Goal: Transaction & Acquisition: Purchase product/service

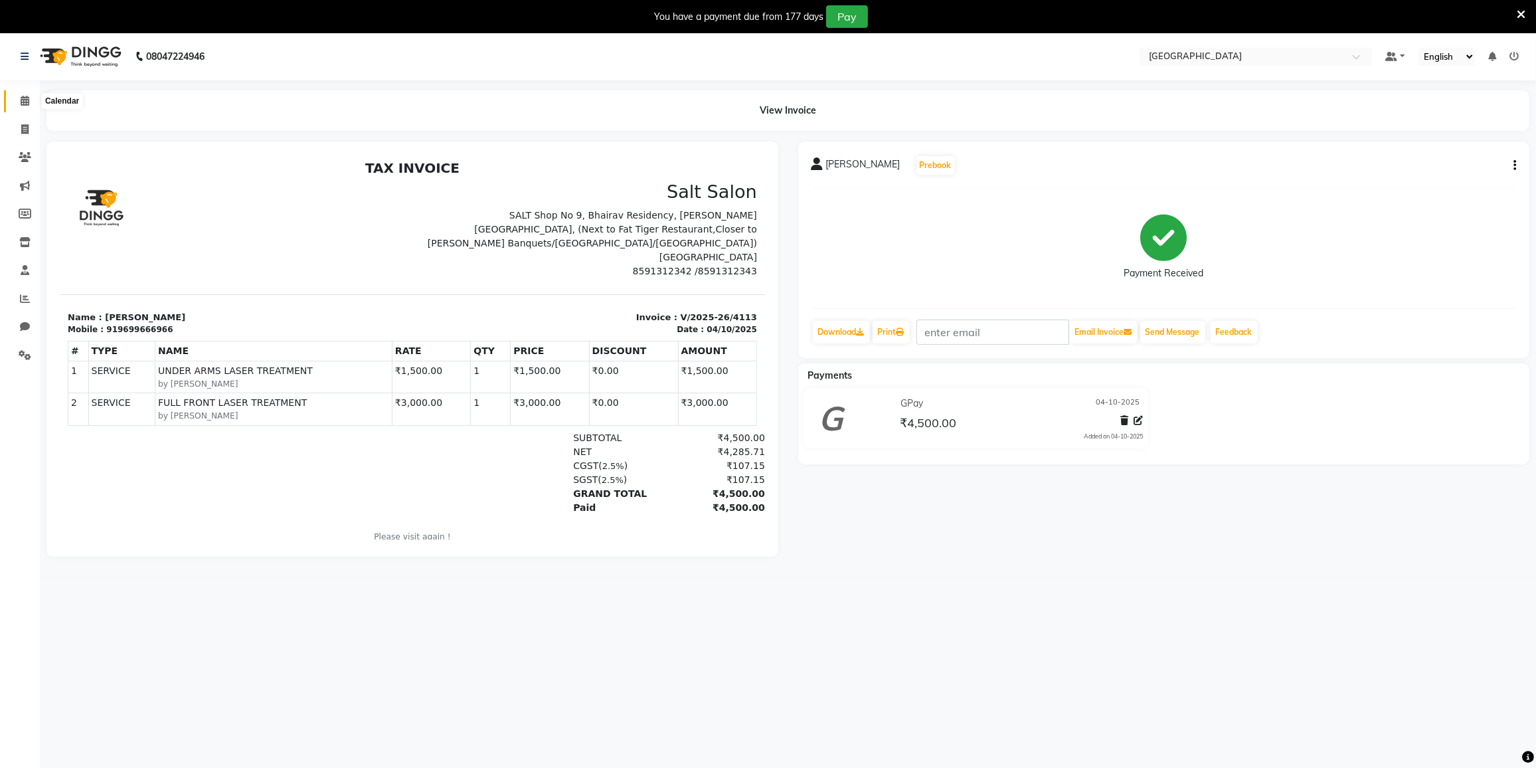
click at [28, 97] on icon at bounding box center [25, 101] width 9 height 10
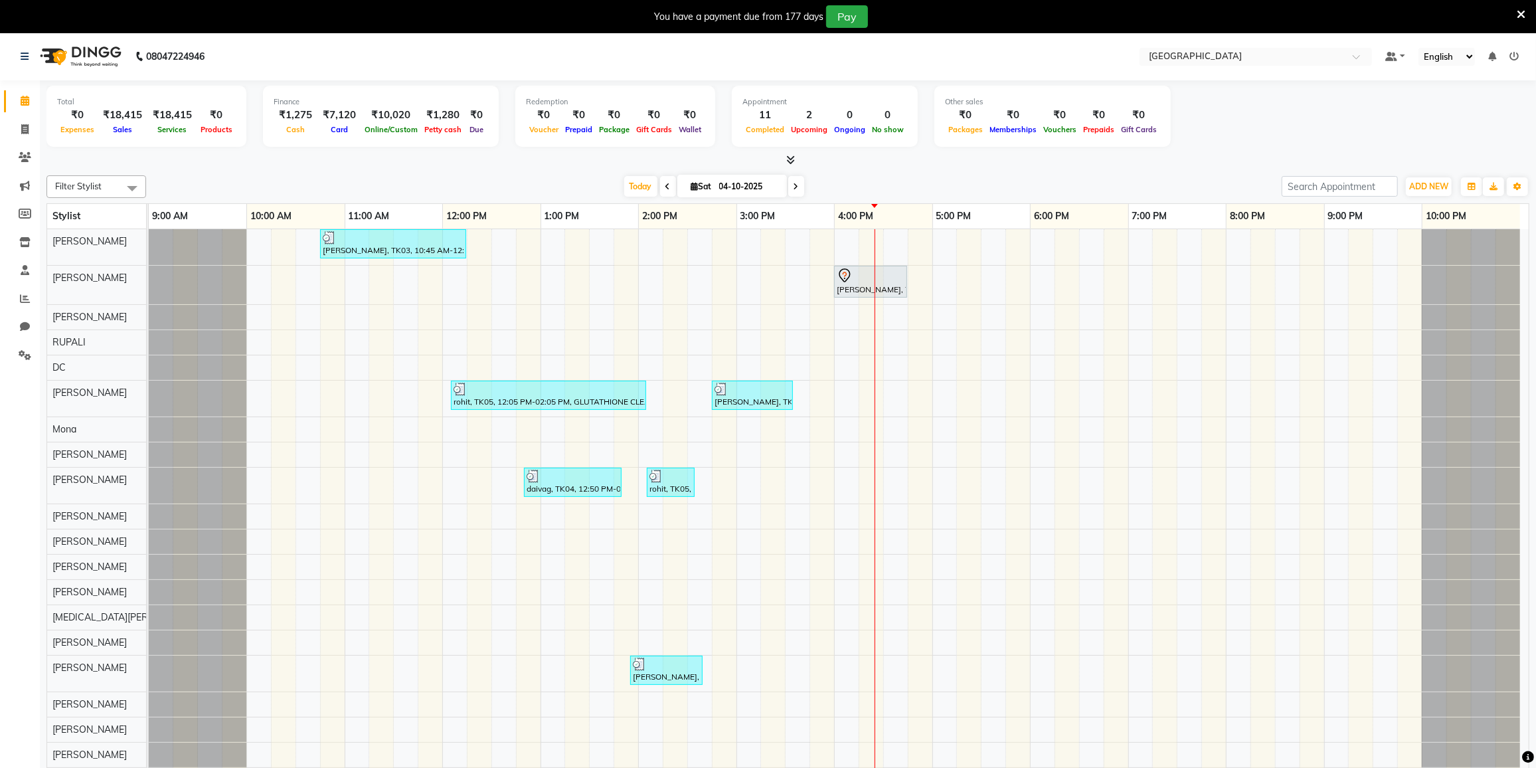
scroll to position [33, 0]
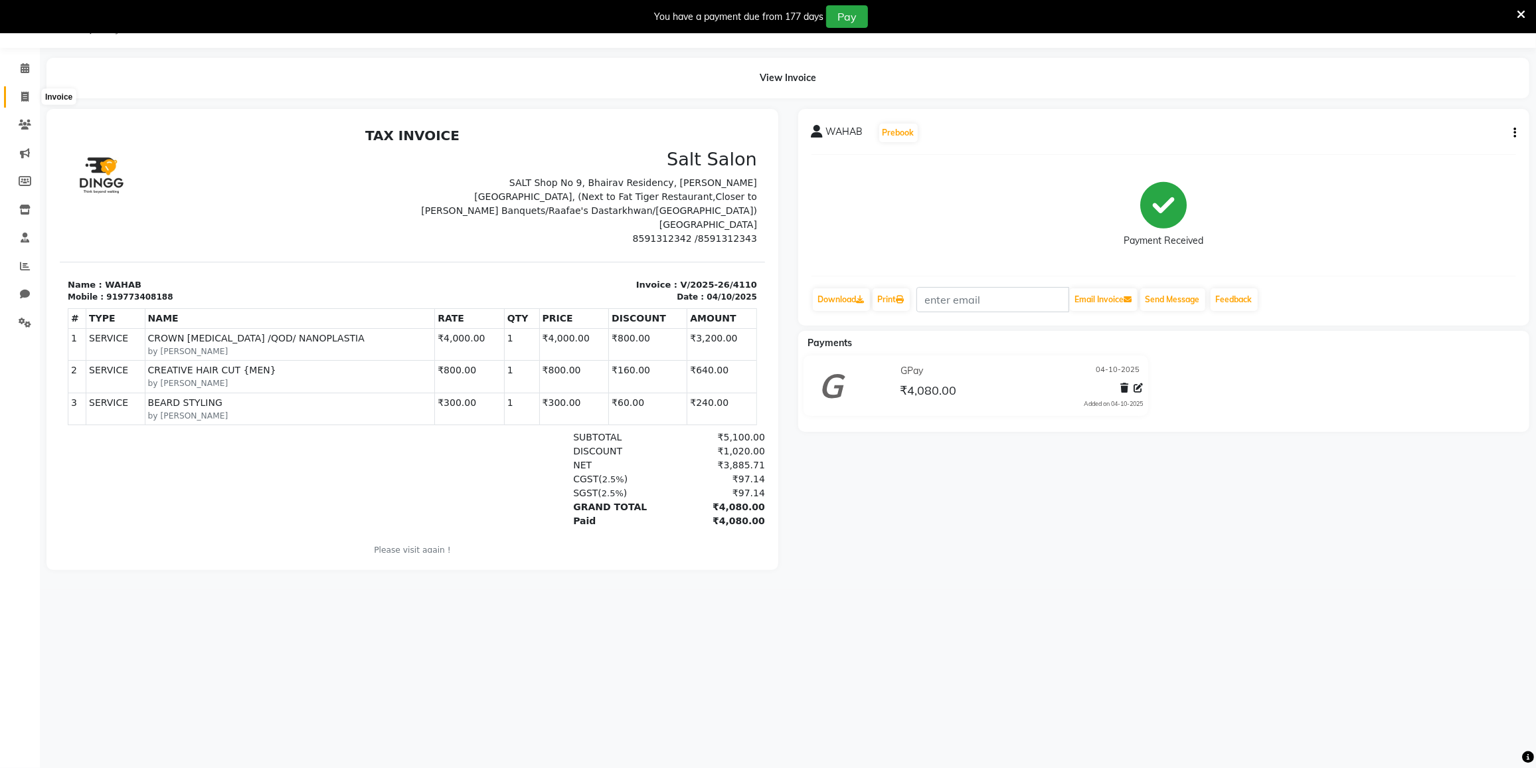
click at [28, 102] on span at bounding box center [24, 97] width 23 height 15
select select "service"
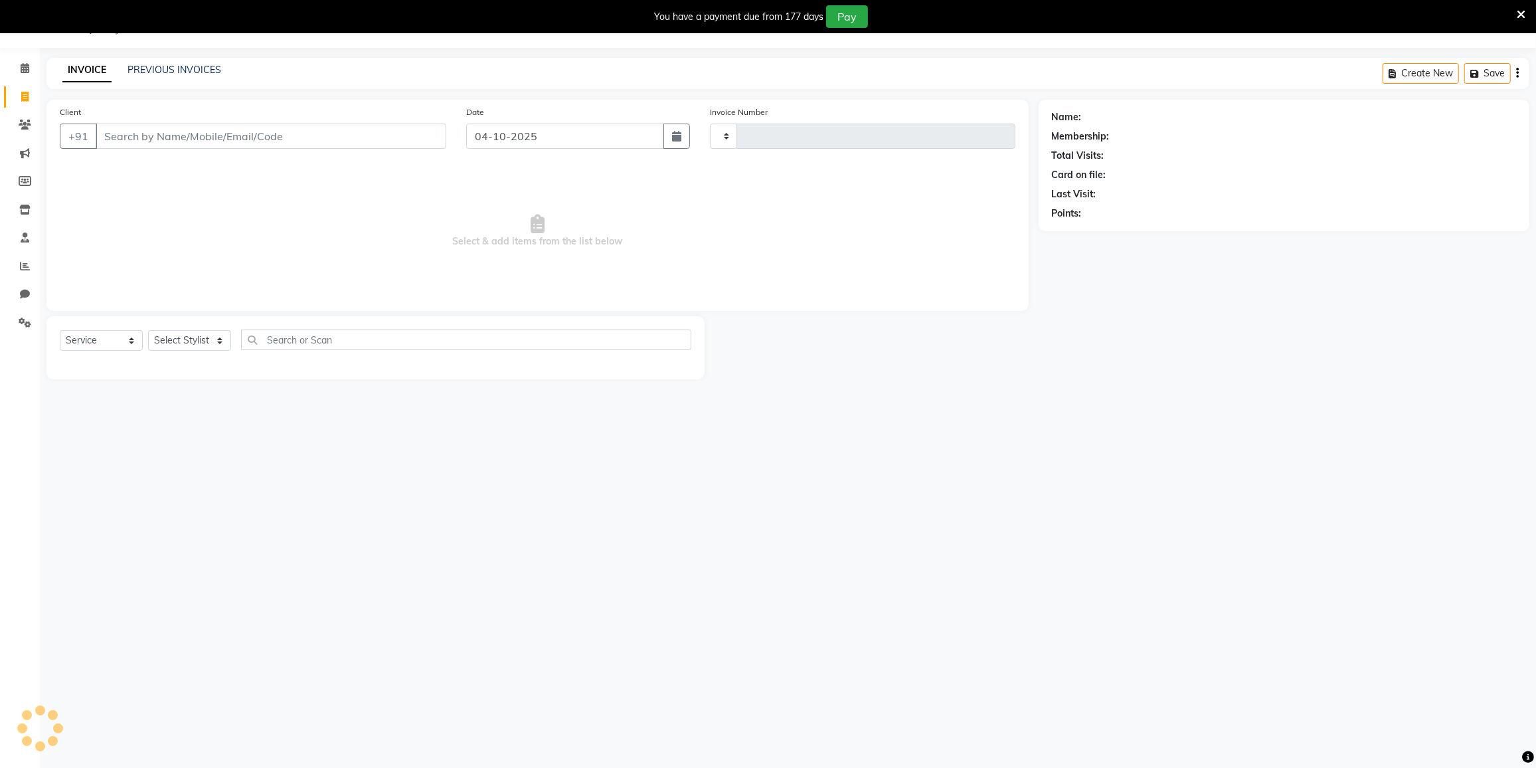
type input "4114"
select select "8096"
click at [189, 339] on select "Select Stylist" at bounding box center [189, 340] width 83 height 21
click at [192, 336] on select "Select Stylist" at bounding box center [189, 340] width 83 height 21
click at [191, 342] on select "Select Stylist" at bounding box center [189, 340] width 83 height 21
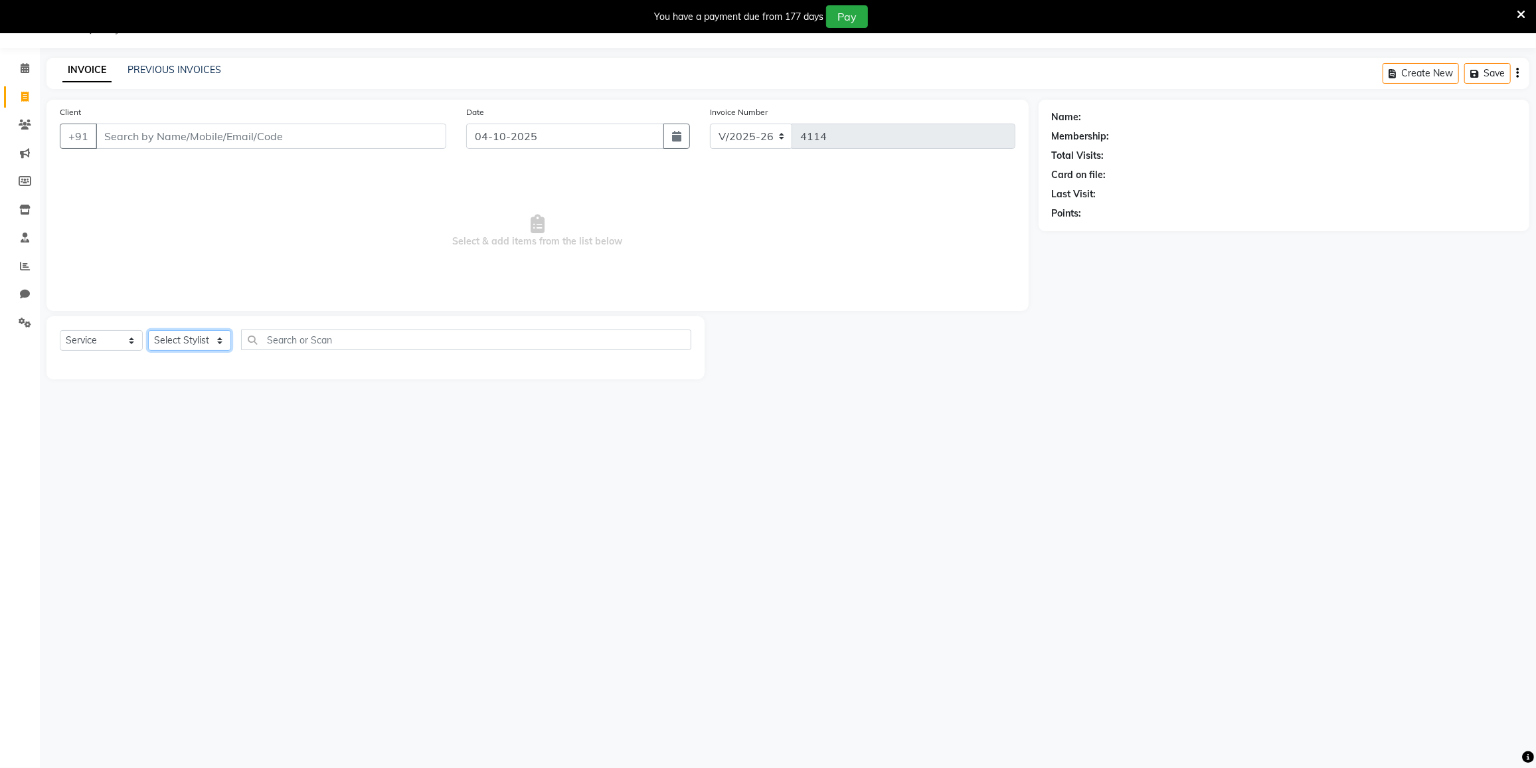
click at [191, 341] on select "Select Stylist" at bounding box center [189, 340] width 83 height 21
click at [195, 340] on select "Select Stylist" at bounding box center [189, 340] width 83 height 21
click at [193, 335] on select "Select Stylist DC [PERSON_NAME] [PERSON_NAME] [PERSON_NAME] [PERSON_NAME] [PERS…" at bounding box center [206, 340] width 116 height 21
select select "85941"
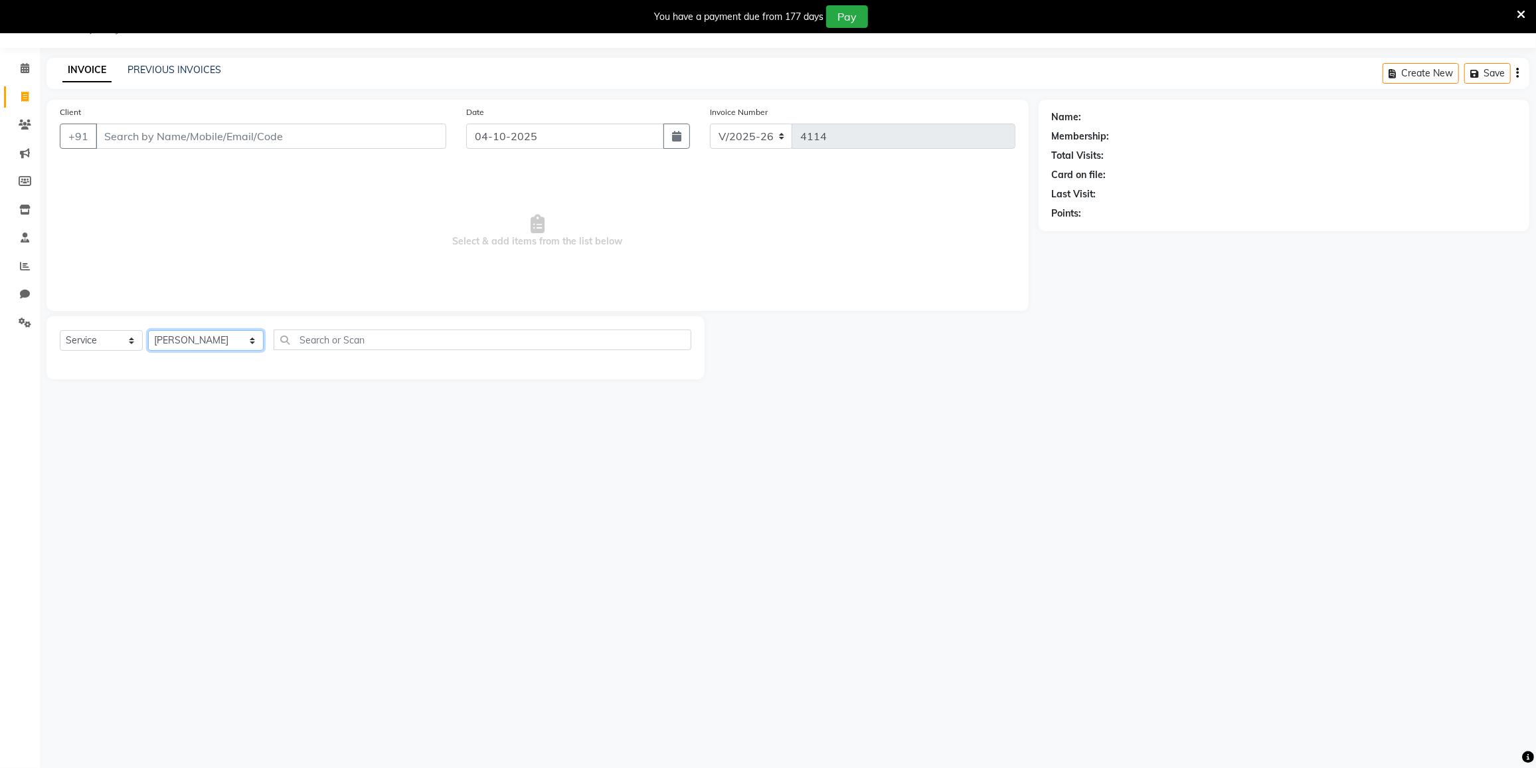
click at [148, 330] on select "Select Stylist DC [PERSON_NAME] [PERSON_NAME] [PERSON_NAME] [PERSON_NAME] [PERS…" at bounding box center [206, 340] width 116 height 21
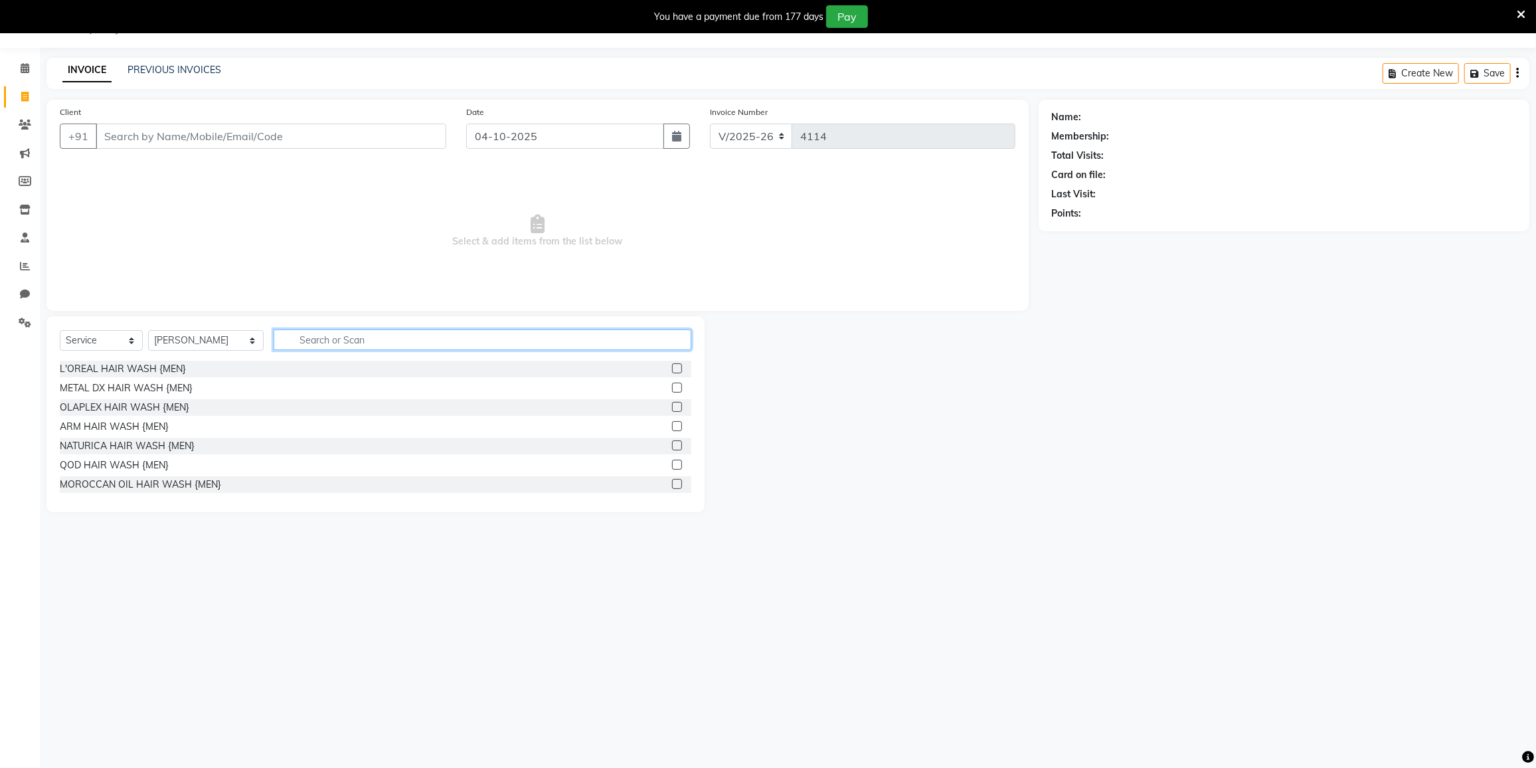
click at [401, 341] on input "text" at bounding box center [483, 339] width 418 height 21
type input "HAIR CU"
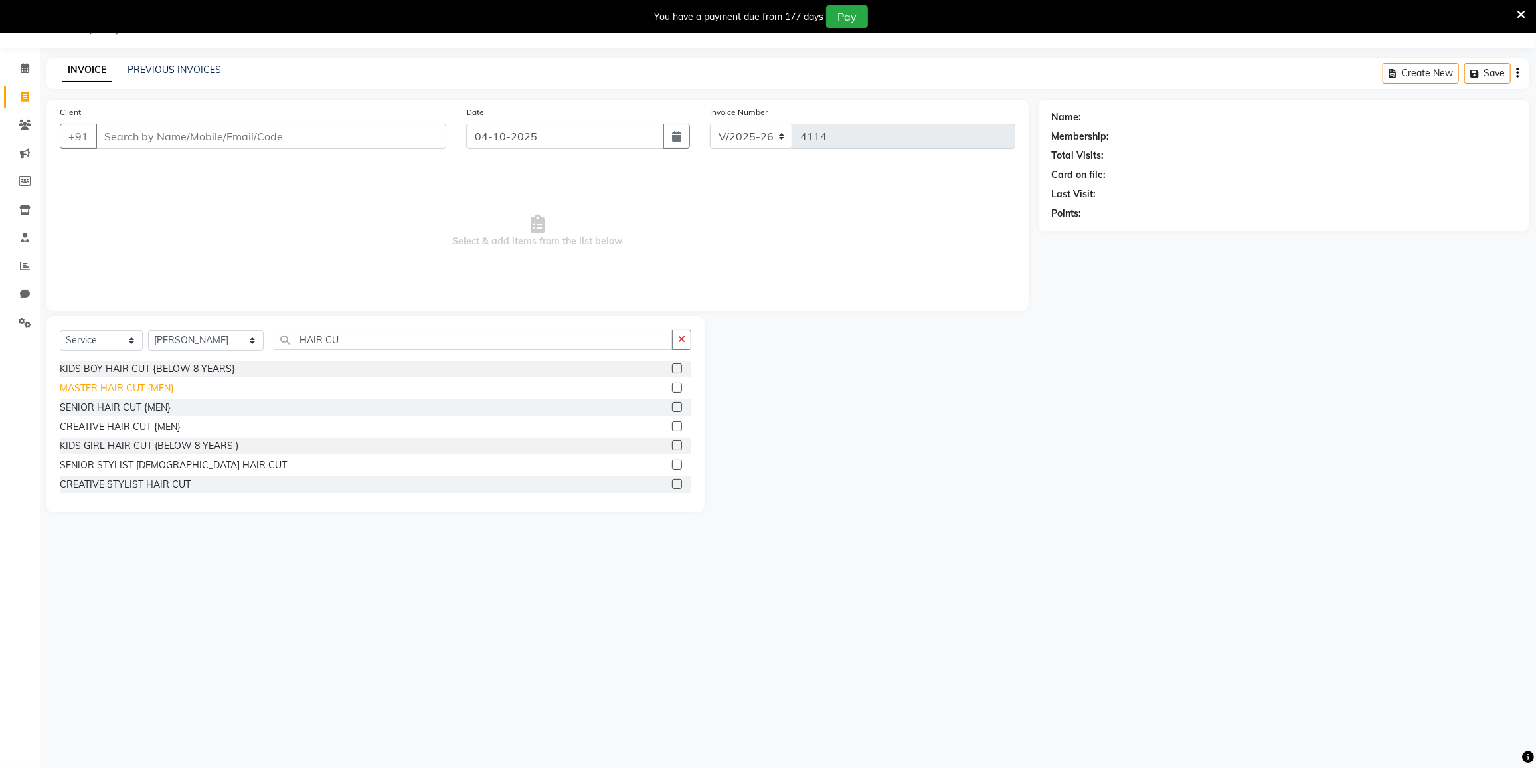
click at [124, 387] on div "MASTER HAIR CUT {MEN}" at bounding box center [117, 388] width 114 height 14
checkbox input "false"
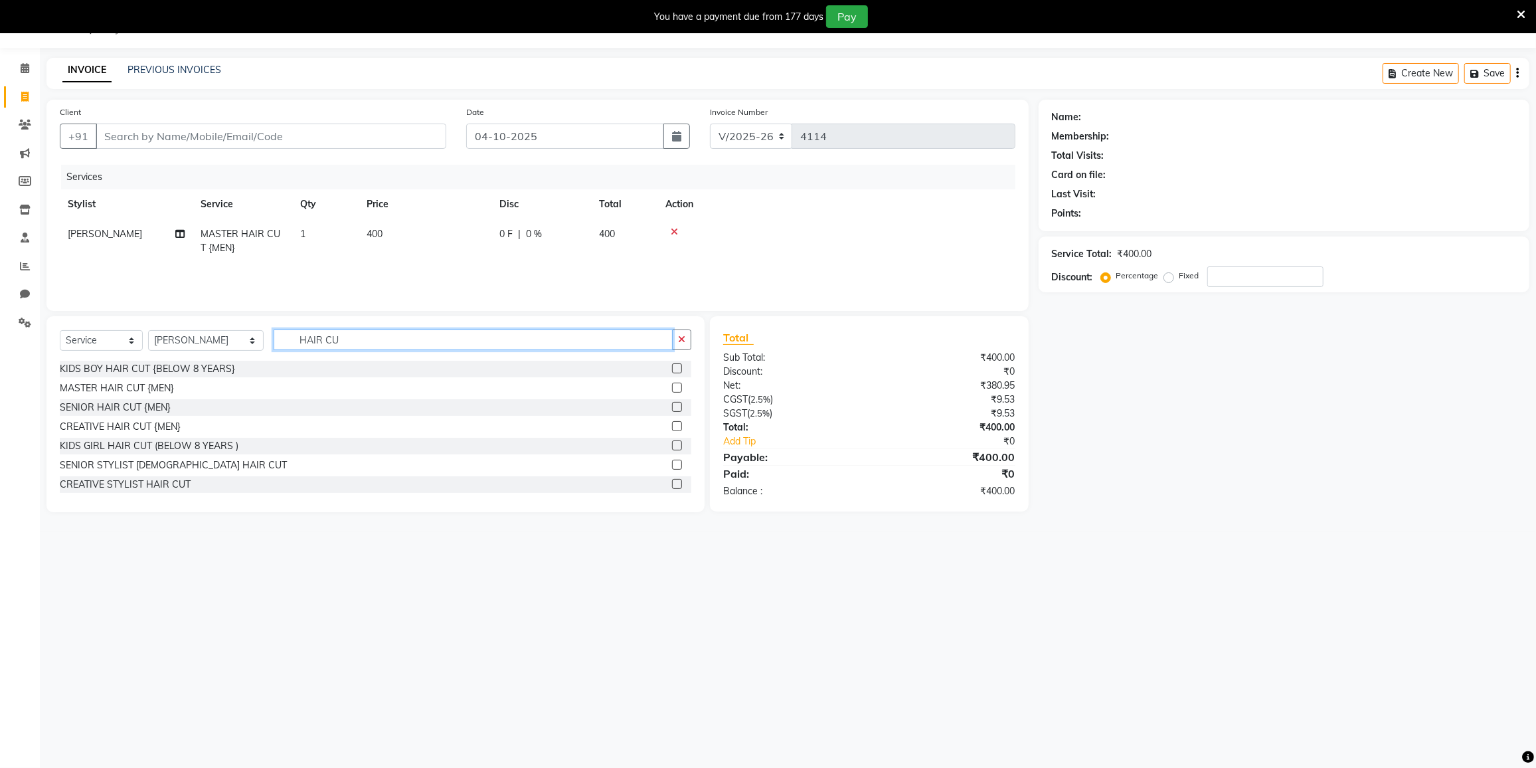
click at [334, 337] on input "HAIR CU" at bounding box center [473, 339] width 399 height 21
type input "H"
type input "BEARD"
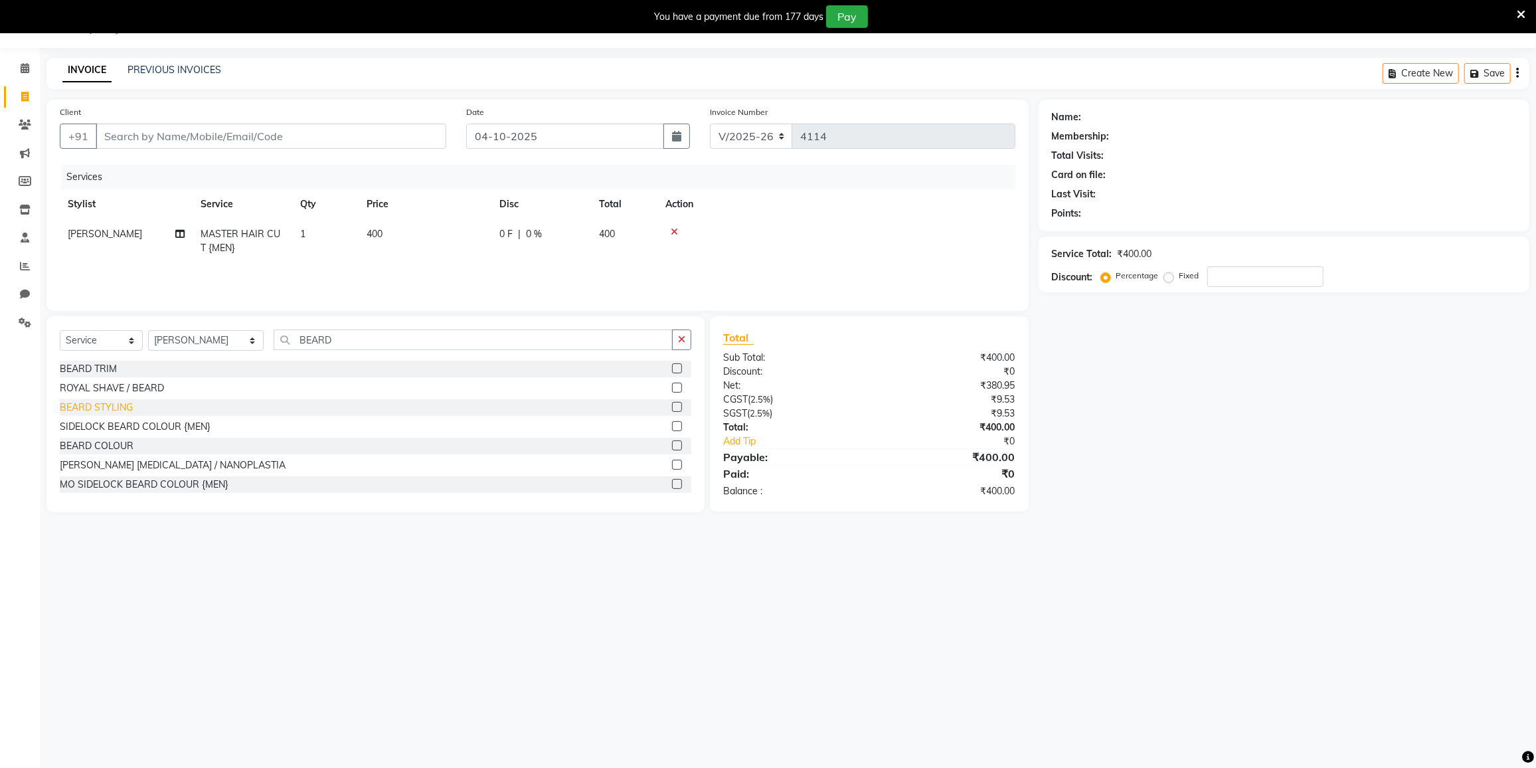
click at [93, 402] on div "BEARD STYLING" at bounding box center [96, 408] width 73 height 14
checkbox input "false"
click at [349, 351] on input "BEARD" at bounding box center [473, 345] width 399 height 21
type input "B"
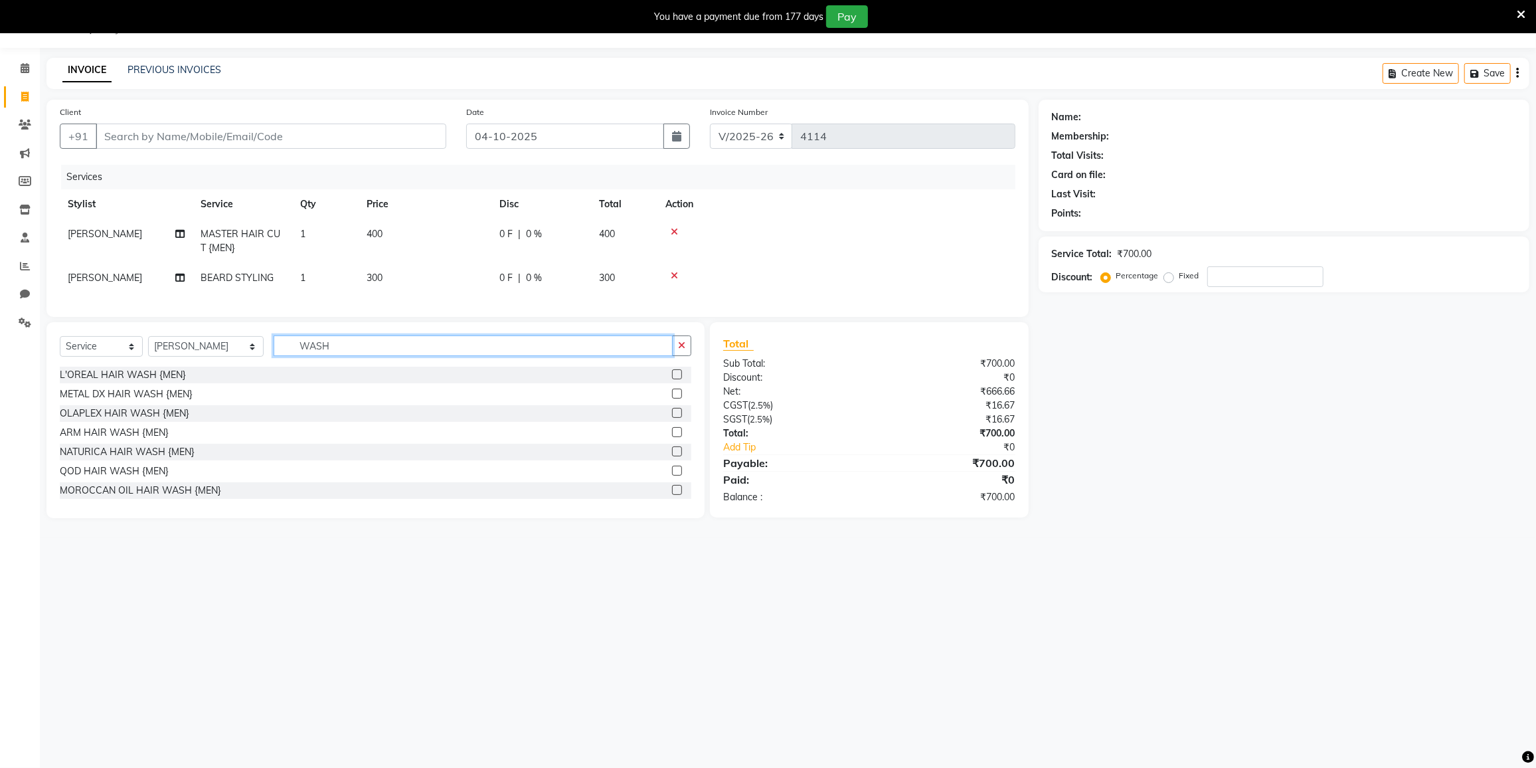
type input "WASH"
click at [228, 228] on span "MASTER HAIR CUT {MEN}" at bounding box center [241, 241] width 80 height 26
select select "85941"
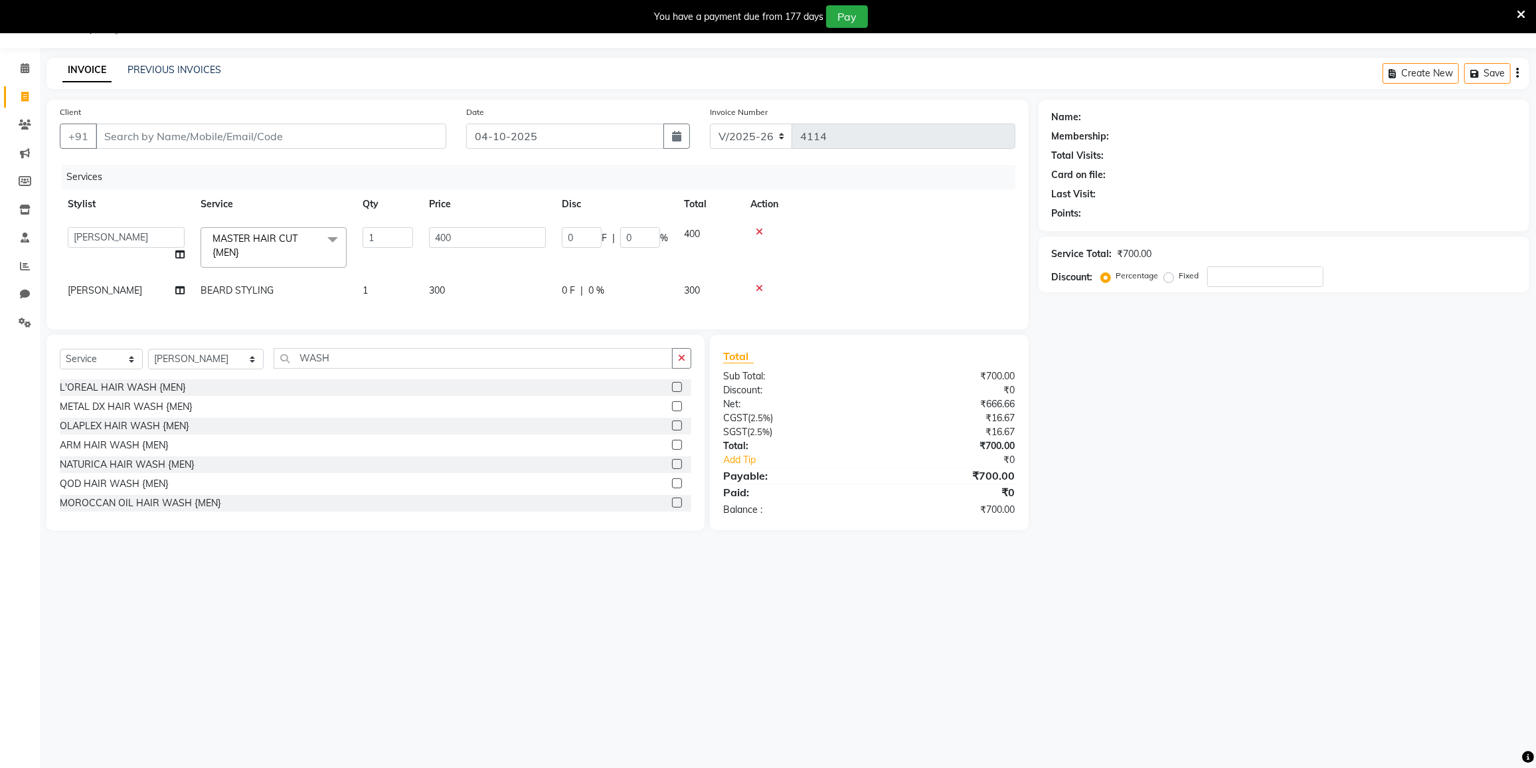
click at [338, 237] on span at bounding box center [332, 239] width 27 height 25
click at [329, 242] on span at bounding box center [332, 239] width 27 height 25
click at [333, 240] on span at bounding box center [332, 239] width 27 height 25
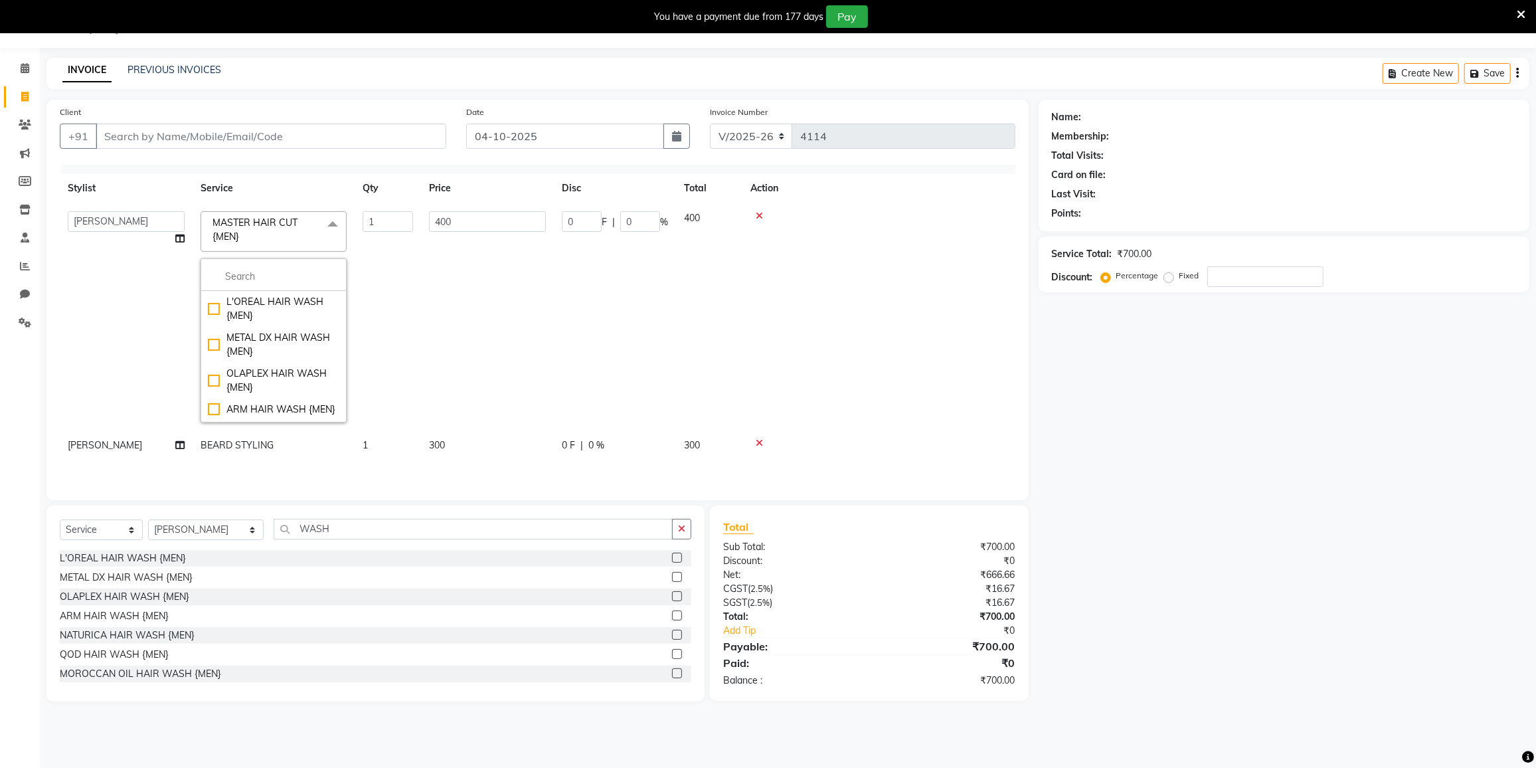
scroll to position [60, 0]
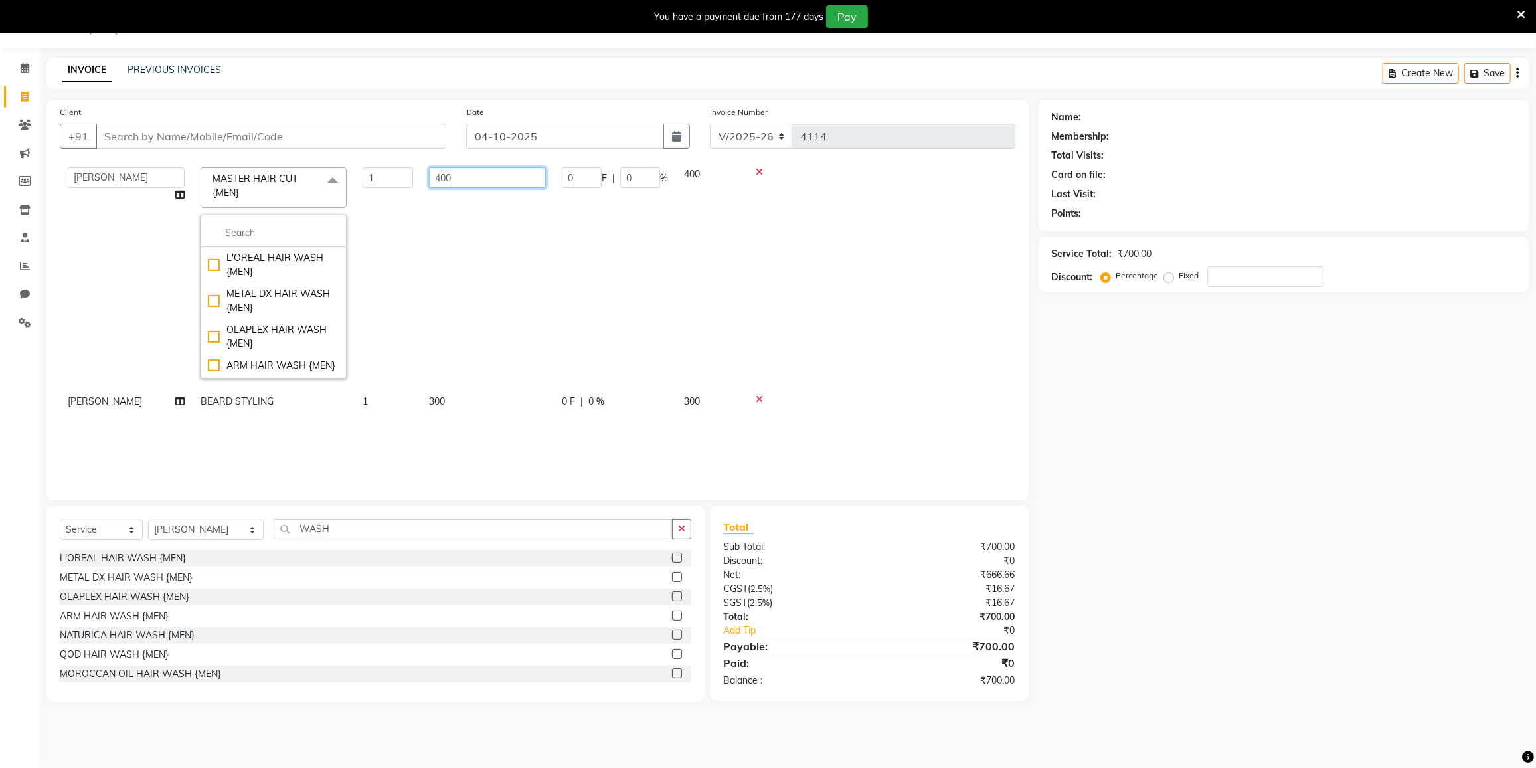
drag, startPoint x: 489, startPoint y: 276, endPoint x: 385, endPoint y: 339, distance: 122.2
click at [489, 276] on td "400" at bounding box center [487, 272] width 133 height 227
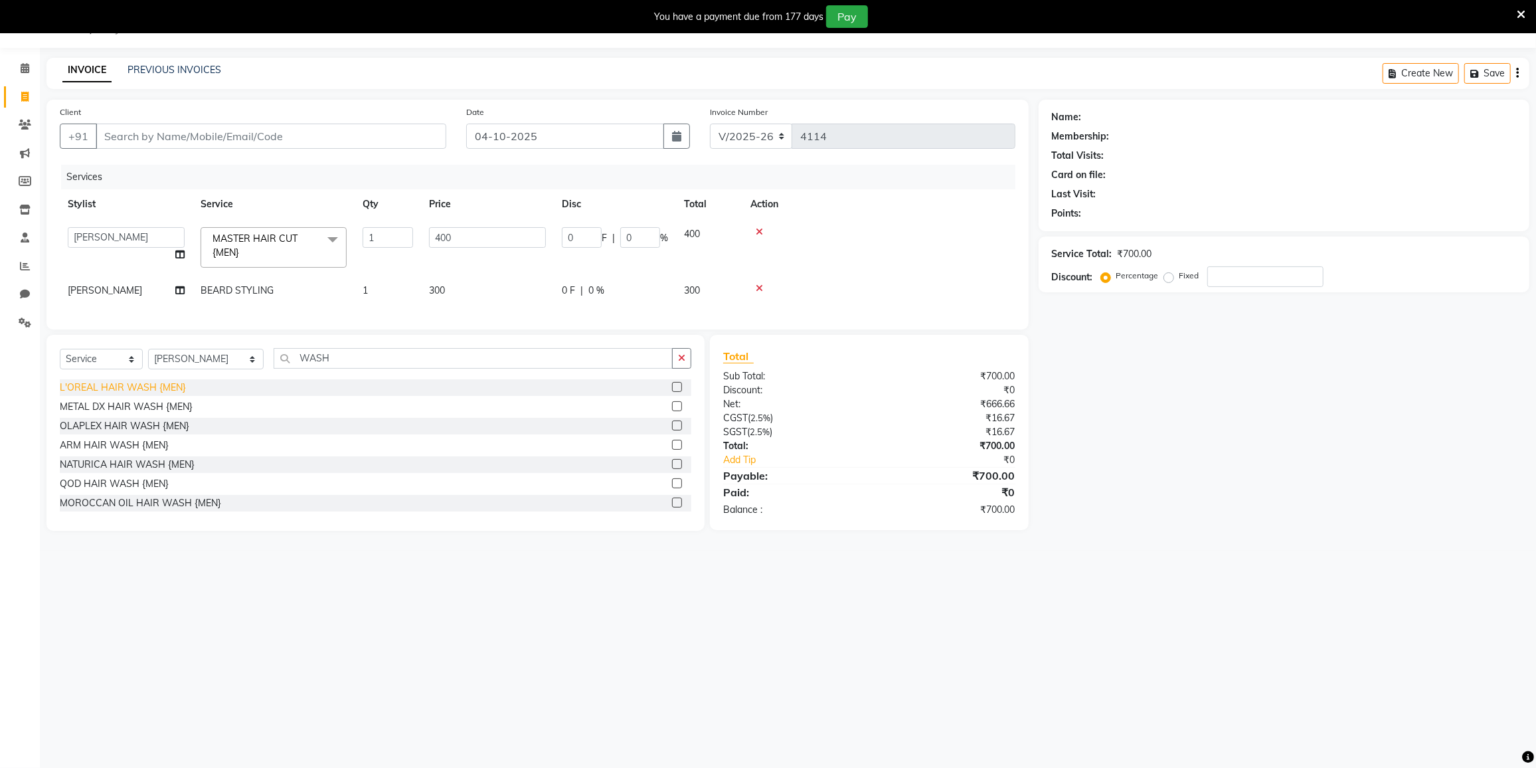
click at [128, 388] on div "L'OREAL HAIR WASH {MEN}" at bounding box center [123, 388] width 126 height 14
click at [128, 379] on div "Select Service Product Membership Package Voucher Prepaid Gift Card Select Styl…" at bounding box center [376, 363] width 632 height 31
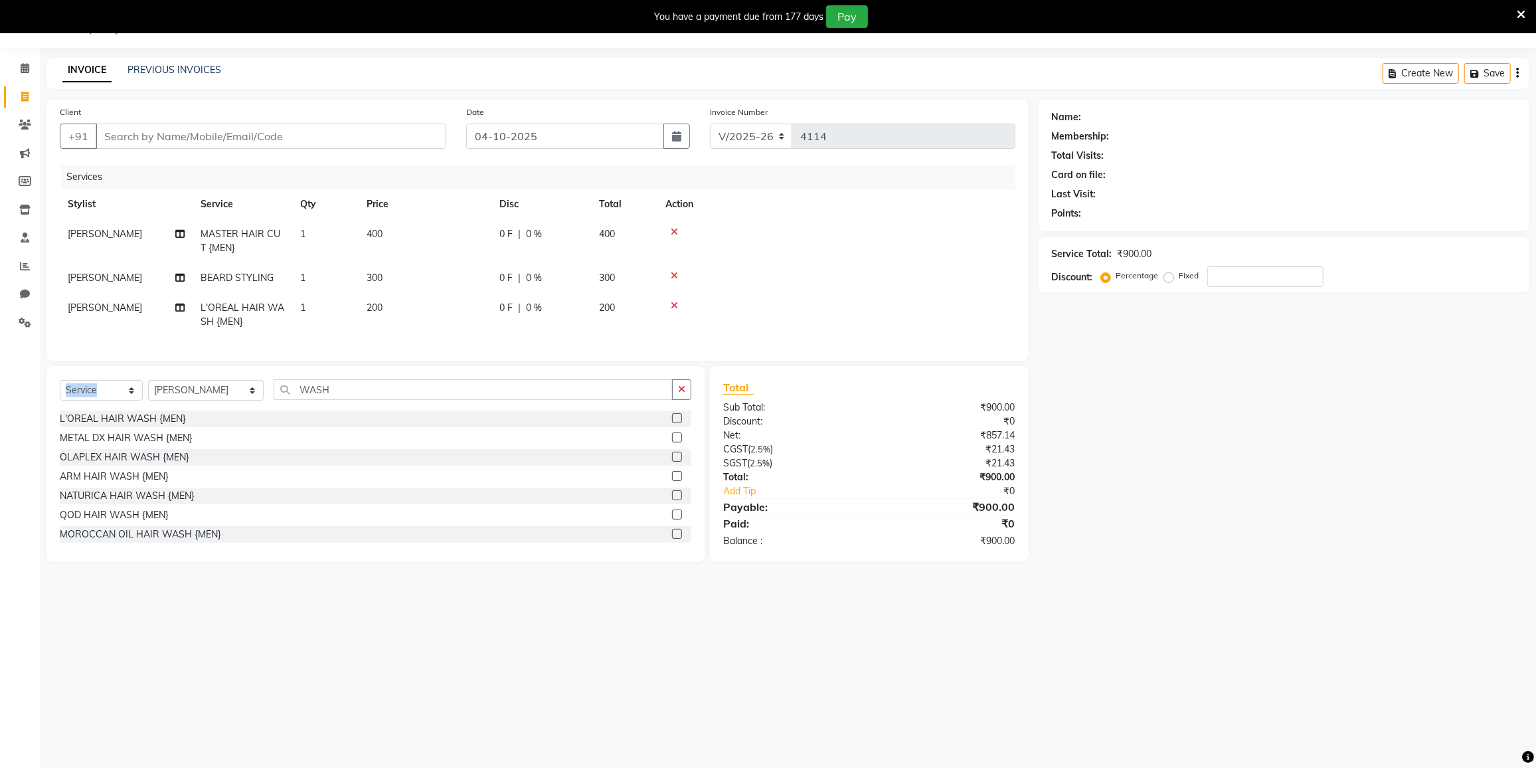
checkbox input "false"
click at [675, 229] on icon at bounding box center [674, 231] width 7 height 9
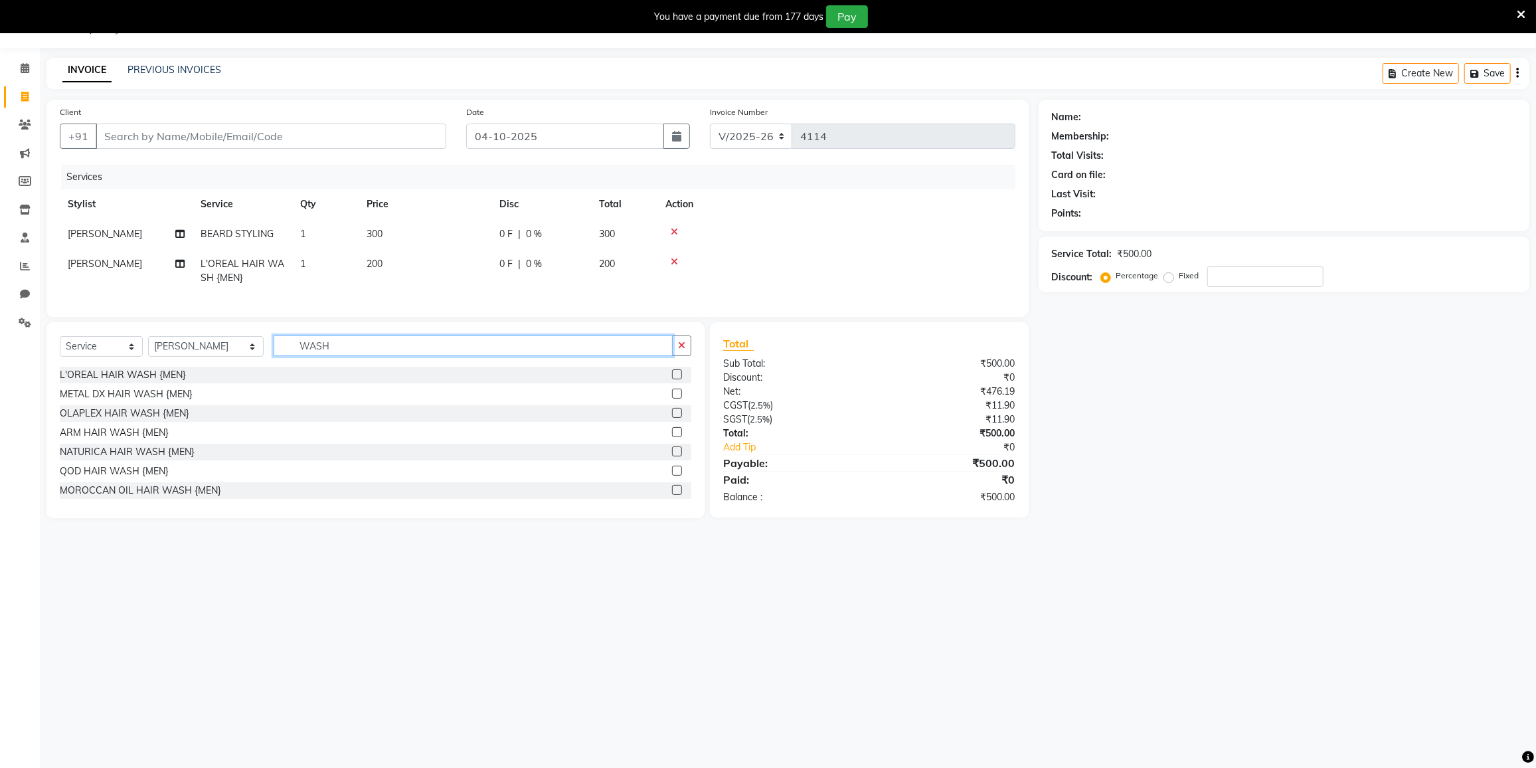
click at [414, 349] on input "WASH" at bounding box center [473, 345] width 399 height 21
type input "W"
type input "CUT"
click at [80, 420] on div "SENIOR HAIR CUT {MEN}" at bounding box center [115, 414] width 111 height 14
checkbox input "true"
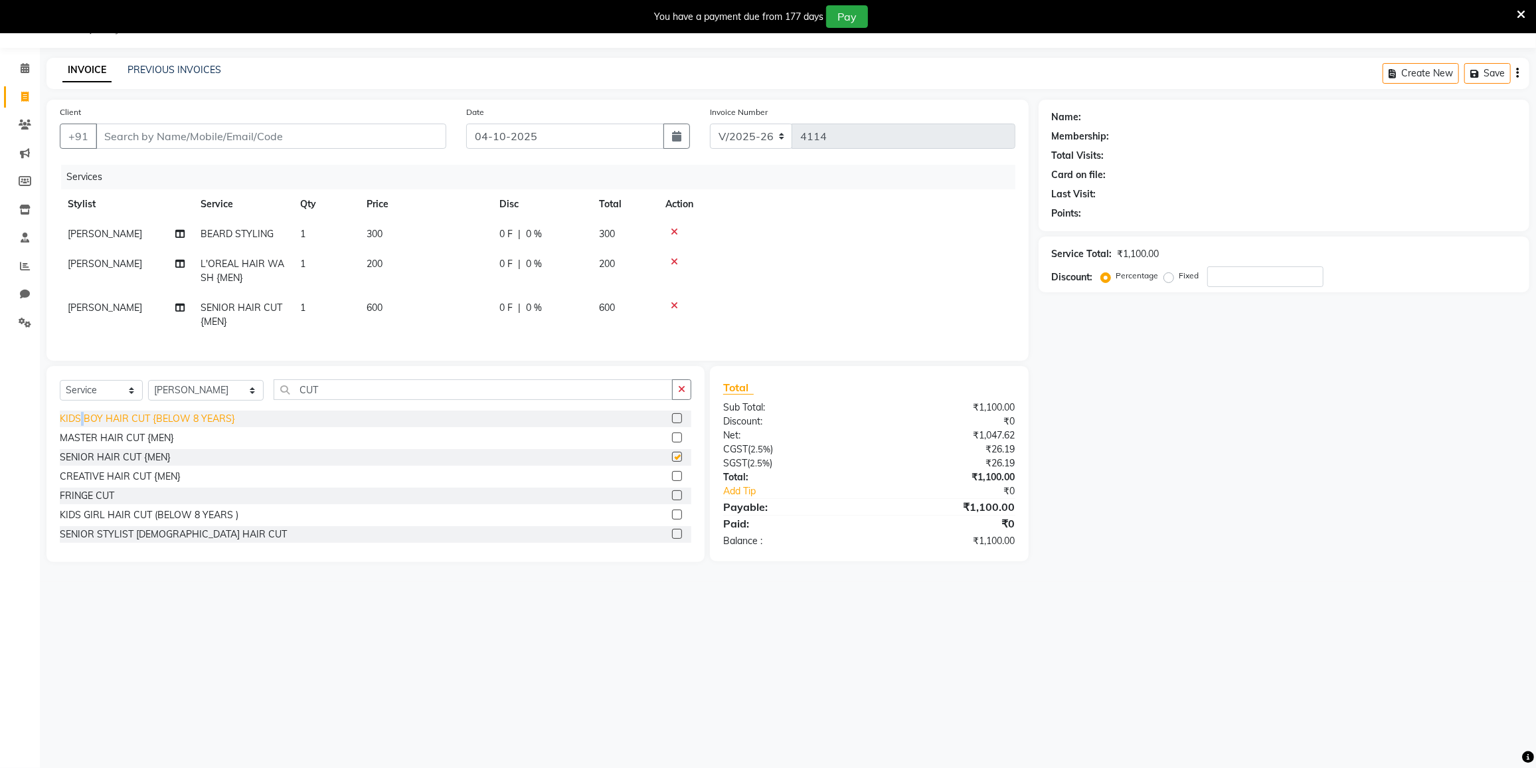
click at [83, 420] on div "KIDS BOY HAIR CUT {BELOW 8 YEARS}" at bounding box center [147, 419] width 175 height 14
checkbox input "true"
checkbox input "false"
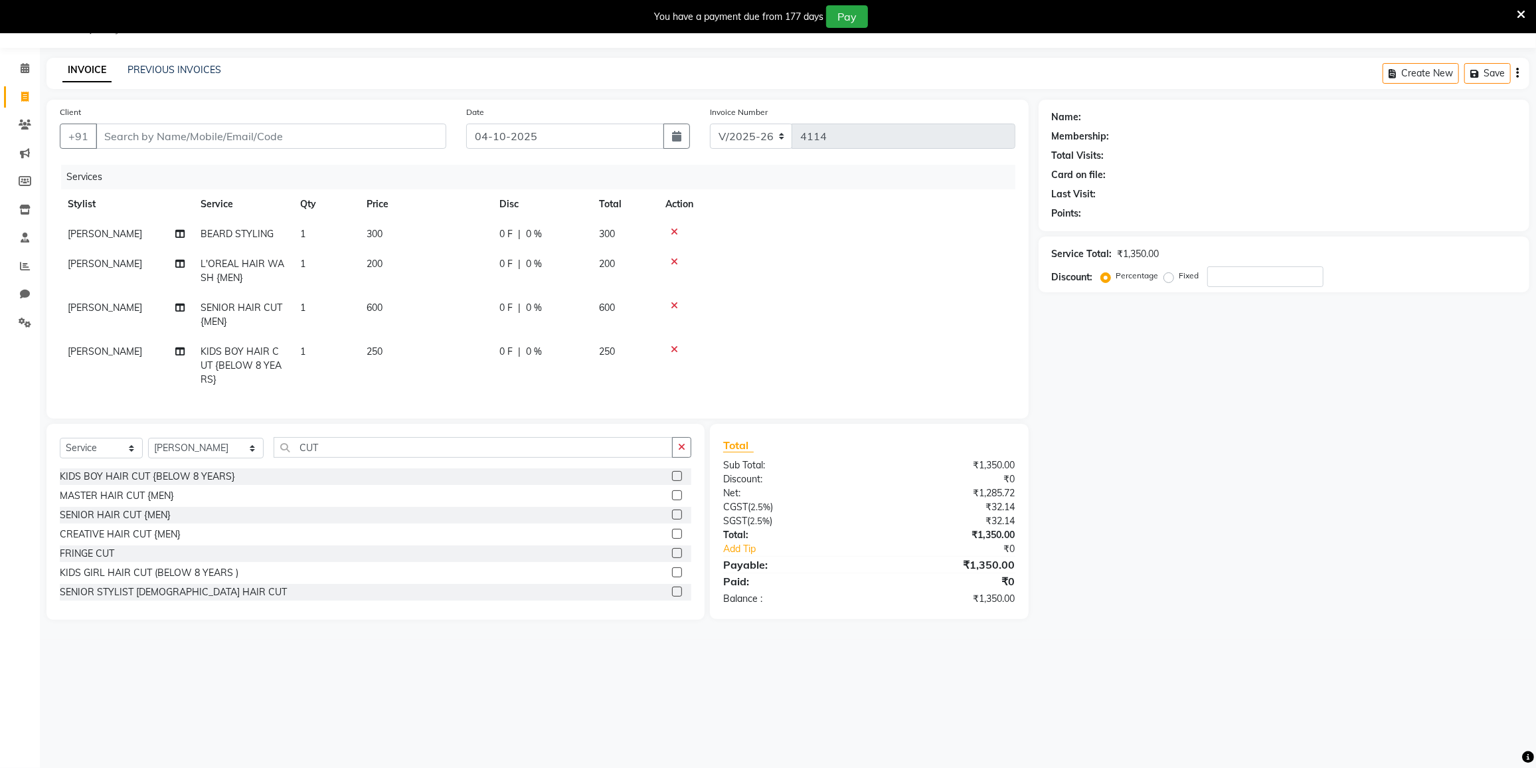
click at [673, 345] on icon at bounding box center [674, 349] width 7 height 9
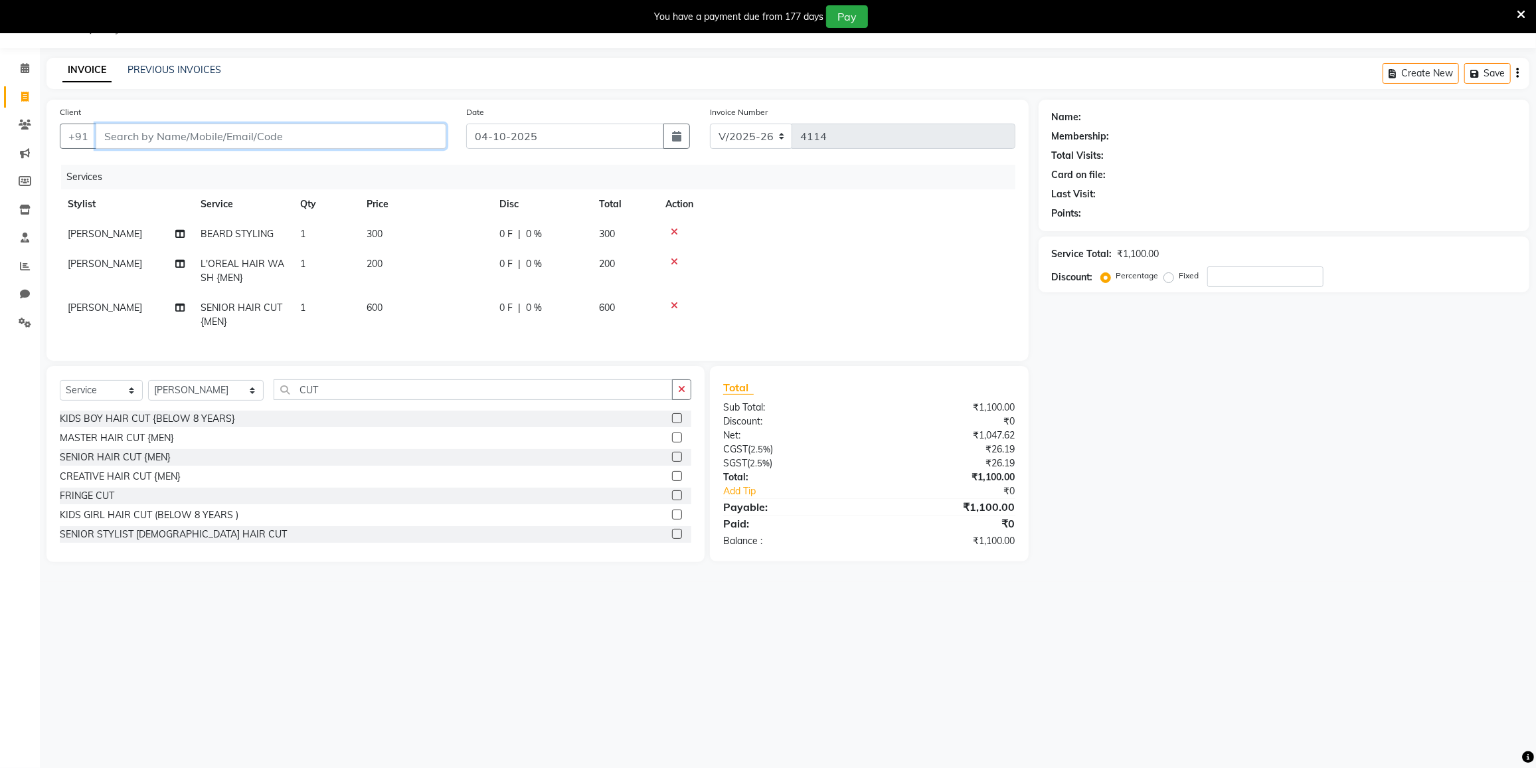
click at [327, 129] on input "Client" at bounding box center [271, 136] width 351 height 25
type input "7"
type input "0"
click at [183, 161] on span "75066988" at bounding box center [172, 166] width 53 height 13
type input "7506698838"
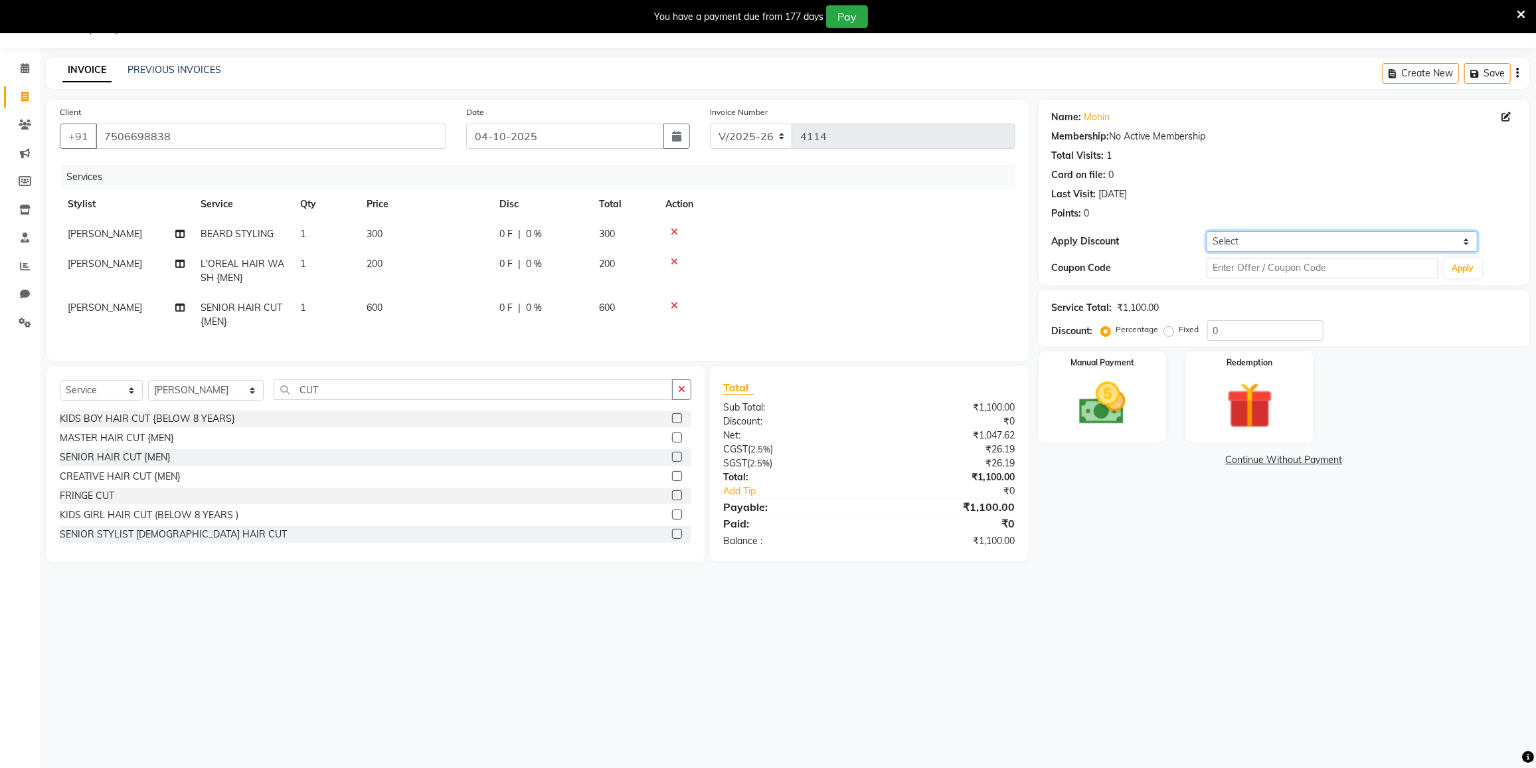
click at [1231, 245] on select "Select Coupon → 500 Coupons Coupon → Kalpataru20 Coupon → Veda20 Coupon → Salt-…" at bounding box center [1342, 241] width 271 height 21
select select "4: Object"
click at [1207, 231] on select "Select Coupon → 500 Coupons Coupon → Kalpataru20 Coupon → Veda20 Coupon → Salt-…" at bounding box center [1342, 241] width 271 height 21
type input "20"
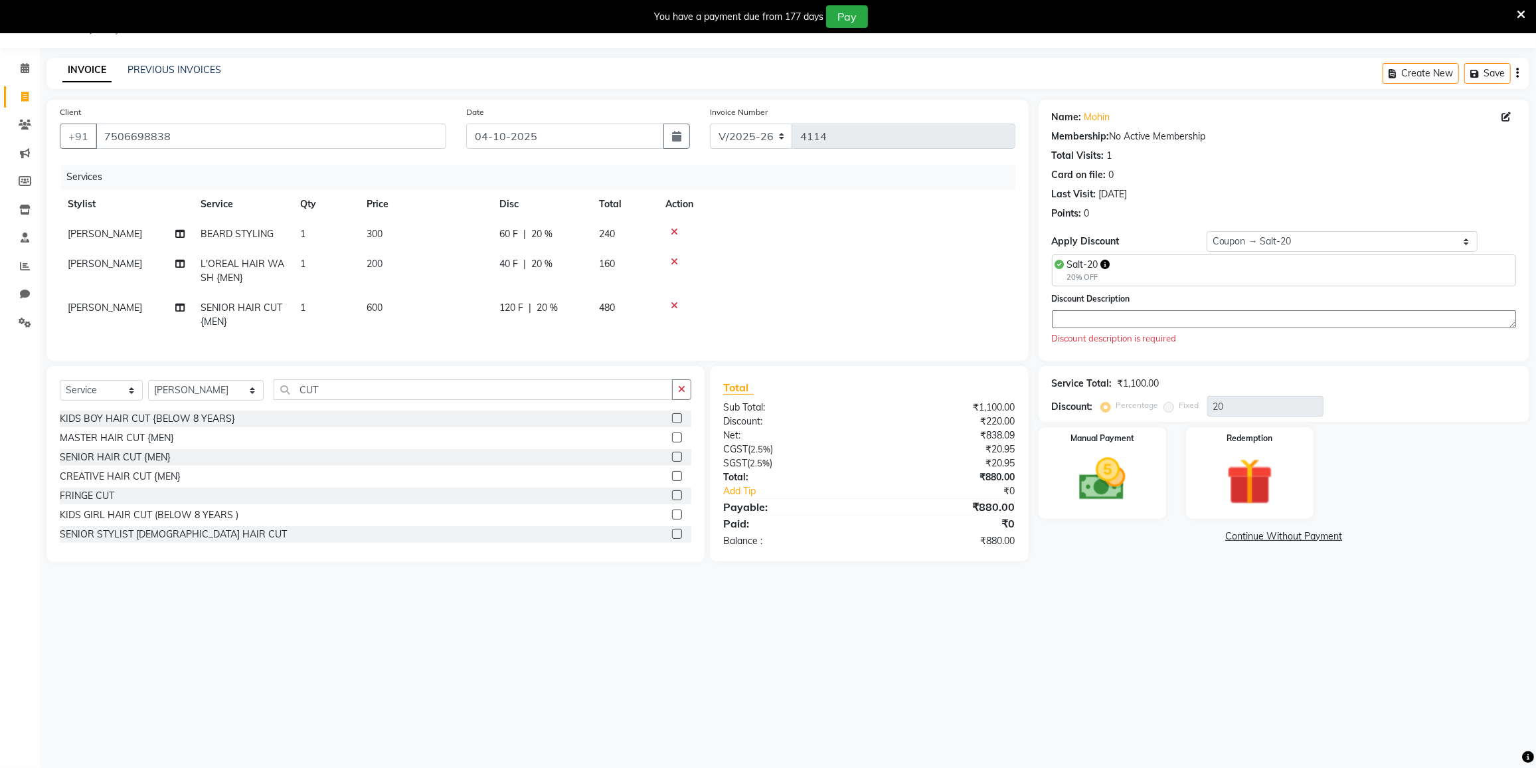
click at [1142, 320] on textarea at bounding box center [1284, 319] width 464 height 18
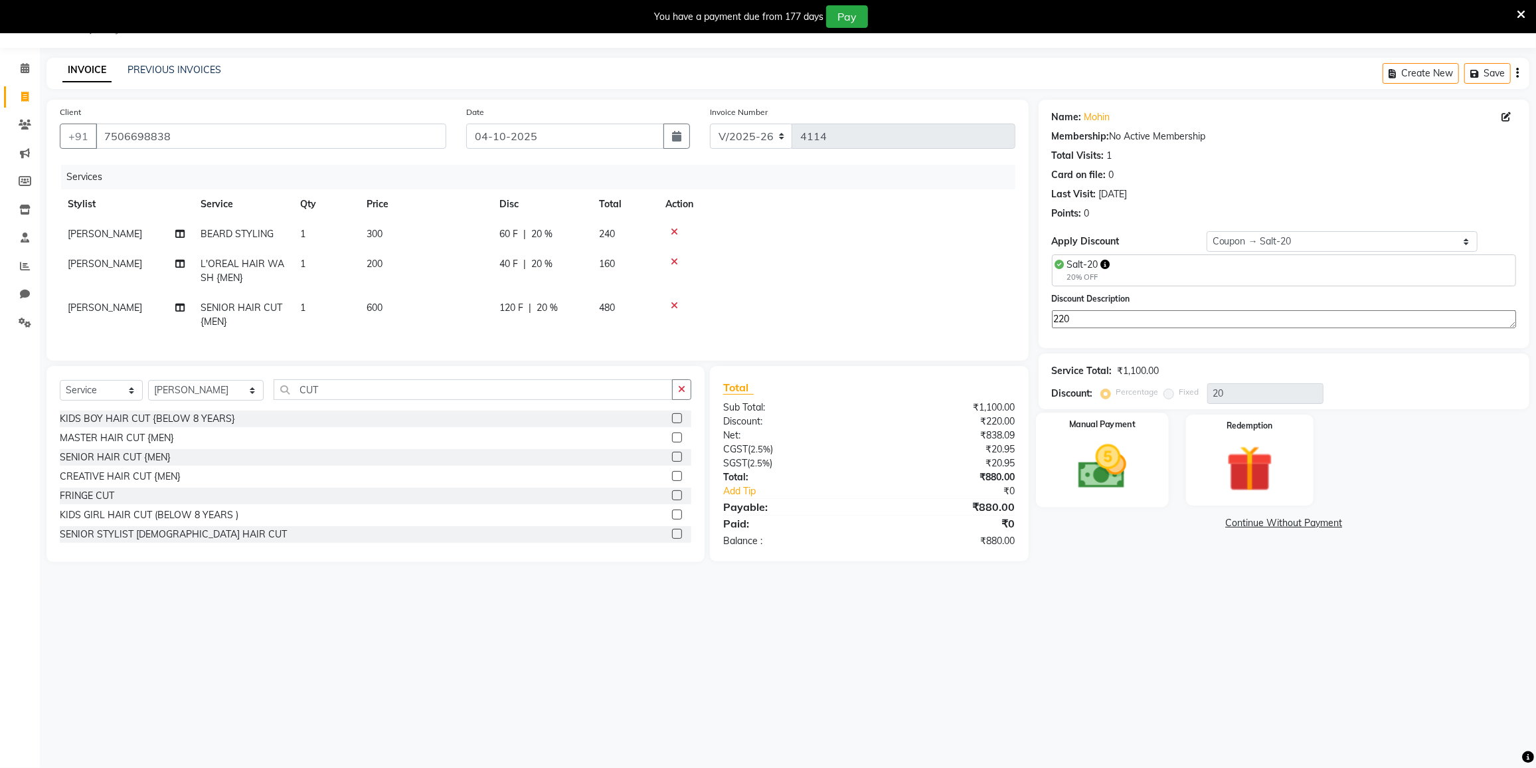
type textarea "220"
click at [1124, 459] on img at bounding box center [1102, 467] width 79 height 56
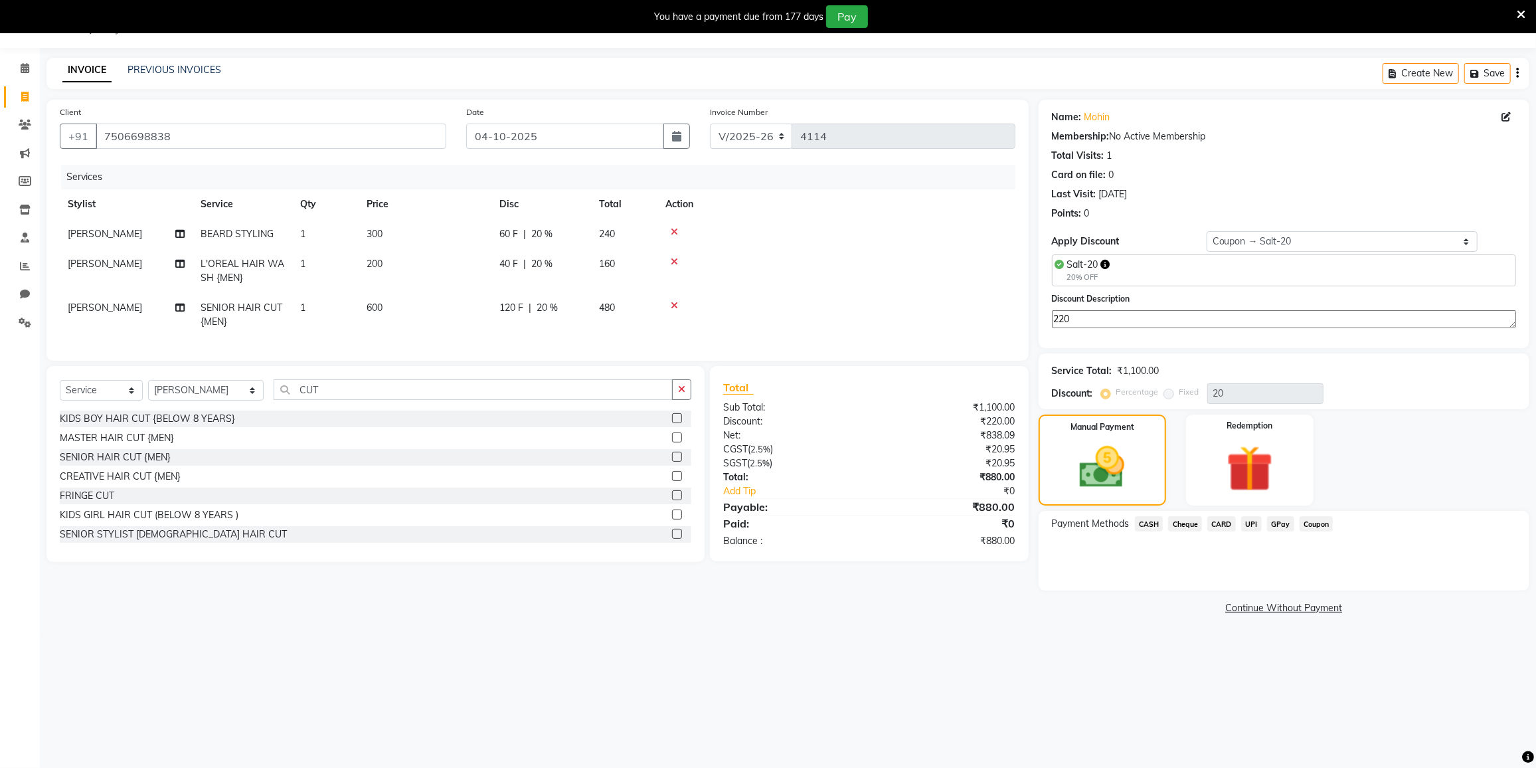
click at [1145, 524] on span "CASH" at bounding box center [1149, 523] width 29 height 15
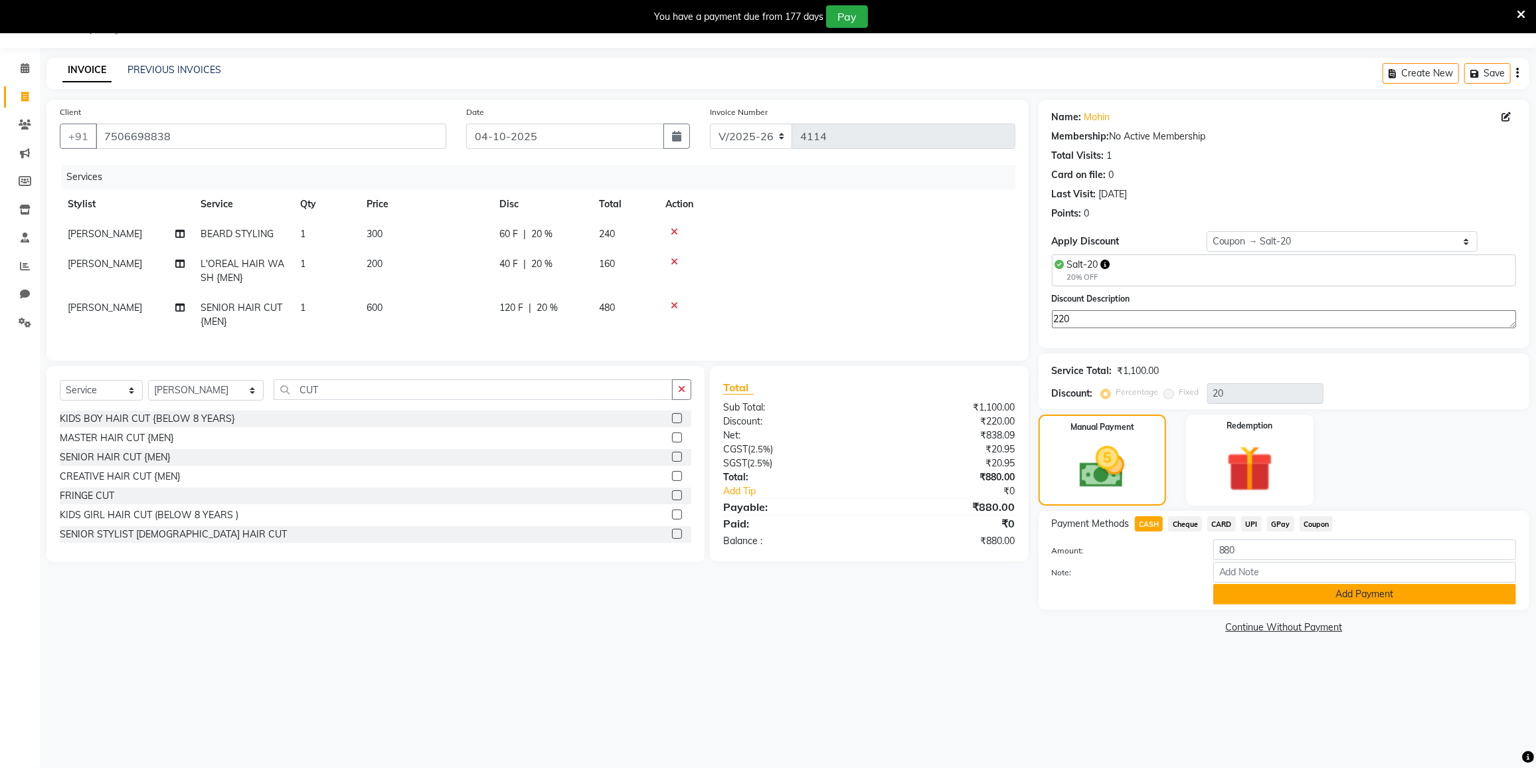
click at [1243, 590] on button "Add Payment" at bounding box center [1365, 594] width 303 height 21
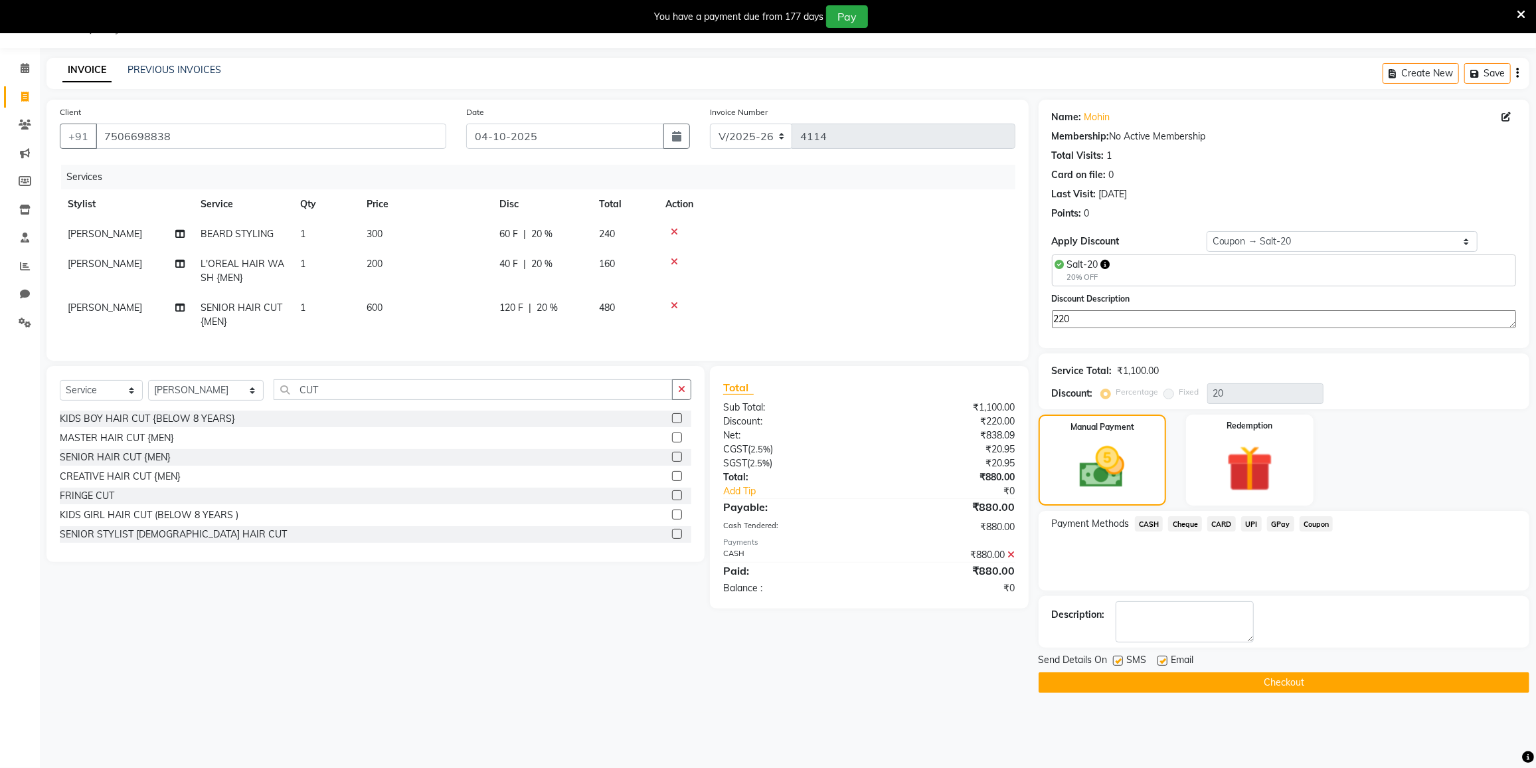
click at [1231, 680] on button "Checkout" at bounding box center [1284, 682] width 491 height 21
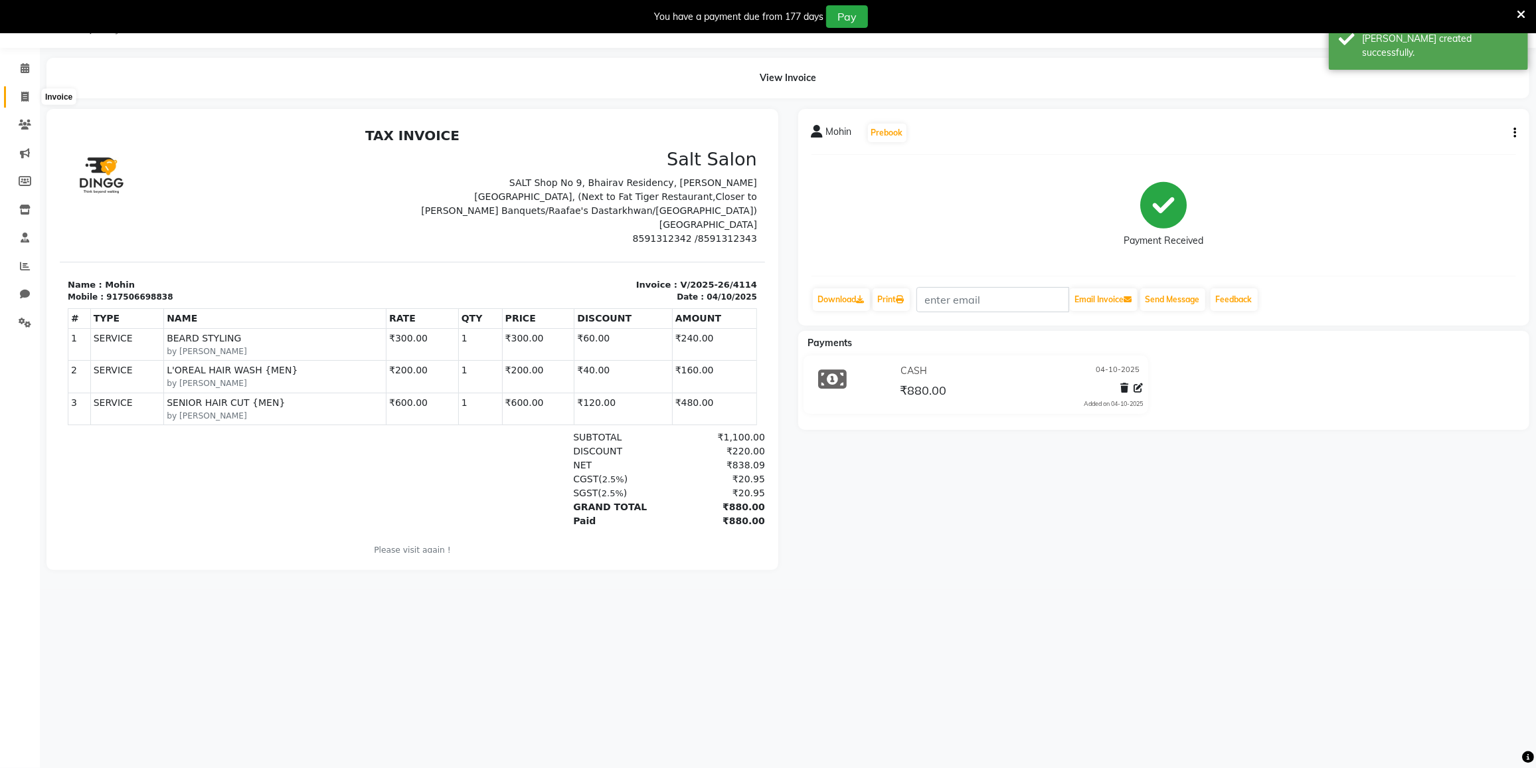
click at [22, 96] on icon at bounding box center [24, 97] width 7 height 10
select select "8096"
select select "service"
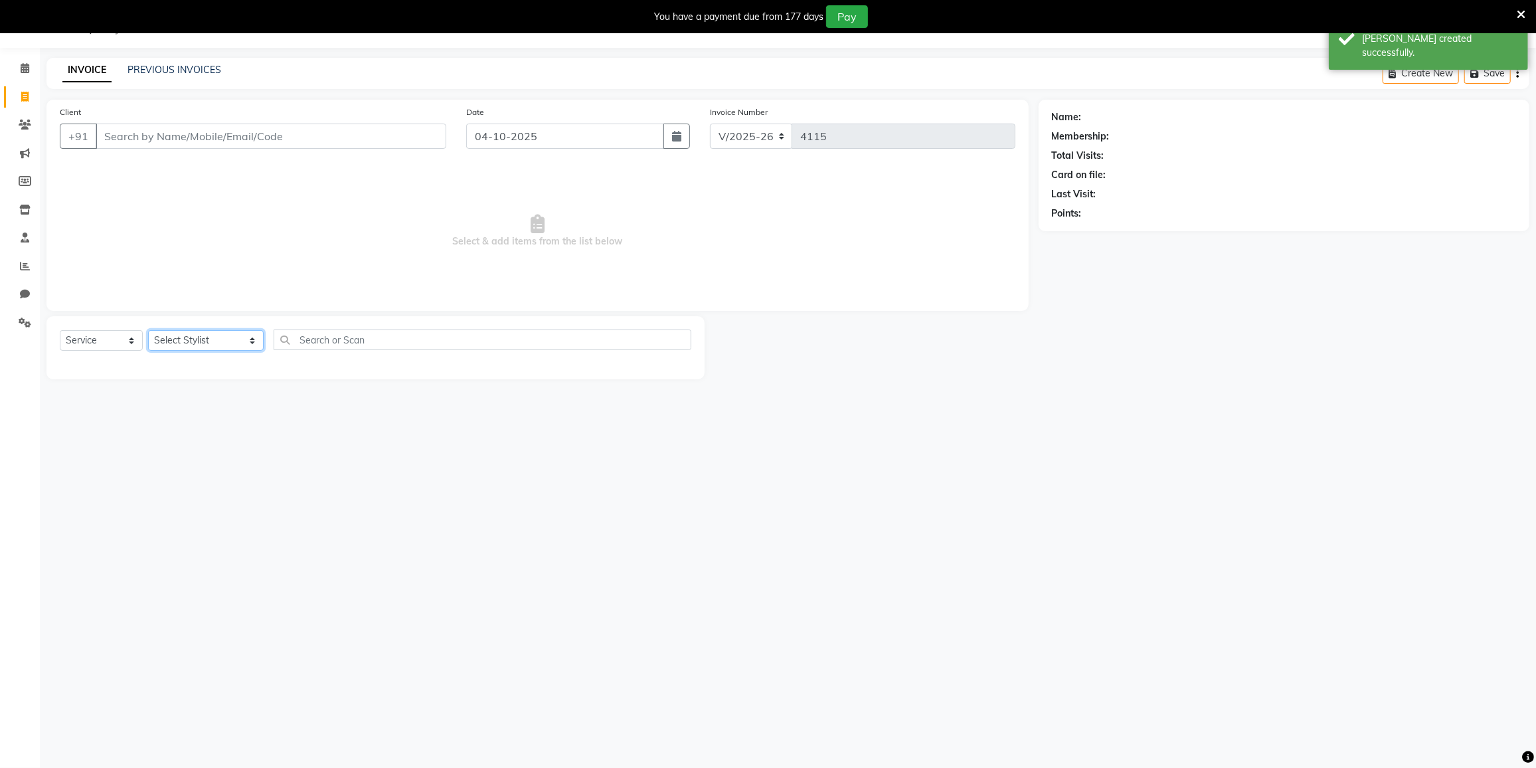
click at [187, 343] on select "Select Stylist DC [PERSON_NAME] [PERSON_NAME] [PERSON_NAME] [PERSON_NAME] [PERS…" at bounding box center [206, 340] width 116 height 21
select select "80712"
click at [148, 330] on select "Select Stylist DC [PERSON_NAME] [PERSON_NAME] [PERSON_NAME] [PERSON_NAME] [PERS…" at bounding box center [206, 340] width 116 height 21
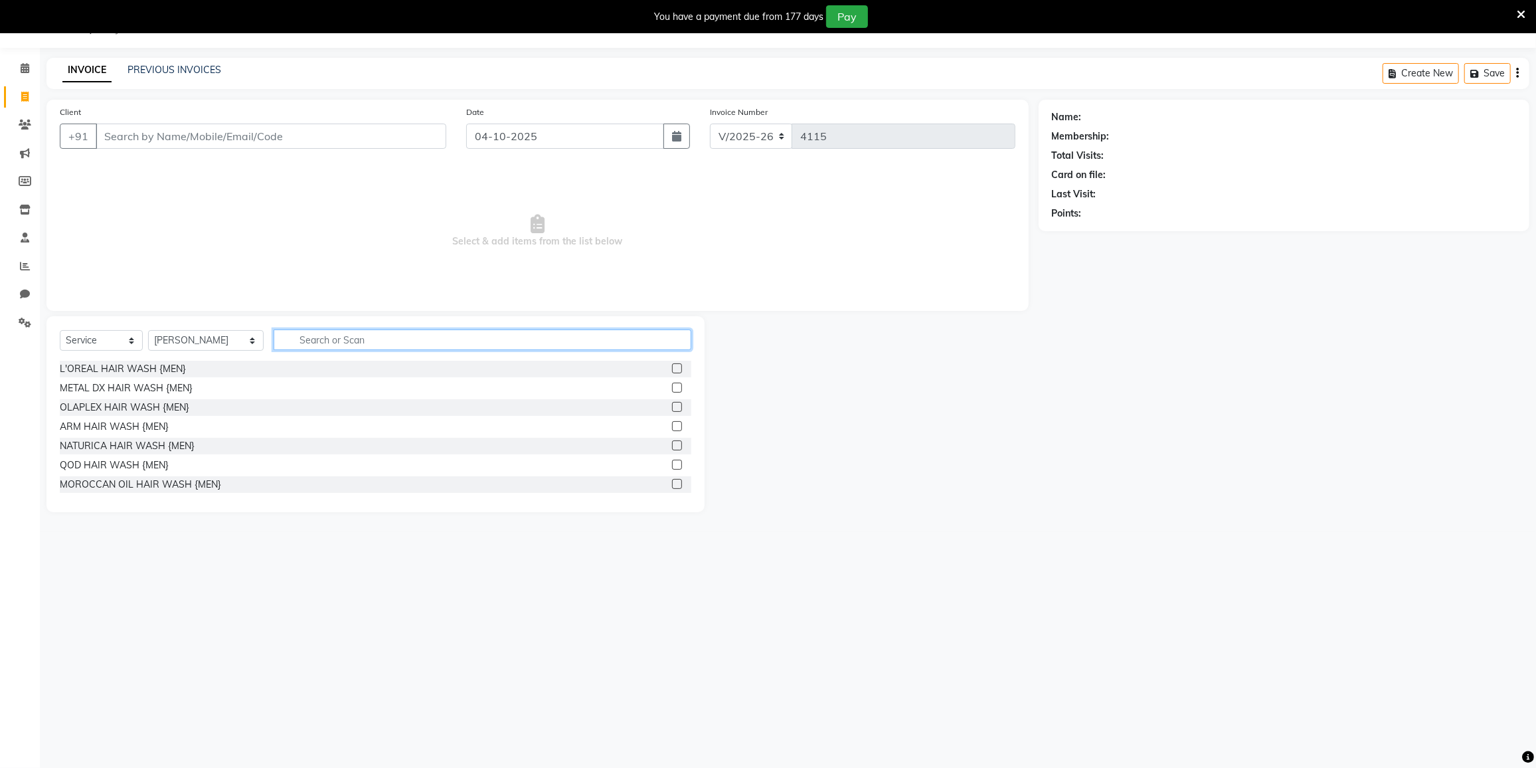
click at [340, 347] on input "text" at bounding box center [483, 339] width 418 height 21
type input "BEAD"
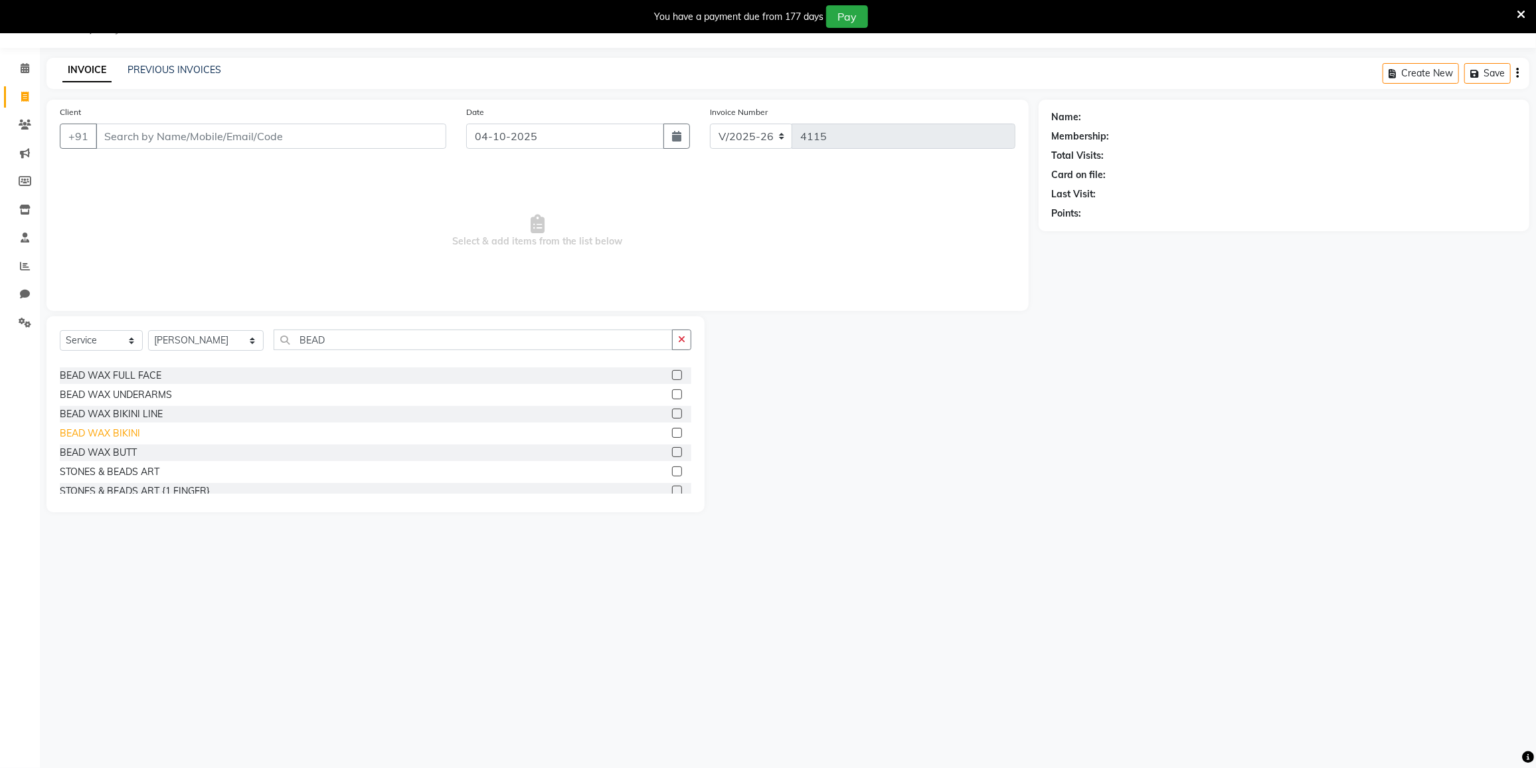
click at [136, 428] on div "BEAD WAX BIKINI" at bounding box center [100, 433] width 80 height 14
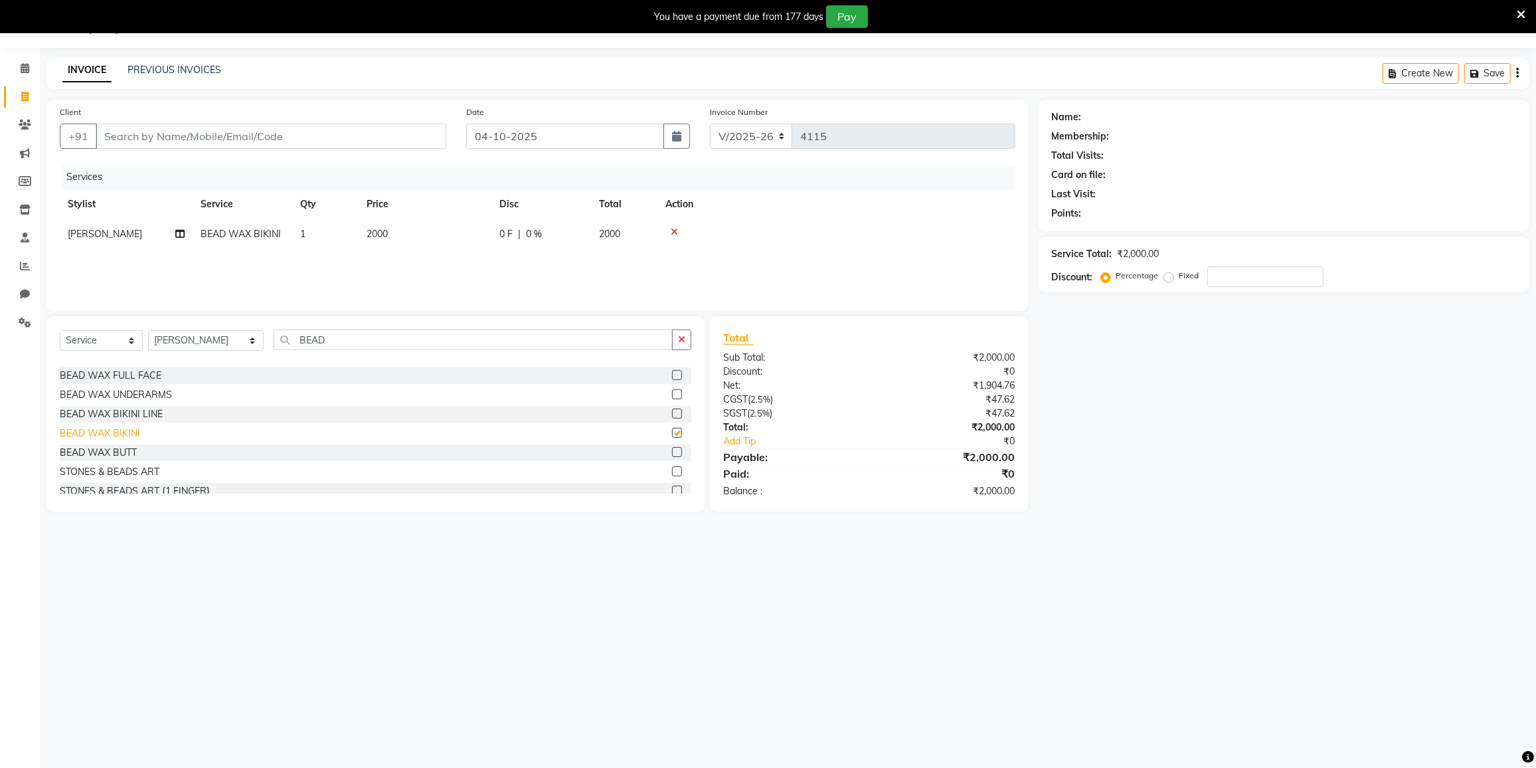
checkbox input "false"
click at [296, 139] on input "Client" at bounding box center [271, 136] width 351 height 25
click at [357, 137] on input "Client" at bounding box center [271, 136] width 351 height 25
type input "9"
type input "0"
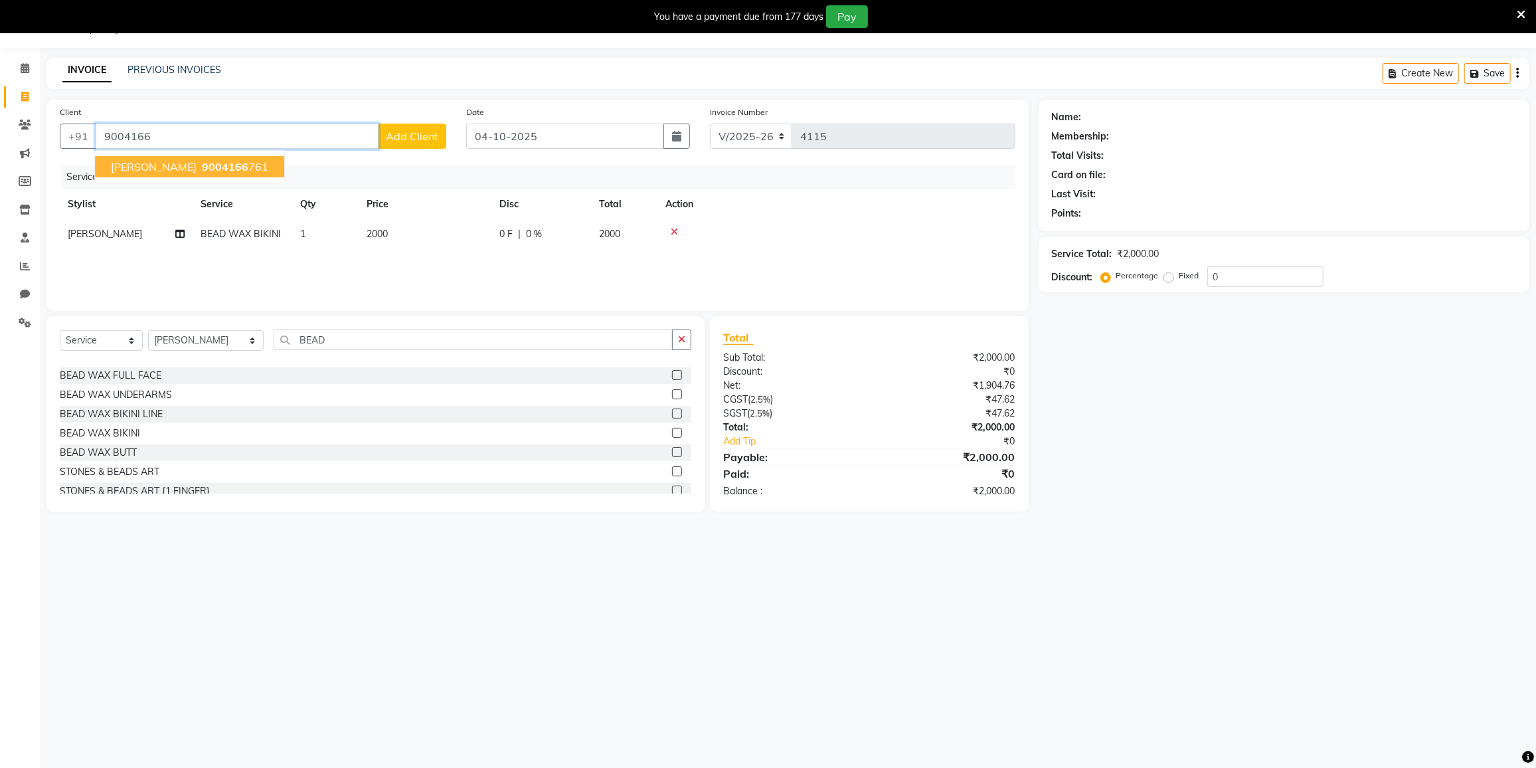
click at [203, 160] on span "9004166" at bounding box center [225, 166] width 46 height 13
type input "9004166761"
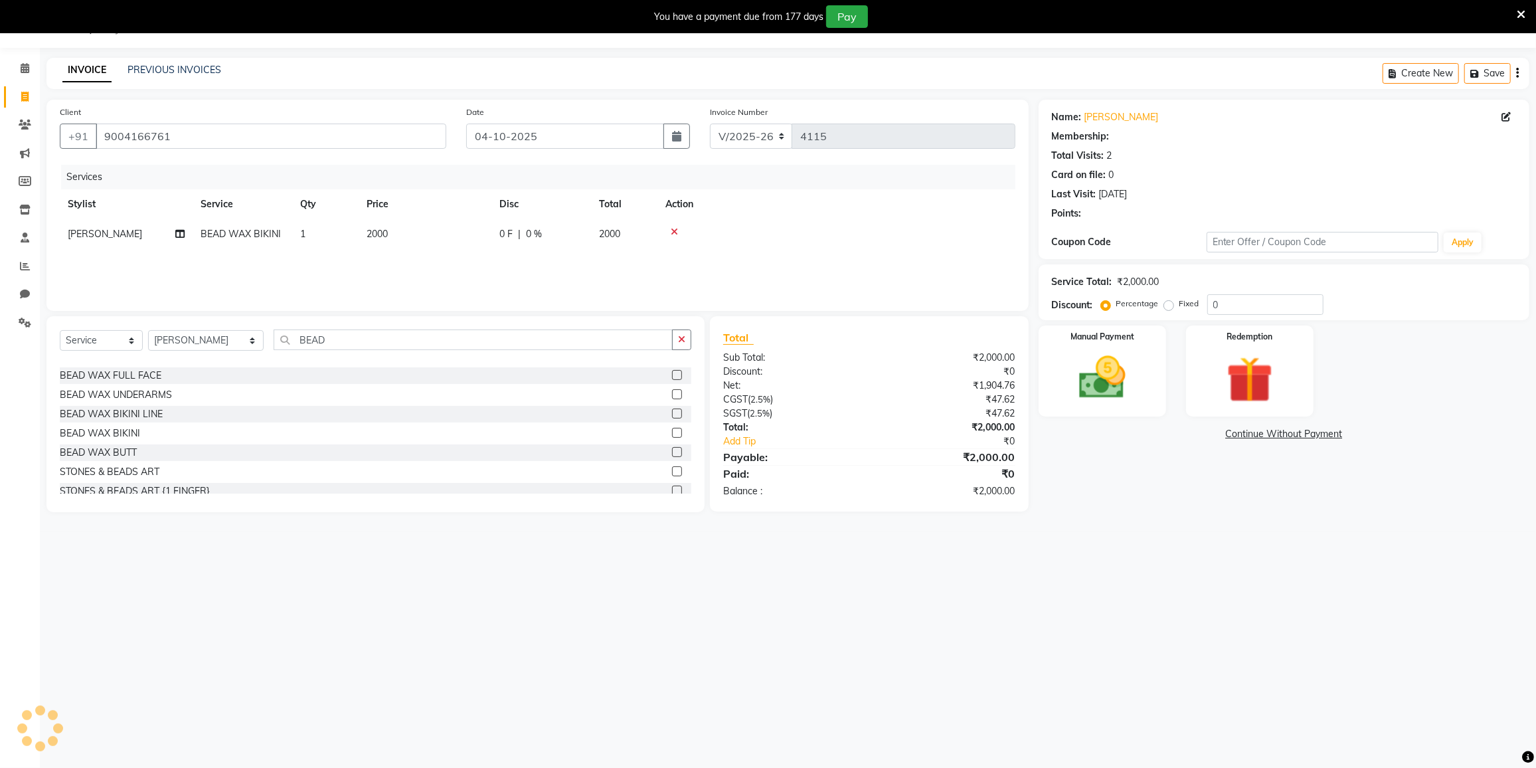
drag, startPoint x: 203, startPoint y: 155, endPoint x: 190, endPoint y: 316, distance: 161.2
click at [190, 189] on div "Client +91 9004166761 Date 04-10-2025 Invoice Number V/2025 V/2025-26 4115 Serv…" at bounding box center [537, 205] width 982 height 211
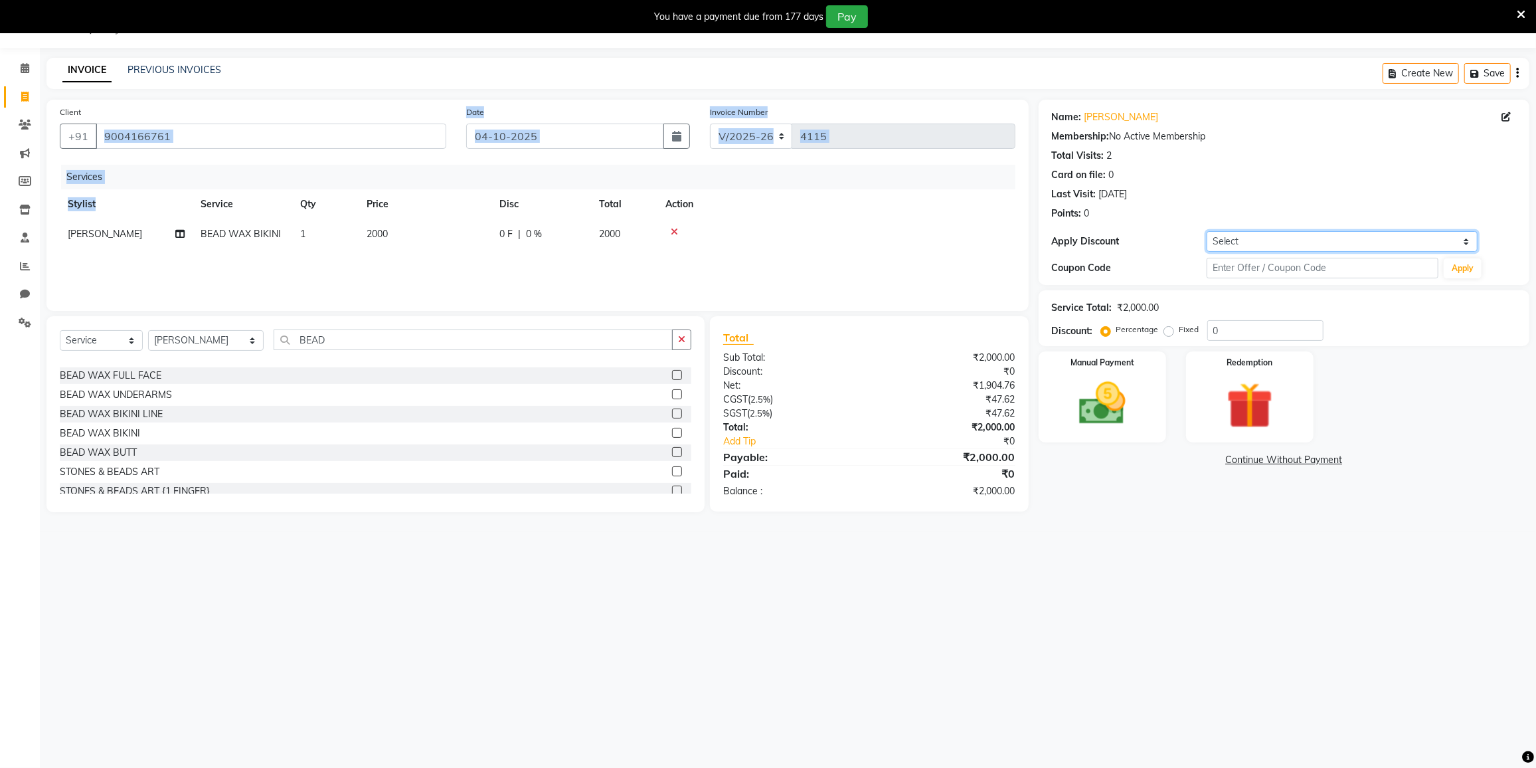
click at [1271, 236] on select "Select Coupon → 500 Coupons Coupon → Kalpataru20 Coupon → Veda20 Coupon → Salt-…" at bounding box center [1342, 241] width 271 height 21
select select "4: Object"
click at [1207, 231] on select "Select Coupon → 500 Coupons Coupon → Kalpataru20 Coupon → Veda20 Coupon → Salt-…" at bounding box center [1342, 241] width 271 height 21
type input "20"
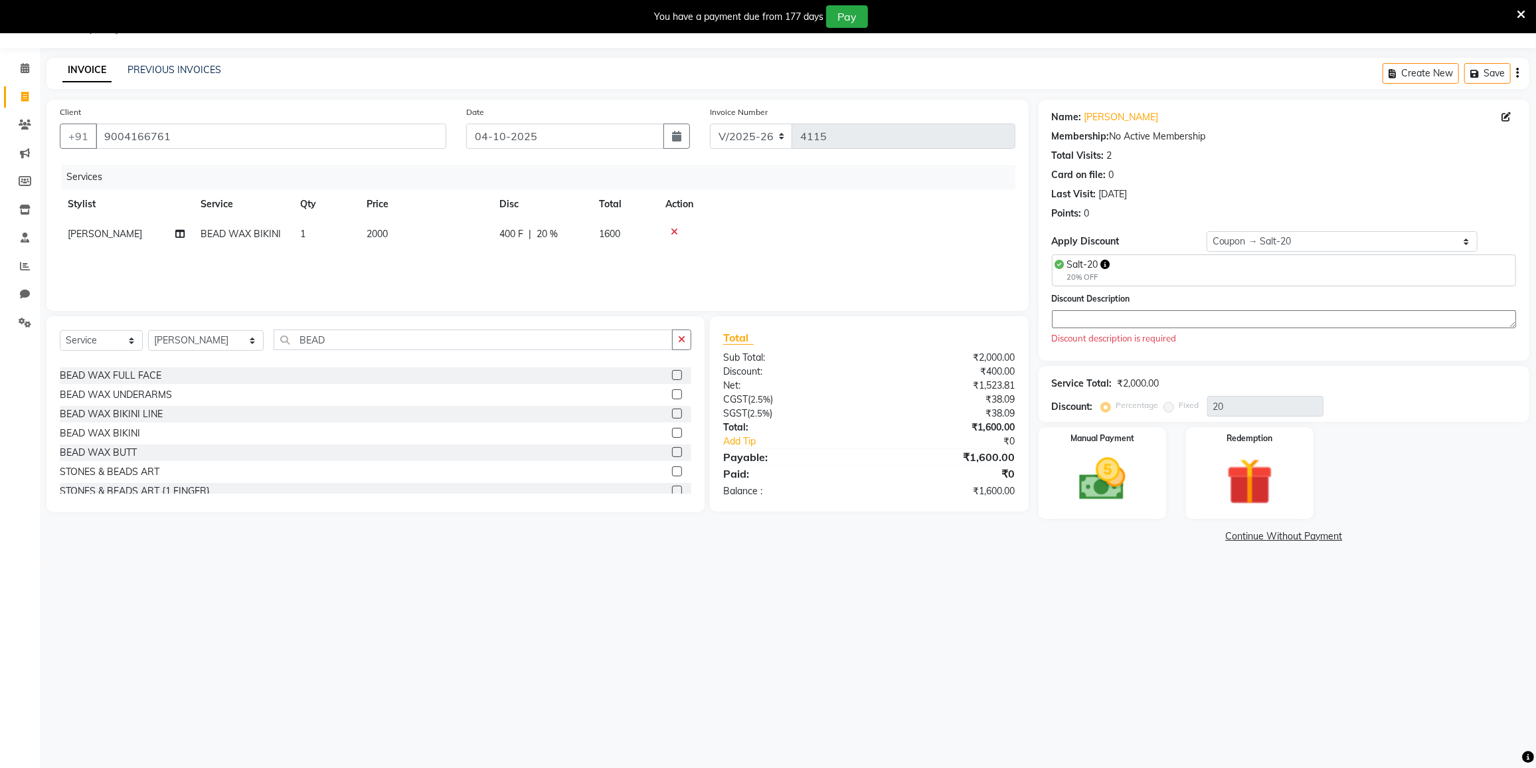
click at [1142, 320] on textarea at bounding box center [1284, 319] width 464 height 18
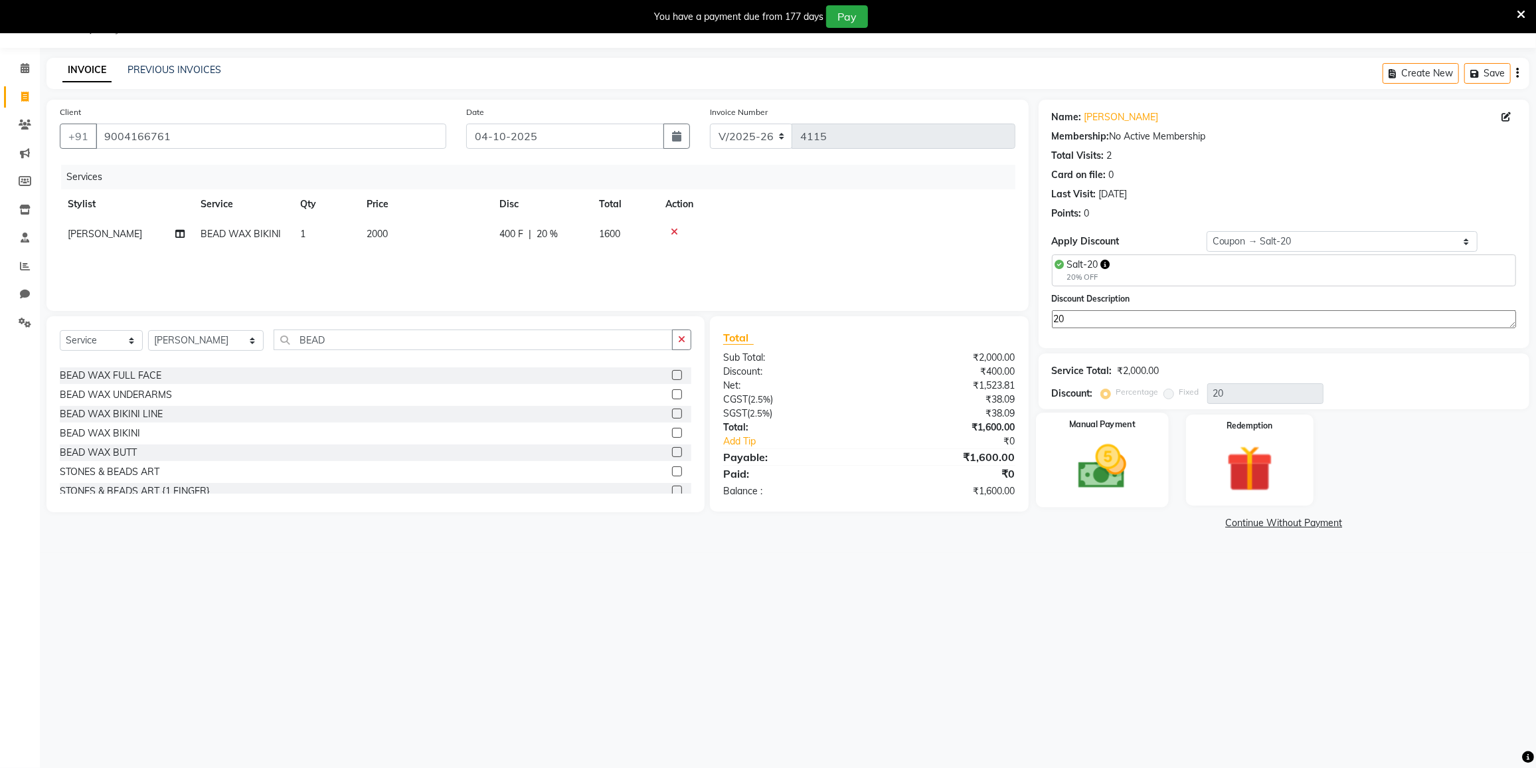
type textarea "20"
click at [1105, 445] on img at bounding box center [1102, 467] width 79 height 56
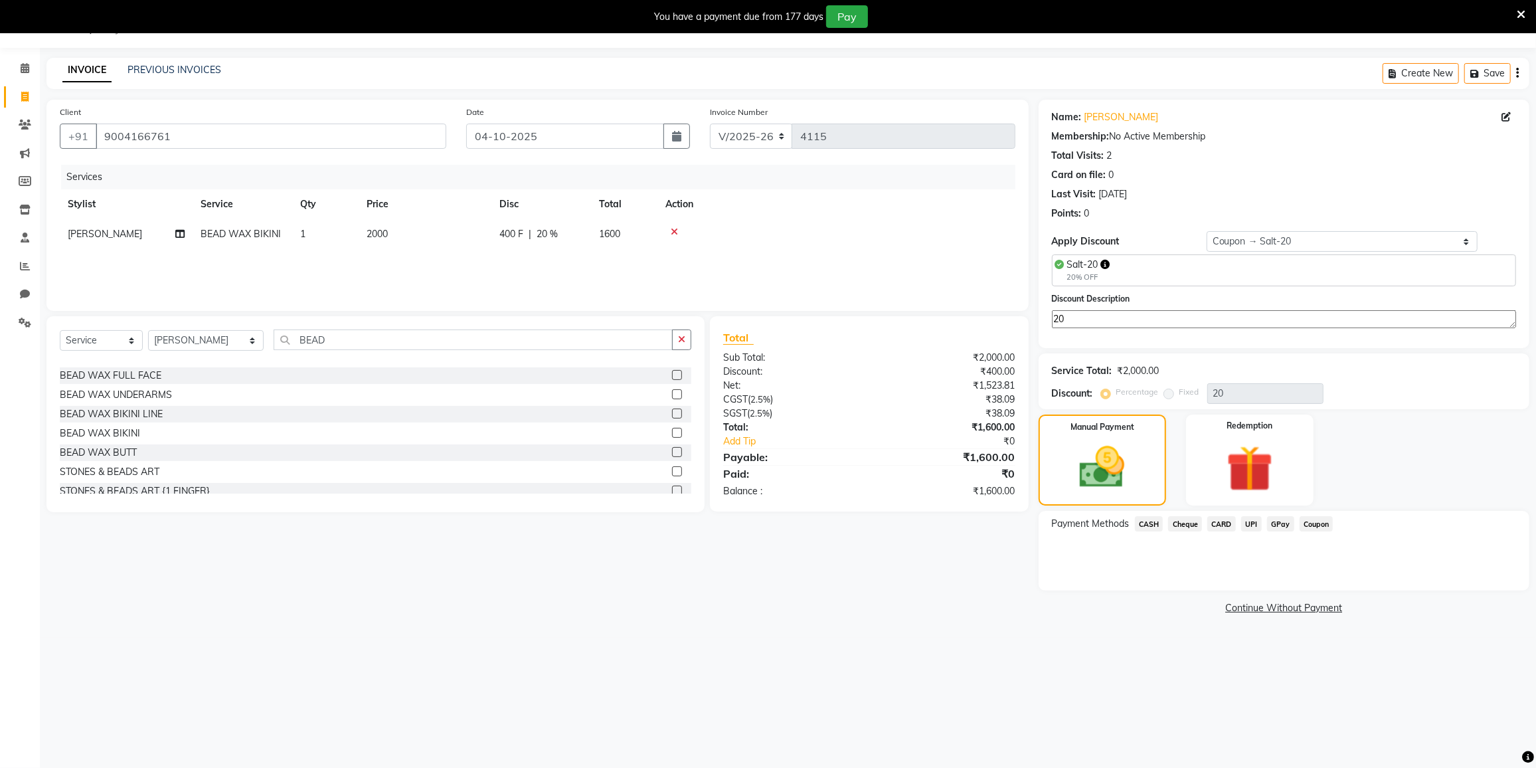
click at [1273, 523] on span "GPay" at bounding box center [1280, 523] width 27 height 15
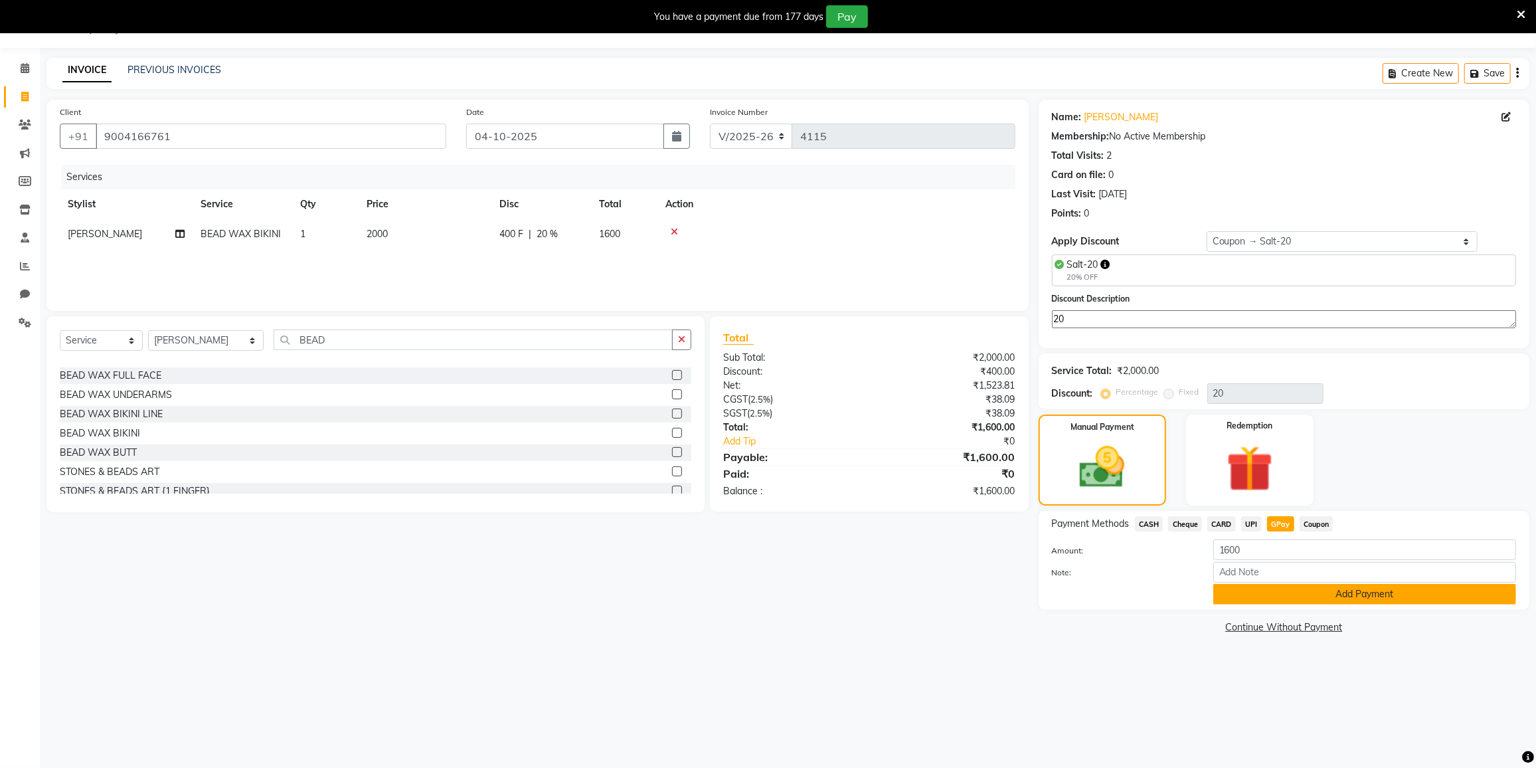
click at [1268, 589] on button "Add Payment" at bounding box center [1365, 594] width 303 height 21
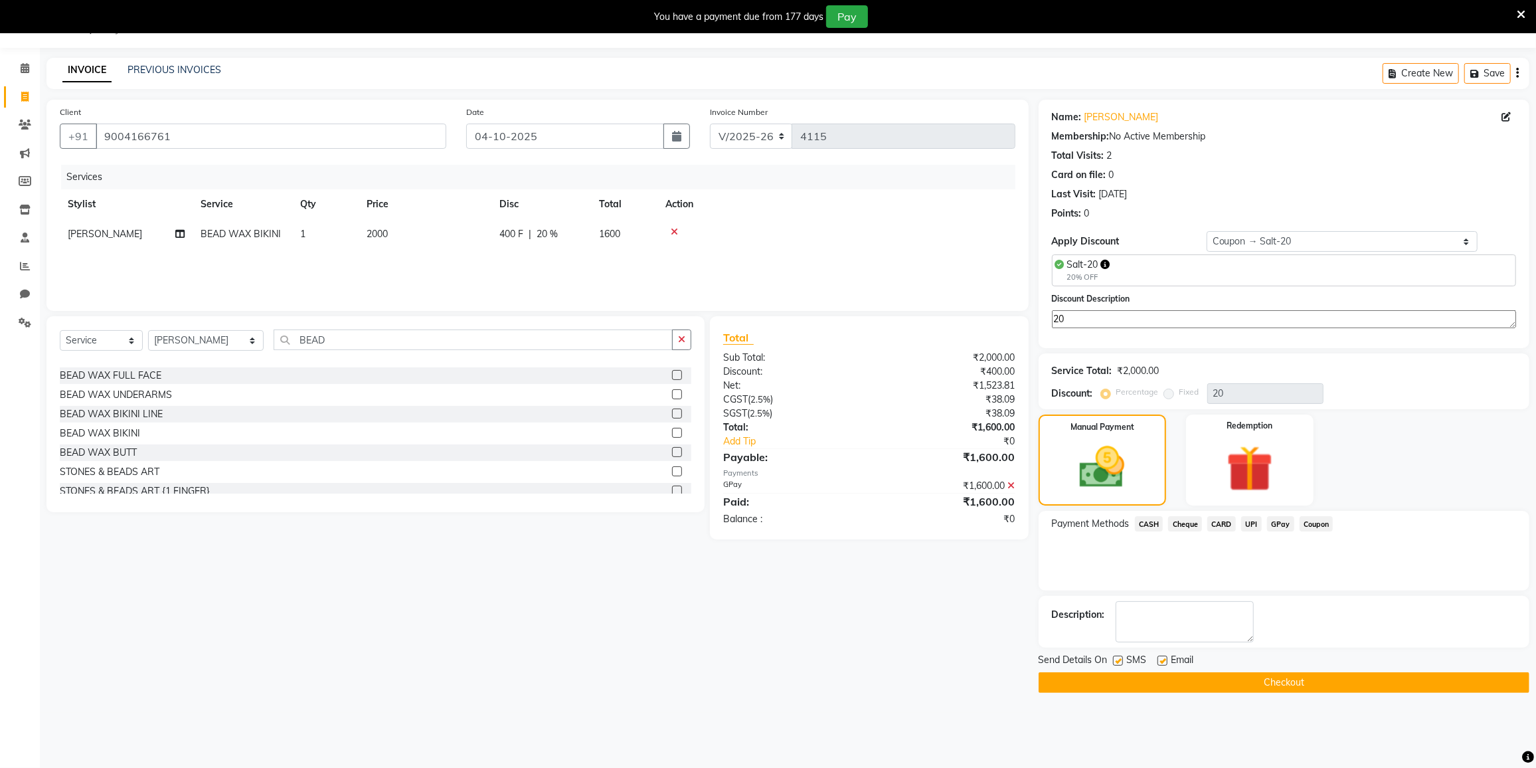
click at [1228, 680] on button "Checkout" at bounding box center [1284, 682] width 491 height 21
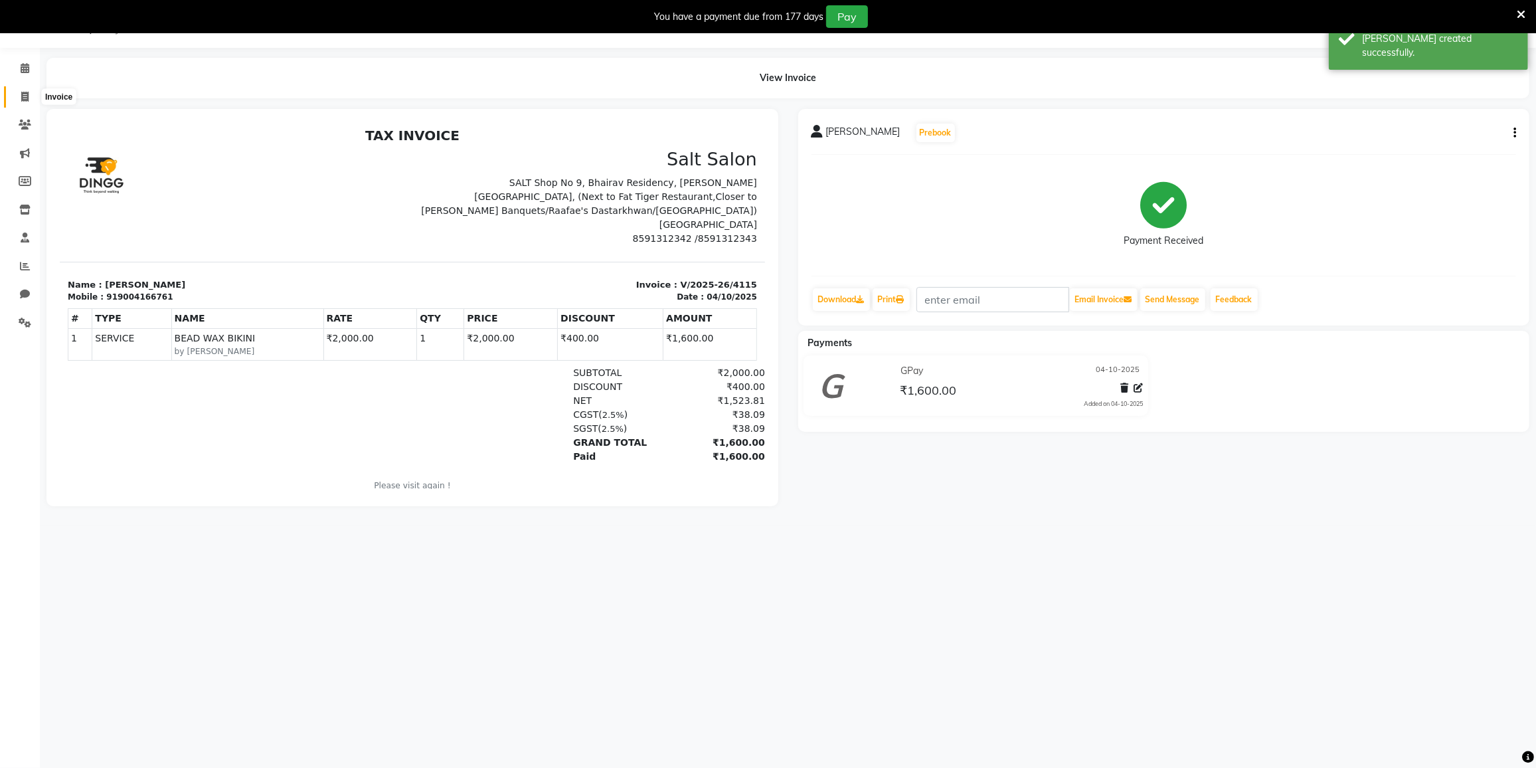
click at [27, 92] on icon at bounding box center [24, 97] width 7 height 10
select select "service"
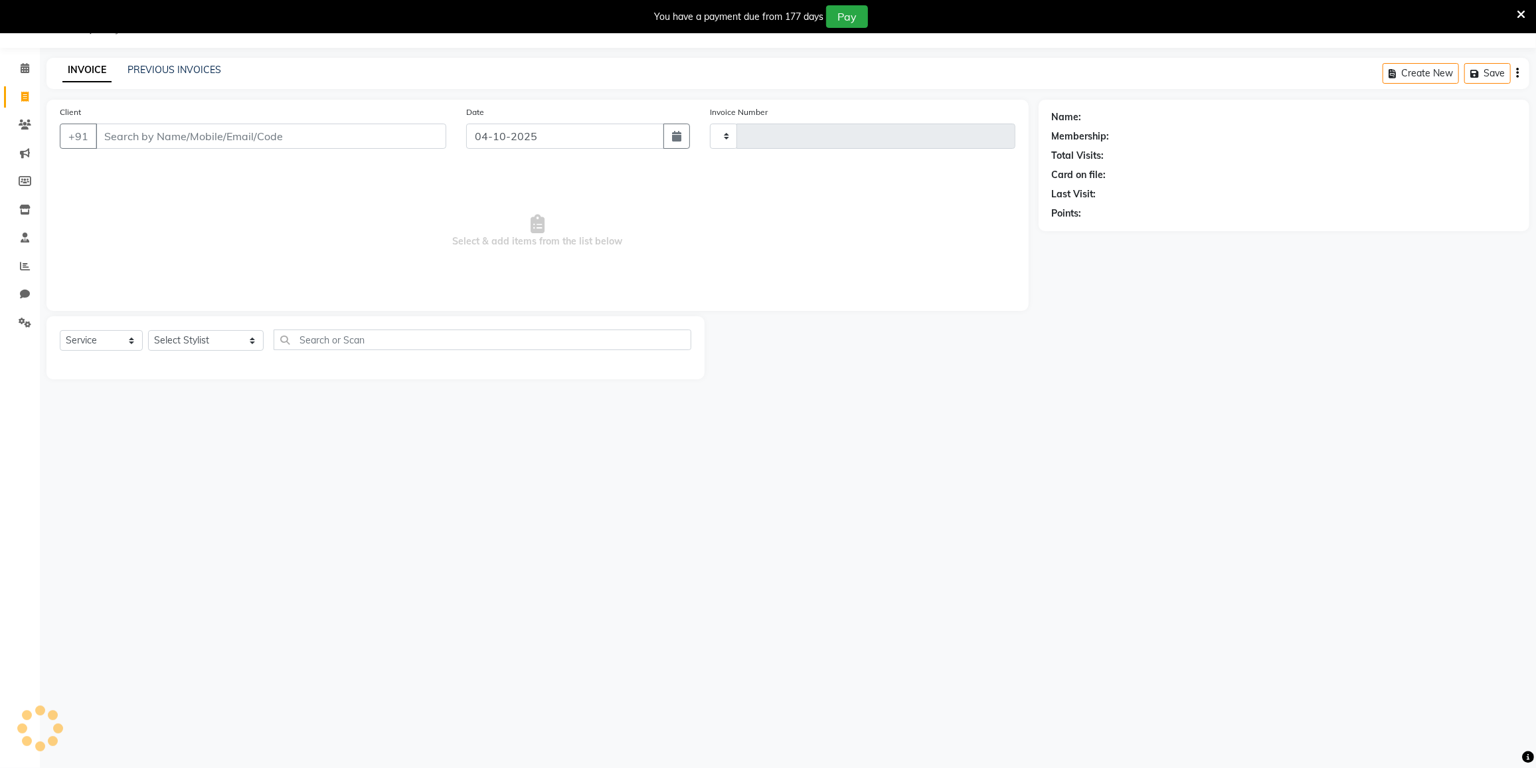
type input "4116"
select select "8096"
click at [263, 139] on input "Client" at bounding box center [271, 136] width 351 height 25
type input "9892116224"
click at [398, 133] on span "Add Client" at bounding box center [412, 136] width 52 height 13
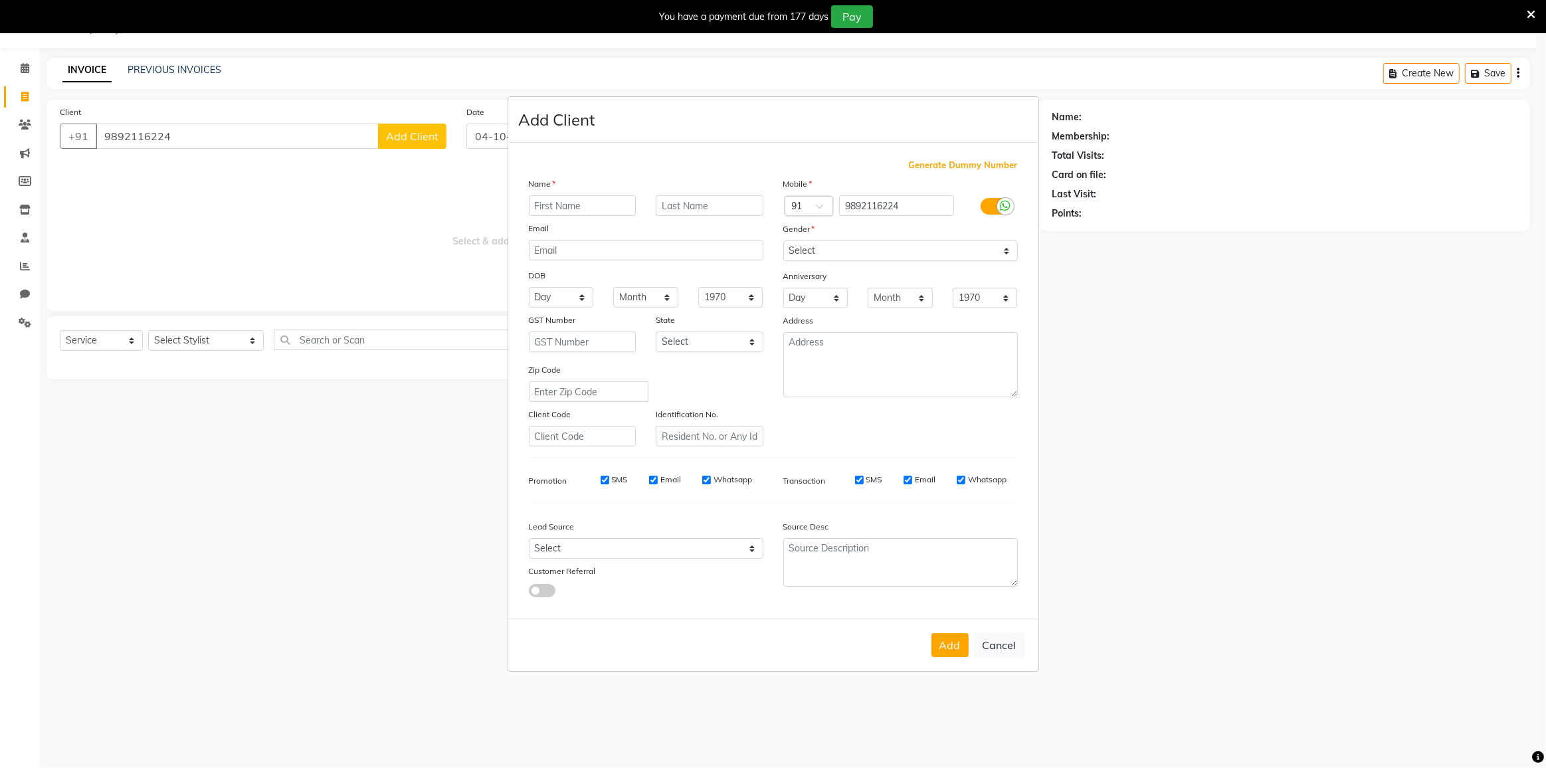
click at [578, 210] on input "text" at bounding box center [583, 205] width 108 height 21
type input "VIDYA"
click at [829, 256] on select "Select [DEMOGRAPHIC_DATA] [DEMOGRAPHIC_DATA] Other Prefer Not To Say" at bounding box center [900, 250] width 234 height 21
select select "female"
click at [783, 240] on select "Select [DEMOGRAPHIC_DATA] [DEMOGRAPHIC_DATA] Other Prefer Not To Say" at bounding box center [900, 250] width 234 height 21
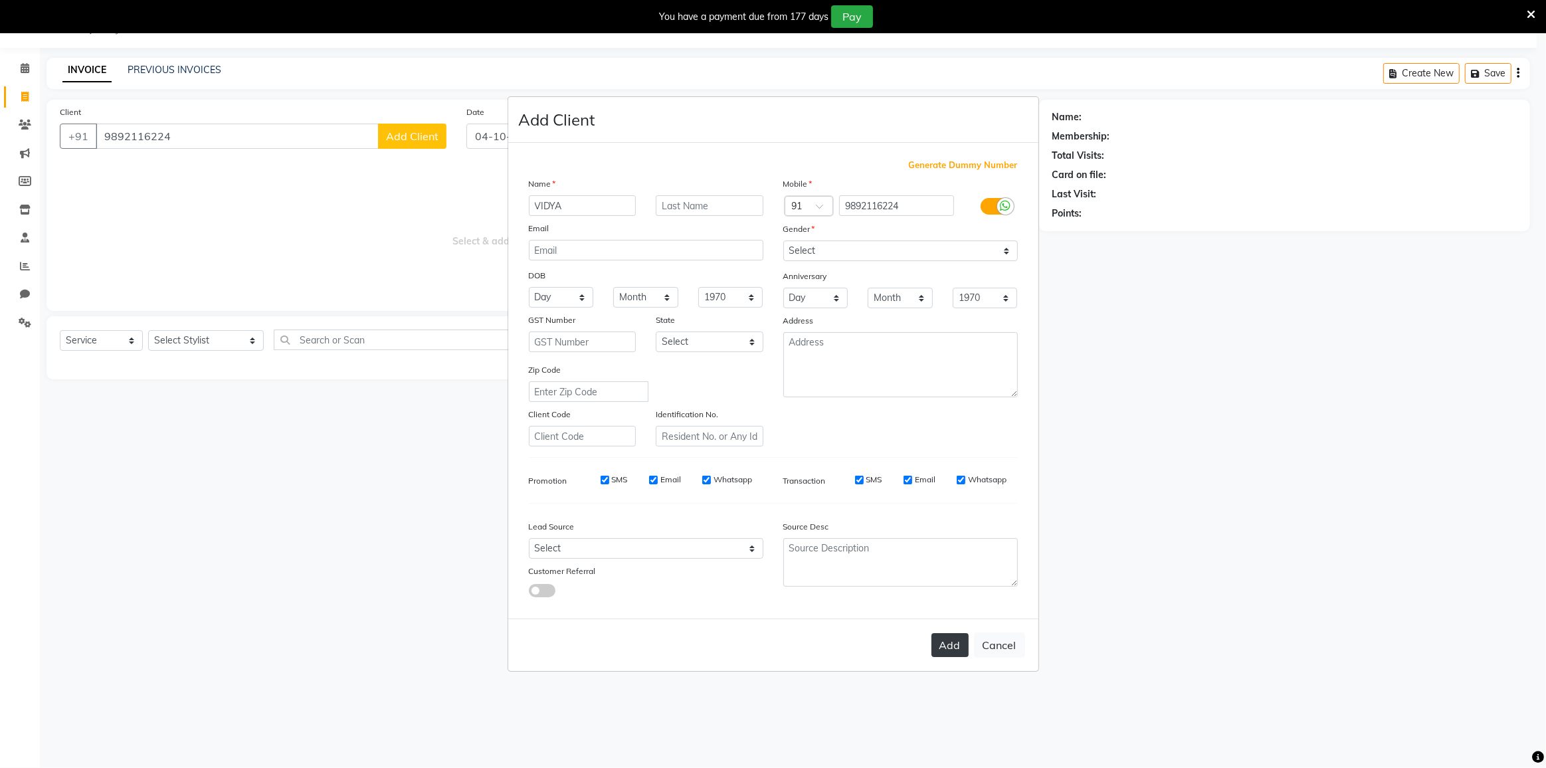
click at [958, 654] on button "Add" at bounding box center [949, 645] width 37 height 24
select select
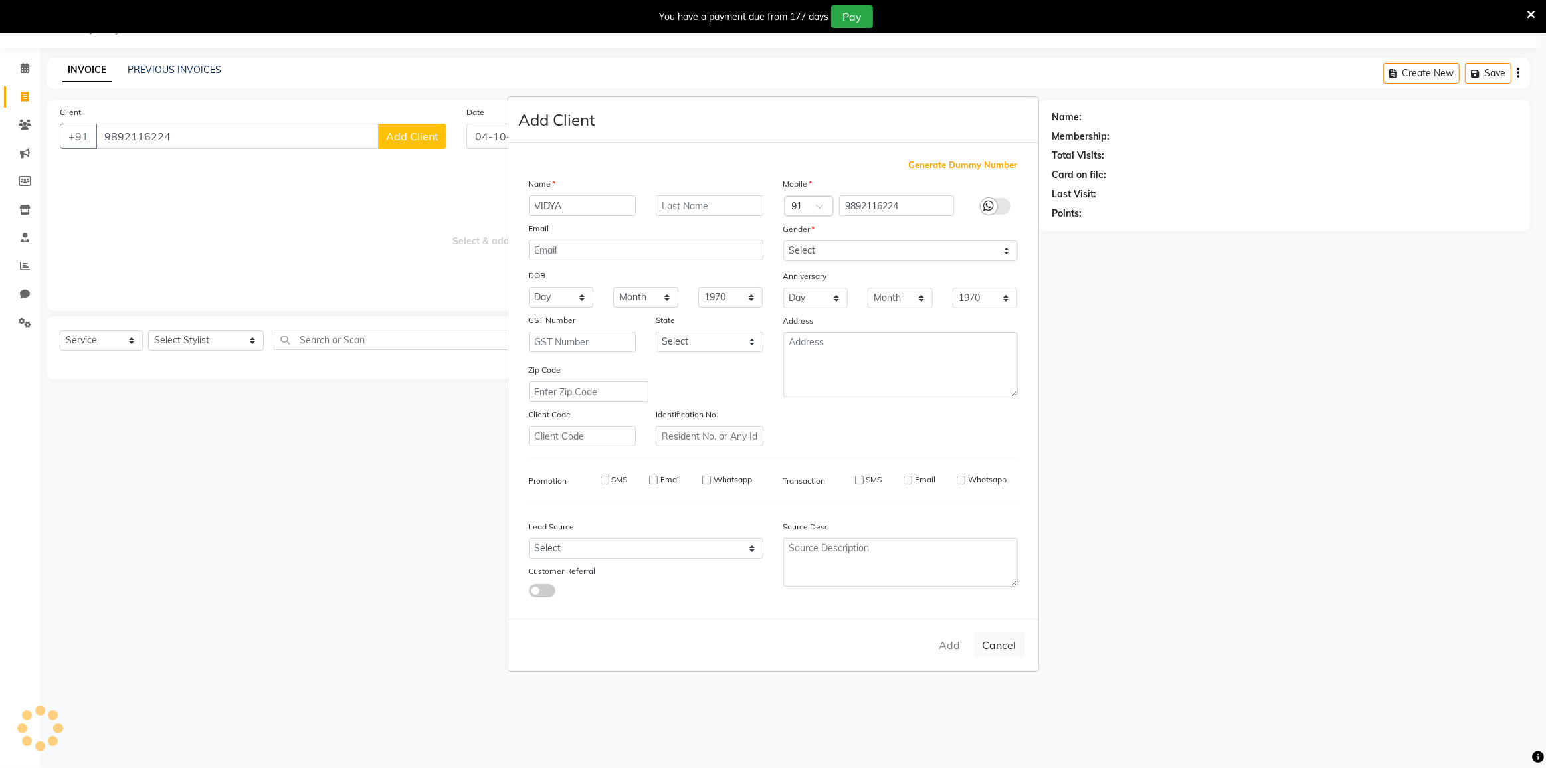
select select
checkbox input "false"
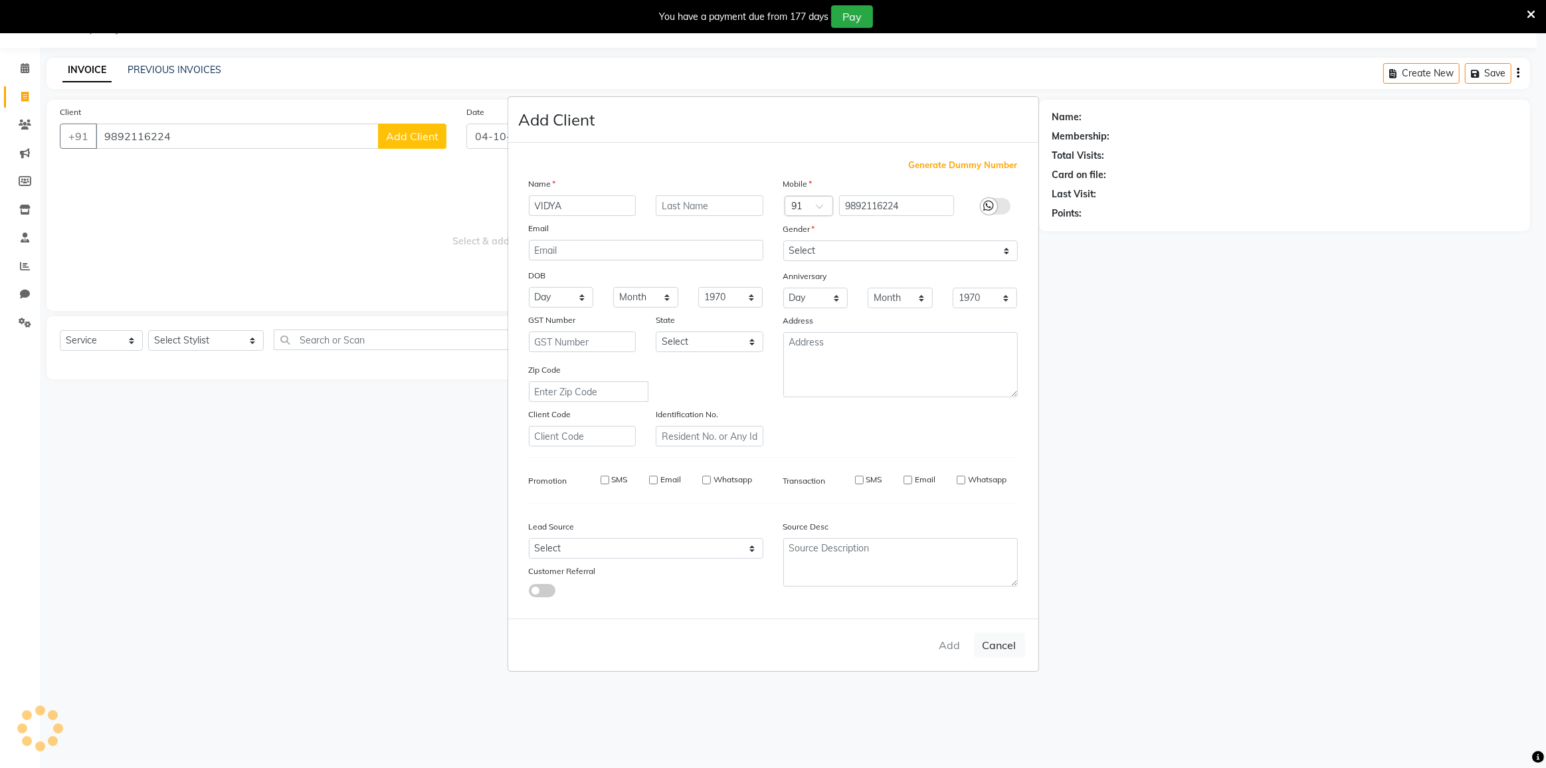
checkbox input "false"
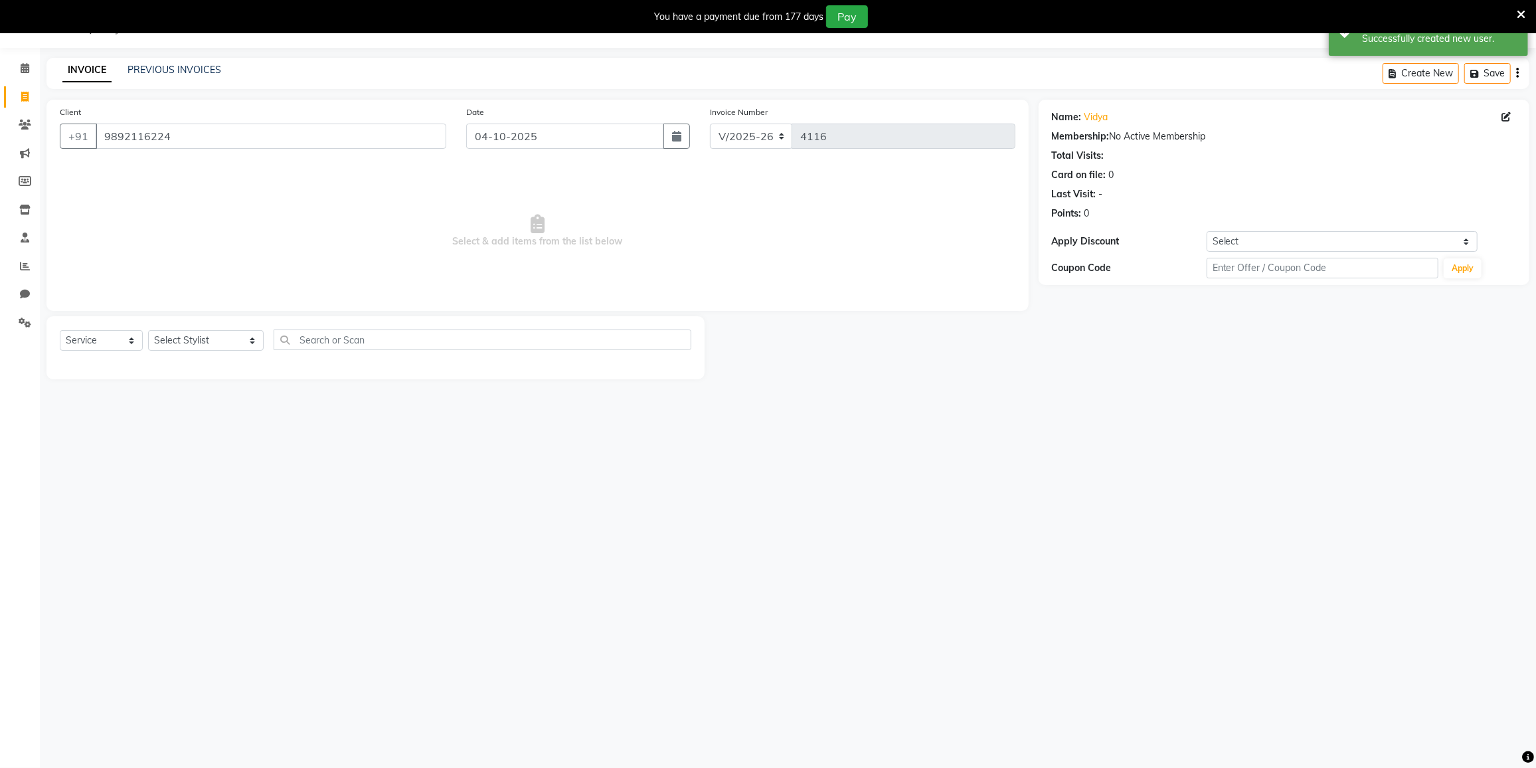
drag, startPoint x: 958, startPoint y: 655, endPoint x: 944, endPoint y: 483, distance: 172.6
click at [945, 632] on div "08047224946 Select Location × Salt Salon, Mira Road Default Panel My Panel Engl…" at bounding box center [768, 384] width 1536 height 768
click at [194, 345] on select "Select Stylist DC [PERSON_NAME] [PERSON_NAME] [PERSON_NAME] [PERSON_NAME] [PERS…" at bounding box center [206, 340] width 116 height 21
select select "92853"
click at [148, 330] on select "Select Stylist DC [PERSON_NAME] [PERSON_NAME] [PERSON_NAME] [PERSON_NAME] [PERS…" at bounding box center [206, 340] width 116 height 21
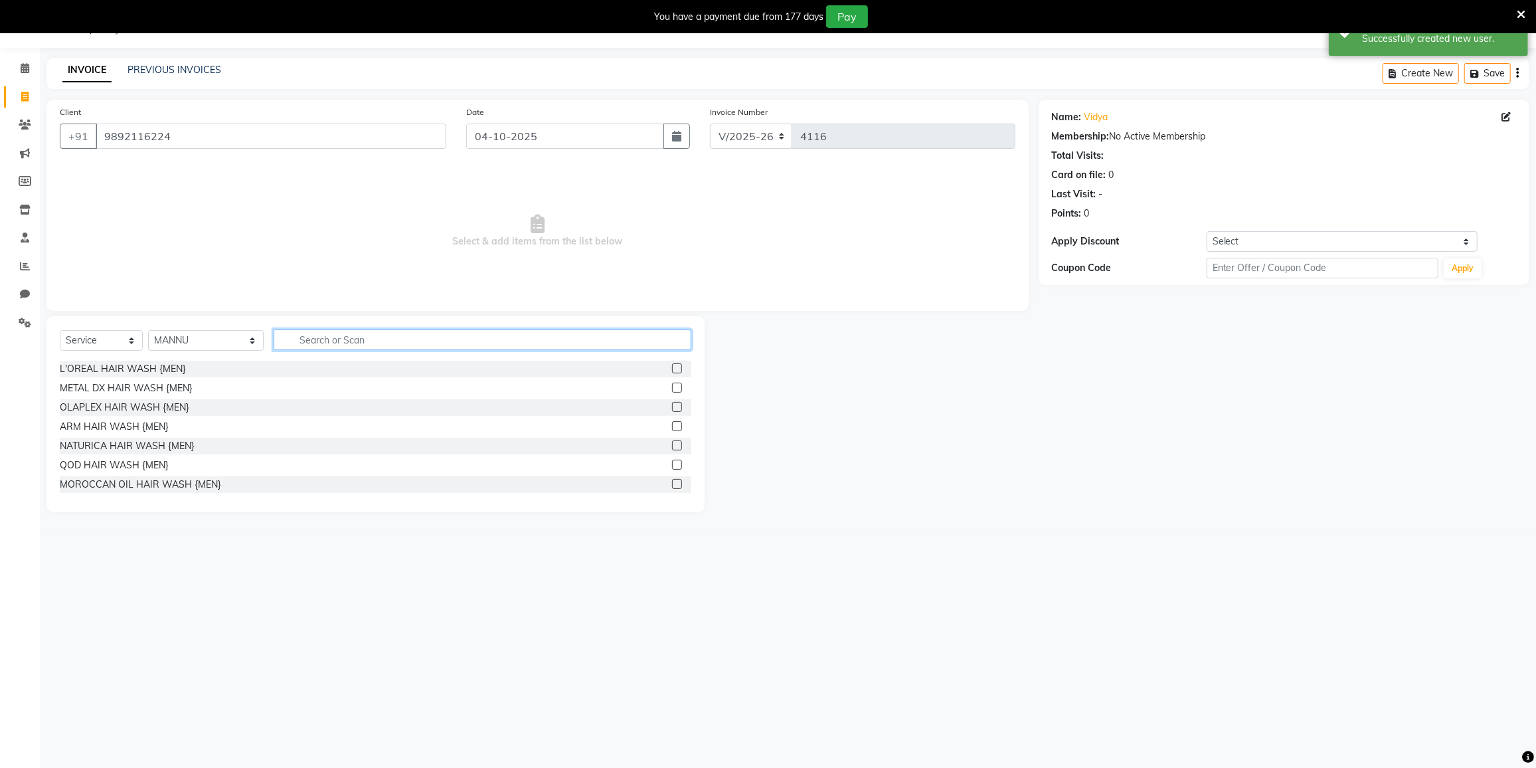
click at [294, 340] on input "text" at bounding box center [483, 339] width 418 height 21
type input "TOUCH"
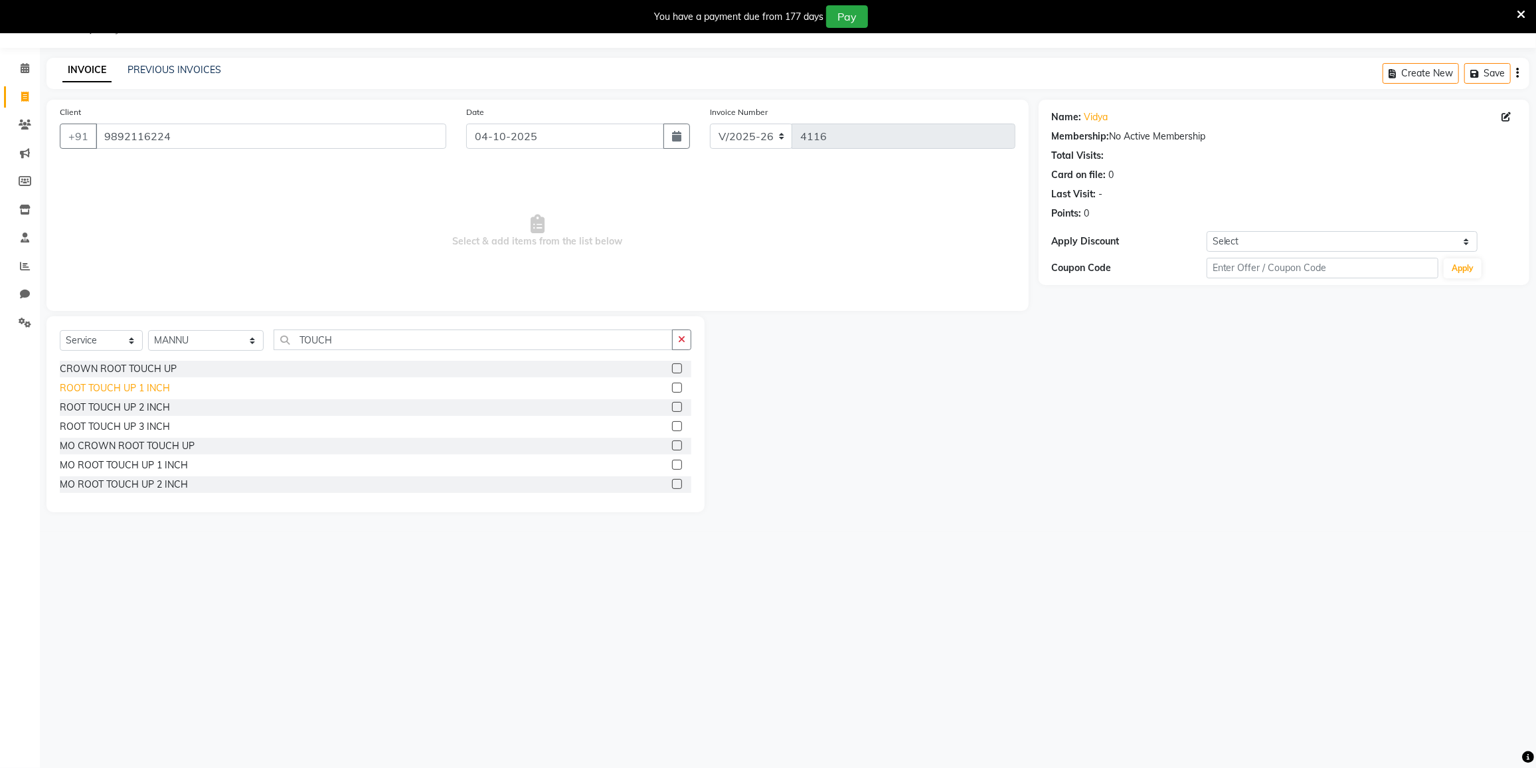
click at [156, 383] on div "ROOT TOUCH UP 1 INCH" at bounding box center [115, 388] width 110 height 14
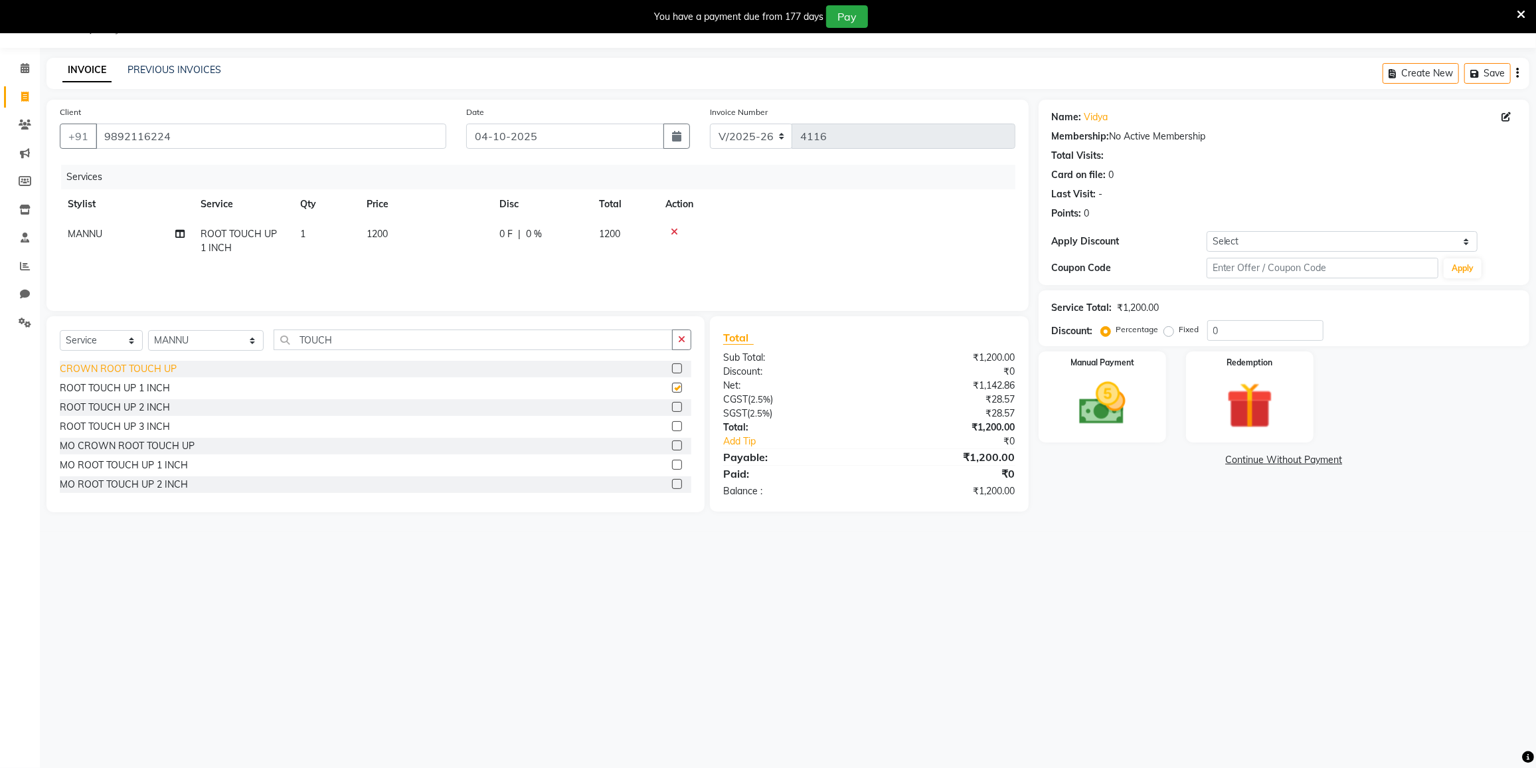
checkbox input "false"
click at [1278, 246] on select "Select Coupon → 500 Coupons Coupon → Kalpataru20 Coupon → Veda20 Coupon → Salt-…" at bounding box center [1342, 241] width 271 height 21
click at [427, 227] on td "1200" at bounding box center [425, 241] width 133 height 44
select select "92853"
click at [487, 236] on input "1200" at bounding box center [487, 237] width 117 height 21
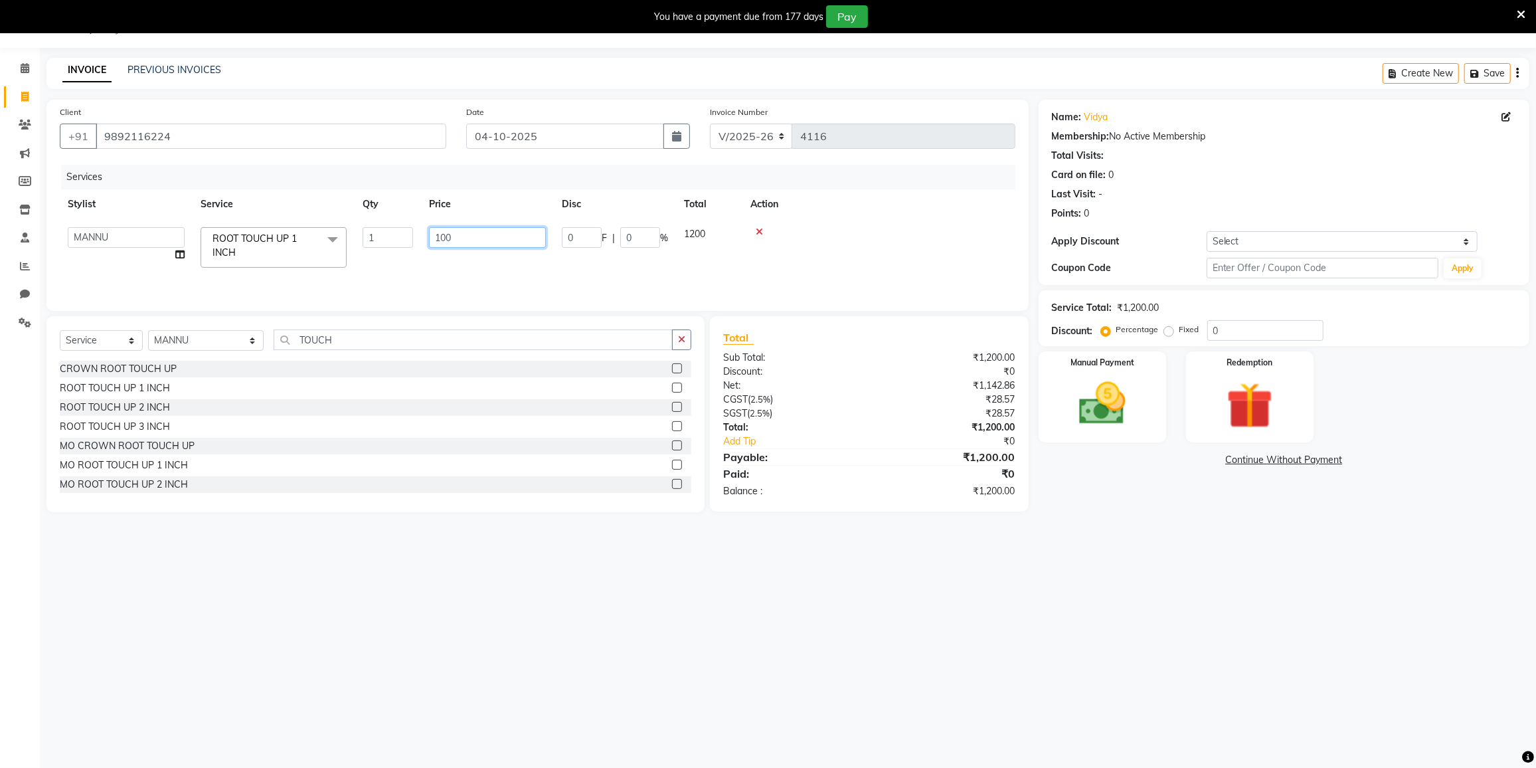
type input "1000"
click at [535, 267] on div "Services Stylist Service Qty Price Disc Total Action MANNU ROOT TOUCH UP 1 INCH…" at bounding box center [538, 231] width 956 height 133
click at [1135, 424] on img at bounding box center [1102, 404] width 79 height 56
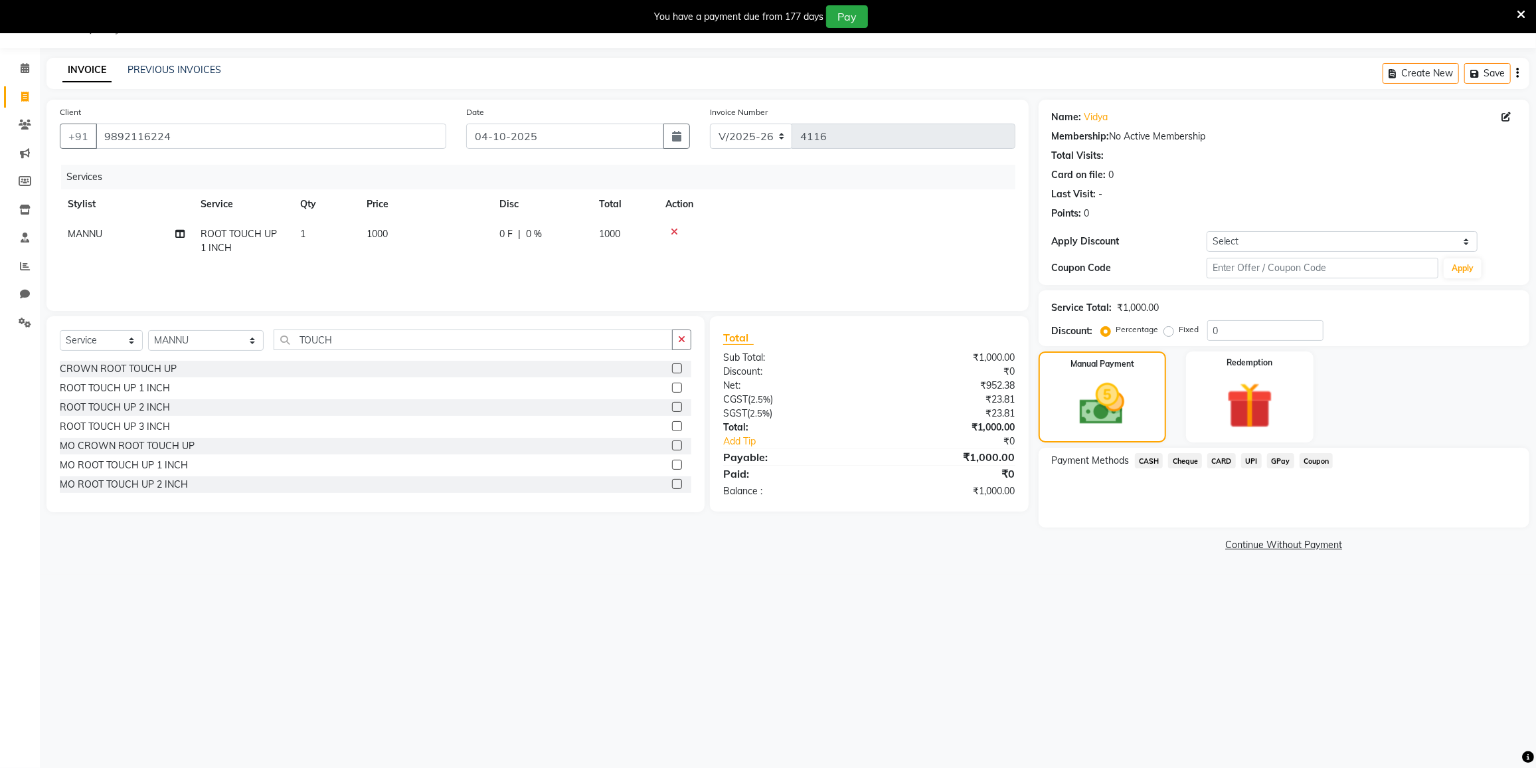
click at [1281, 456] on span "GPay" at bounding box center [1280, 460] width 27 height 15
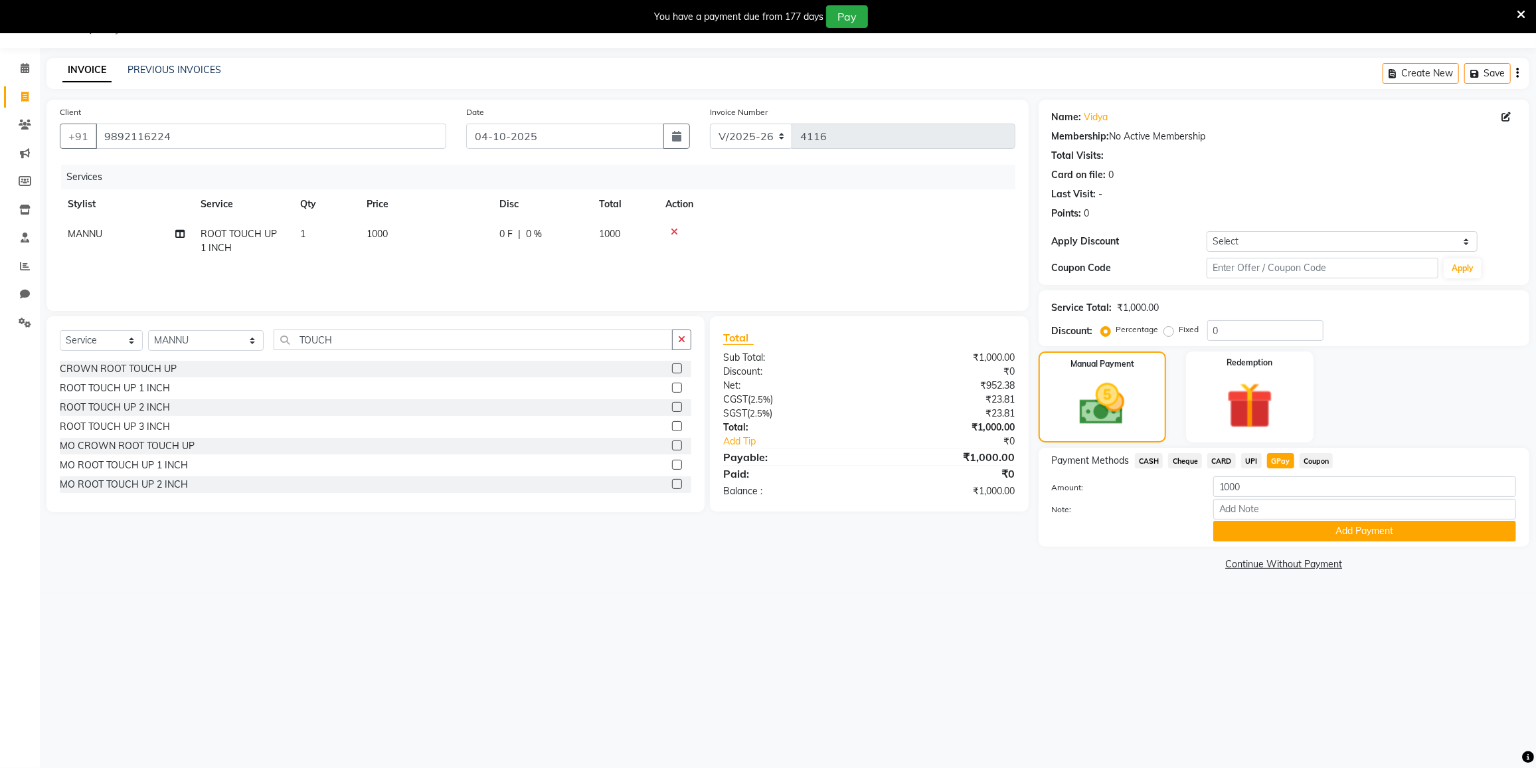
click at [1142, 464] on span "CASH" at bounding box center [1149, 460] width 29 height 15
click at [1299, 529] on button "Add Payment" at bounding box center [1365, 531] width 303 height 21
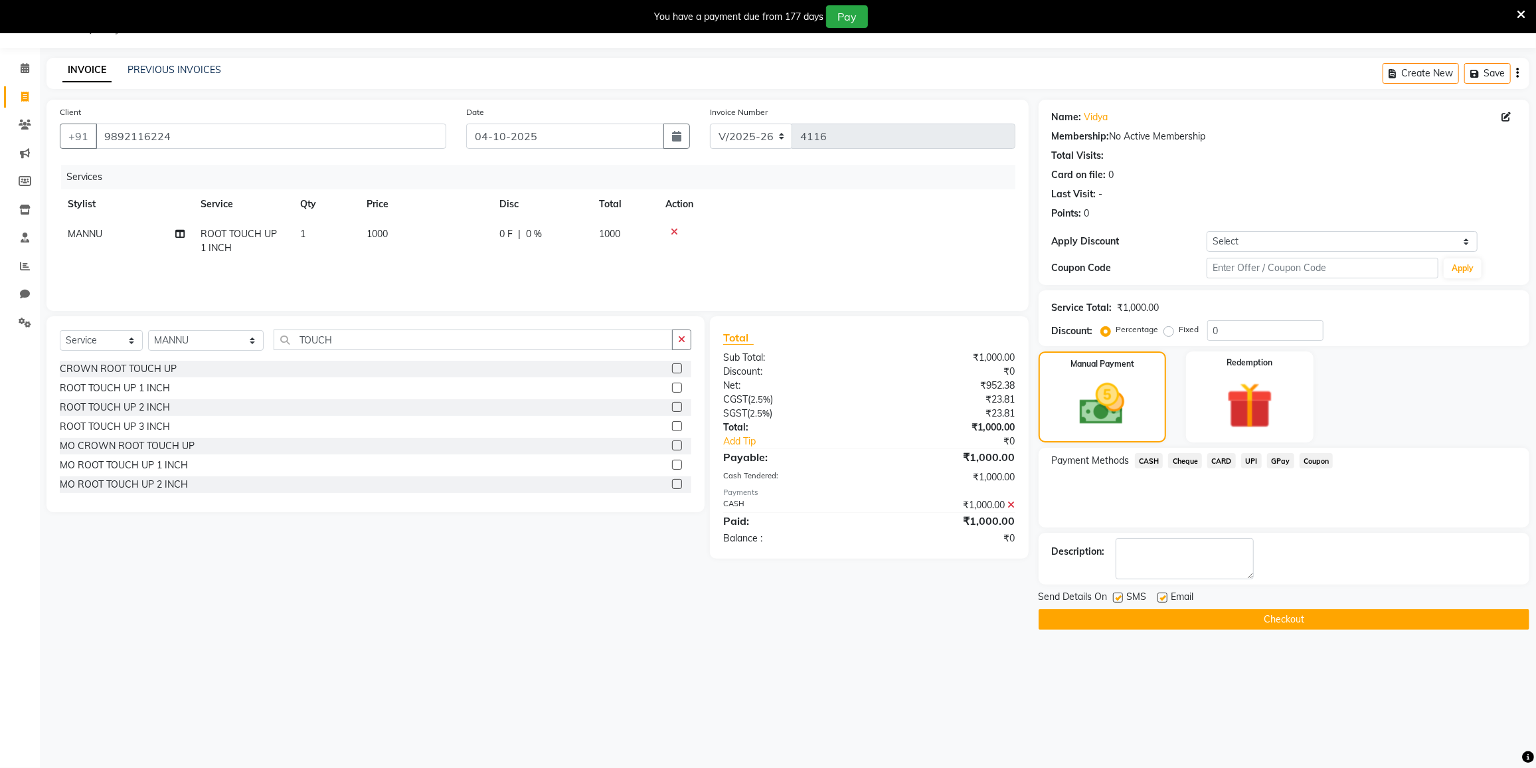
click at [1274, 623] on button "Checkout" at bounding box center [1284, 619] width 491 height 21
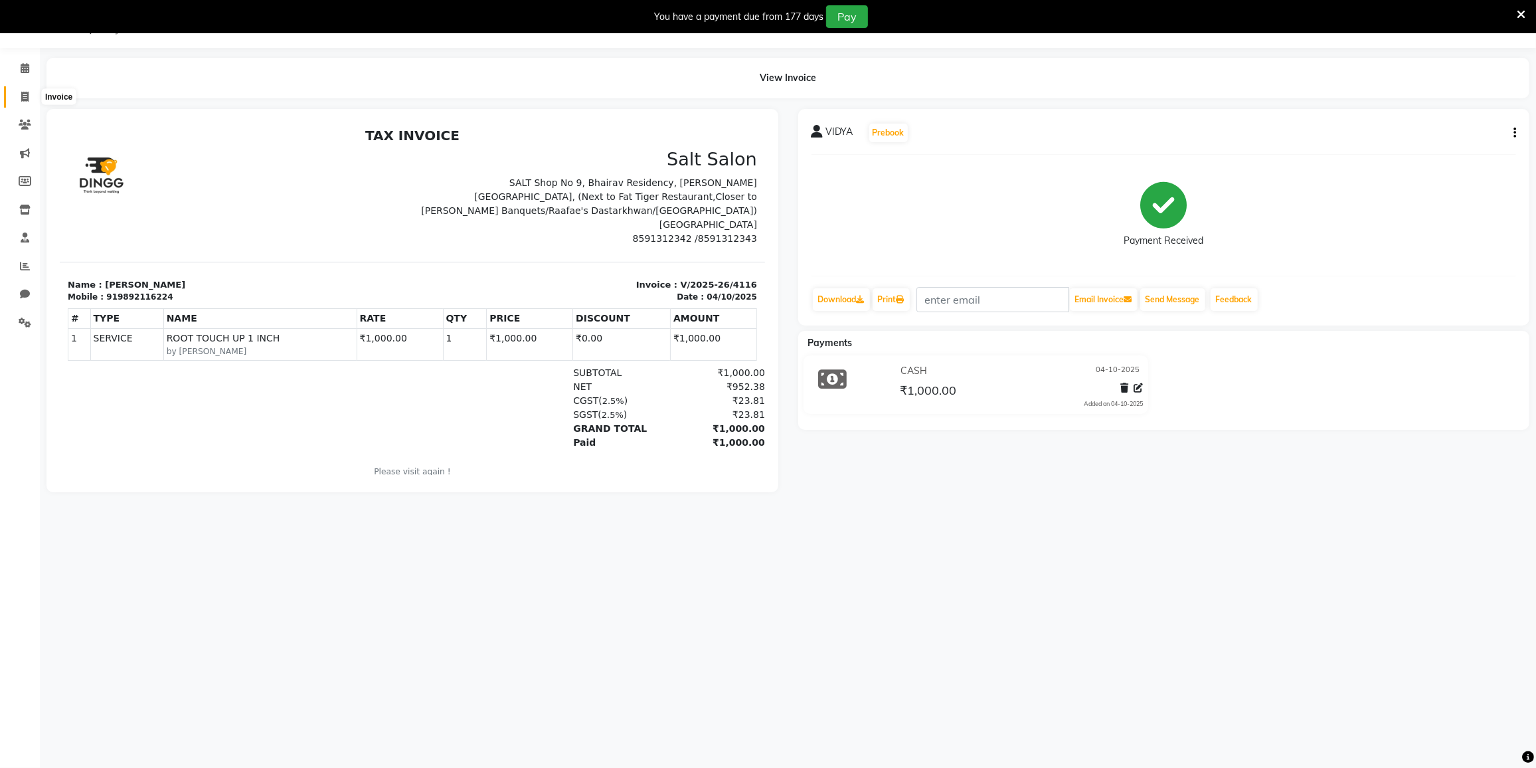
click at [28, 98] on span at bounding box center [24, 97] width 23 height 15
select select "service"
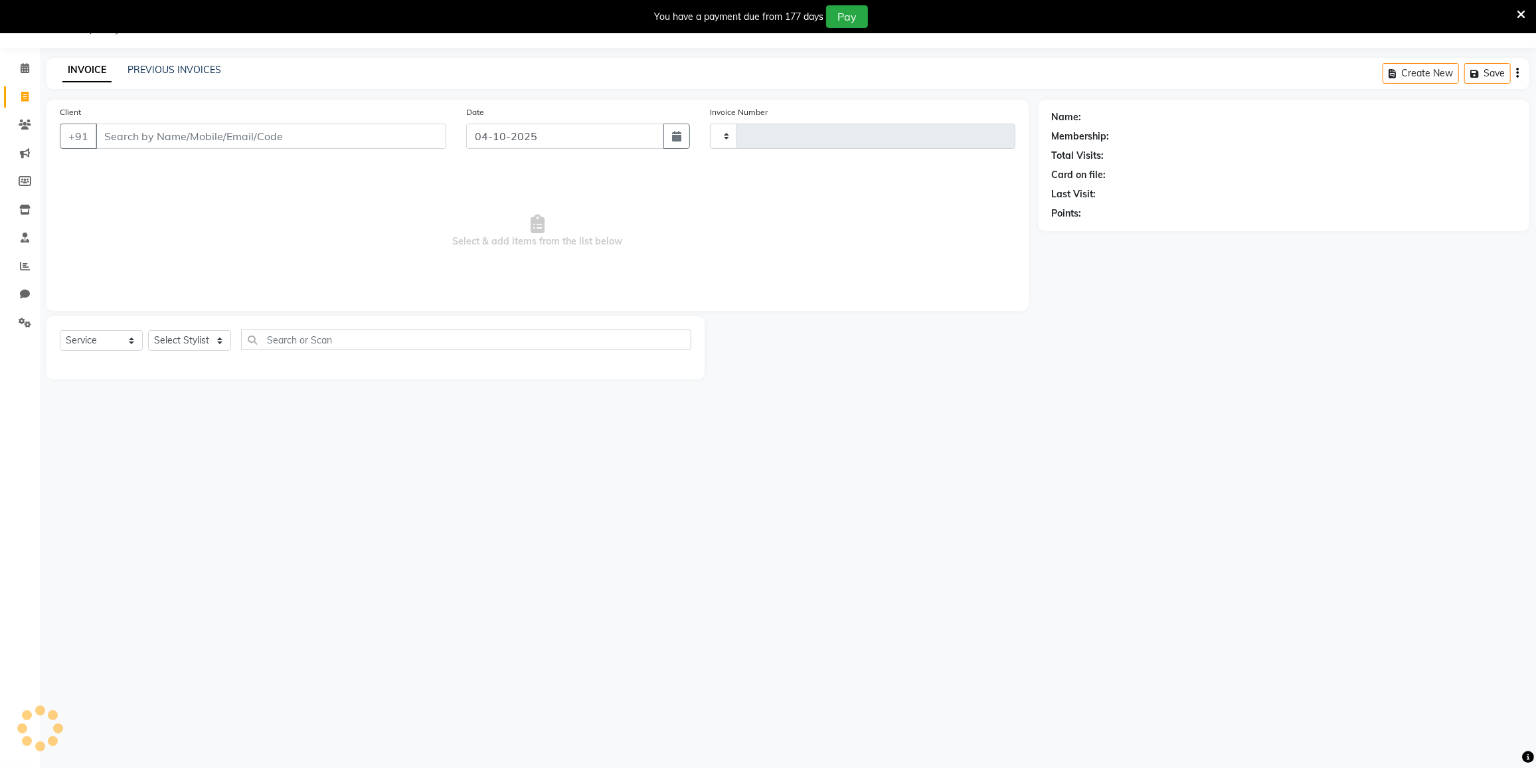
type input "4117"
select select "8096"
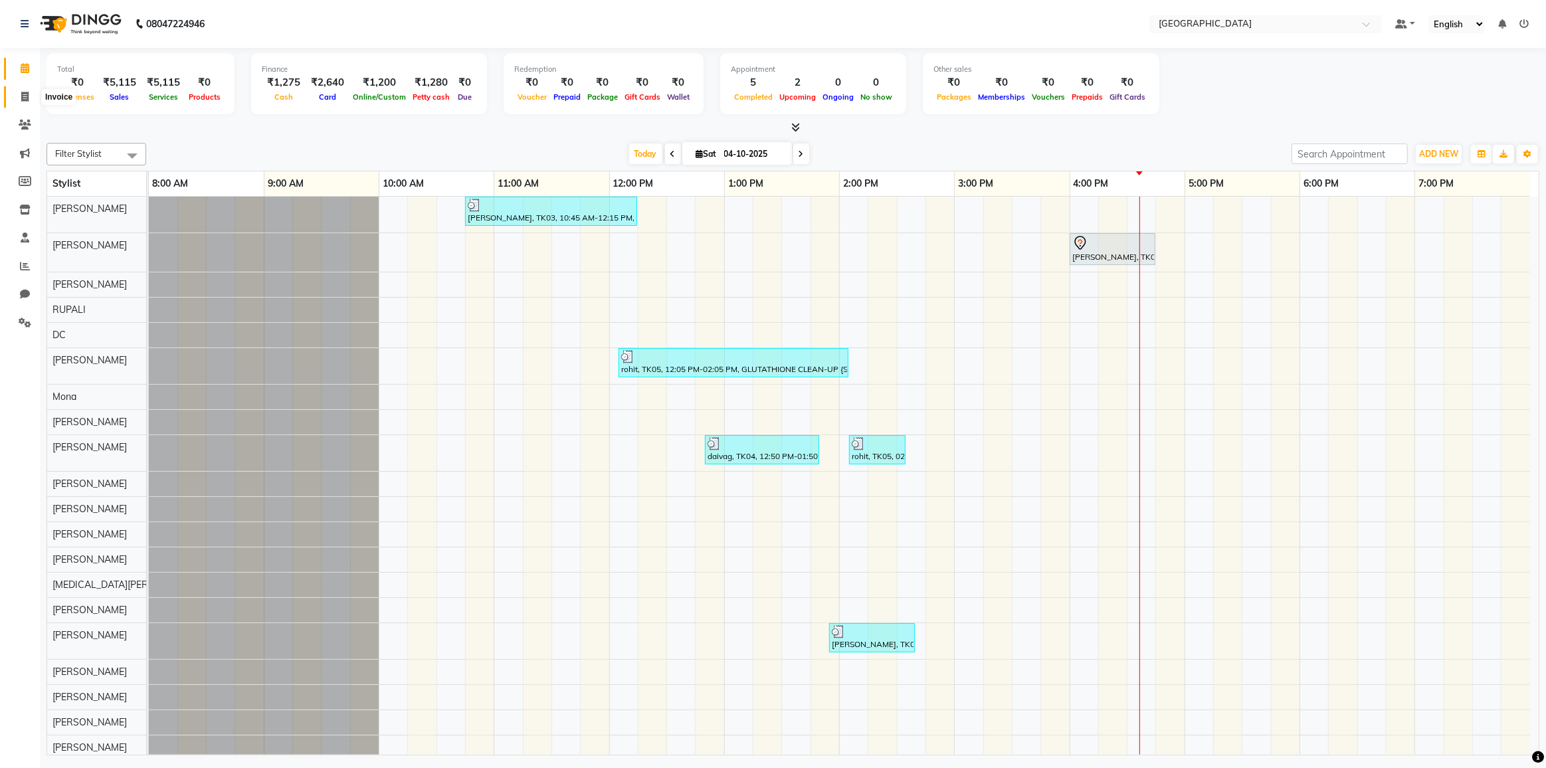
click at [21, 96] on icon at bounding box center [24, 97] width 7 height 10
select select "service"
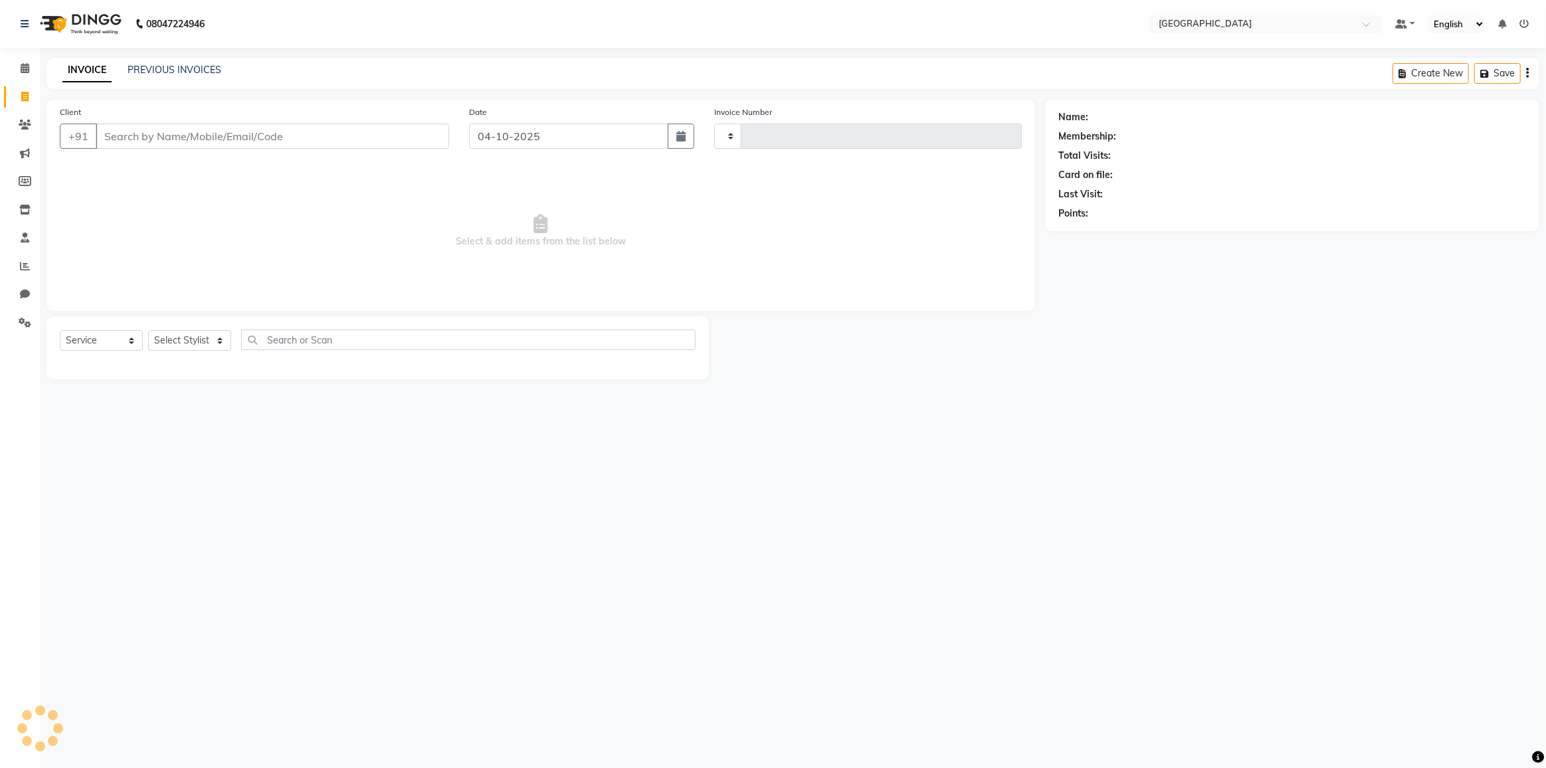
type input "4117"
select select "8096"
click at [187, 347] on select "Select Stylist DC [PERSON_NAME] [PERSON_NAME] [PERSON_NAME] [PERSON_NAME] [PERS…" at bounding box center [206, 340] width 116 height 21
select select "91746"
click at [148, 330] on select "Select Stylist DC [PERSON_NAME] [PERSON_NAME] [PERSON_NAME] [PERSON_NAME] [PERS…" at bounding box center [206, 340] width 116 height 21
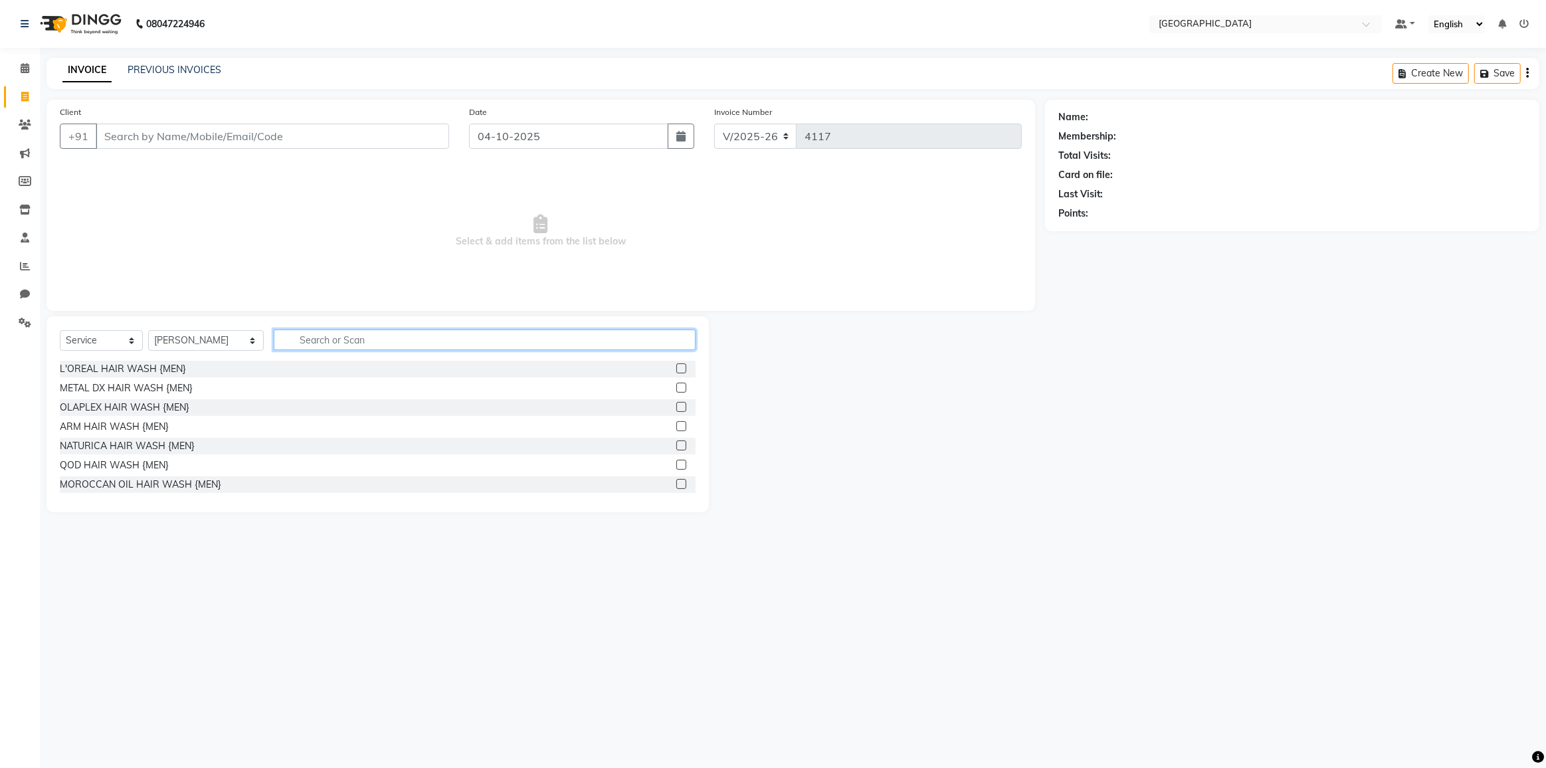
click at [294, 337] on input "text" at bounding box center [485, 339] width 422 height 21
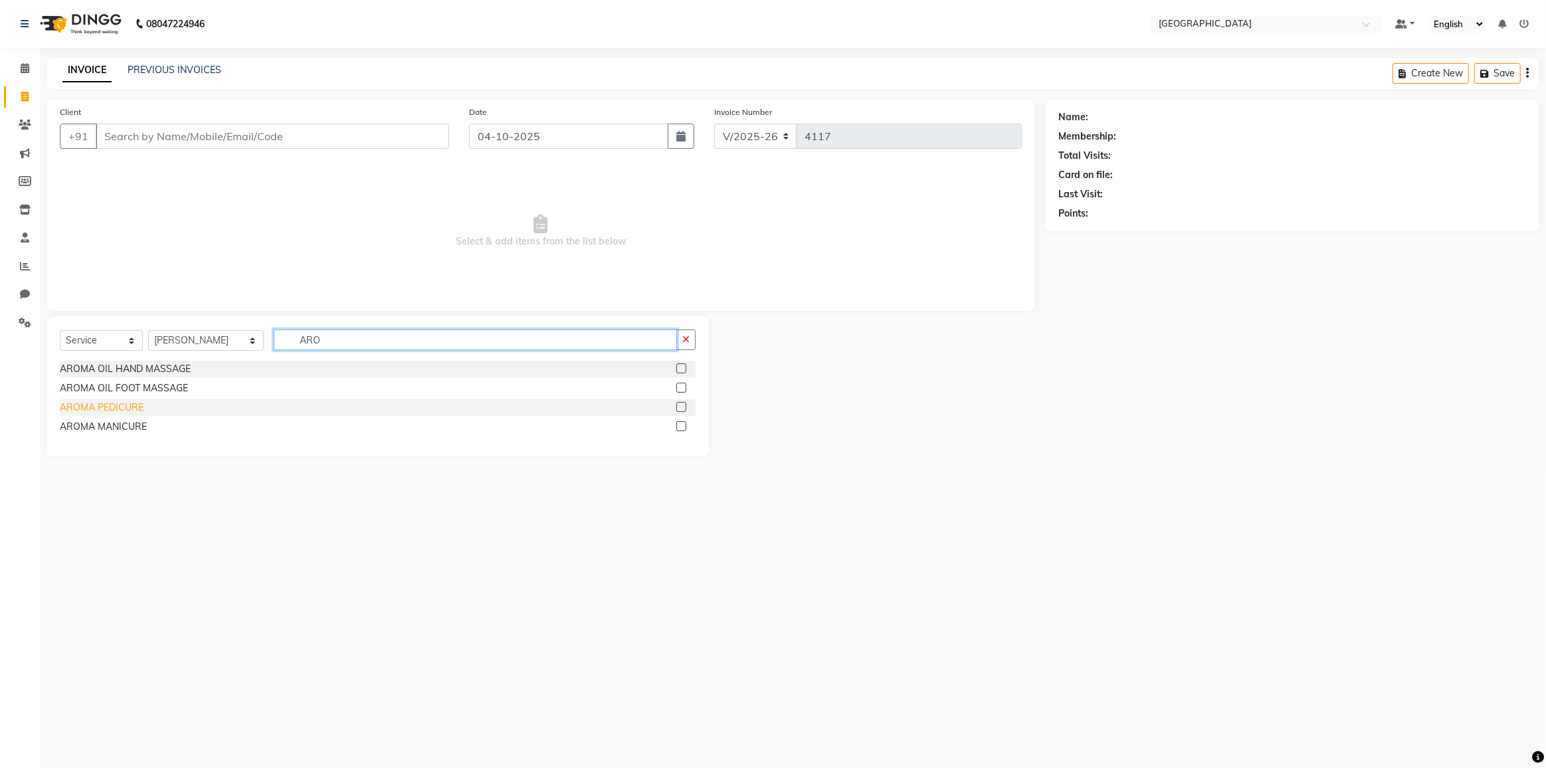
type input "ARO"
click at [89, 402] on div "AROMA PEDICURE" at bounding box center [102, 408] width 84 height 14
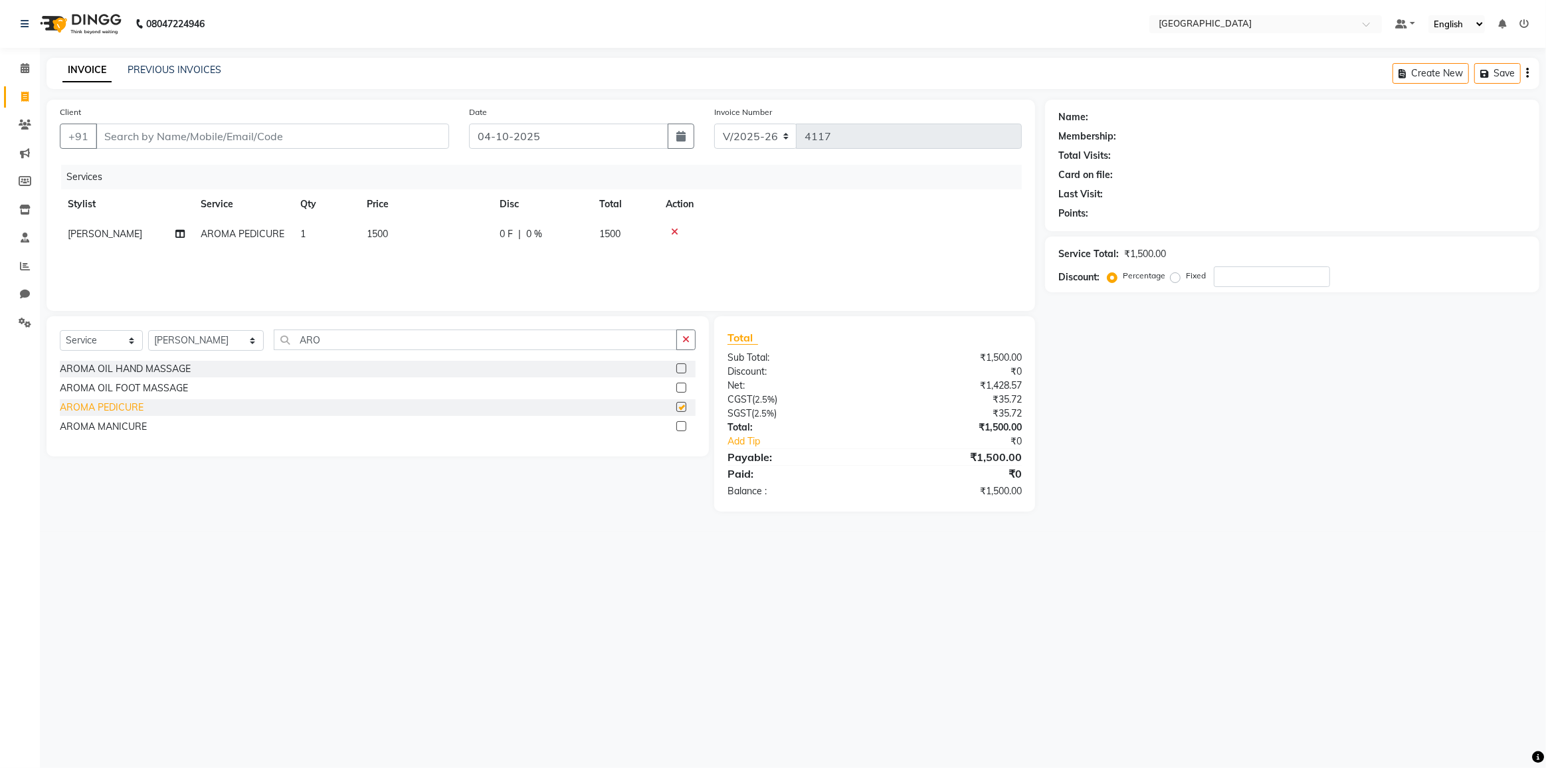
checkbox input "false"
click at [339, 342] on input "ARO" at bounding box center [475, 339] width 403 height 21
type input "A"
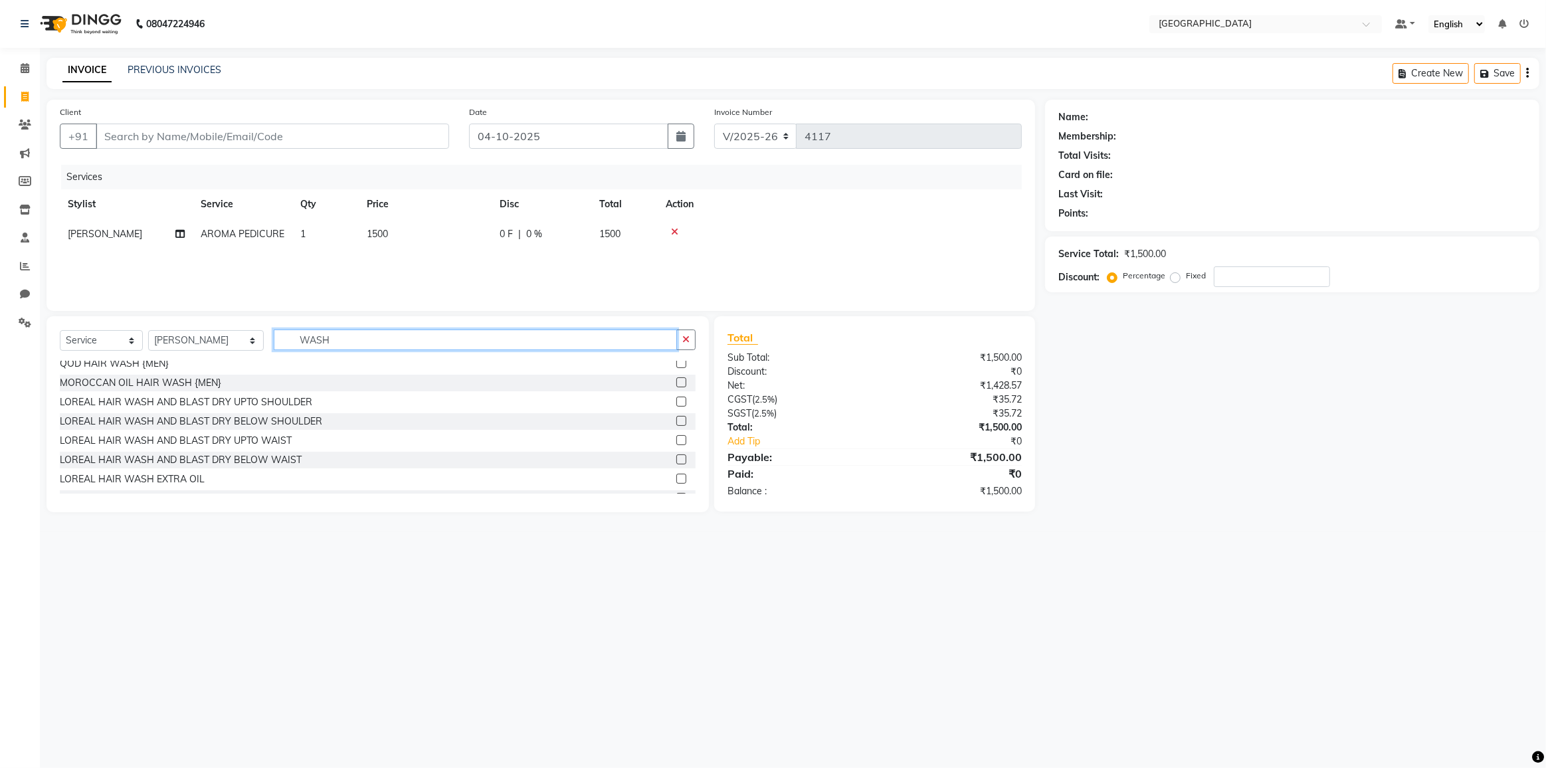
scroll to position [120, 0]
type input "WASH"
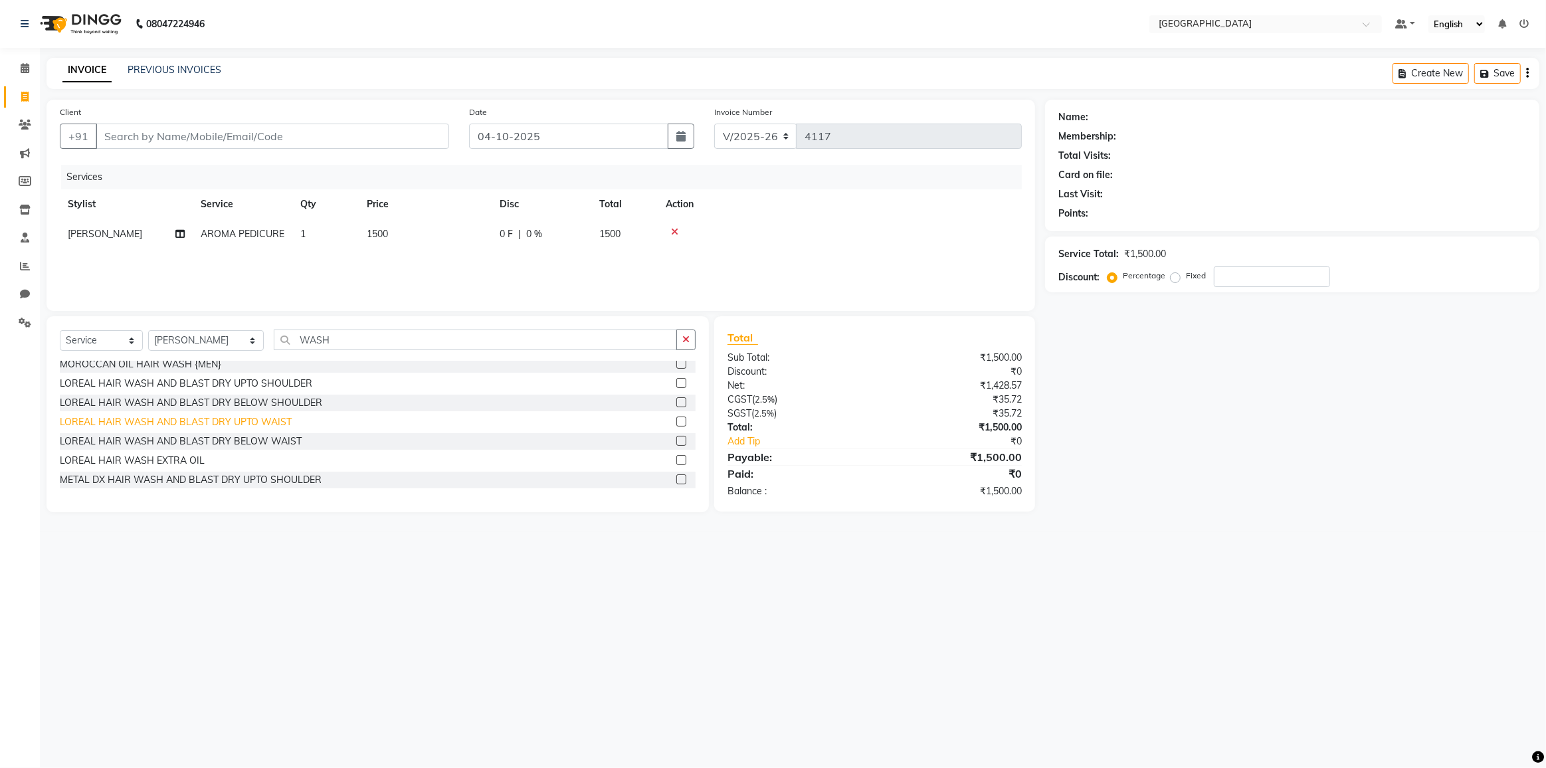
click at [200, 421] on div "LOREAL HAIR WASH AND BLAST DRY UPTO WAIST" at bounding box center [176, 422] width 232 height 14
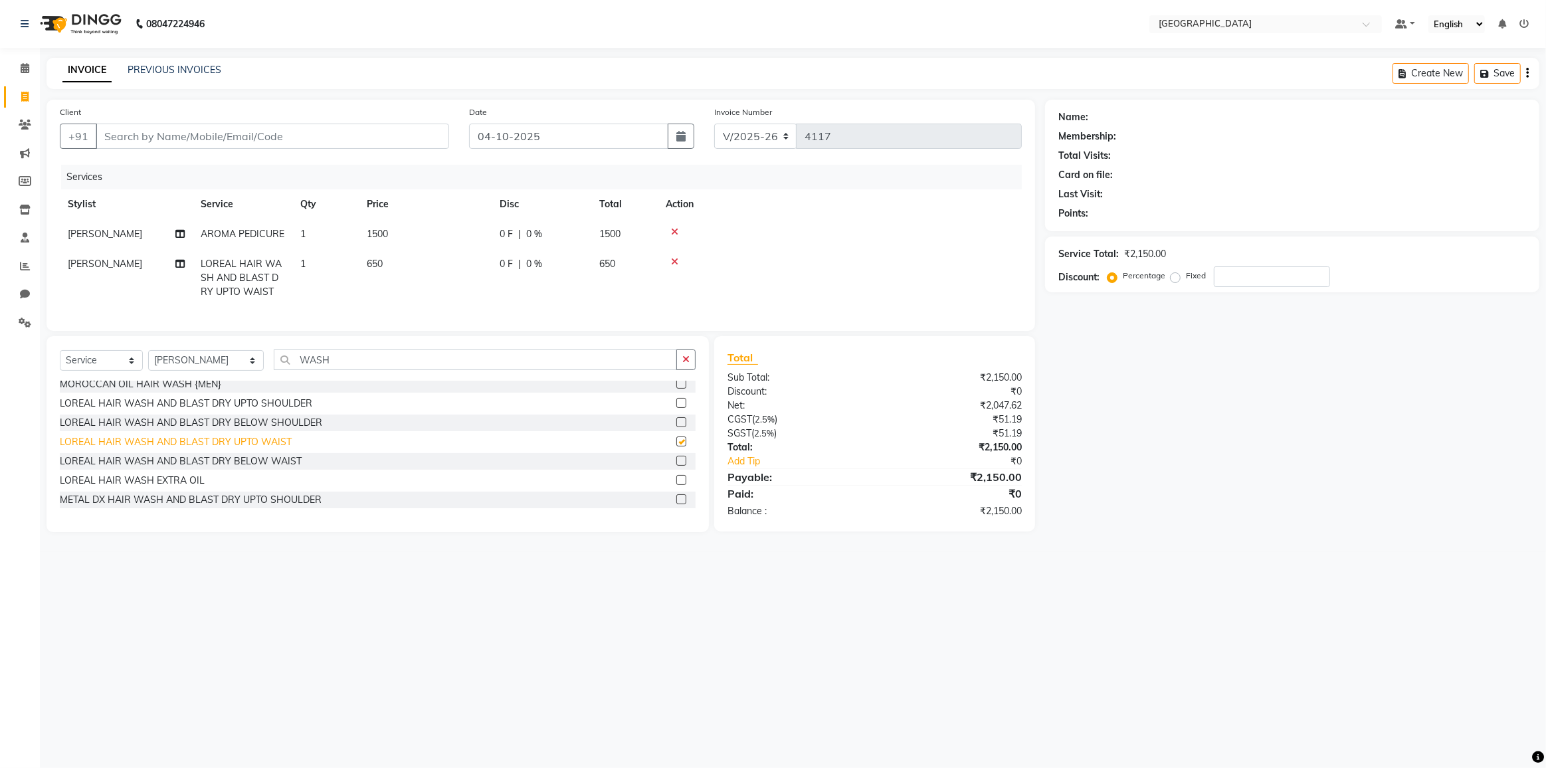
checkbox input "false"
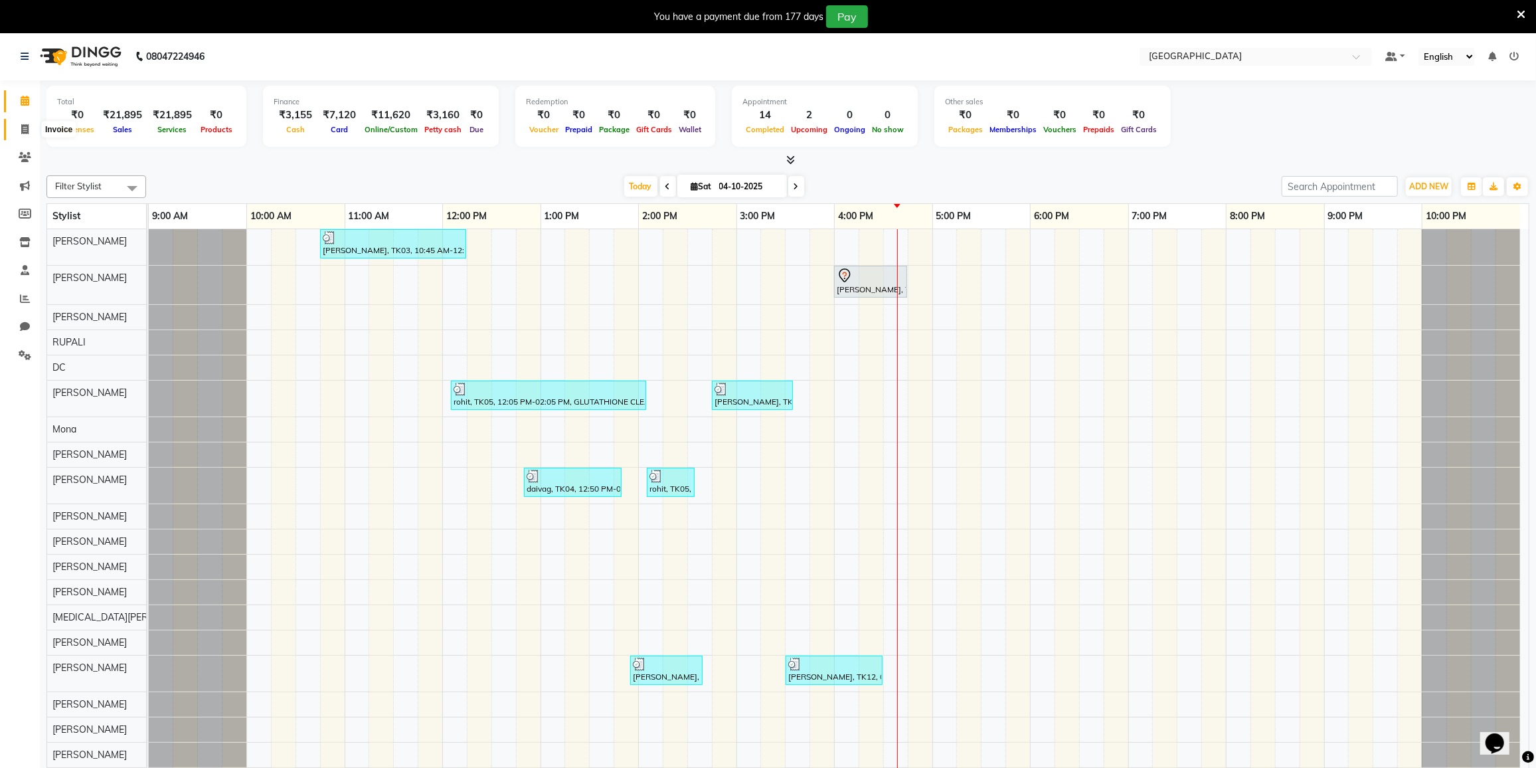
click at [18, 131] on span at bounding box center [24, 129] width 23 height 15
select select "8096"
select select "service"
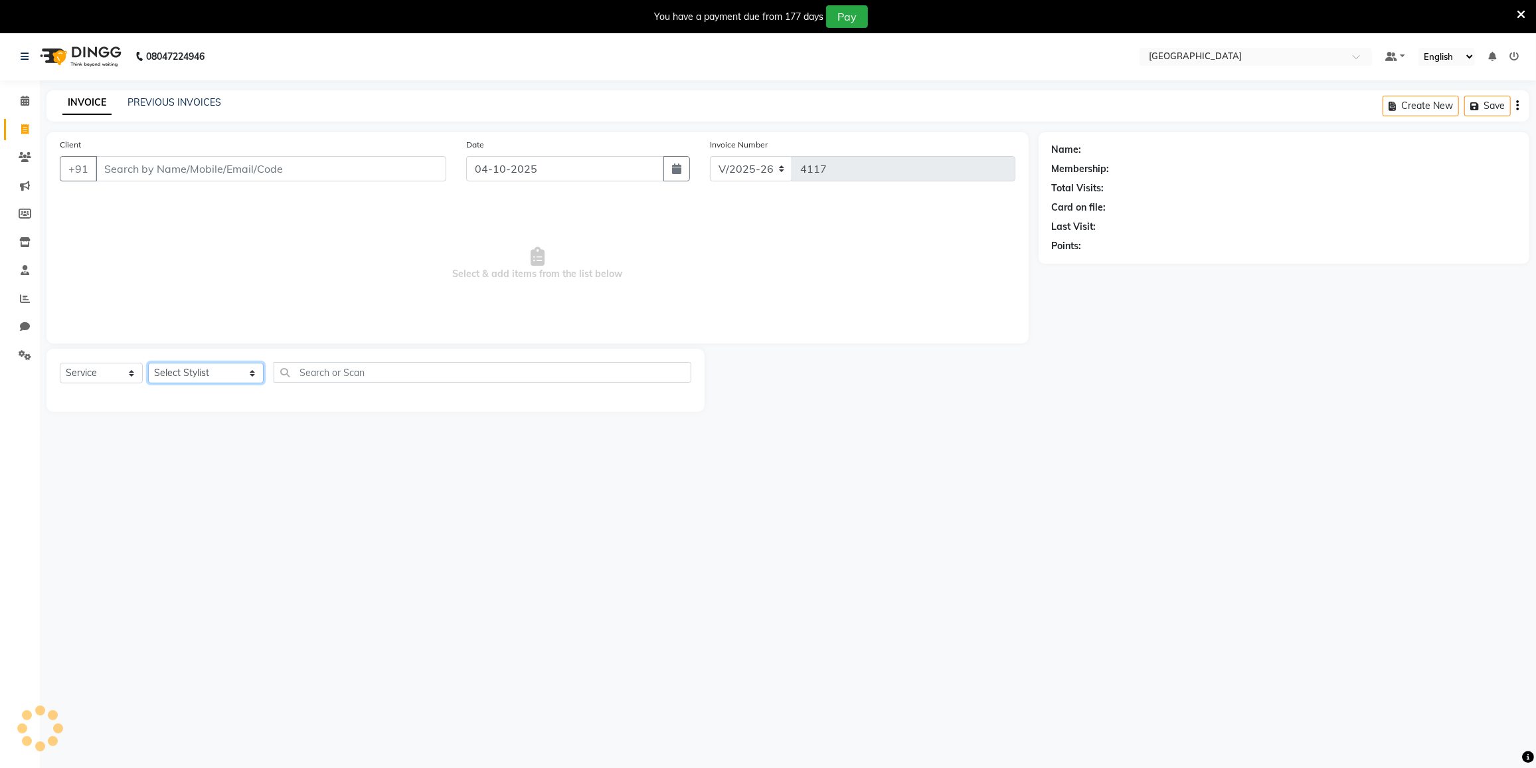
click at [201, 370] on select "Select Stylist DC [PERSON_NAME] [PERSON_NAME] [PERSON_NAME] [PERSON_NAME] [PERS…" at bounding box center [206, 373] width 116 height 21
click at [193, 369] on select "Select Stylist DC [PERSON_NAME] [PERSON_NAME] [PERSON_NAME] [PERSON_NAME] [PERS…" at bounding box center [206, 373] width 116 height 21
select select "88148"
click at [148, 363] on select "Select Stylist DC [PERSON_NAME] [PERSON_NAME] [PERSON_NAME] [PERSON_NAME] [PERS…" at bounding box center [206, 373] width 116 height 21
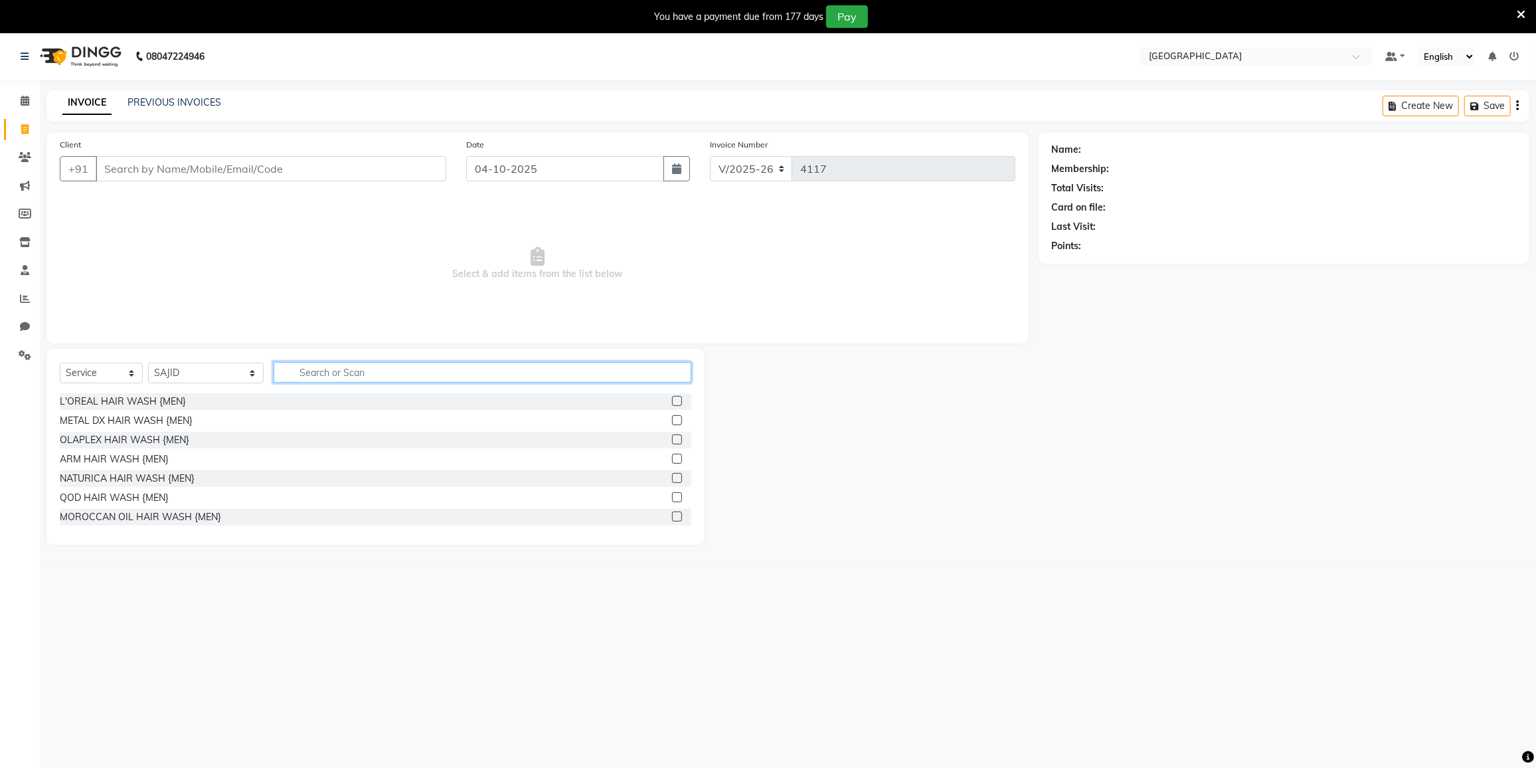
click at [292, 375] on input "text" at bounding box center [483, 372] width 418 height 21
type input "HEAD"
click at [120, 440] on div "HEAD OIL MASSAGE" at bounding box center [106, 440] width 92 height 14
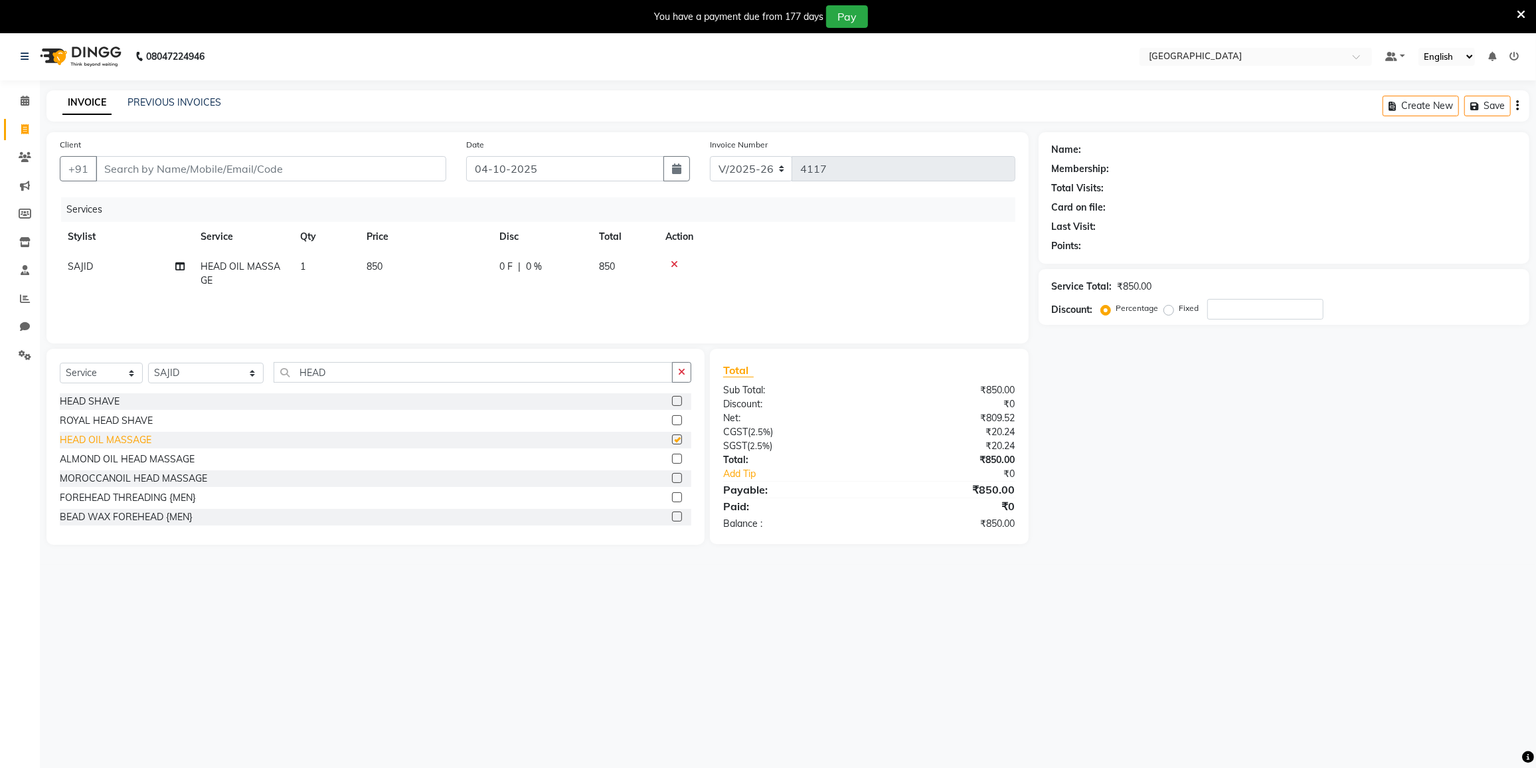
checkbox input "false"
click at [330, 377] on input "HEAD" at bounding box center [473, 372] width 399 height 21
type input "H"
type input "BEARD"
click at [114, 437] on div "BEARD STYLING" at bounding box center [96, 440] width 73 height 14
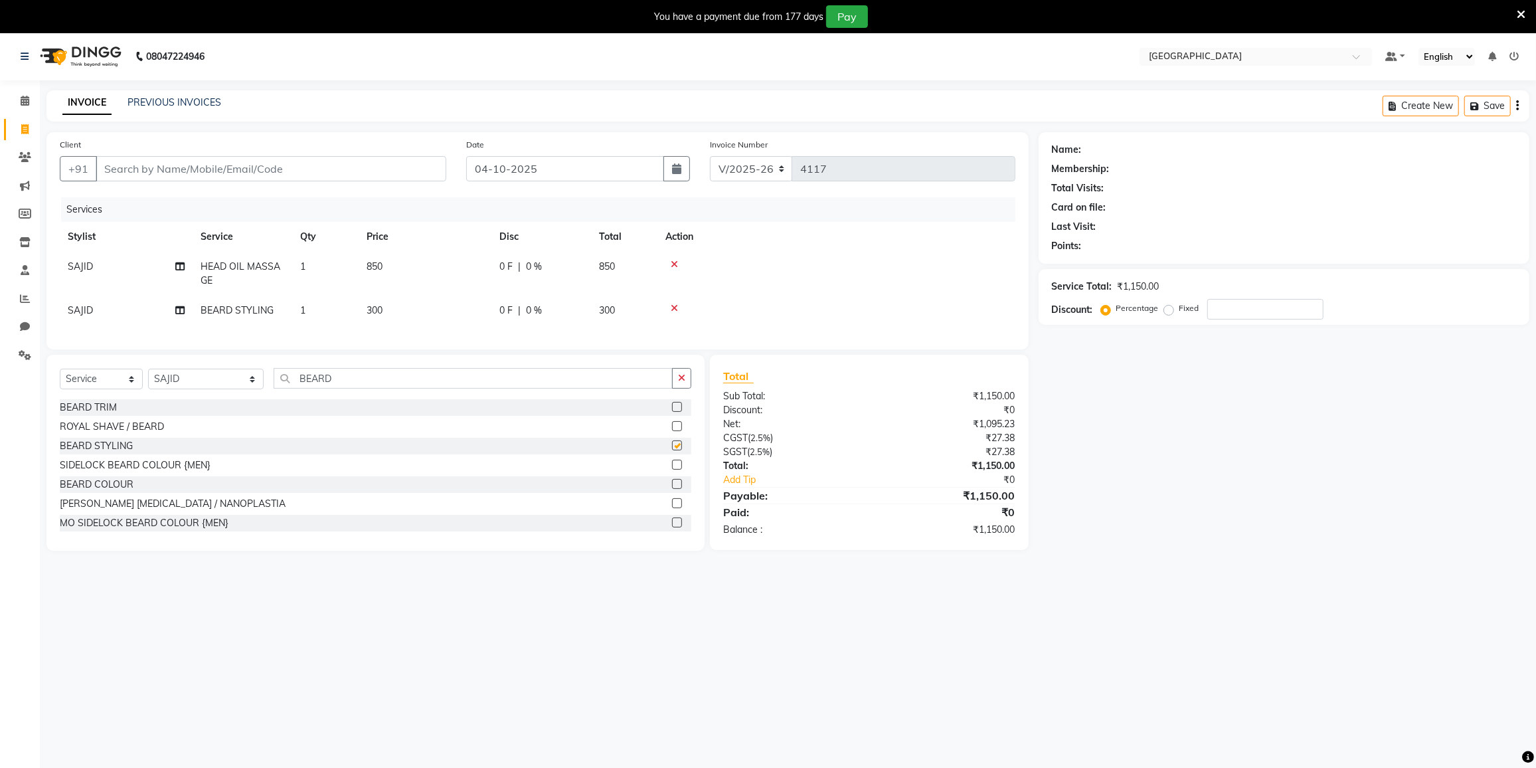
checkbox input "false"
click at [323, 389] on input "BEARD" at bounding box center [473, 378] width 399 height 21
type input "B"
type input "WASH"
click at [163, 414] on div "L'OREAL HAIR WASH {MEN}" at bounding box center [123, 408] width 126 height 14
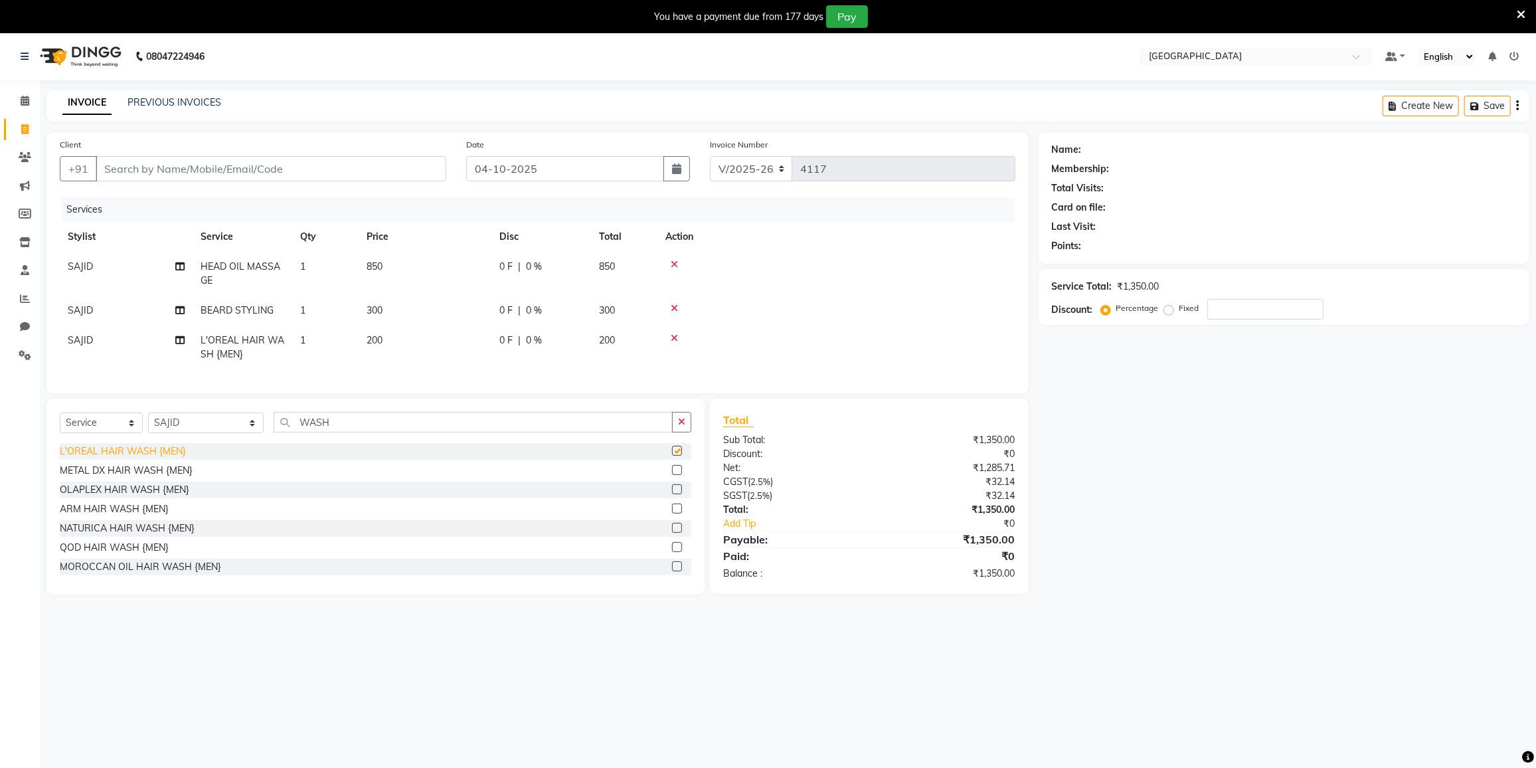
checkbox input "false"
click at [526, 325] on td "0 F | 0 %" at bounding box center [542, 347] width 100 height 44
select select "88148"
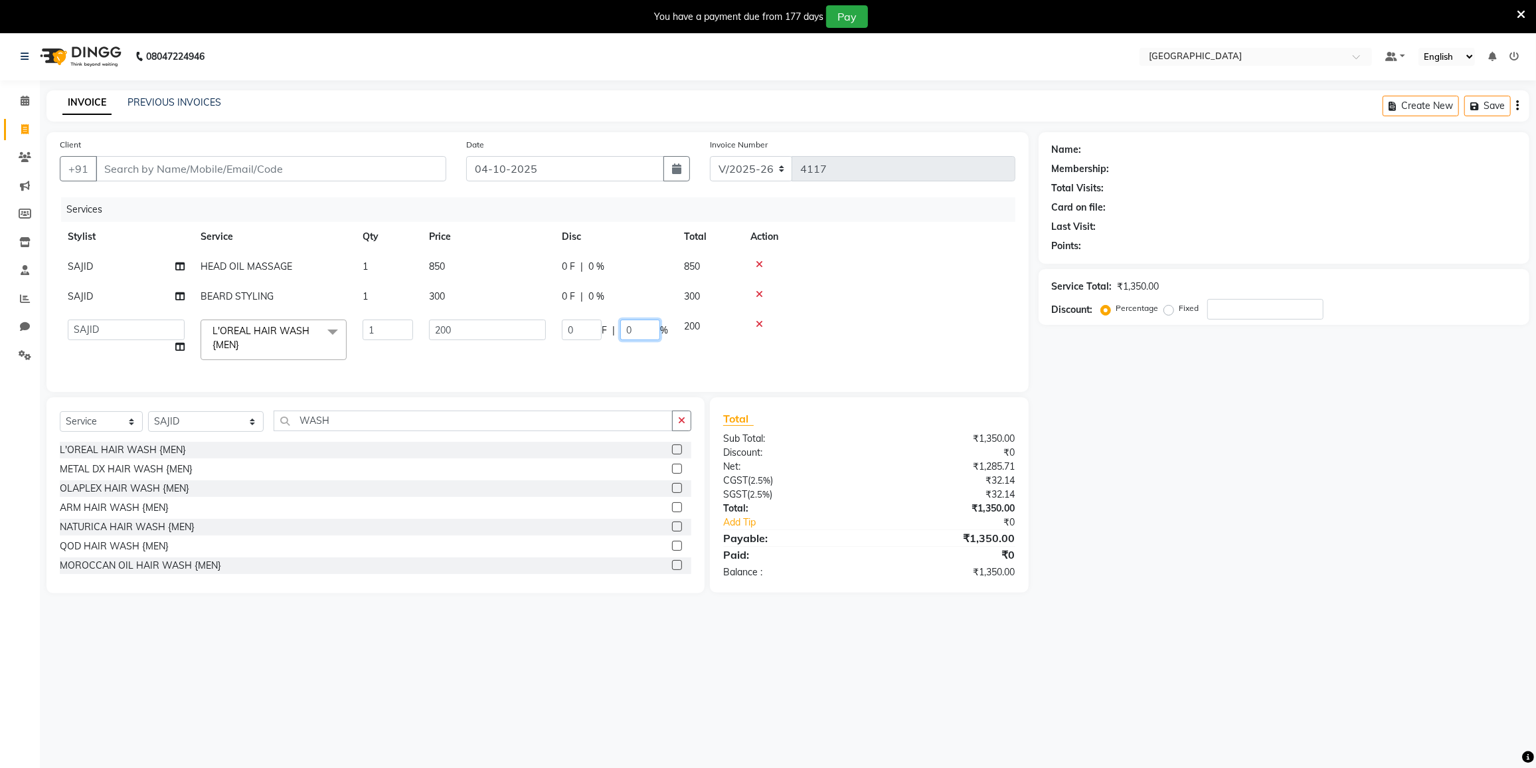
click at [637, 320] on input "0" at bounding box center [640, 329] width 40 height 21
type input "20"
click at [588, 258] on td "0 F | 0 %" at bounding box center [615, 267] width 122 height 30
select select "88148"
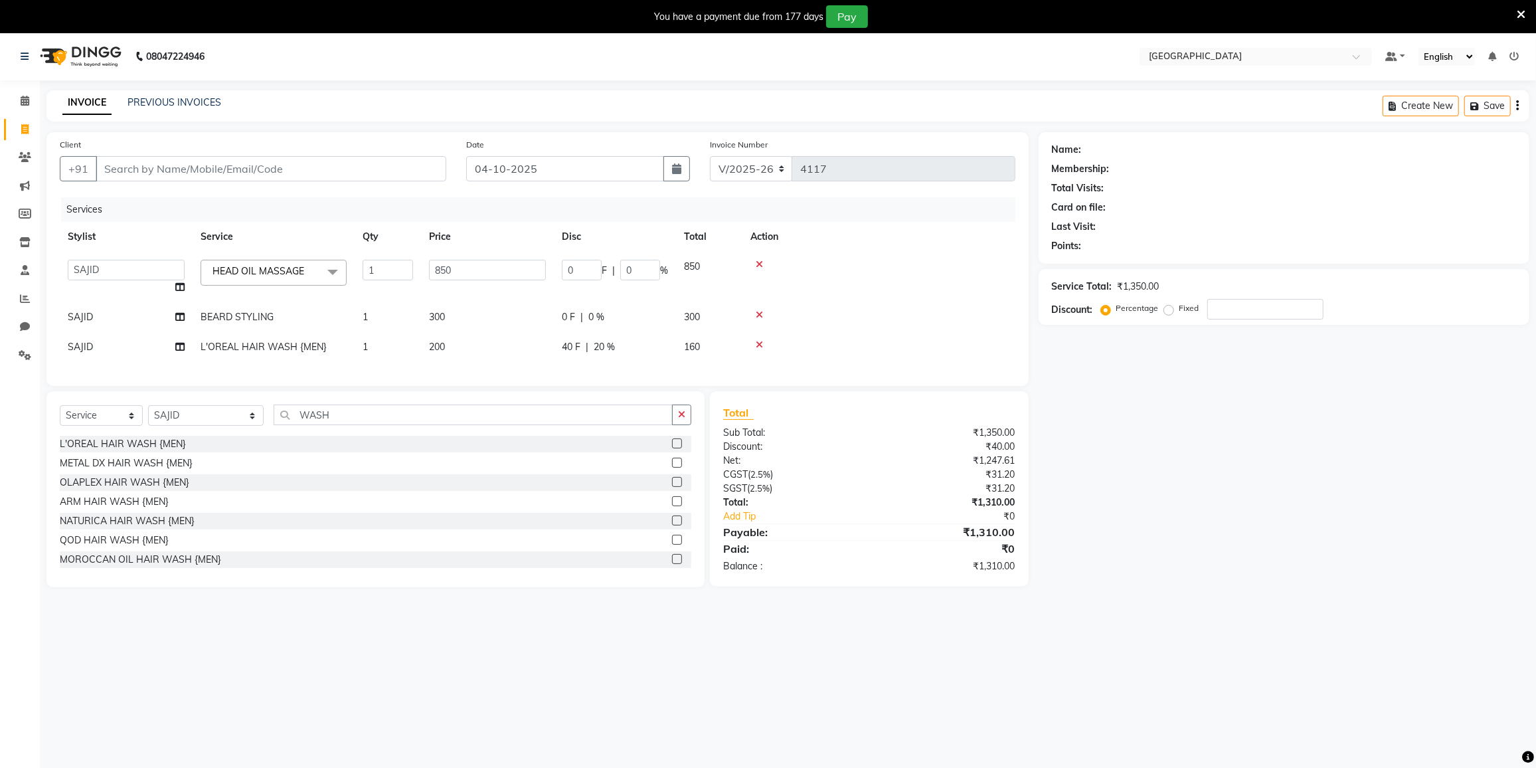
click at [615, 304] on td "0 F | 0 %" at bounding box center [615, 317] width 122 height 30
select select "88148"
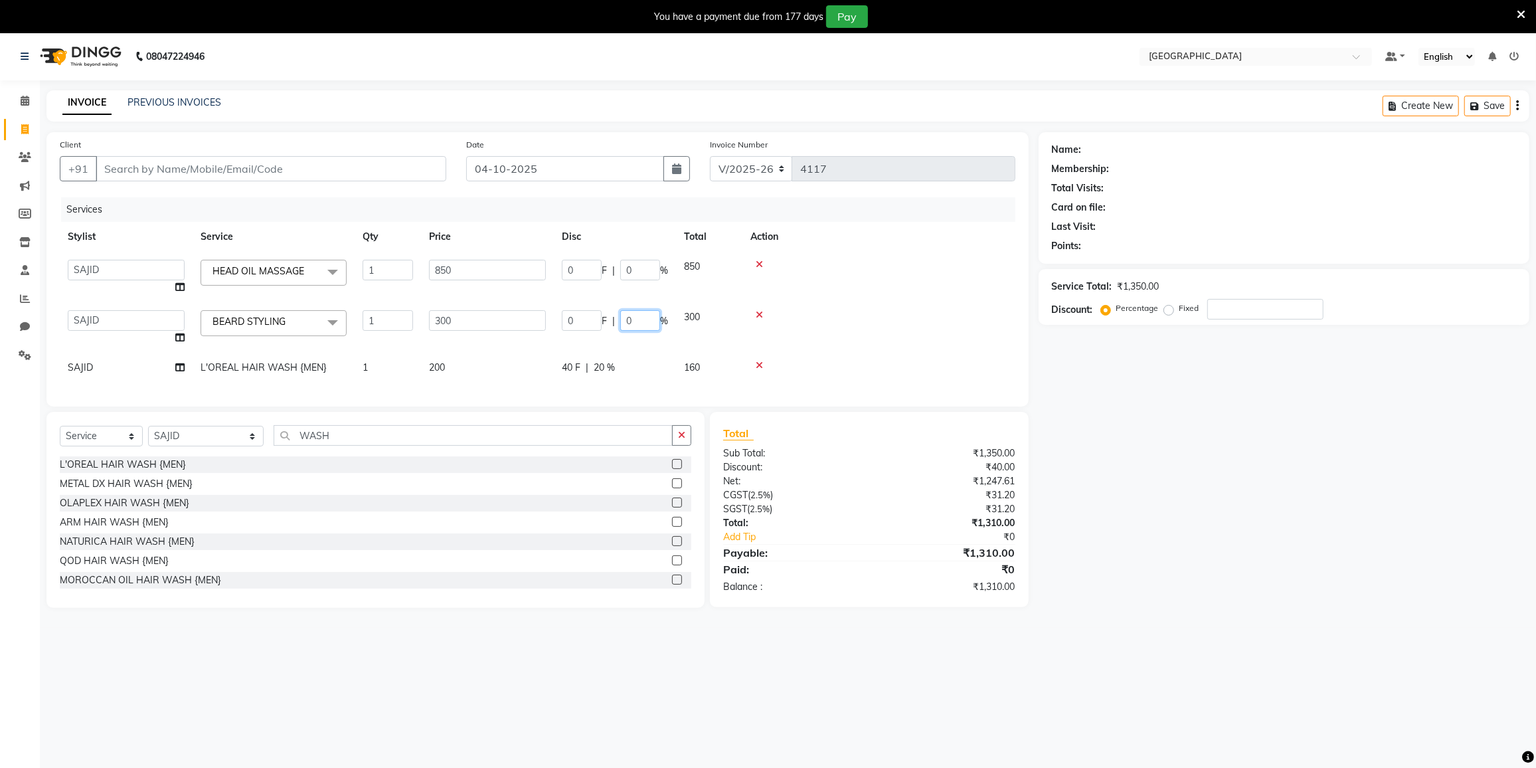
click at [653, 313] on input "0" at bounding box center [640, 320] width 40 height 21
type input "20"
click at [650, 280] on td "0 F | 0 %" at bounding box center [615, 277] width 122 height 50
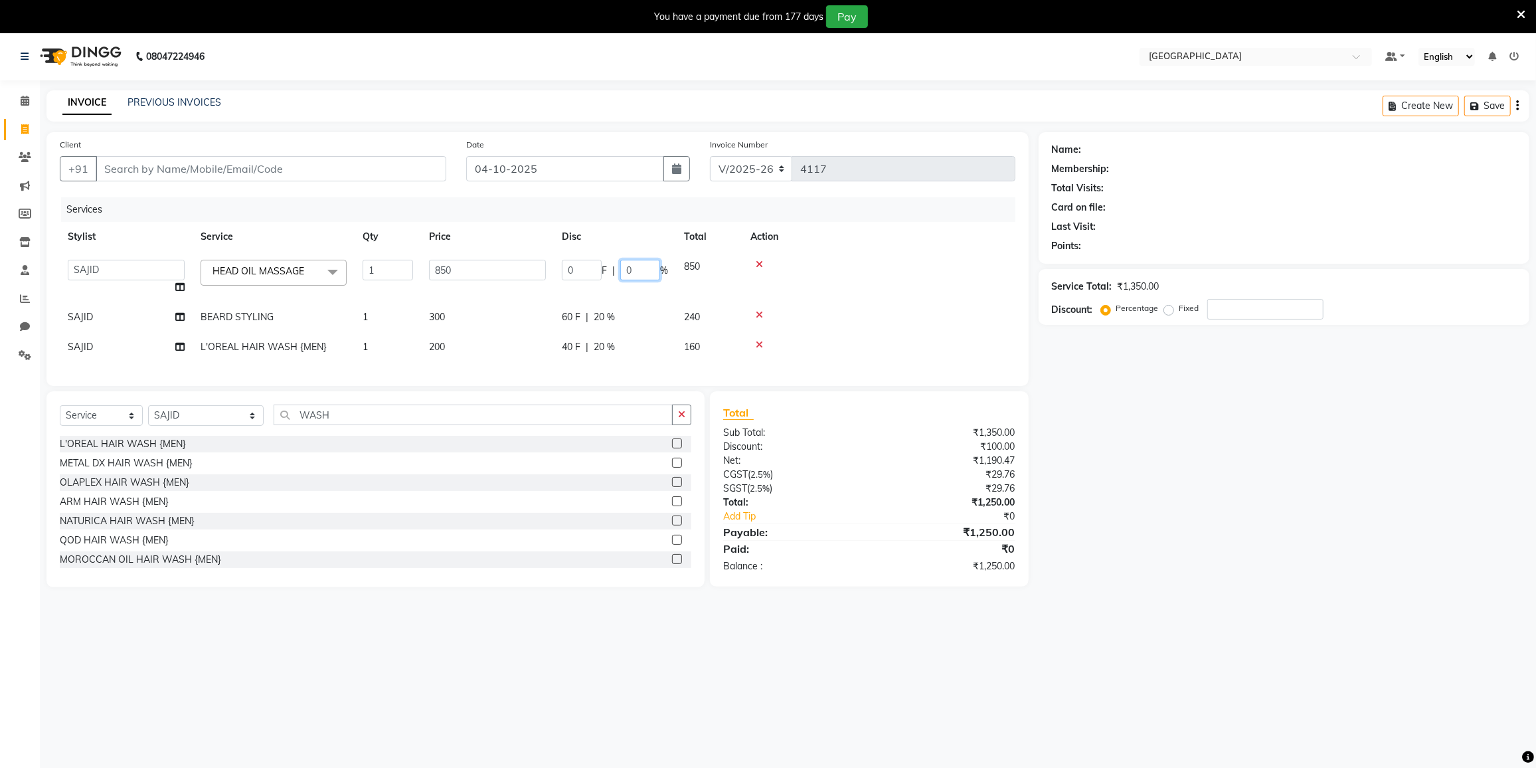
click at [658, 263] on input "0" at bounding box center [640, 270] width 40 height 21
type input "20"
click at [830, 310] on div at bounding box center [879, 314] width 257 height 9
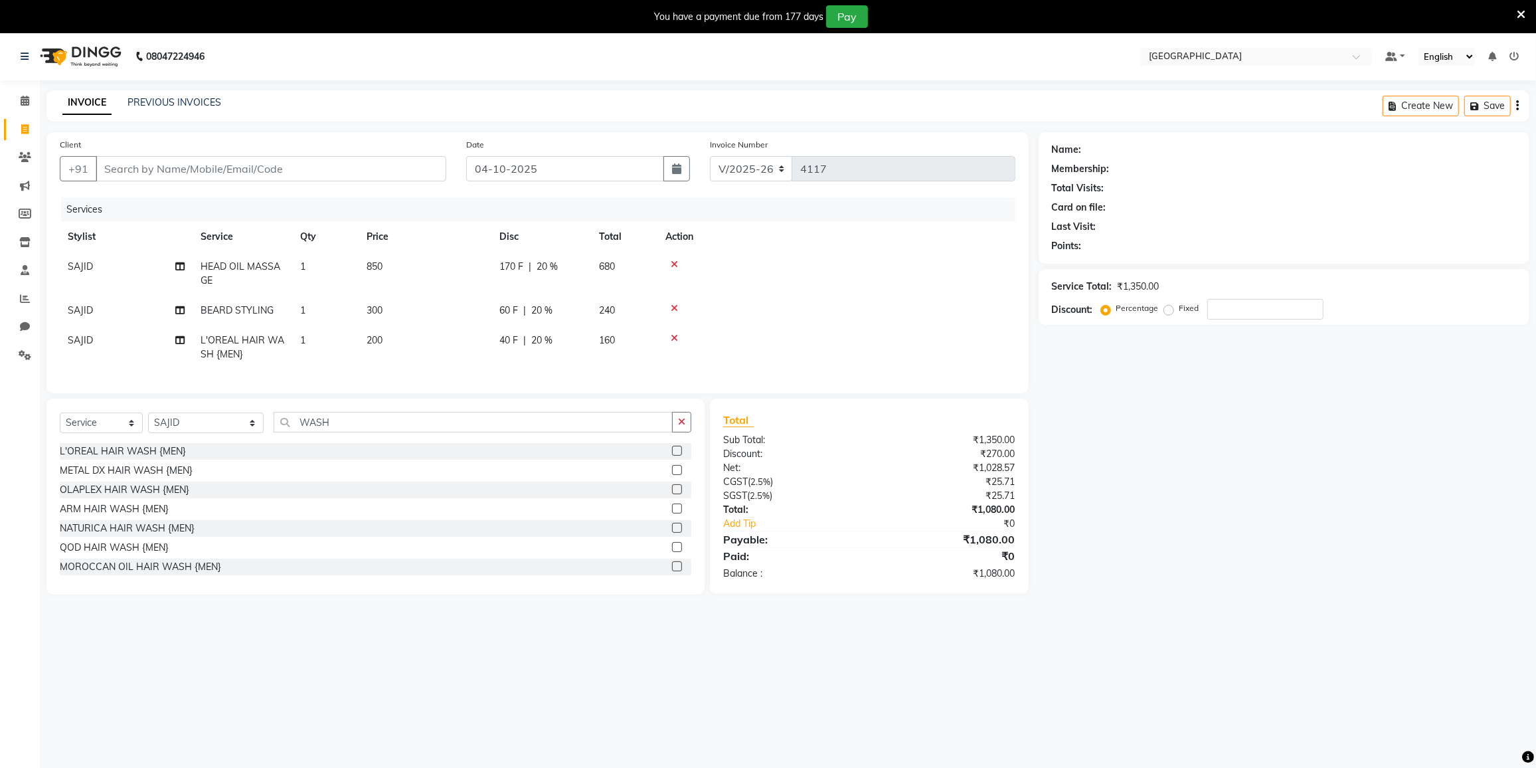
click at [669, 260] on div at bounding box center [837, 264] width 342 height 9
click at [676, 265] on icon at bounding box center [674, 264] width 7 height 9
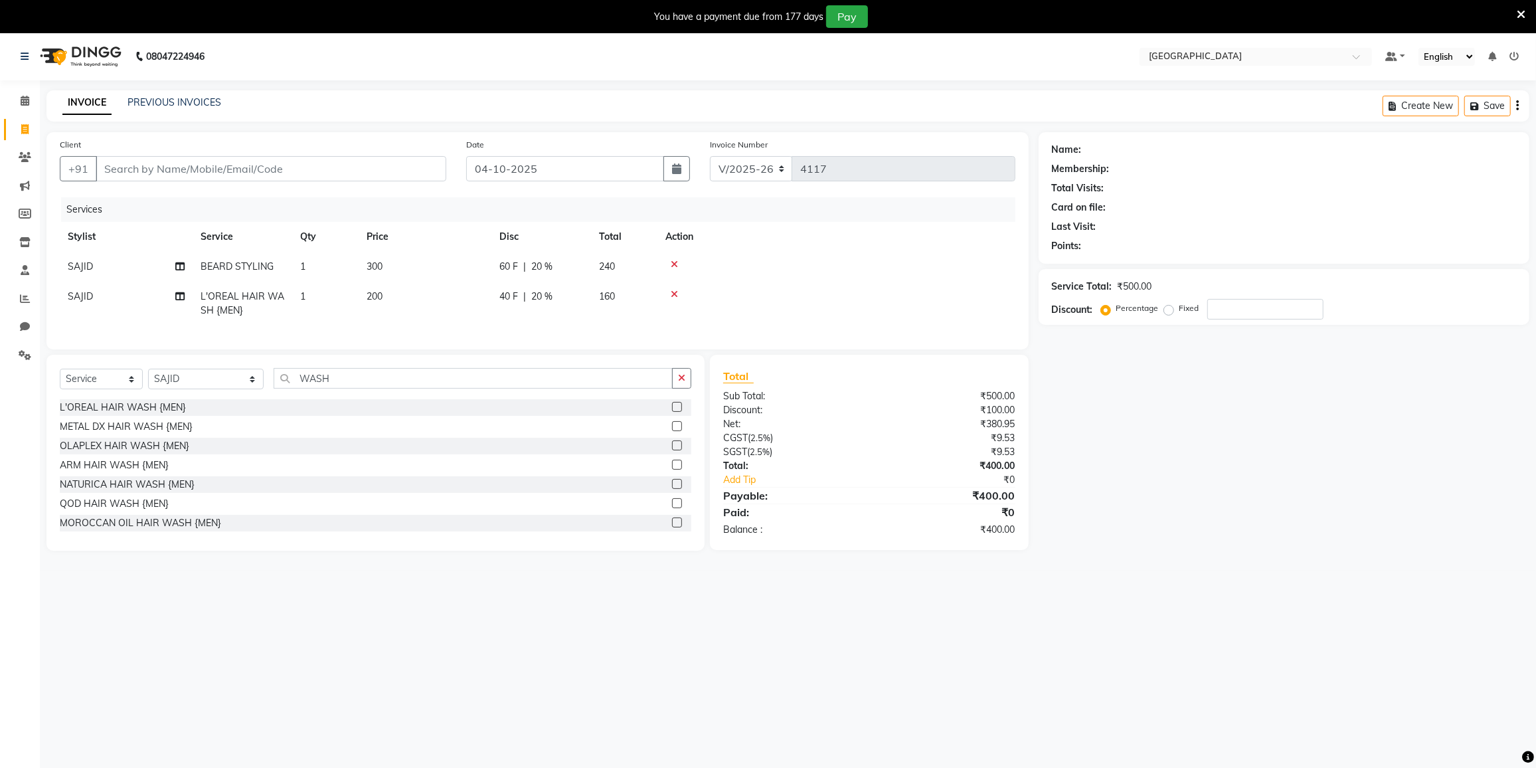
click at [676, 264] on icon at bounding box center [674, 264] width 7 height 9
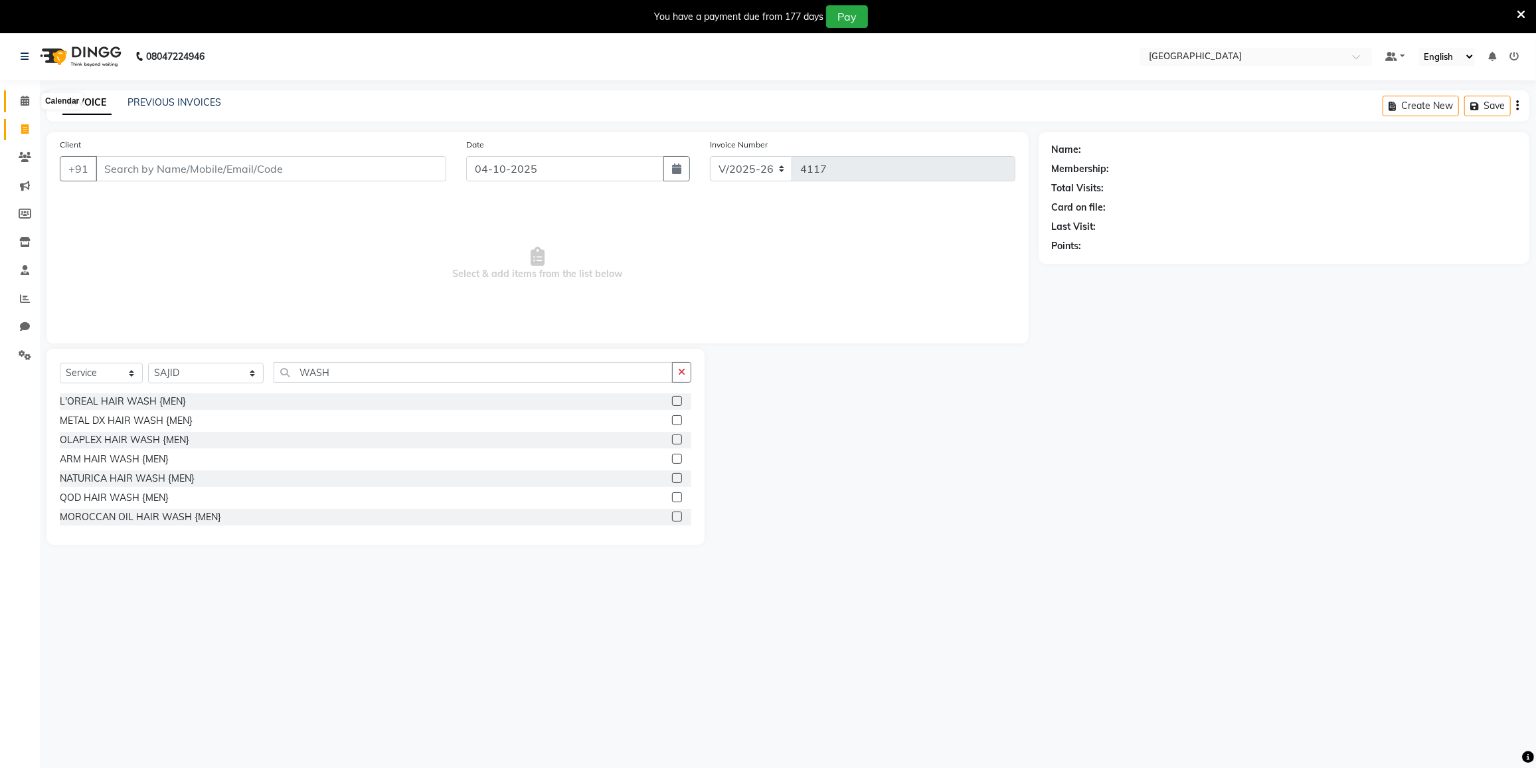
click at [27, 102] on icon at bounding box center [25, 101] width 9 height 10
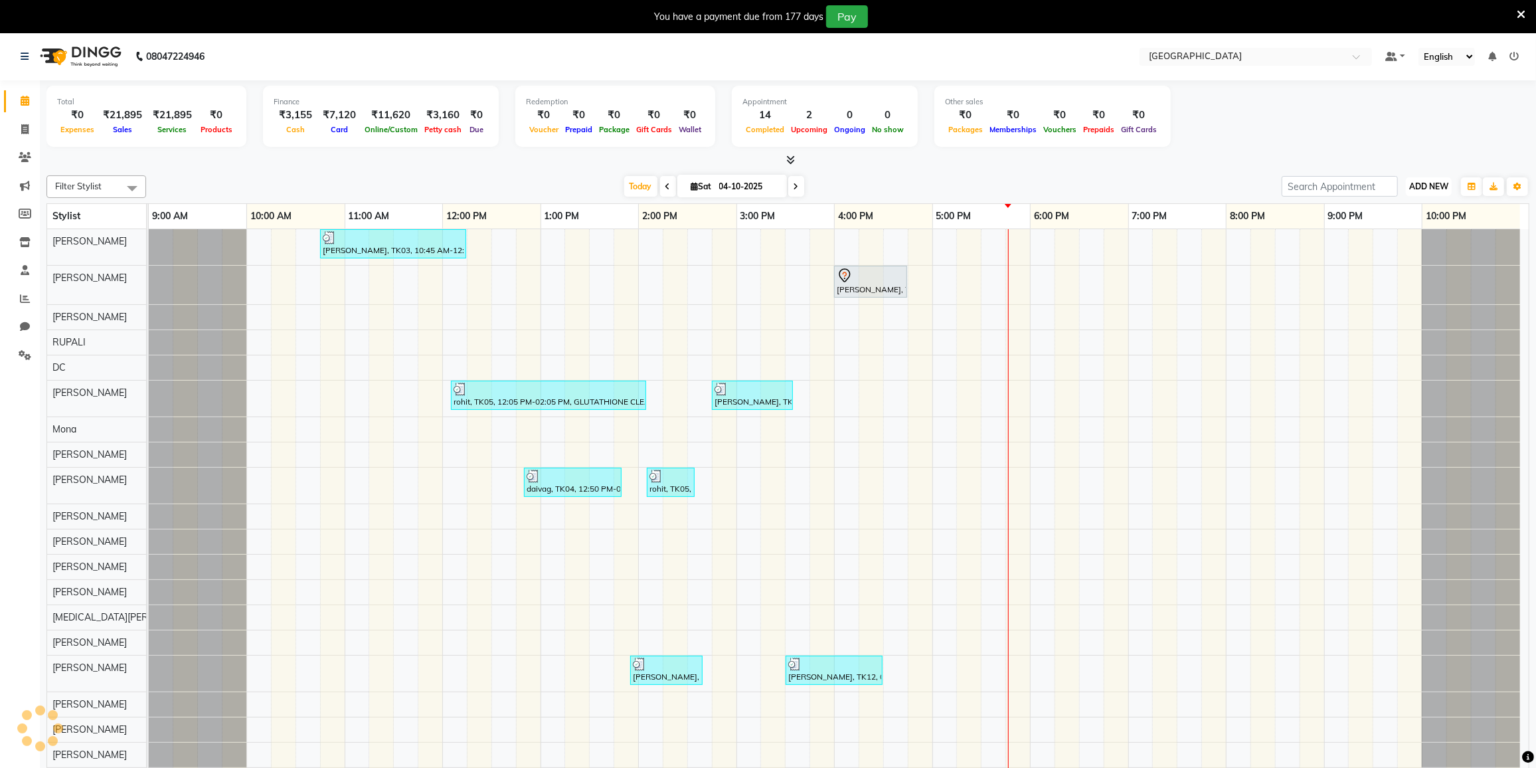
click at [1422, 184] on span "ADD NEW" at bounding box center [1429, 186] width 39 height 10
click at [1410, 211] on button "Add Appointment" at bounding box center [1398, 211] width 105 height 17
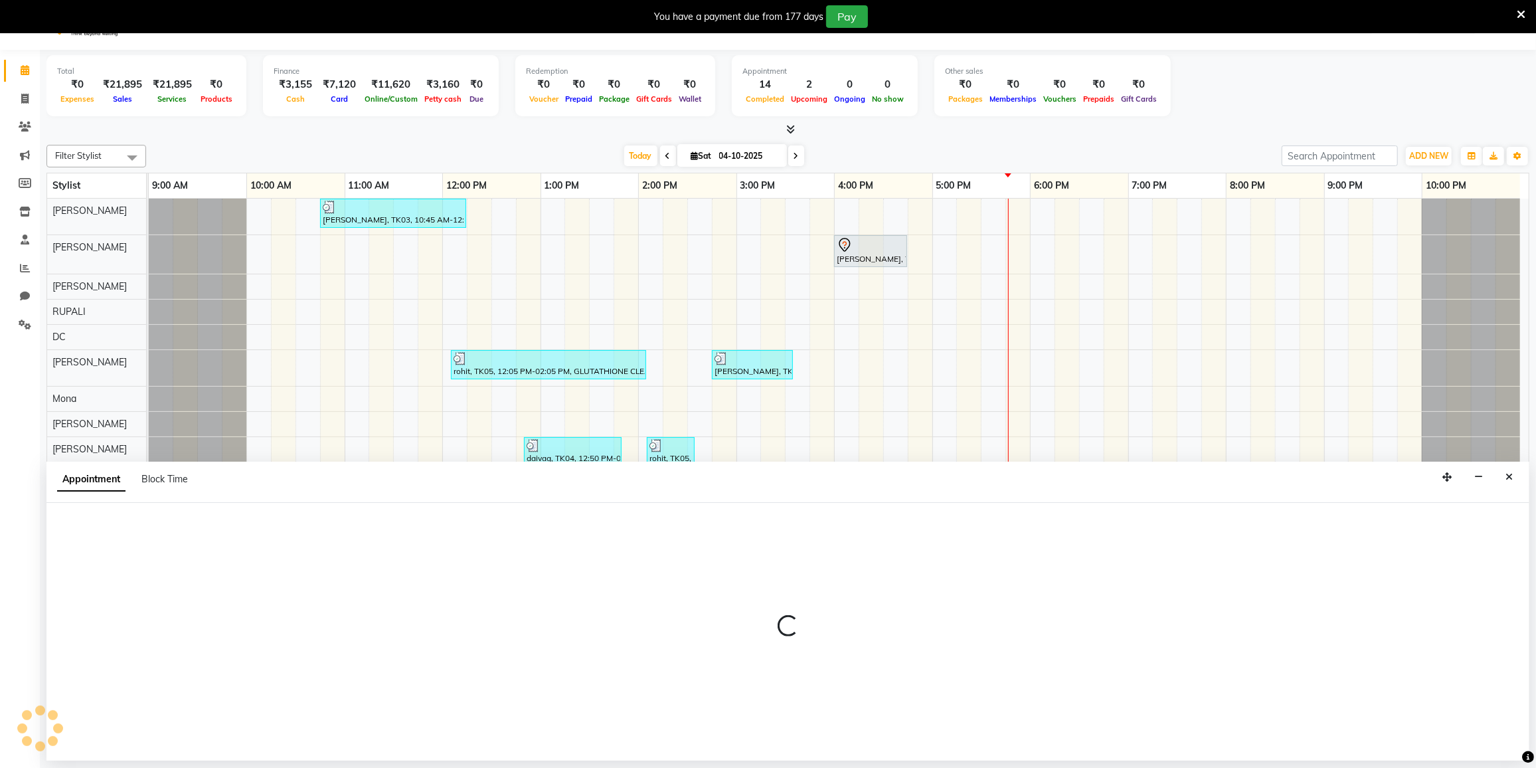
scroll to position [33, 0]
select select "600"
select select "tentative"
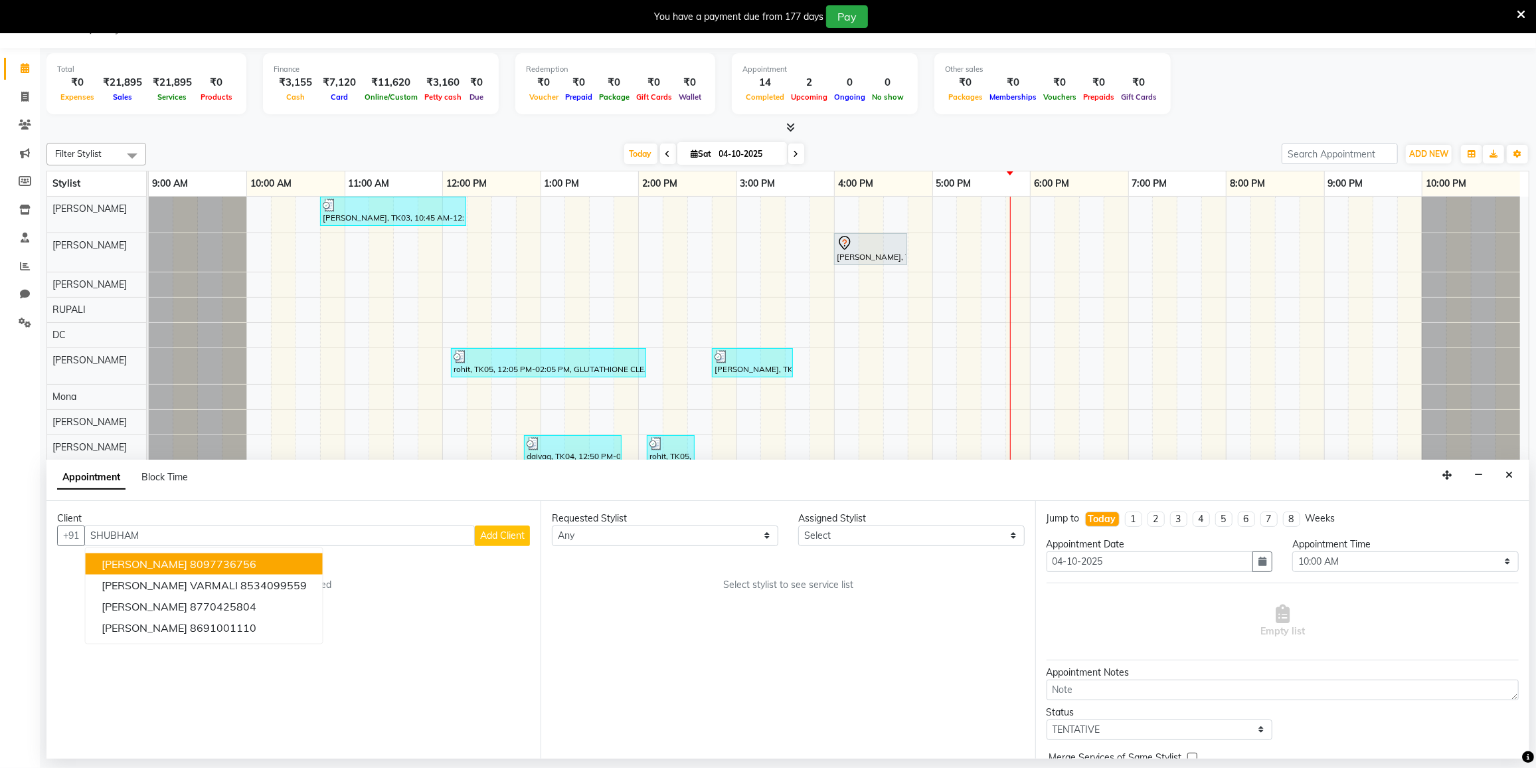
click at [405, 541] on input "SHUBHAM" at bounding box center [279, 535] width 391 height 21
click at [411, 531] on input "SHUBHAM" at bounding box center [279, 535] width 391 height 21
type input "S"
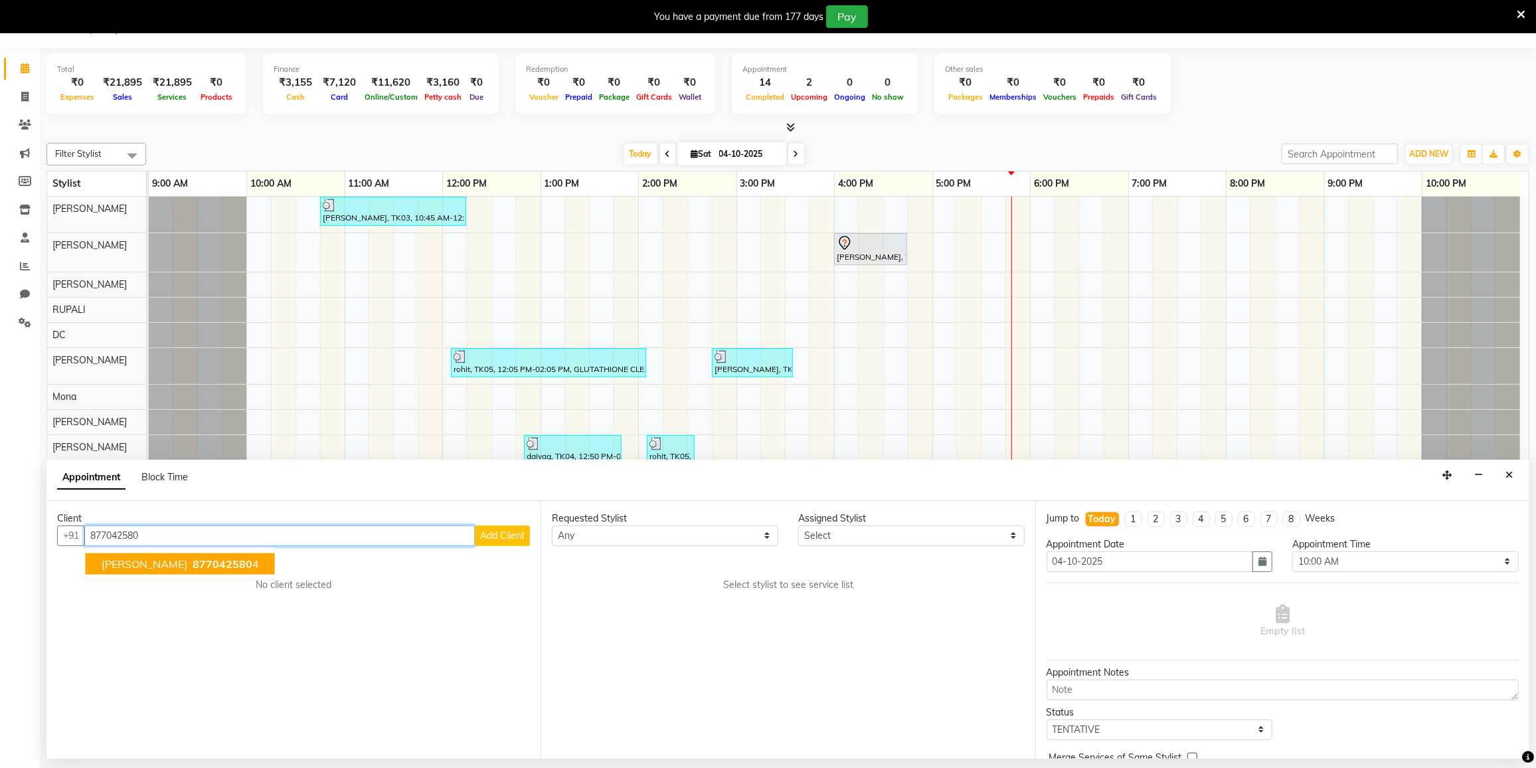
click at [157, 569] on span "Shubham Purohit" at bounding box center [145, 563] width 86 height 13
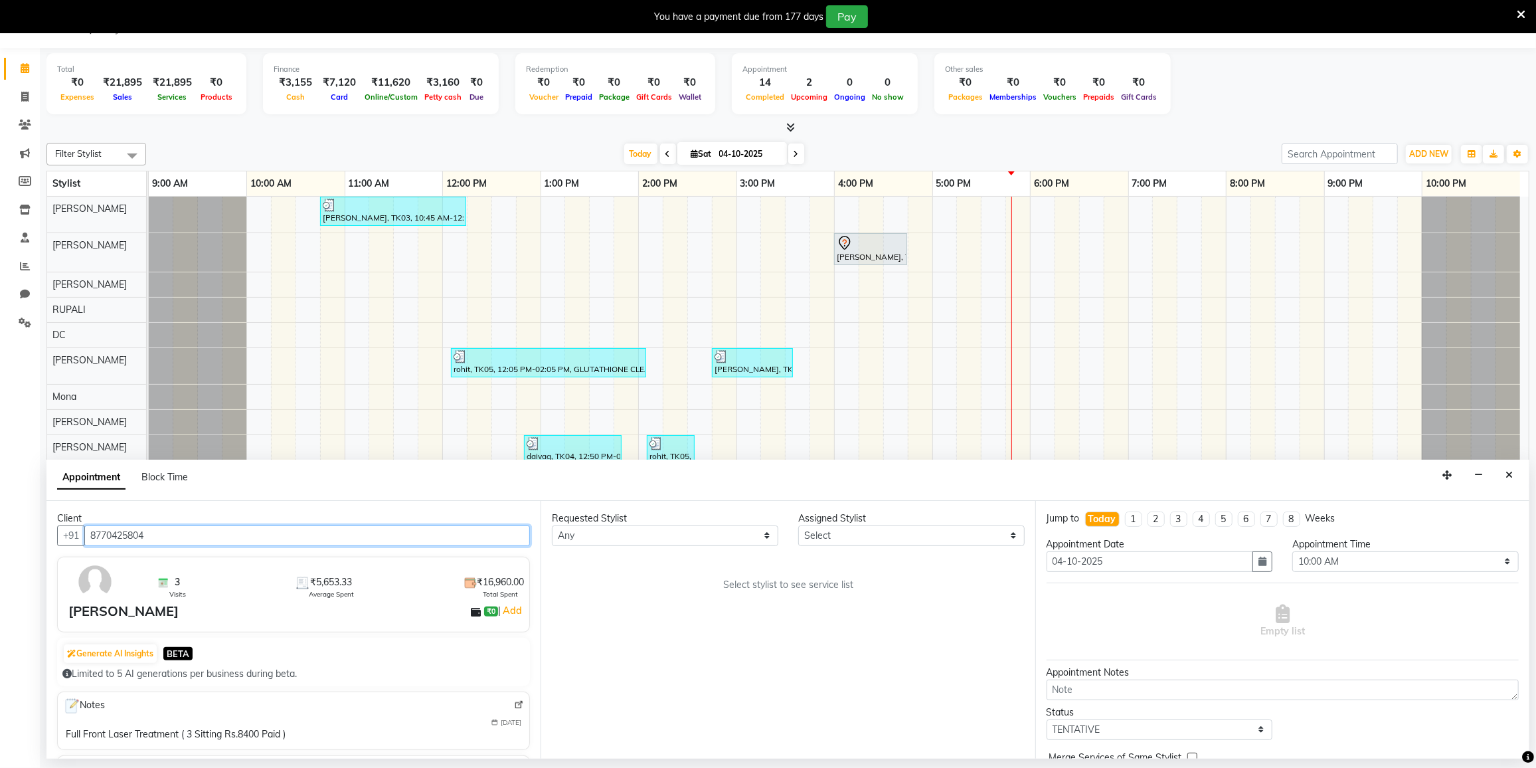
type input "8770425804"
click at [636, 532] on select "Any DC DILSHAD ALI FAIZAN AHMED FARHAN SHAIKH FEROZ SHAIKH Ganga Kunwar Gulnaaz…" at bounding box center [665, 535] width 227 height 21
select select "78497"
click at [552, 525] on select "Any DC DILSHAD ALI FAIZAN AHMED FARHAN SHAIKH FEROZ SHAIKH Ganga Kunwar Gulnaaz…" at bounding box center [665, 535] width 227 height 21
select select "78497"
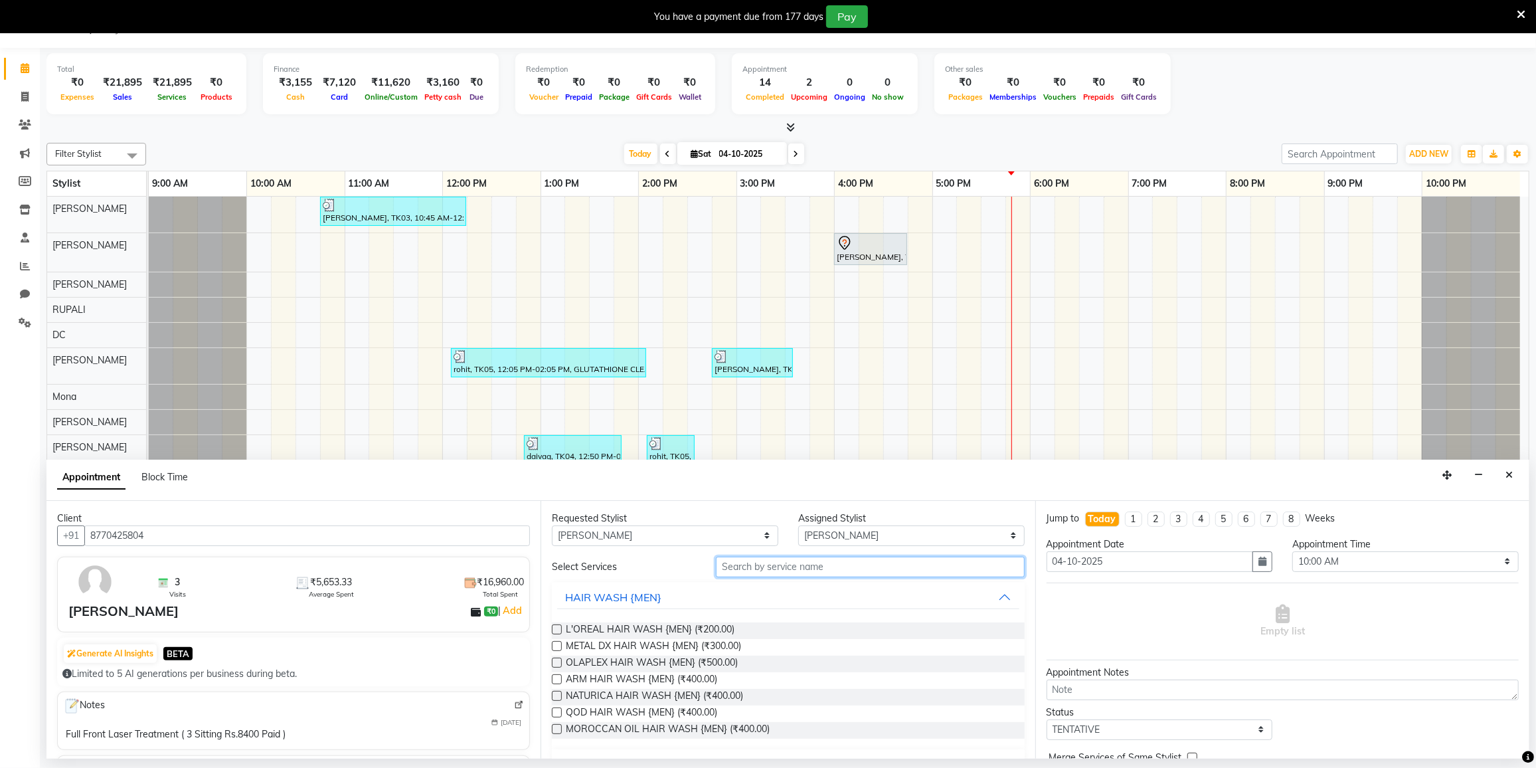
click at [761, 567] on input "text" at bounding box center [870, 567] width 308 height 21
type input "B"
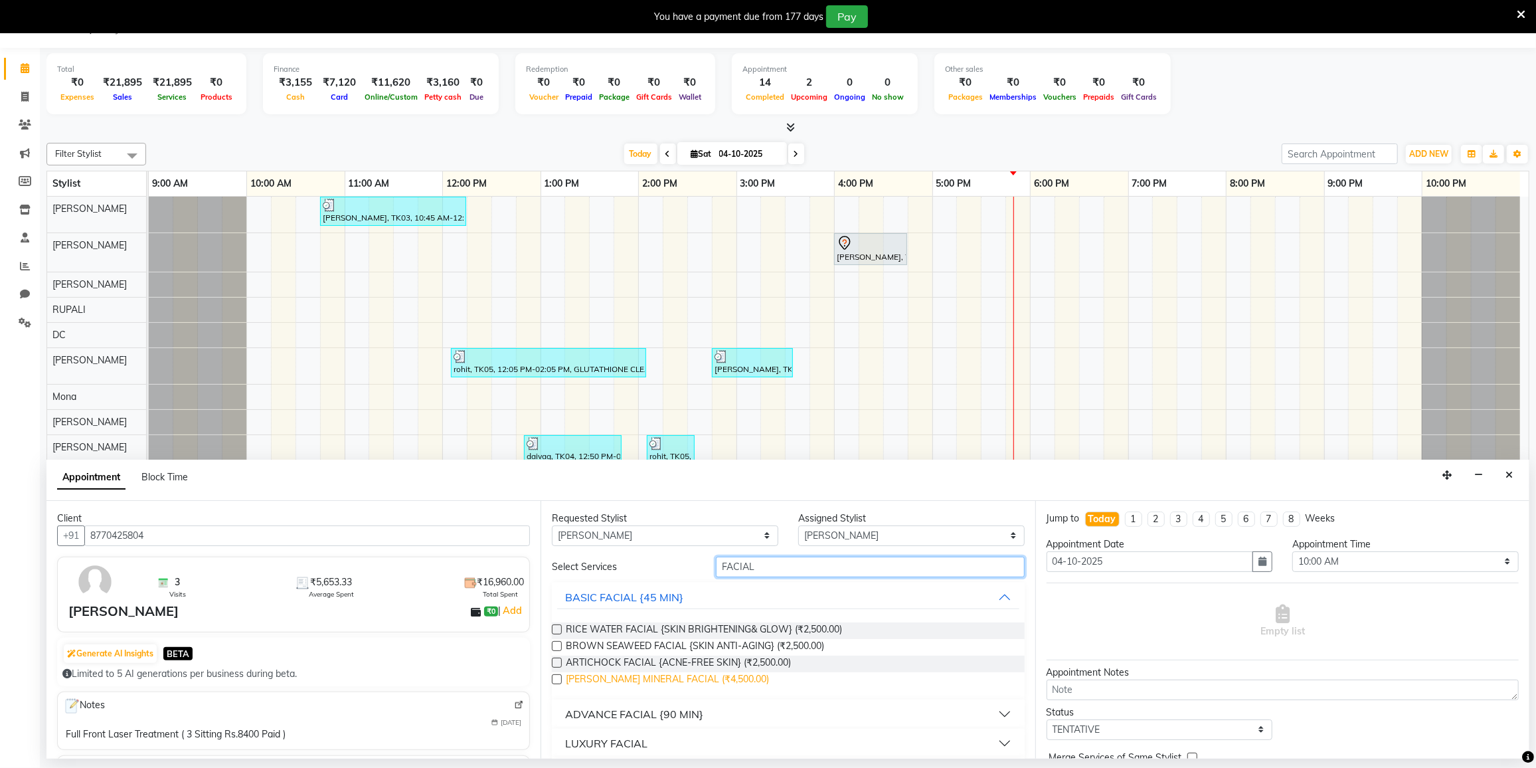
type input "FACIAL"
click at [675, 678] on span "REMY LAURE MINERAL FACIAL (₹4,500.00)" at bounding box center [667, 680] width 203 height 17
checkbox input "false"
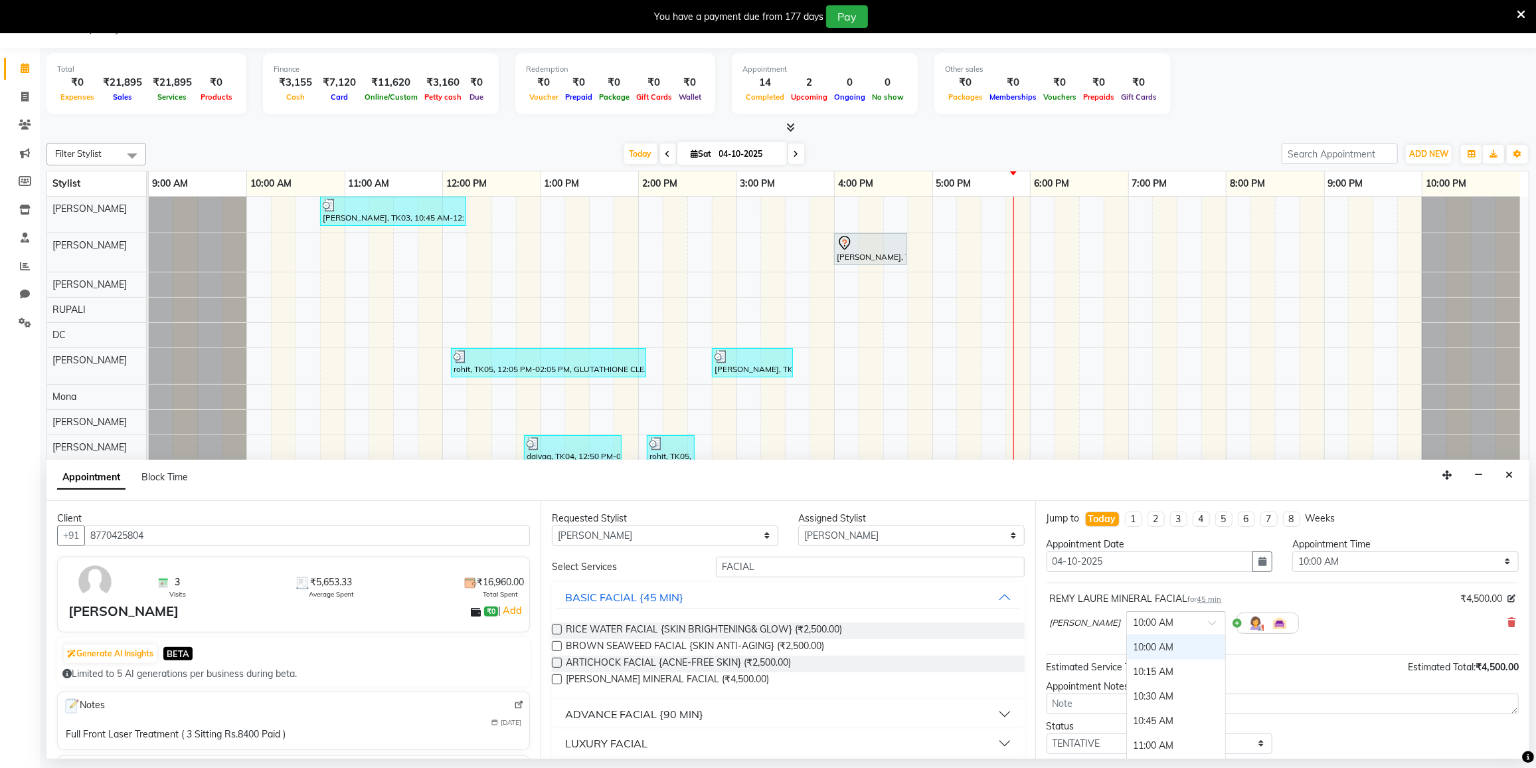
click at [1174, 627] on div "× 10:00 AM" at bounding box center [1154, 623] width 41 height 14
click at [1260, 561] on icon "button" at bounding box center [1263, 561] width 8 height 9
click at [1180, 622] on div "5" at bounding box center [1188, 630] width 21 height 21
click at [1180, 622] on input "text" at bounding box center [1163, 622] width 58 height 14
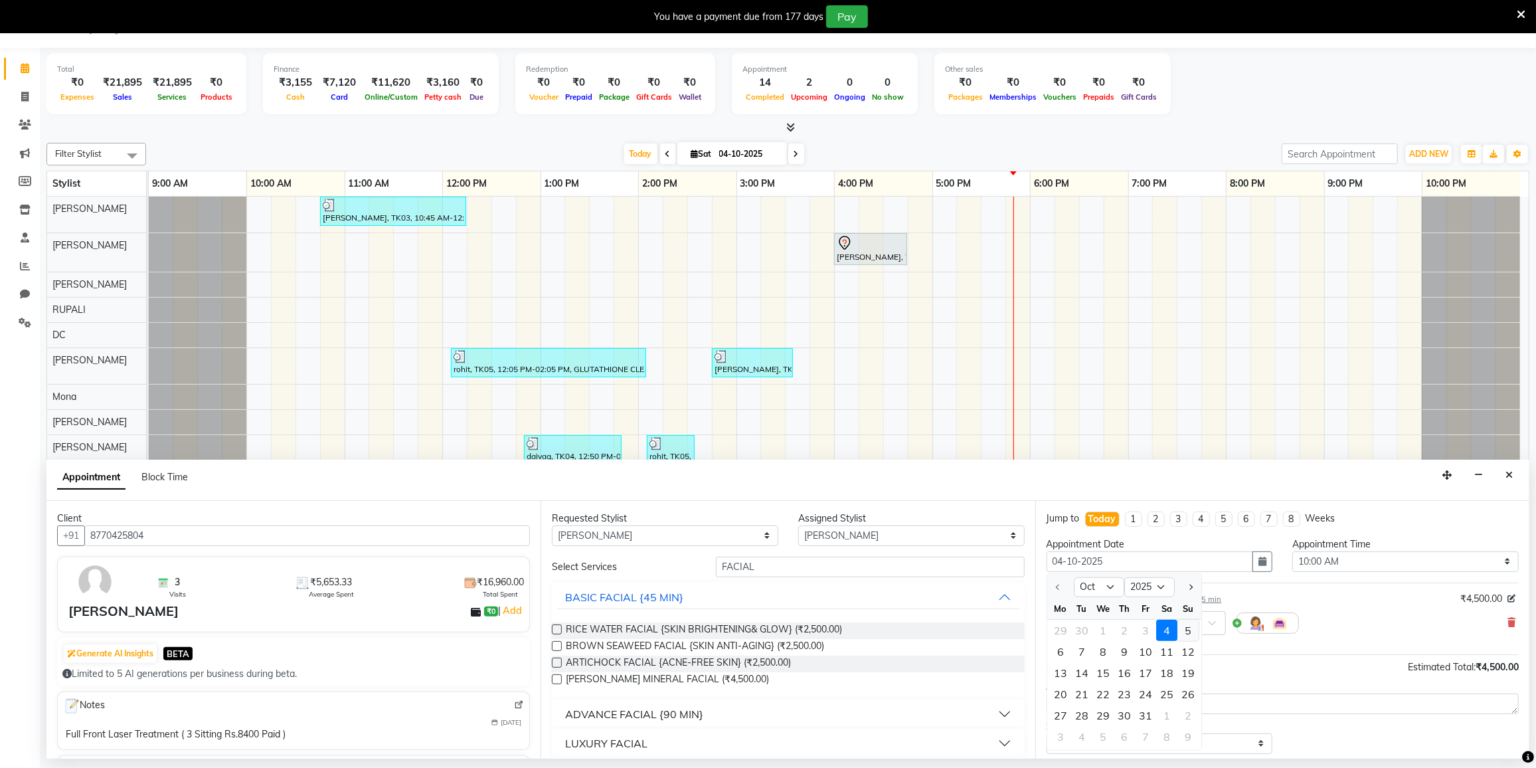
type input "05-10-2025"
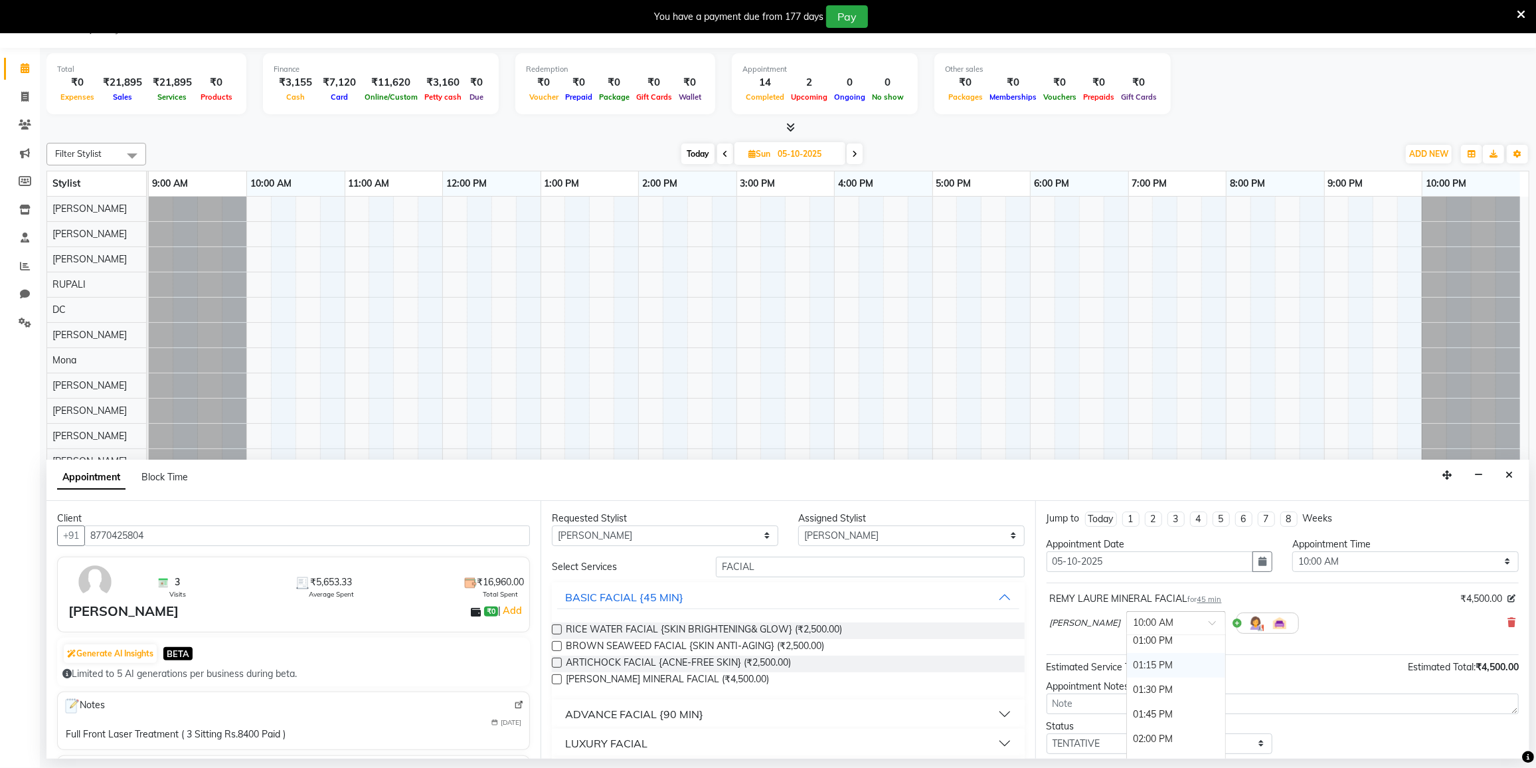
scroll to position [241, 0]
click at [1182, 696] on div "01:00 PM" at bounding box center [1176, 701] width 98 height 25
click at [1345, 551] on select "Select 10:00 AM 10:15 AM 10:30 AM 10:45 AM 11:00 AM 11:15 AM 11:30 AM 11:45 AM …" at bounding box center [1406, 561] width 227 height 21
select select "780"
click at [1293, 551] on select "Select 10:00 AM 10:15 AM 10:30 AM 10:45 AM 11:00 AM 11:15 AM 11:30 AM 11:45 AM …" at bounding box center [1406, 561] width 227 height 21
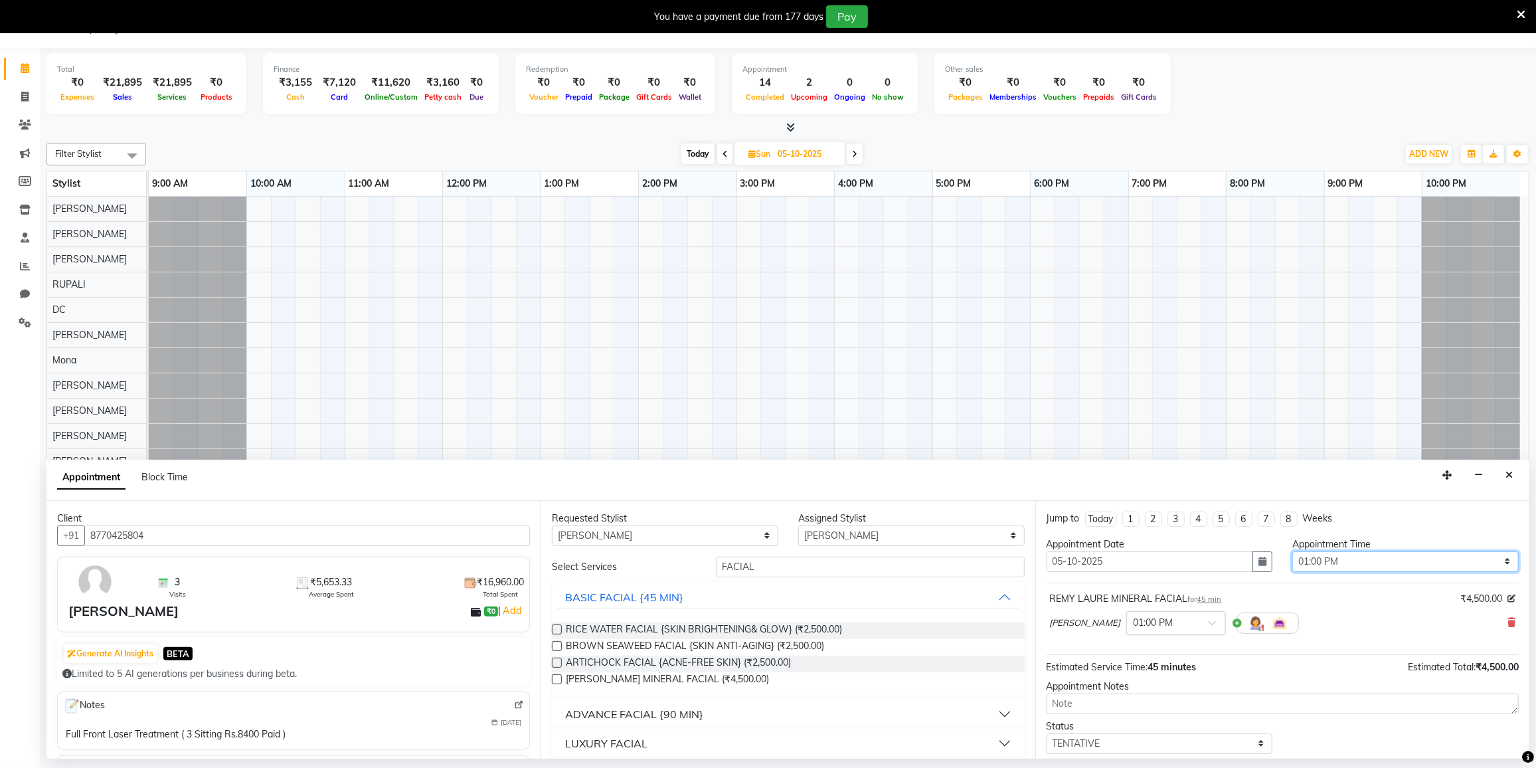
scroll to position [77, 0]
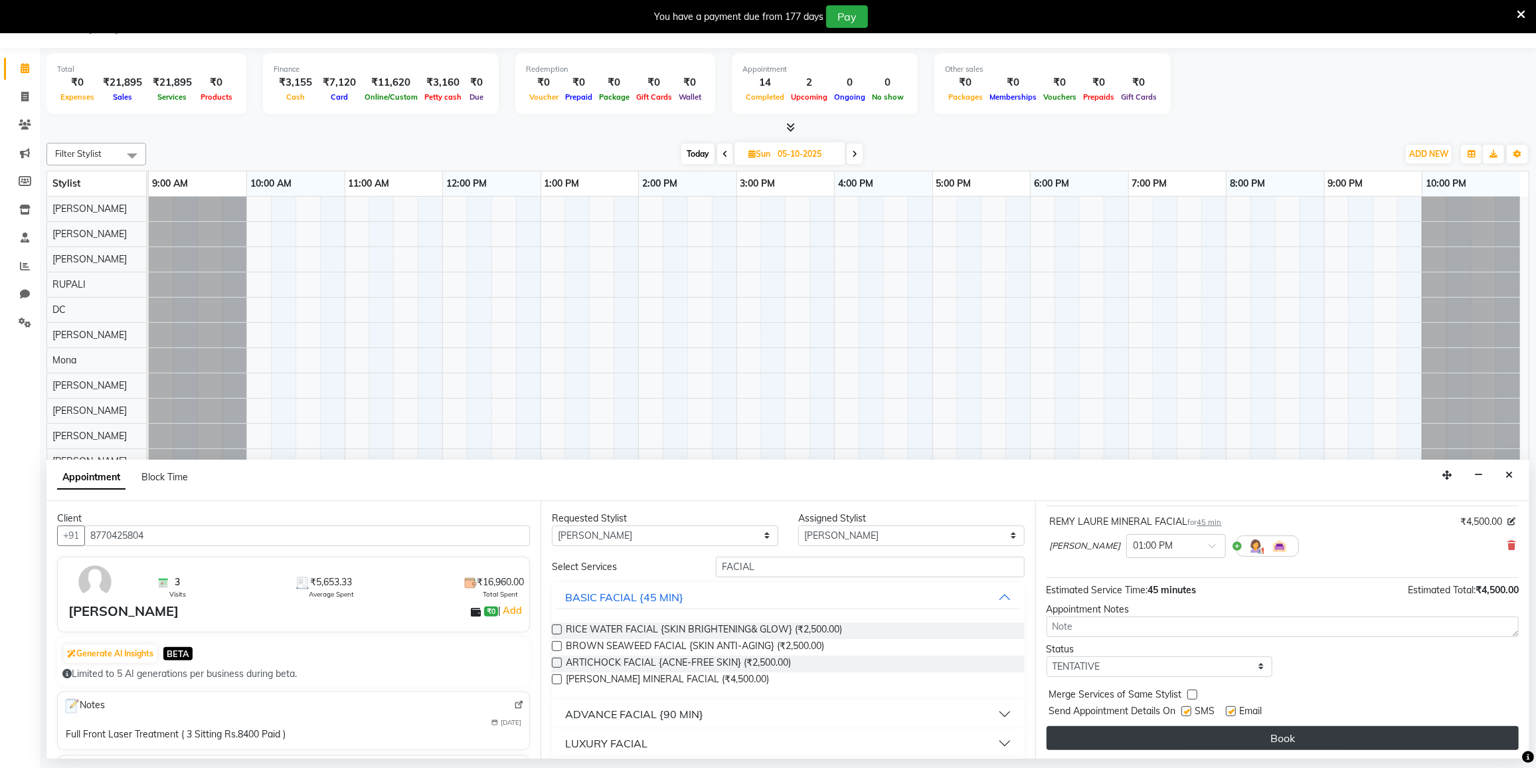
click at [1192, 739] on button "Book" at bounding box center [1283, 738] width 472 height 24
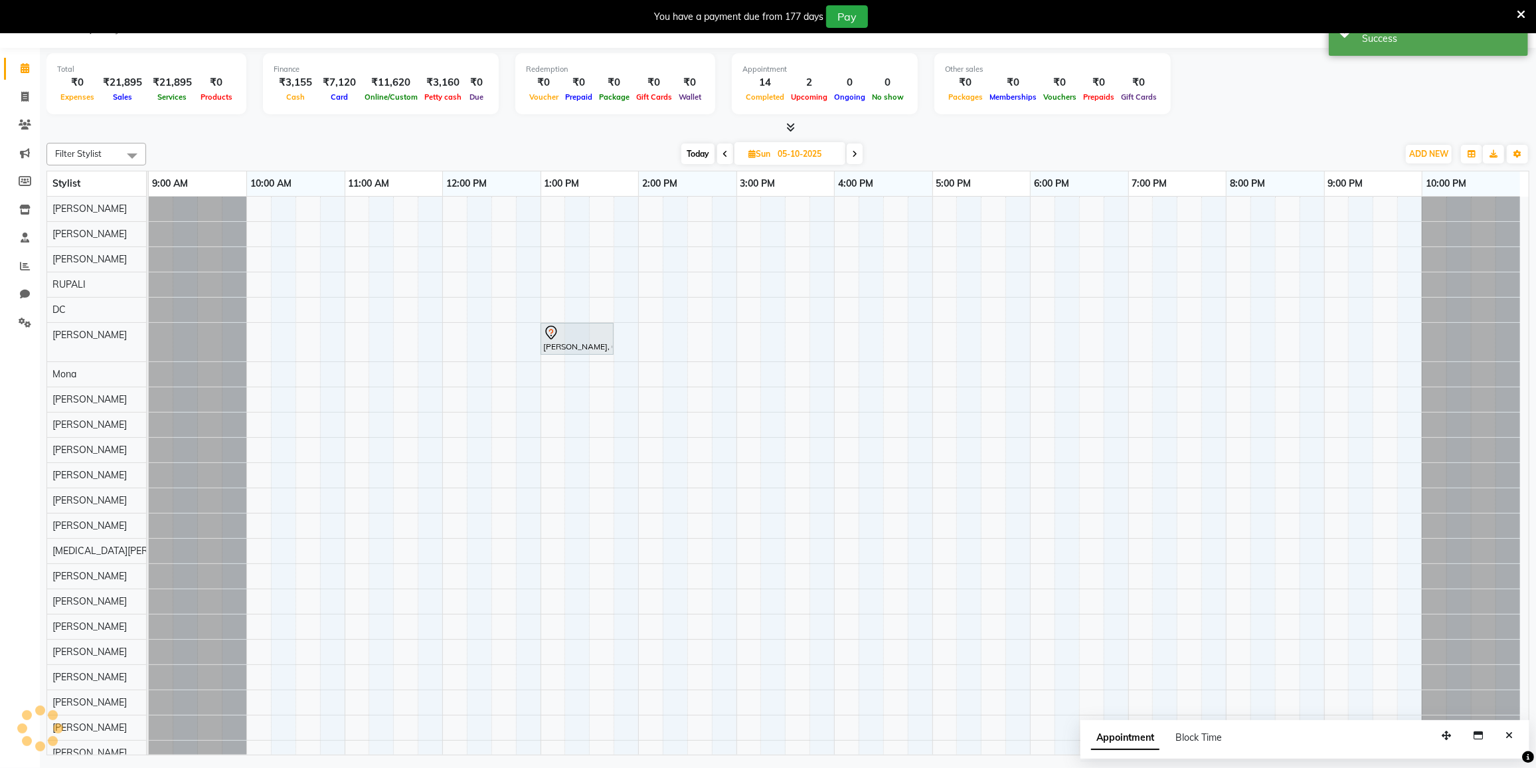
scroll to position [0, 0]
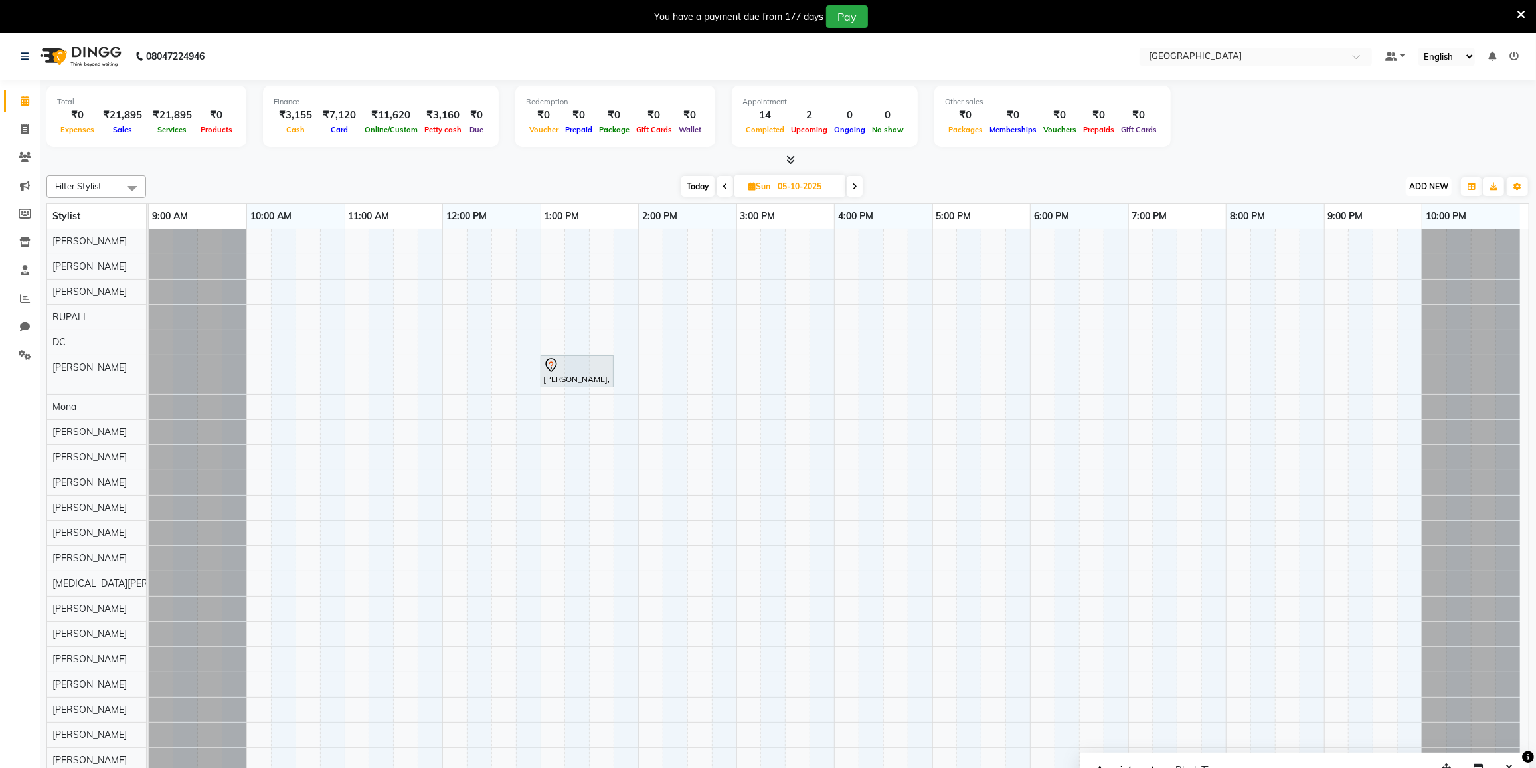
click at [1439, 188] on span "ADD NEW" at bounding box center [1429, 186] width 39 height 10
click at [1411, 203] on button "Add Appointment" at bounding box center [1398, 211] width 105 height 17
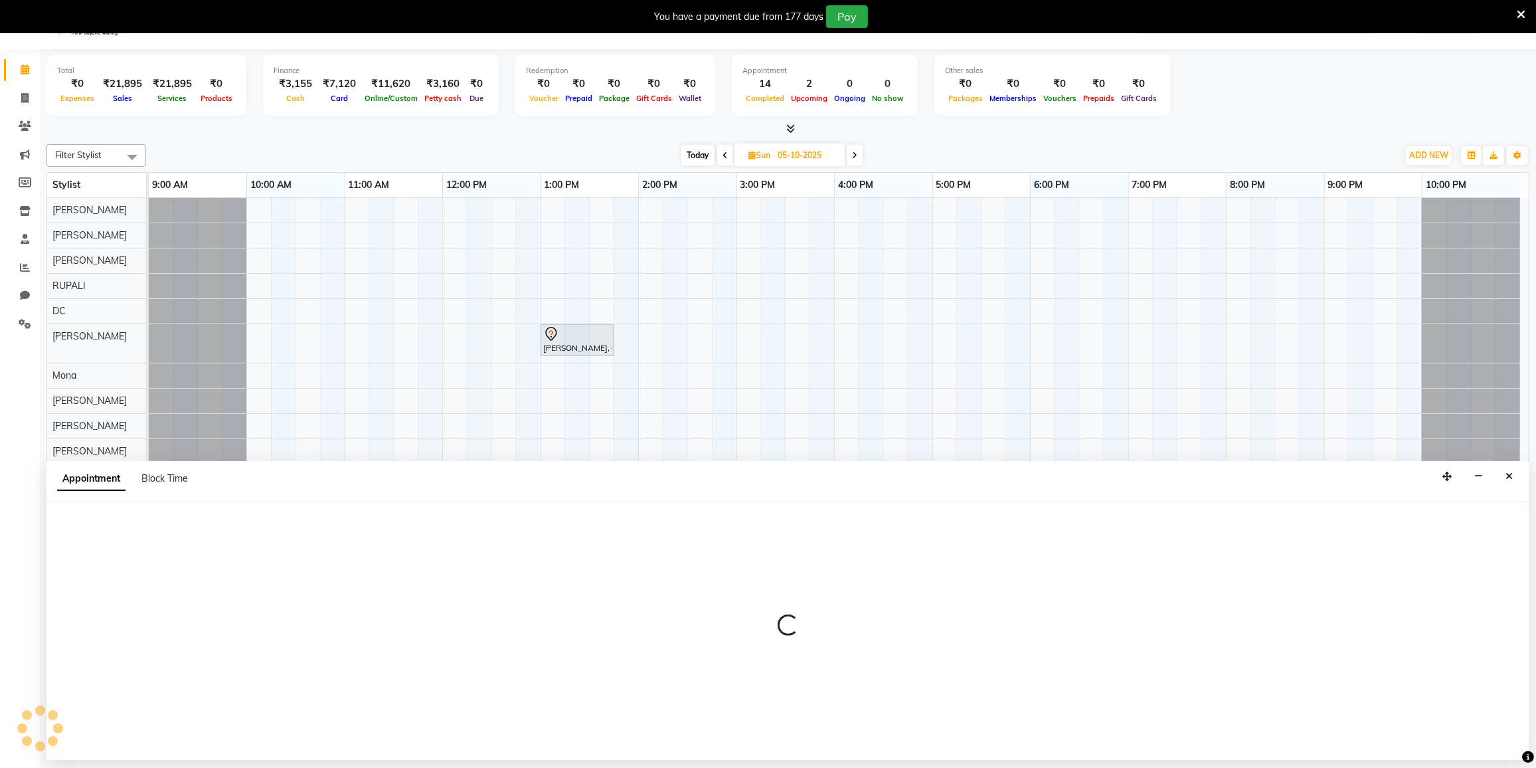
scroll to position [33, 0]
select select "600"
select select "tentative"
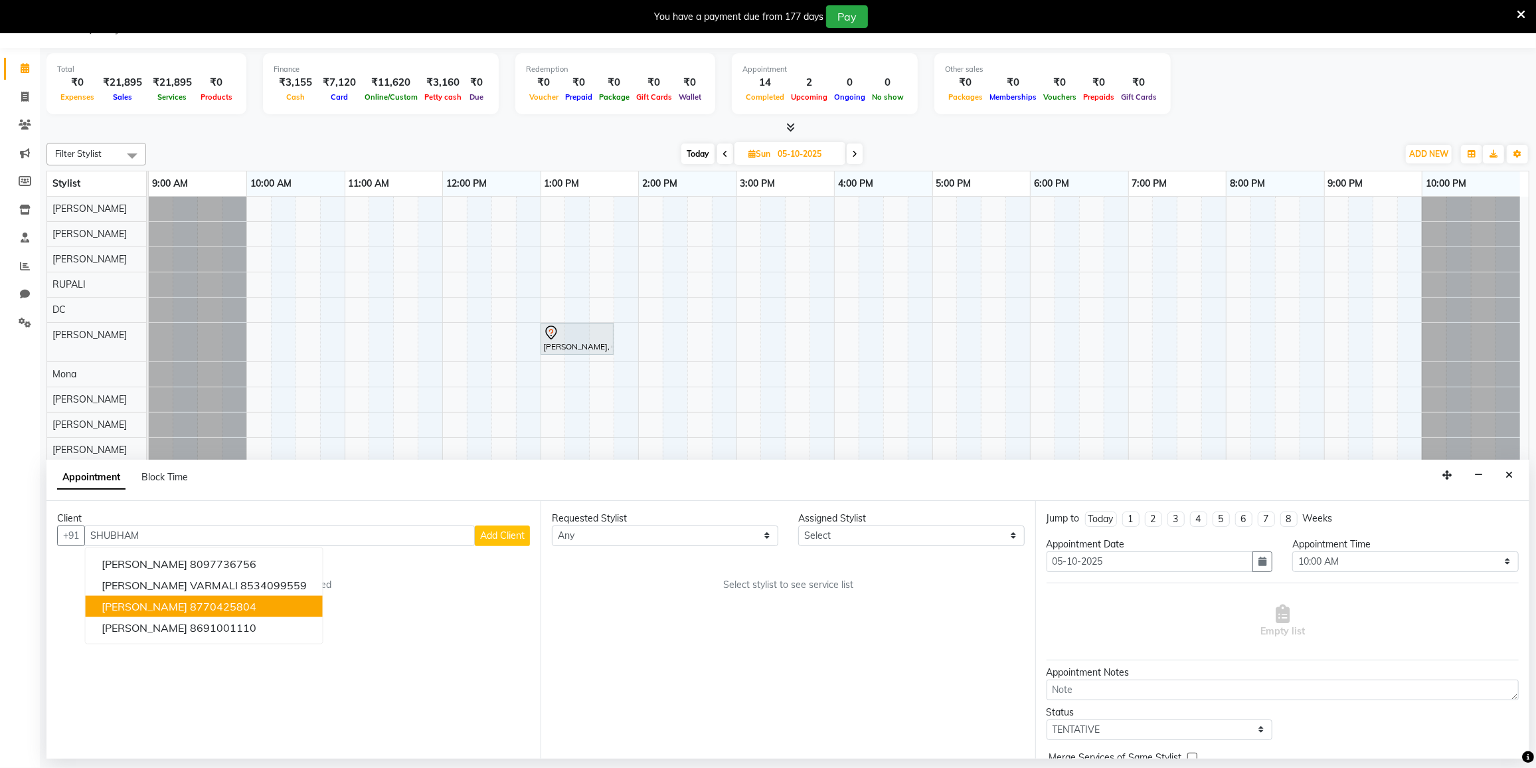
click at [230, 605] on ngb-highlight "8770425804" at bounding box center [223, 606] width 66 height 13
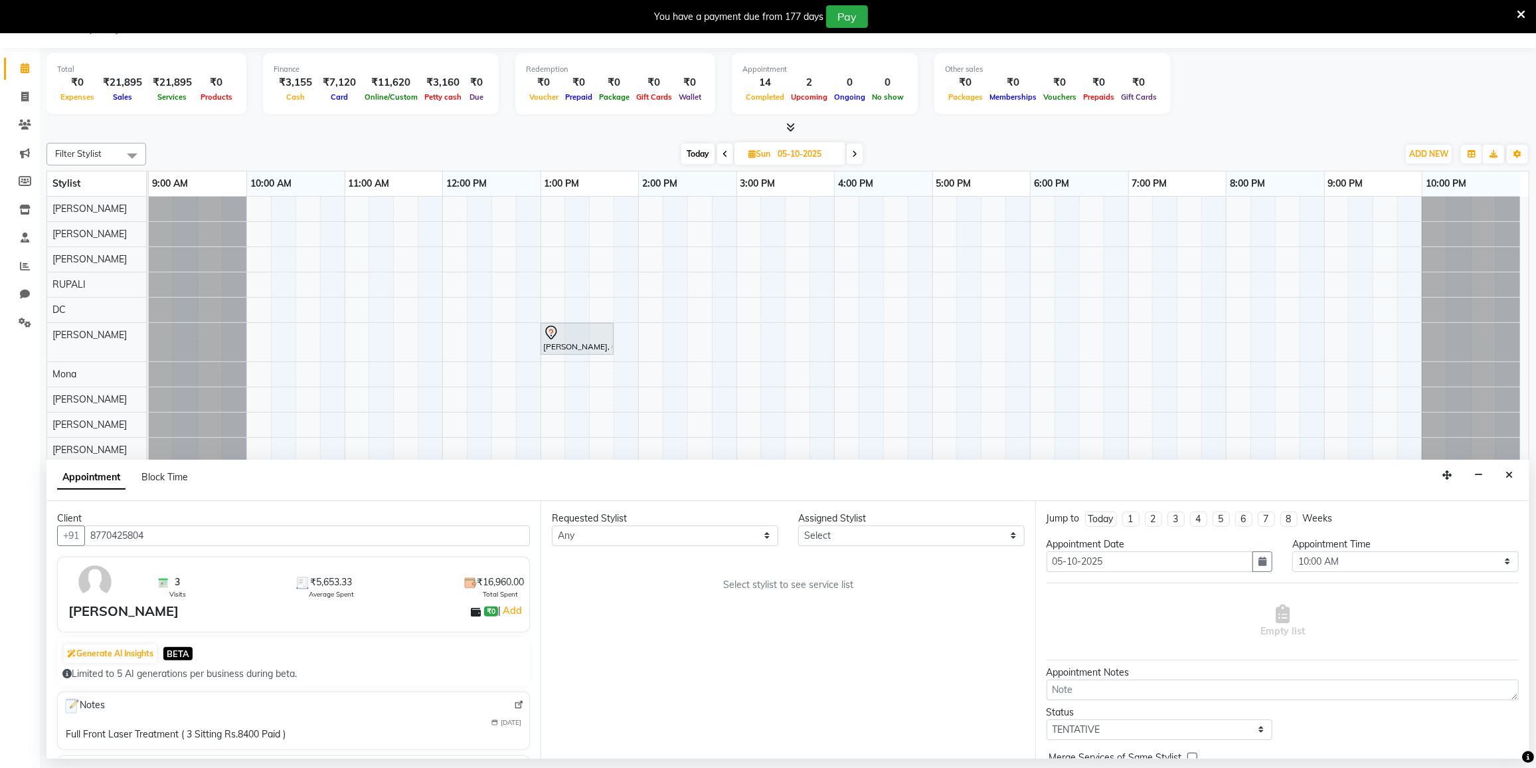
type input "8770425804"
click at [576, 535] on select "Any DC DILSHAD ALI FAIZAN AHMED FARHAN SHAIKH FEROZ SHAIKH Ganga Kunwar Gulnaaz…" at bounding box center [665, 535] width 227 height 21
select select "78497"
click at [552, 525] on select "Any DC DILSHAD ALI FAIZAN AHMED FARHAN SHAIKH FEROZ SHAIKH Ganga Kunwar Gulnaaz…" at bounding box center [665, 535] width 227 height 21
select select "78497"
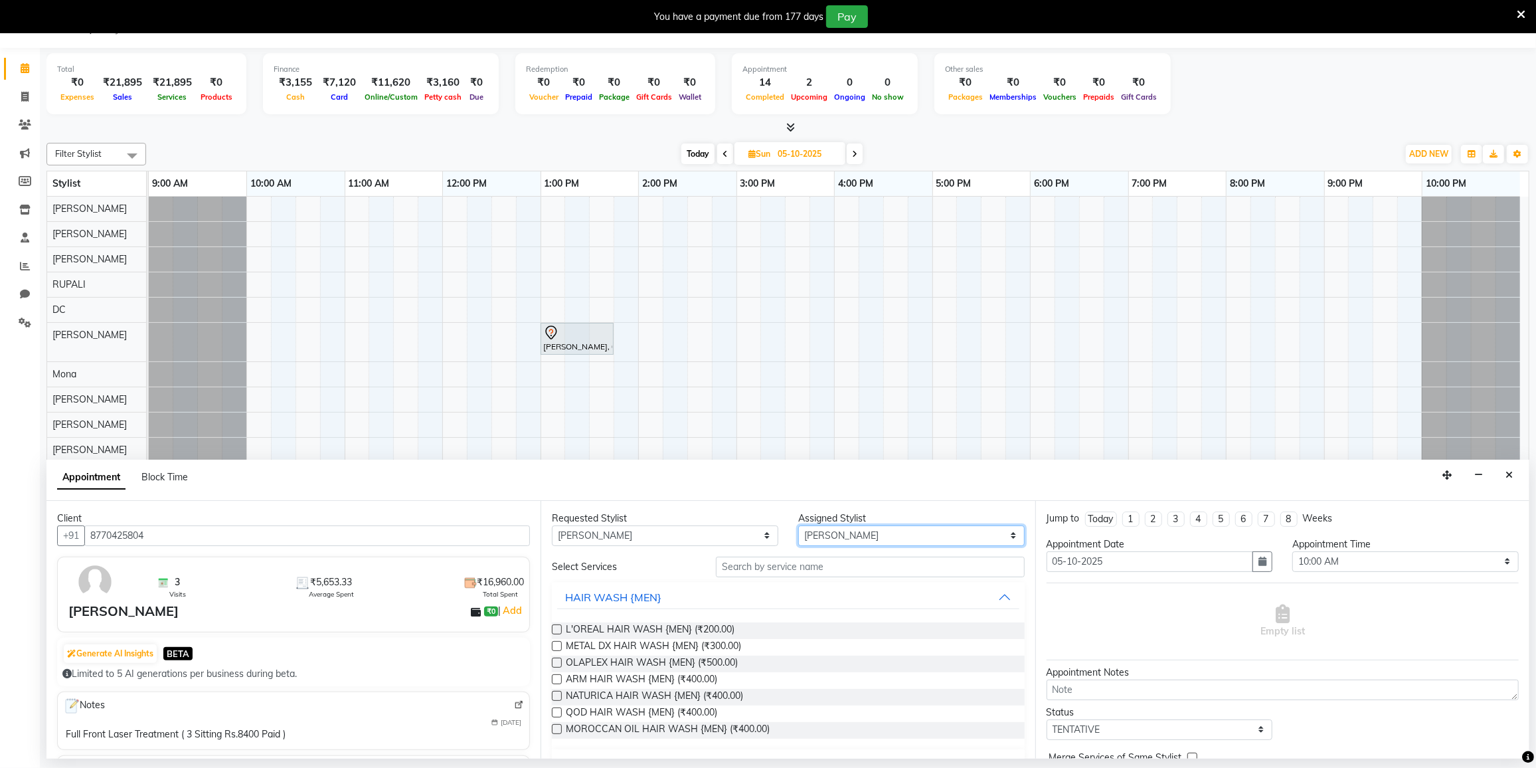
click at [863, 529] on select "Select DC DILSHAD ALI FAIZAN AHMED FARHAN SHAIKH FEROZ SHAIKH Ganga Kunwar Guln…" at bounding box center [911, 535] width 227 height 21
click at [749, 564] on input "text" at bounding box center [870, 567] width 308 height 21
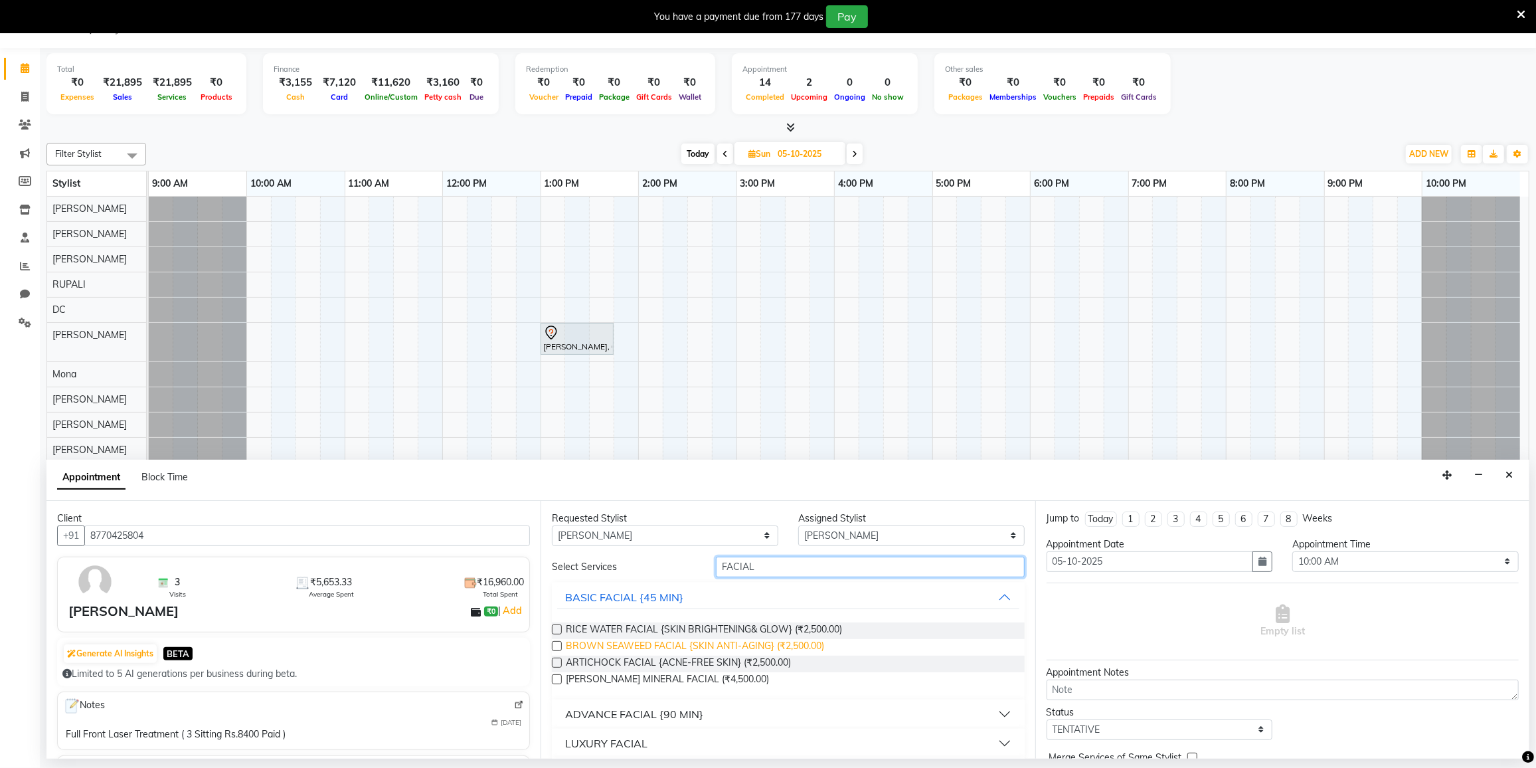
type input "FACIAL"
click at [714, 651] on span "BROWN SEAWEED FACIAL {SKIN ANTI-AGING} (₹2,500.00)" at bounding box center [695, 647] width 258 height 17
checkbox input "false"
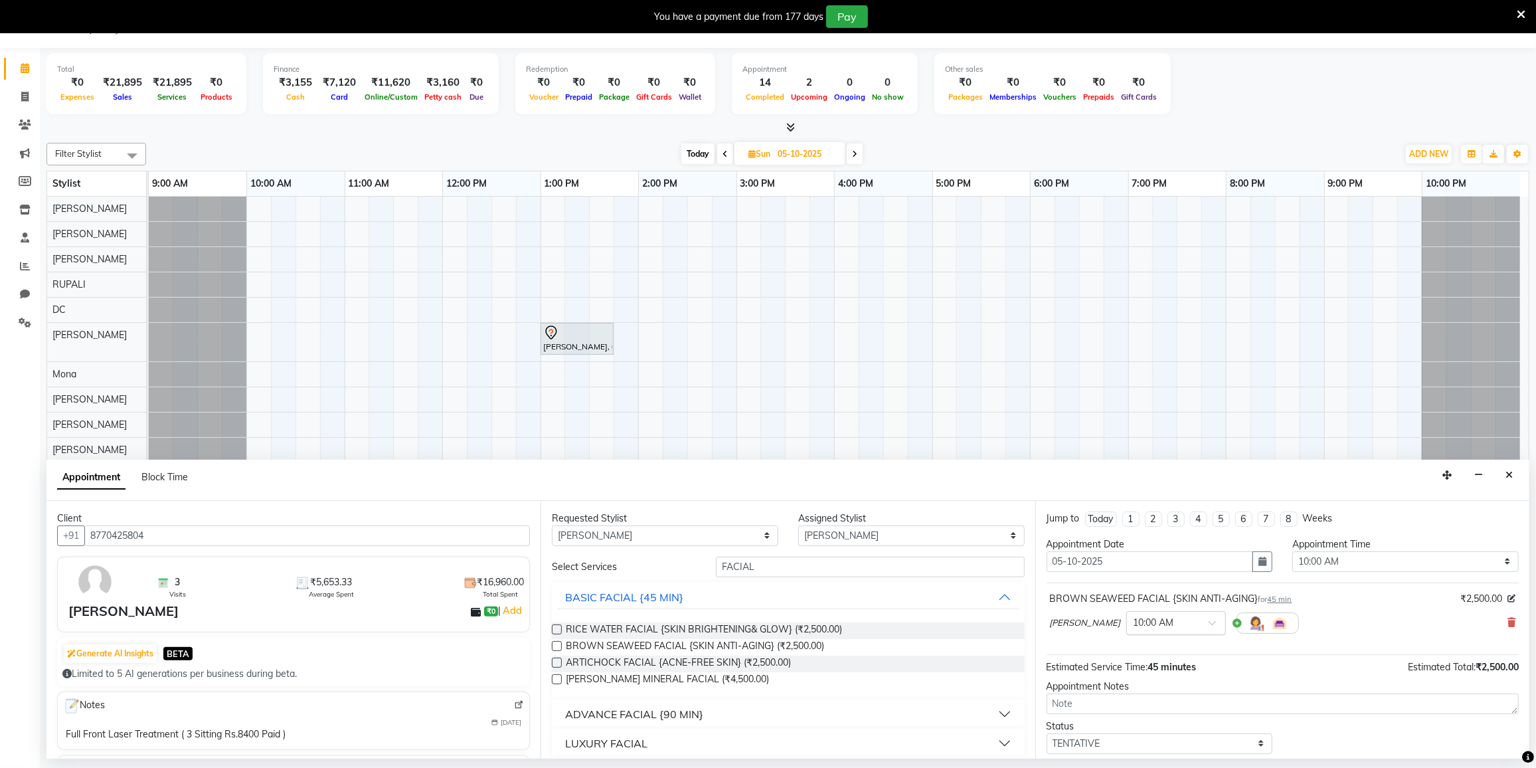
drag, startPoint x: 1227, startPoint y: 626, endPoint x: 1219, endPoint y: 630, distance: 8.9
click at [1205, 628] on div "× 10:00 AM" at bounding box center [1166, 623] width 78 height 14
click at [1184, 702] on div "02:15 PM" at bounding box center [1176, 707] width 98 height 25
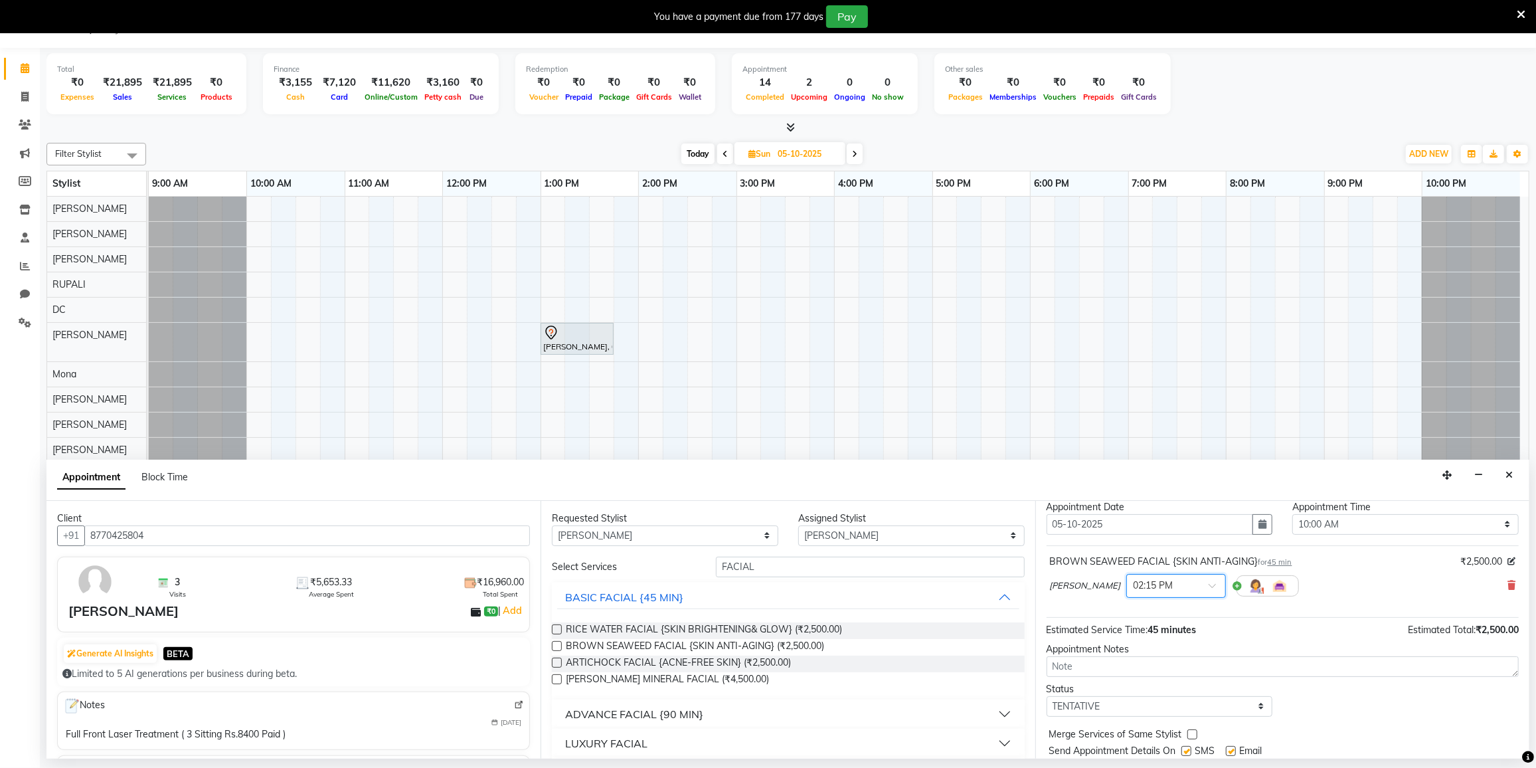
scroll to position [77, 0]
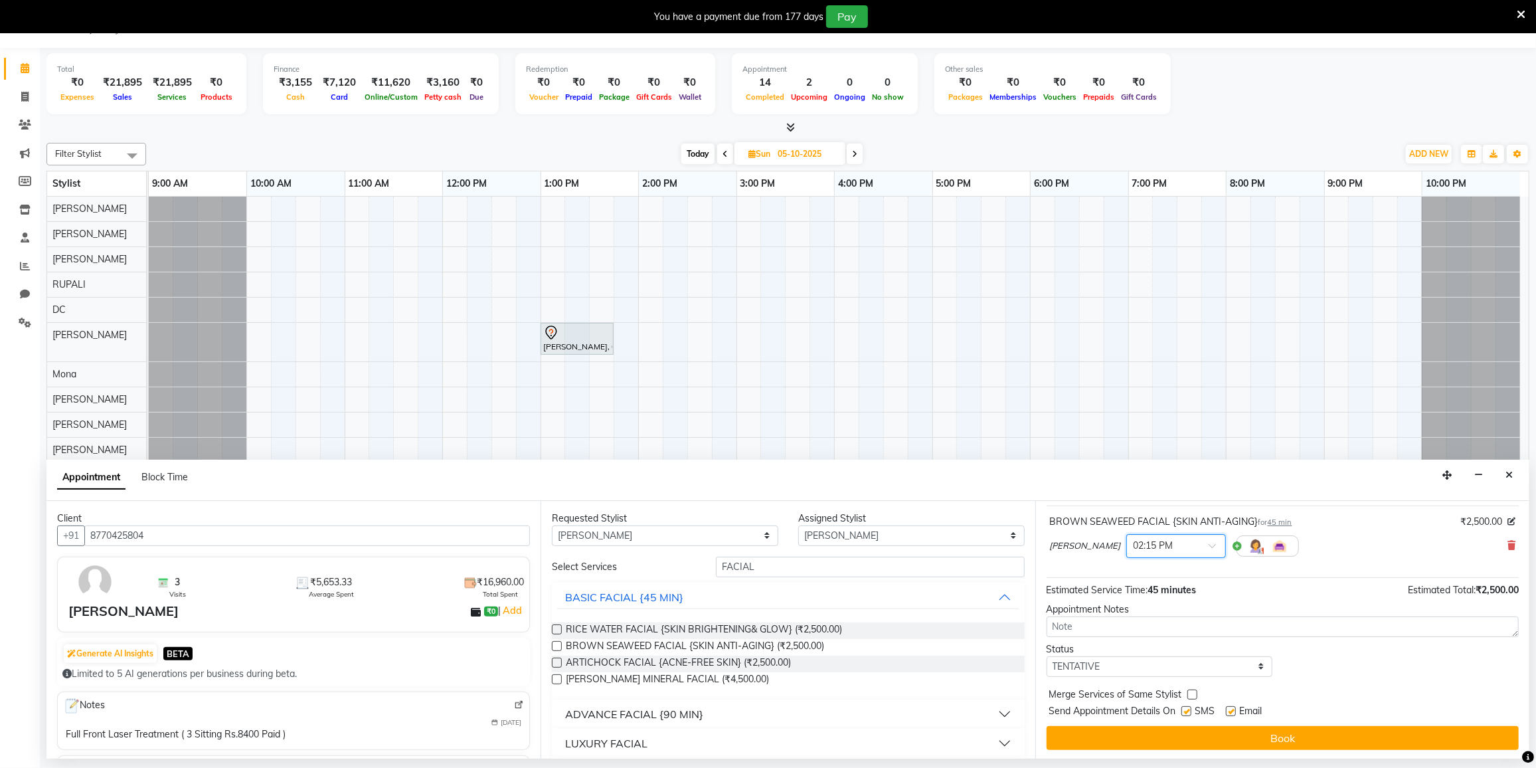
click at [1160, 735] on button "Book" at bounding box center [1283, 738] width 472 height 24
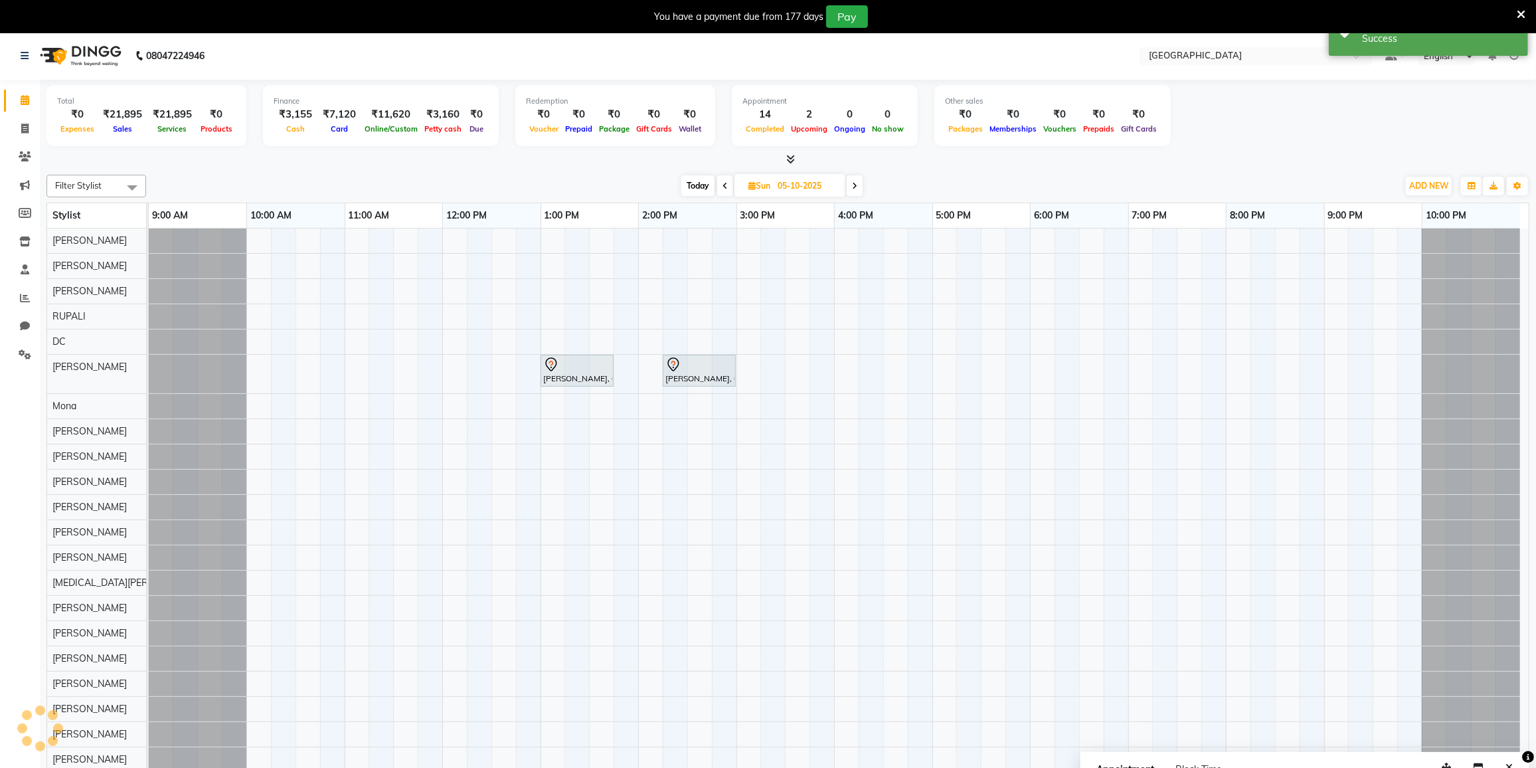
scroll to position [0, 0]
click at [1433, 177] on button "ADD NEW Toggle Dropdown" at bounding box center [1429, 186] width 46 height 19
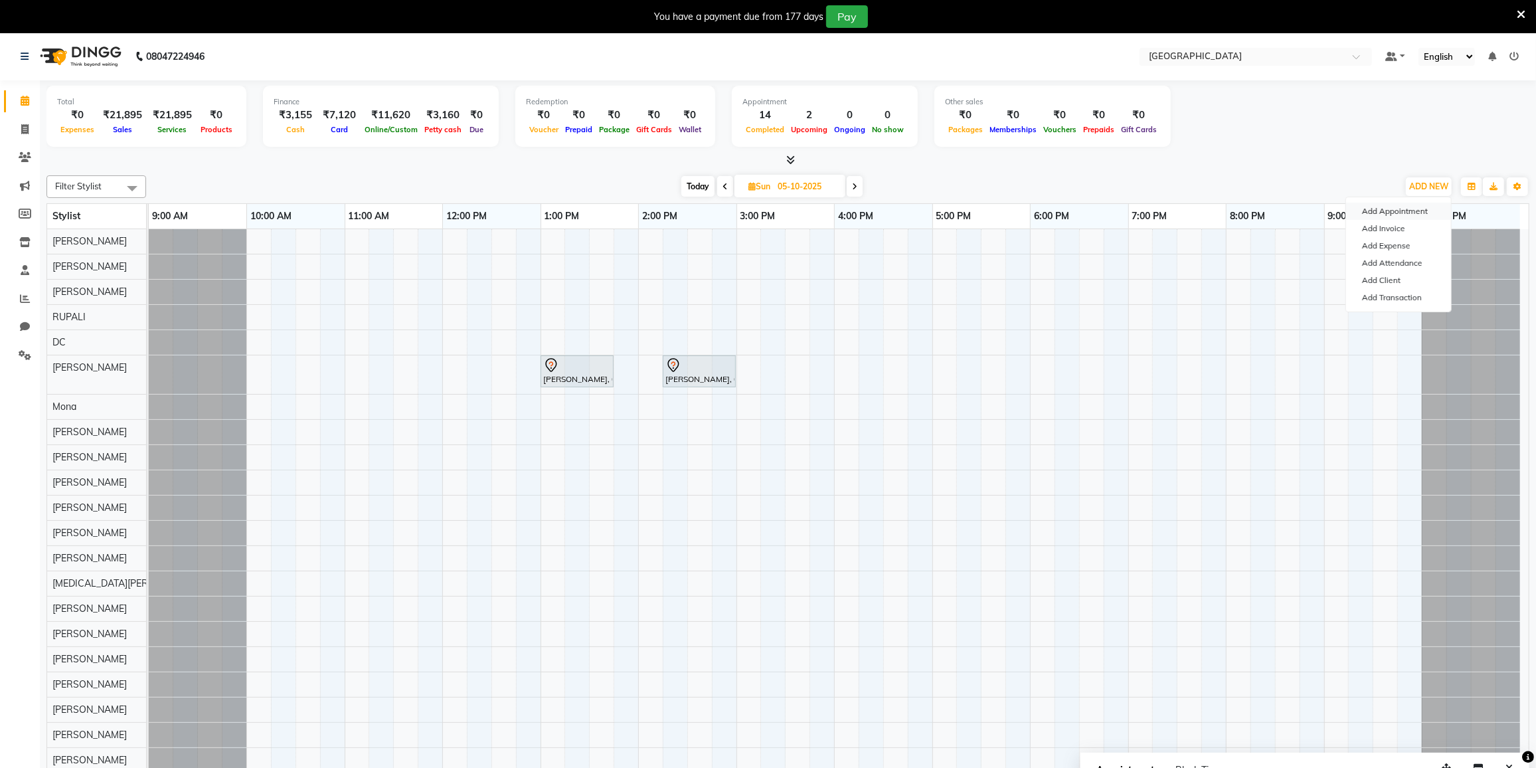
click at [1410, 205] on button "Add Appointment" at bounding box center [1398, 211] width 105 height 17
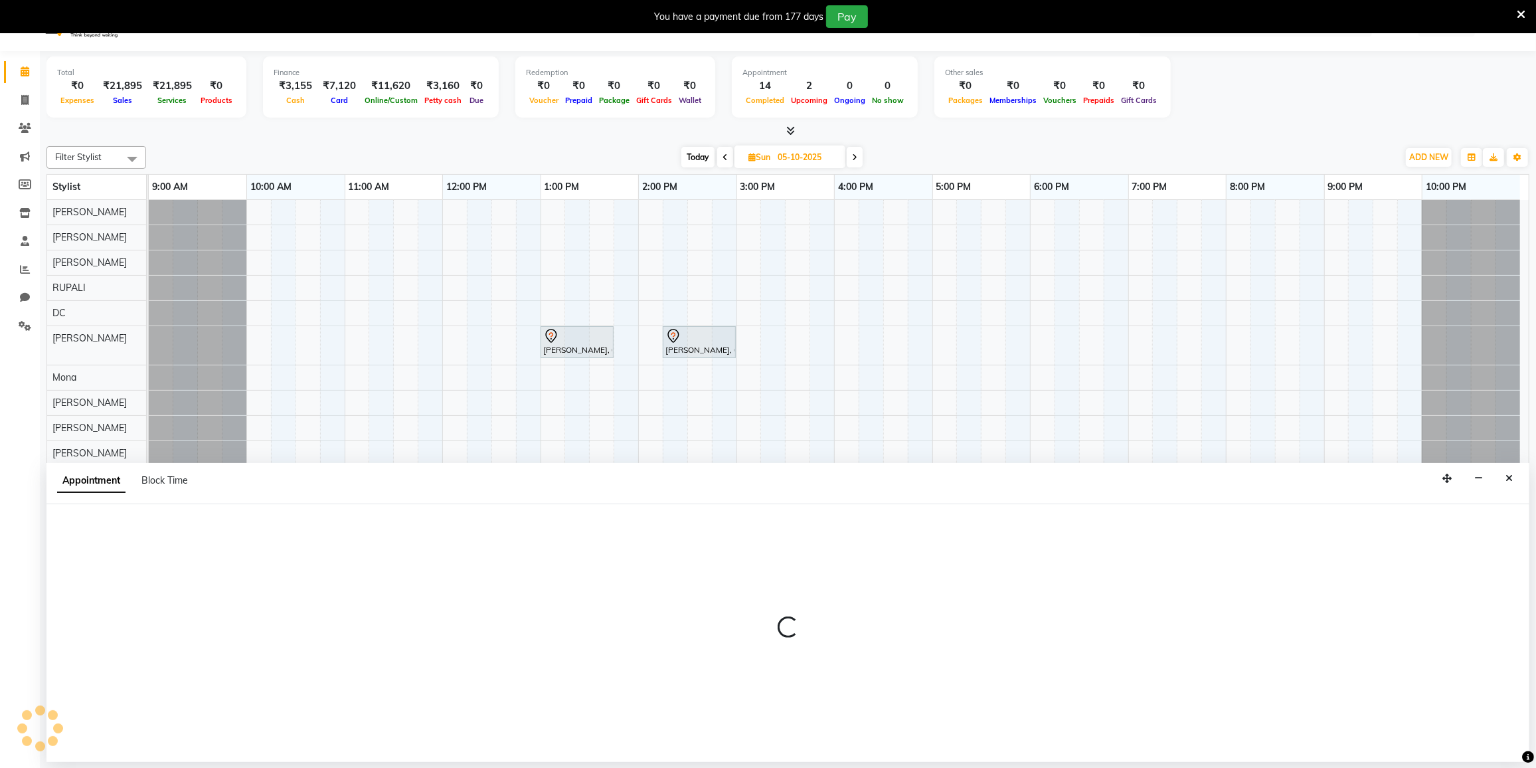
scroll to position [33, 0]
select select "600"
select select "tentative"
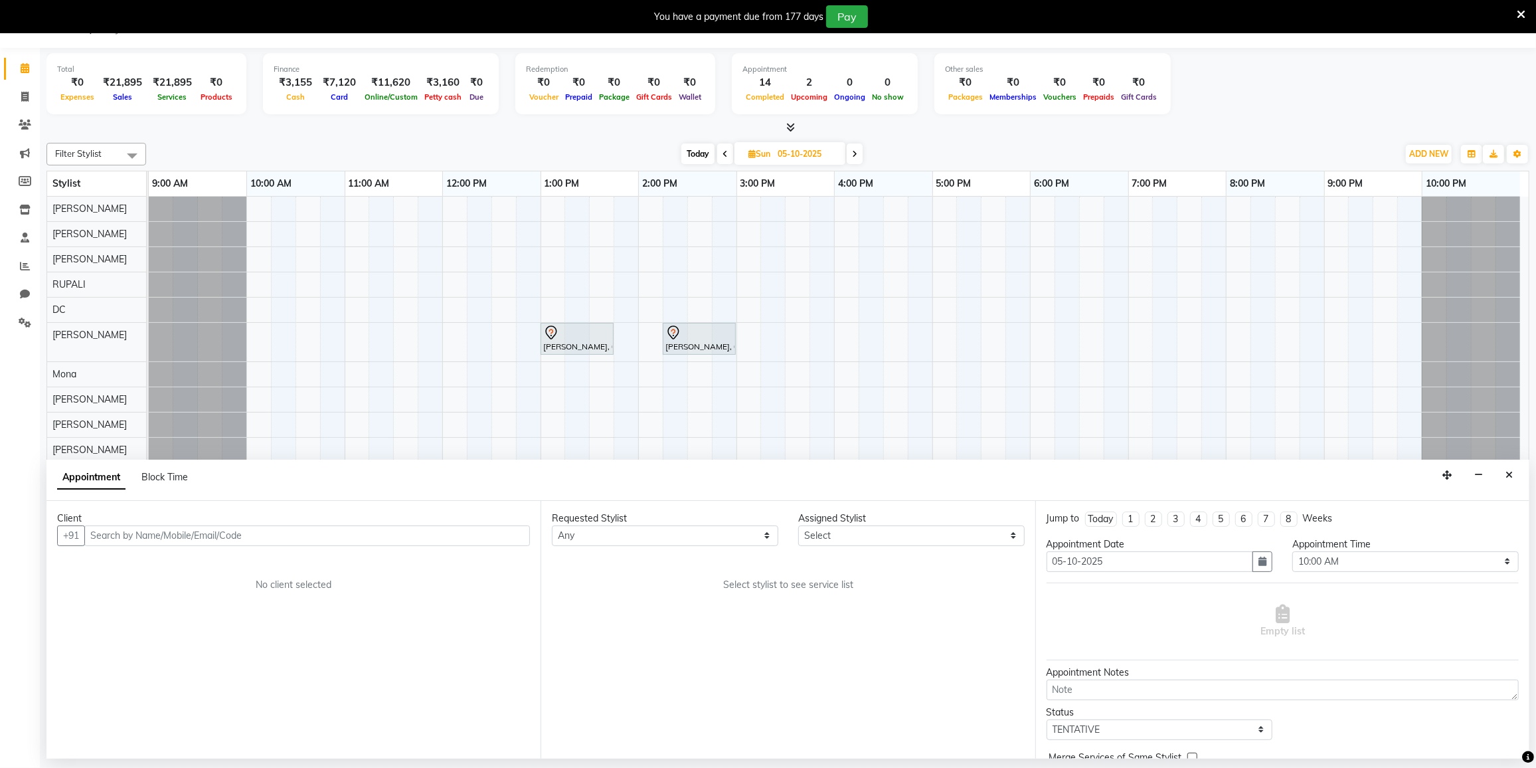
click at [204, 535] on input "text" at bounding box center [307, 535] width 446 height 21
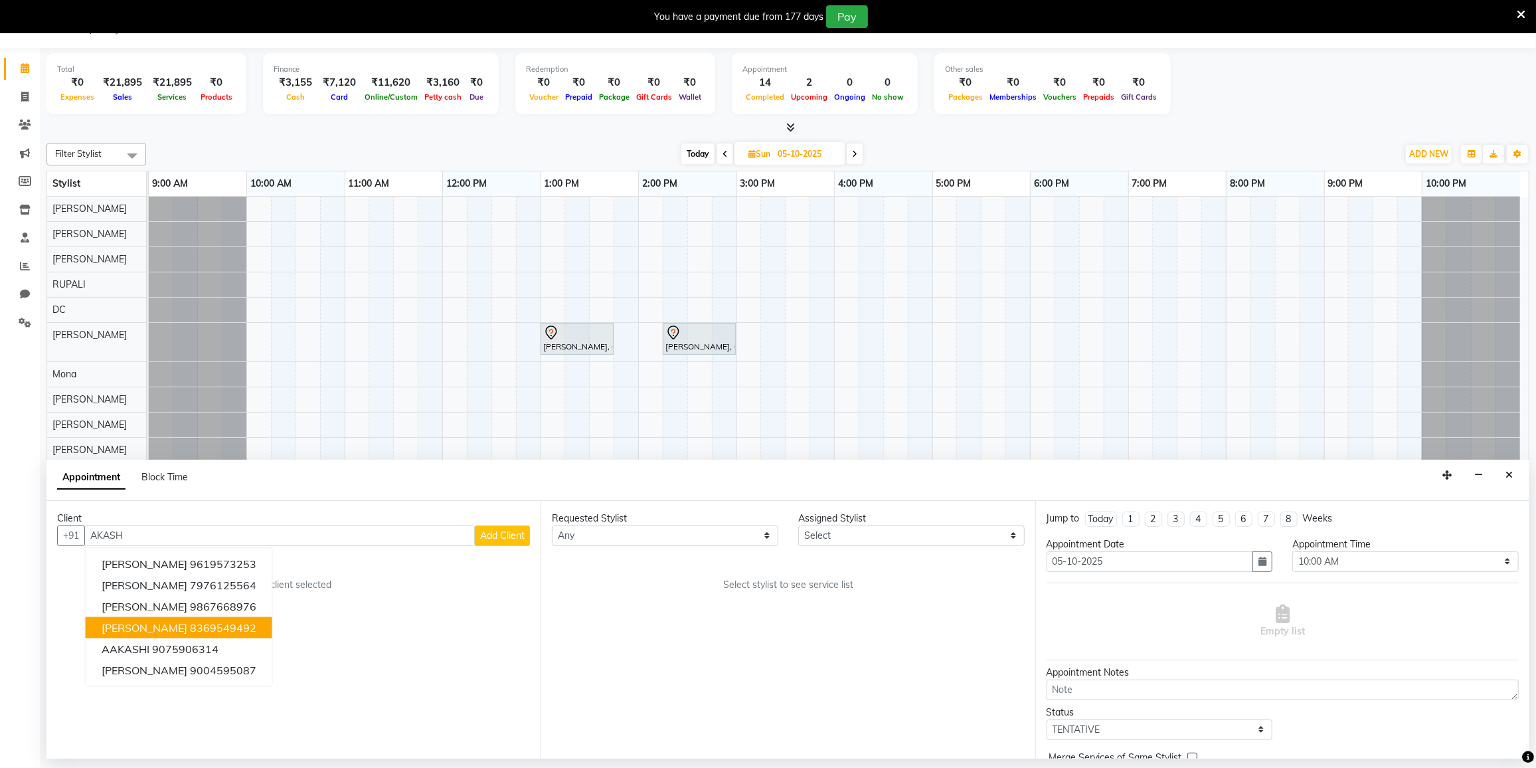
click at [190, 626] on ngb-highlight "8369549492" at bounding box center [223, 627] width 66 height 13
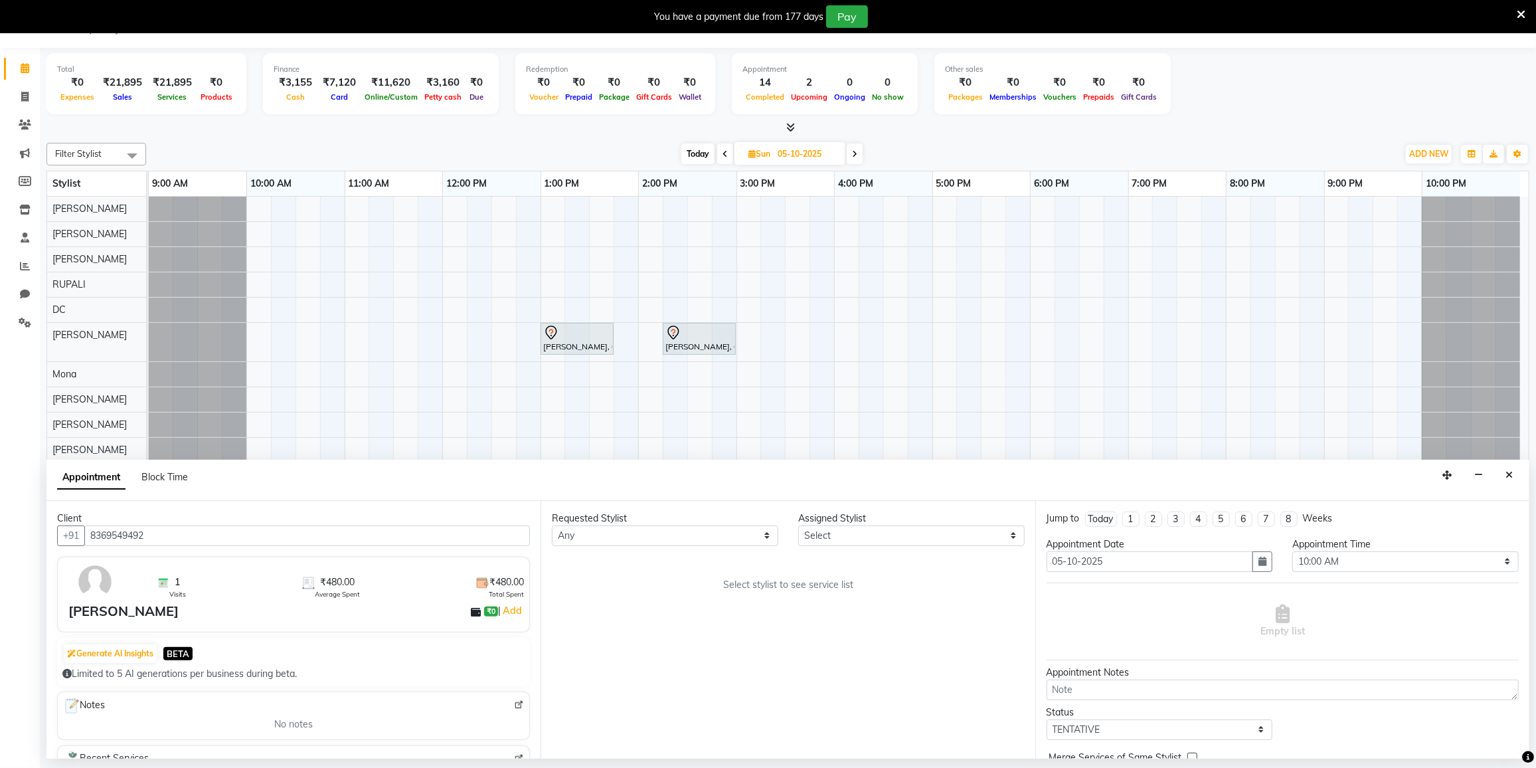
type input "8369549492"
click at [719, 535] on select "Any DC DILSHAD ALI FAIZAN AHMED FARHAN SHAIKH FEROZ SHAIKH Ganga Kunwar Gulnaaz…" at bounding box center [665, 535] width 227 height 21
select select "88148"
click at [552, 525] on select "Any DC DILSHAD ALI FAIZAN AHMED FARHAN SHAIKH FEROZ SHAIKH Ganga Kunwar Gulnaaz…" at bounding box center [665, 535] width 227 height 21
select select "88148"
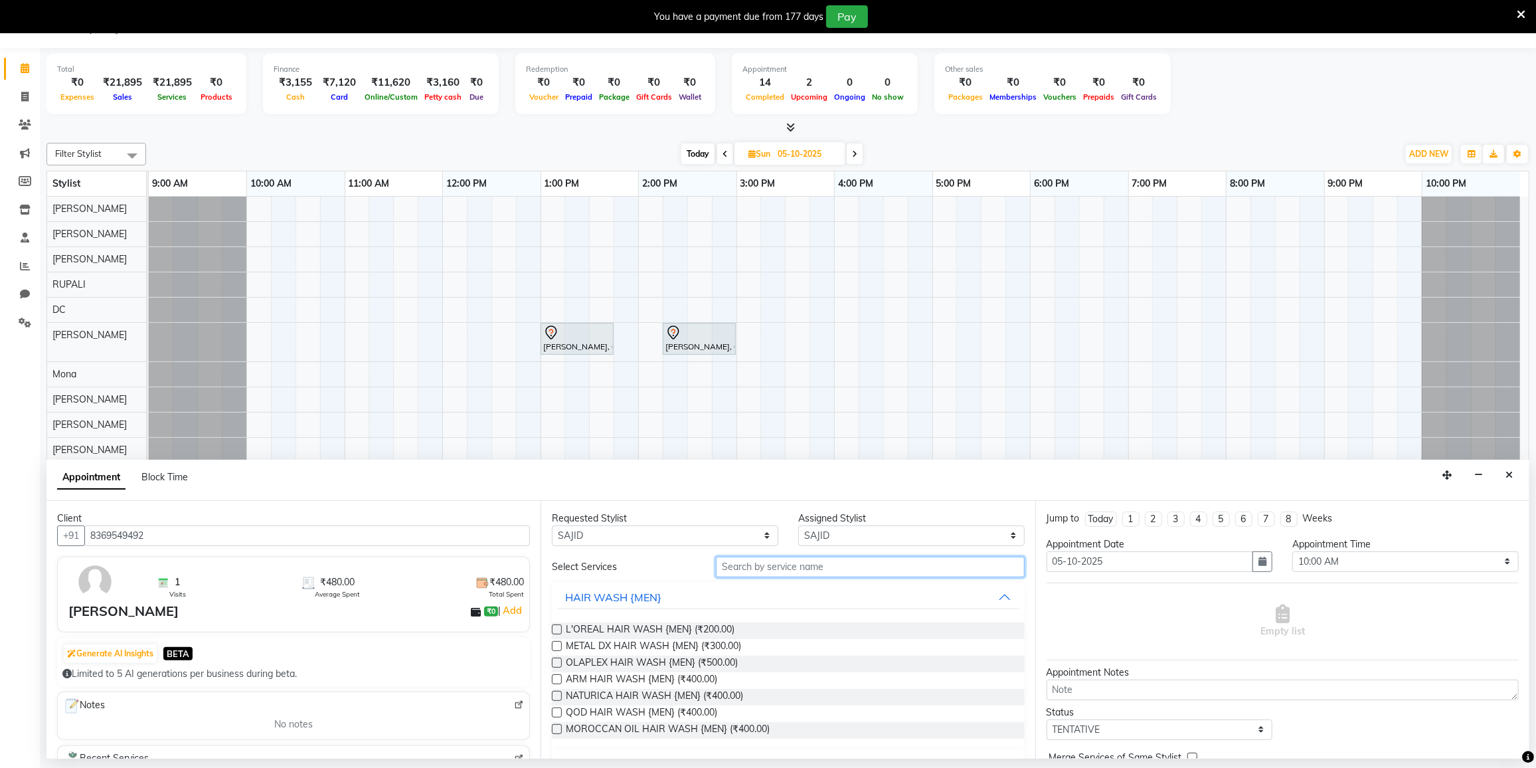
click at [820, 563] on input "text" at bounding box center [870, 567] width 308 height 21
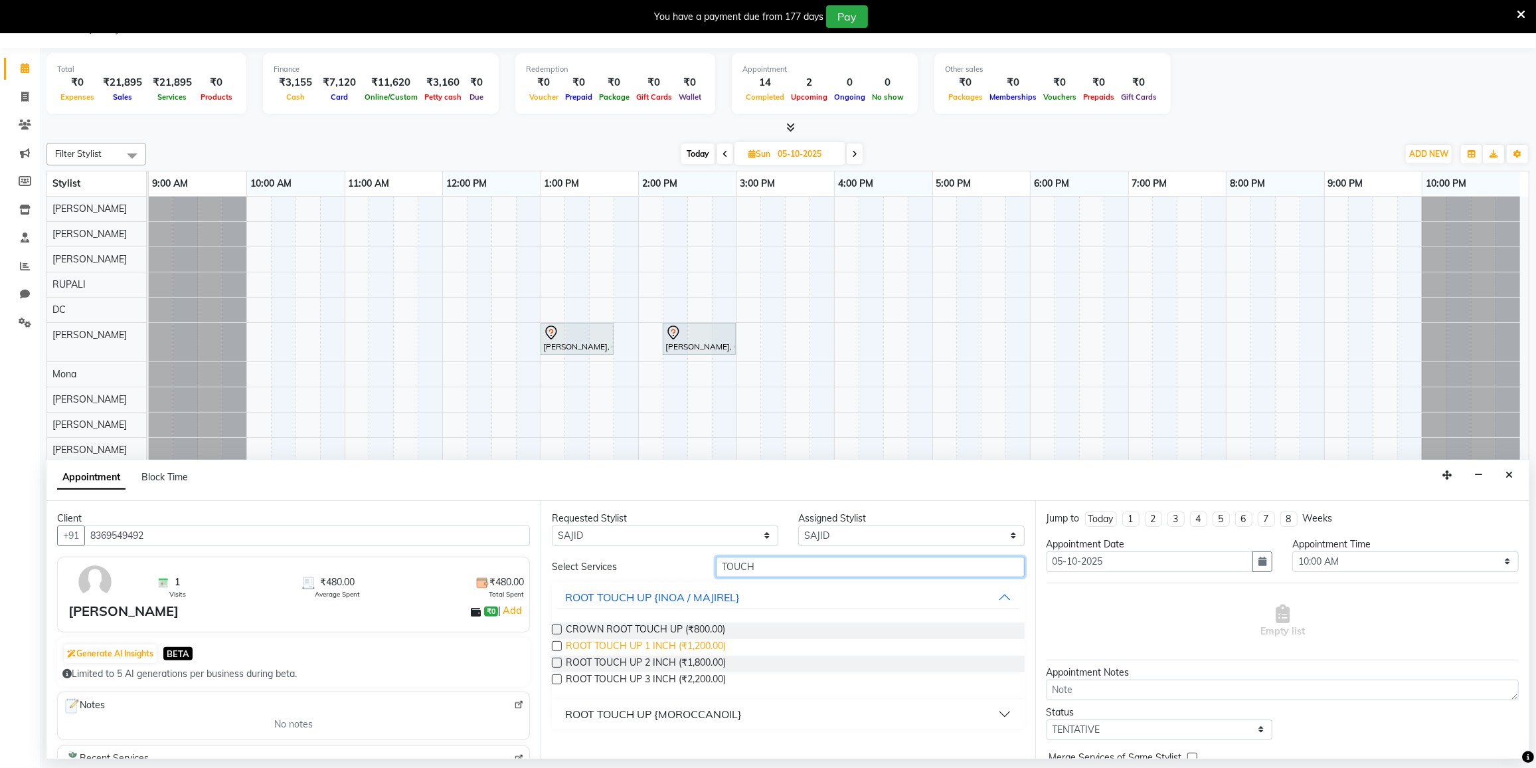
type input "TOUCH"
click at [688, 652] on span "ROOT TOUCH UP 1 INCH (₹1,200.00)" at bounding box center [646, 647] width 160 height 17
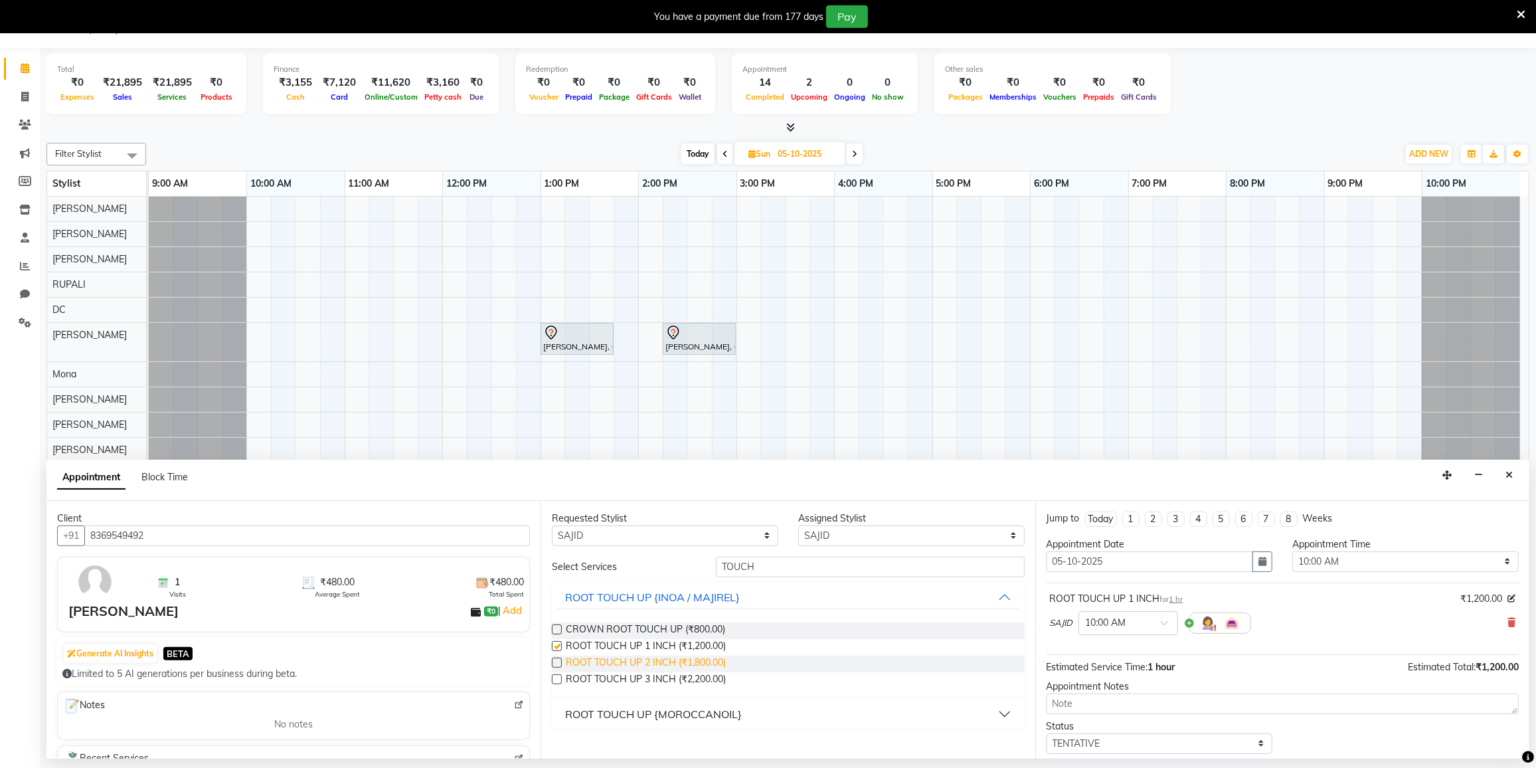
checkbox input "false"
click at [666, 660] on span "ROOT TOUCH UP 2 INCH (₹1,800.00)" at bounding box center [646, 664] width 160 height 17
checkbox input "false"
click at [1508, 618] on icon at bounding box center [1512, 622] width 8 height 9
click at [1152, 618] on div at bounding box center [1128, 622] width 98 height 14
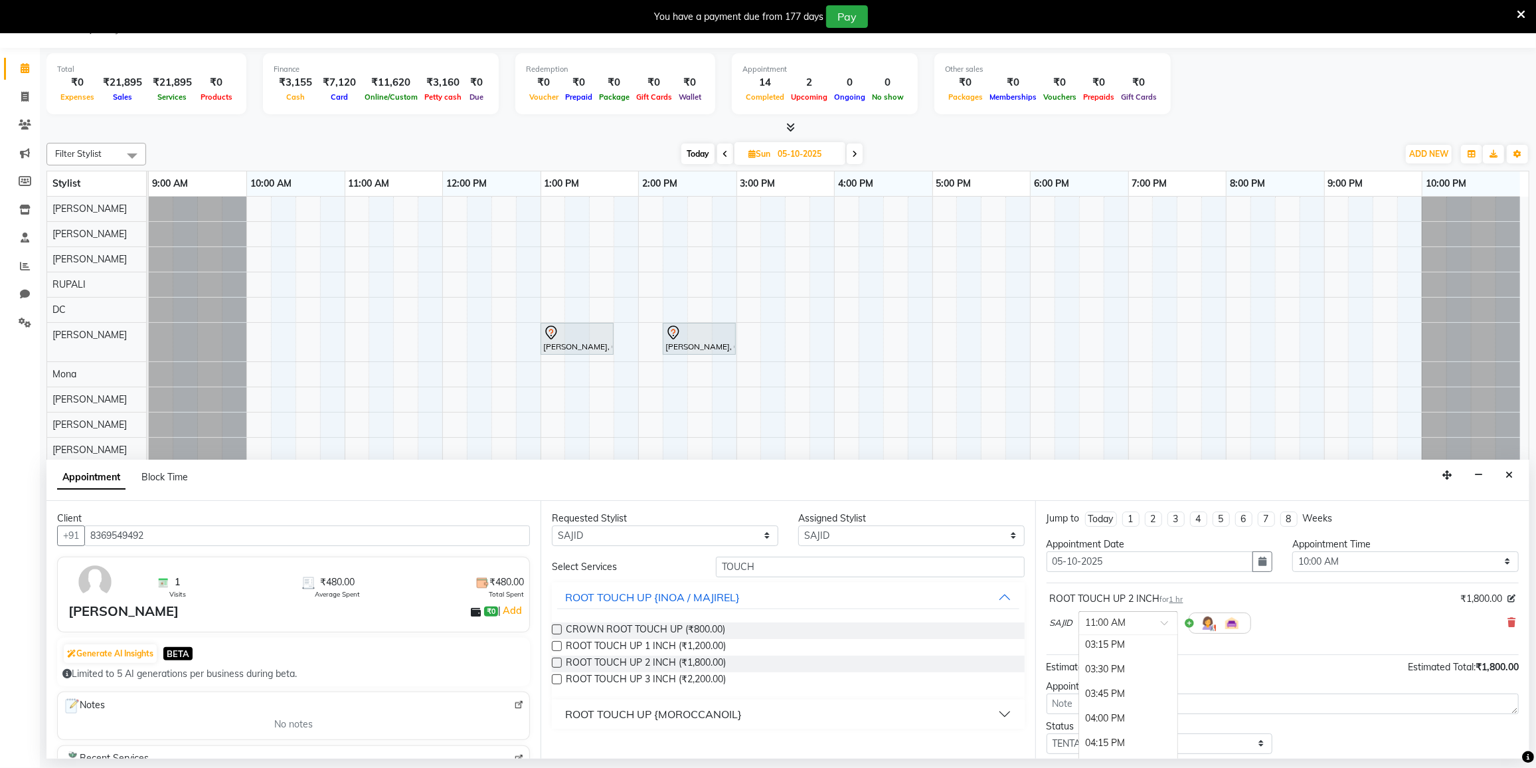
scroll to position [543, 0]
click at [1117, 690] on div "04:00 PM" at bounding box center [1128, 694] width 98 height 25
click at [1117, 690] on div "Appointment Notes" at bounding box center [1283, 687] width 472 height 14
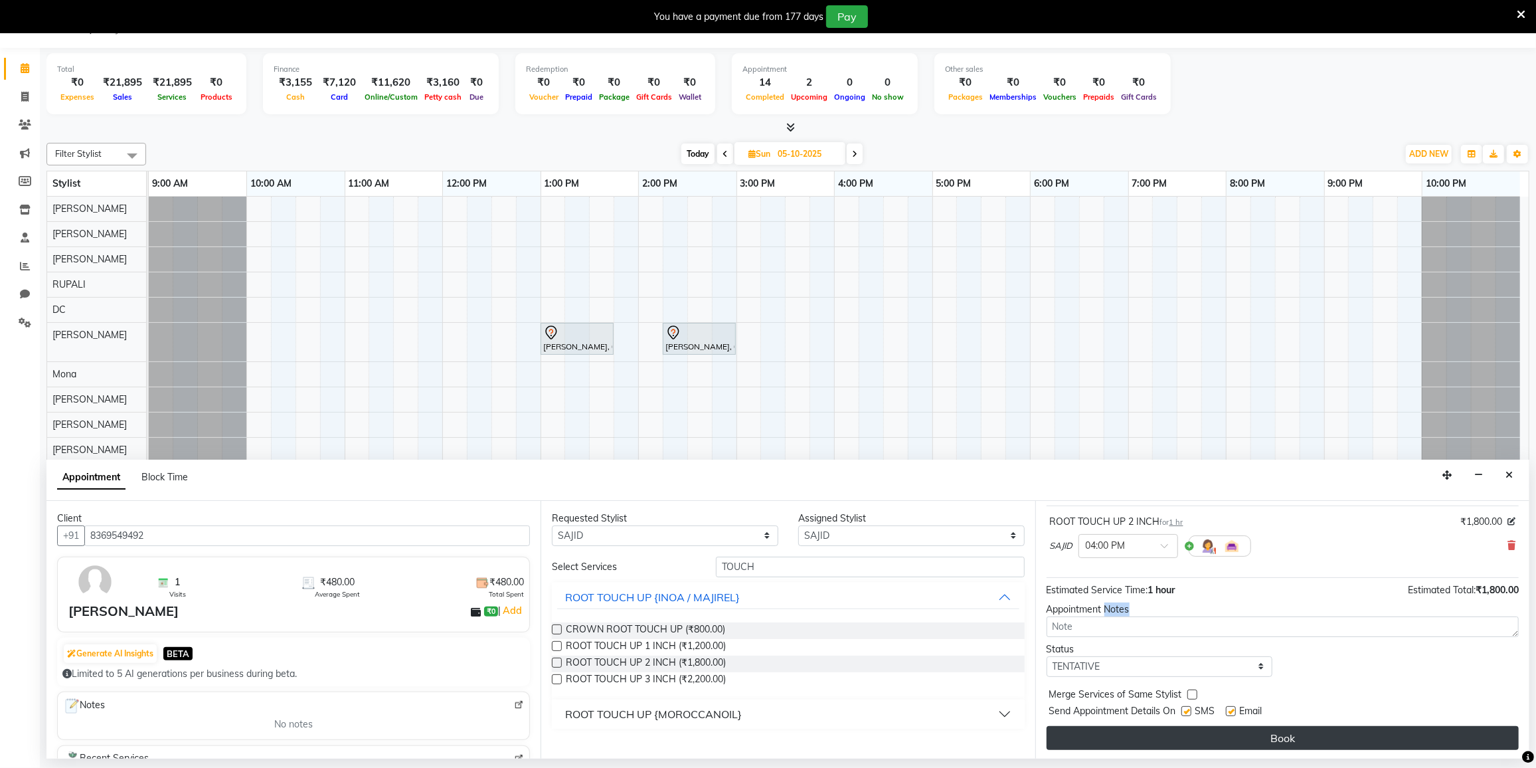
click at [1123, 728] on button "Book" at bounding box center [1283, 738] width 472 height 24
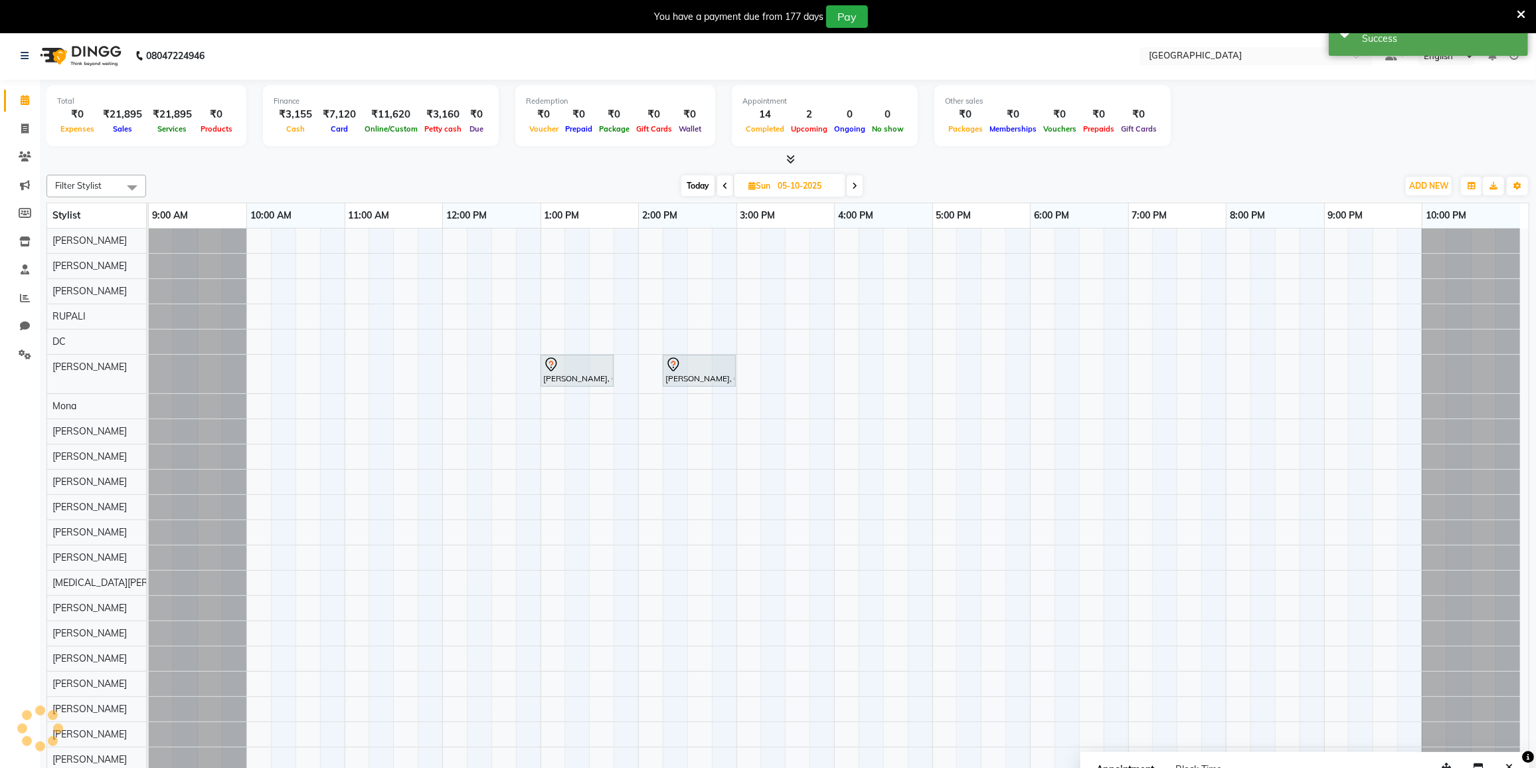
scroll to position [0, 0]
click at [1445, 183] on span "ADD NEW" at bounding box center [1429, 186] width 39 height 10
click at [1398, 216] on button "Add Appointment" at bounding box center [1398, 211] width 105 height 17
select select "600"
select select "tentative"
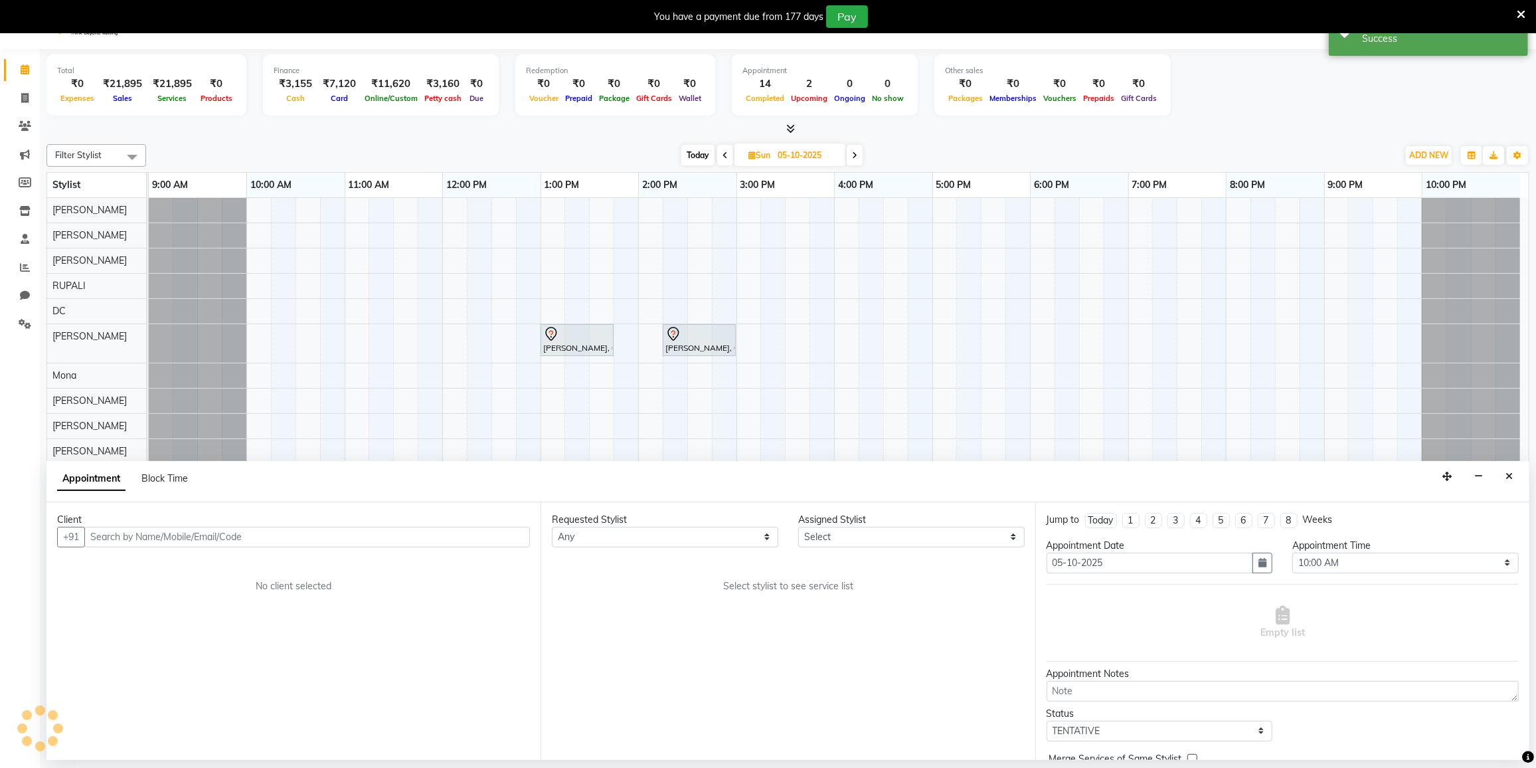
scroll to position [33, 0]
click at [135, 529] on input "text" at bounding box center [307, 535] width 446 height 21
type input "H"
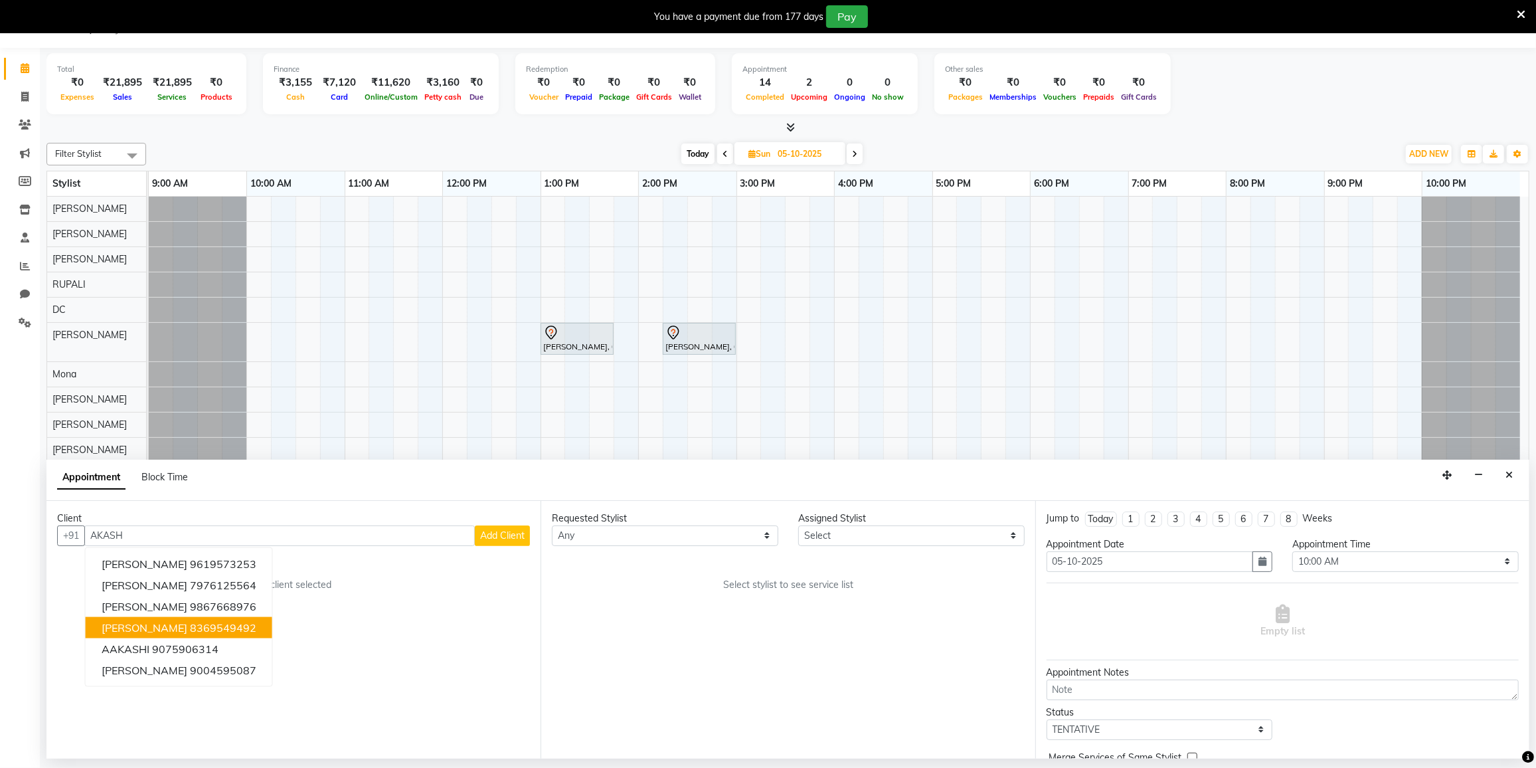
click at [159, 618] on button "Aakash 8369549492" at bounding box center [179, 627] width 187 height 21
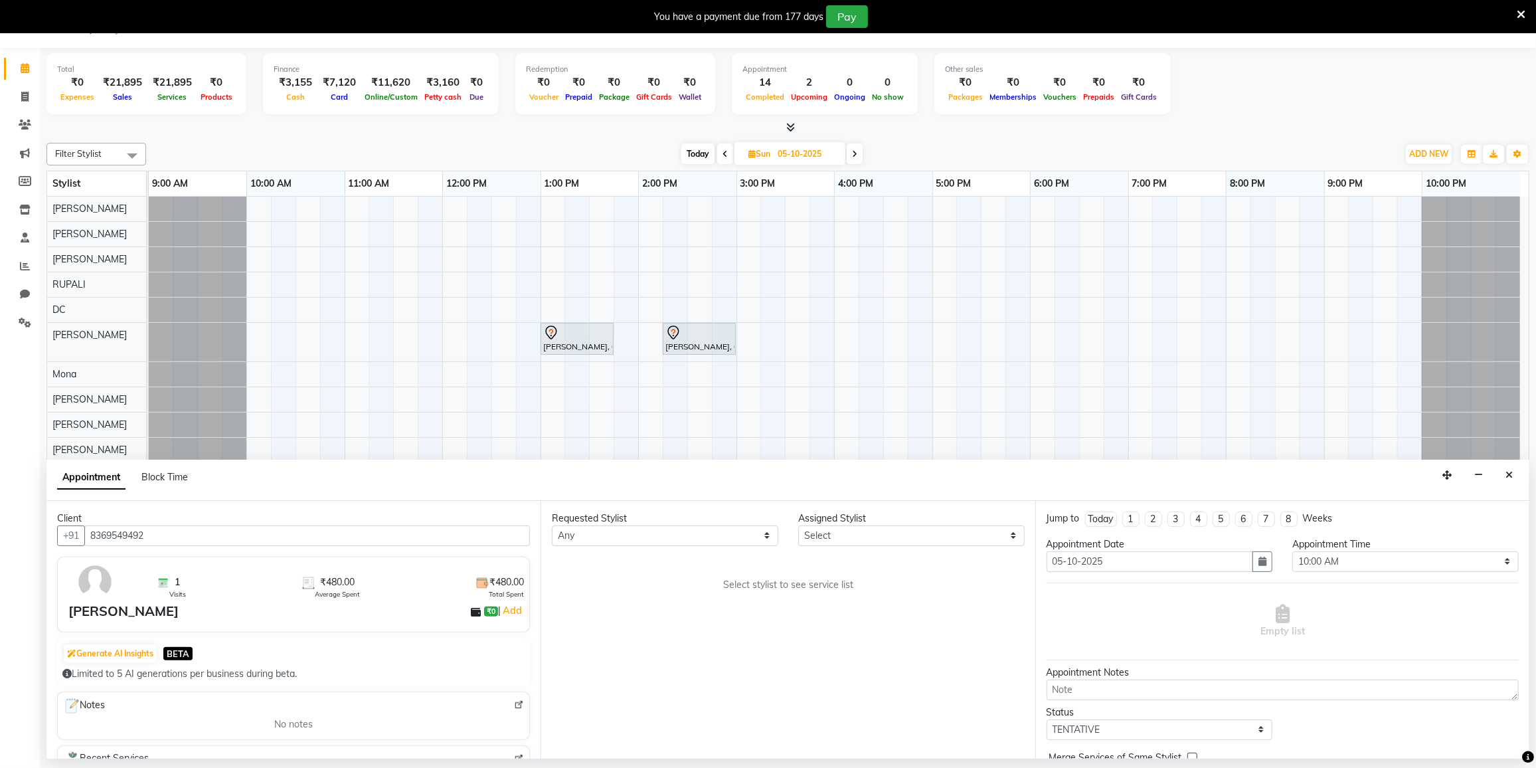
type input "8369549492"
click at [710, 528] on select "Any DC DILSHAD ALI FAIZAN AHMED FARHAN SHAIKH FEROZ SHAIKH Ganga Kunwar Gulnaaz…" at bounding box center [665, 535] width 227 height 21
select select "88148"
click at [552, 525] on select "Any DC DILSHAD ALI FAIZAN AHMED FARHAN SHAIKH FEROZ SHAIKH Ganga Kunwar Gulnaaz…" at bounding box center [665, 535] width 227 height 21
select select "88148"
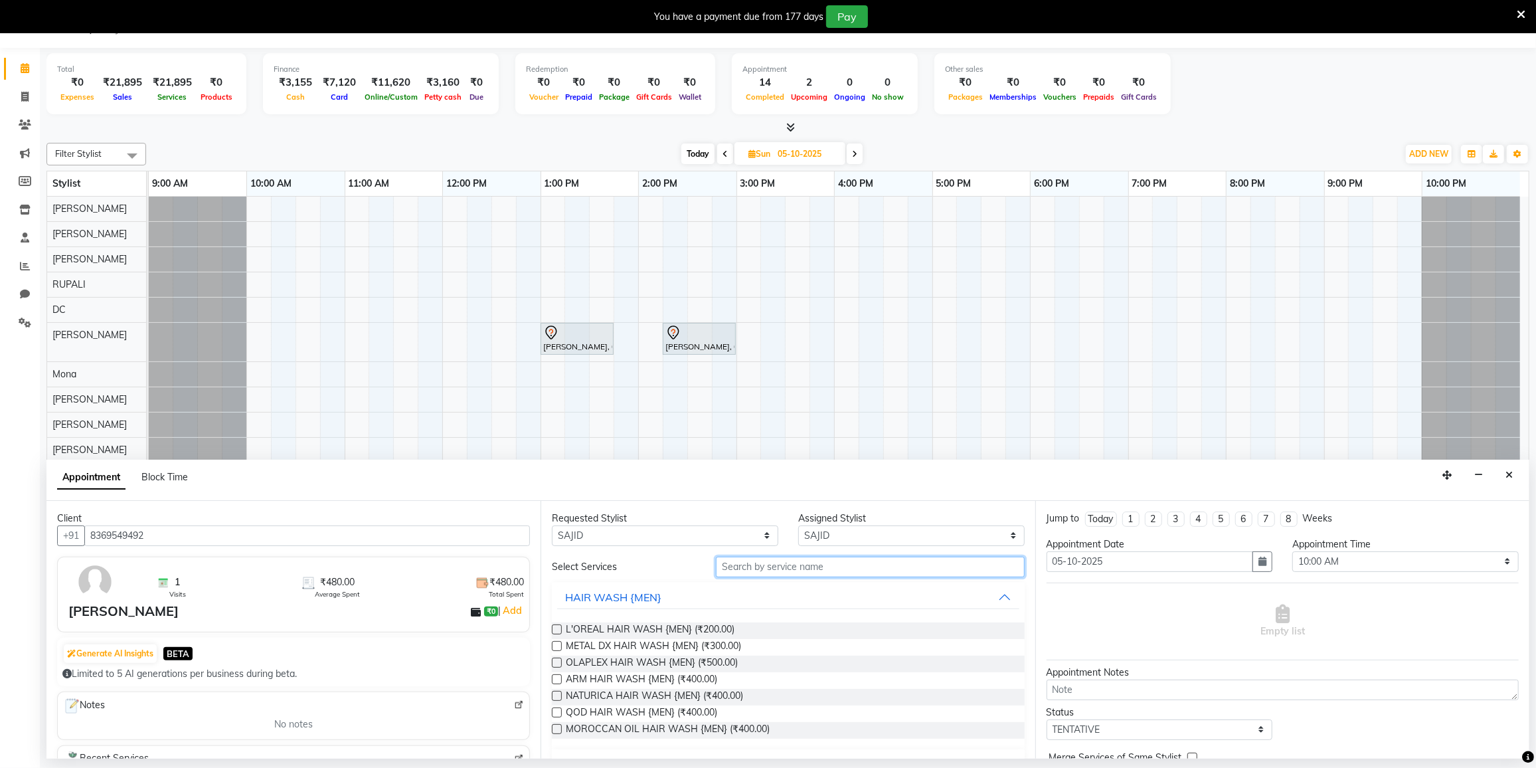
click at [763, 561] on input "text" at bounding box center [870, 567] width 308 height 21
click at [747, 559] on input "text" at bounding box center [870, 567] width 308 height 21
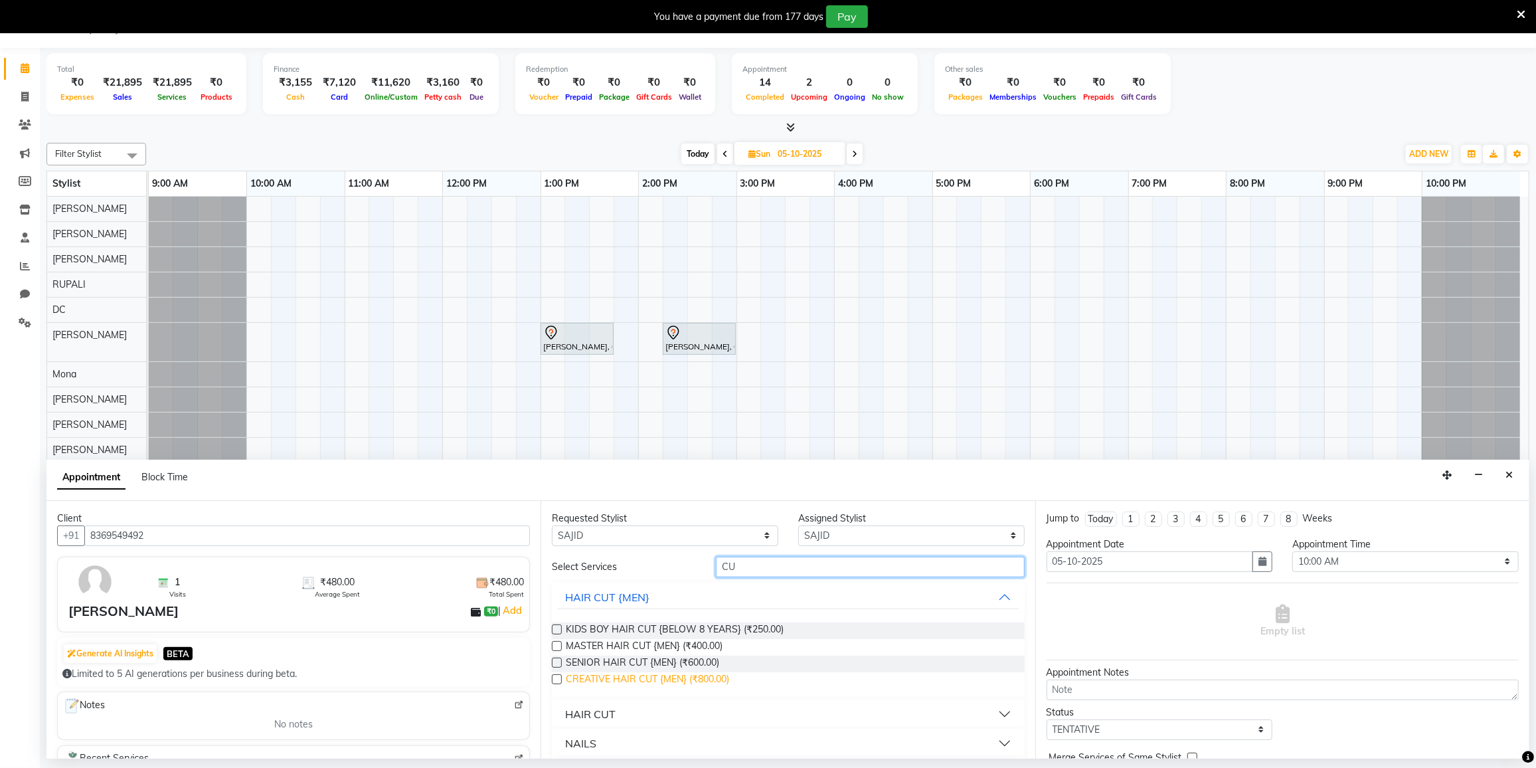
type input "CU"
click at [687, 672] on span "CREATIVE HAIR CUT {MEN} (₹800.00)" at bounding box center [647, 680] width 163 height 17
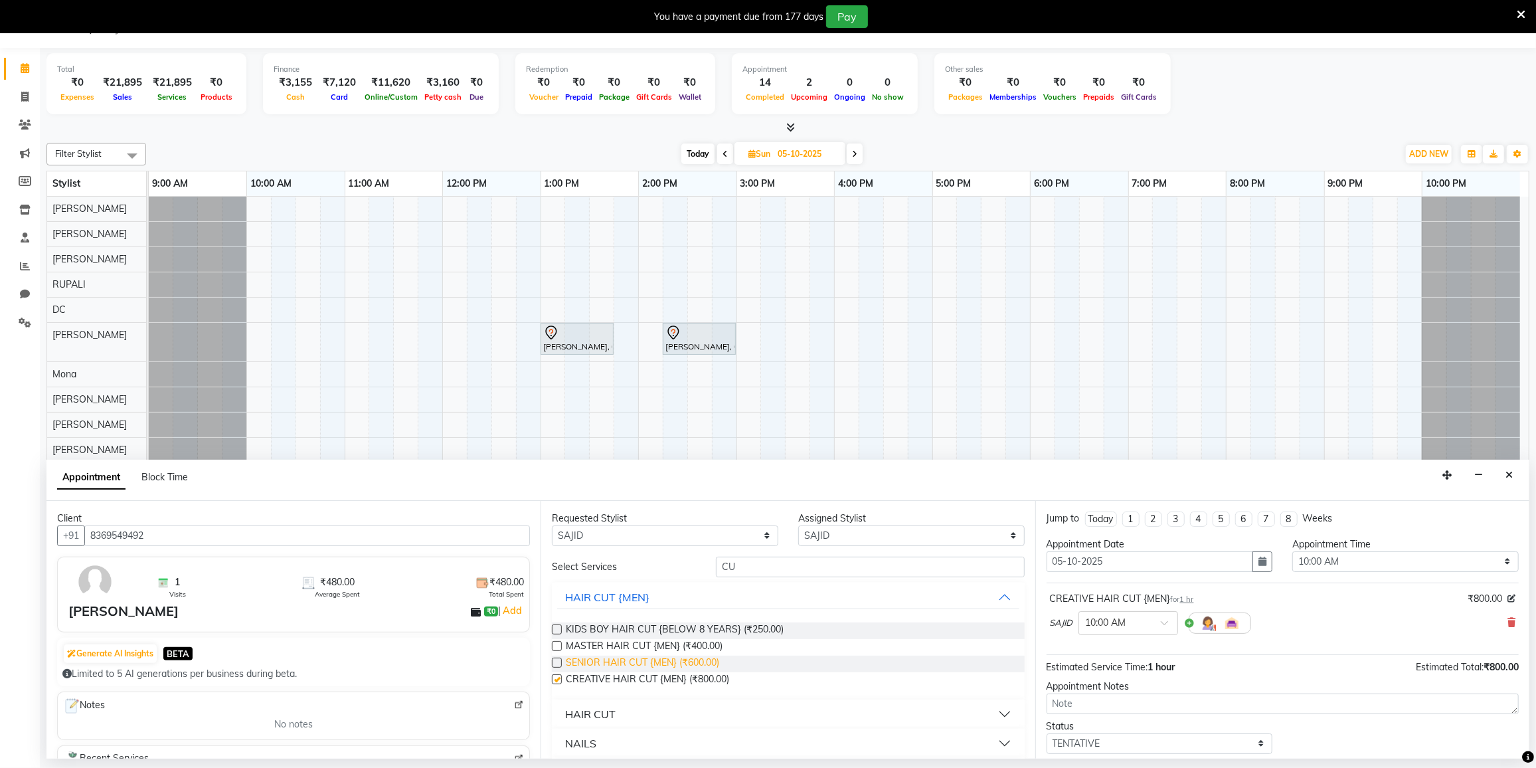
checkbox input "false"
click at [1172, 624] on span at bounding box center [1169, 627] width 17 height 14
click at [1113, 713] on div "06:00 PM" at bounding box center [1128, 715] width 98 height 25
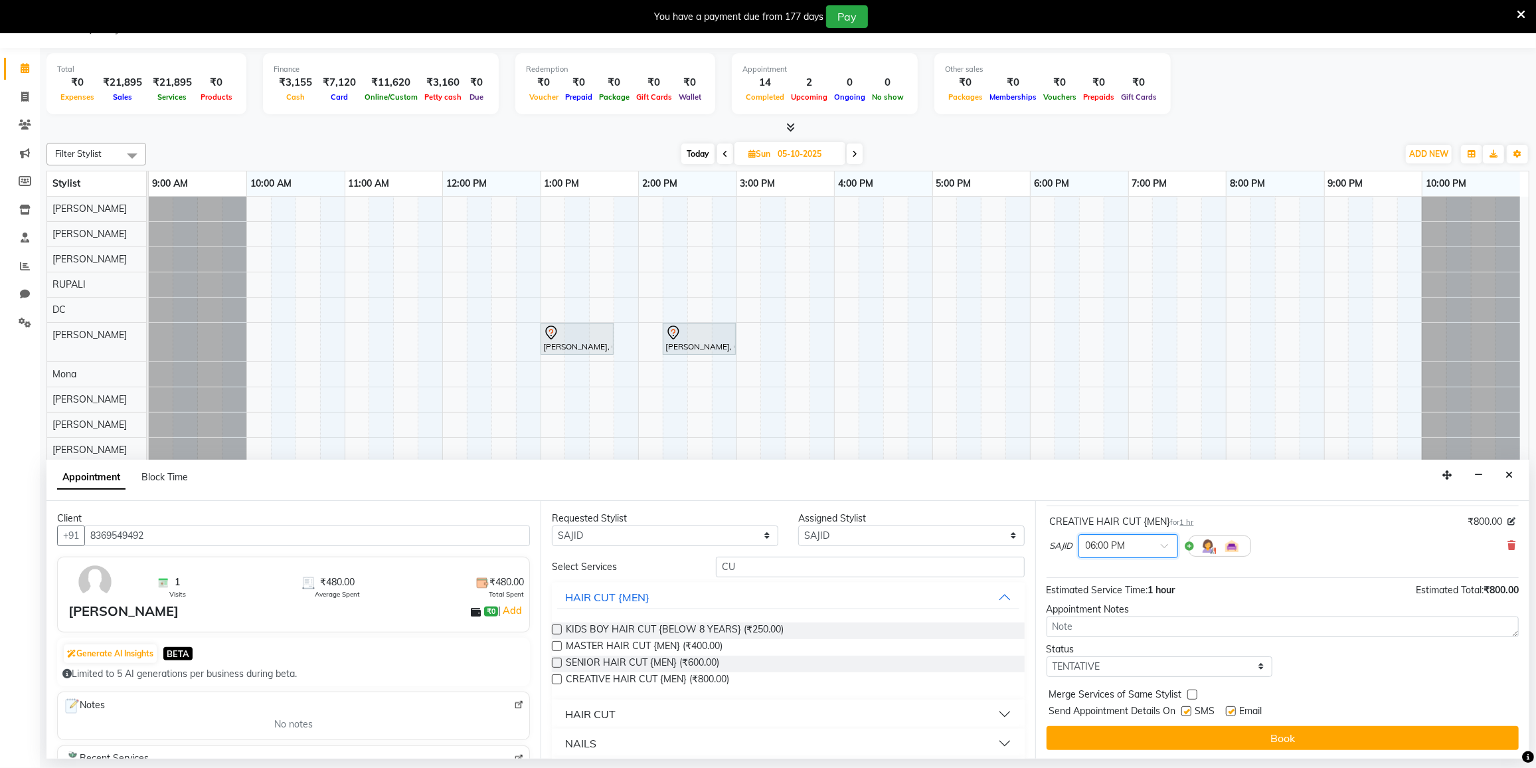
scroll to position [77, 0]
click at [1239, 731] on button "Book" at bounding box center [1283, 738] width 472 height 24
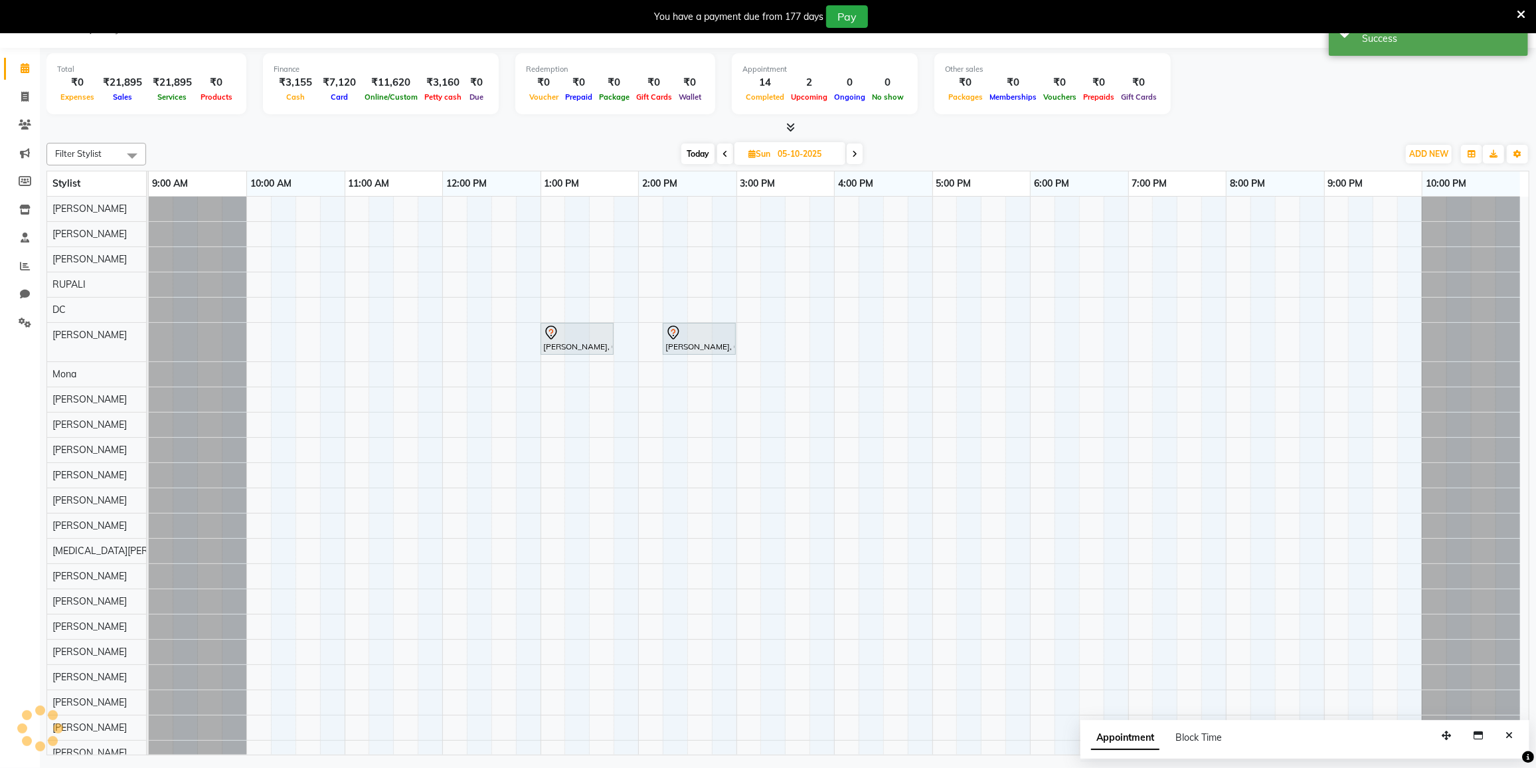
scroll to position [0, 0]
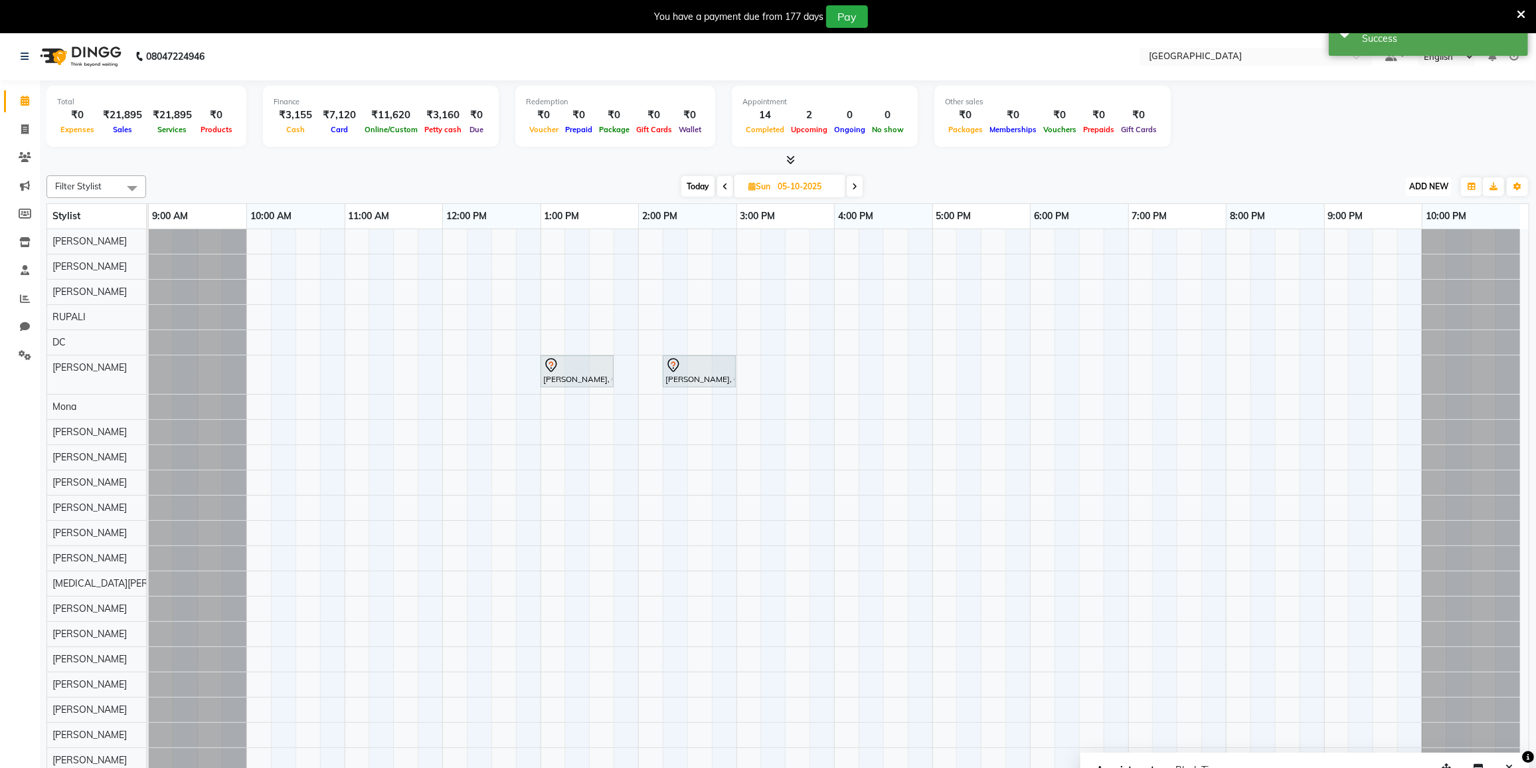
click at [1421, 185] on span "ADD NEW" at bounding box center [1429, 186] width 39 height 10
click at [1365, 207] on button "Add Appointment" at bounding box center [1398, 211] width 105 height 17
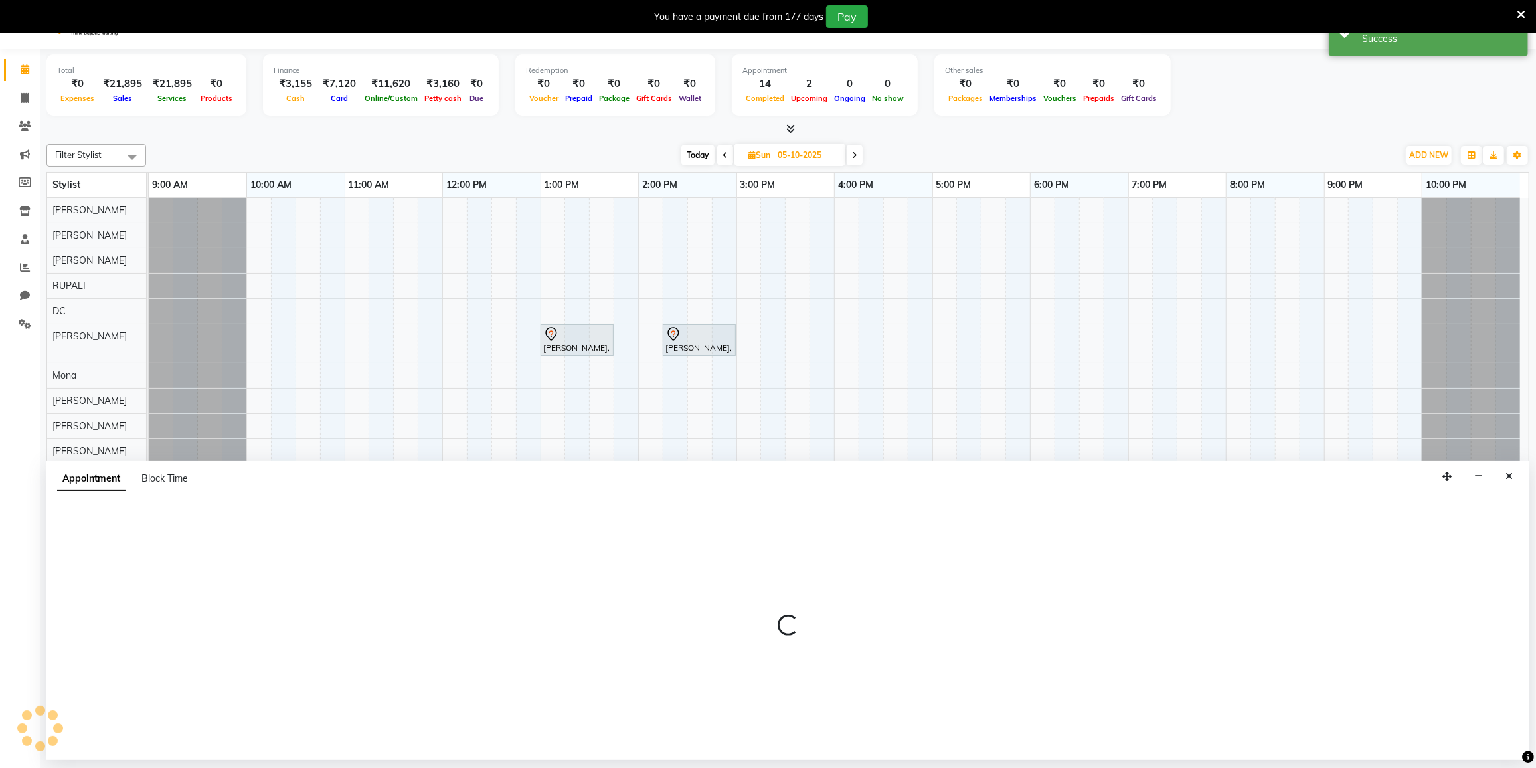
scroll to position [33, 0]
select select "600"
select select "tentative"
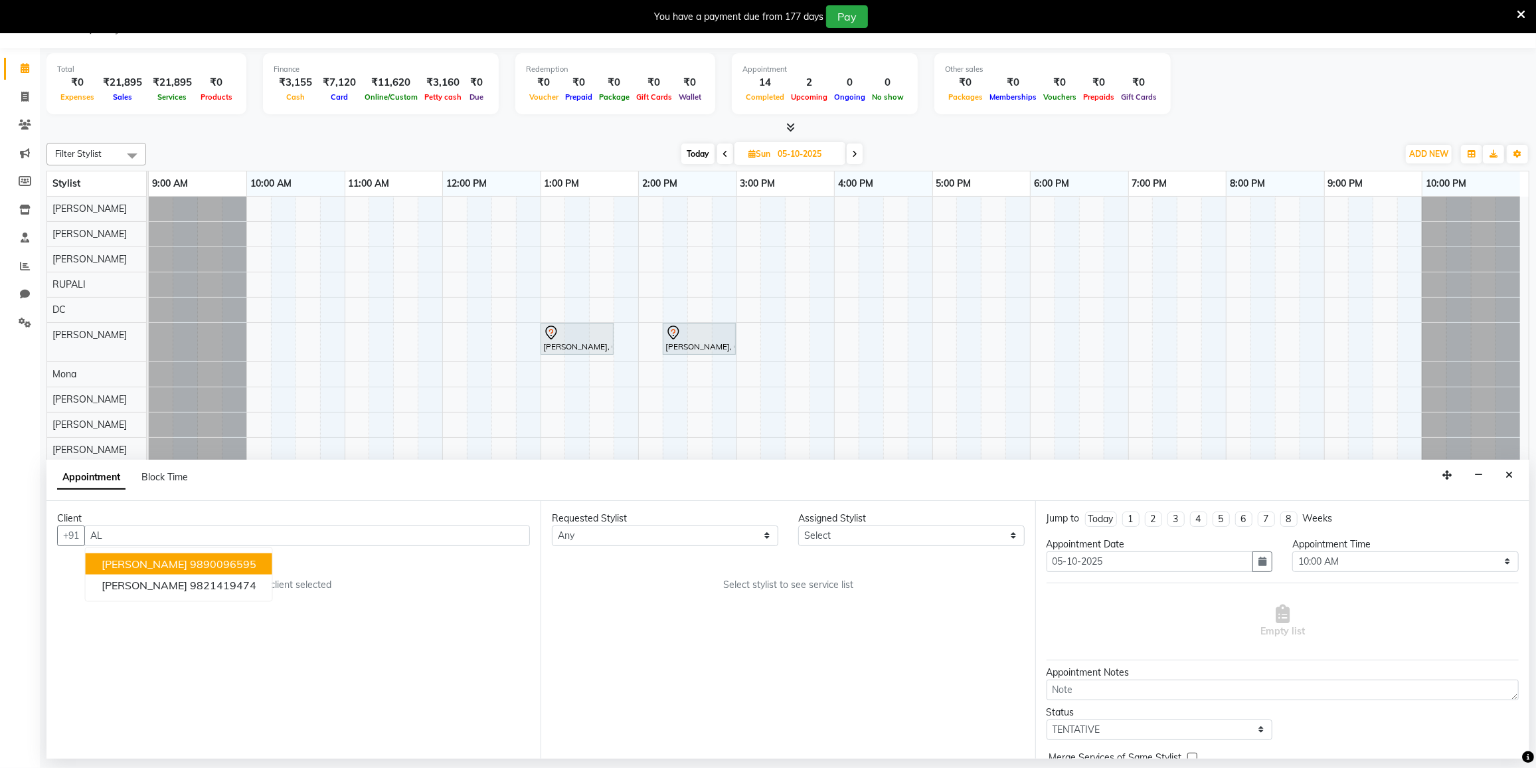
type input "A"
type input "9664384459"
click at [494, 531] on span "Add Client" at bounding box center [502, 535] width 45 height 12
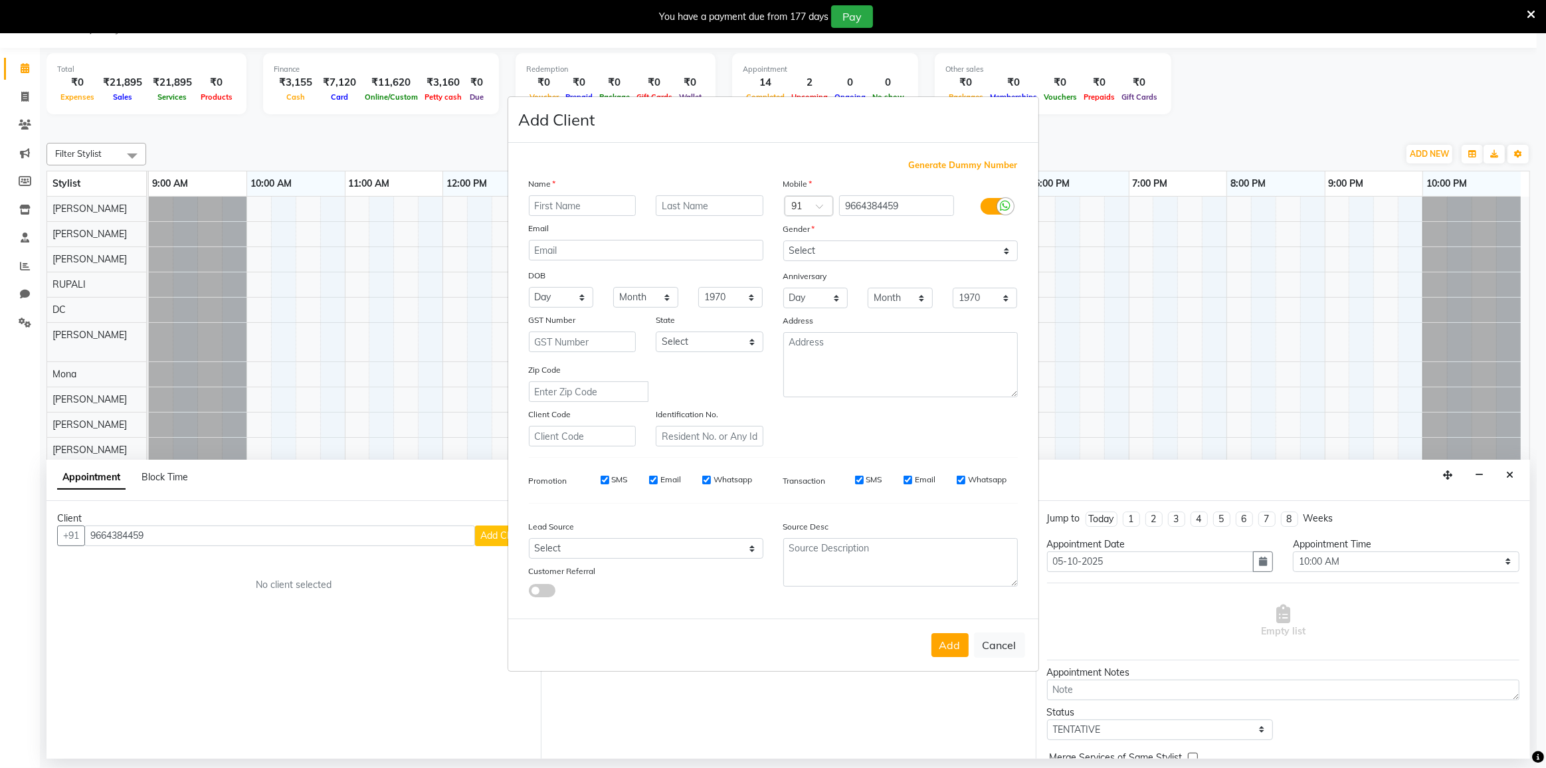
click at [598, 199] on input "text" at bounding box center [583, 205] width 108 height 21
type input "ALIYA"
click at [874, 250] on select "Select [DEMOGRAPHIC_DATA] [DEMOGRAPHIC_DATA] Other Prefer Not To Say" at bounding box center [900, 250] width 234 height 21
select select "female"
click at [783, 240] on select "Select [DEMOGRAPHIC_DATA] [DEMOGRAPHIC_DATA] Other Prefer Not To Say" at bounding box center [900, 250] width 234 height 21
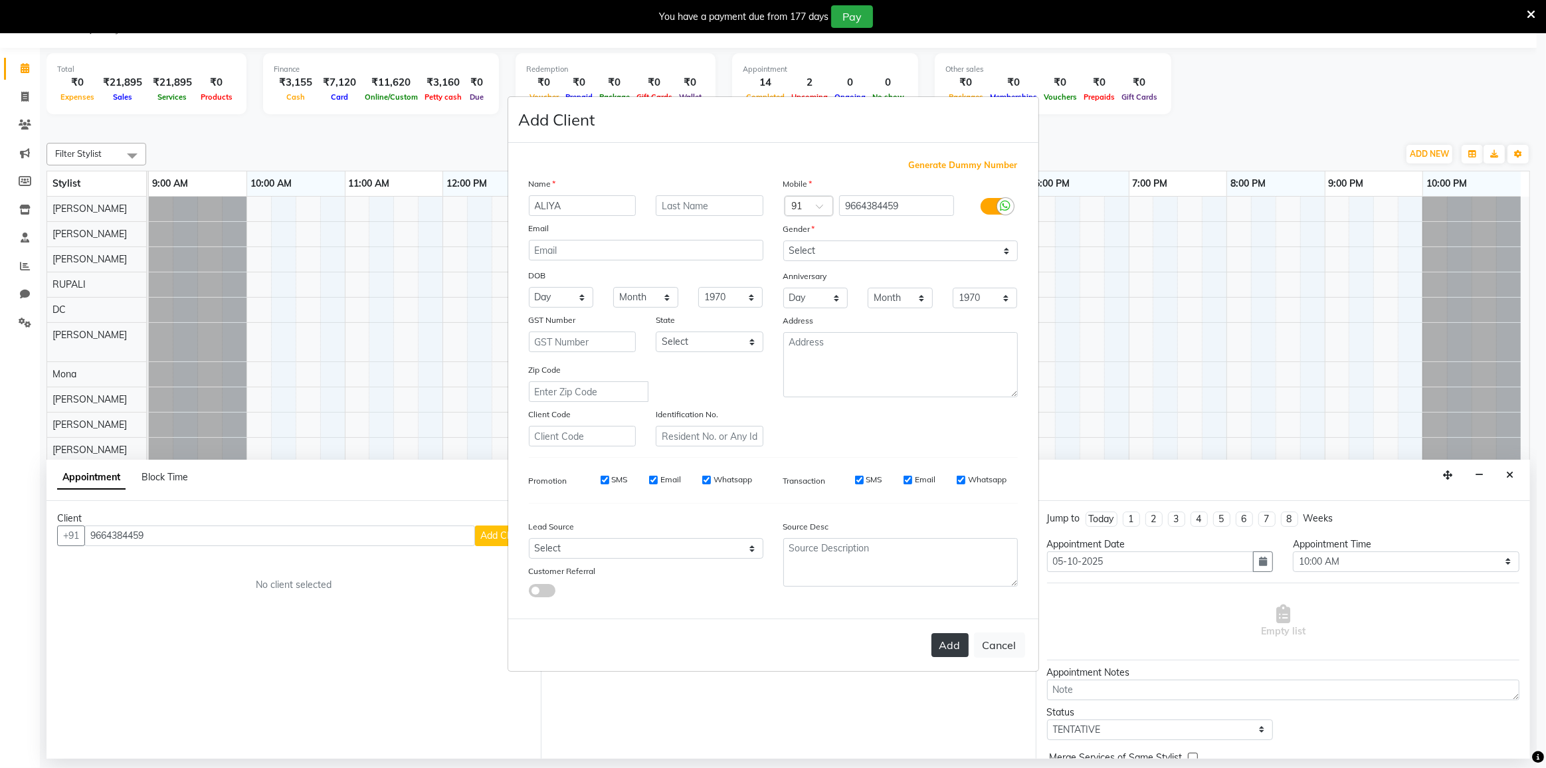
click at [947, 643] on button "Add" at bounding box center [949, 645] width 37 height 24
select select
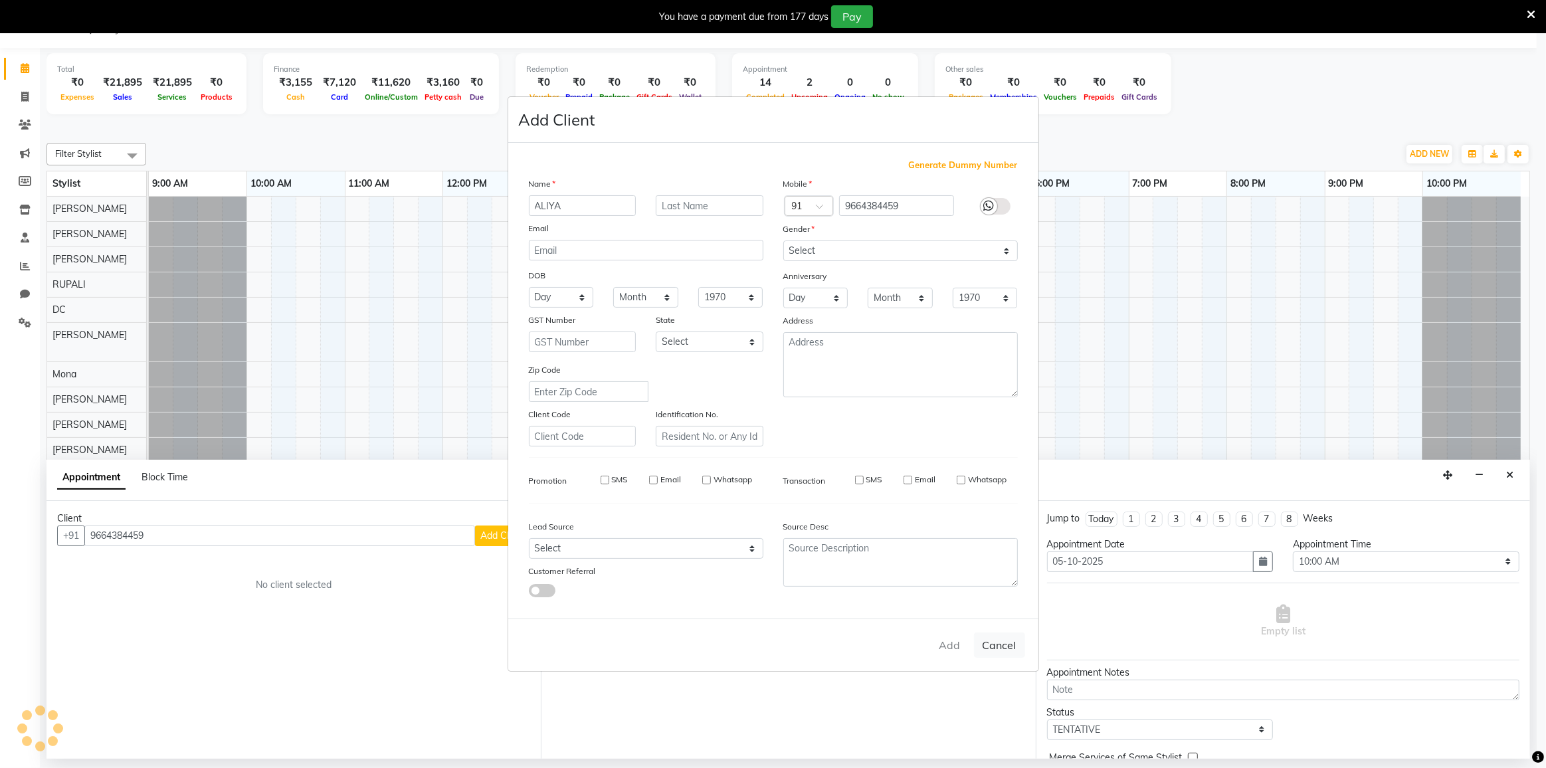
select select
checkbox input "false"
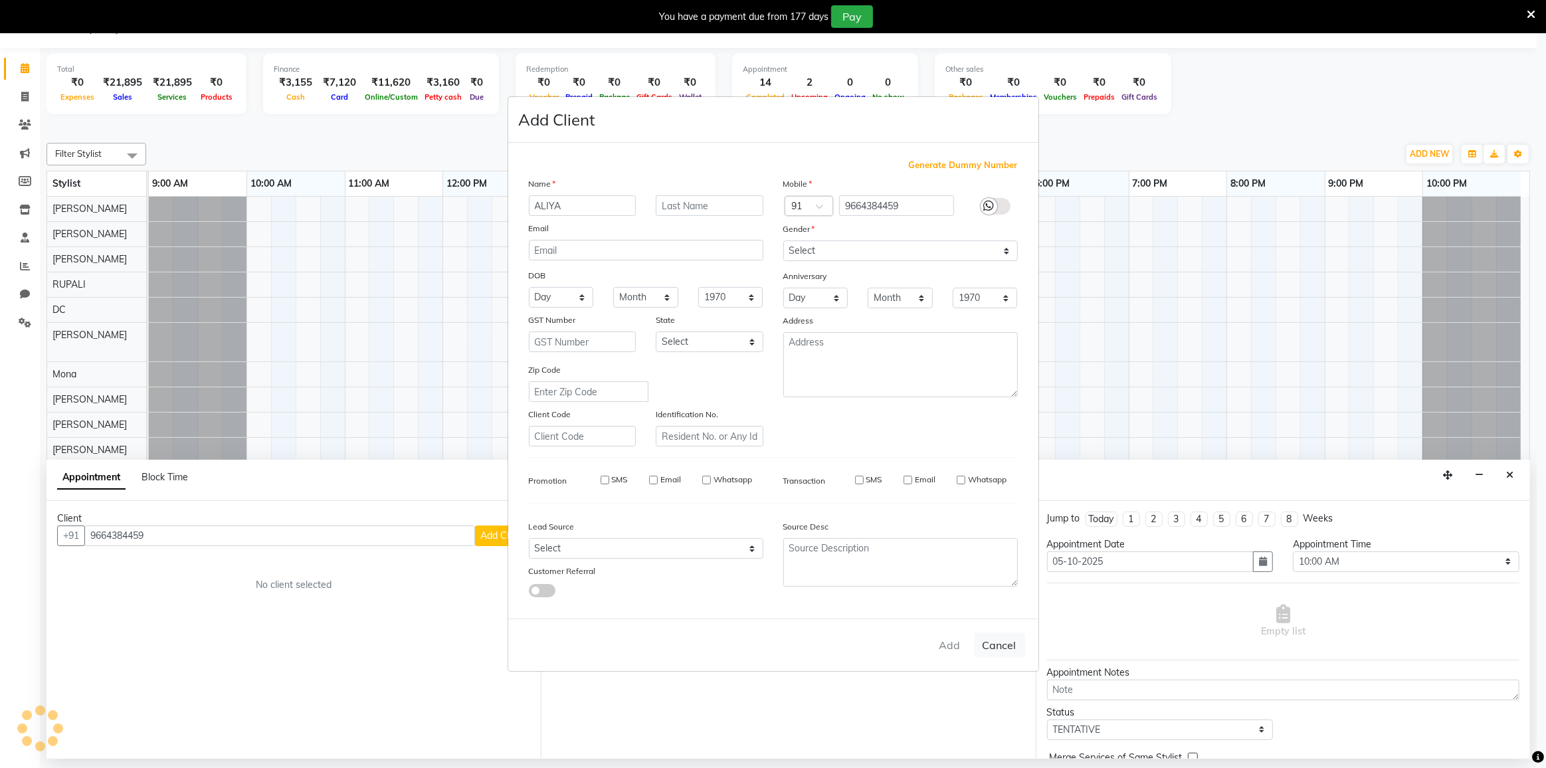
checkbox input "false"
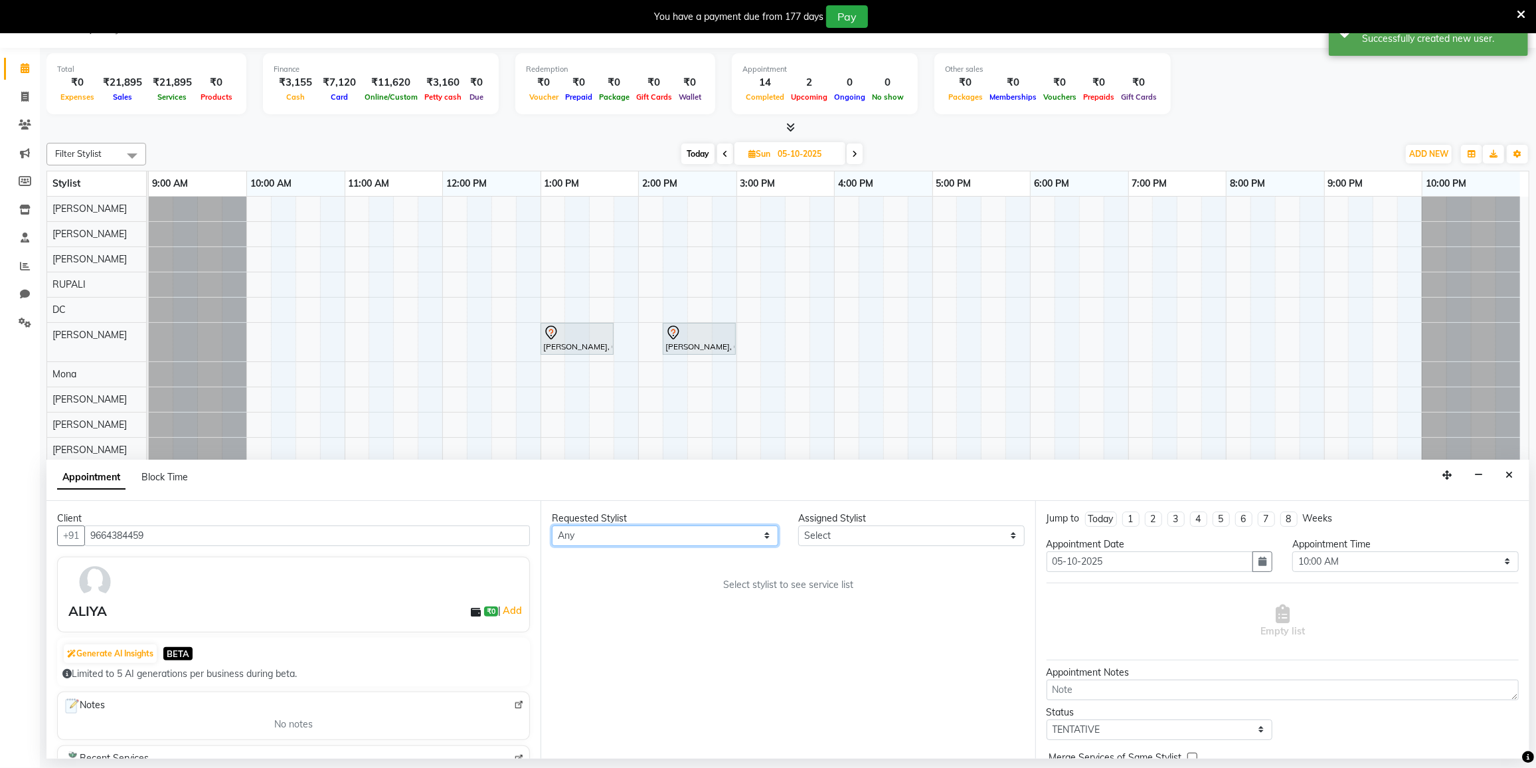
click at [630, 540] on select "Any DC DILSHAD ALI FAIZAN AHMED FARHAN SHAIKH FEROZ SHAIKH Ganga Kunwar Gulnaaz…" at bounding box center [665, 535] width 227 height 21
select select "77222"
click at [552, 525] on select "Any DC DILSHAD ALI FAIZAN AHMED FARHAN SHAIKH FEROZ SHAIKH Ganga Kunwar Gulnaaz…" at bounding box center [665, 535] width 227 height 21
select select "77222"
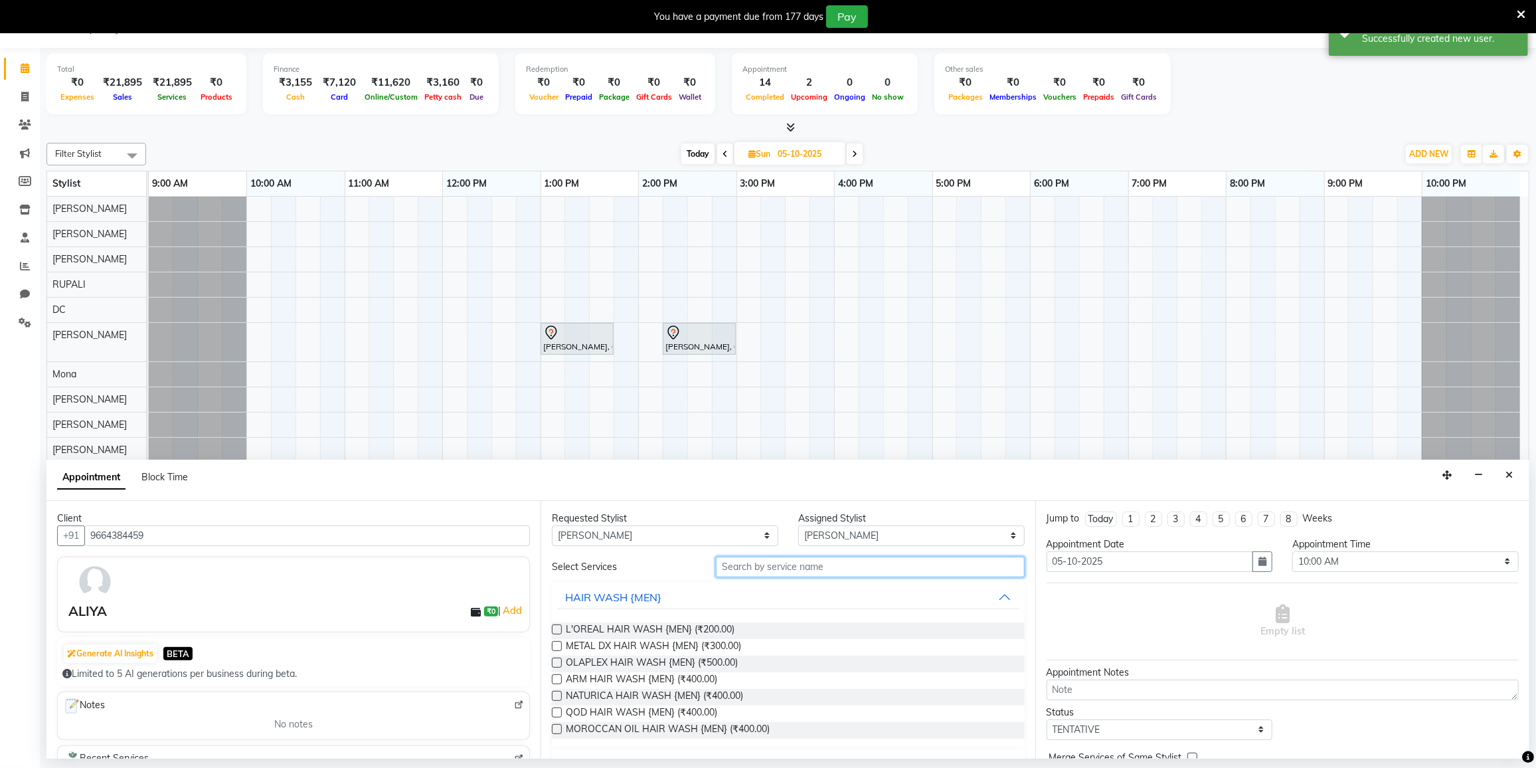
click at [799, 568] on input "text" at bounding box center [870, 567] width 308 height 21
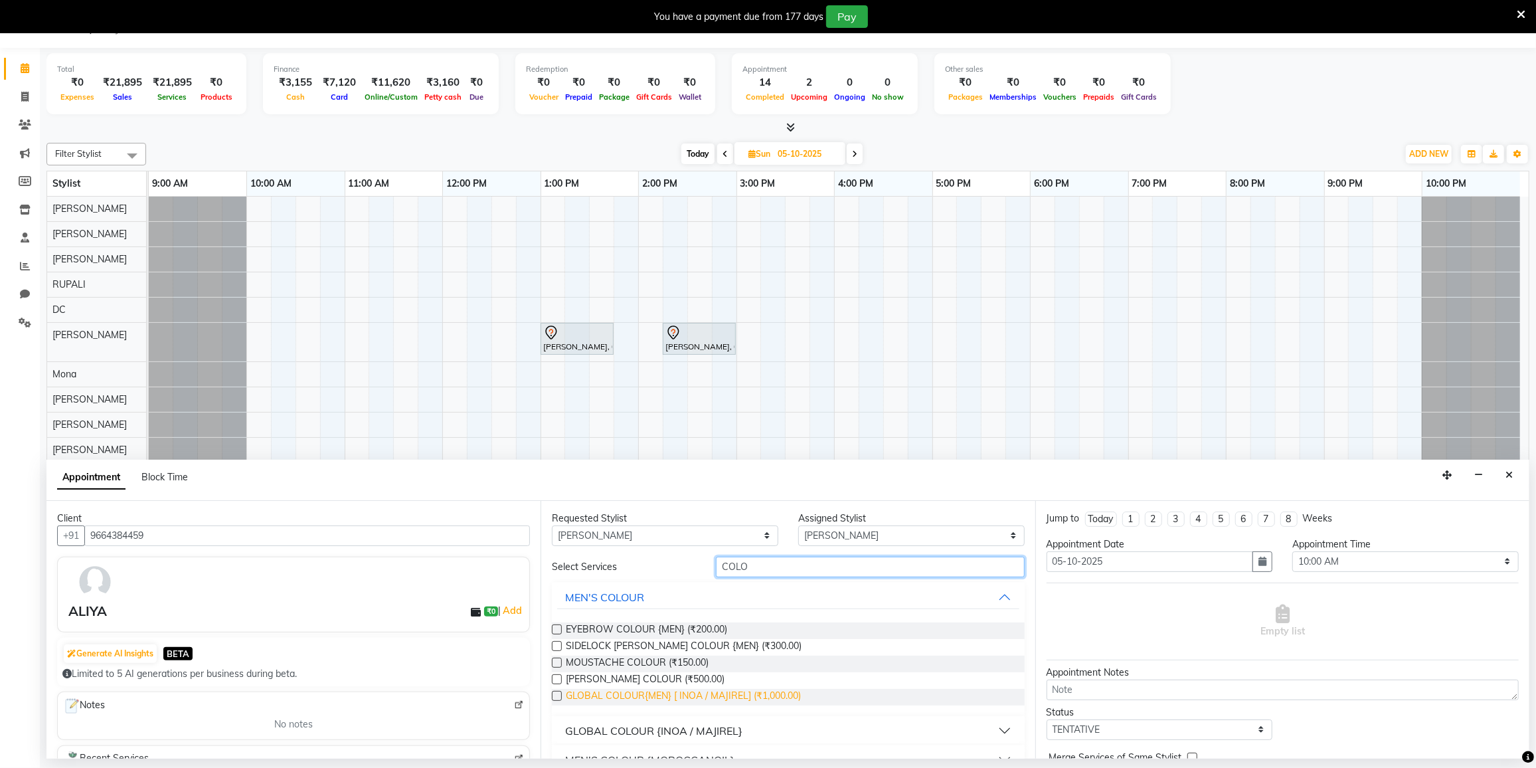
type input "COLO"
click at [640, 695] on span "GLOBAL COLOUR{MEN} [ INOA / MAJIREL] (₹1,000.00)" at bounding box center [683, 697] width 235 height 17
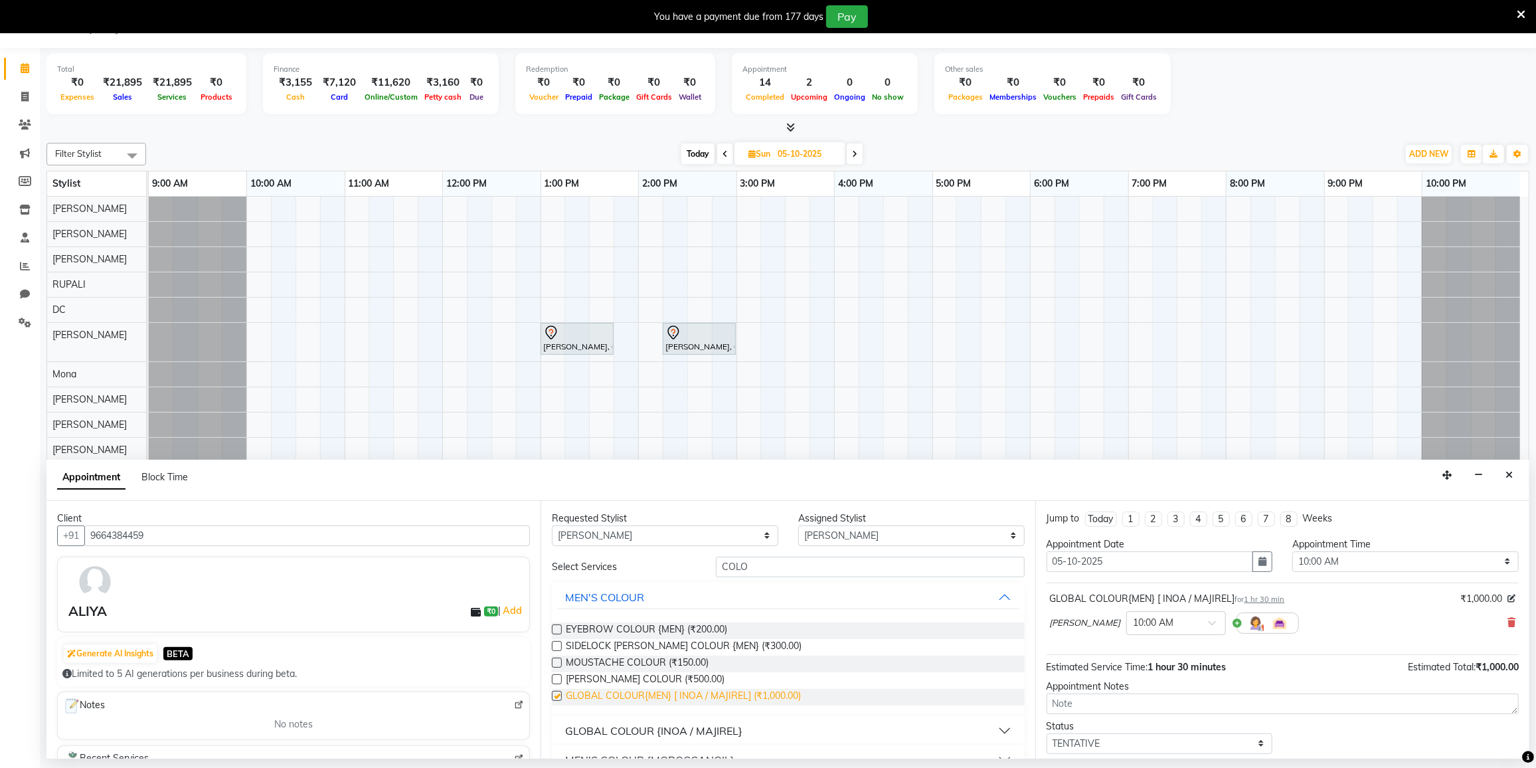
checkbox input "false"
click at [1209, 620] on span at bounding box center [1217, 627] width 17 height 14
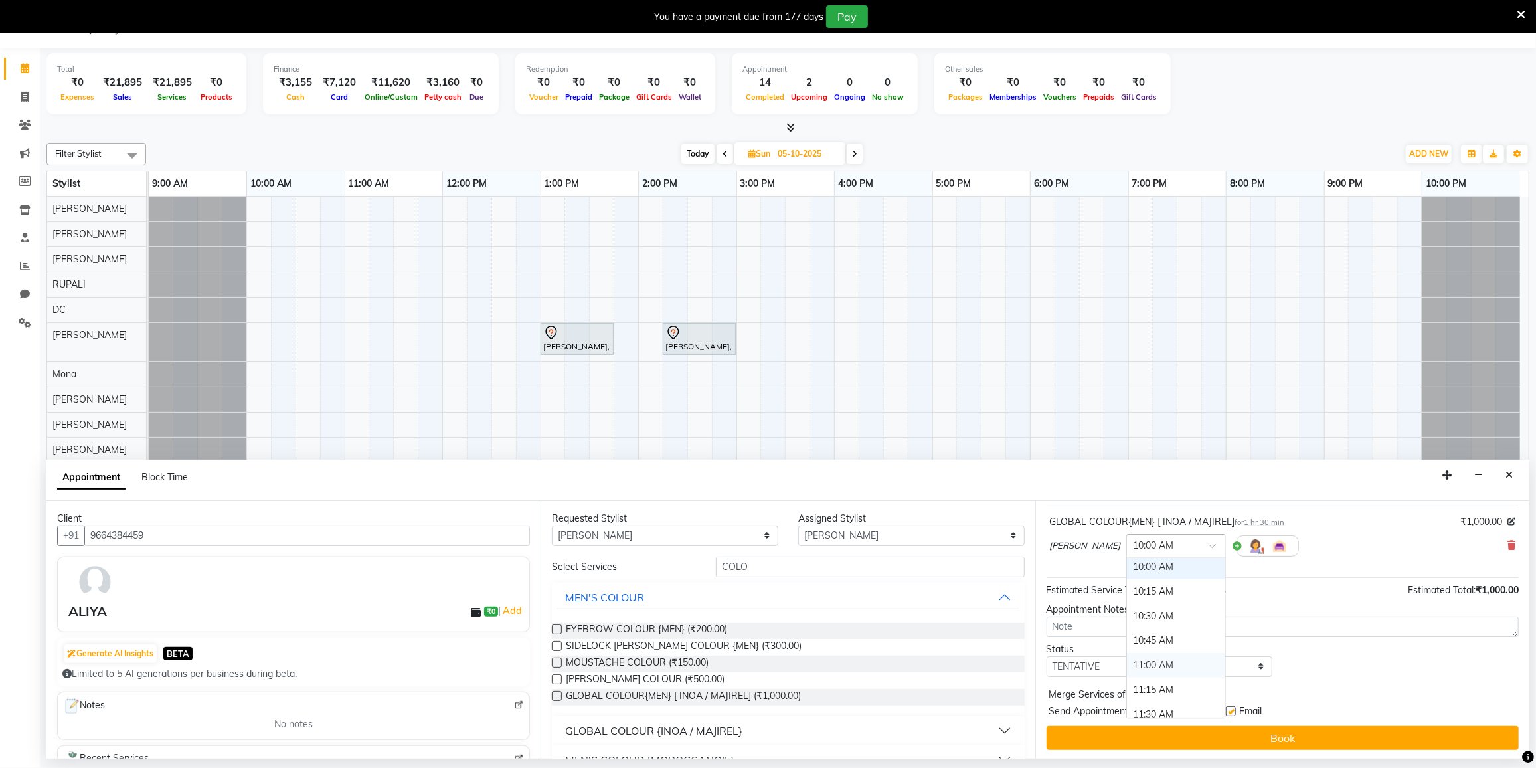
scroll to position [0, 0]
click at [1139, 622] on div "10:30 AM" at bounding box center [1176, 619] width 98 height 25
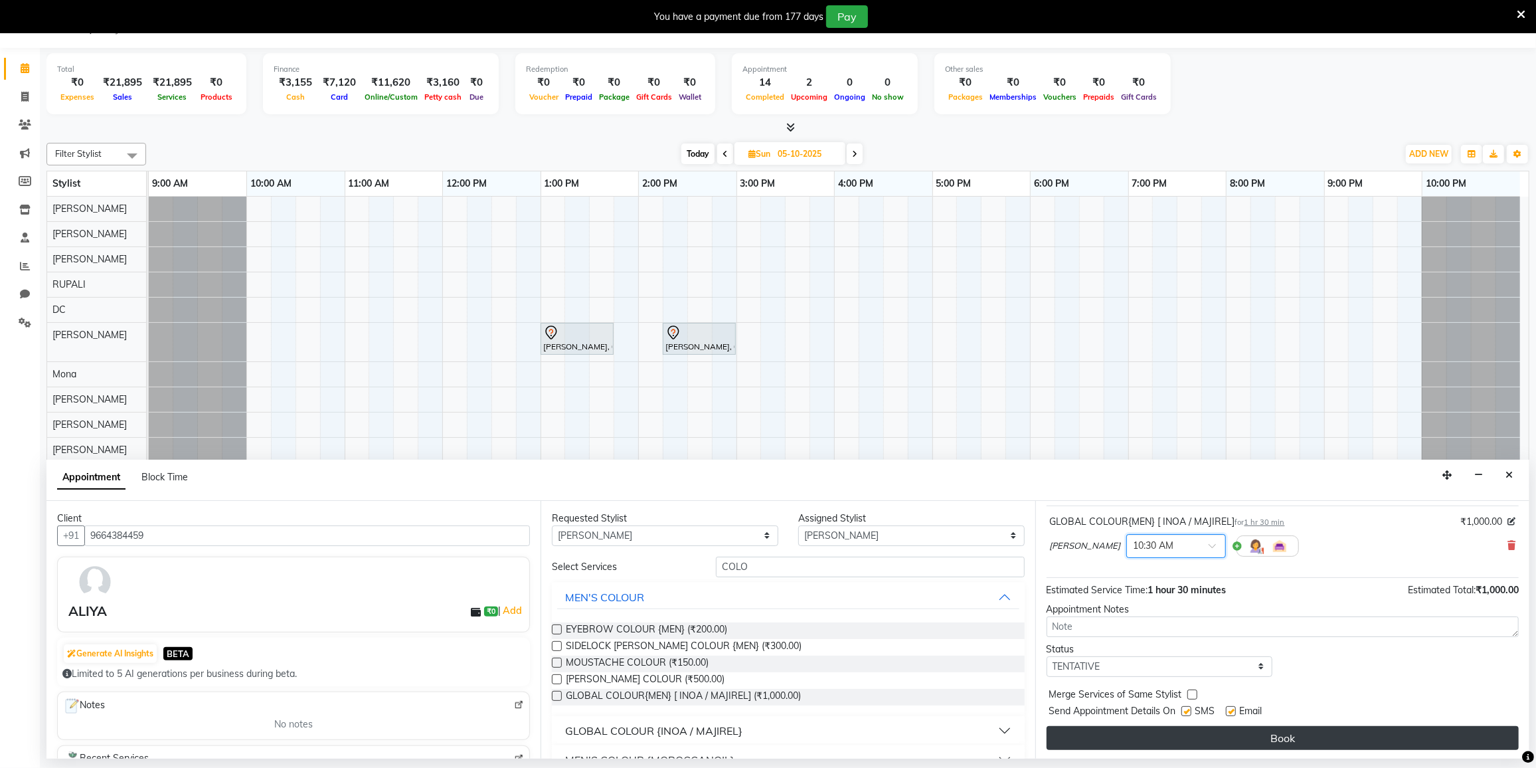
click at [1216, 726] on button "Book" at bounding box center [1283, 738] width 472 height 24
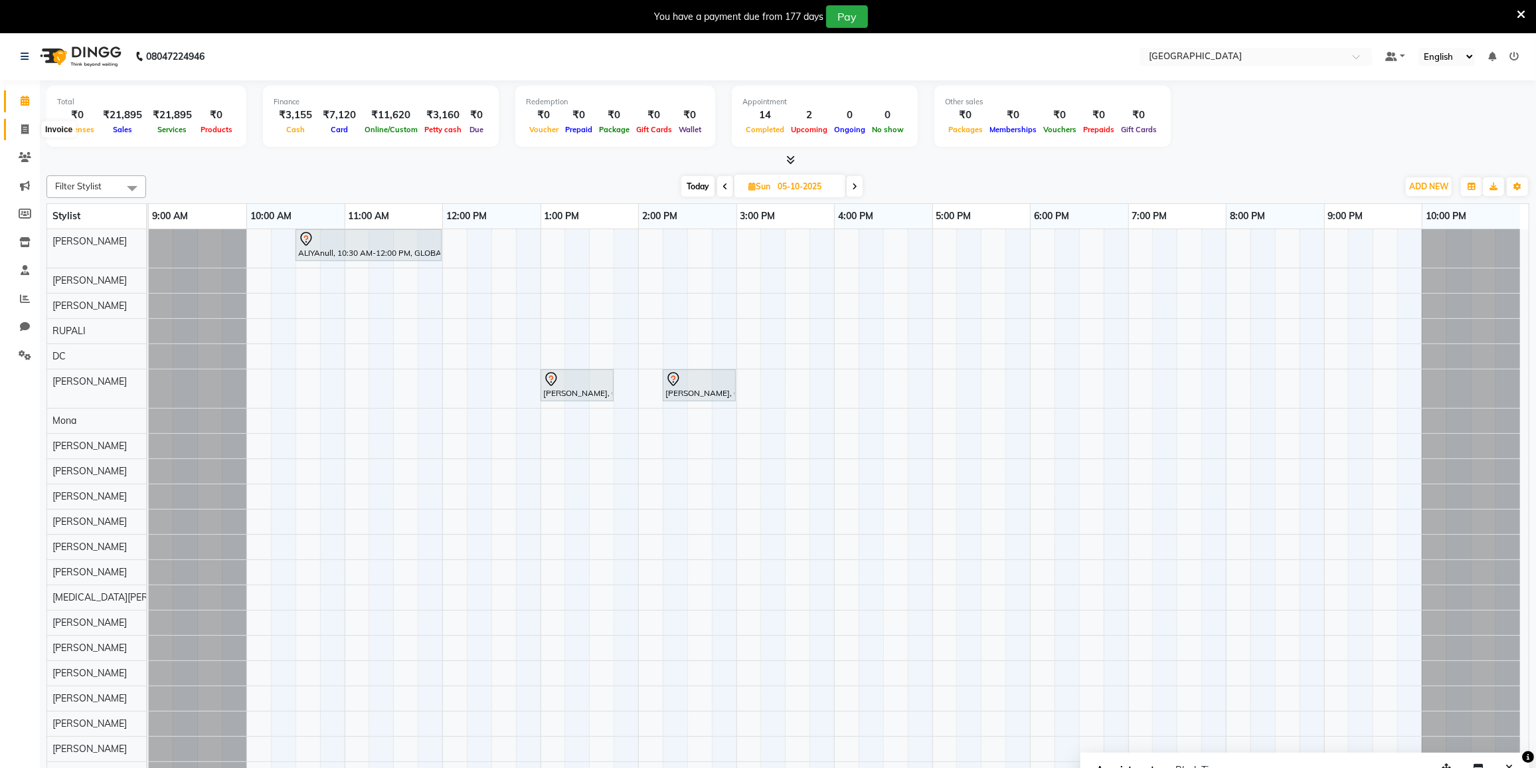
click at [21, 130] on icon at bounding box center [24, 129] width 7 height 10
select select "service"
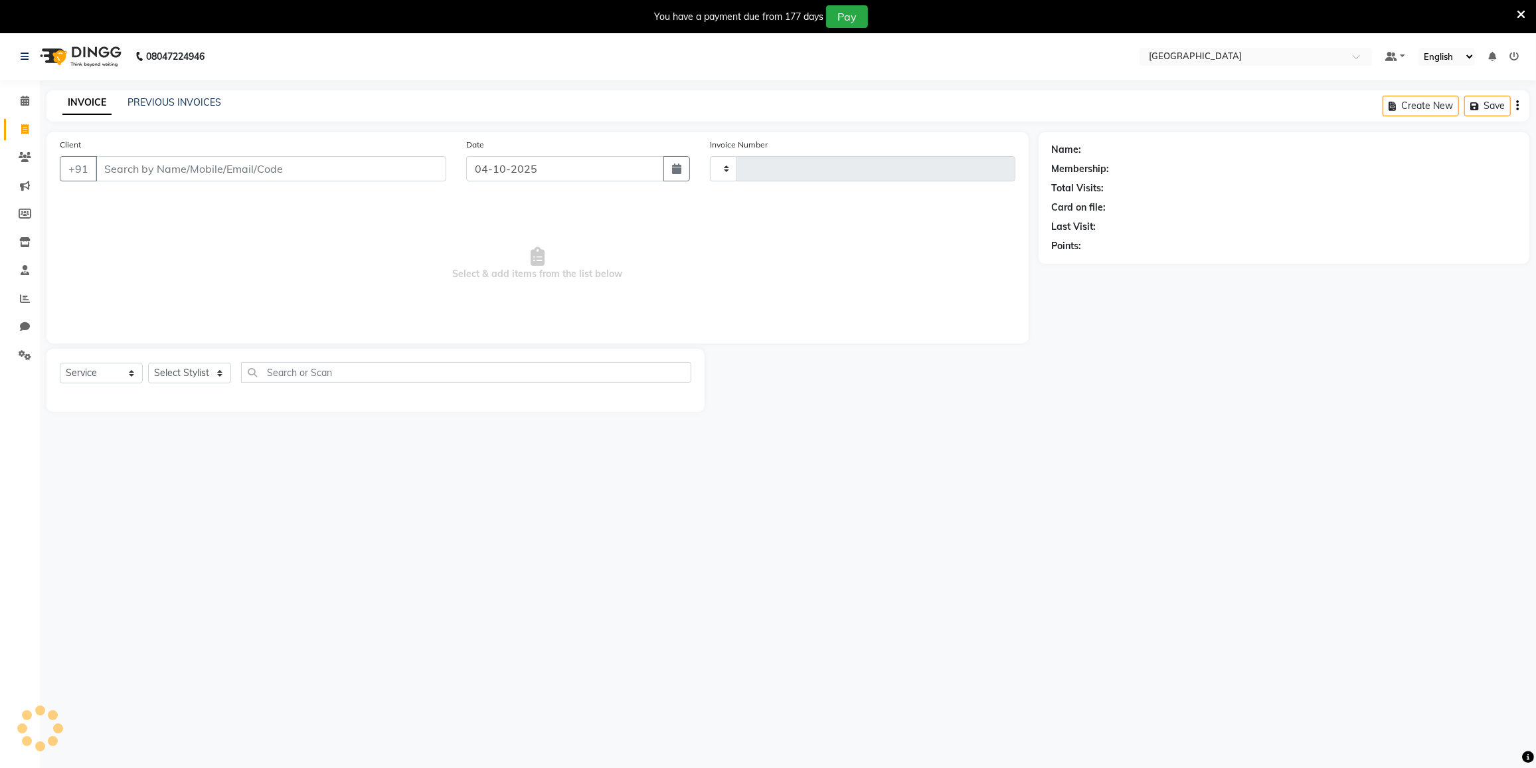
type input "4117"
select select "8096"
click at [200, 365] on select "Select Stylist DC [PERSON_NAME] [PERSON_NAME] [PERSON_NAME] [PERSON_NAME] [PERS…" at bounding box center [206, 373] width 116 height 21
select select "91746"
click at [148, 363] on select "Select Stylist DC [PERSON_NAME] [PERSON_NAME] [PERSON_NAME] [PERSON_NAME] [PERS…" at bounding box center [206, 373] width 116 height 21
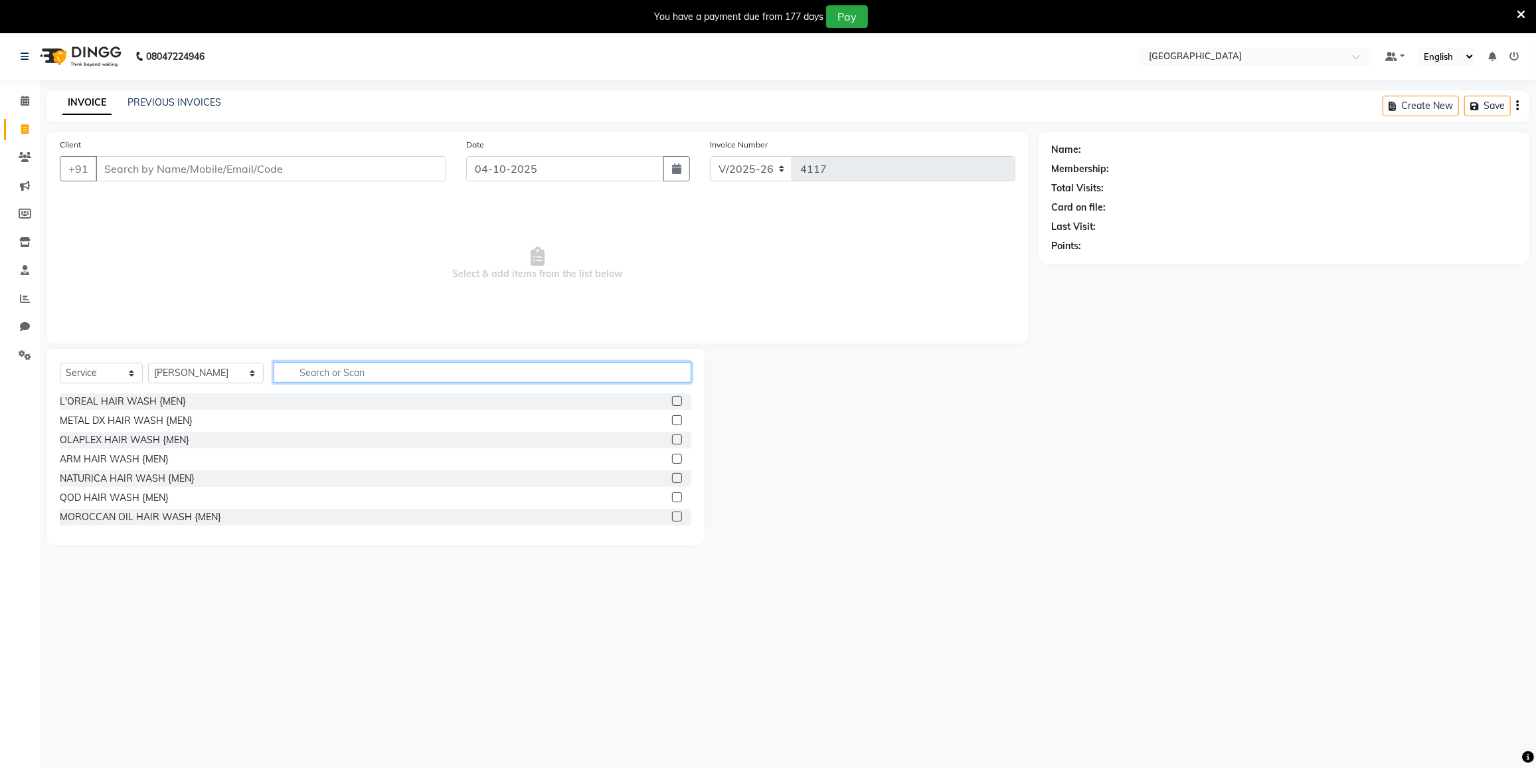
click at [324, 373] on input "text" at bounding box center [483, 372] width 418 height 21
type input "AROM"
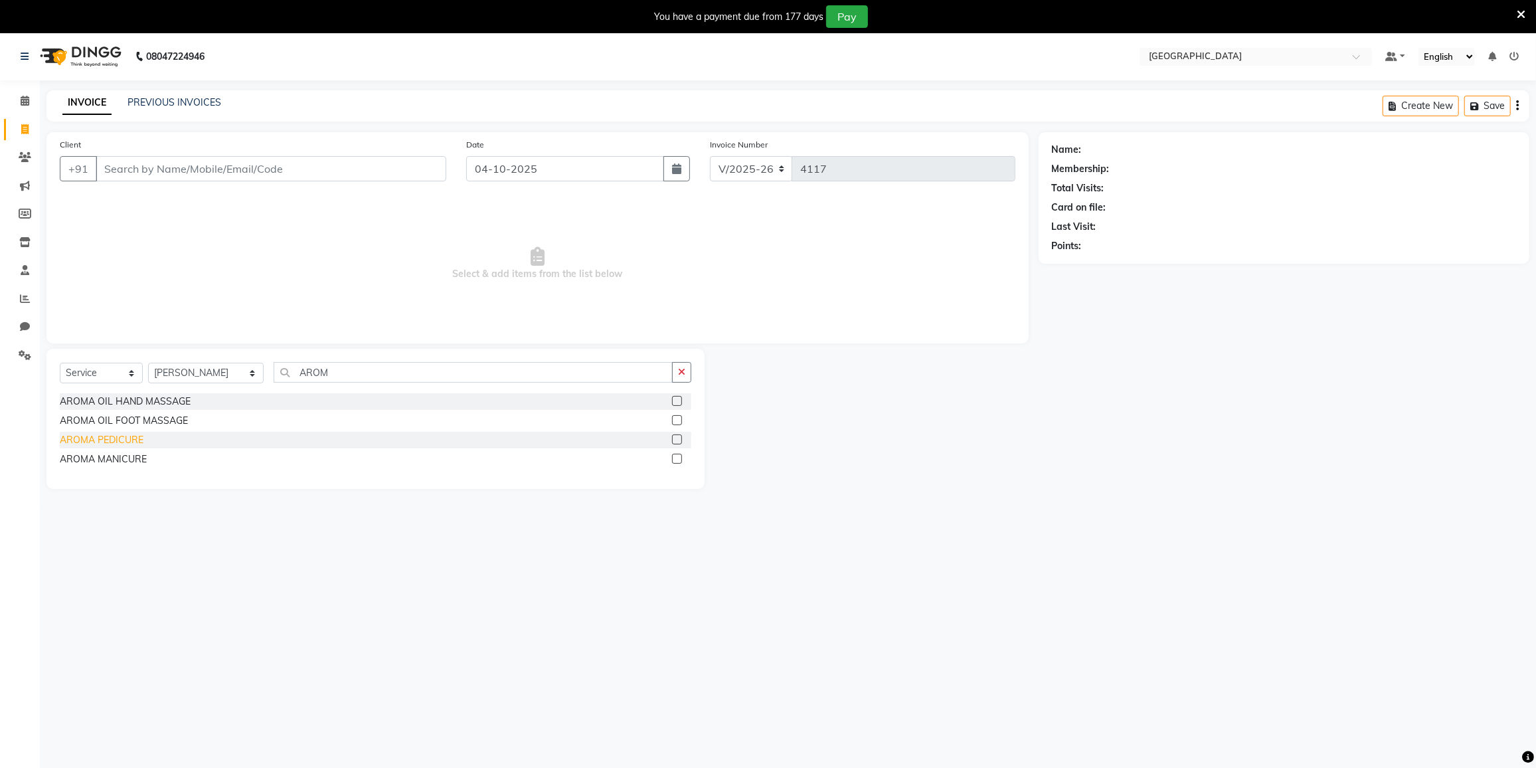
click at [76, 442] on div "AROMA PEDICURE" at bounding box center [102, 440] width 84 height 14
checkbox input "false"
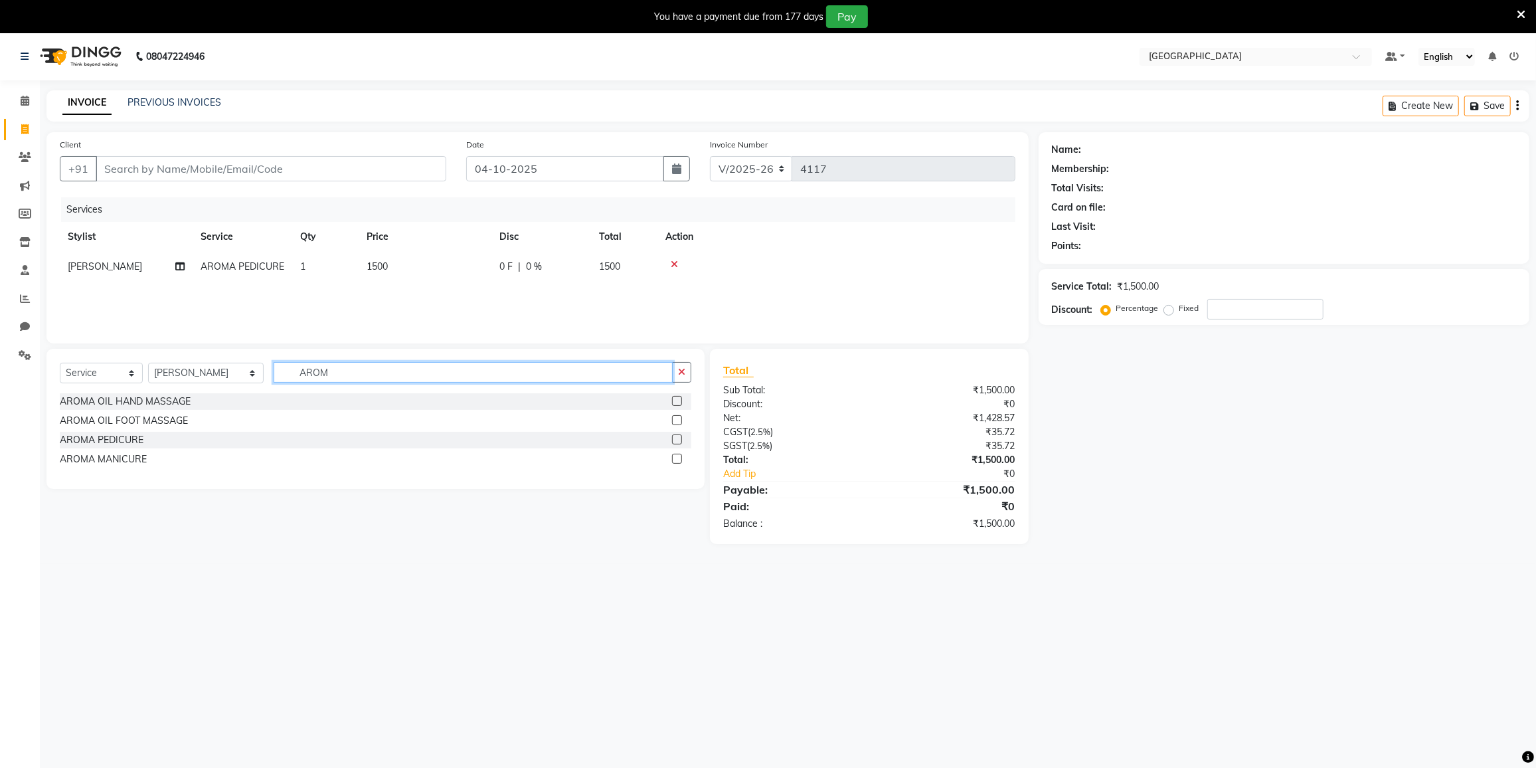
drag, startPoint x: 376, startPoint y: 374, endPoint x: 384, endPoint y: 366, distance: 11.3
click at [376, 375] on input "AROM" at bounding box center [473, 372] width 399 height 21
type input "A"
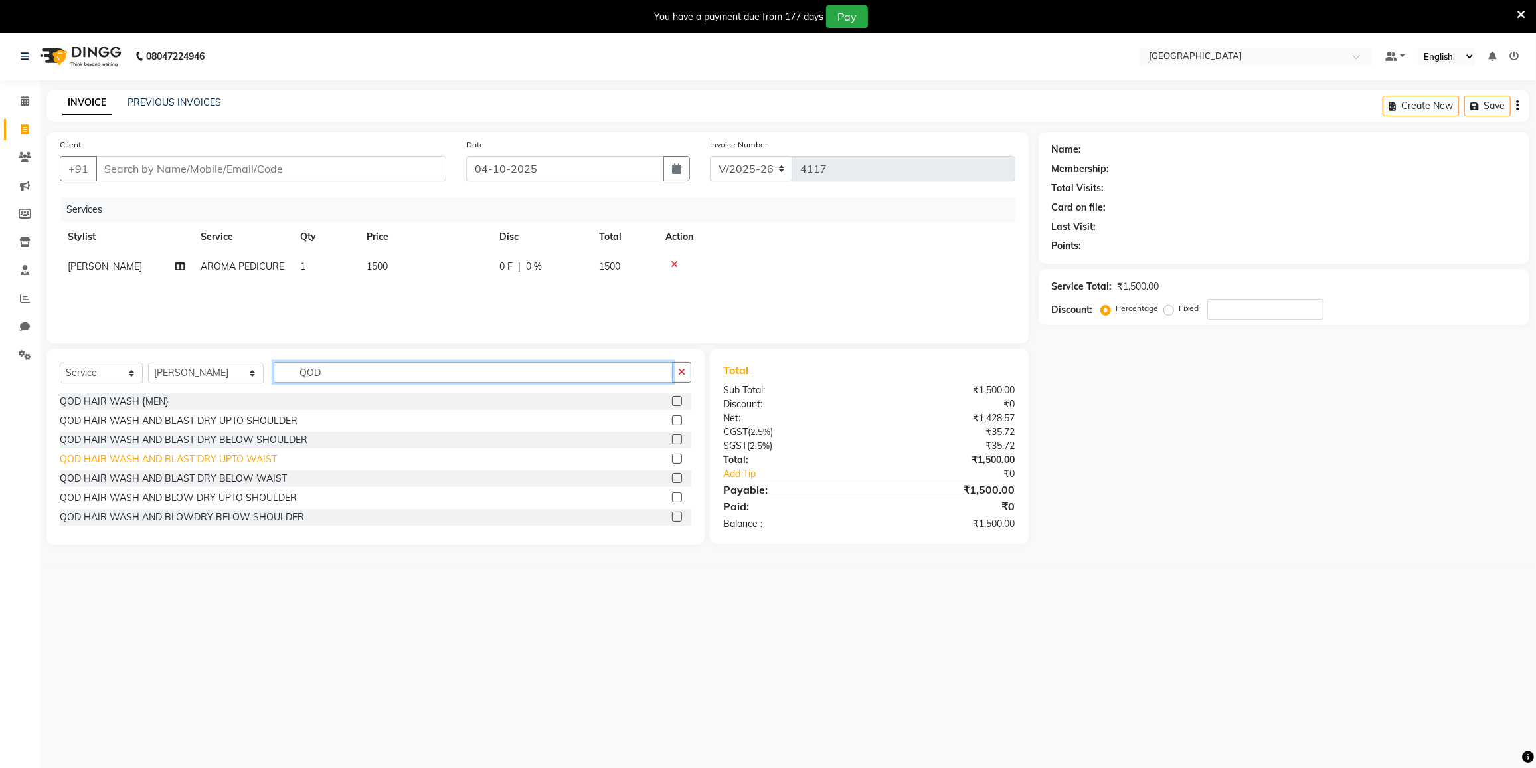
type input "QOD"
click at [231, 459] on div "QOD HAIR WASH AND BLAST DRY UPTO WAIST" at bounding box center [168, 459] width 217 height 14
checkbox input "false"
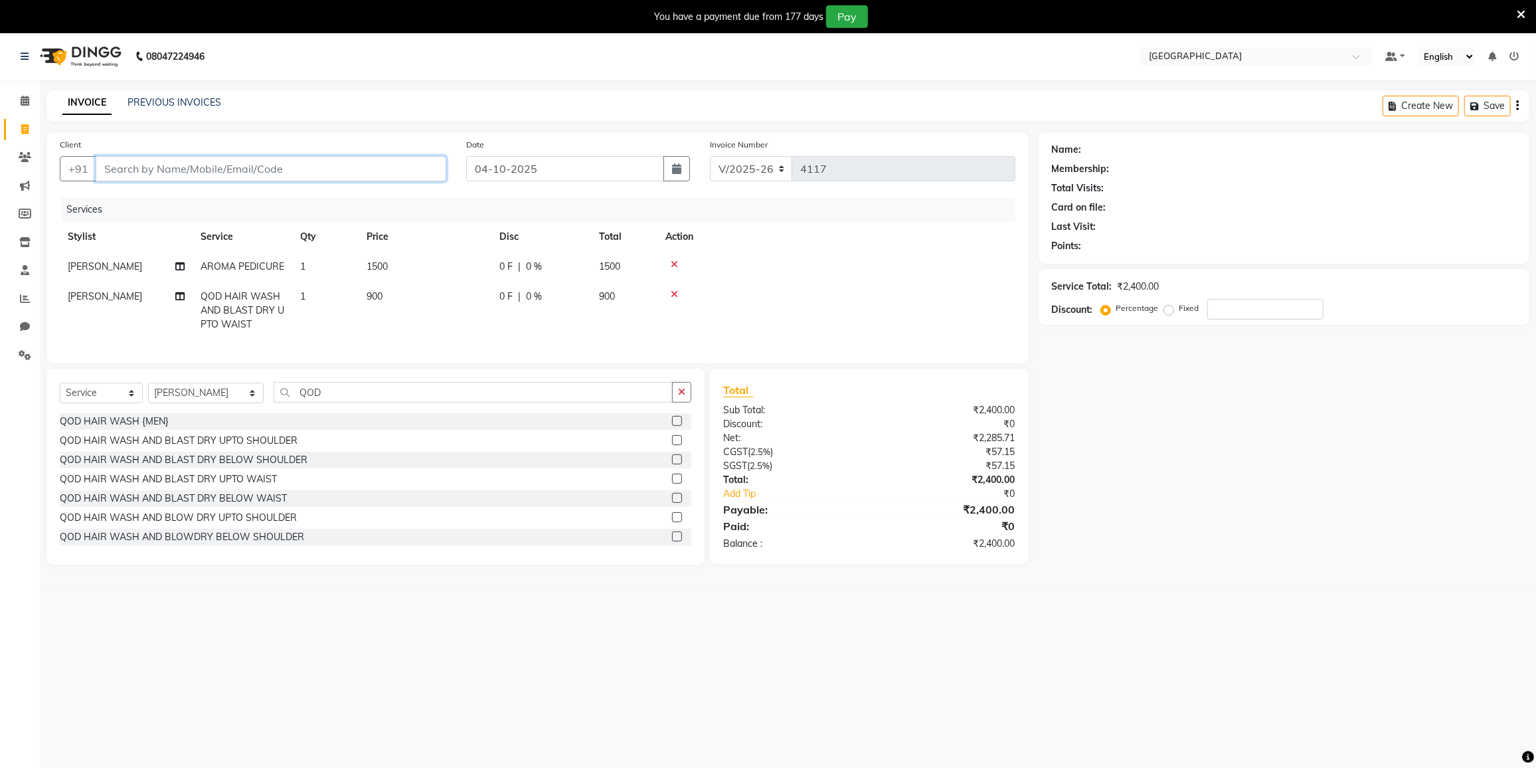
click at [371, 172] on input "Client" at bounding box center [271, 168] width 351 height 25
click at [114, 302] on span "[PERSON_NAME]" at bounding box center [105, 296] width 74 height 12
select select "91746"
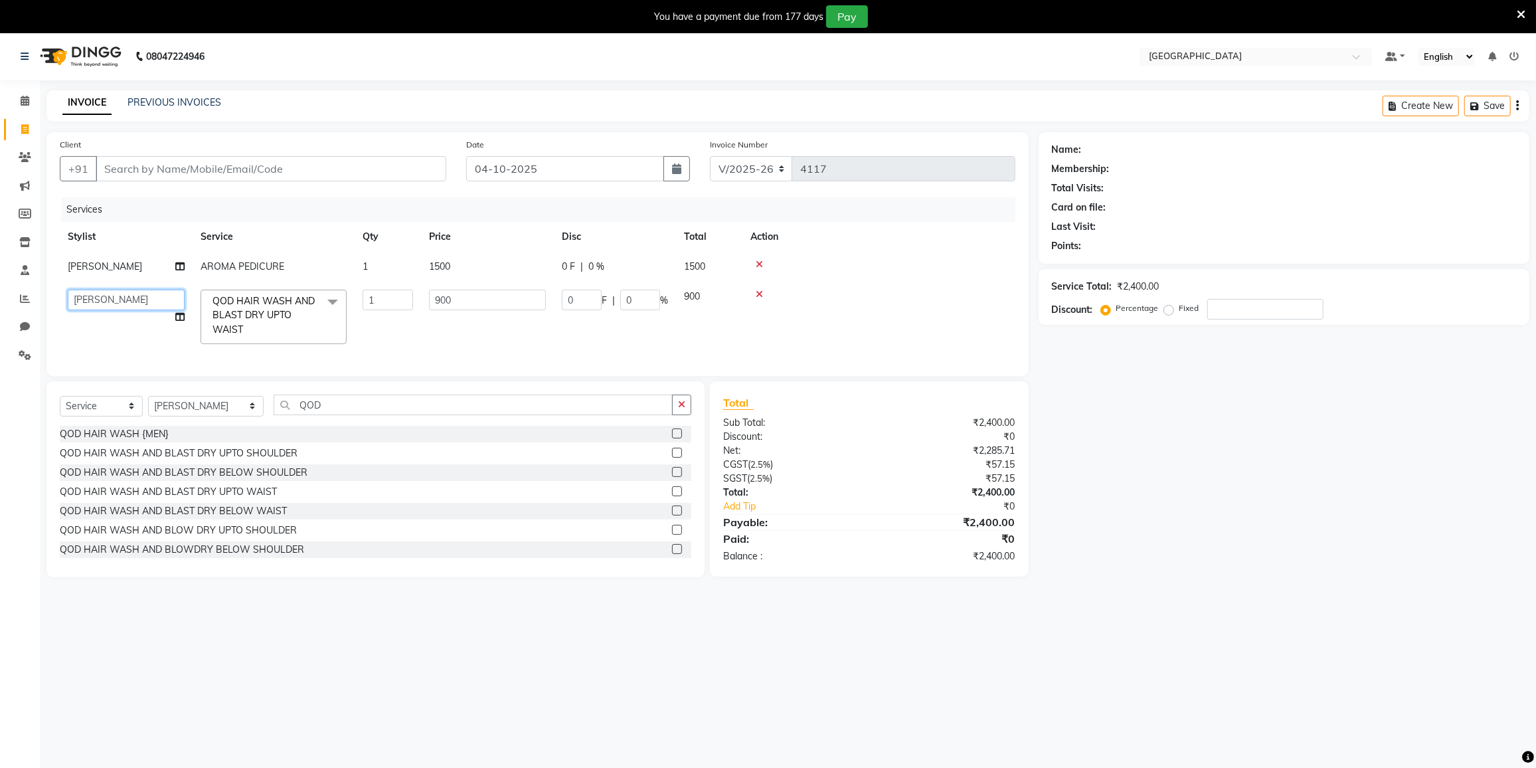
click at [114, 310] on select "DC DILSHAD ALI FAIZAN AHMED FARHAN SHAIKH FEROZ SHAIKH Ganga Kunwar Gulnaaz Sha…" at bounding box center [126, 300] width 117 height 21
select select "77222"
click at [248, 169] on input "Client" at bounding box center [271, 168] width 351 height 25
type input "7"
type input "0"
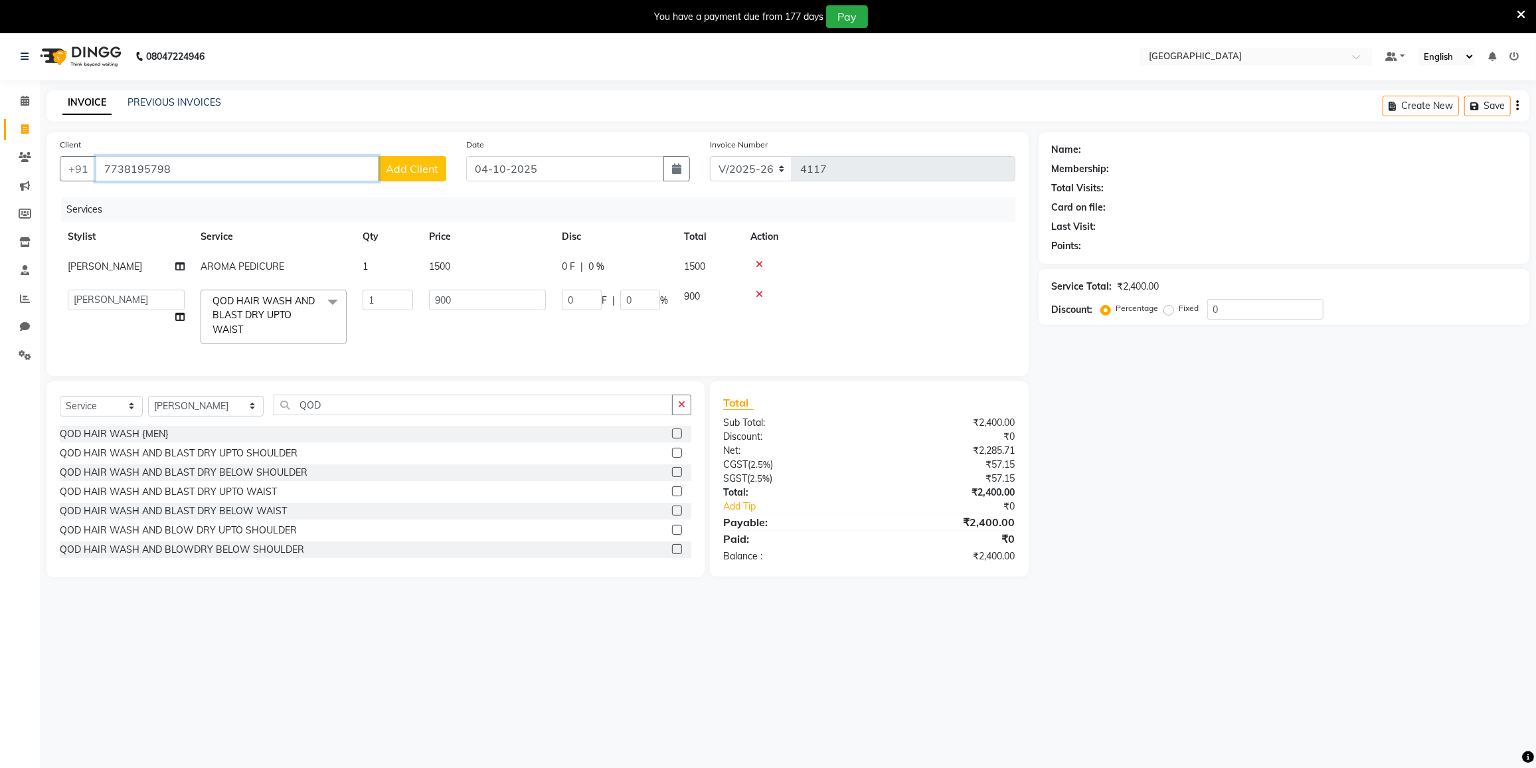
type input "7738195798"
click at [416, 162] on span "Add Client" at bounding box center [412, 168] width 52 height 13
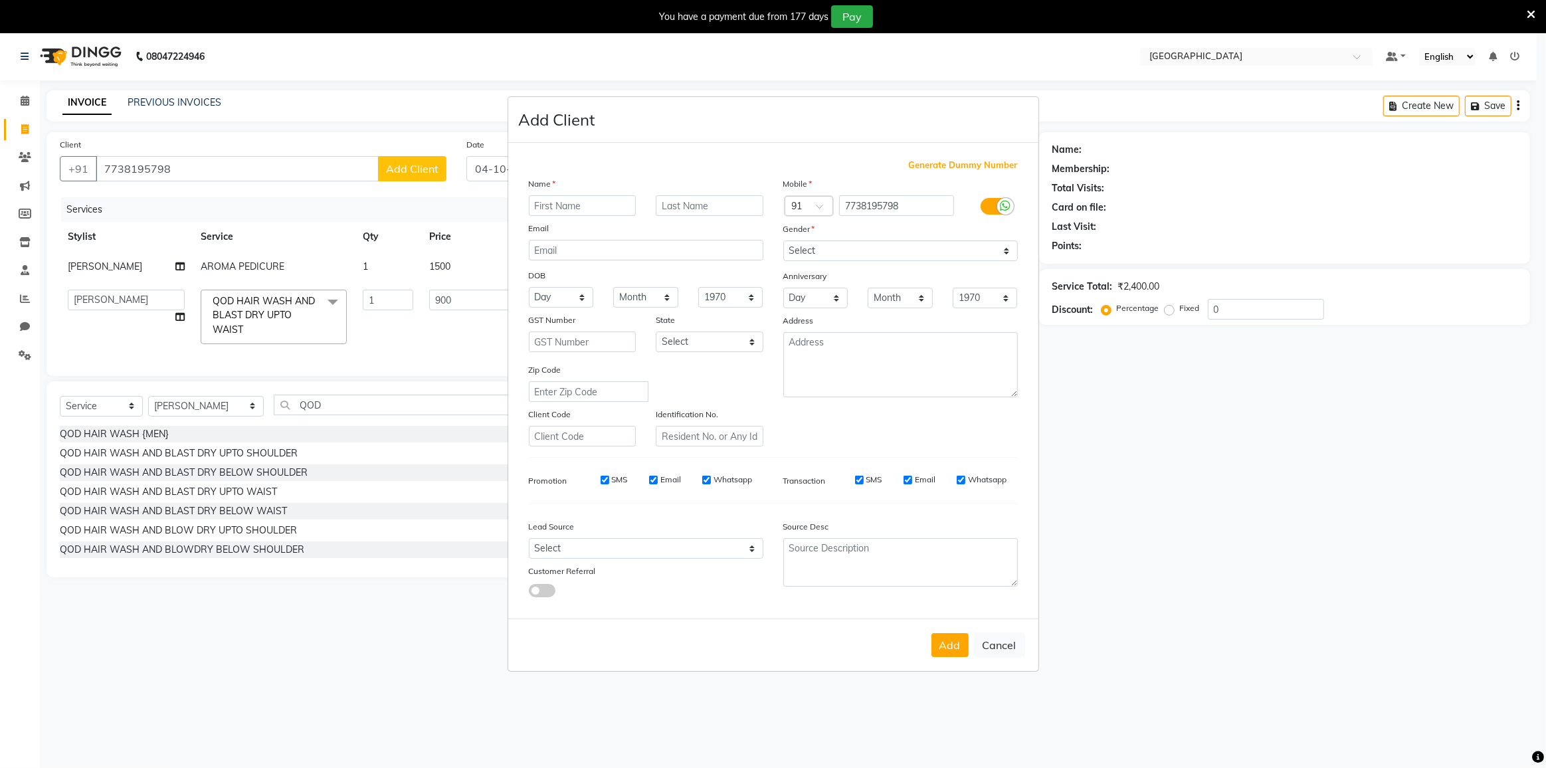
click at [551, 212] on input "text" at bounding box center [583, 205] width 108 height 21
type input "FATIMA"
click at [897, 254] on select "Select [DEMOGRAPHIC_DATA] [DEMOGRAPHIC_DATA] Other Prefer Not To Say" at bounding box center [900, 250] width 234 height 21
select select "female"
click at [783, 240] on select "Select [DEMOGRAPHIC_DATA] [DEMOGRAPHIC_DATA] Other Prefer Not To Say" at bounding box center [900, 250] width 234 height 21
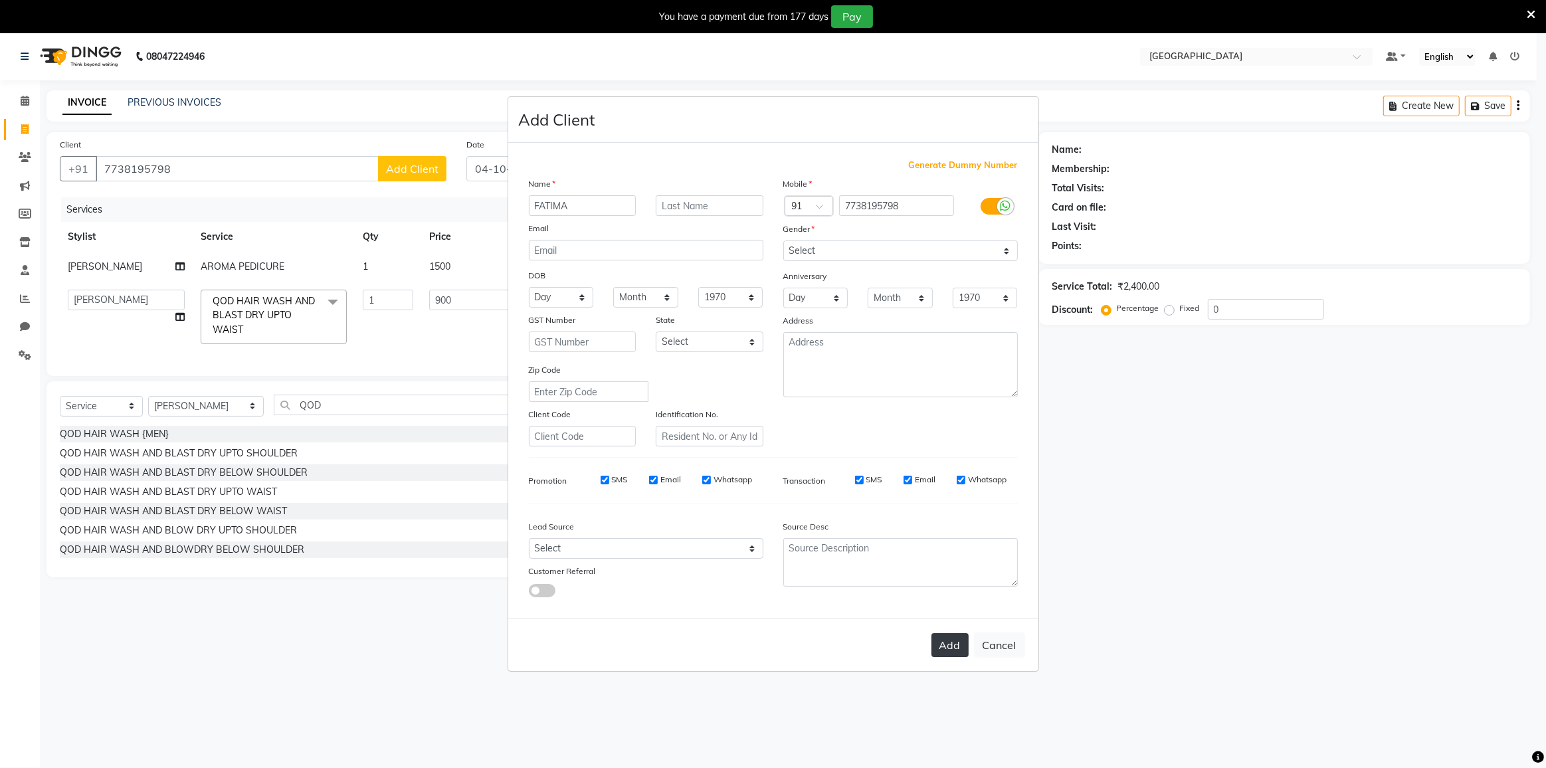
click at [949, 642] on button "Add" at bounding box center [949, 645] width 37 height 24
select select
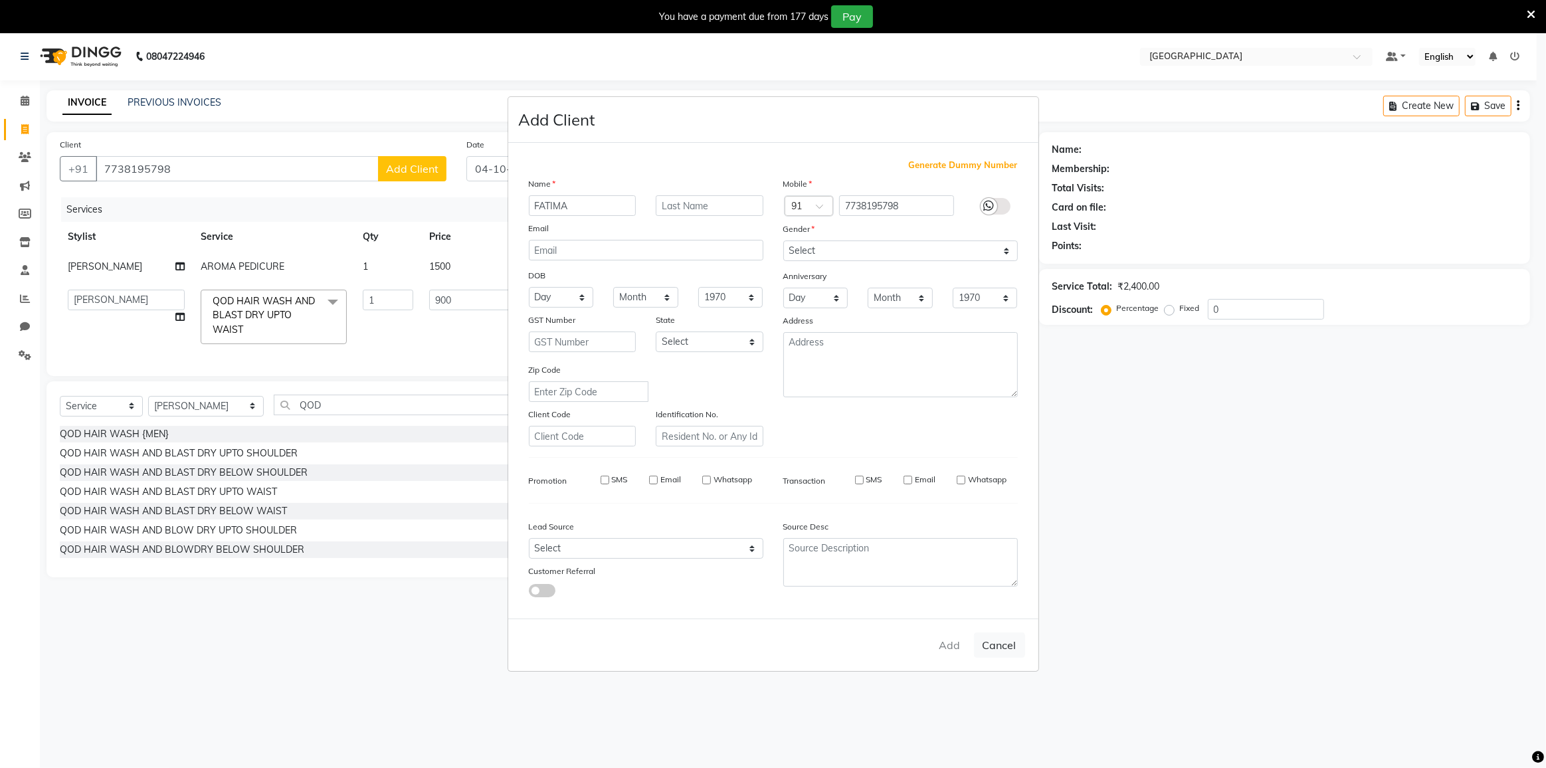
select select
checkbox input "false"
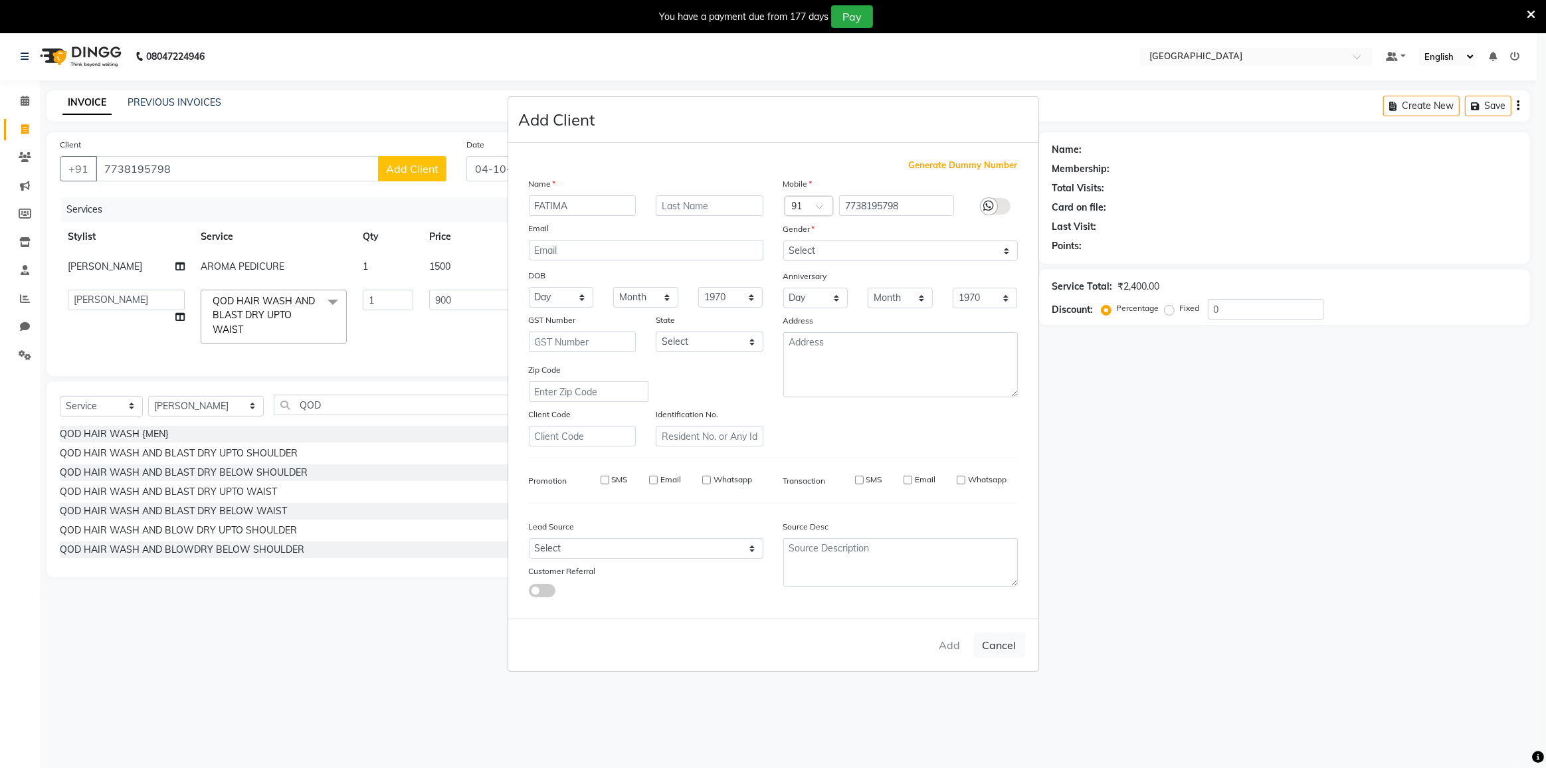
checkbox input "false"
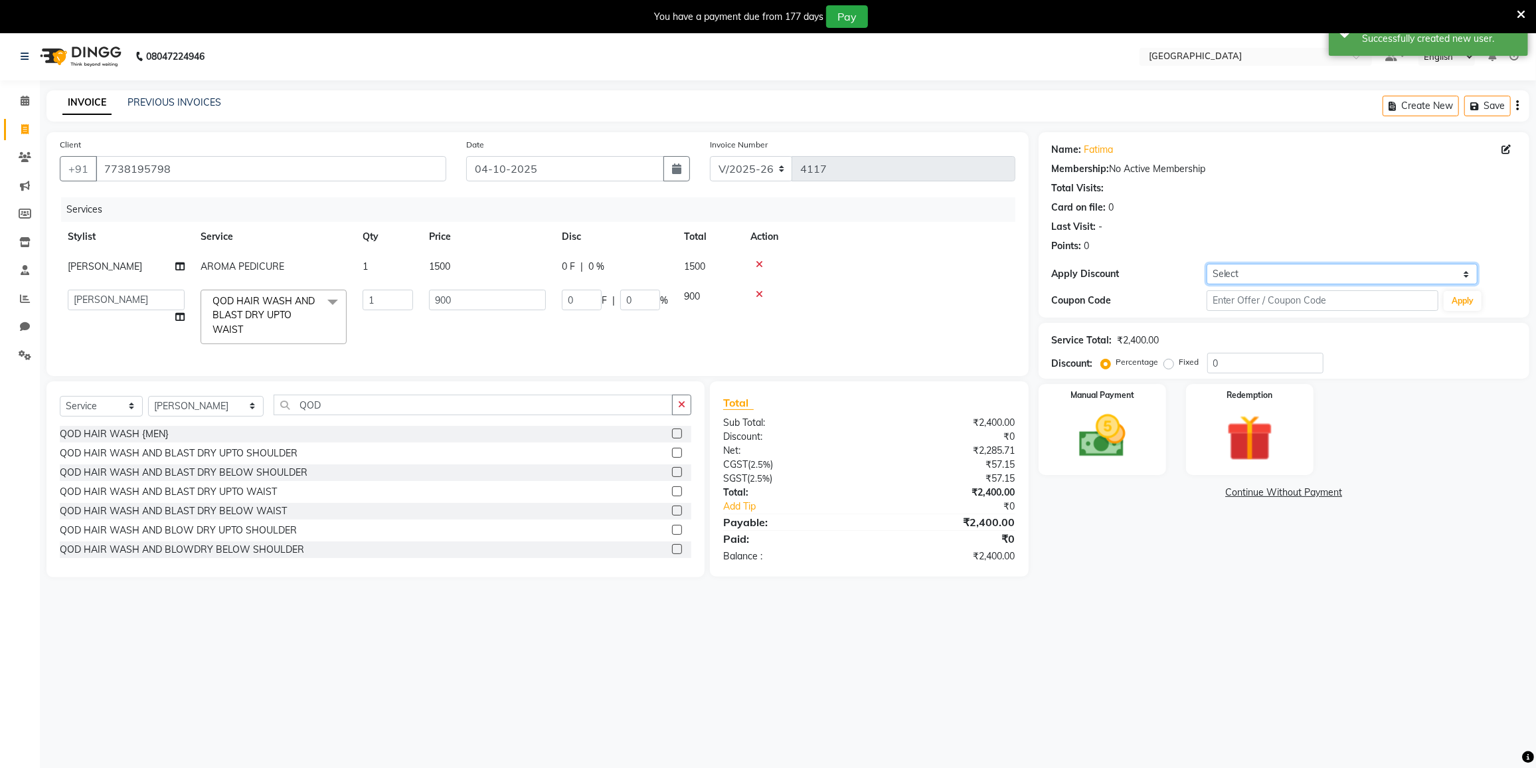
click at [1221, 269] on select "Select Coupon → 500 Coupons Coupon → Kalpataru20 Coupon → Veda20 Coupon → Salt-…" at bounding box center [1342, 274] width 271 height 21
click at [1224, 279] on select "Select Coupon → 500 Coupons Coupon → Kalpataru20 Coupon → Veda20 Coupon → Salt-…" at bounding box center [1342, 274] width 271 height 21
click at [1367, 264] on select "Select Coupon → 500 Coupons Coupon → Kalpataru20 Coupon → Veda20 Coupon → Salt-…" at bounding box center [1342, 274] width 271 height 21
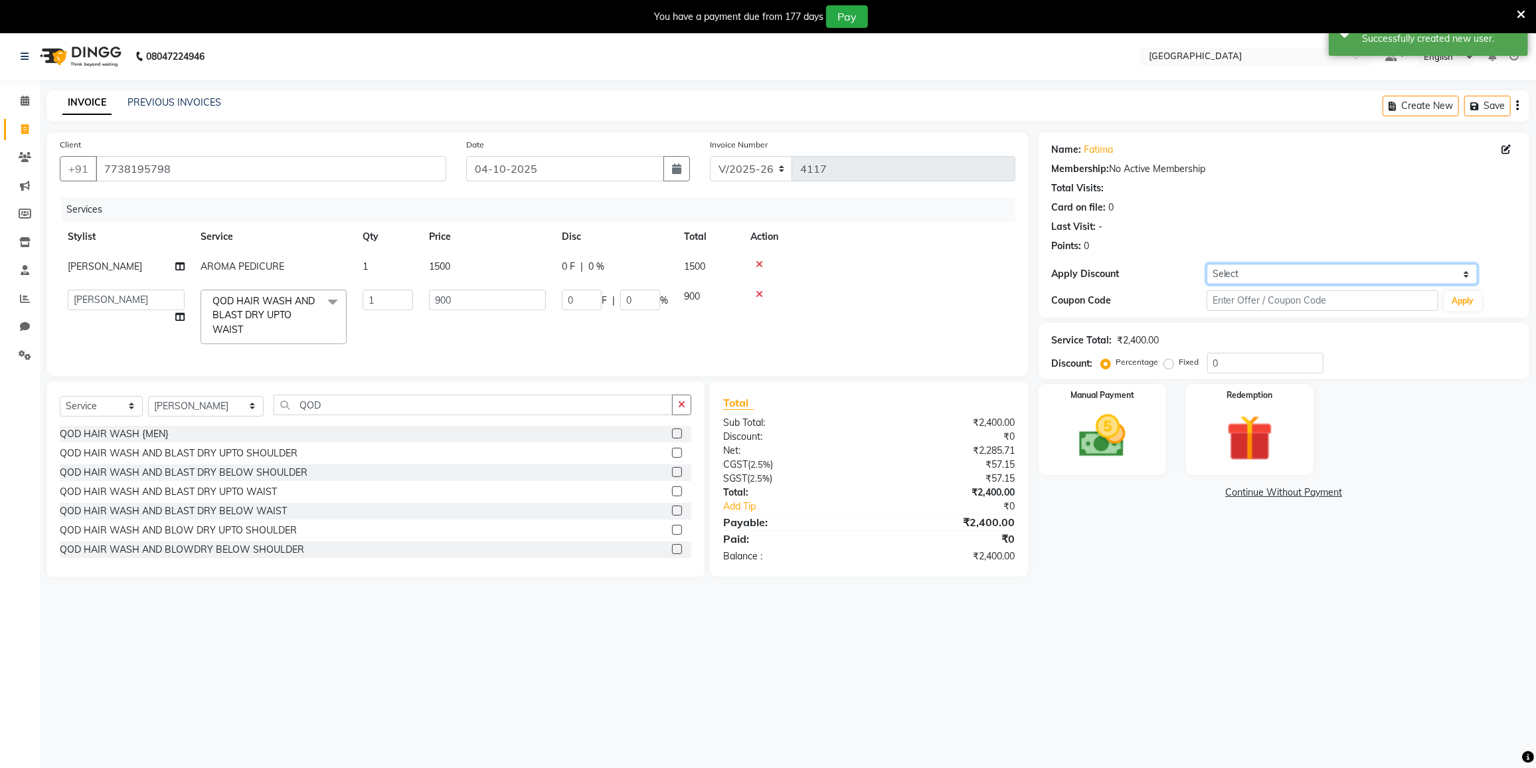
click at [1367, 264] on select "Select Coupon → 500 Coupons Coupon → Kalpataru20 Coupon → Veda20 Coupon → Salt-…" at bounding box center [1342, 274] width 271 height 21
select select "4: Object"
click at [1207, 264] on select "Select Coupon → 500 Coupons Coupon → Kalpataru20 Coupon → Veda20 Coupon → Salt-…" at bounding box center [1342, 274] width 271 height 21
type input "20"
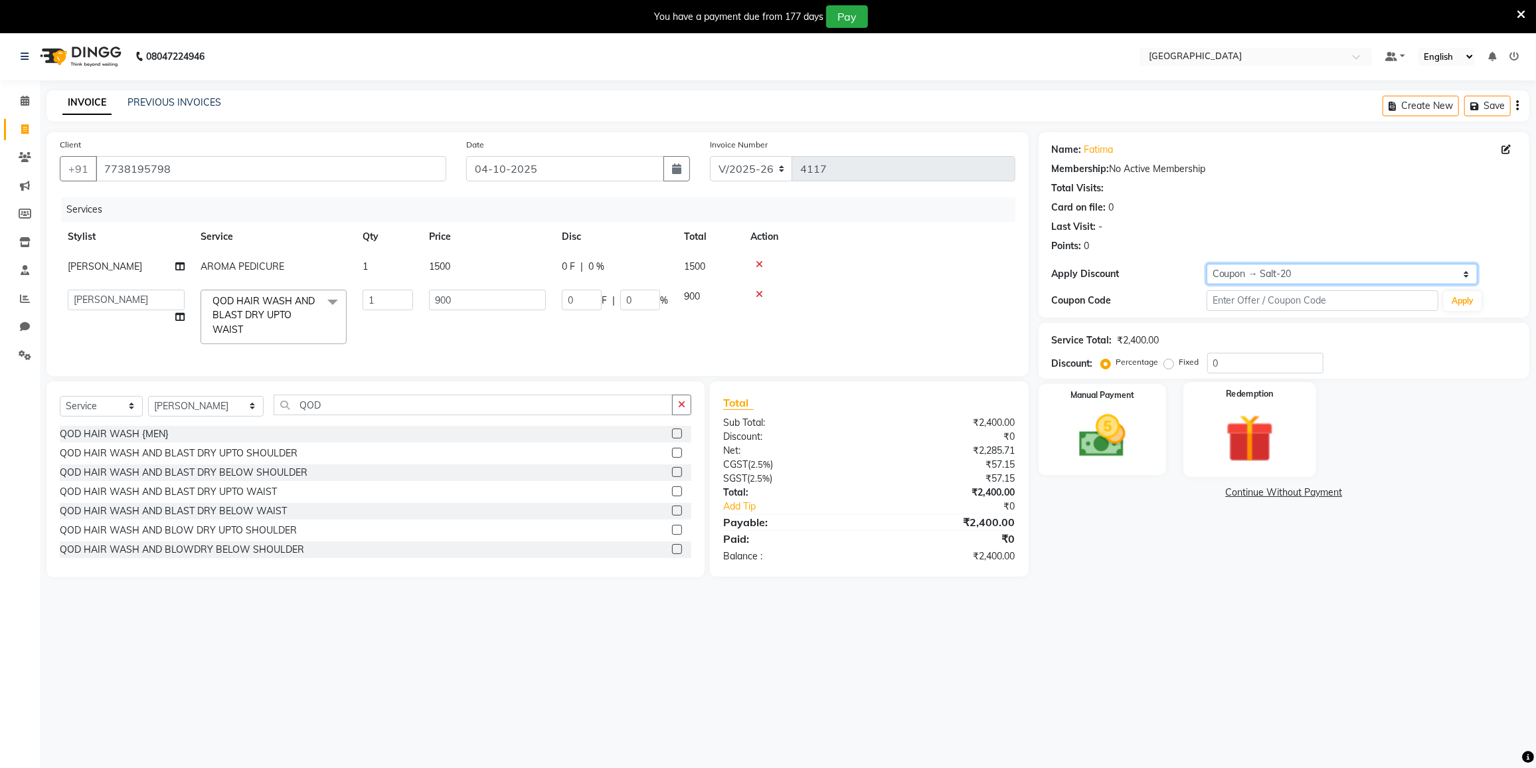
type input "180"
type input "20"
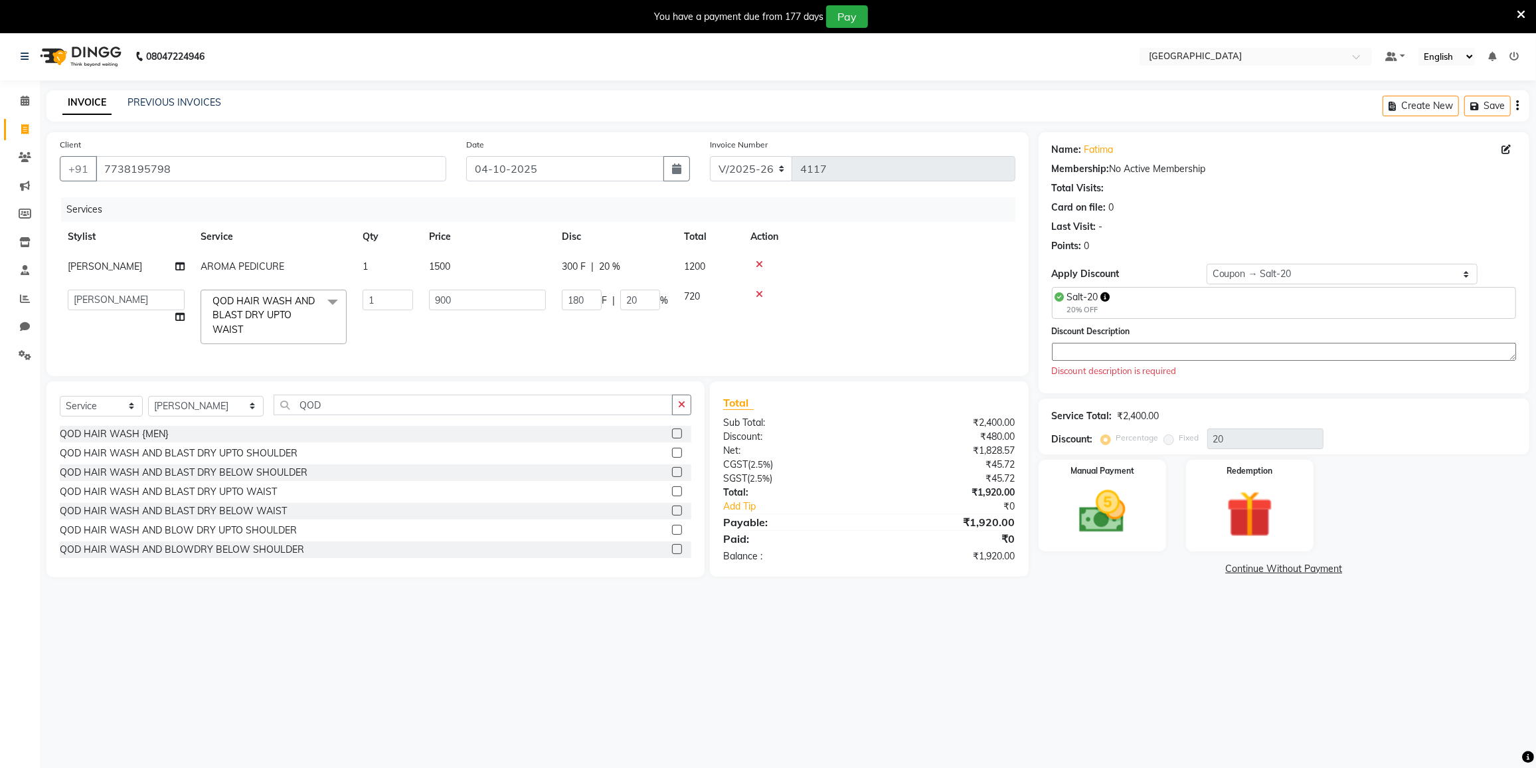
click at [1162, 345] on textarea at bounding box center [1284, 352] width 464 height 18
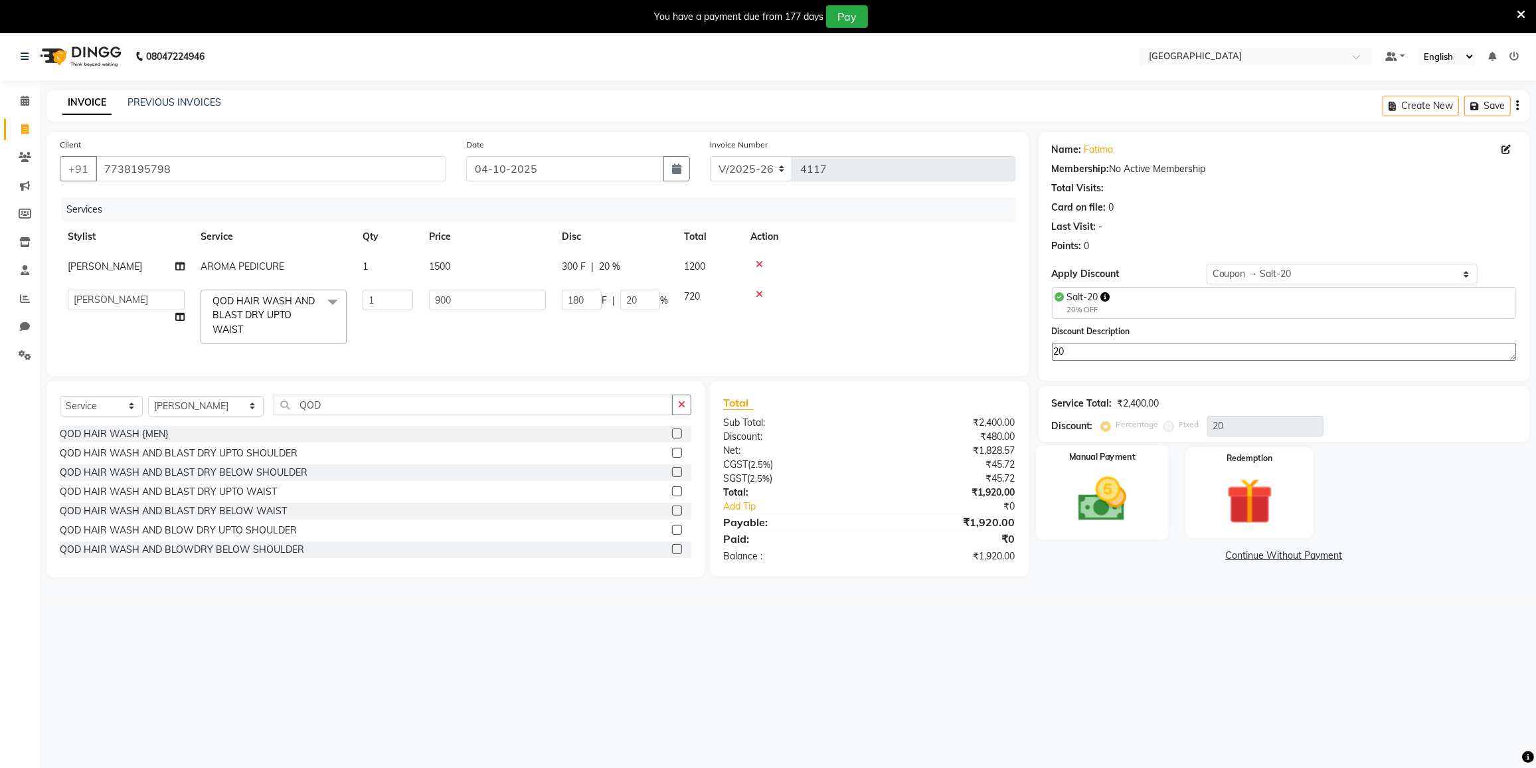
type textarea "20"
click at [1101, 464] on div "Manual Payment" at bounding box center [1102, 492] width 133 height 95
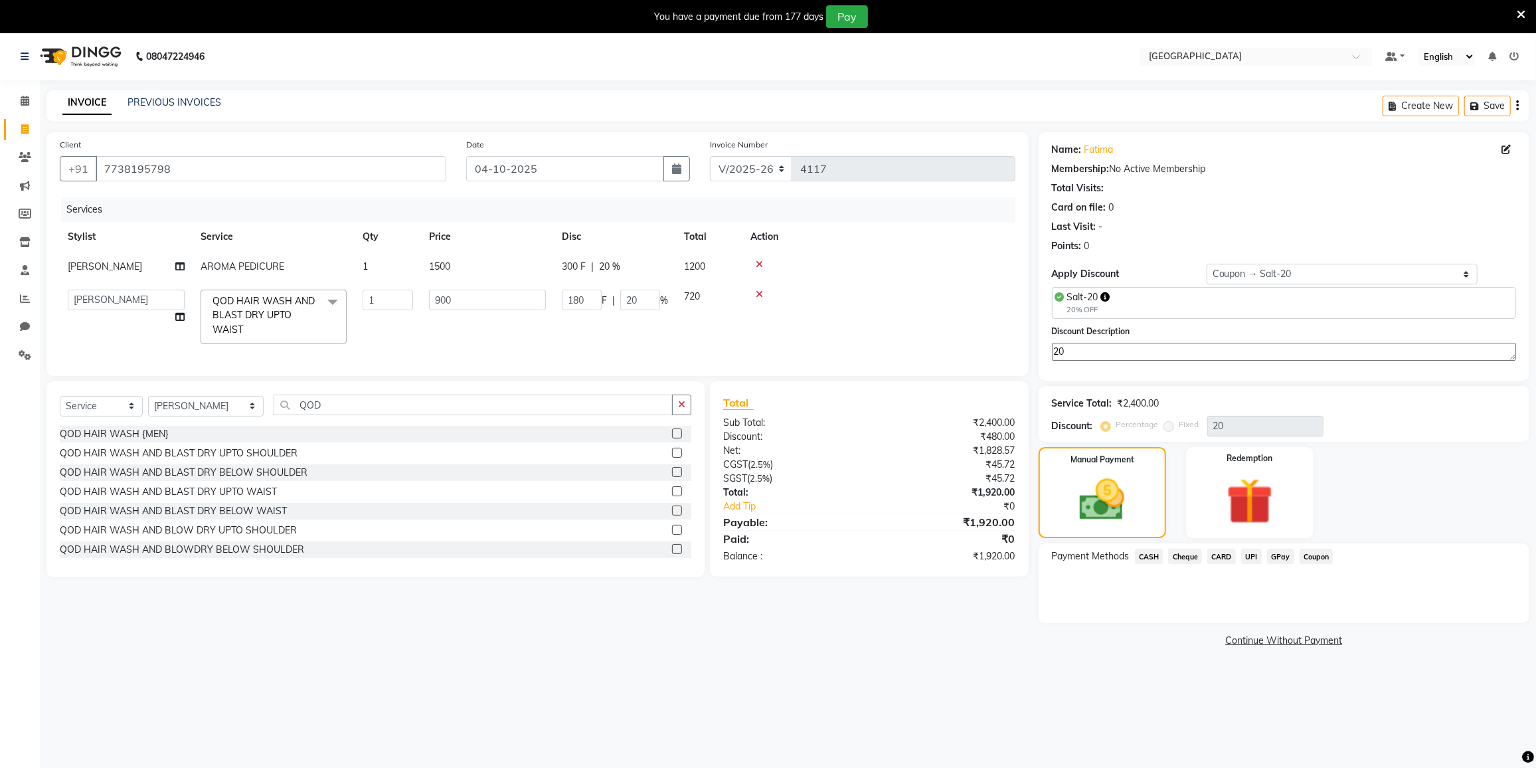
click at [1281, 557] on span "GPay" at bounding box center [1280, 556] width 27 height 15
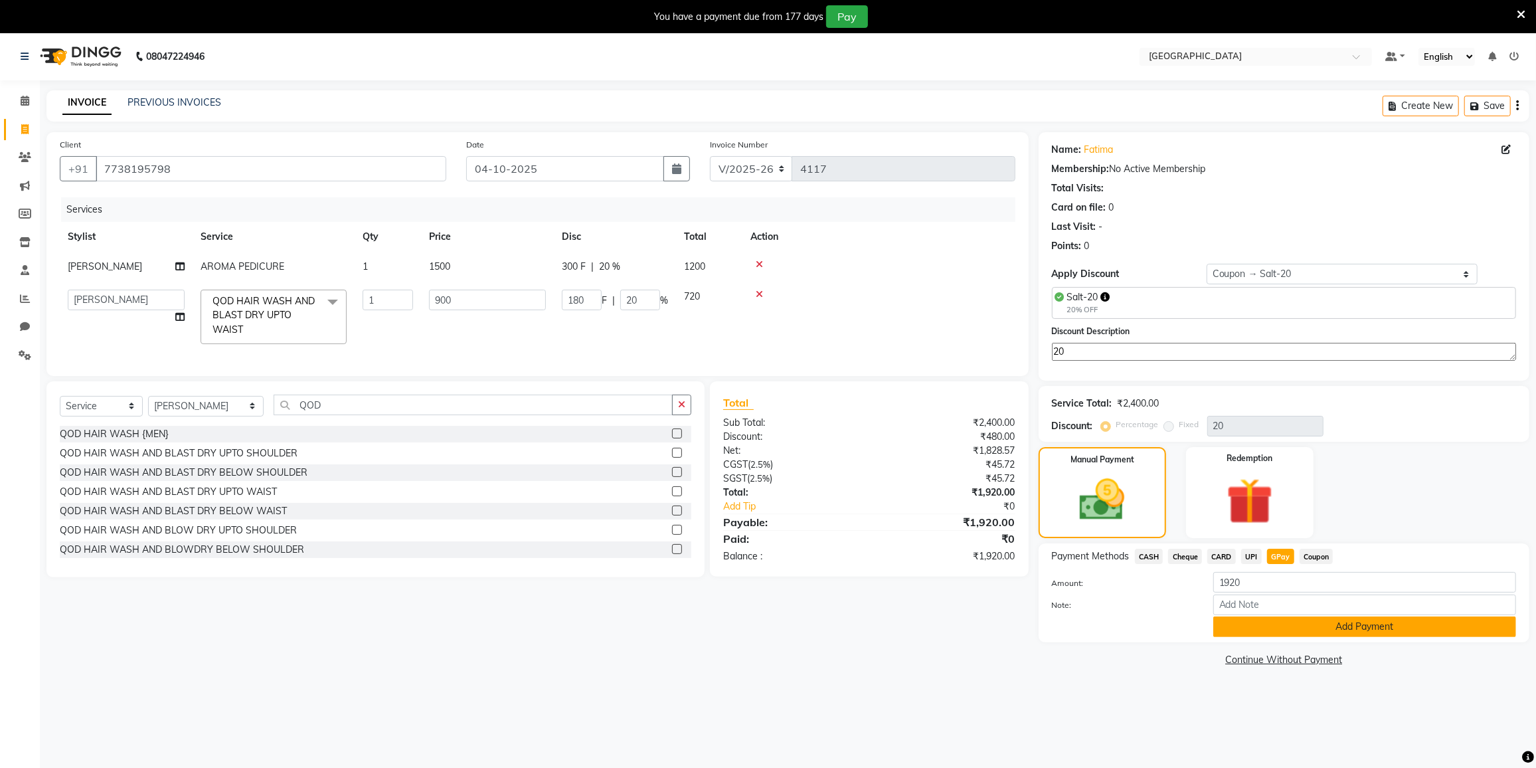
click at [1265, 624] on button "Add Payment" at bounding box center [1365, 626] width 303 height 21
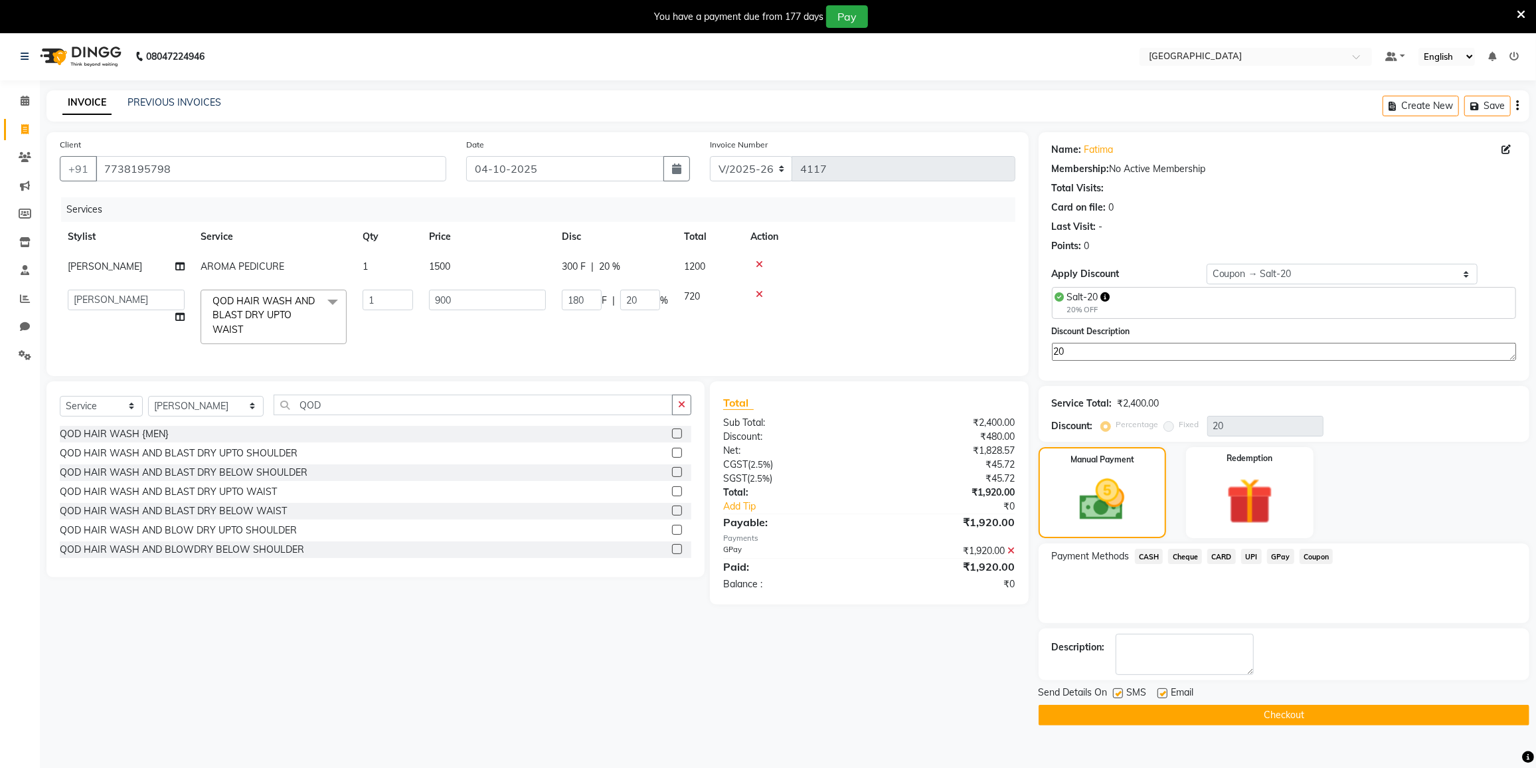
click at [1246, 709] on button "Checkout" at bounding box center [1284, 715] width 491 height 21
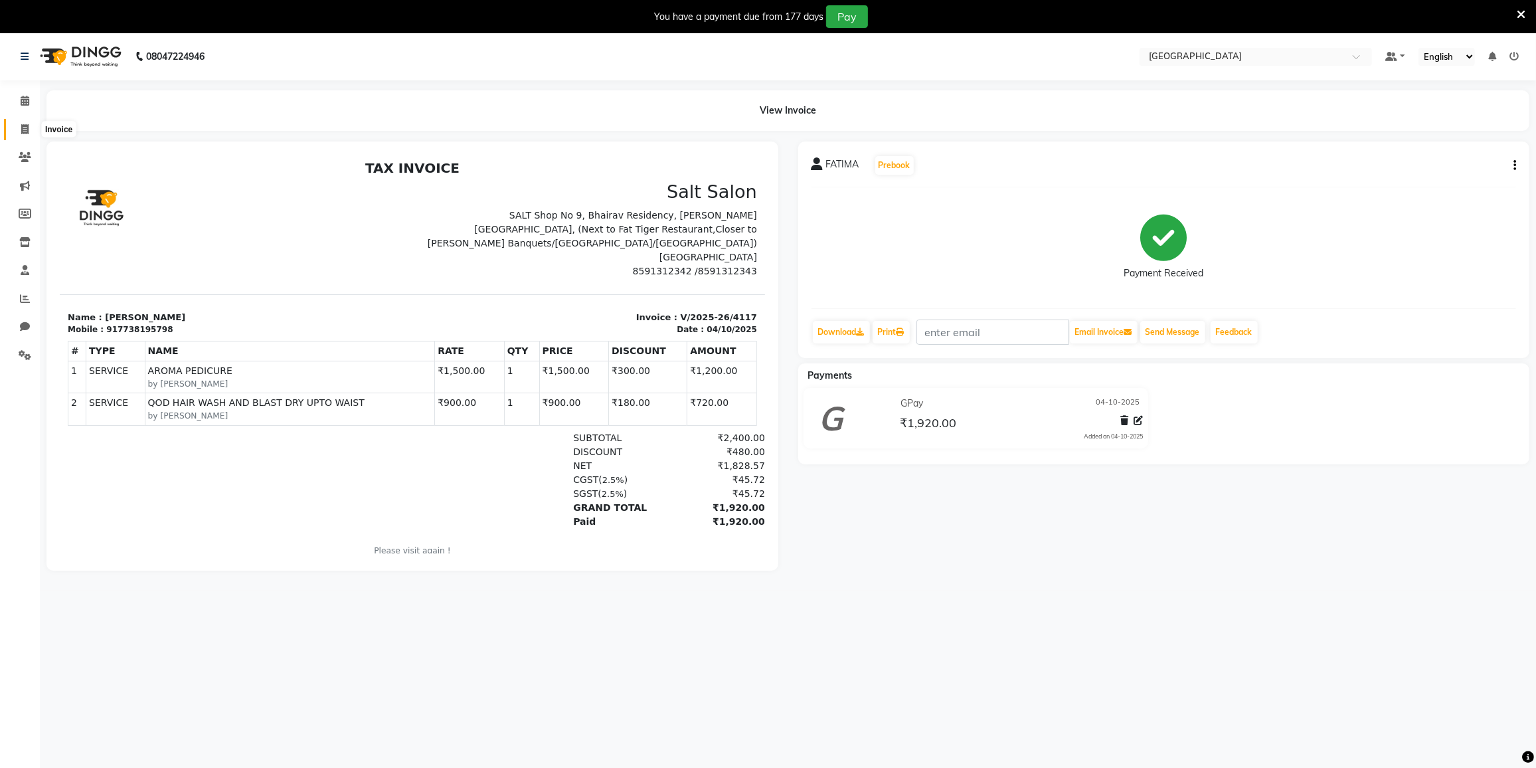
click at [29, 126] on span at bounding box center [24, 129] width 23 height 15
select select "8096"
select select "service"
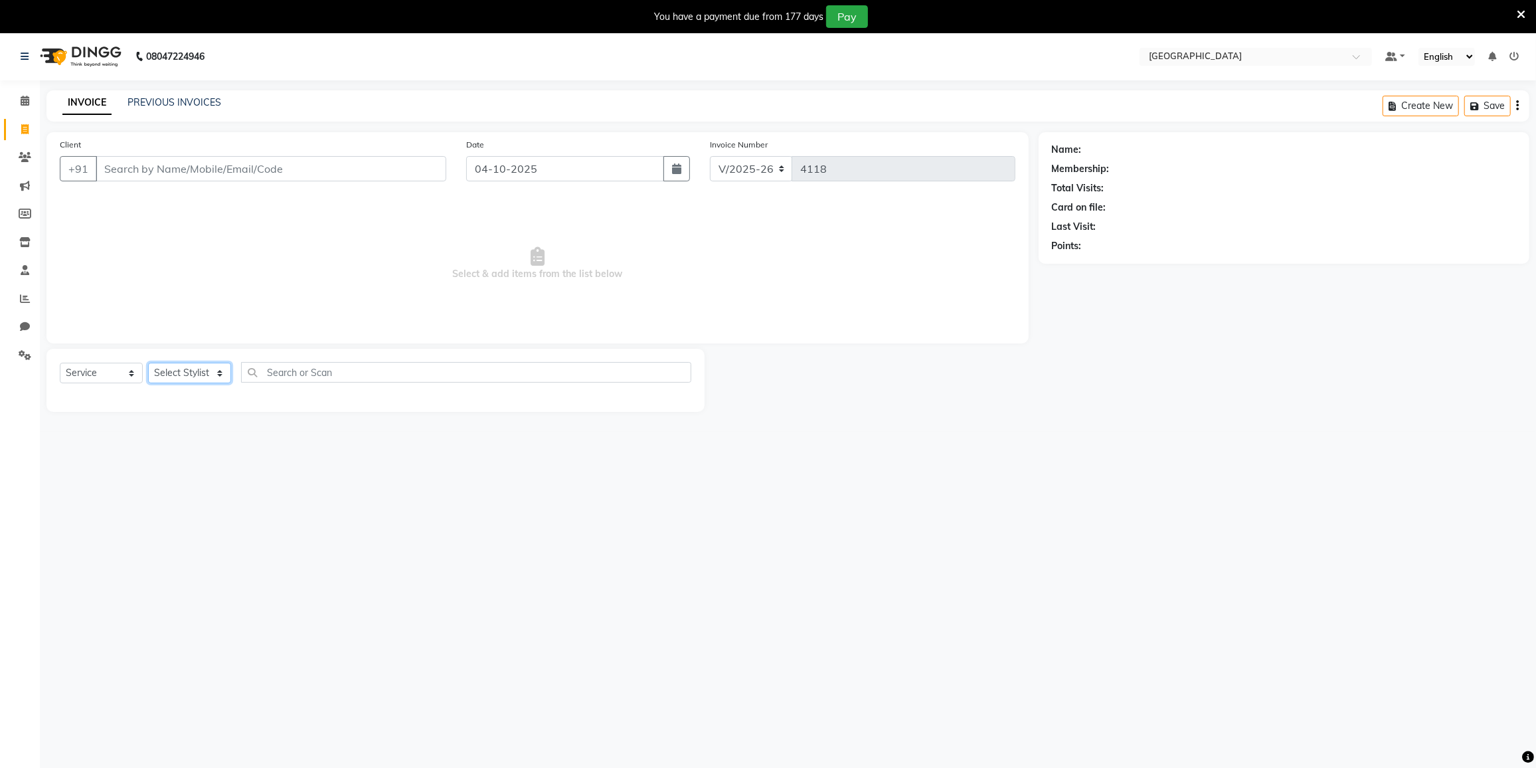
click at [189, 369] on select "Select Stylist" at bounding box center [189, 373] width 83 height 21
select select "79634"
click at [148, 363] on select "Select Stylist DC [PERSON_NAME] [PERSON_NAME] [PERSON_NAME] [PERSON_NAME] [PERS…" at bounding box center [206, 373] width 116 height 21
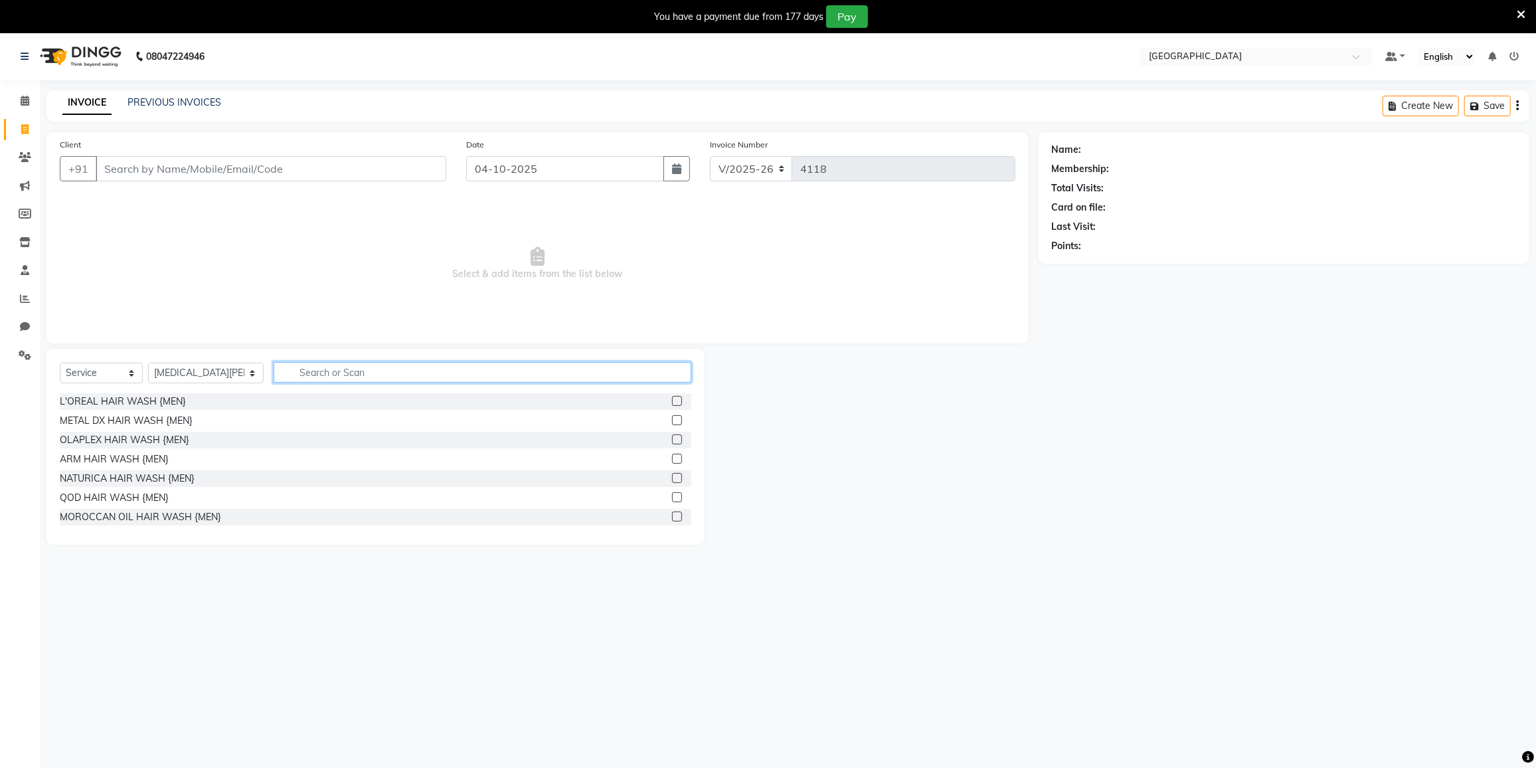
click at [346, 368] on input "text" at bounding box center [483, 372] width 418 height 21
type input "BODY PO"
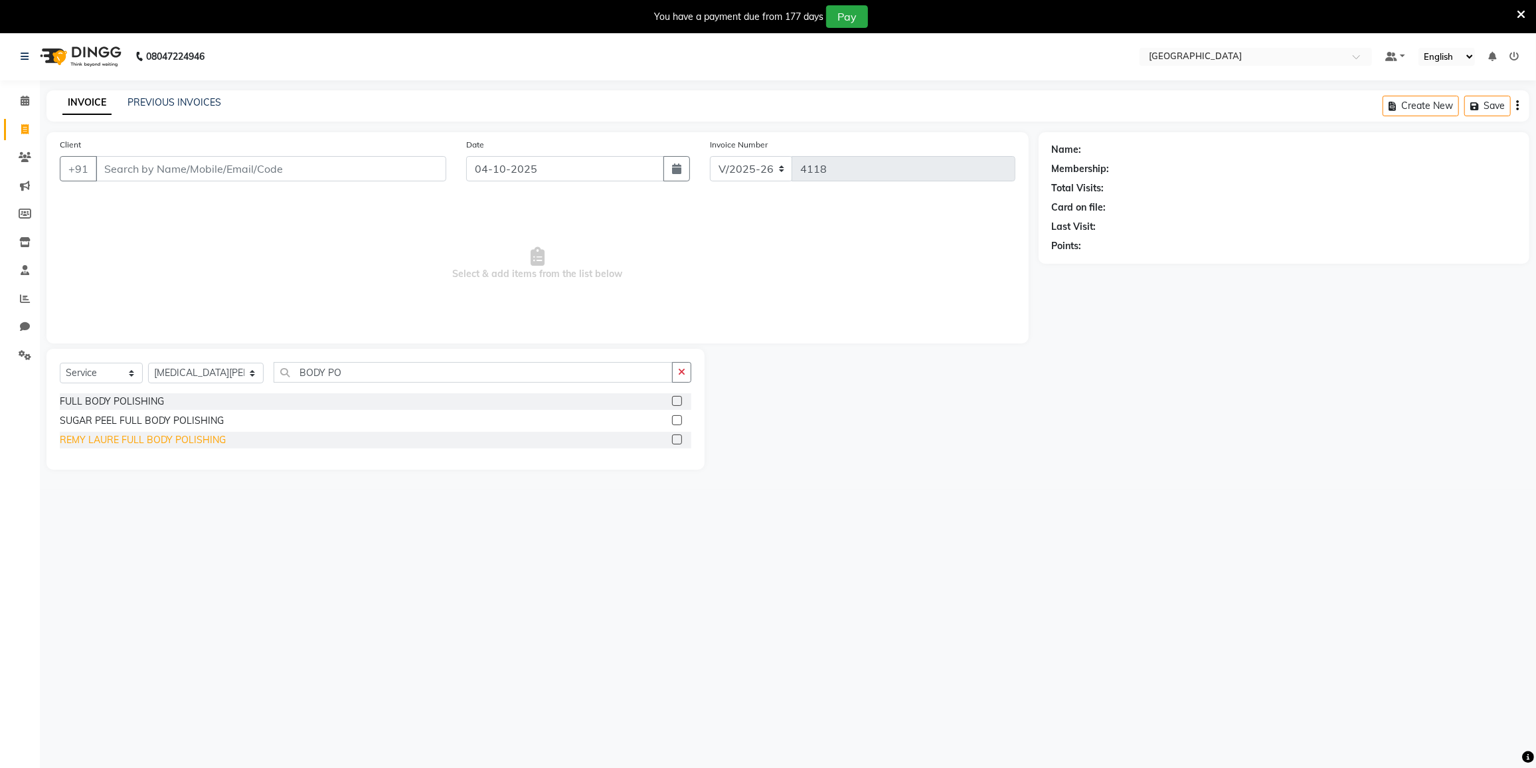
click at [148, 434] on div "REMY LAURE FULL BODY POLISHING" at bounding box center [143, 440] width 166 height 14
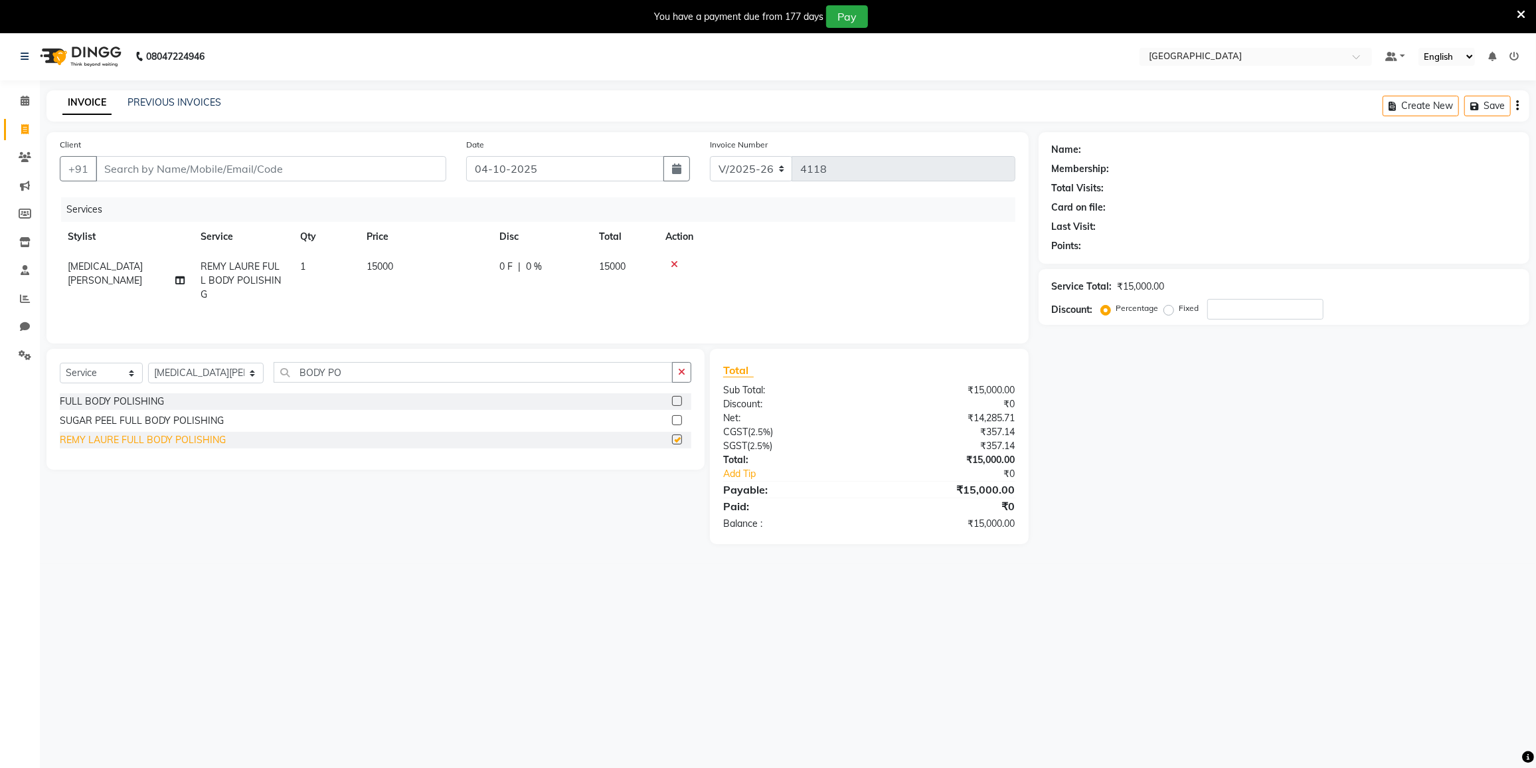
checkbox input "false"
click at [171, 417] on div "SUGAR PEEL FULL BODY POLISHING" at bounding box center [142, 421] width 164 height 14
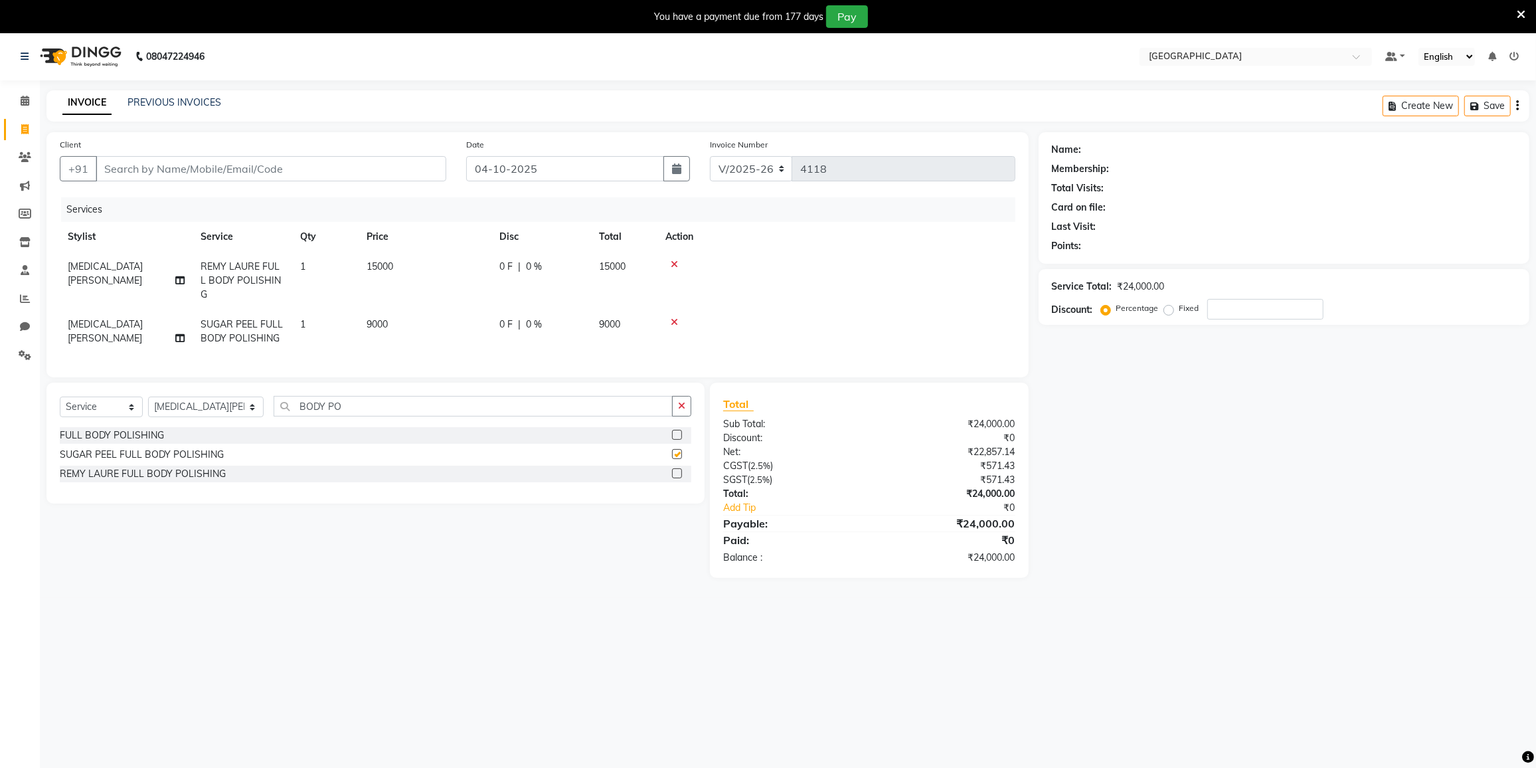
checkbox input "false"
click at [358, 397] on input "BODY PO" at bounding box center [473, 406] width 399 height 21
click at [137, 428] on div "FULL BODY POLISHING" at bounding box center [112, 435] width 104 height 14
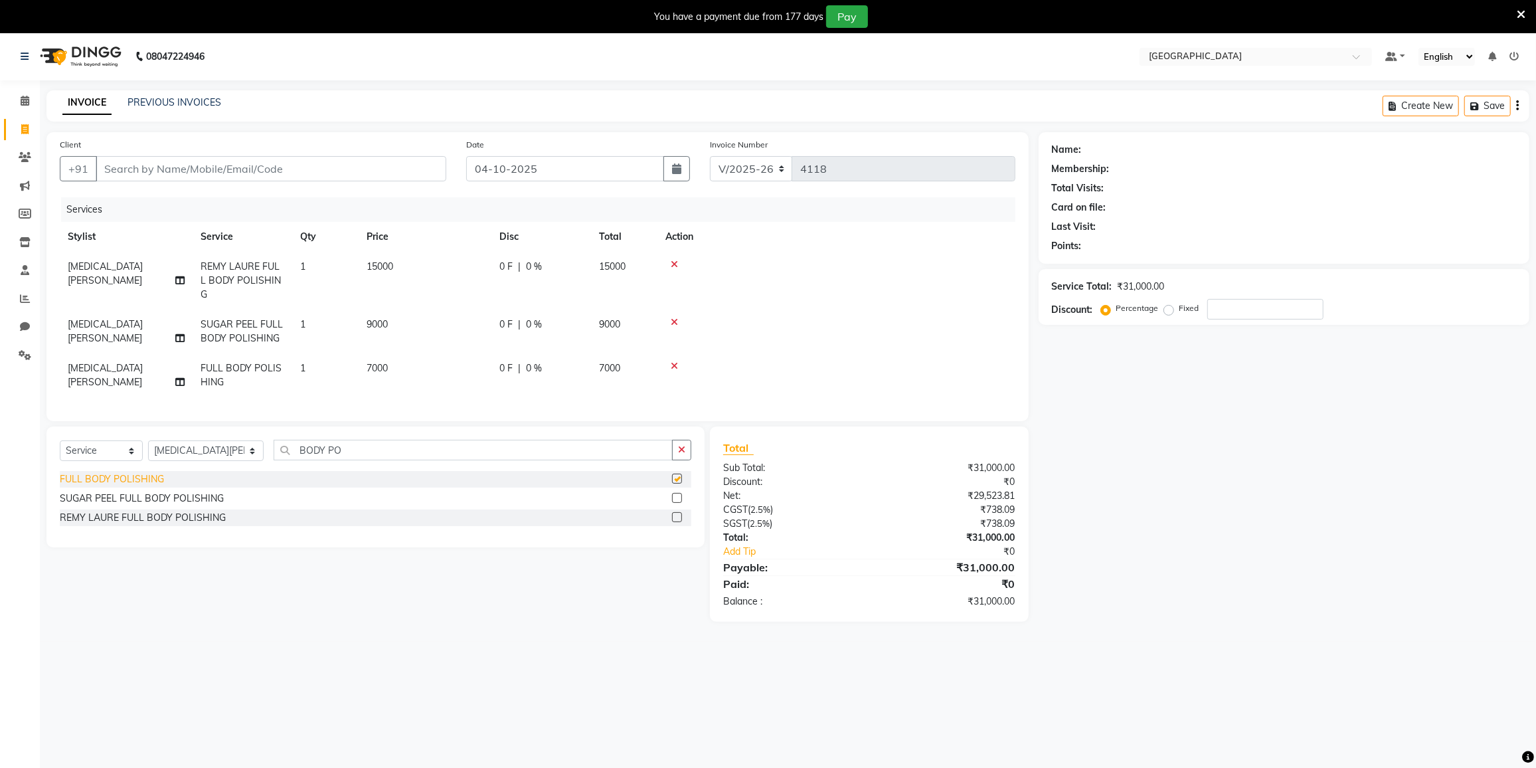
checkbox input "false"
click at [672, 318] on icon at bounding box center [674, 322] width 7 height 9
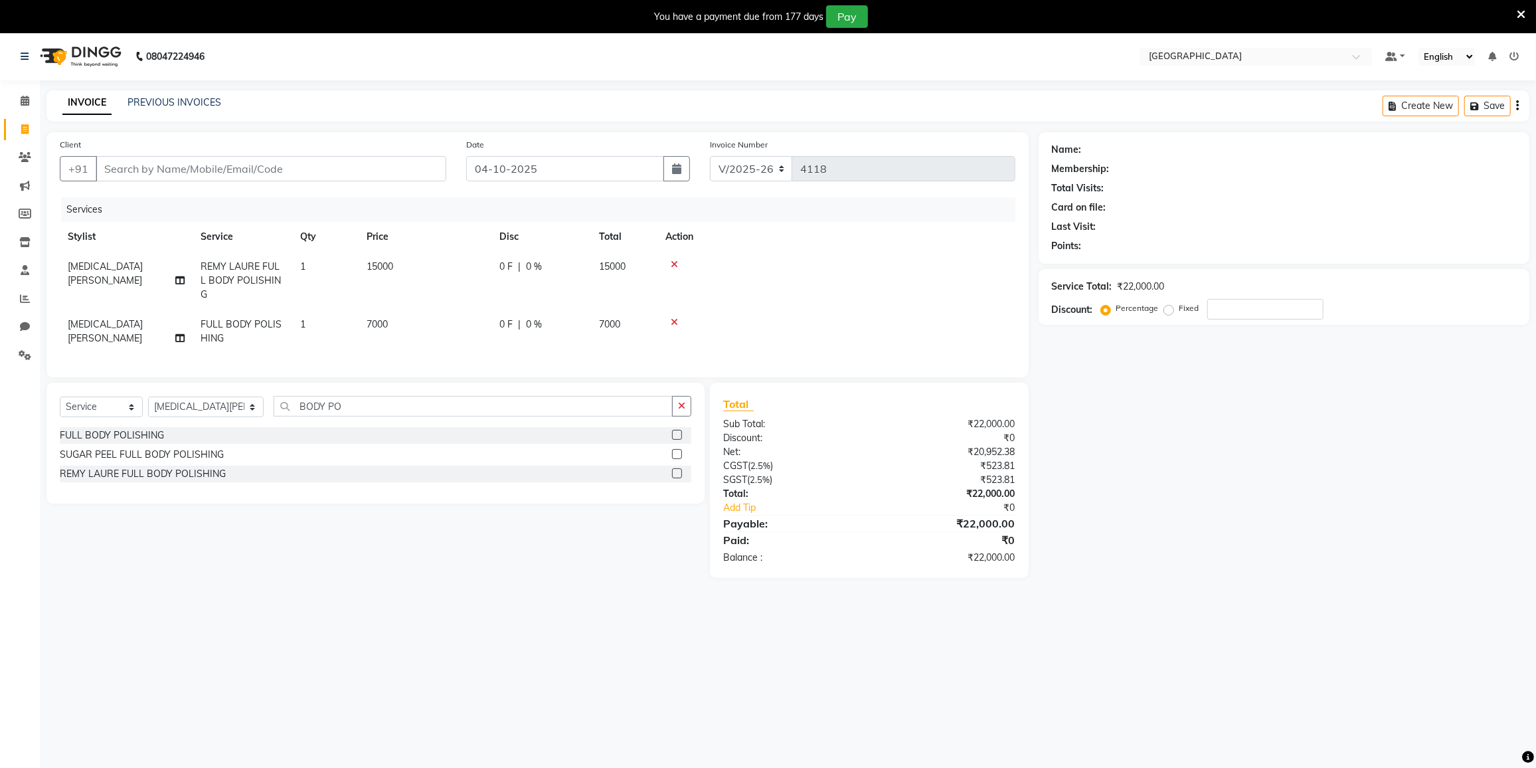
click at [670, 261] on div at bounding box center [837, 264] width 342 height 9
click at [675, 263] on icon at bounding box center [674, 264] width 7 height 9
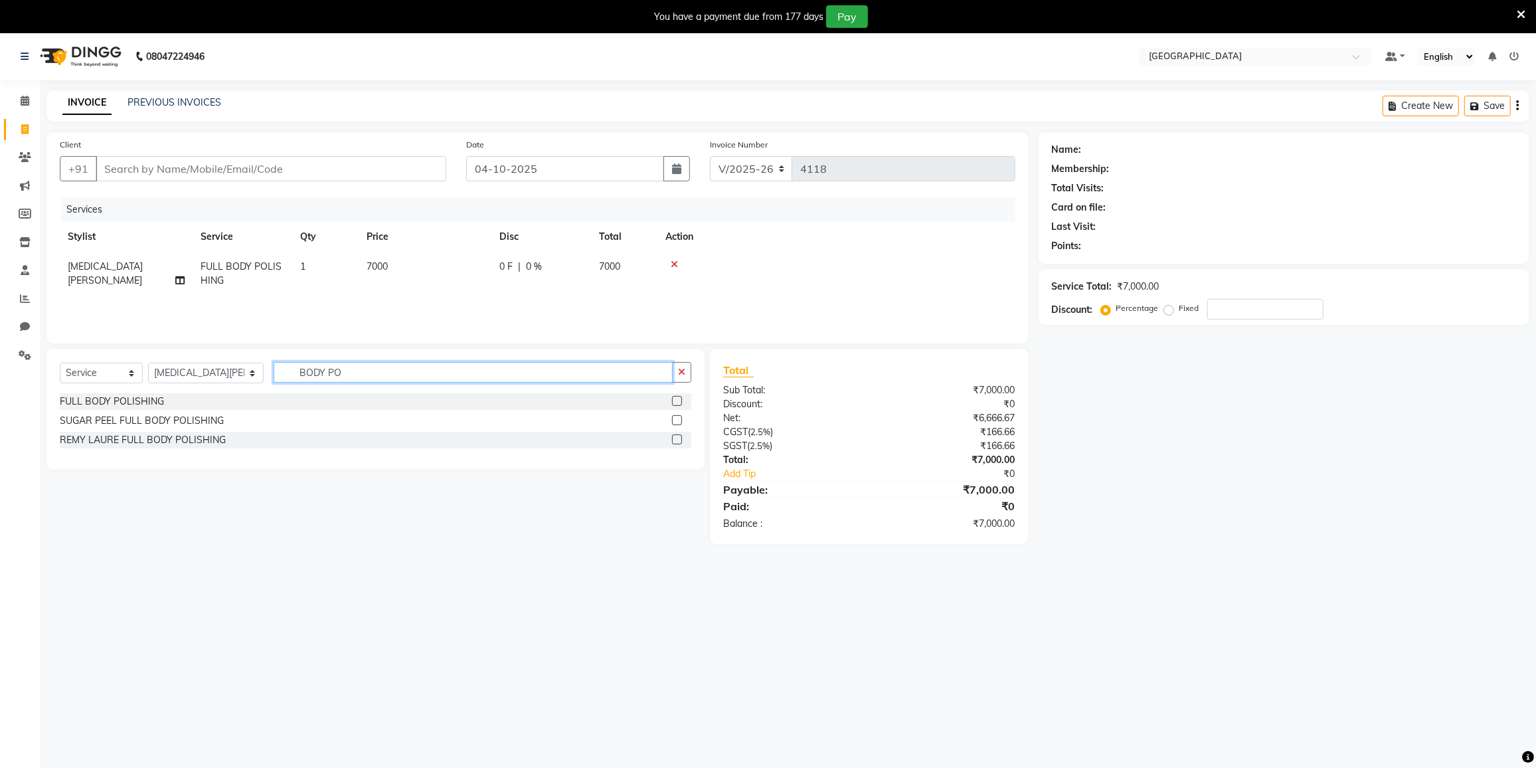
click at [332, 373] on input "BODY PO" at bounding box center [473, 372] width 399 height 21
type input "B"
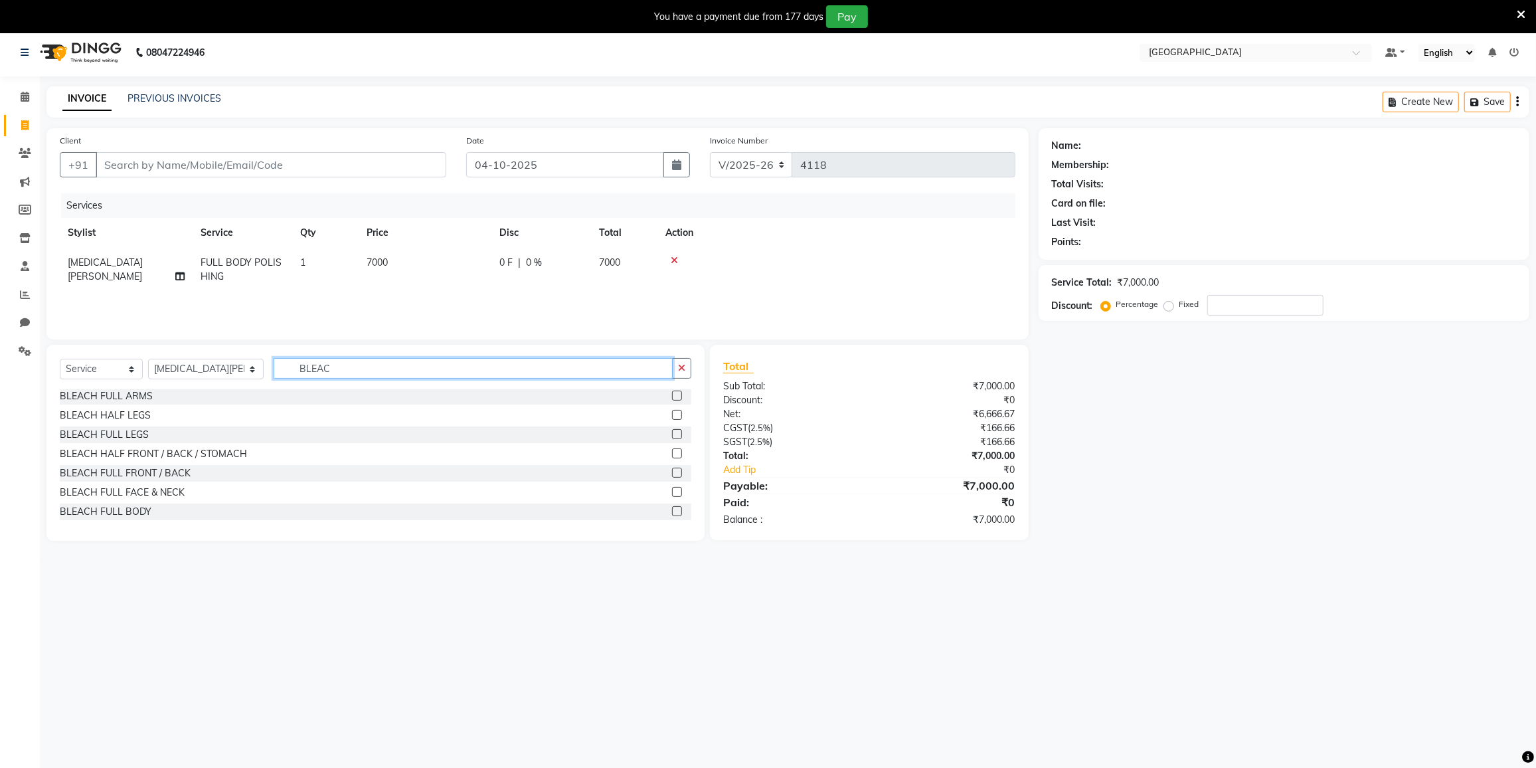
scroll to position [33, 0]
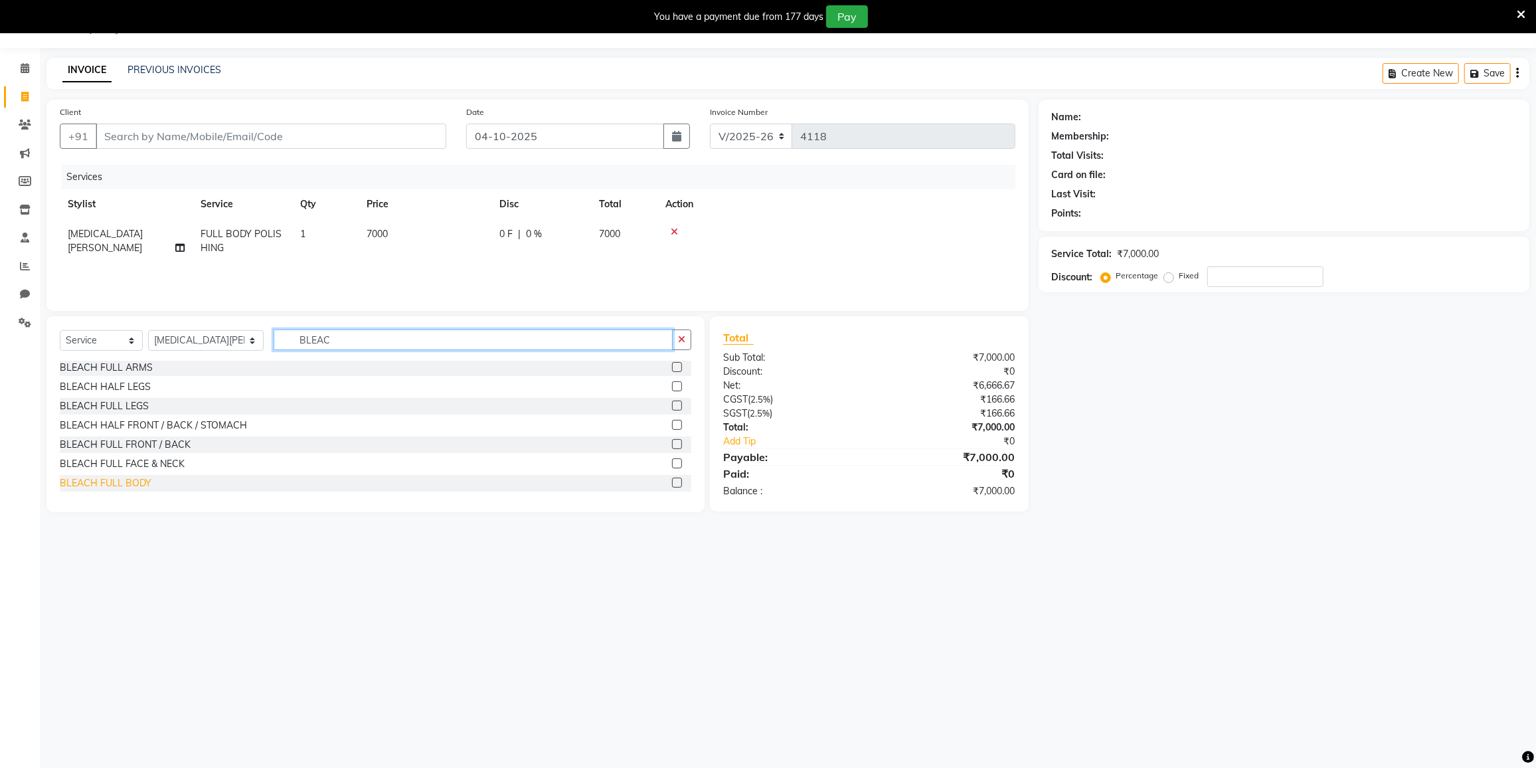
type input "BLEAC"
click at [92, 478] on div "BLEACH FULL BODY" at bounding box center [106, 483] width 92 height 14
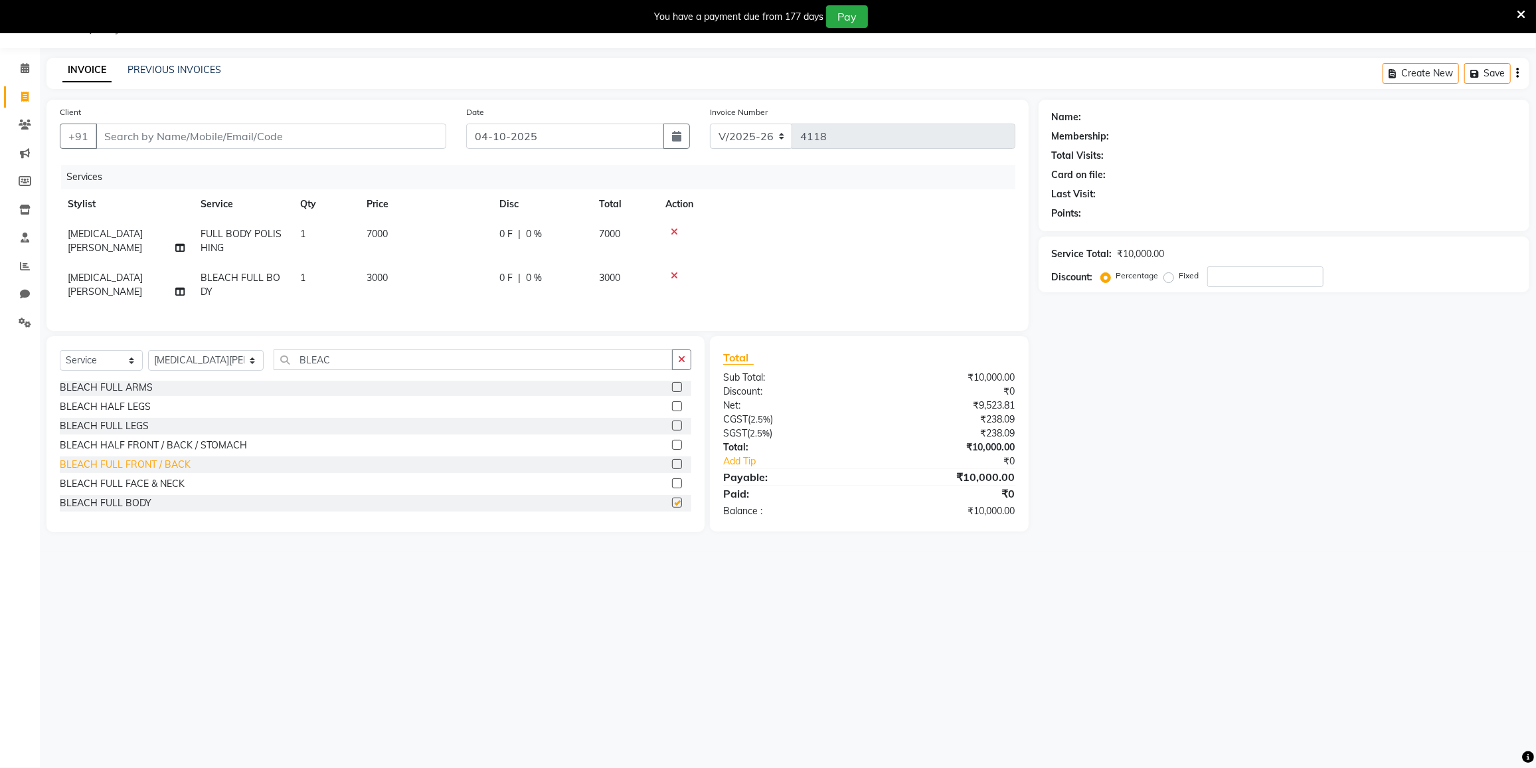
checkbox input "false"
click at [308, 127] on input "Client" at bounding box center [271, 136] width 351 height 25
type input "V"
type input "0"
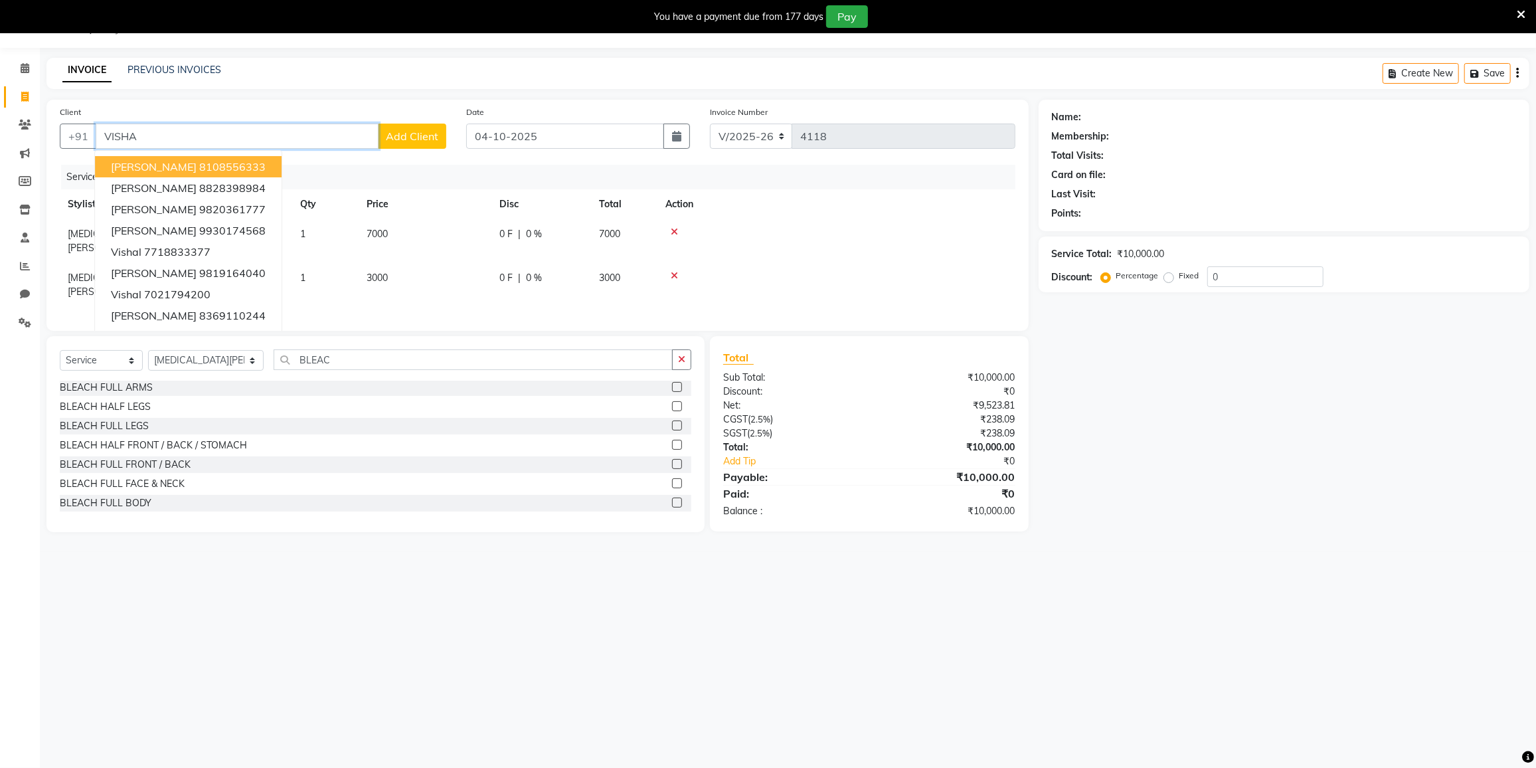
click at [199, 166] on ngb-highlight "8108556333" at bounding box center [232, 166] width 66 height 13
type input "8108556333"
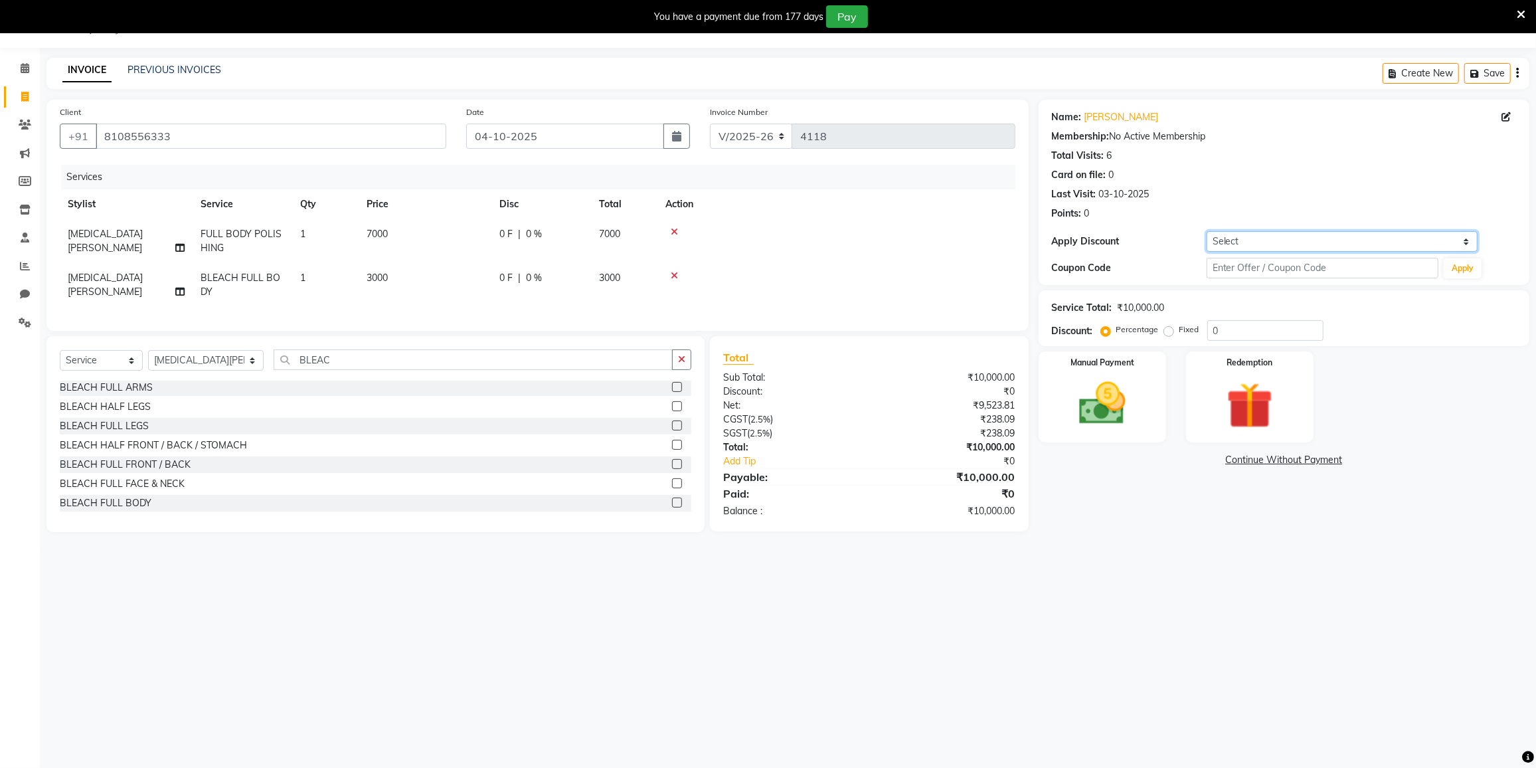
click at [1238, 239] on select "Select Coupon → 500 Coupons Coupon → Kalpataru20 Coupon → Veda20 Coupon → Salt-…" at bounding box center [1342, 241] width 271 height 21
select select "4: Object"
click at [1207, 231] on select "Select Coupon → 500 Coupons Coupon → Kalpataru20 Coupon → Veda20 Coupon → Salt-…" at bounding box center [1342, 241] width 271 height 21
type input "20"
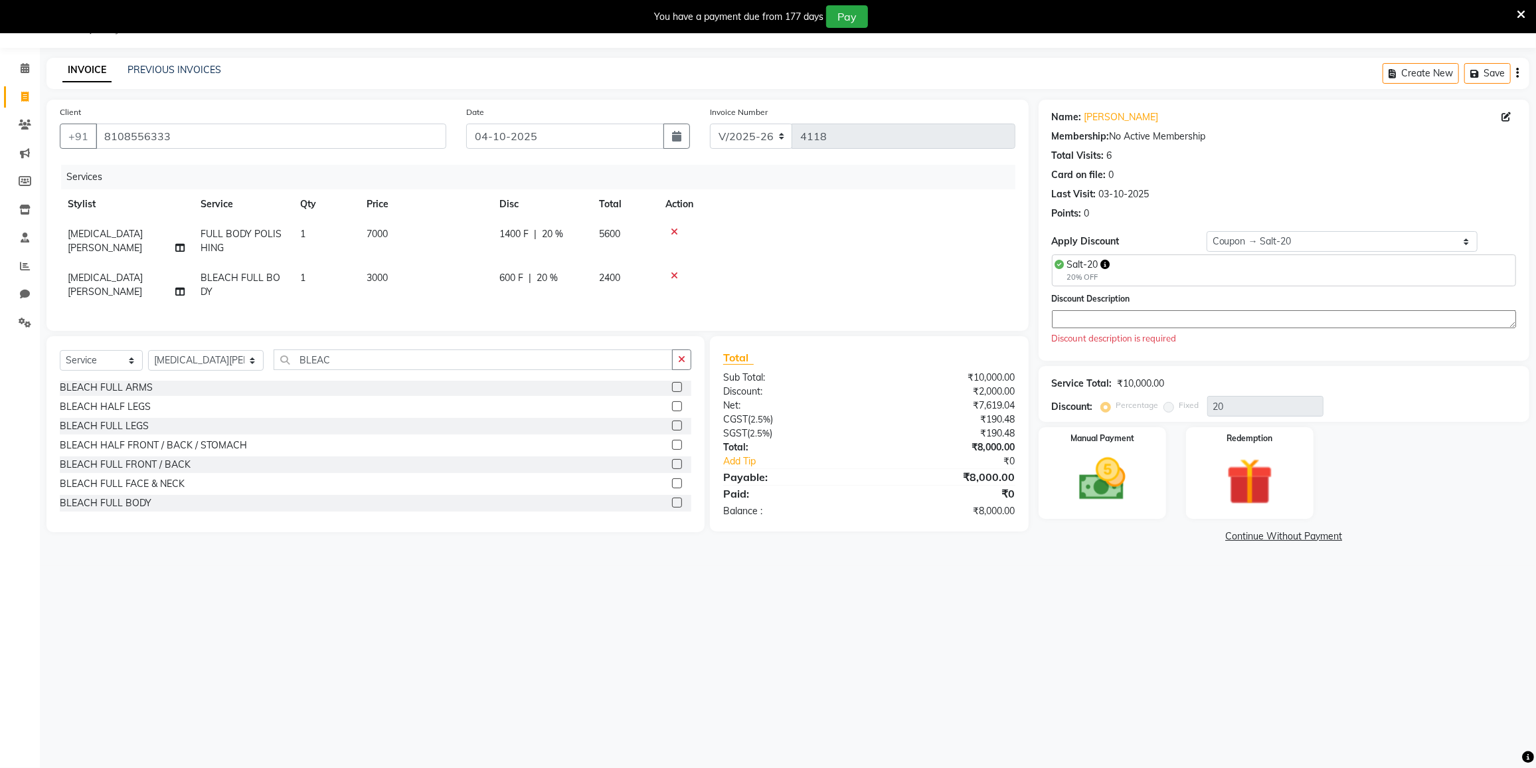
click at [1135, 318] on textarea at bounding box center [1284, 319] width 464 height 18
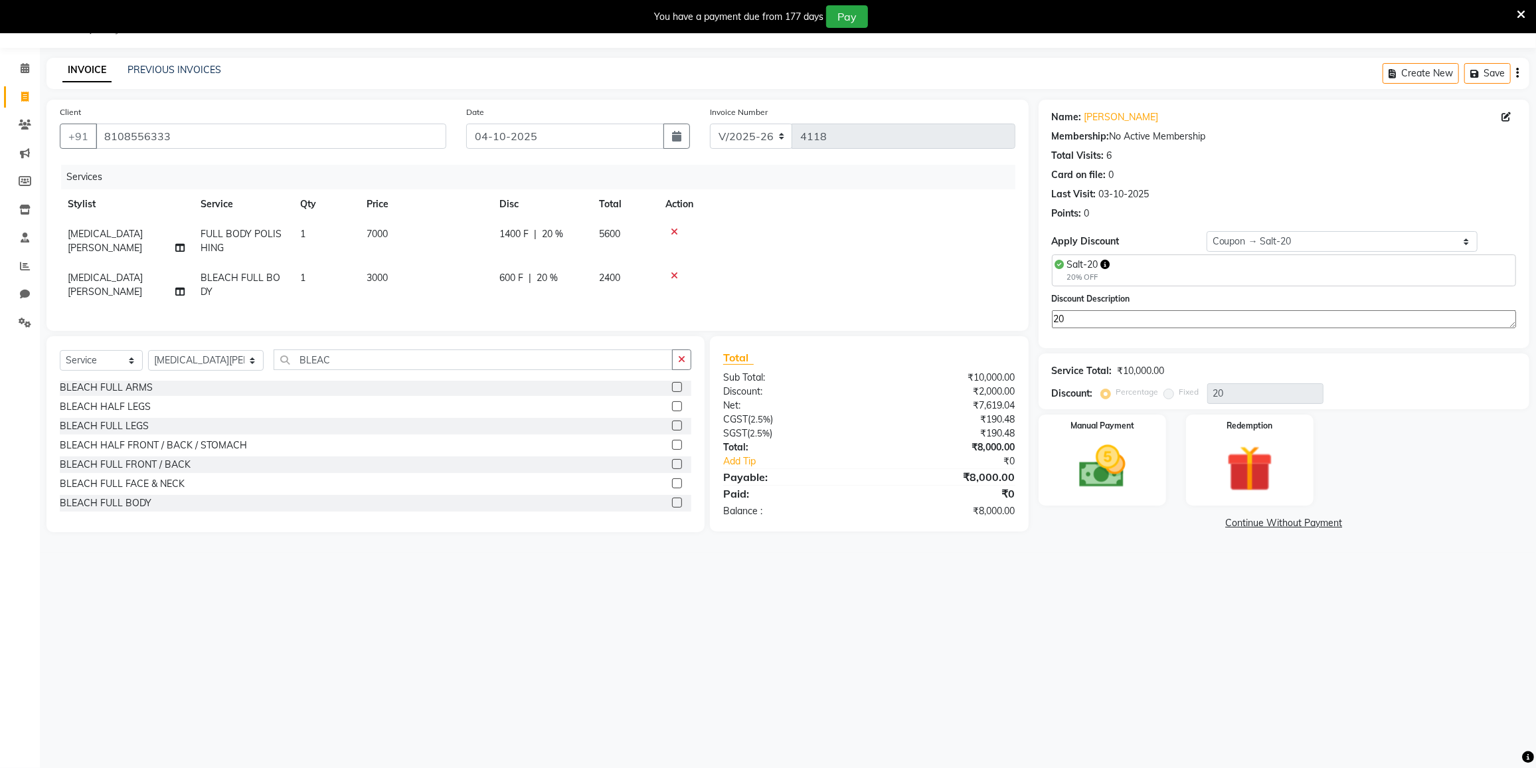
type textarea "20"
drag, startPoint x: 676, startPoint y: 278, endPoint x: 667, endPoint y: 290, distance: 14.6
click at [667, 290] on td at bounding box center [837, 285] width 358 height 44
click at [675, 275] on icon at bounding box center [674, 275] width 7 height 9
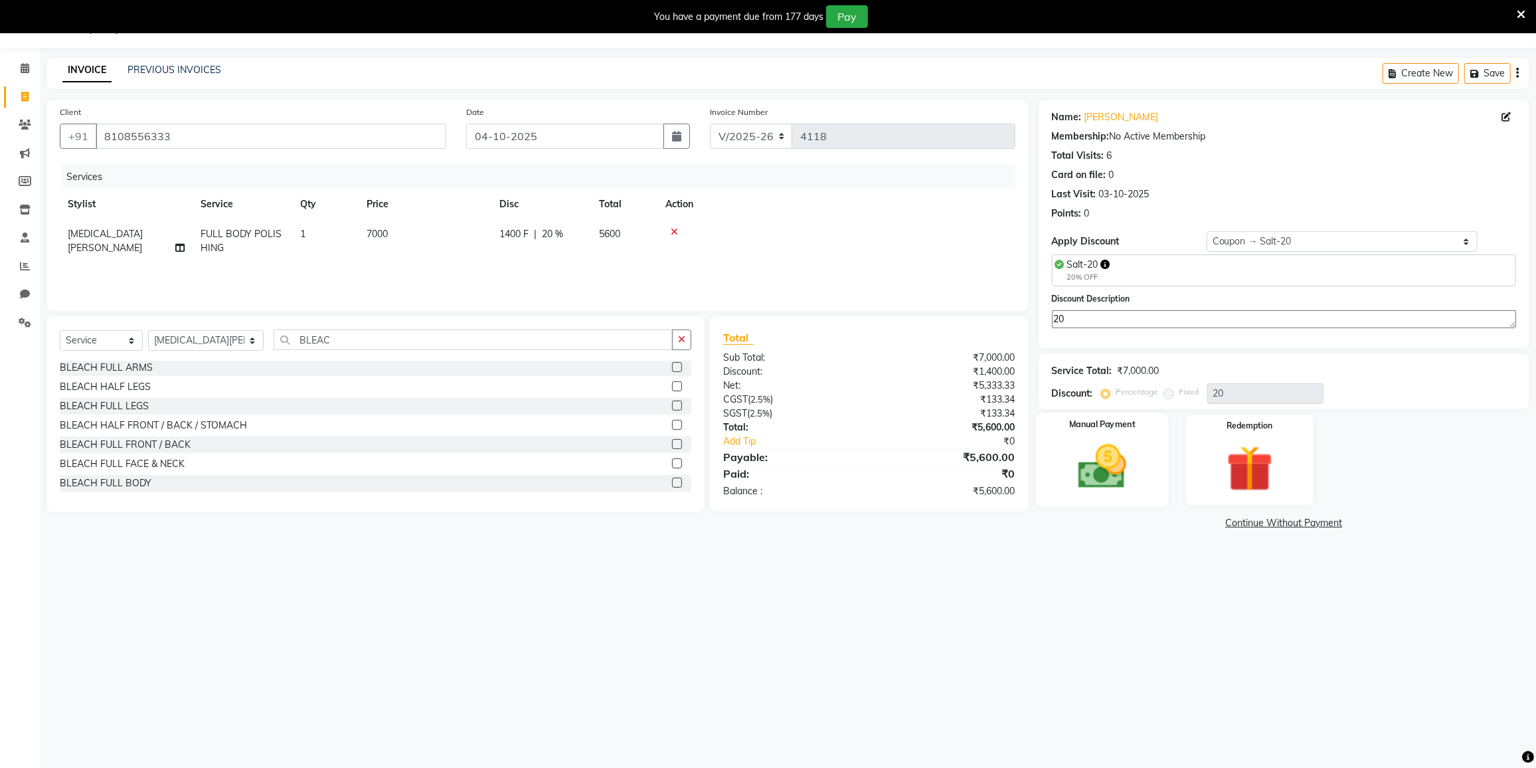
click at [1095, 456] on img at bounding box center [1102, 467] width 79 height 56
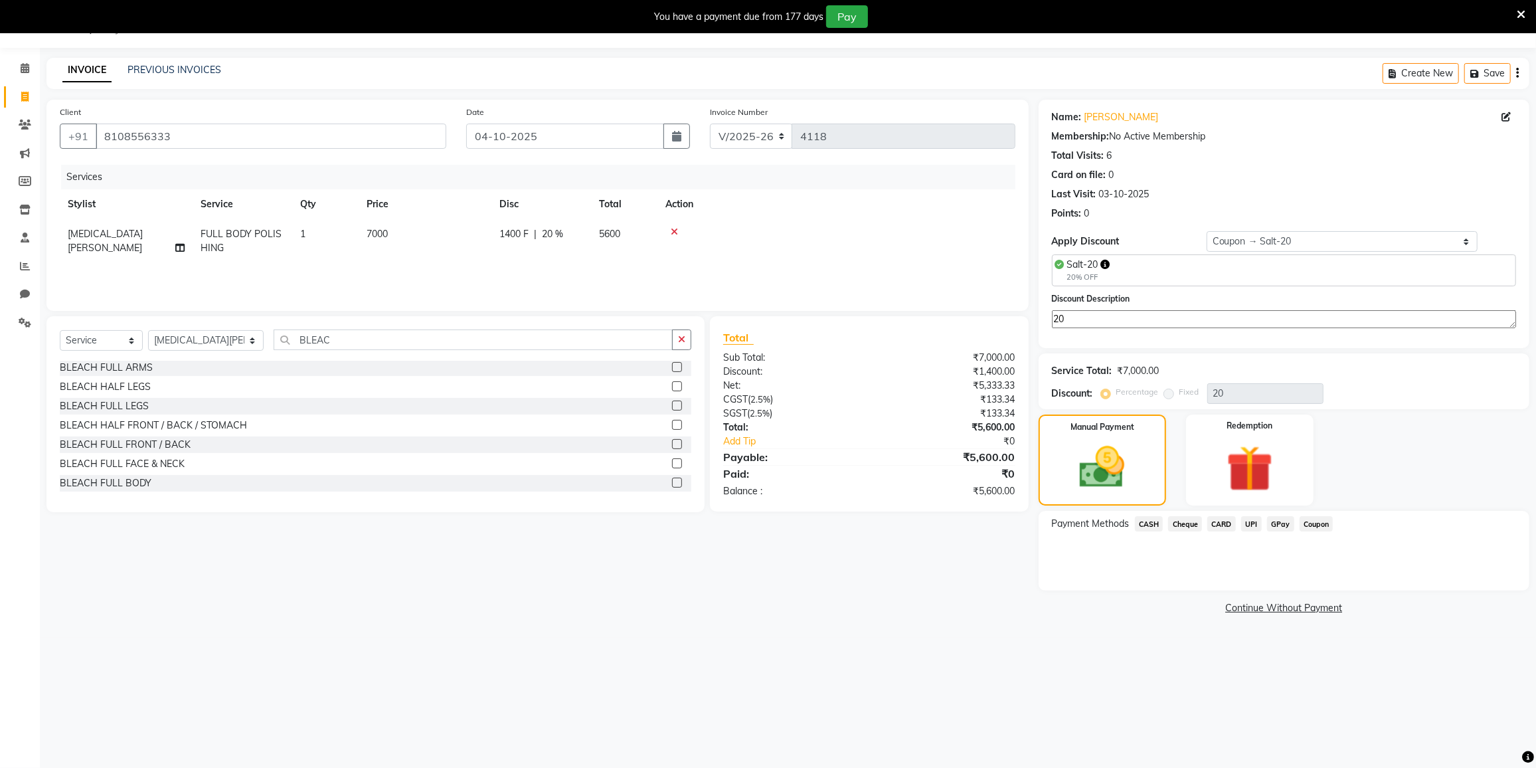
click at [1223, 518] on span "CARD" at bounding box center [1222, 523] width 29 height 15
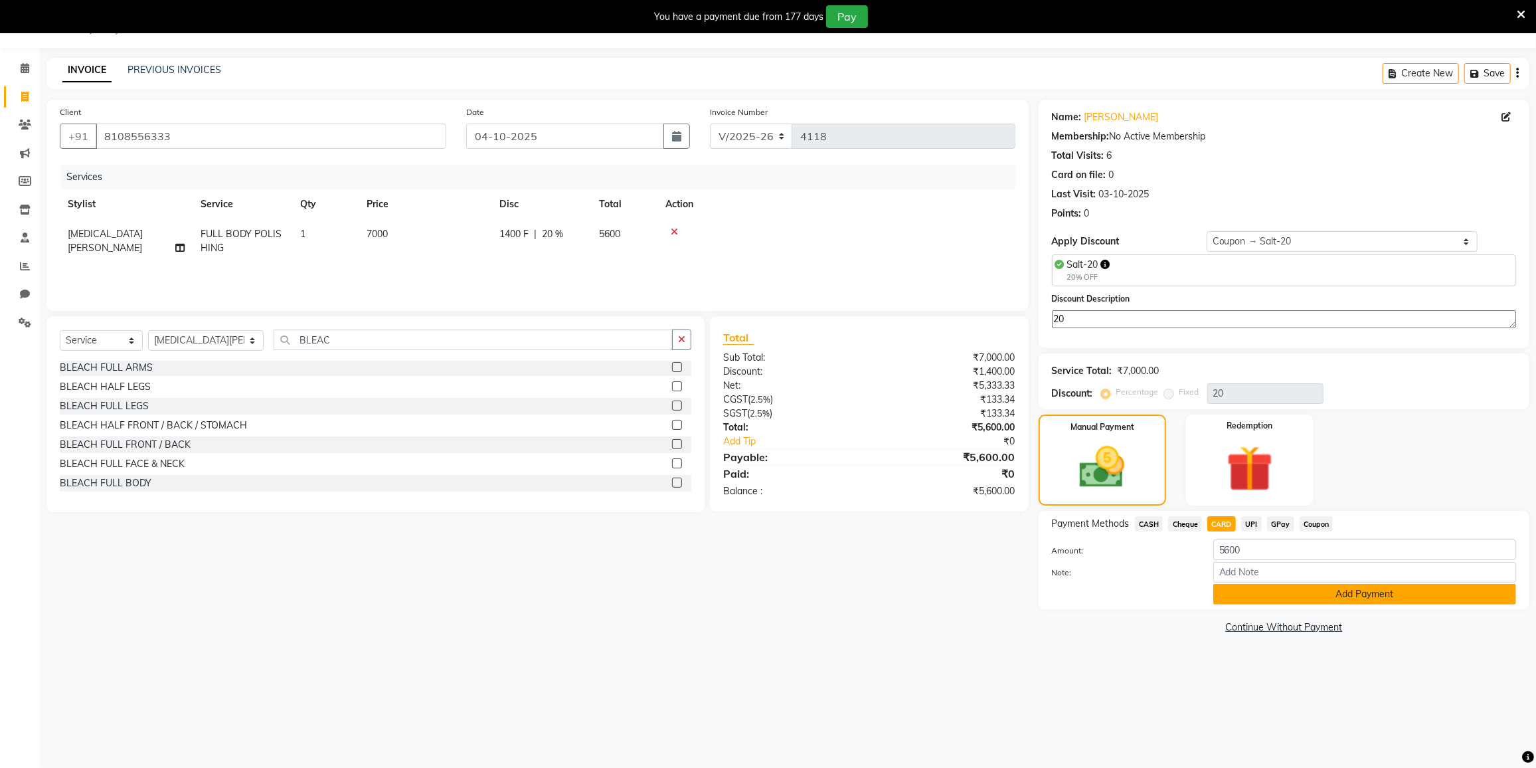
click at [1259, 586] on button "Add Payment" at bounding box center [1365, 594] width 303 height 21
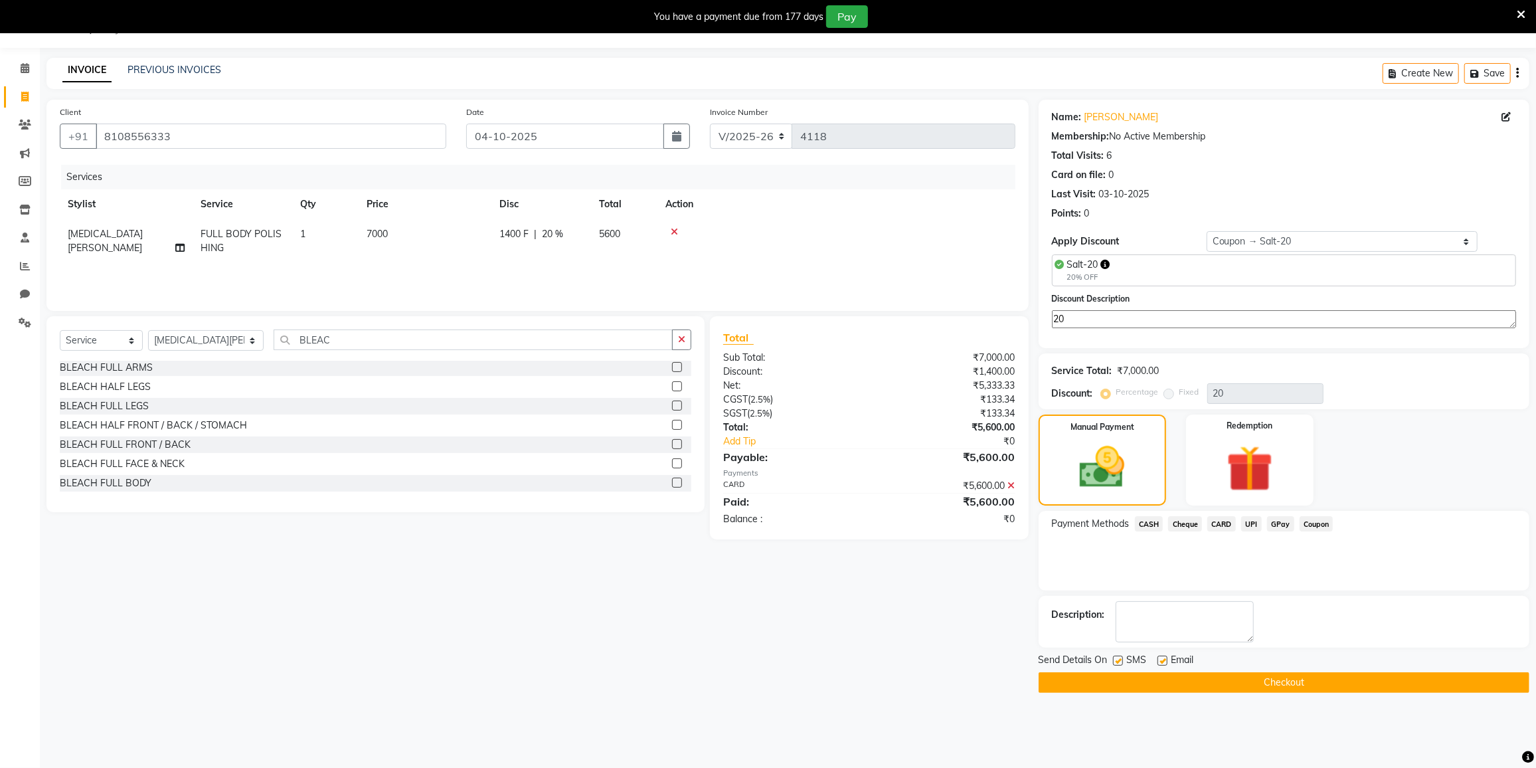
click at [1234, 682] on button "Checkout" at bounding box center [1284, 682] width 491 height 21
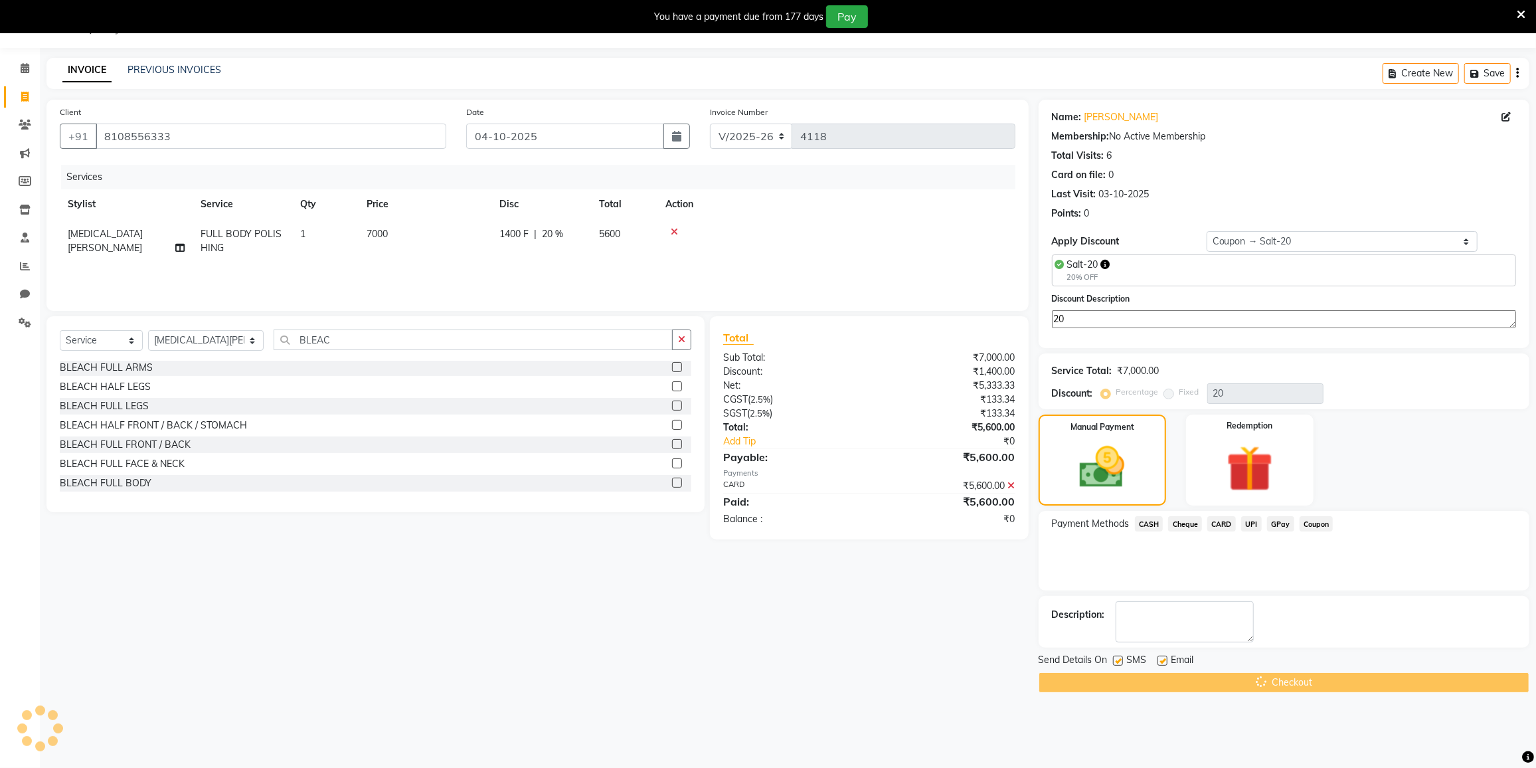
click at [1234, 682] on div "Checkout" at bounding box center [1284, 682] width 491 height 21
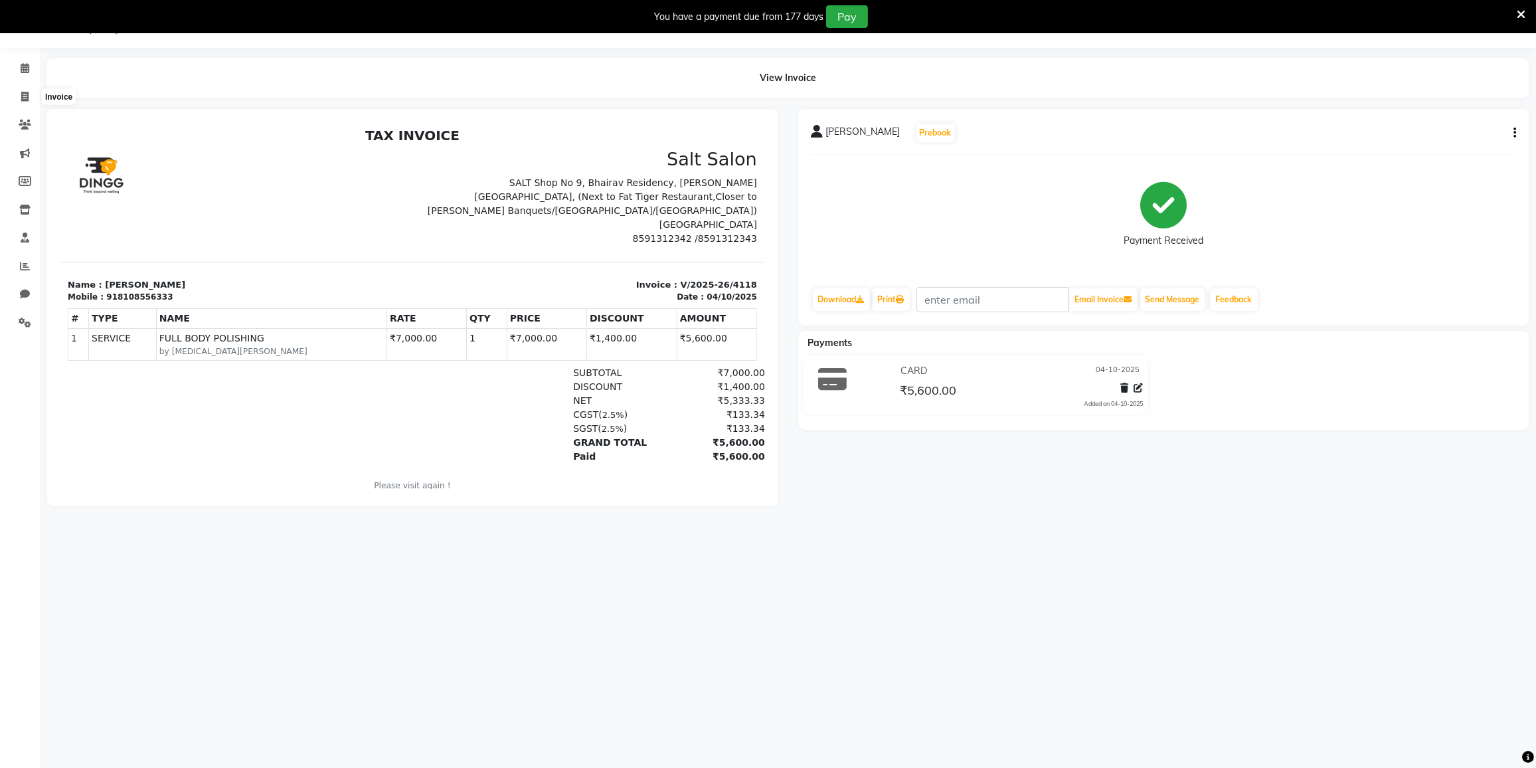
click at [27, 108] on li "Invoice" at bounding box center [20, 97] width 40 height 29
click at [26, 99] on icon at bounding box center [24, 97] width 7 height 10
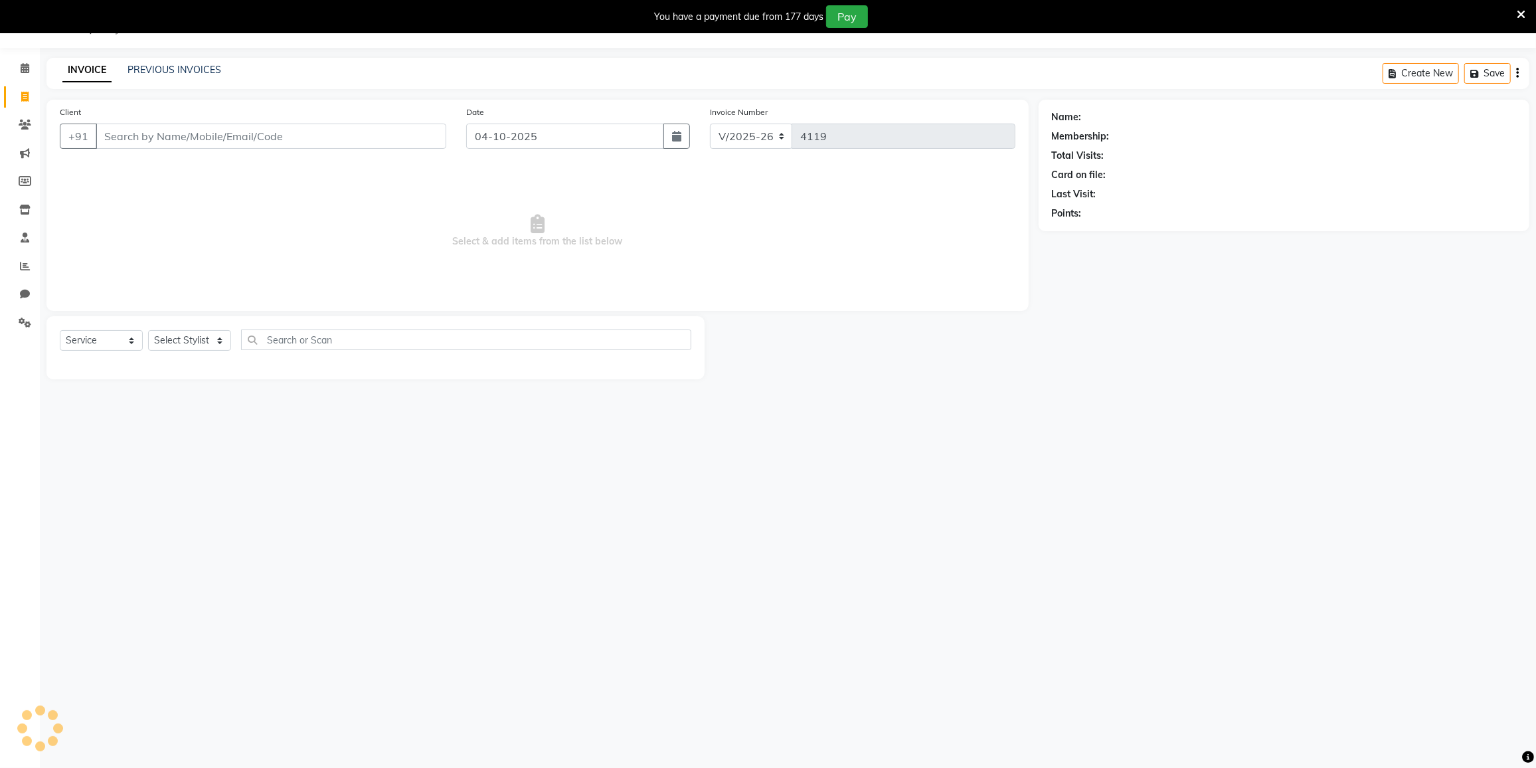
click at [26, 99] on icon at bounding box center [24, 97] width 7 height 10
select select "8096"
select select "service"
click at [208, 335] on select "Select Stylist DC [PERSON_NAME] [PERSON_NAME] [PERSON_NAME] [PERSON_NAME] [PERS…" at bounding box center [206, 340] width 116 height 21
select select "77532"
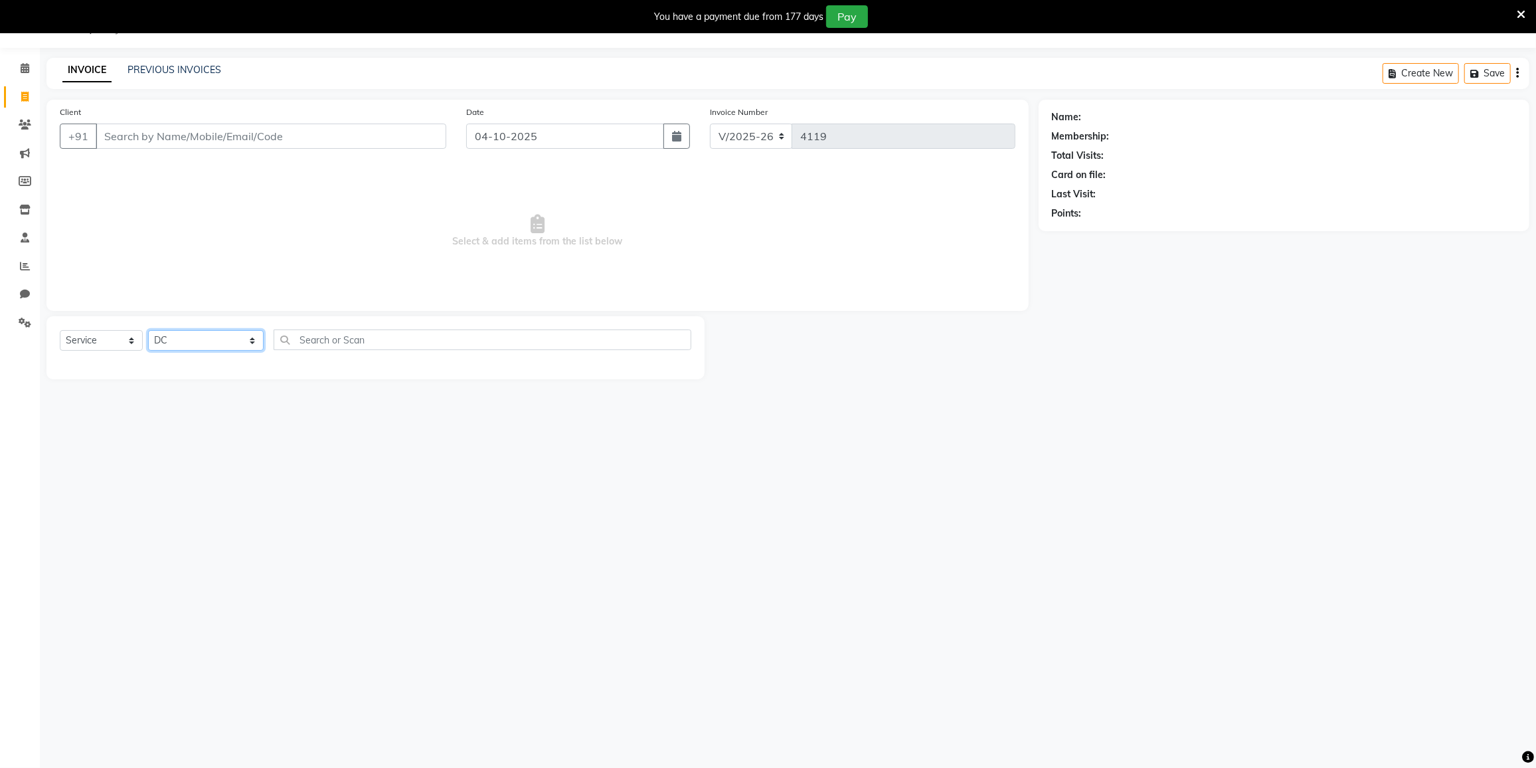
click at [148, 330] on select "Select Stylist DC [PERSON_NAME] [PERSON_NAME] [PERSON_NAME] [PERSON_NAME] [PERS…" at bounding box center [206, 340] width 116 height 21
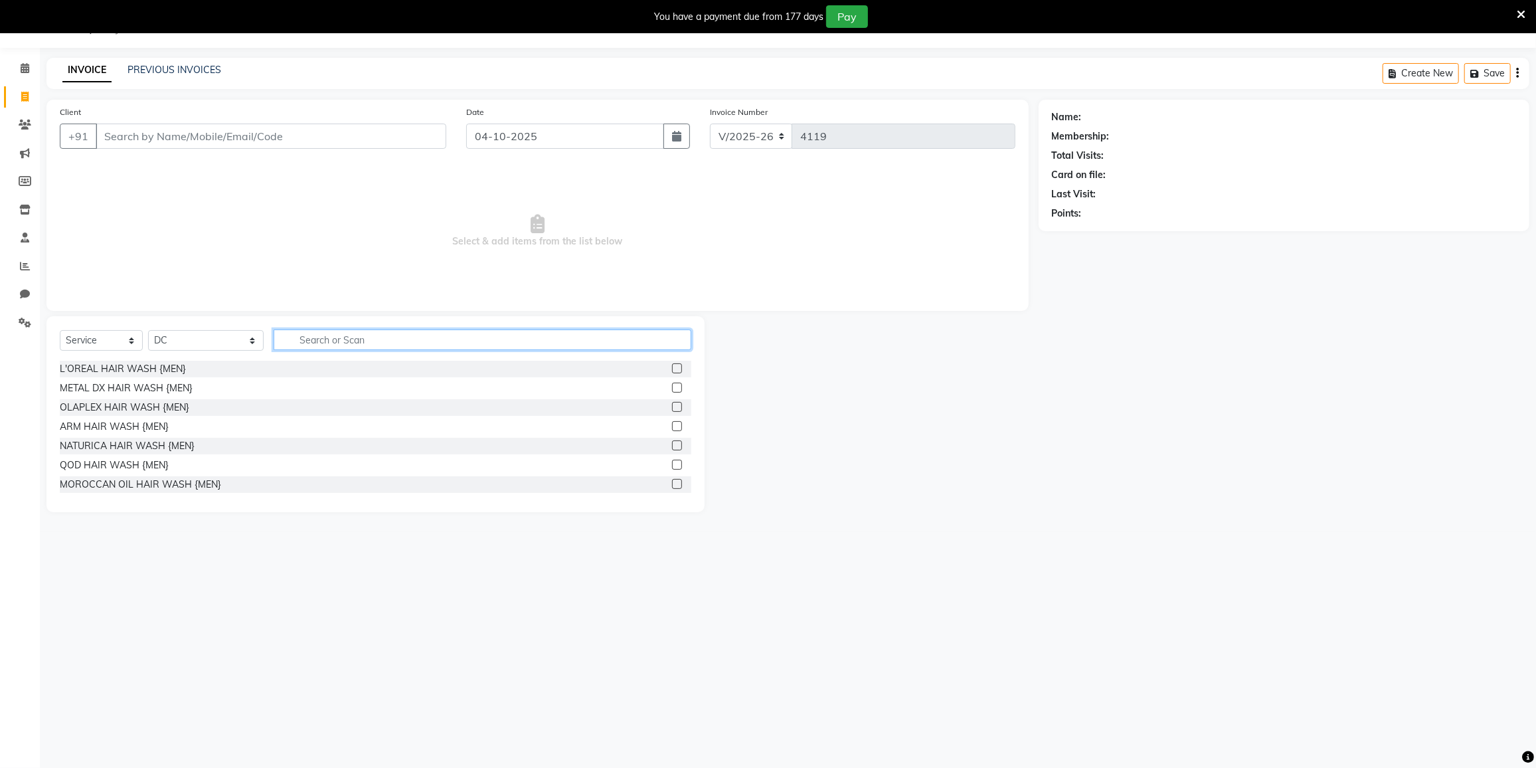
click at [294, 339] on input "text" at bounding box center [483, 339] width 418 height 21
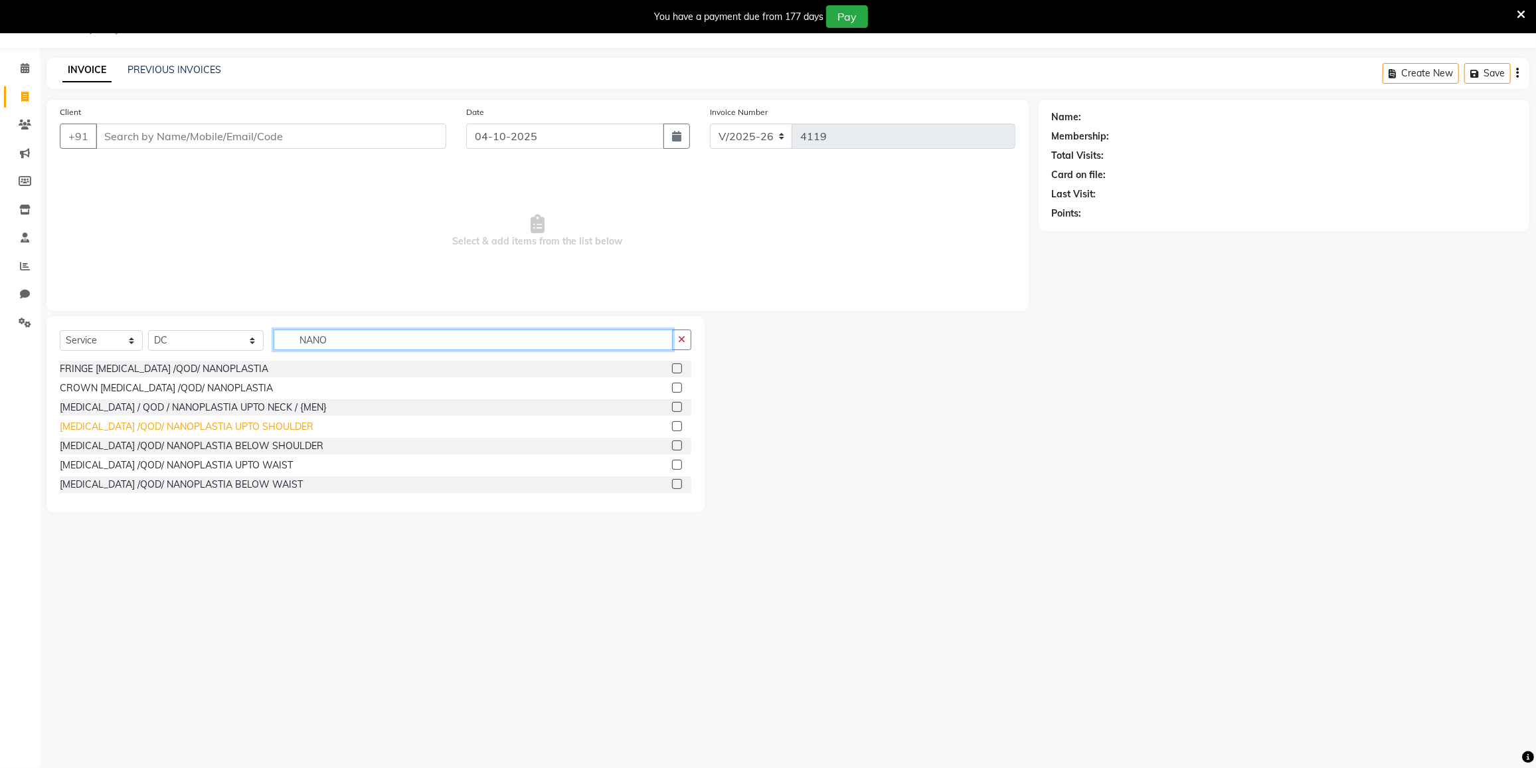
type input "NANO"
click at [183, 424] on div "[MEDICAL_DATA] /QOD/ NANOPLASTIA UPTO SHOULDER" at bounding box center [187, 427] width 254 height 14
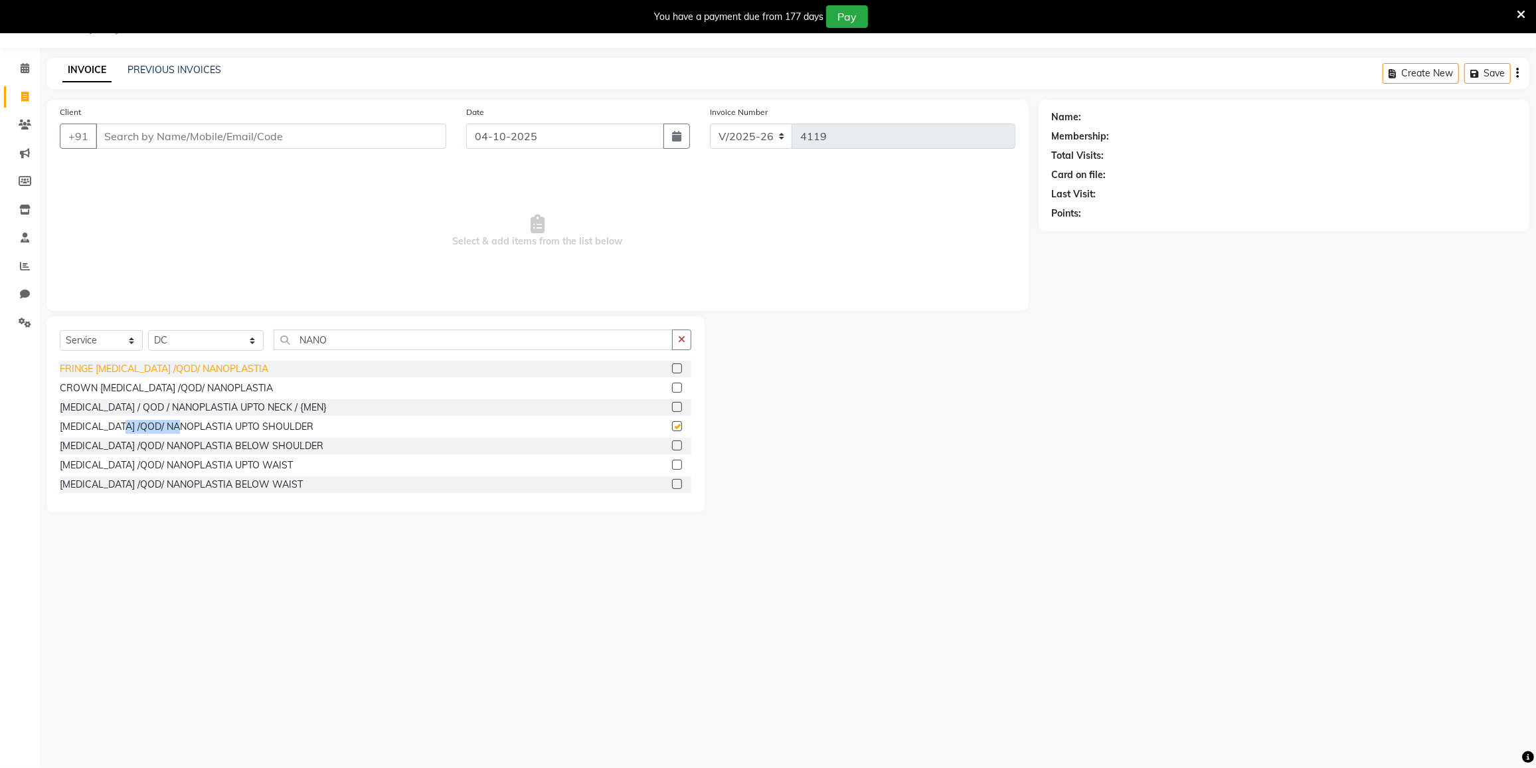
click at [185, 424] on div "[MEDICAL_DATA] /QOD/ NANOPLASTIA UPTO SHOULDER" at bounding box center [187, 427] width 254 height 14
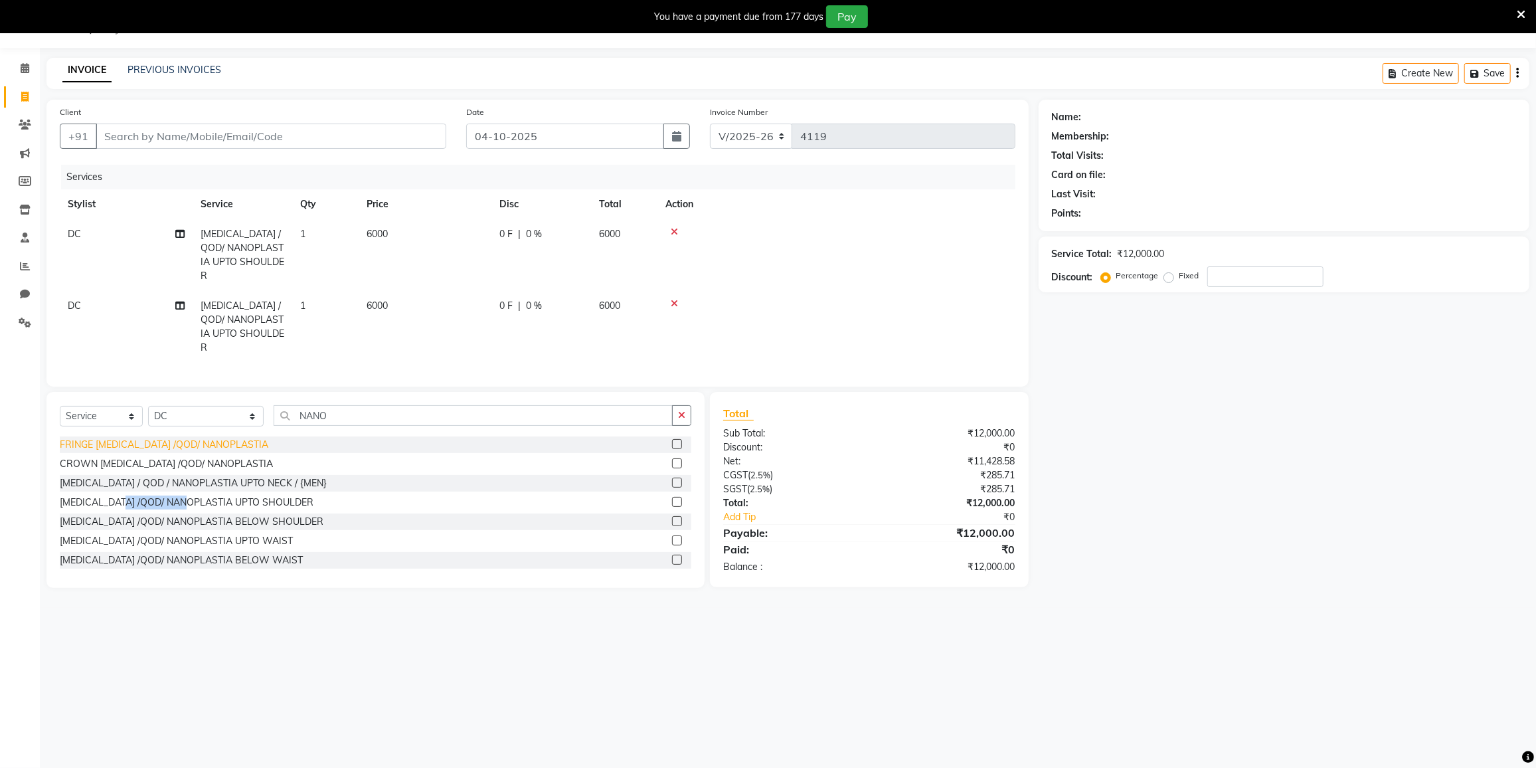
checkbox input "false"
click at [207, 515] on div "[MEDICAL_DATA] /QOD/ NANOPLASTIA BELOW SHOULDER" at bounding box center [192, 522] width 264 height 14
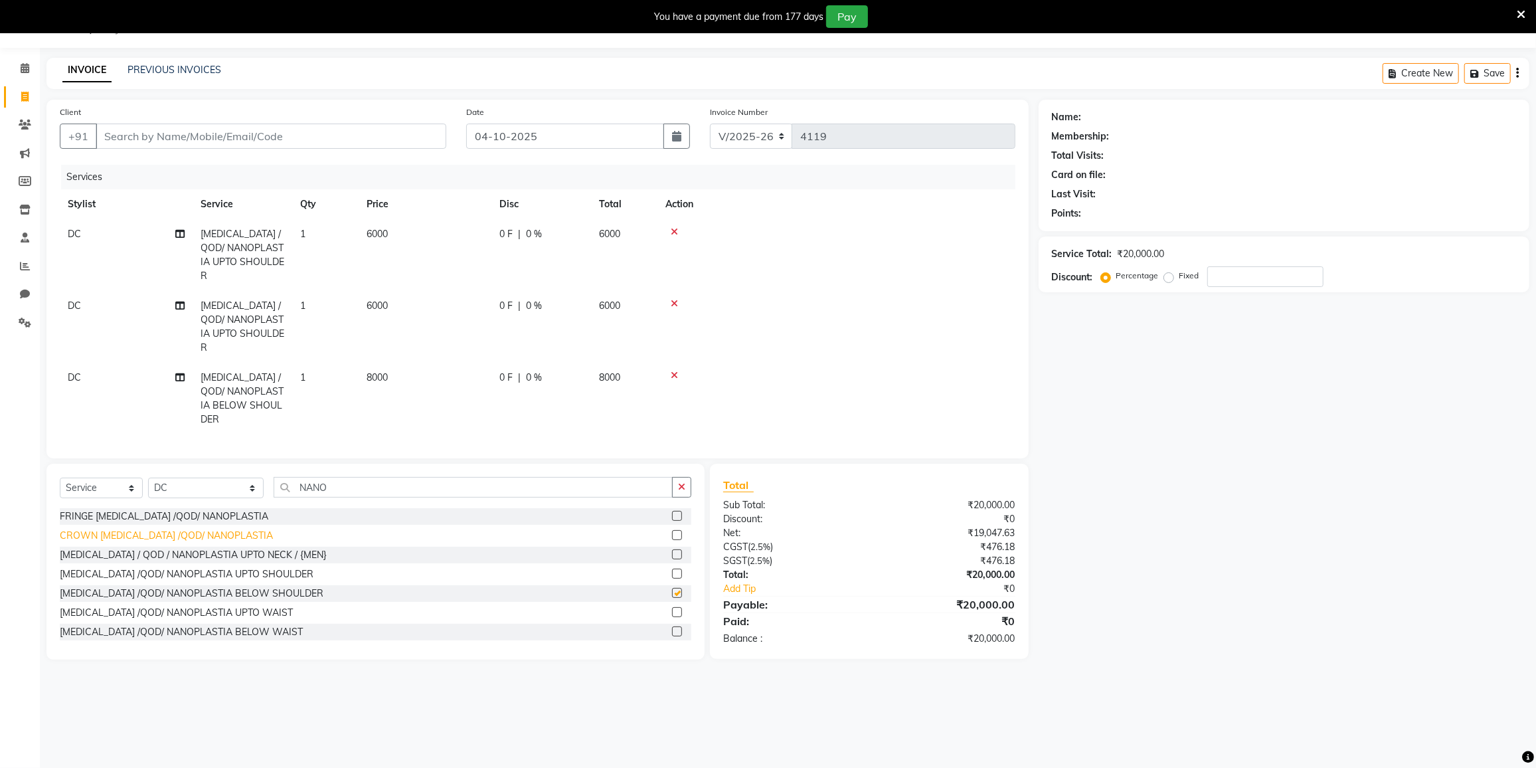
checkbox input "false"
click at [673, 230] on icon at bounding box center [674, 231] width 7 height 9
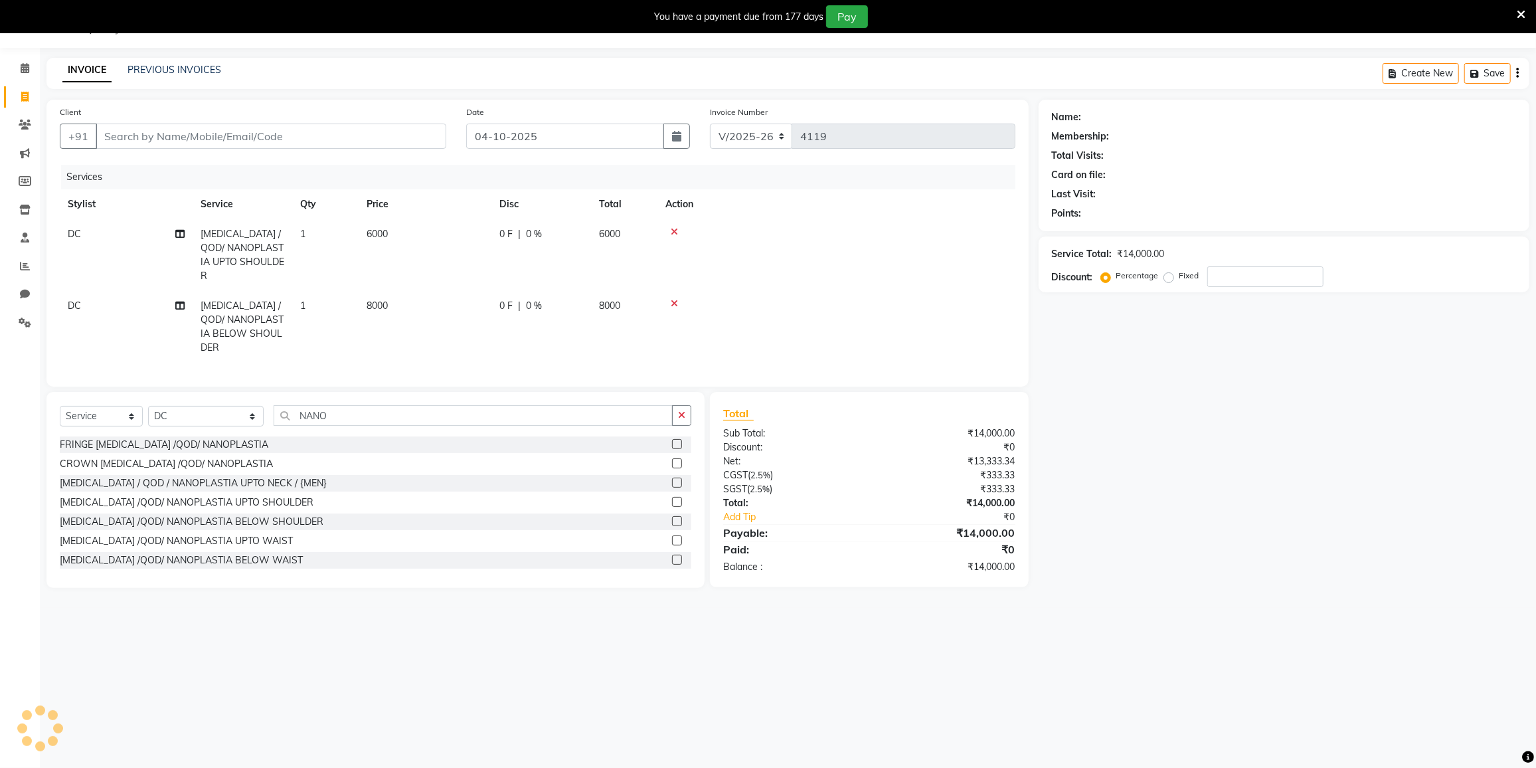
click at [674, 227] on icon at bounding box center [674, 231] width 7 height 9
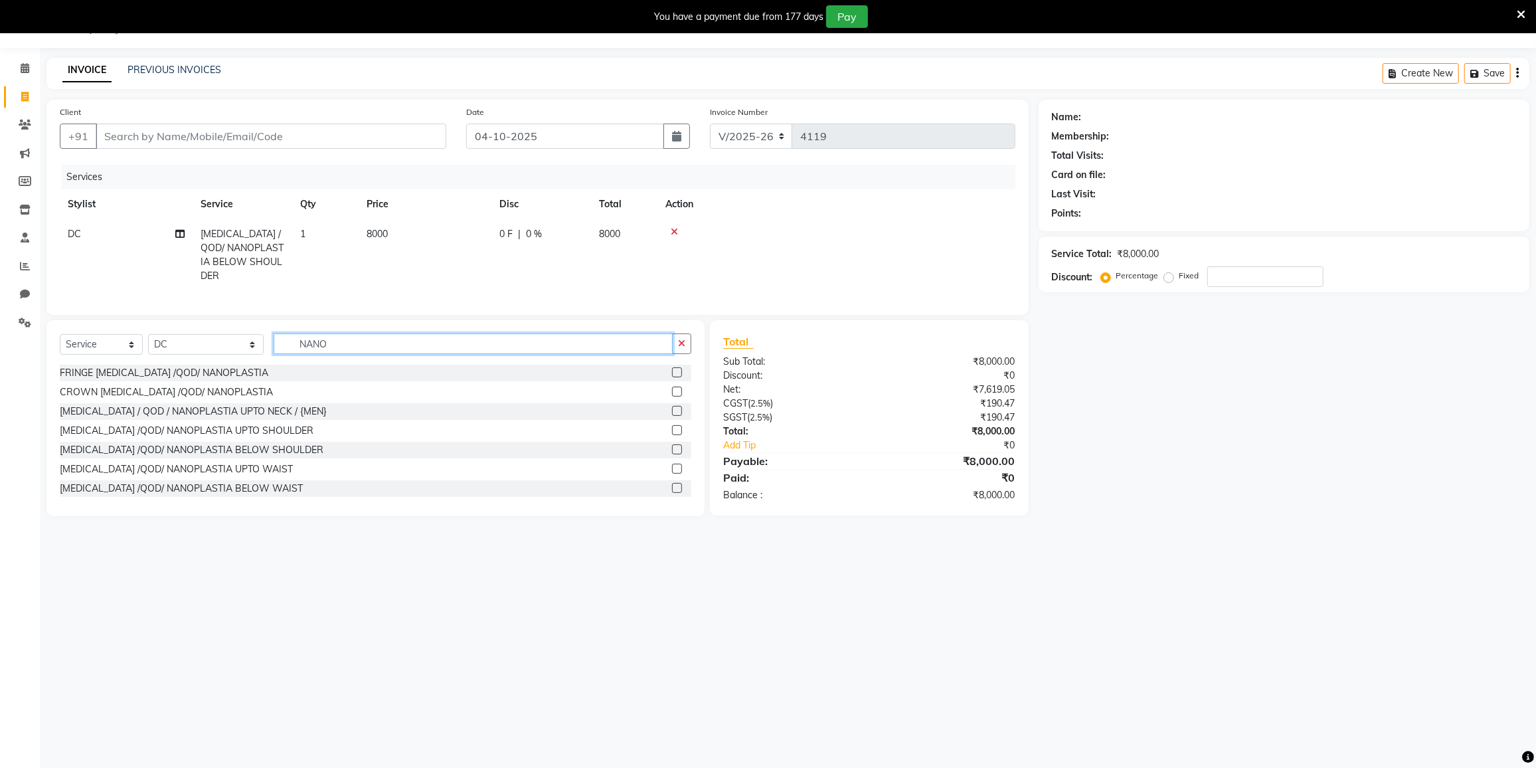
click at [328, 335] on input "NANO" at bounding box center [473, 343] width 399 height 21
type input "N"
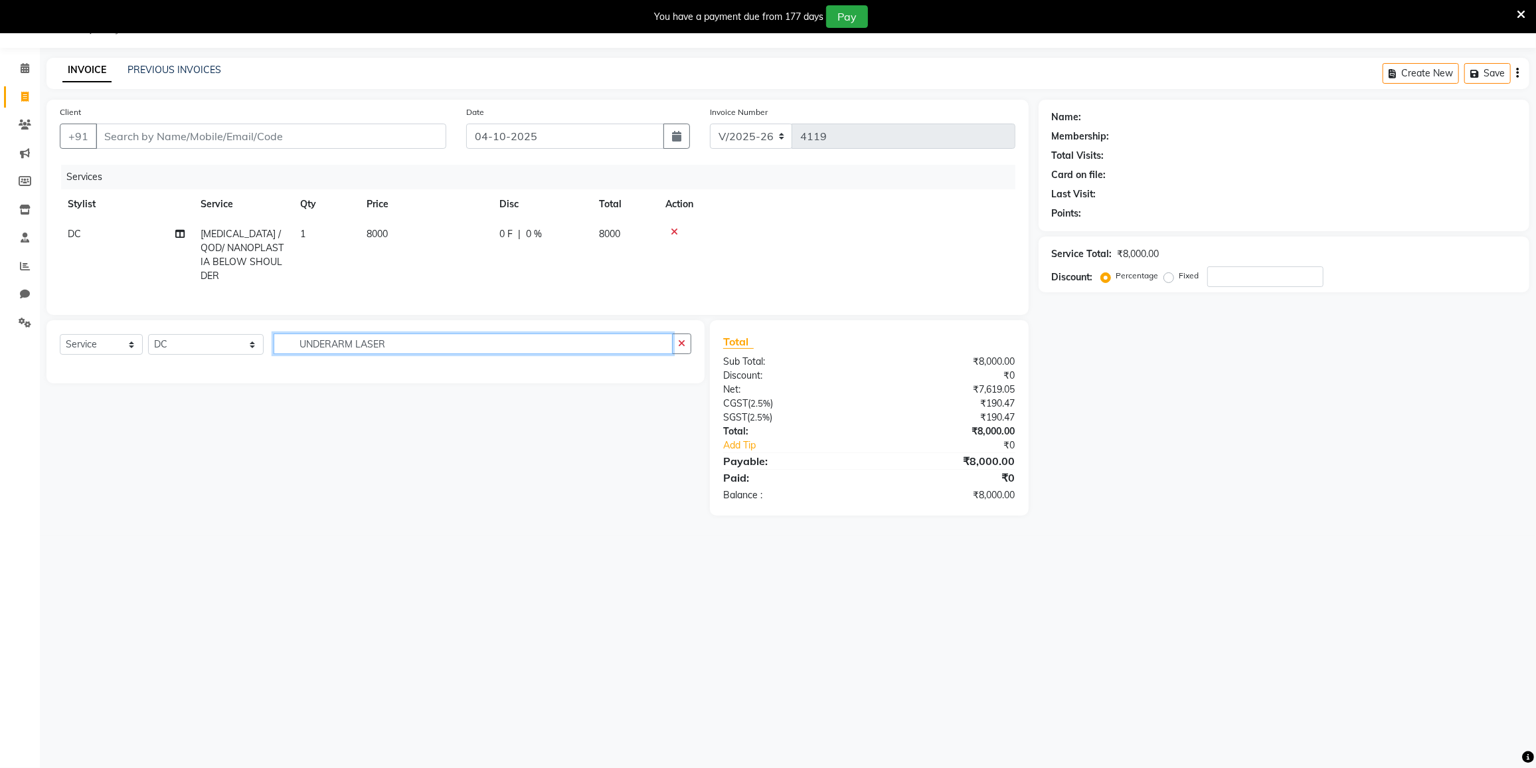
click at [340, 339] on input "UNDERARM LASER" at bounding box center [473, 343] width 399 height 21
type input "UNDER LASER"
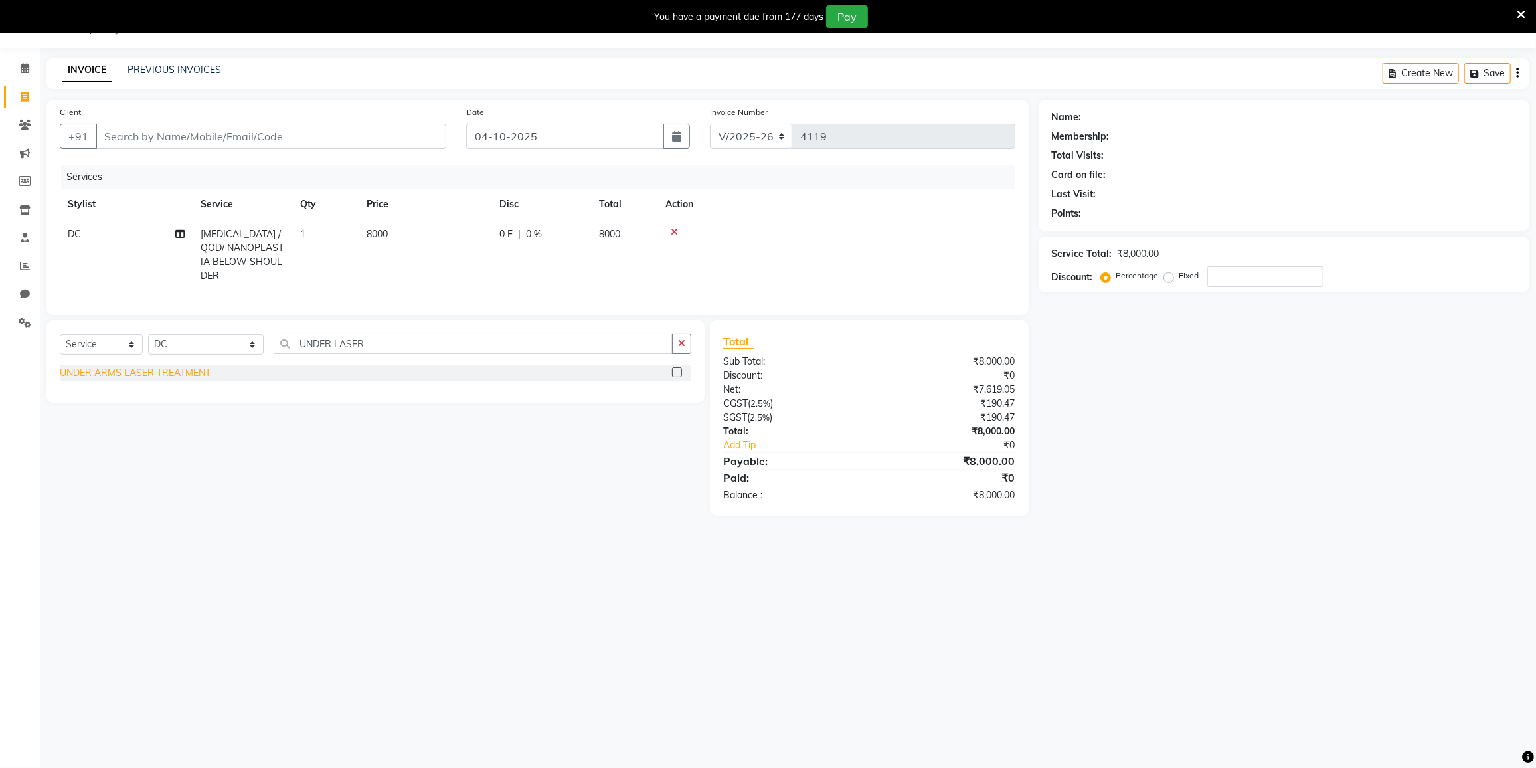
click at [166, 367] on div "UNDER ARMS LASER TREATMENT" at bounding box center [135, 373] width 151 height 14
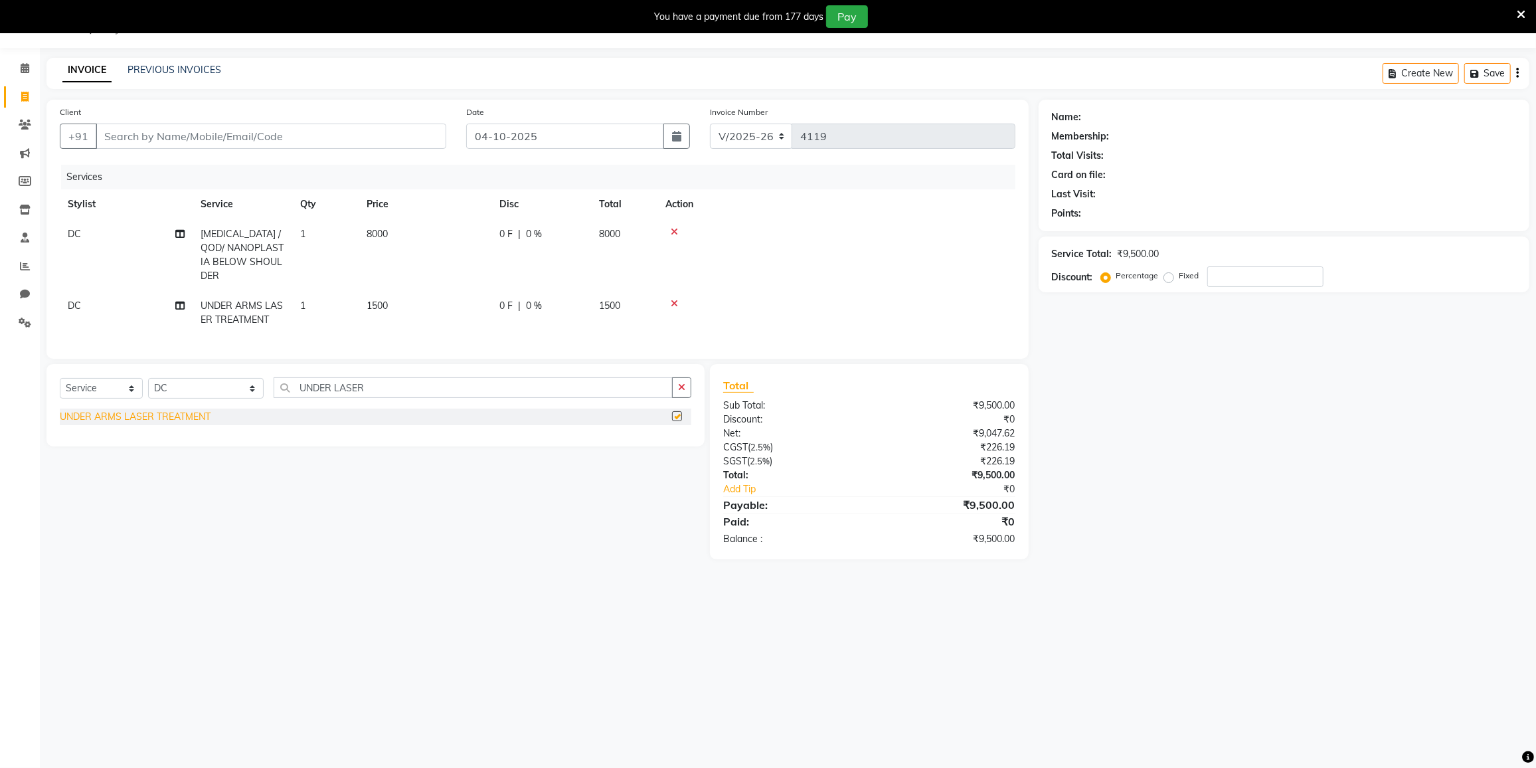
checkbox input "false"
click at [674, 230] on icon at bounding box center [674, 231] width 7 height 9
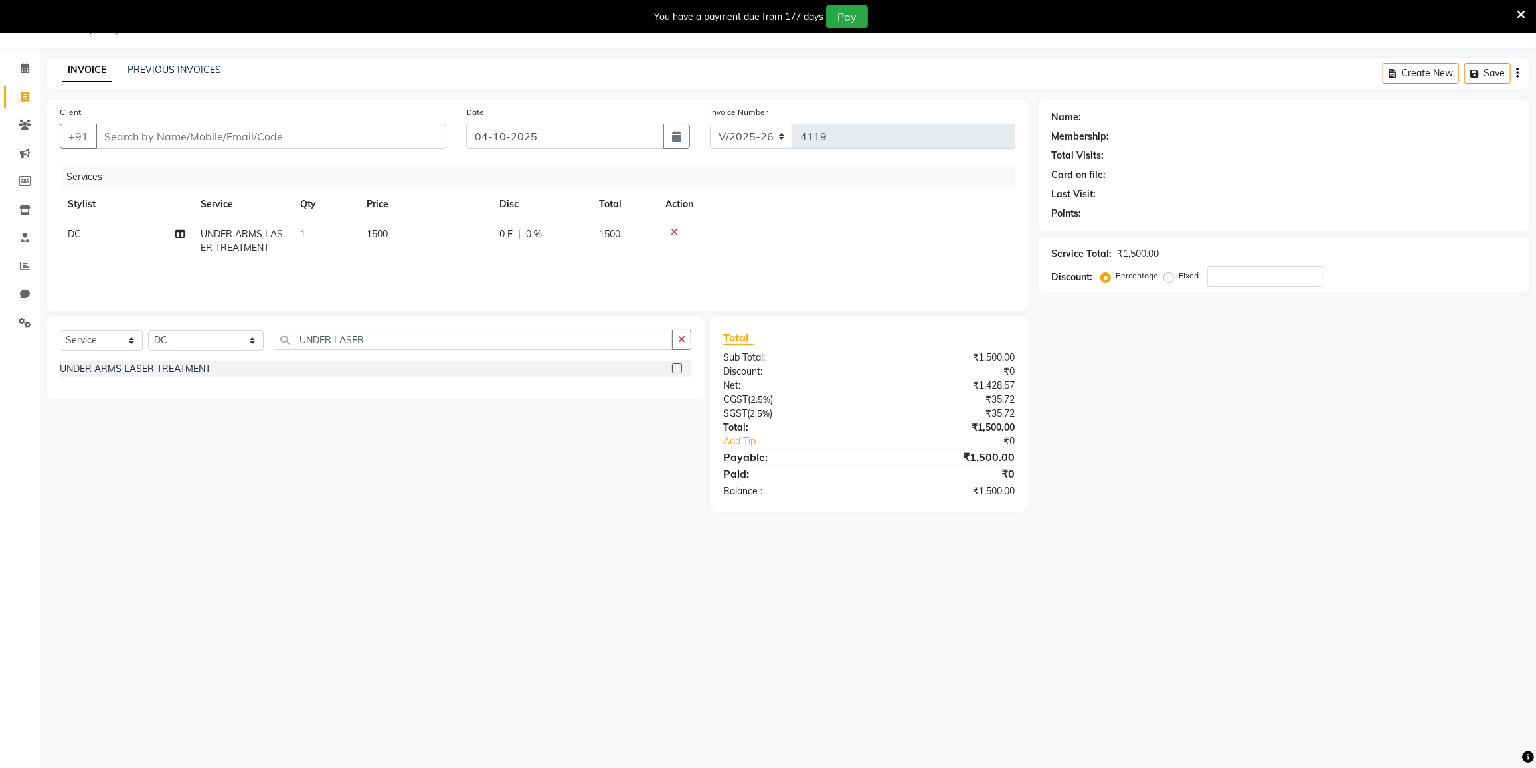
click at [674, 230] on icon at bounding box center [674, 231] width 7 height 9
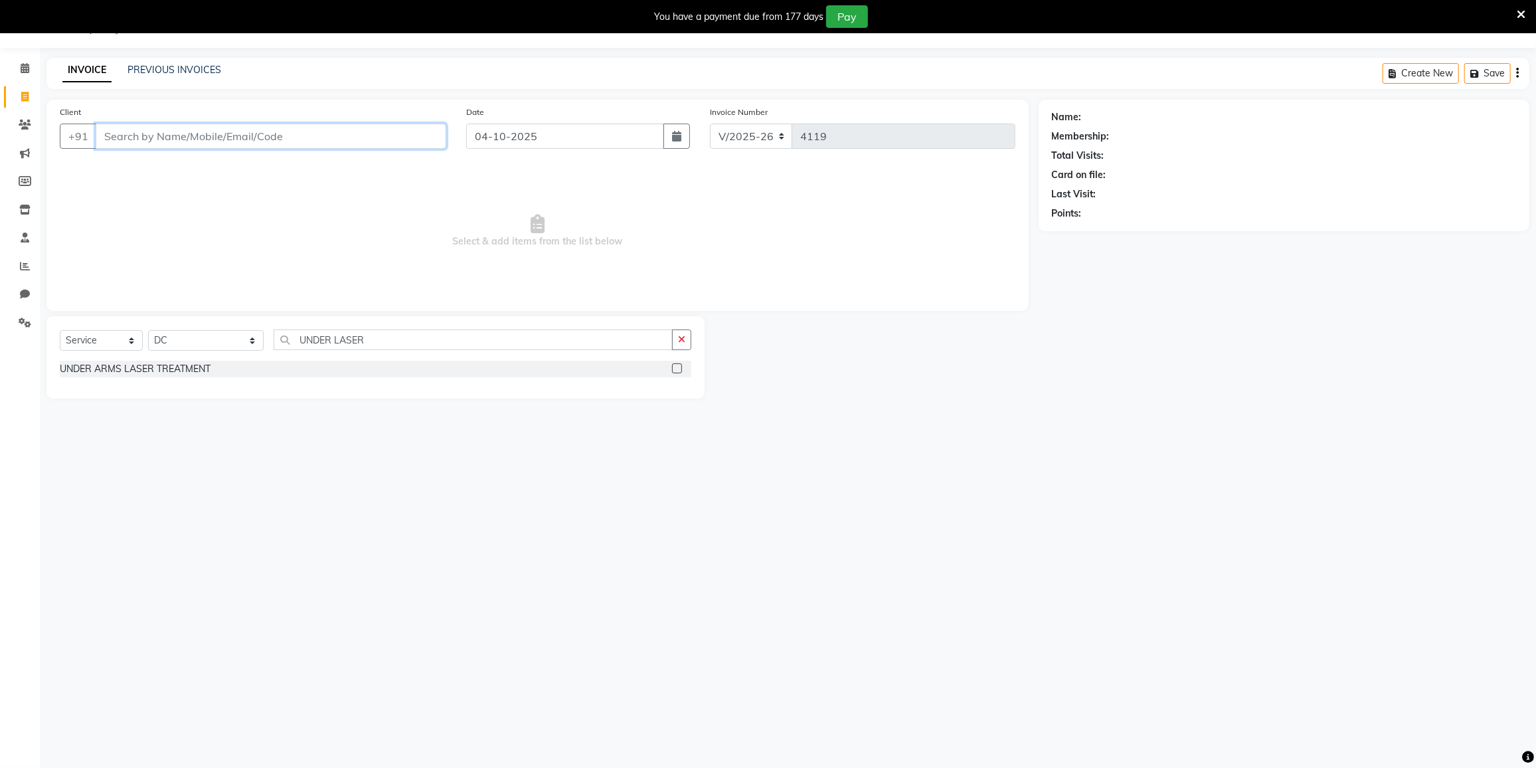
click at [286, 127] on input "Client" at bounding box center [271, 136] width 351 height 25
type input "7208338210"
click at [389, 127] on button "Add Client" at bounding box center [412, 136] width 68 height 25
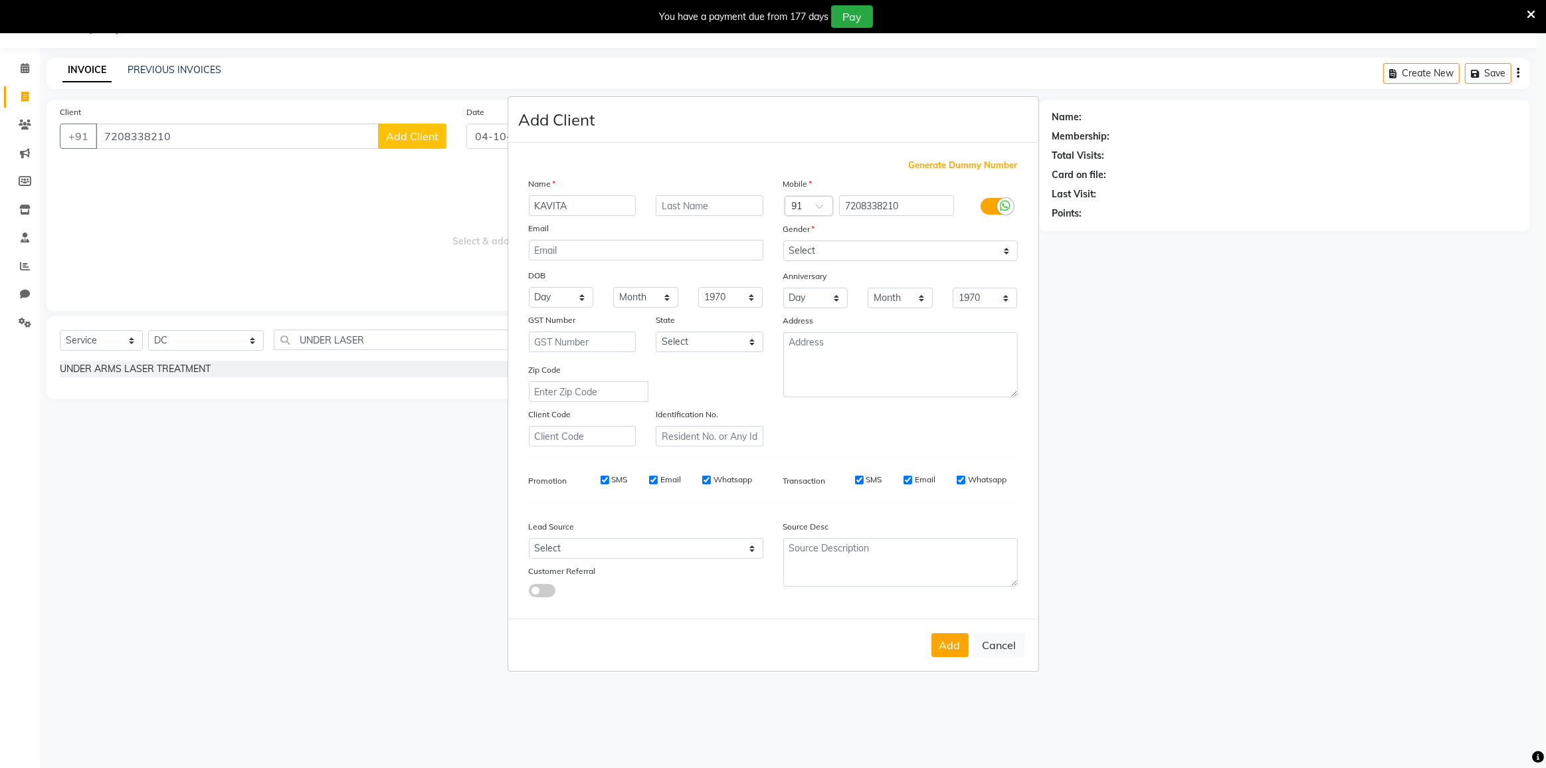
type input "KAVITA"
drag, startPoint x: 820, startPoint y: 251, endPoint x: 819, endPoint y: 261, distance: 10.0
click at [820, 252] on select "Select [DEMOGRAPHIC_DATA] [DEMOGRAPHIC_DATA] Other Prefer Not To Say" at bounding box center [900, 250] width 234 height 21
select select "female"
click at [783, 240] on select "Select [DEMOGRAPHIC_DATA] [DEMOGRAPHIC_DATA] Other Prefer Not To Say" at bounding box center [900, 250] width 234 height 21
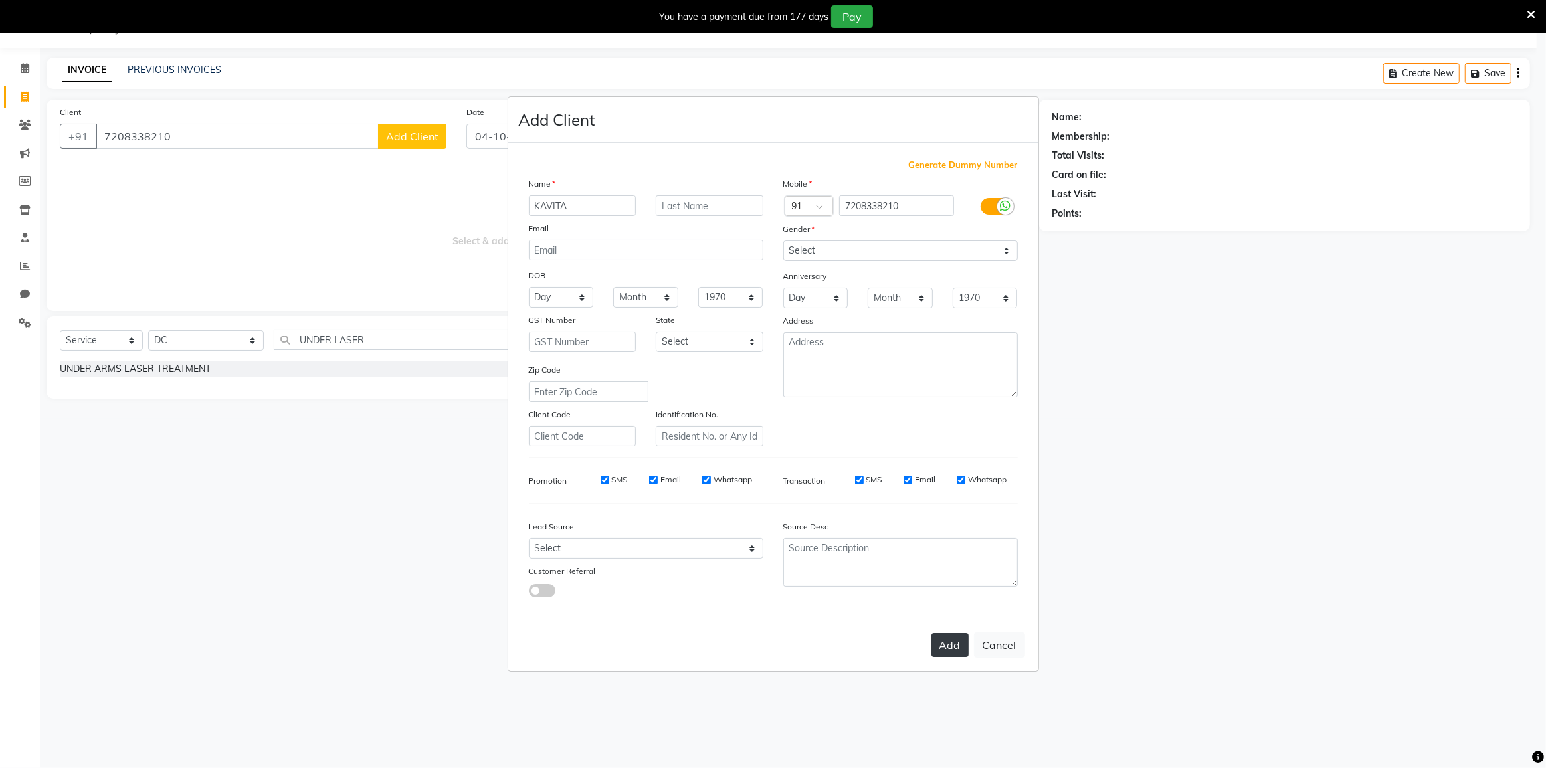
click at [954, 646] on button "Add" at bounding box center [949, 645] width 37 height 24
select select
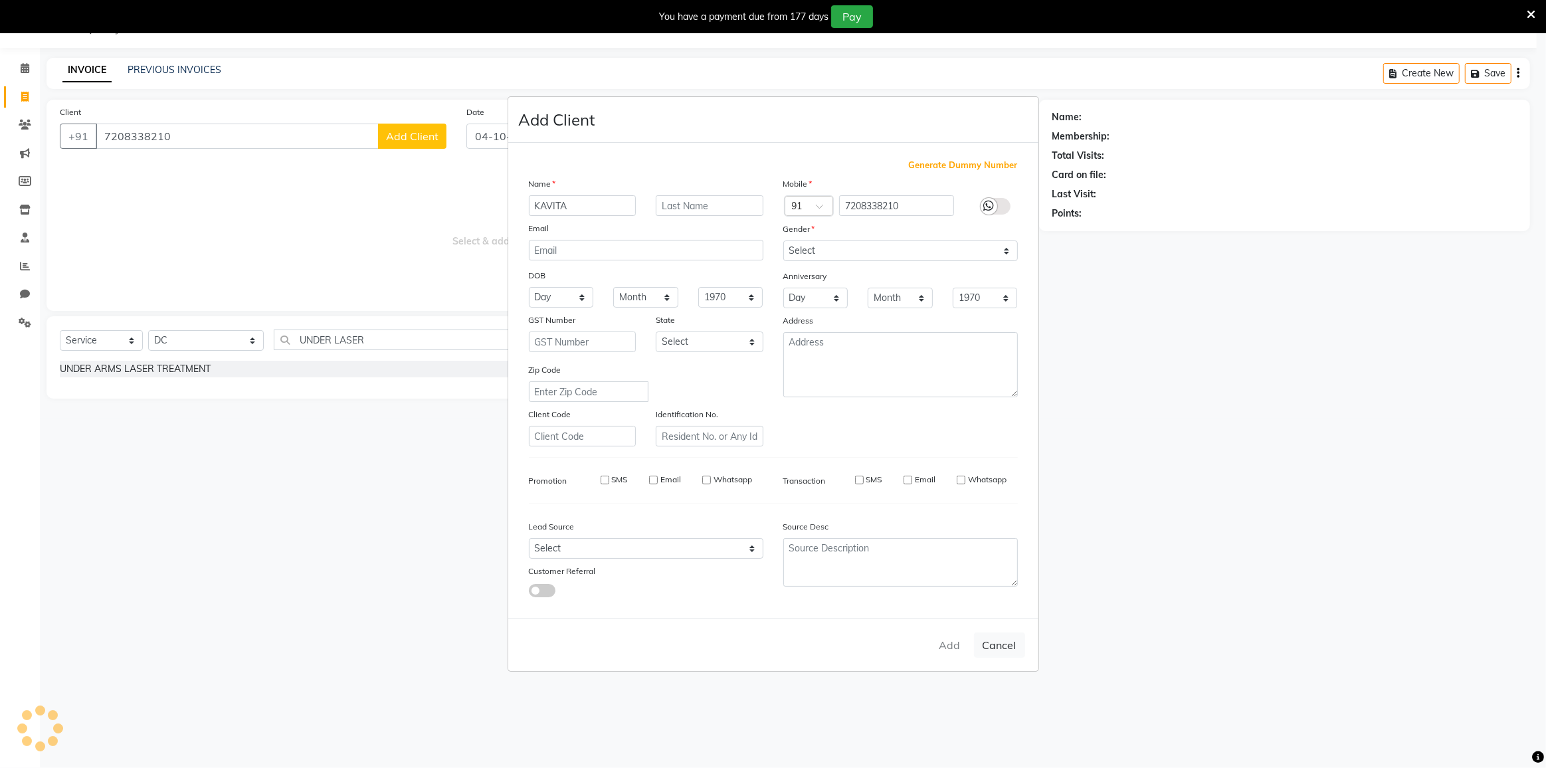
select select
checkbox input "false"
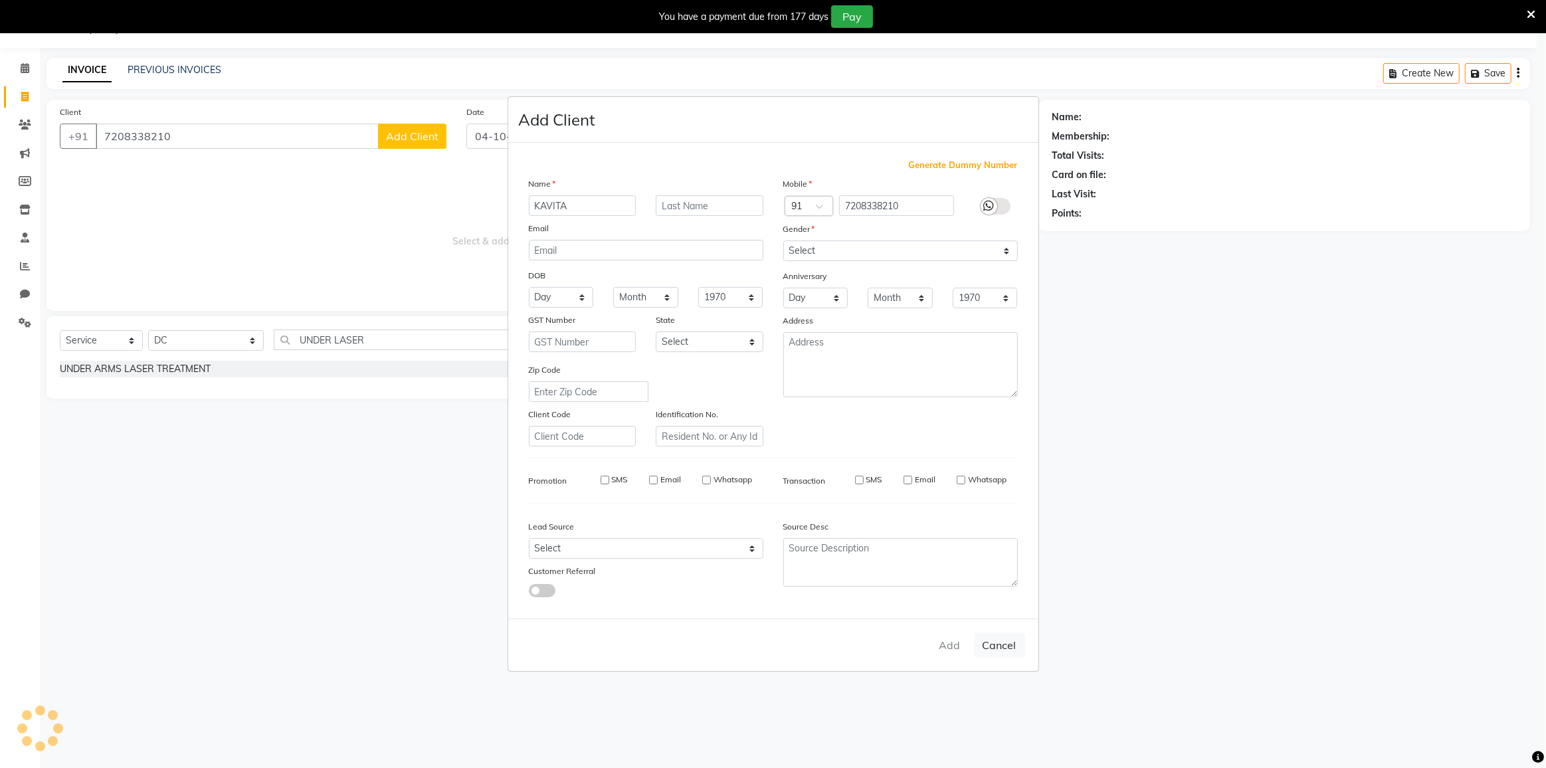
checkbox input "false"
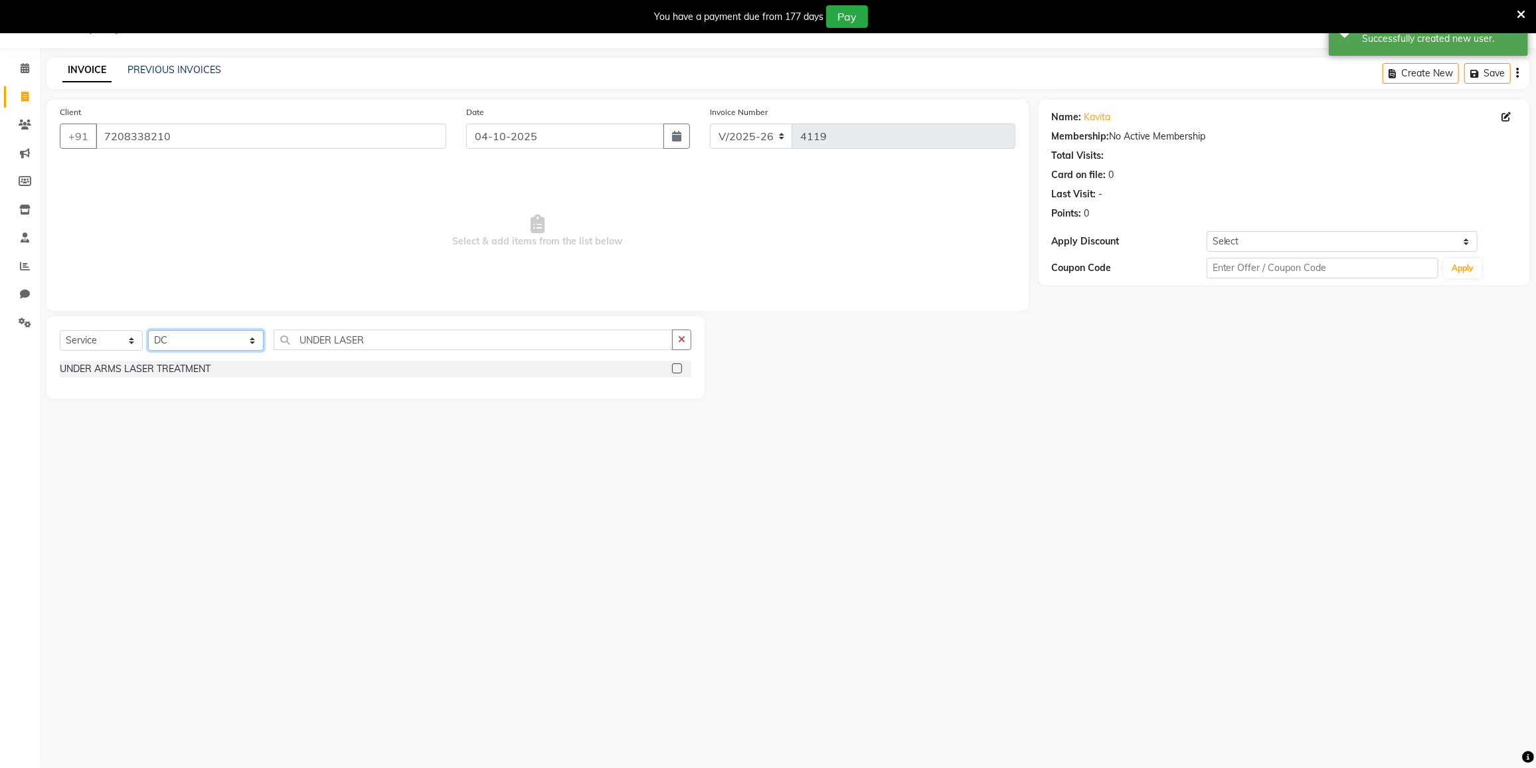
click at [220, 339] on select "Select Stylist DC [PERSON_NAME] [PERSON_NAME] [PERSON_NAME] [PERSON_NAME] [PERS…" at bounding box center [206, 340] width 116 height 21
select select "92853"
click at [148, 330] on select "Select Stylist DC [PERSON_NAME] [PERSON_NAME] [PERSON_NAME] [PERSON_NAME] [PERS…" at bounding box center [206, 340] width 116 height 21
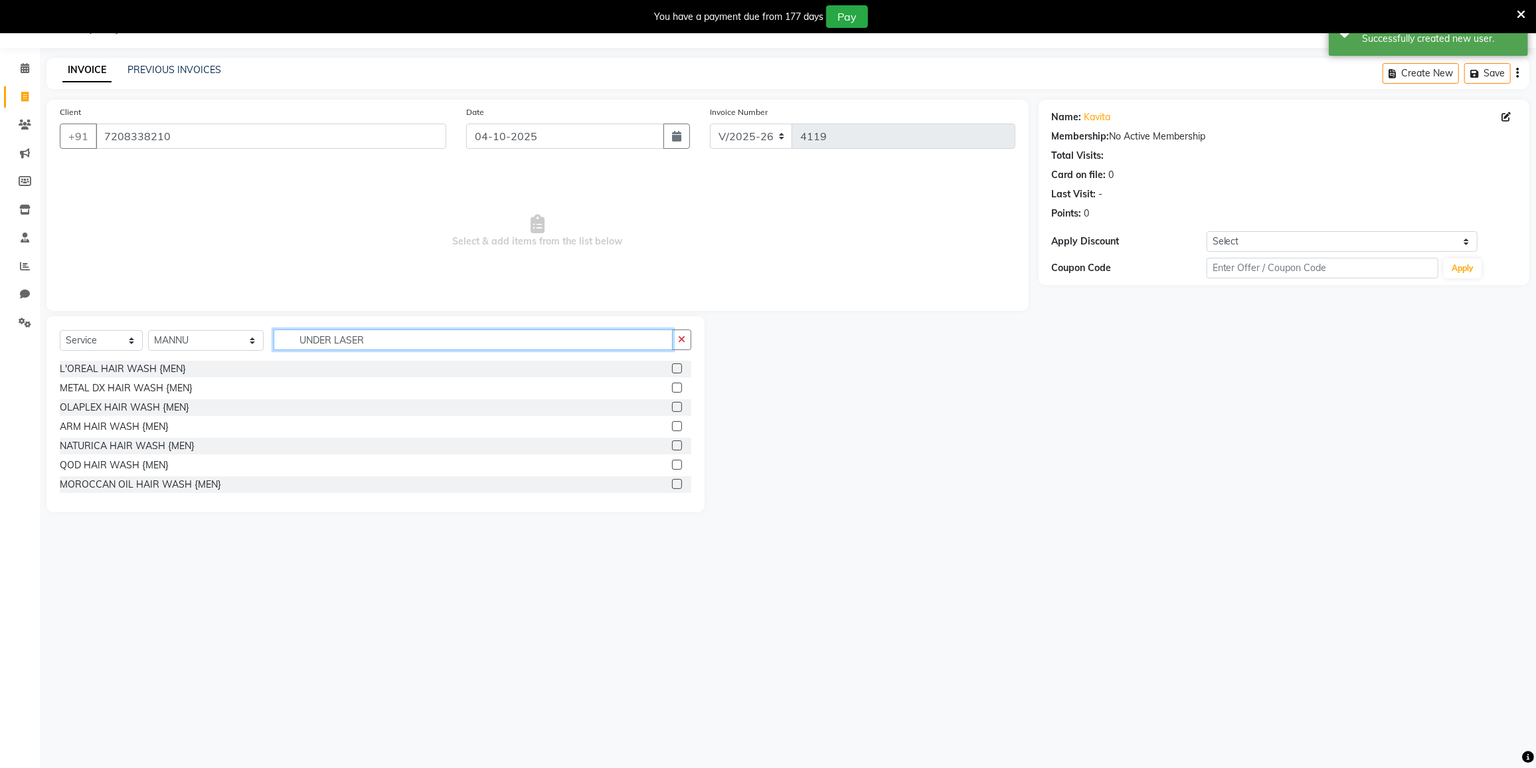
click at [432, 343] on input "UNDER LASER" at bounding box center [473, 339] width 399 height 21
type input "U"
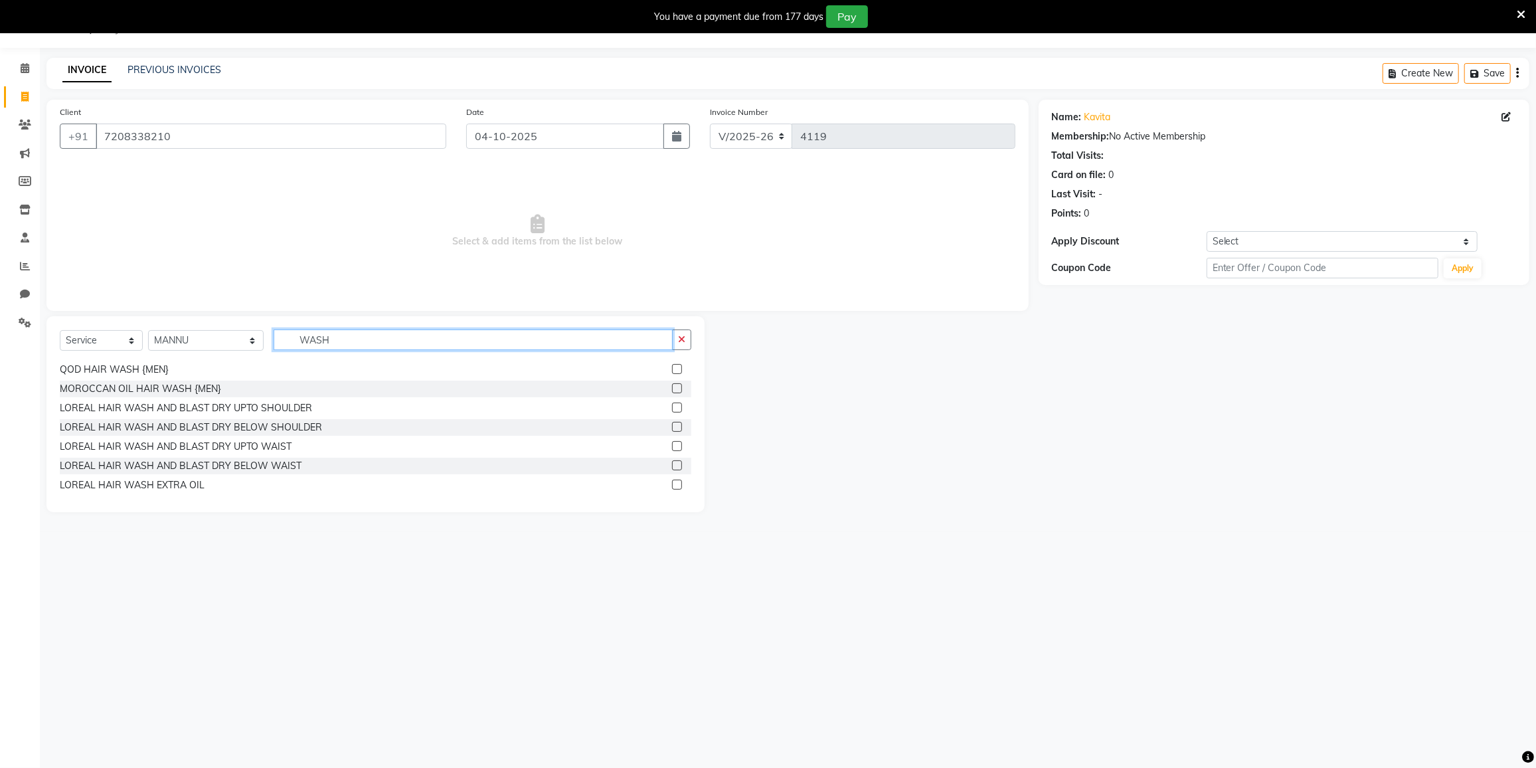
scroll to position [181, 0]
type input "WASH"
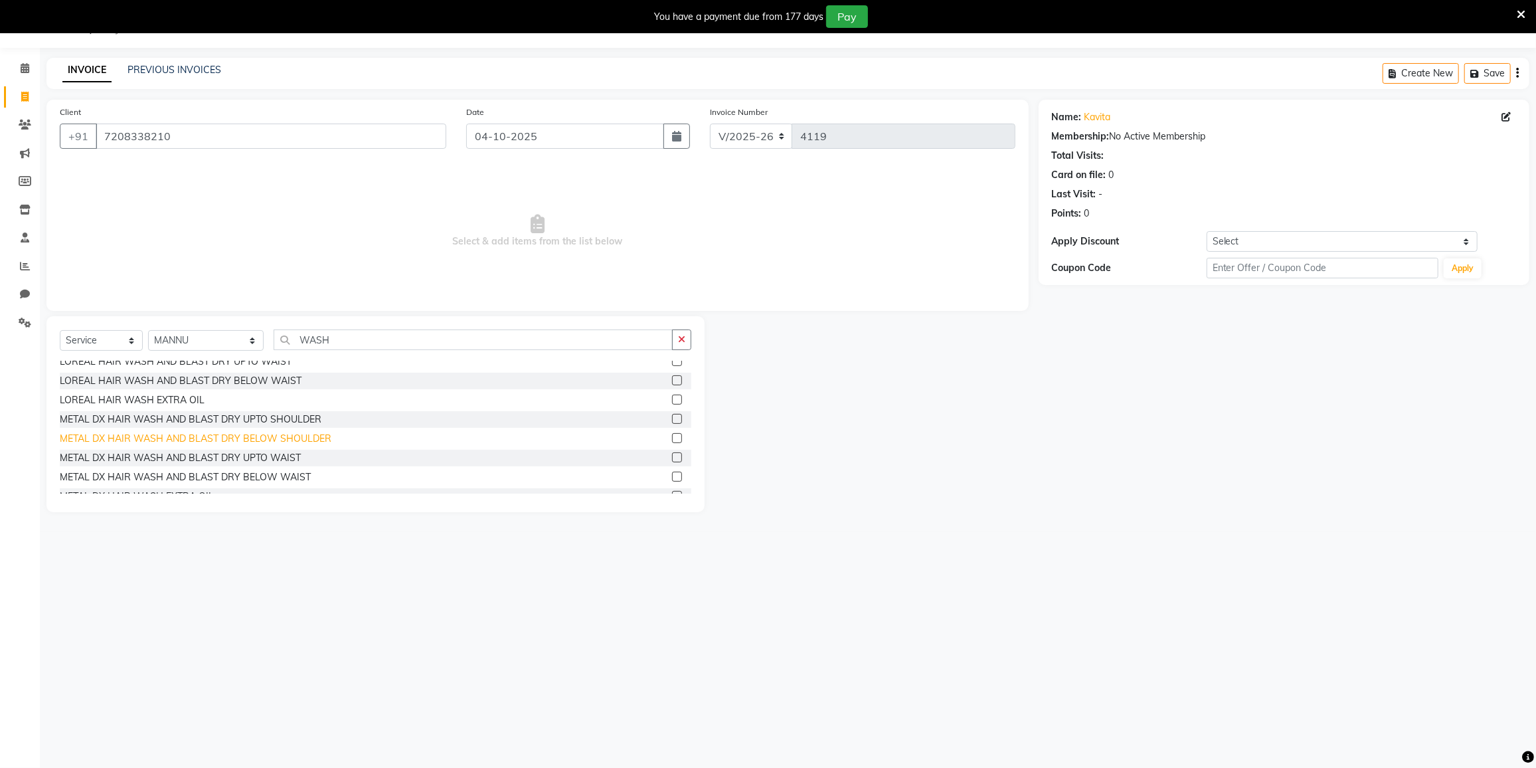
click at [272, 441] on div "METAL DX HAIR WASH AND BLAST DRY BELOW SHOULDER" at bounding box center [196, 439] width 272 height 14
checkbox input "false"
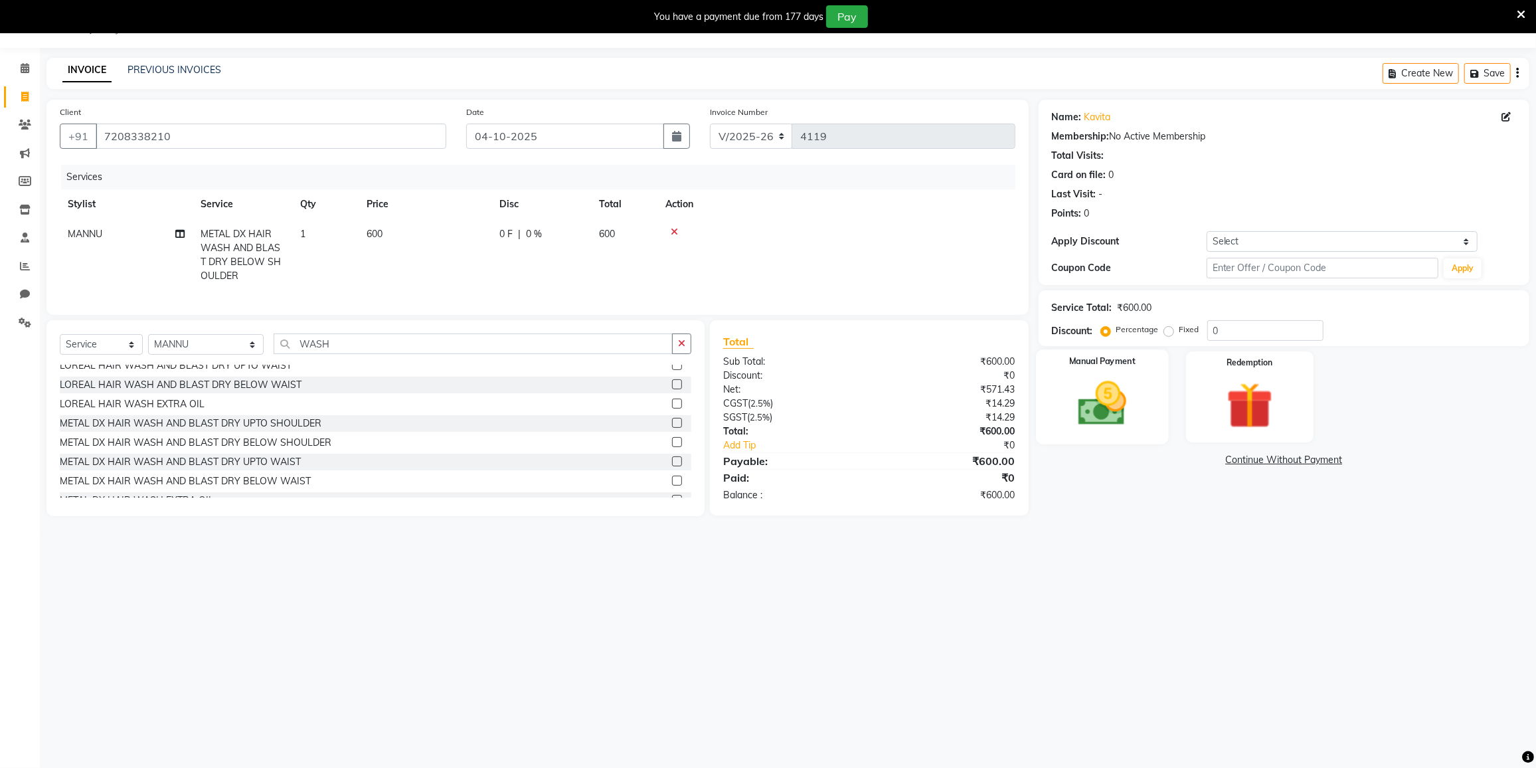
click at [1127, 427] on img at bounding box center [1102, 404] width 79 height 56
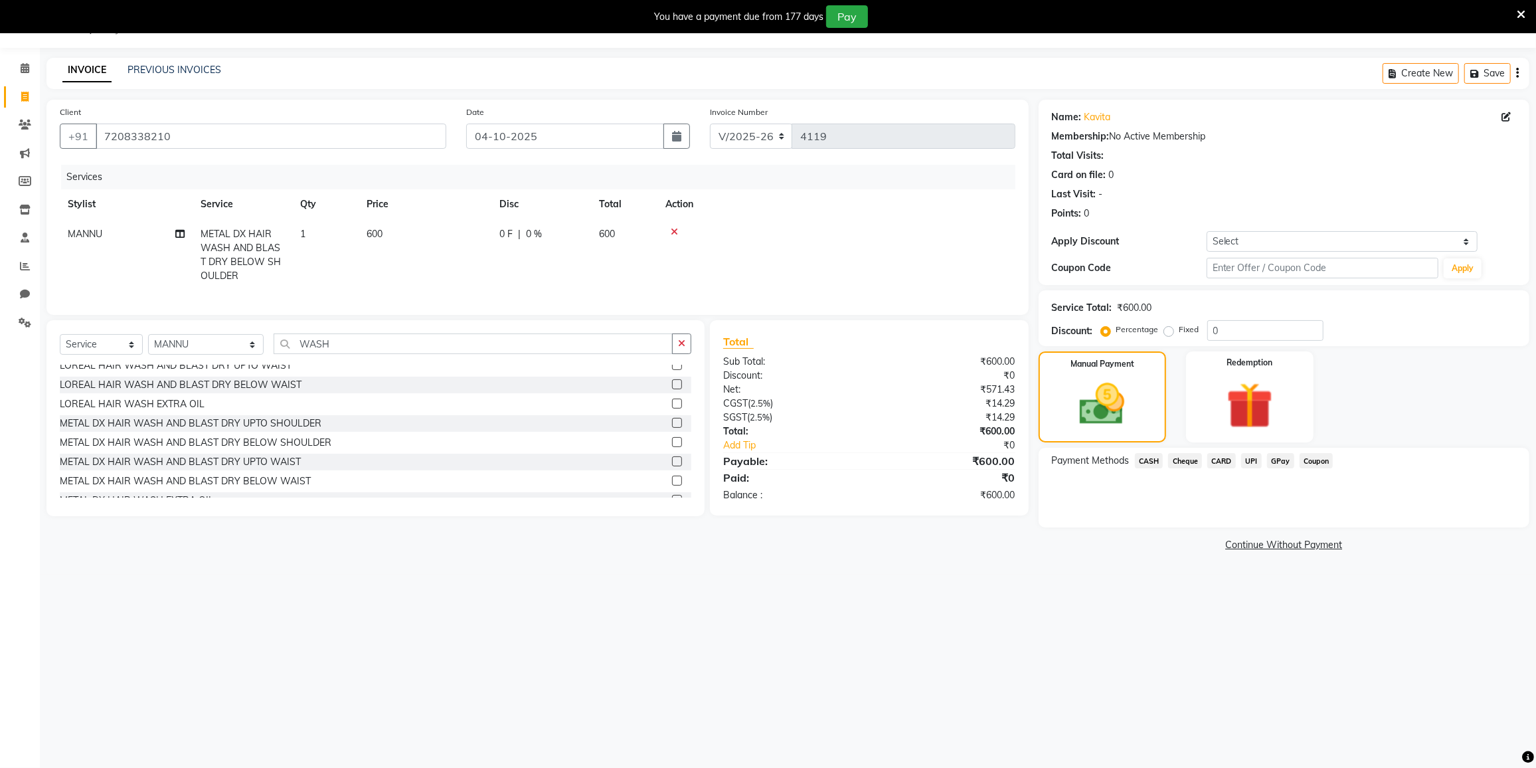
click at [1225, 459] on span "CARD" at bounding box center [1222, 460] width 29 height 15
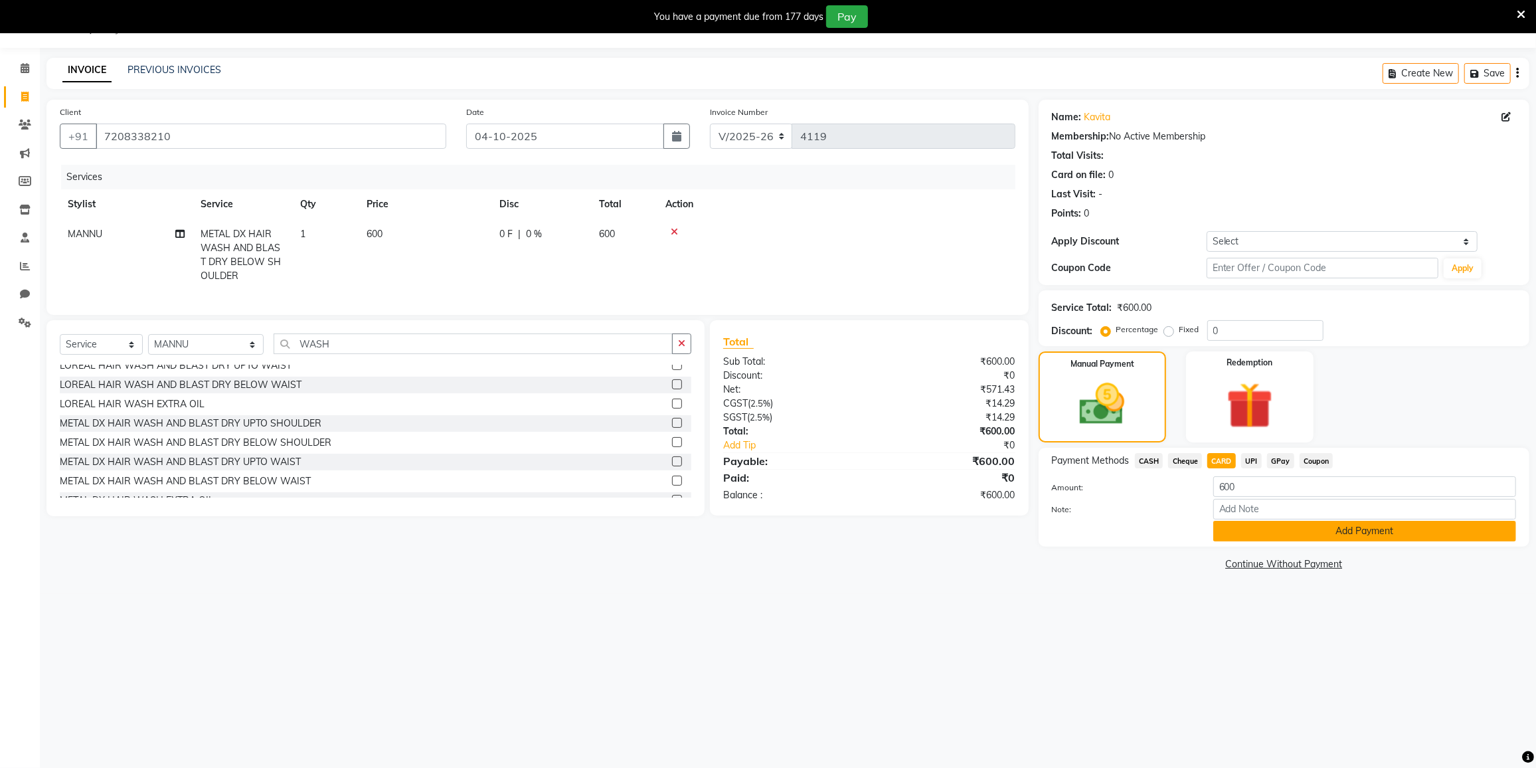
click at [1240, 531] on button "Add Payment" at bounding box center [1365, 531] width 303 height 21
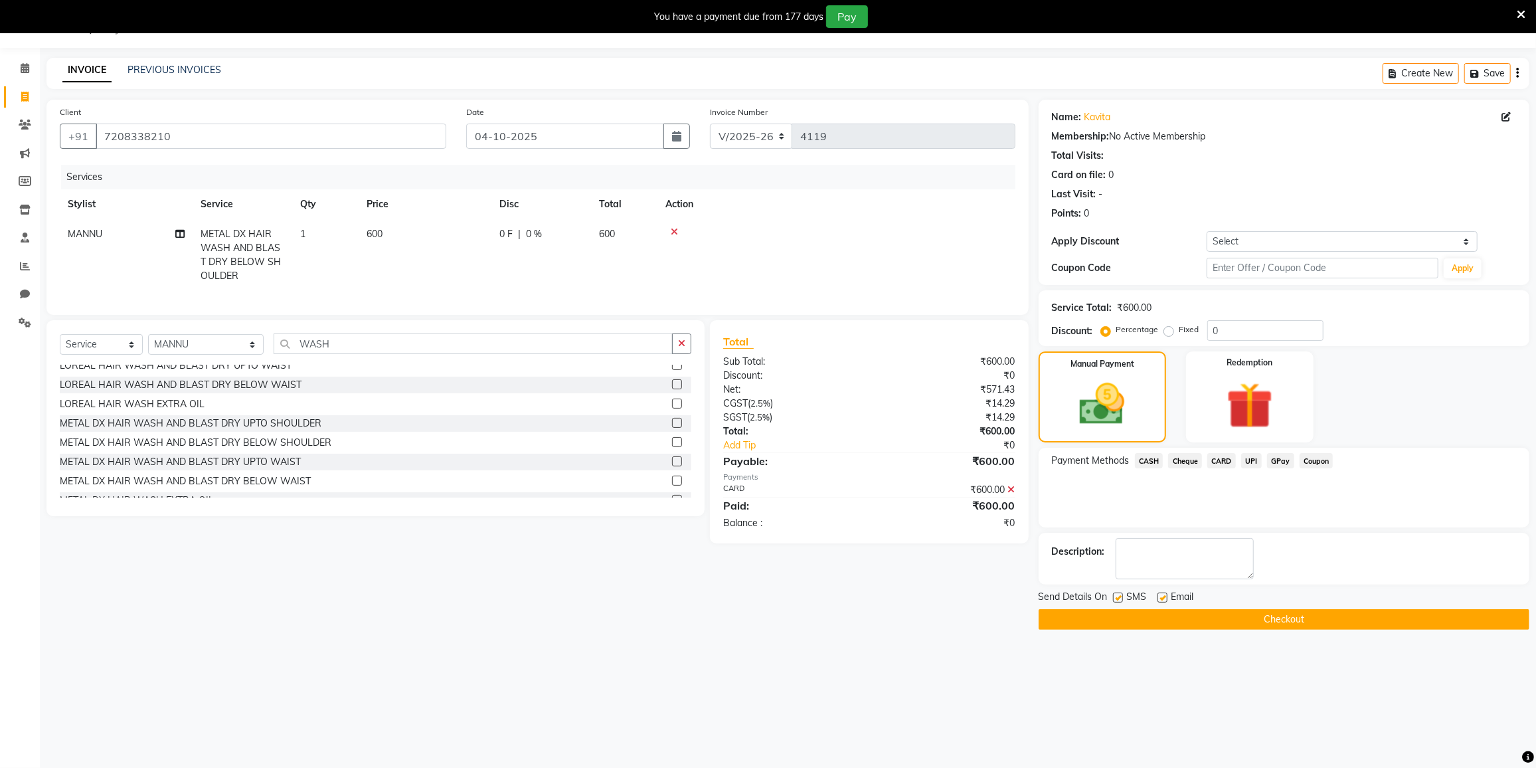
click at [1289, 614] on button "Checkout" at bounding box center [1284, 619] width 491 height 21
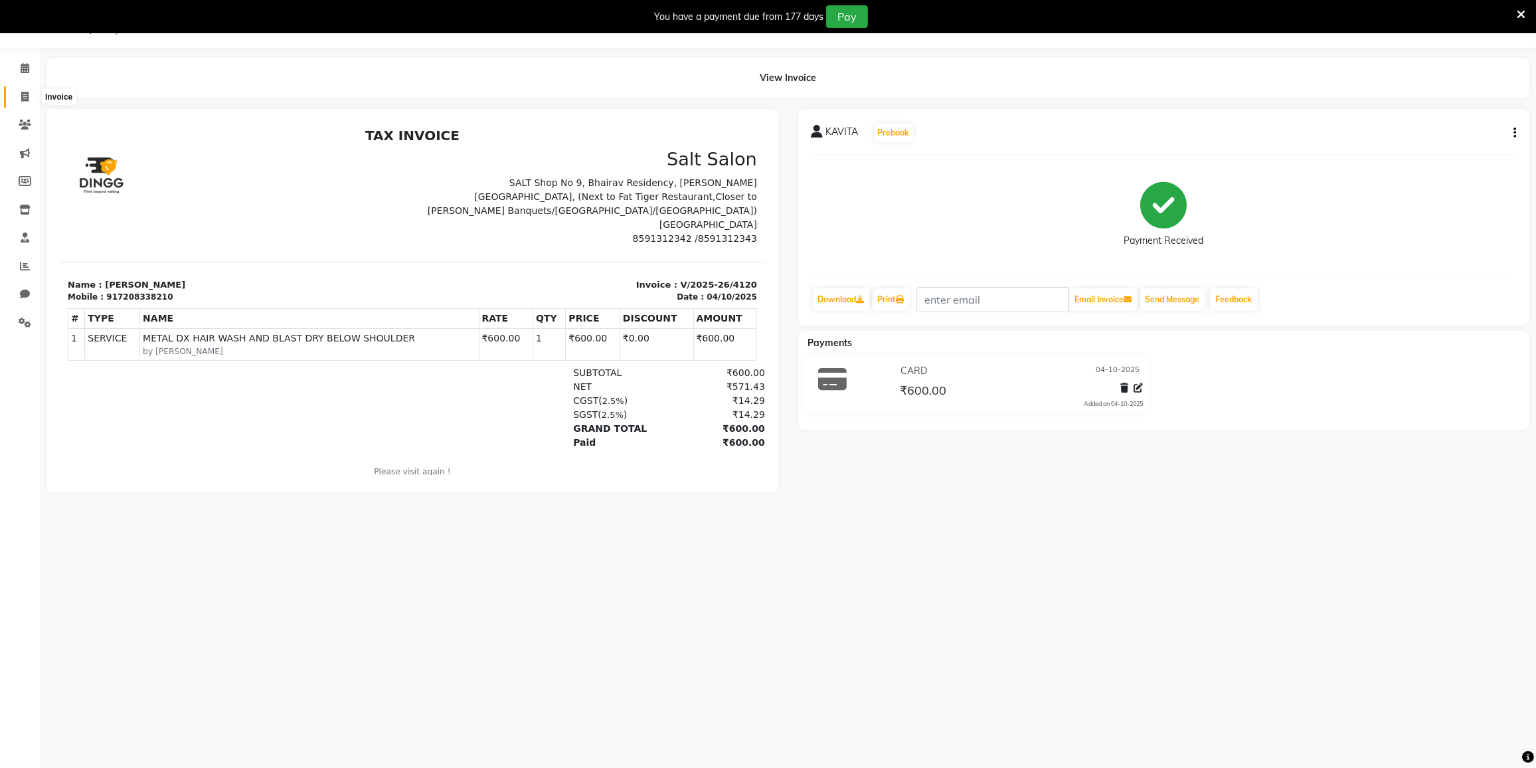
click at [24, 94] on icon at bounding box center [24, 97] width 7 height 10
select select "service"
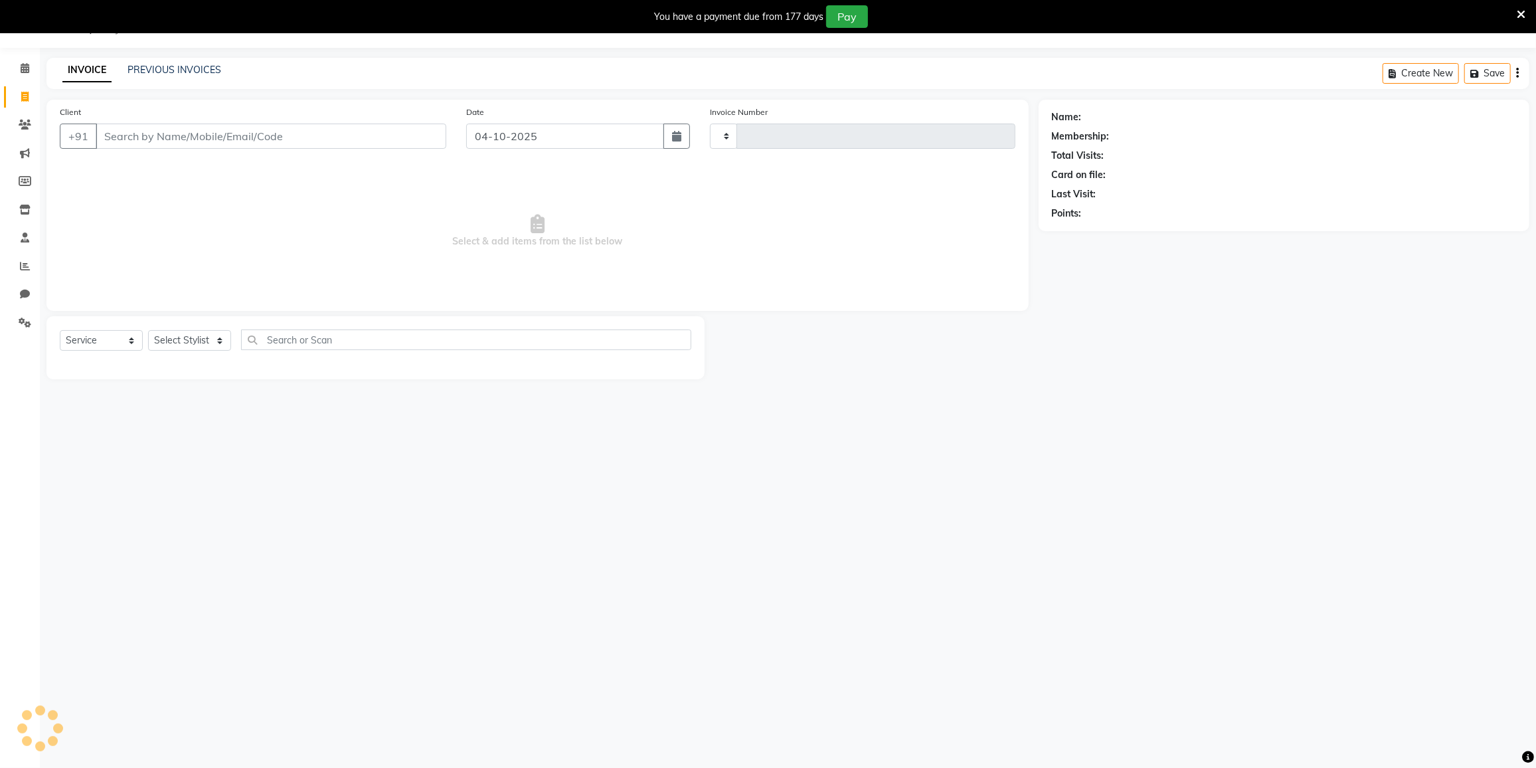
click at [171, 128] on input "Client" at bounding box center [271, 136] width 351 height 25
type input "4121"
select select "8096"
type input "9004054716"
click at [416, 135] on span "Add Client" at bounding box center [412, 136] width 52 height 13
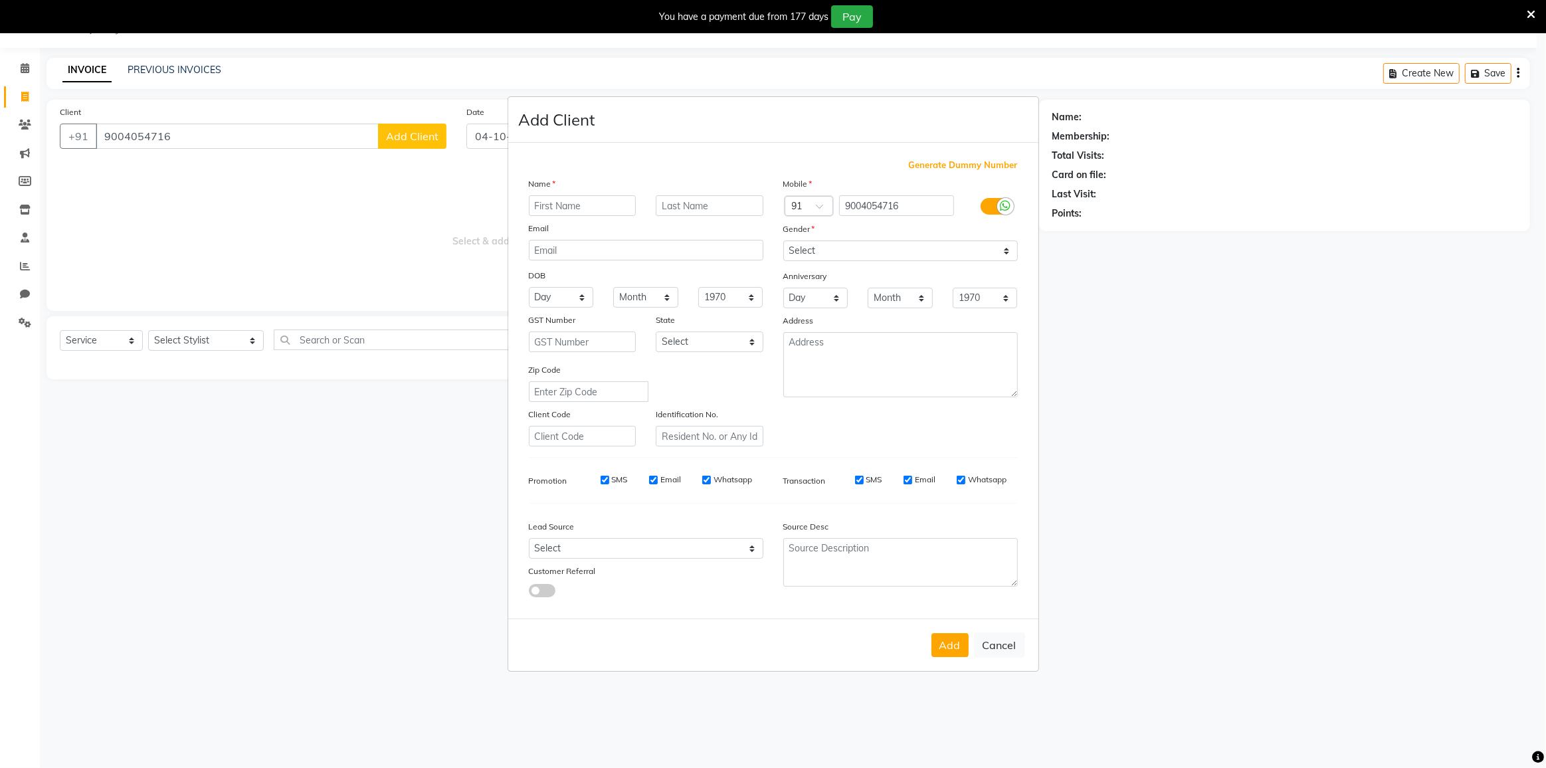
click at [551, 201] on input "text" at bounding box center [583, 205] width 108 height 21
type input "CLINT"
click at [826, 250] on select "Select [DEMOGRAPHIC_DATA] [DEMOGRAPHIC_DATA] Other Prefer Not To Say" at bounding box center [900, 250] width 234 height 21
select select "[DEMOGRAPHIC_DATA]"
click at [783, 240] on select "Select [DEMOGRAPHIC_DATA] [DEMOGRAPHIC_DATA] Other Prefer Not To Say" at bounding box center [900, 250] width 234 height 21
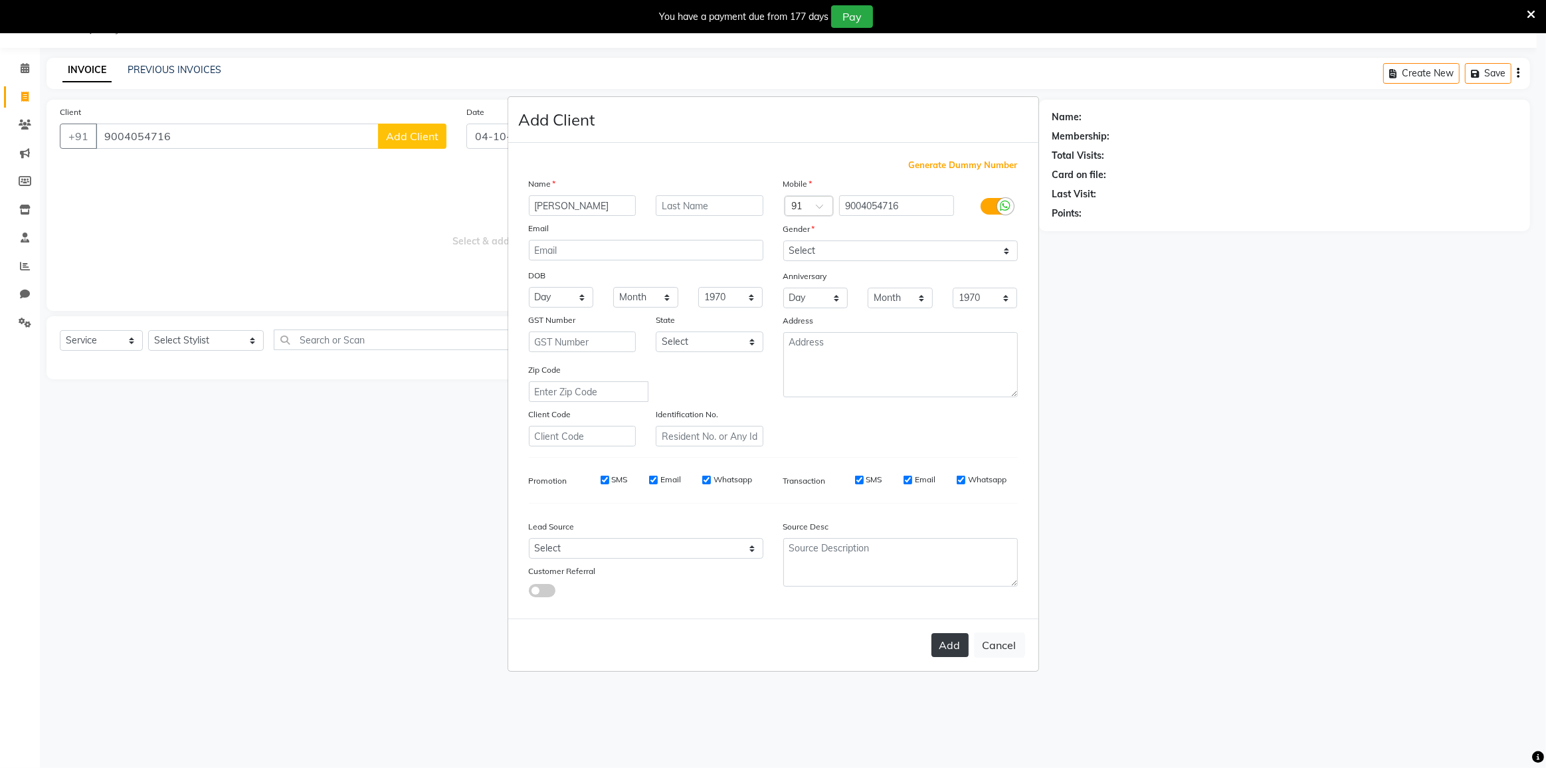
click at [941, 646] on button "Add" at bounding box center [949, 645] width 37 height 24
select select
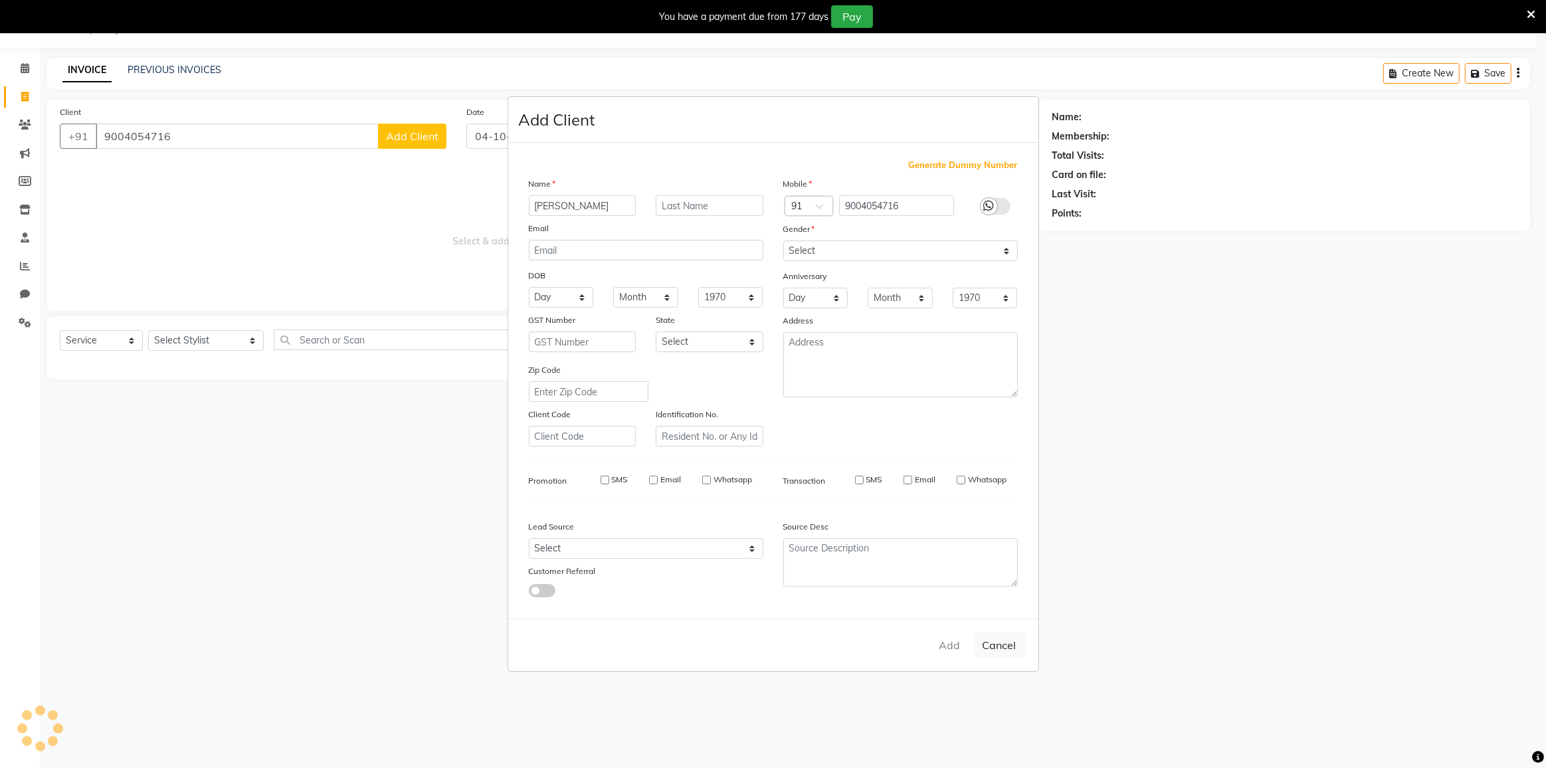
select select
checkbox input "false"
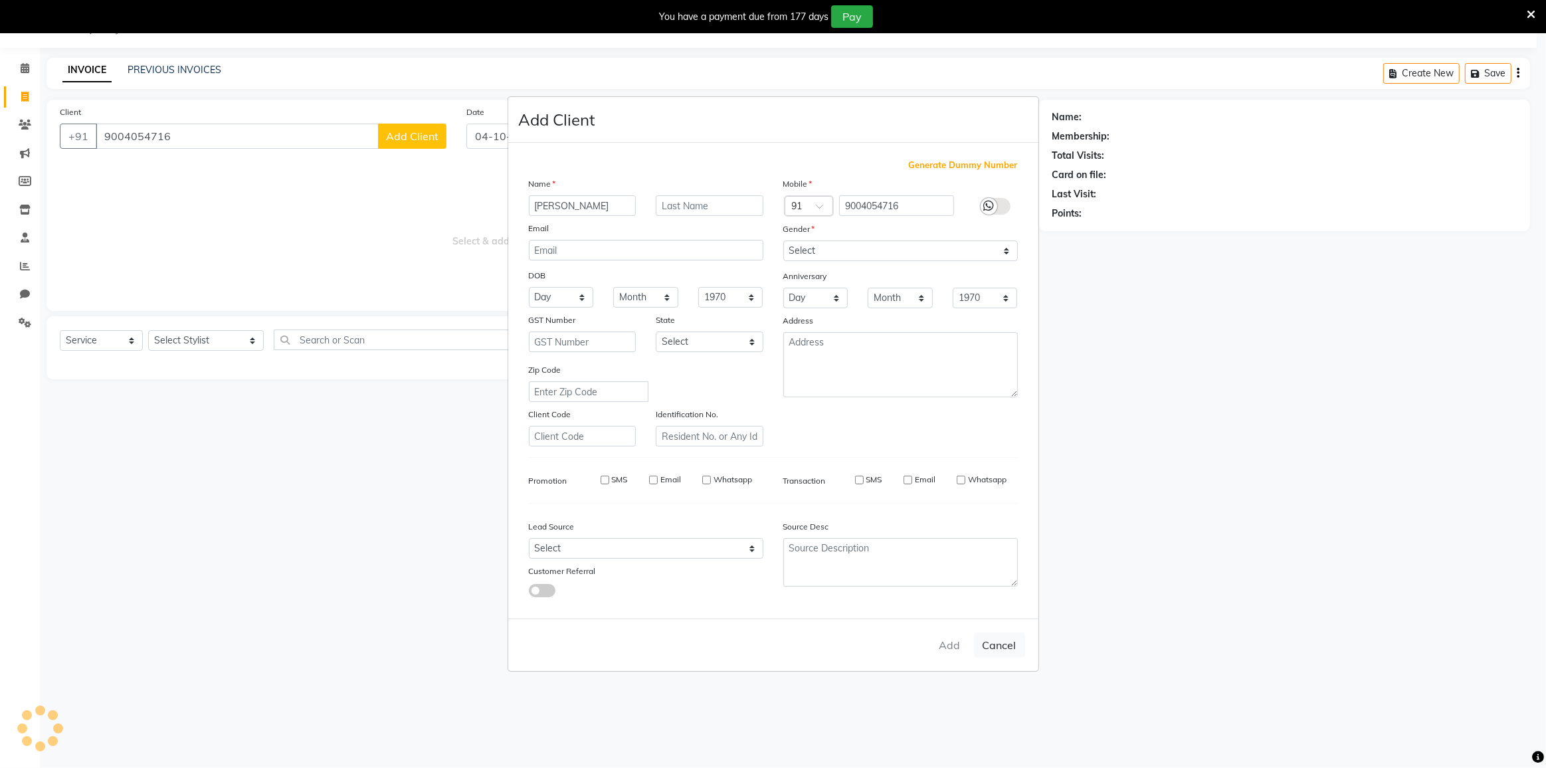
checkbox input "false"
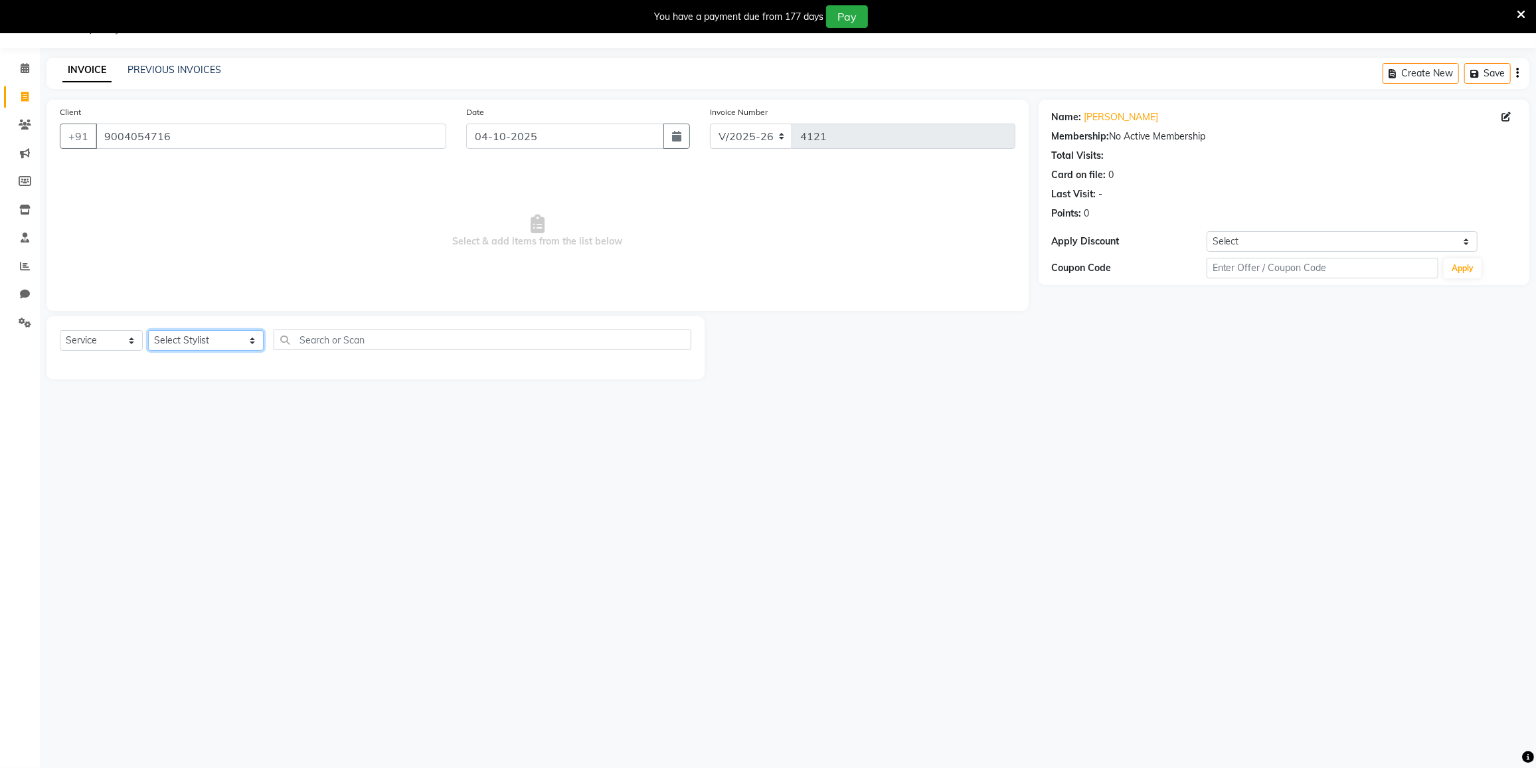
drag, startPoint x: 203, startPoint y: 341, endPoint x: 201, endPoint y: 348, distance: 6.9
click at [203, 343] on select "Select Stylist DC [PERSON_NAME] [PERSON_NAME] [PERSON_NAME] [PERSON_NAME] [PERS…" at bounding box center [206, 340] width 116 height 21
select select "88148"
click at [148, 330] on select "Select Stylist DC [PERSON_NAME] [PERSON_NAME] [PERSON_NAME] [PERSON_NAME] [PERS…" at bounding box center [206, 340] width 116 height 21
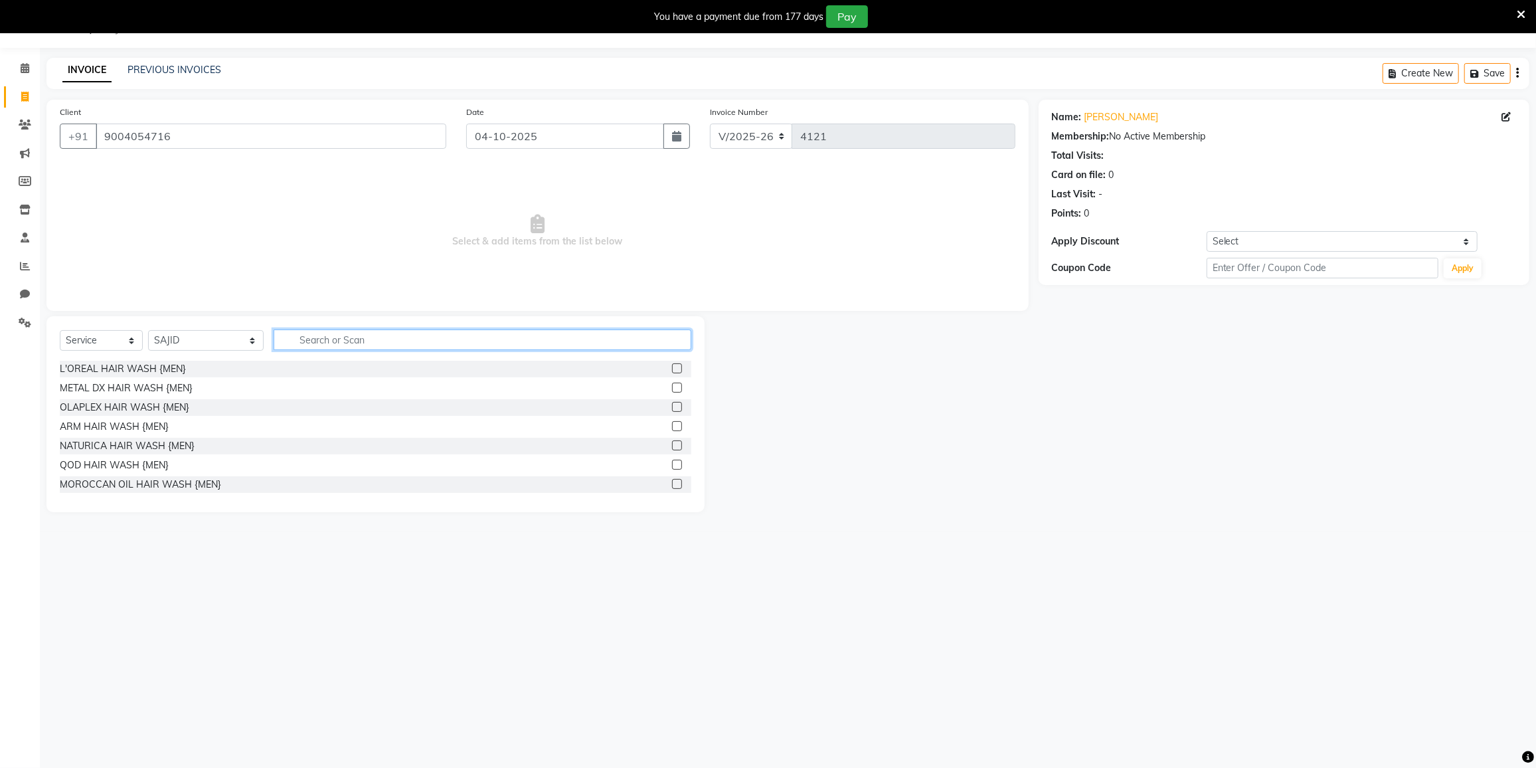
click at [363, 343] on input "text" at bounding box center [483, 339] width 418 height 21
type input "HAIR C"
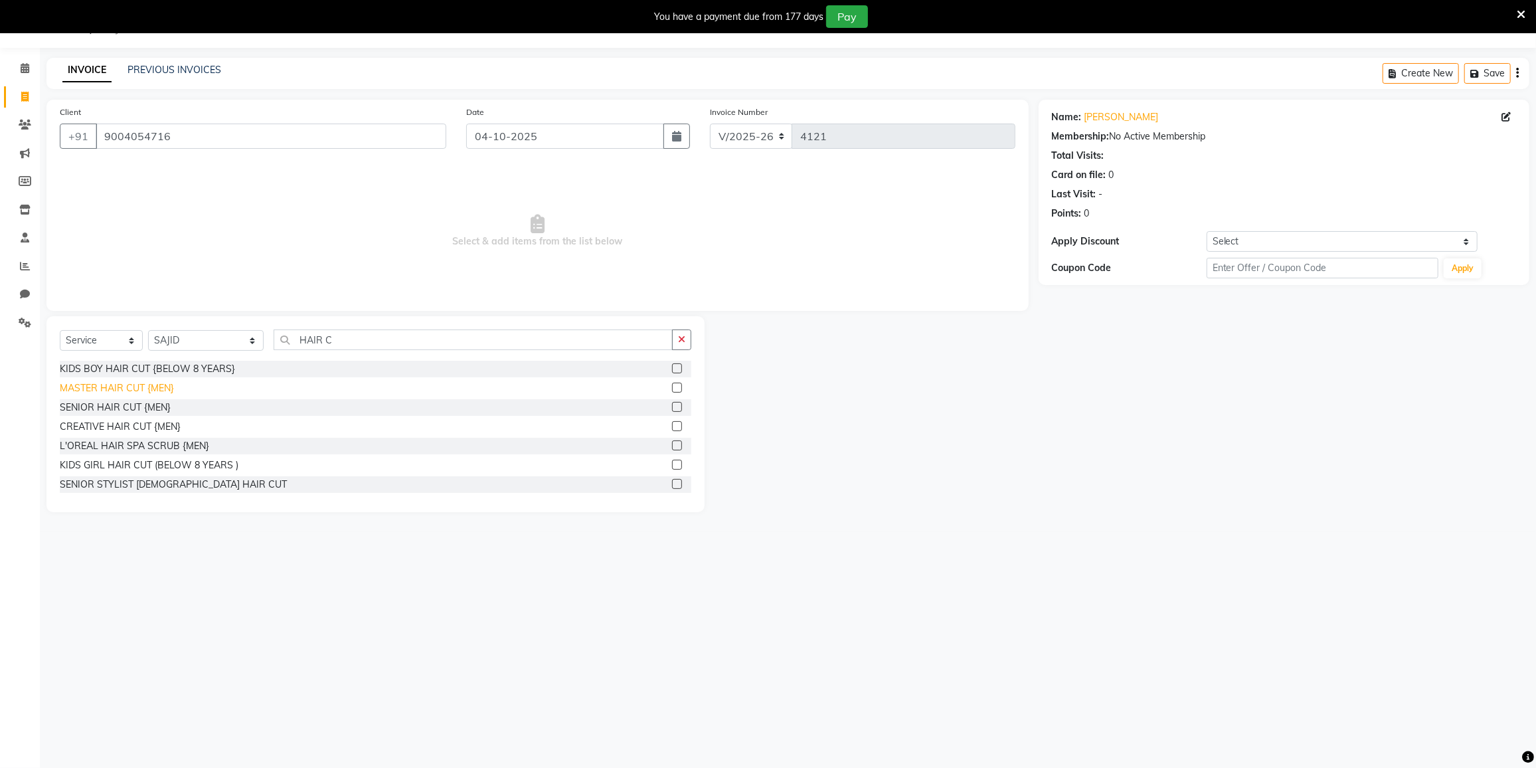
click at [144, 387] on div "MASTER HAIR CUT {MEN}" at bounding box center [117, 388] width 114 height 14
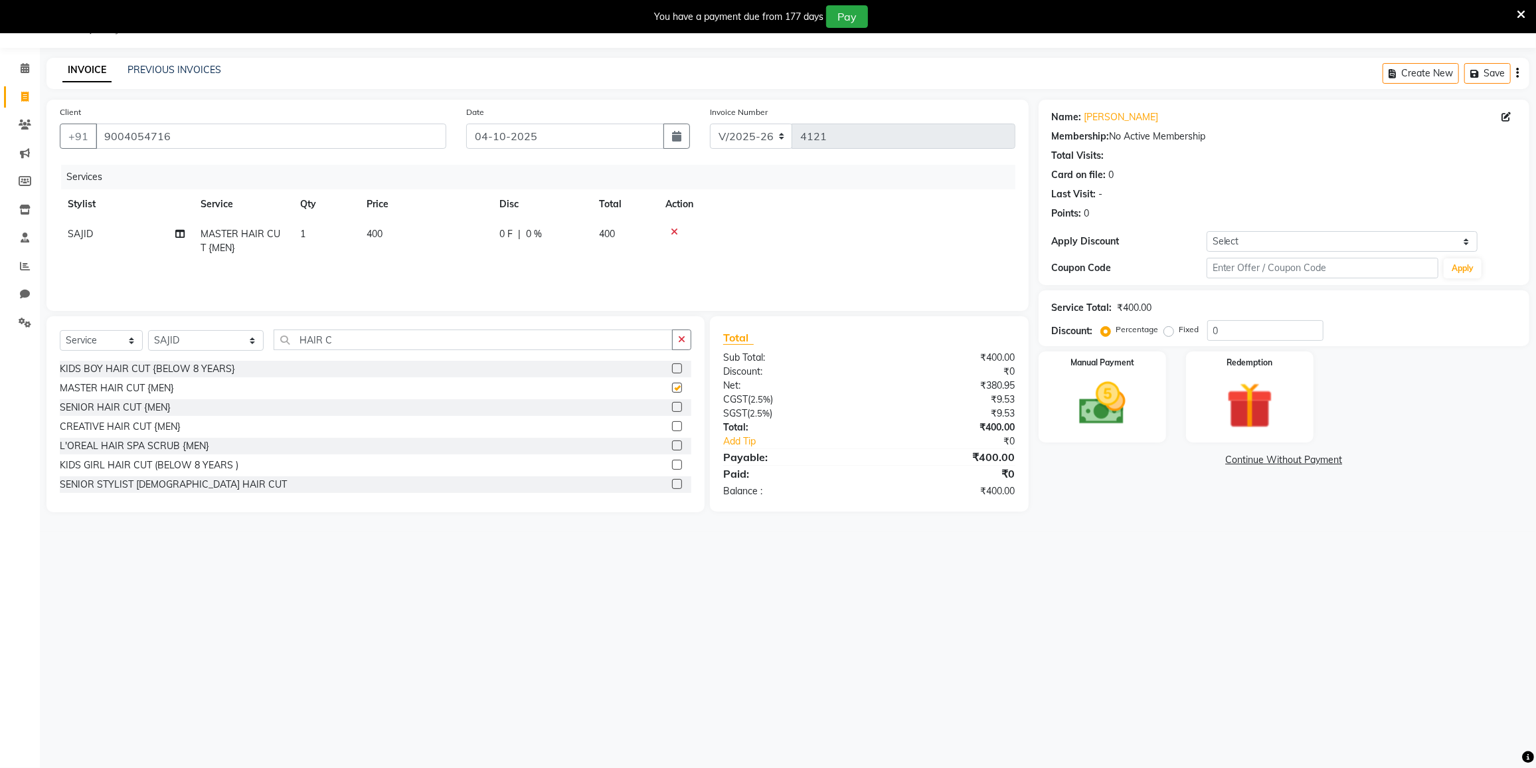
checkbox input "false"
click at [354, 337] on input "HAIR C" at bounding box center [473, 339] width 399 height 21
type input "H"
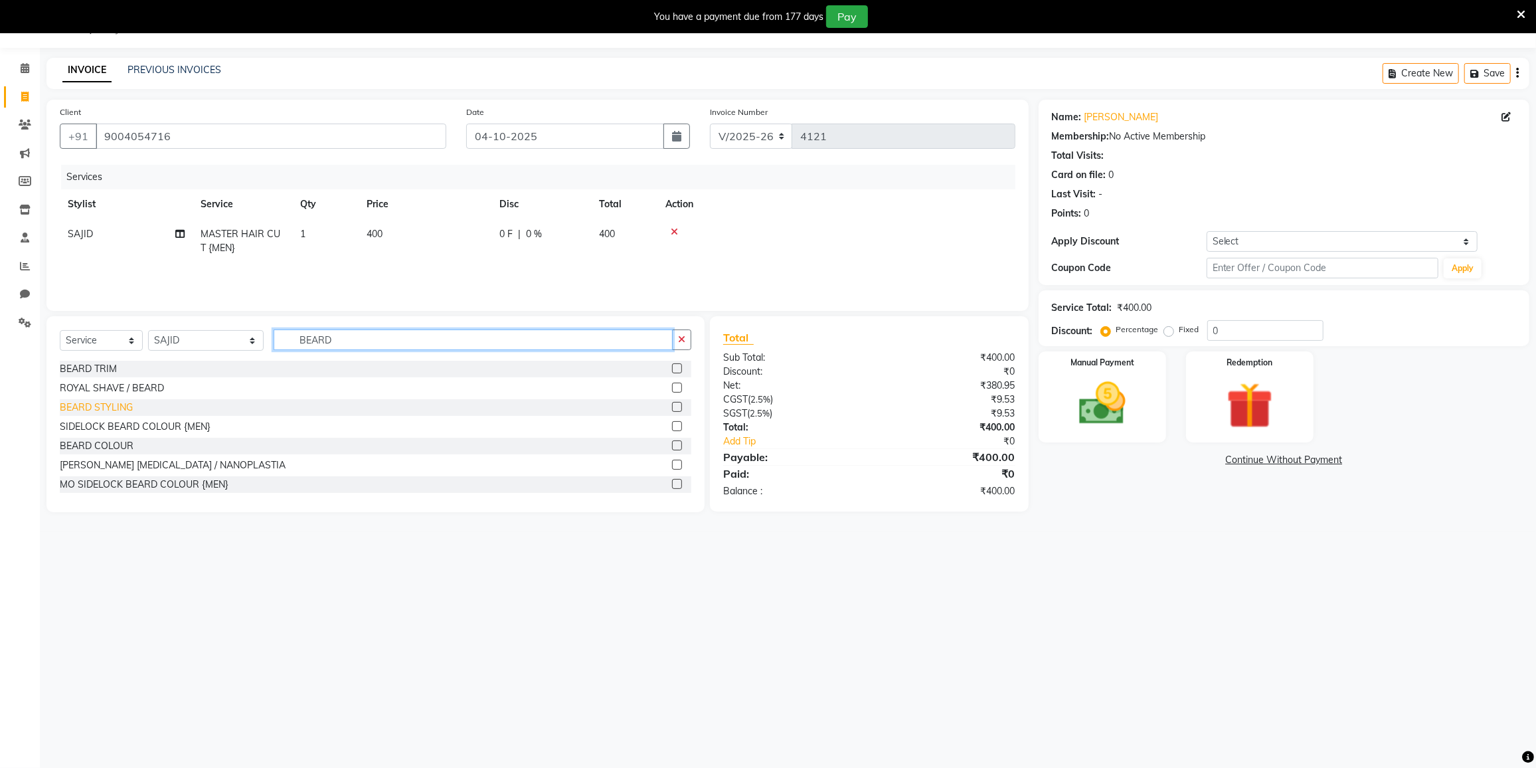
type input "BEARD"
click at [93, 409] on div "BEARD STYLING" at bounding box center [96, 408] width 73 height 14
checkbox input "false"
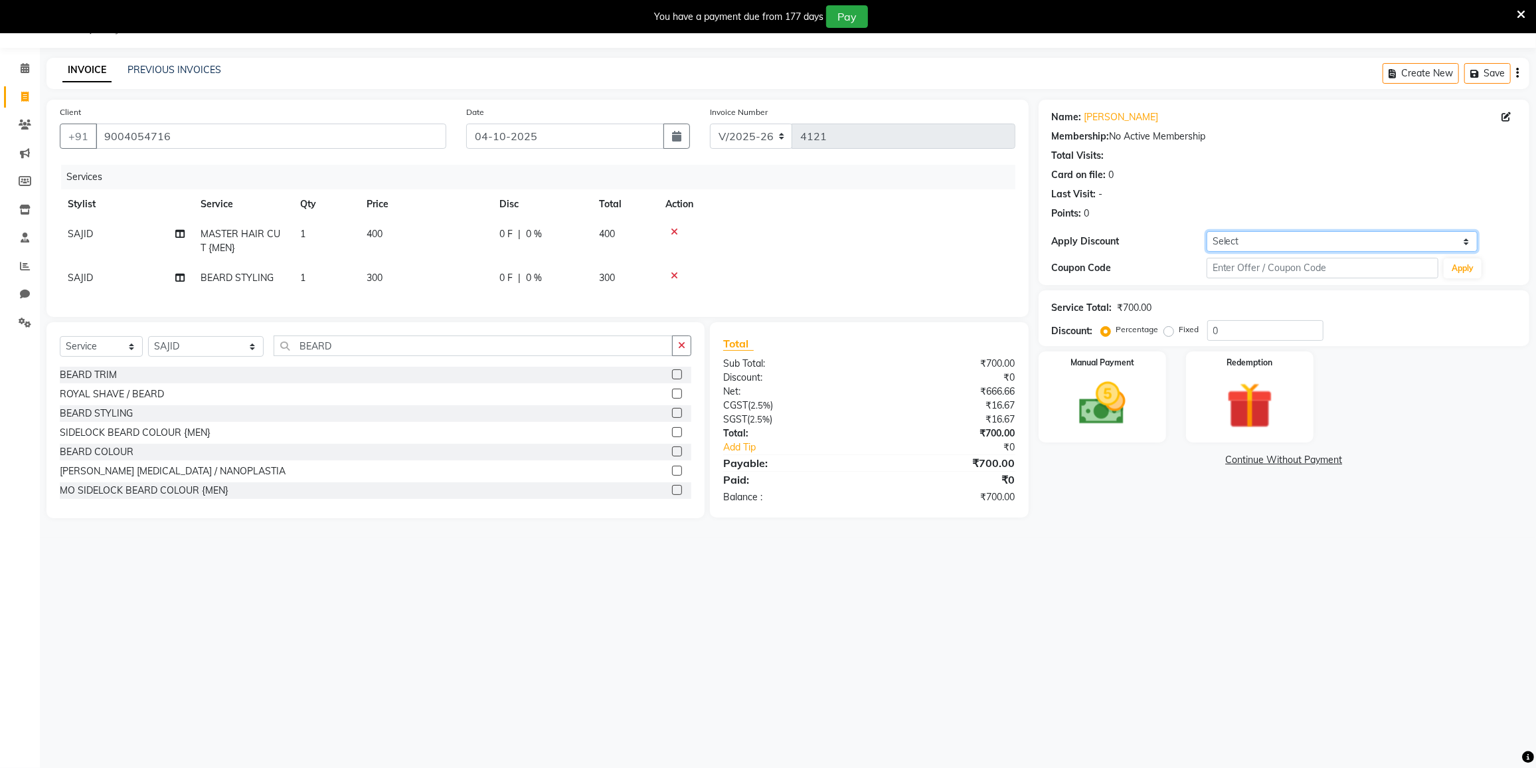
click at [1239, 241] on select "Select Coupon → 500 Coupons Coupon → Kalpataru20 Coupon → Veda20 Coupon → Salt-…" at bounding box center [1342, 241] width 271 height 21
select select "4: Object"
click at [1207, 231] on select "Select Coupon → 500 Coupons Coupon → Kalpataru20 Coupon → Veda20 Coupon → Salt-…" at bounding box center [1342, 241] width 271 height 21
type input "20"
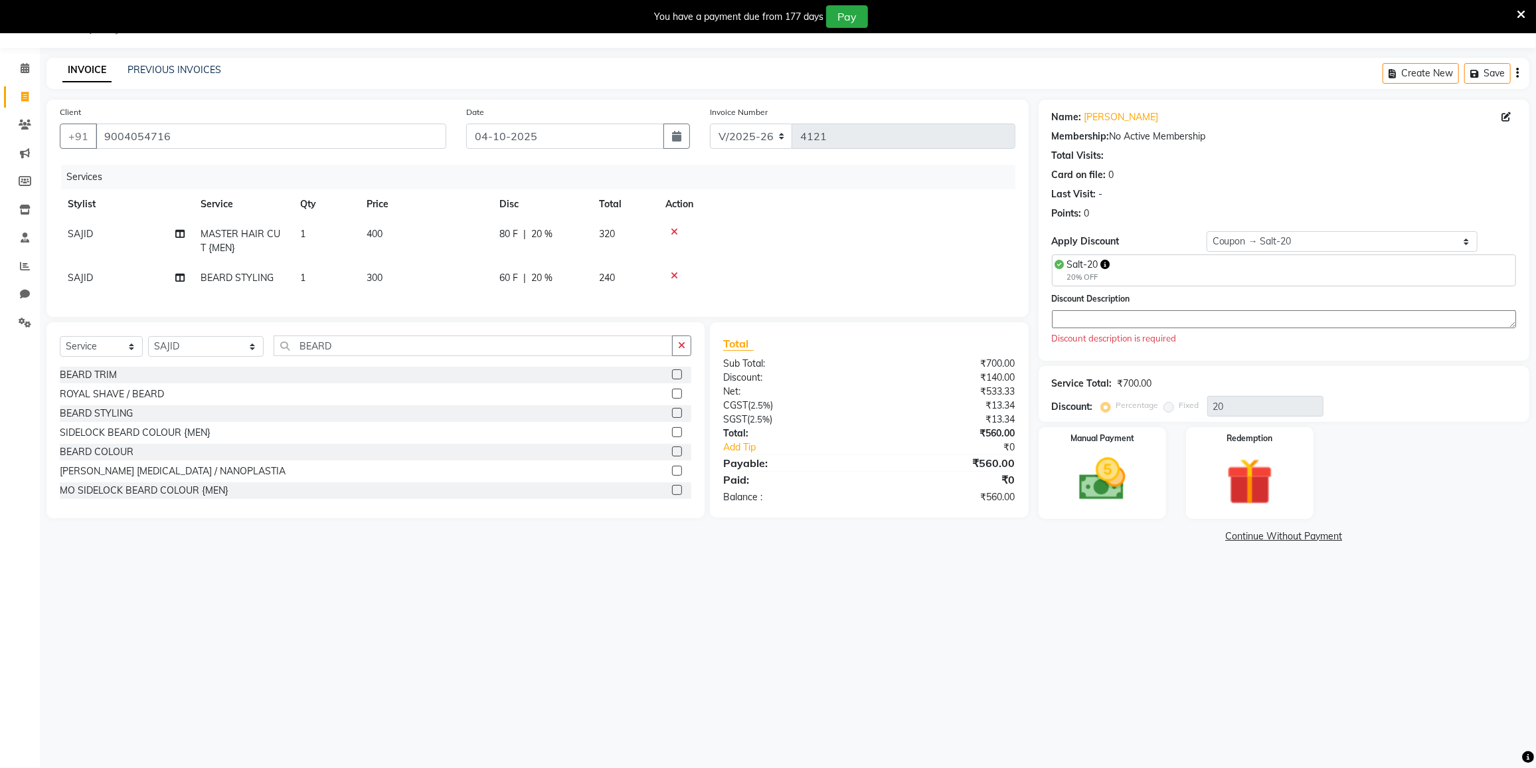
click at [1184, 312] on textarea at bounding box center [1284, 319] width 464 height 18
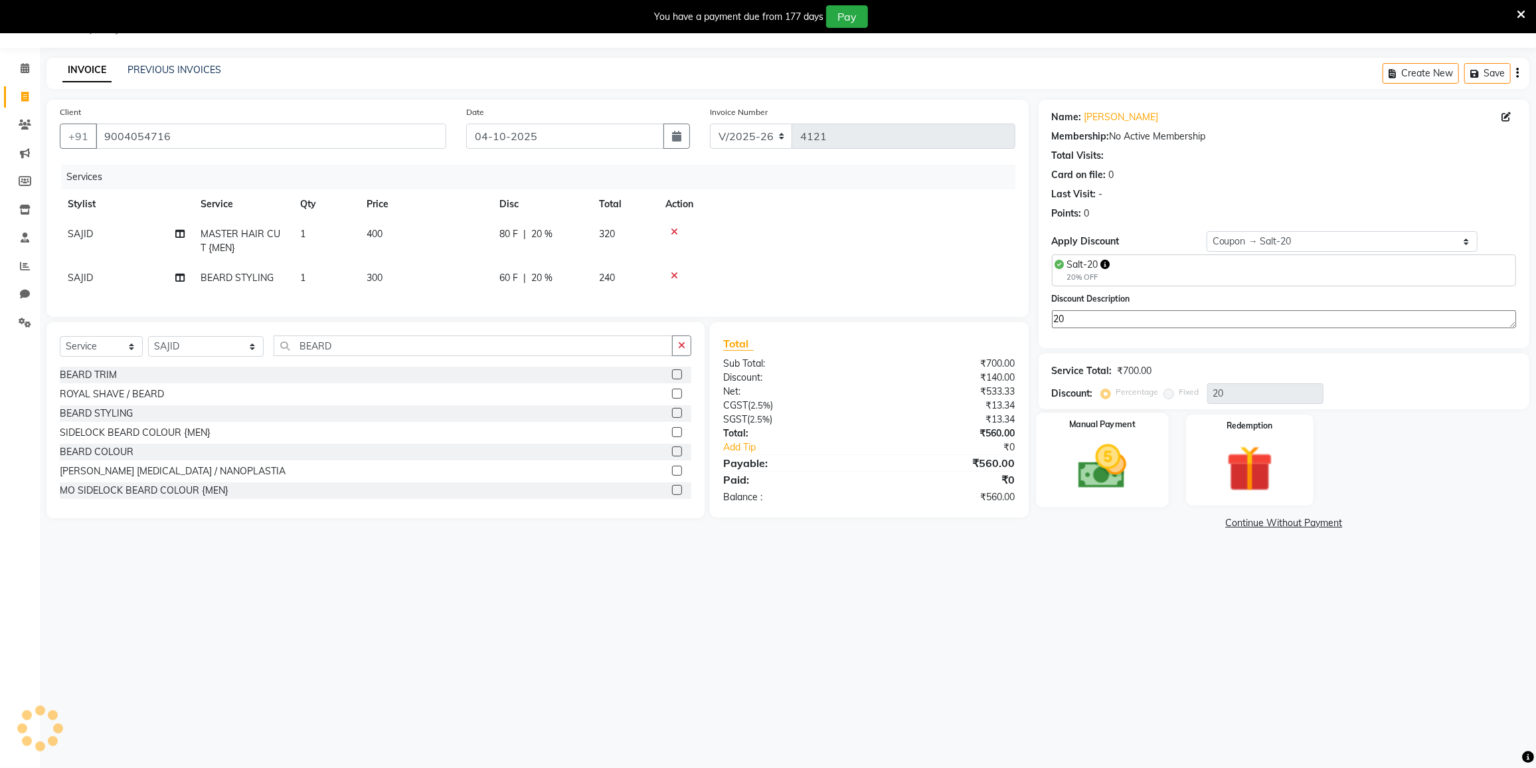
type textarea "20"
click at [1111, 464] on img at bounding box center [1102, 467] width 79 height 56
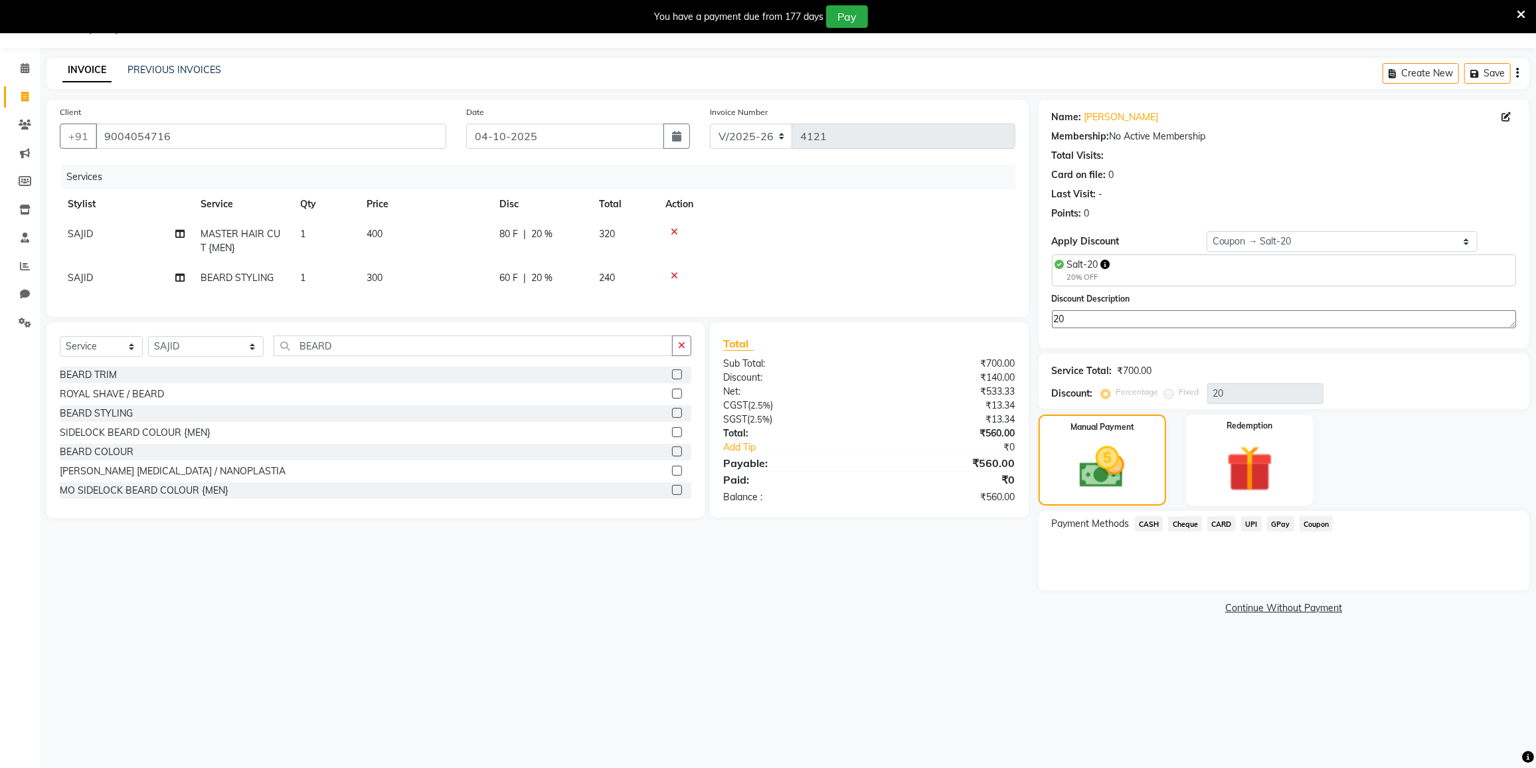
click at [1283, 518] on span "GPay" at bounding box center [1280, 523] width 27 height 15
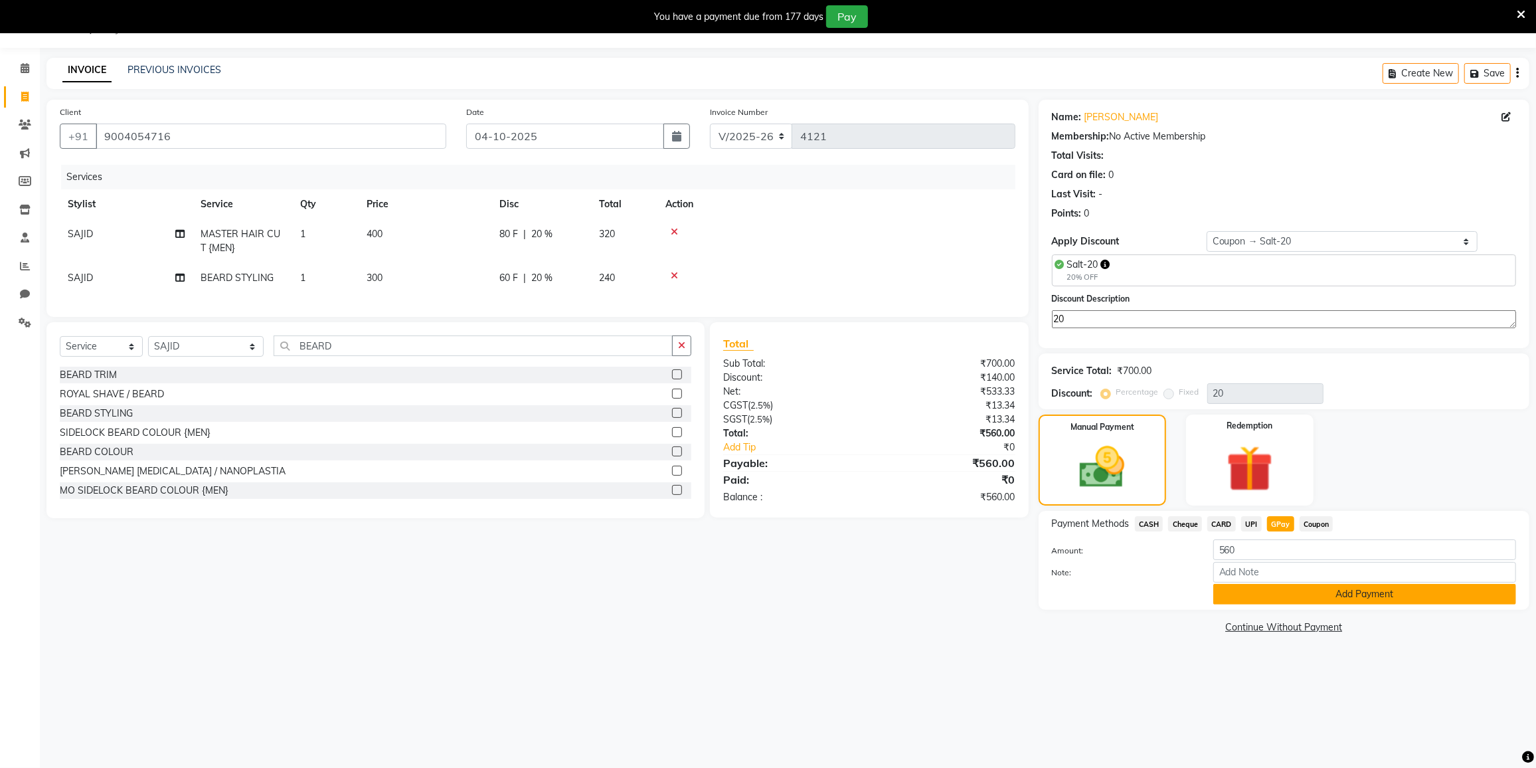
click at [1257, 599] on button "Add Payment" at bounding box center [1365, 594] width 303 height 21
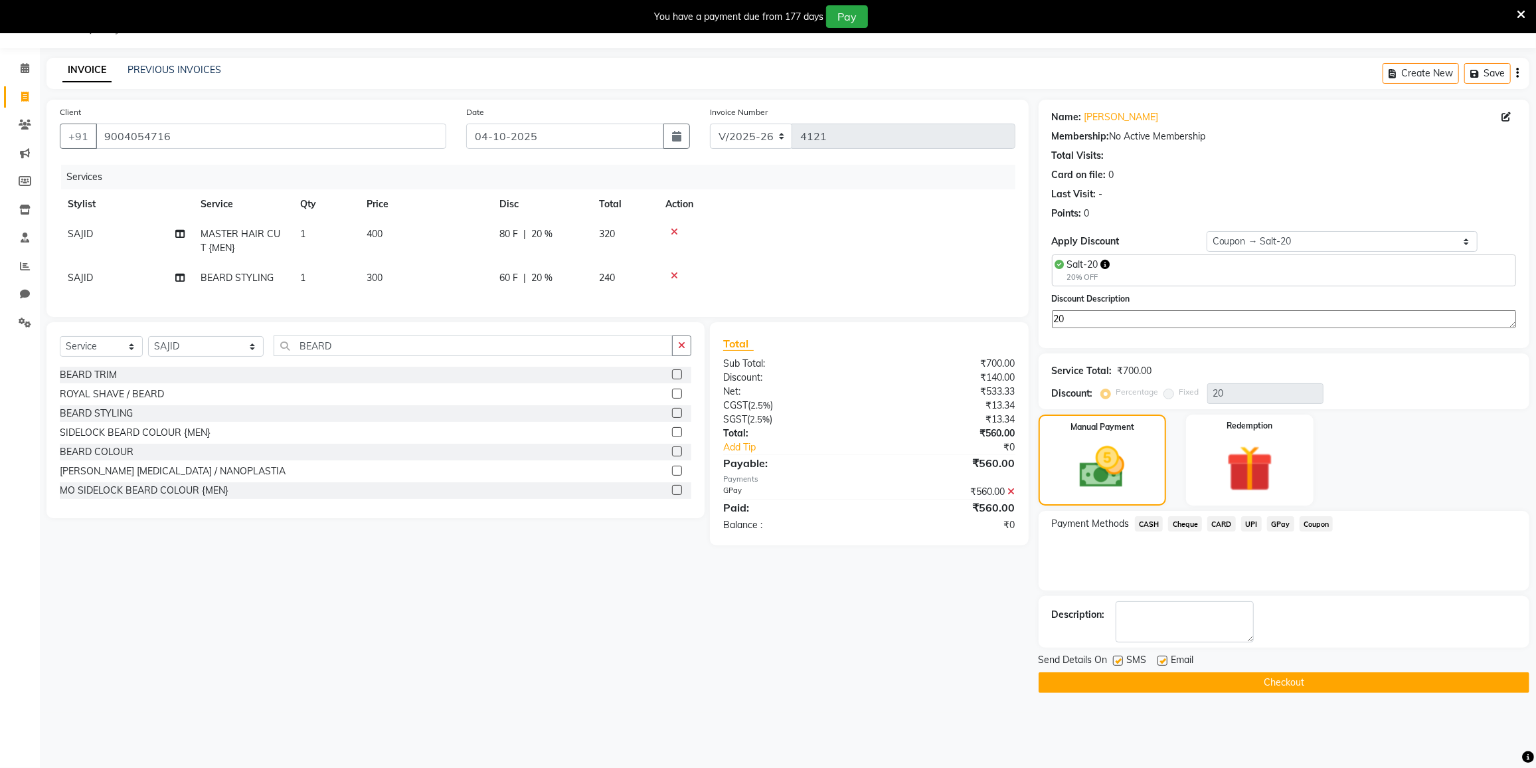
click at [1273, 687] on button "Checkout" at bounding box center [1284, 682] width 491 height 21
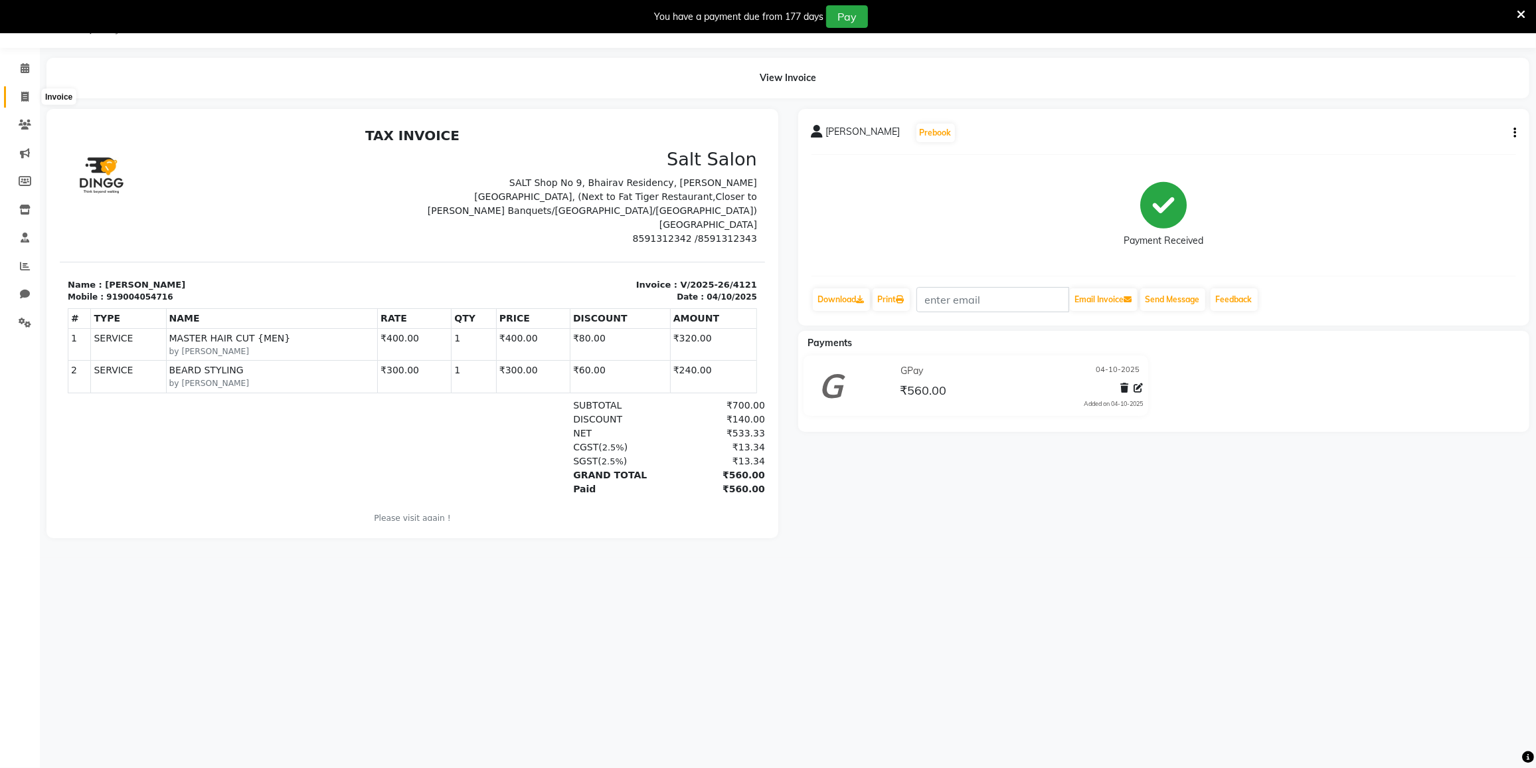
click at [21, 99] on icon at bounding box center [24, 97] width 7 height 10
select select "service"
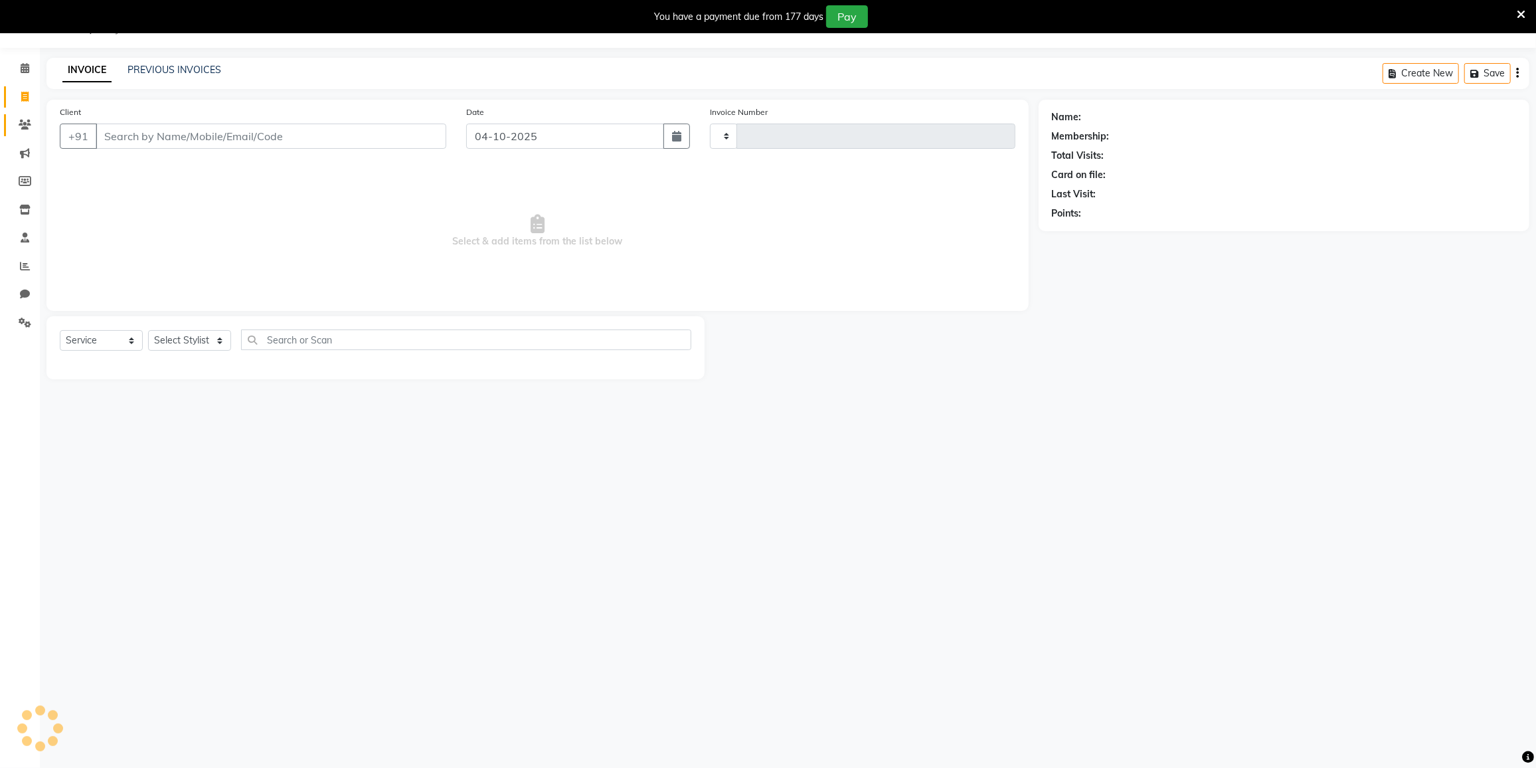
type input "4122"
select select "8096"
click at [21, 121] on icon at bounding box center [25, 125] width 13 height 10
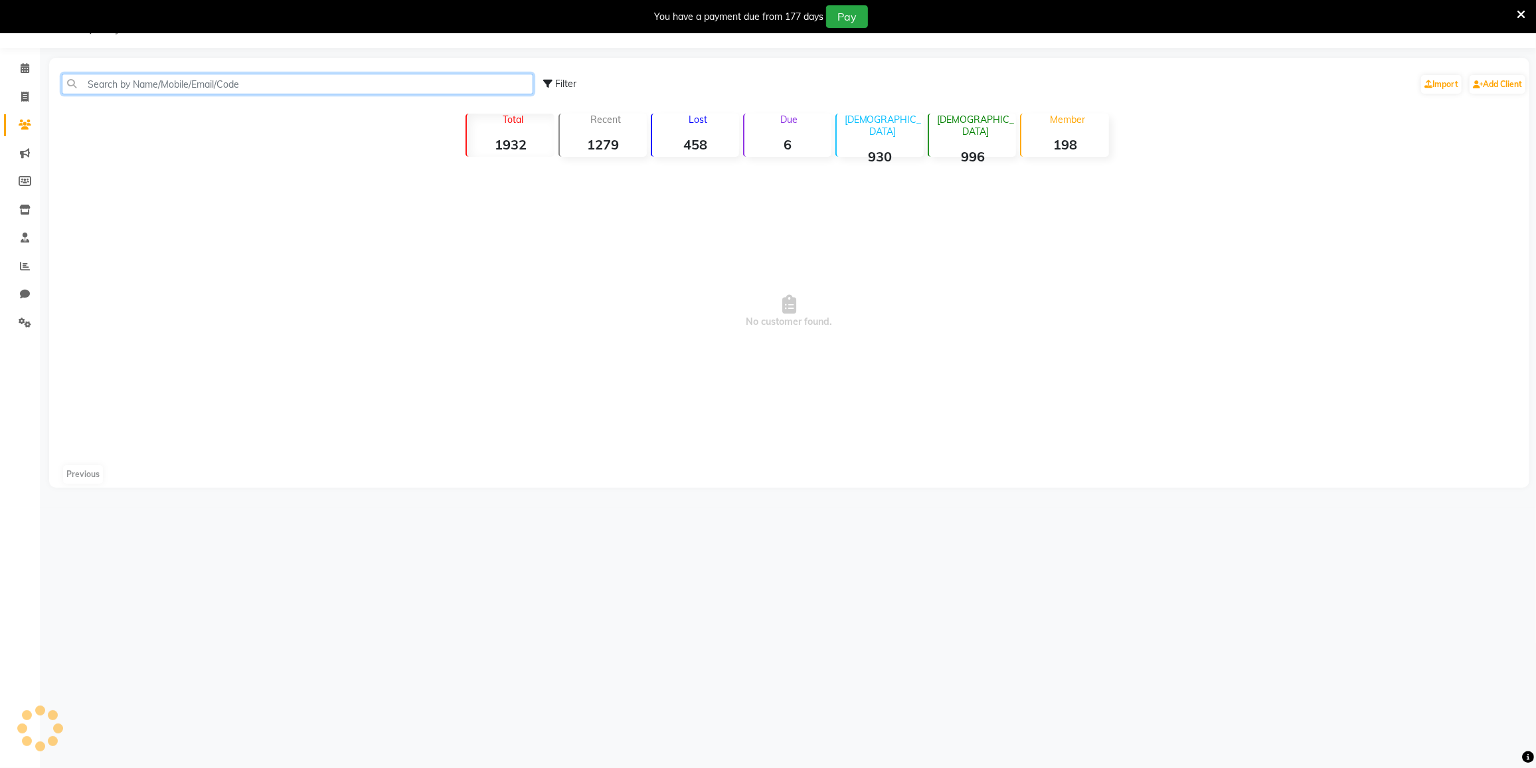
click at [118, 84] on input "text" at bounding box center [298, 84] width 472 height 21
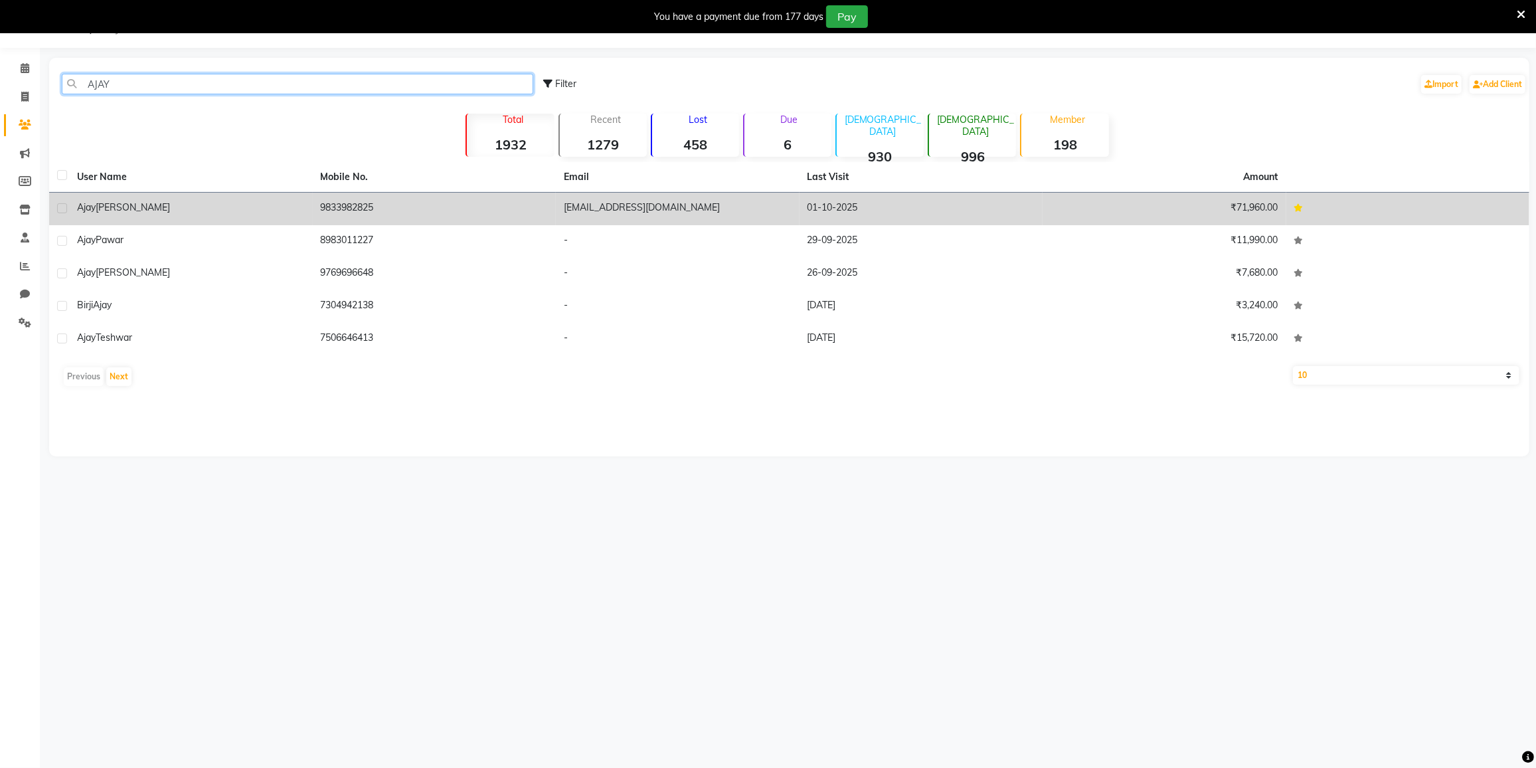
type input "AJAY"
click at [74, 193] on td "ajay DUBY" at bounding box center [191, 209] width 244 height 33
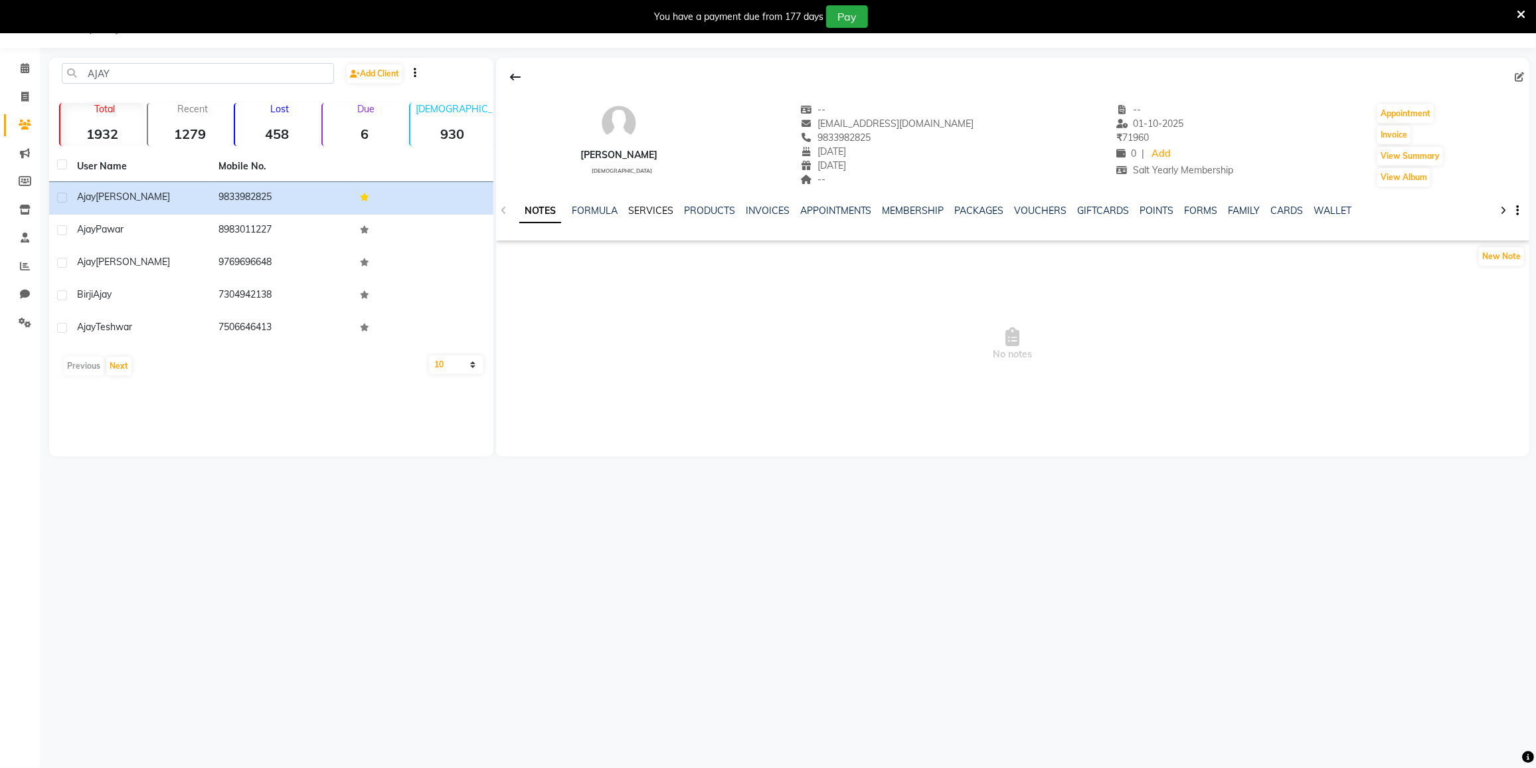
click at [646, 206] on link "SERVICES" at bounding box center [650, 211] width 45 height 12
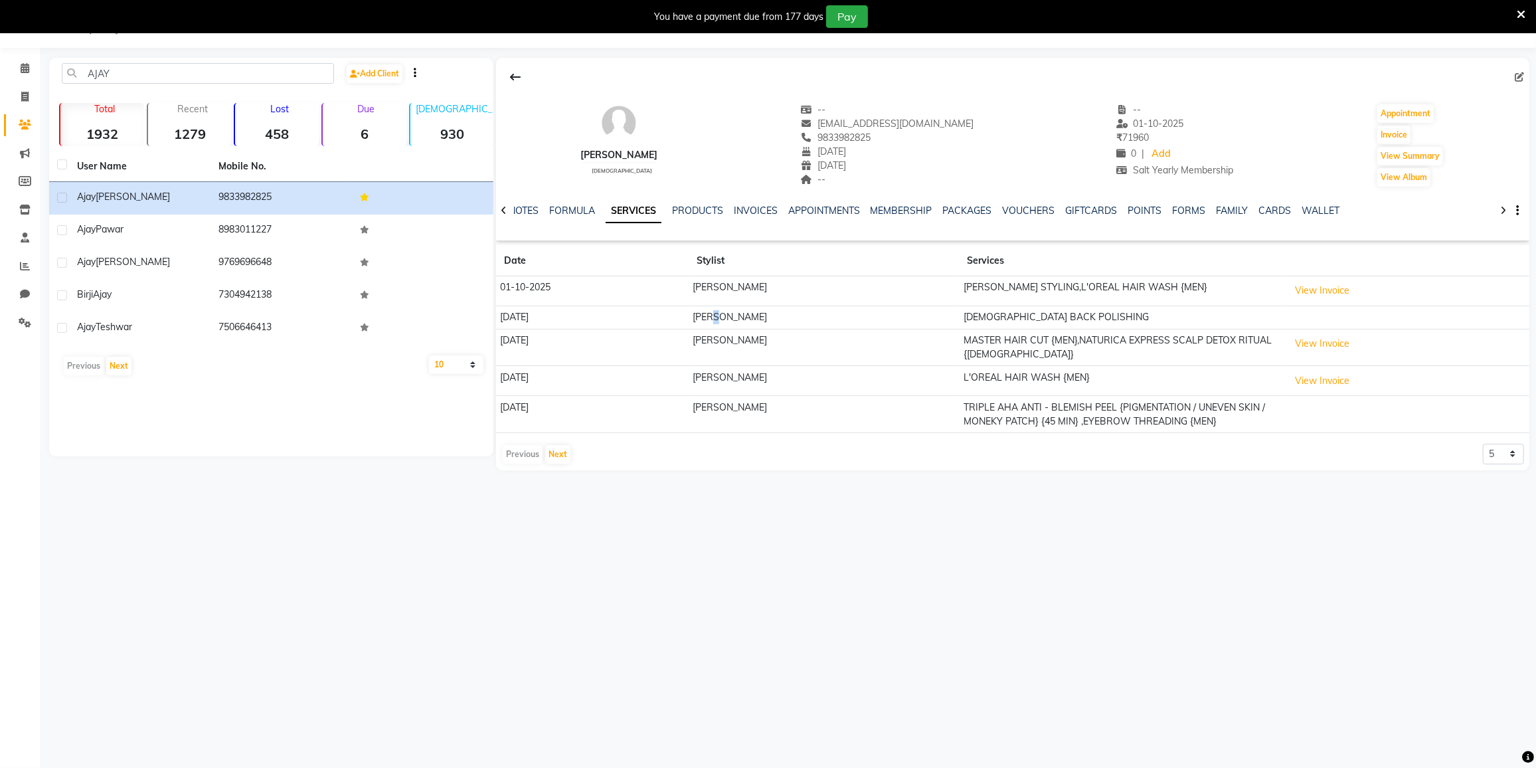
click at [701, 318] on td "[PERSON_NAME]" at bounding box center [824, 317] width 271 height 23
click at [1321, 341] on button "View Invoice" at bounding box center [1322, 343] width 66 height 21
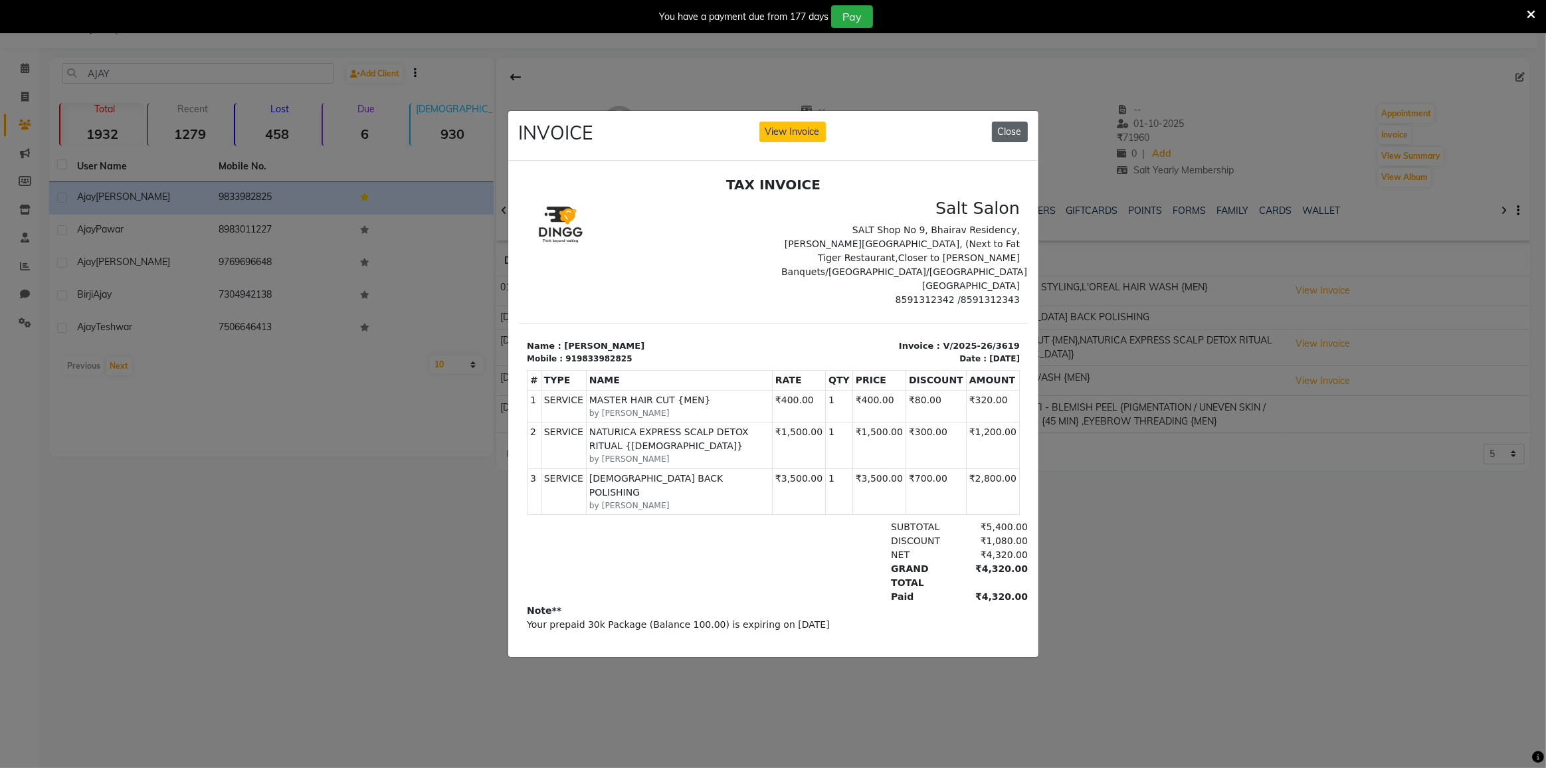
click at [998, 122] on button "Close" at bounding box center [1010, 132] width 36 height 21
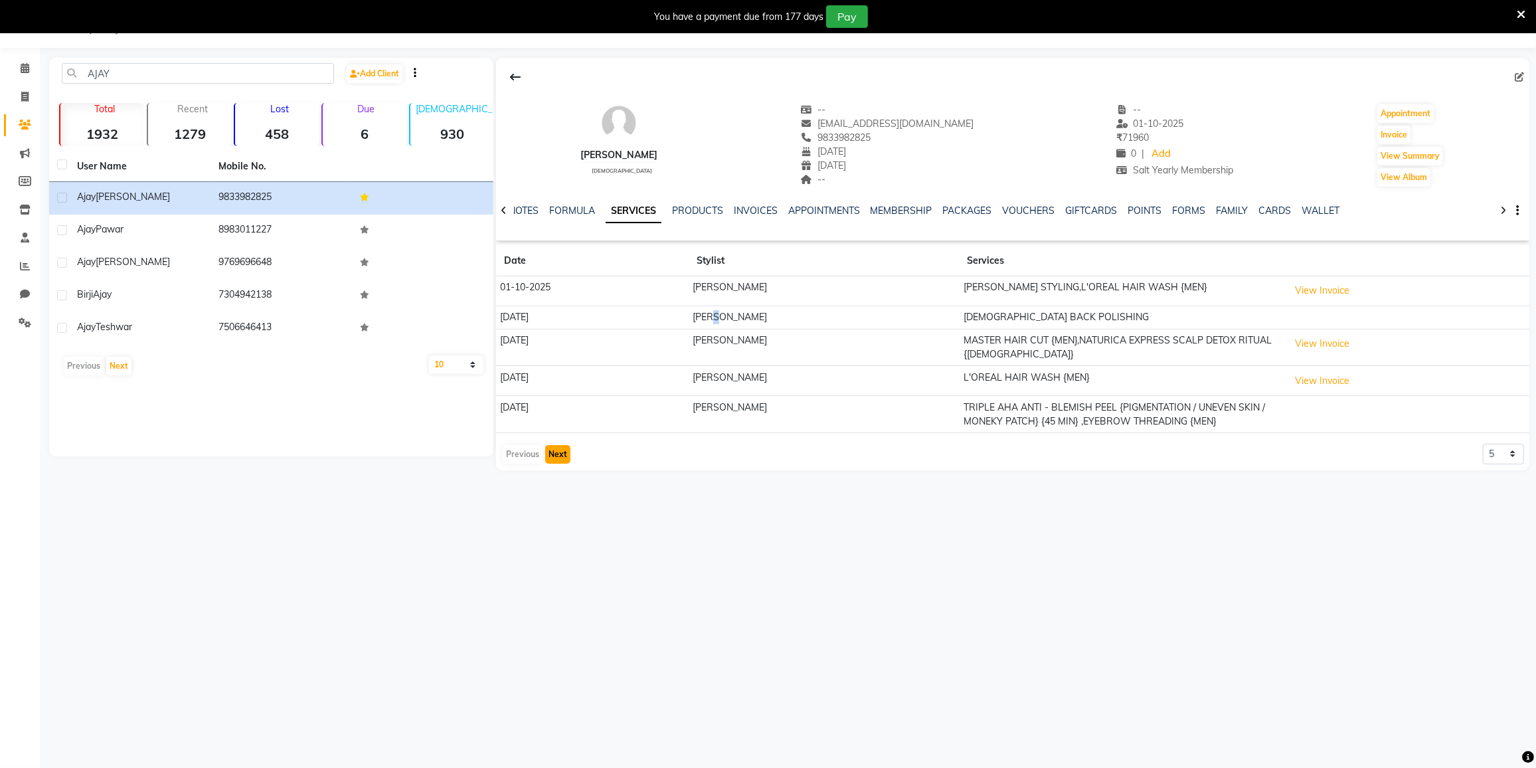
click at [557, 464] on button "Next" at bounding box center [557, 454] width 25 height 19
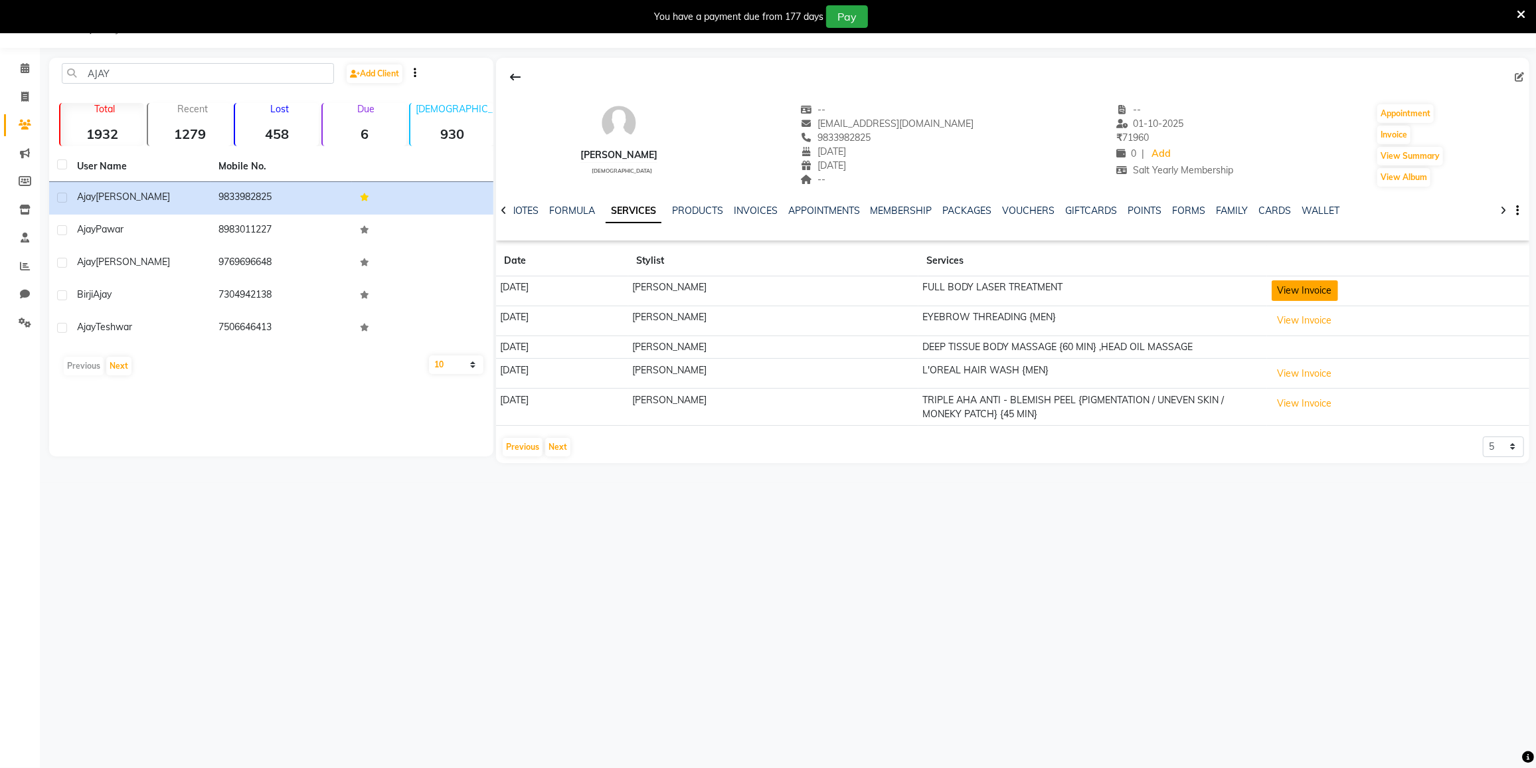
click at [1338, 286] on button "View Invoice" at bounding box center [1305, 290] width 66 height 21
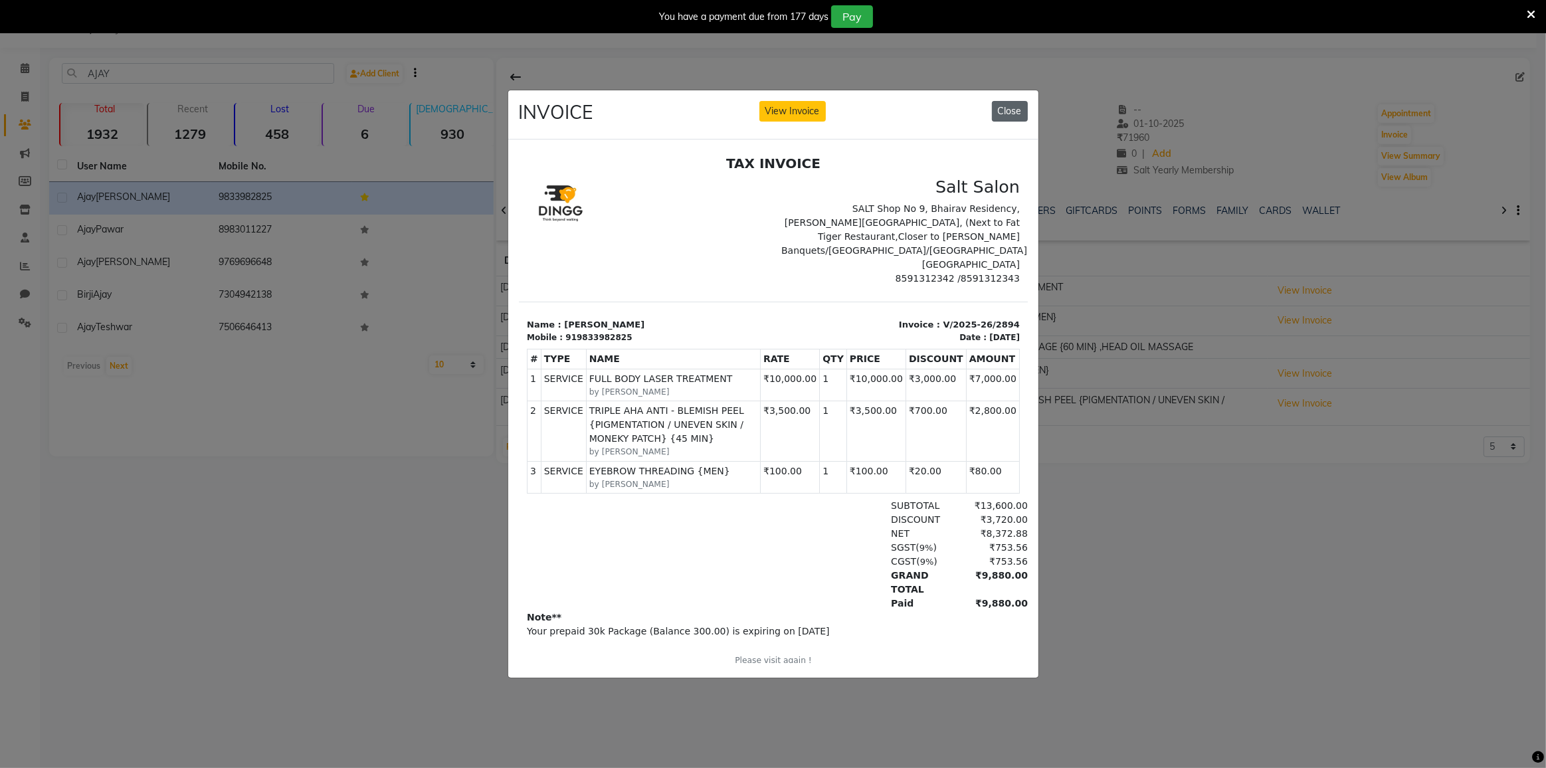
click at [1012, 102] on button "Close" at bounding box center [1010, 111] width 36 height 21
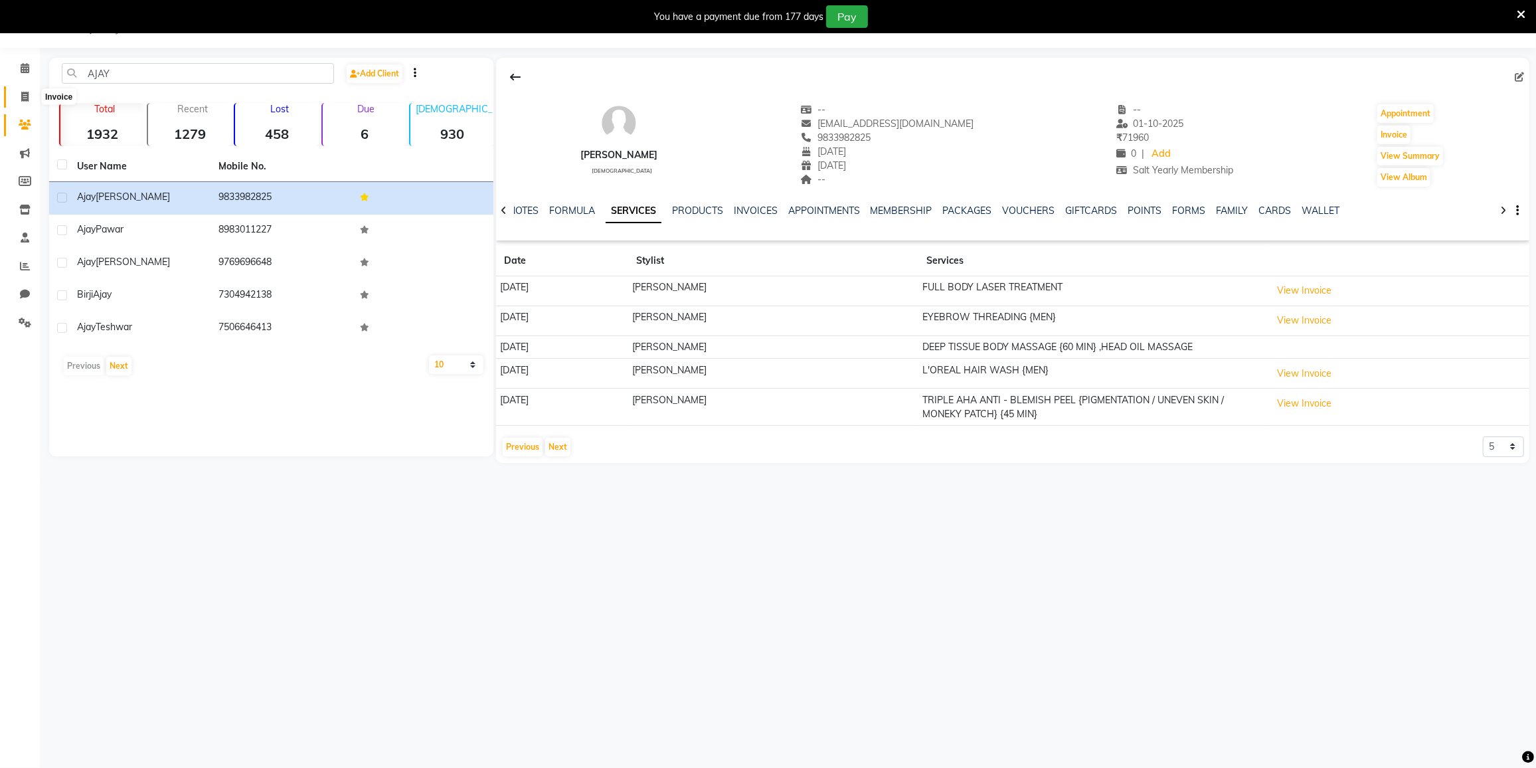
click at [18, 101] on span at bounding box center [24, 97] width 23 height 15
select select "8096"
select select "service"
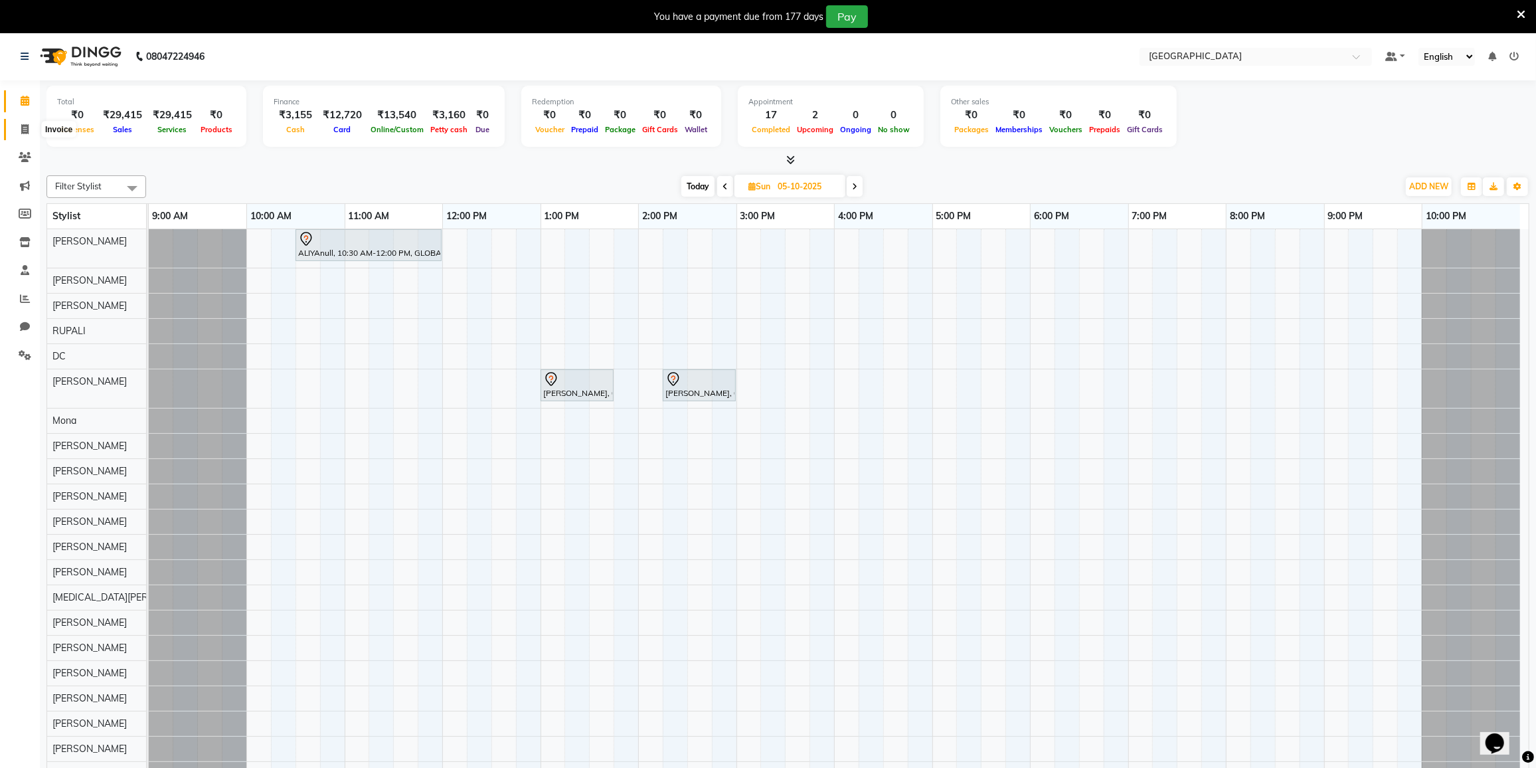
click at [26, 132] on icon at bounding box center [24, 129] width 7 height 10
select select "8096"
select select "service"
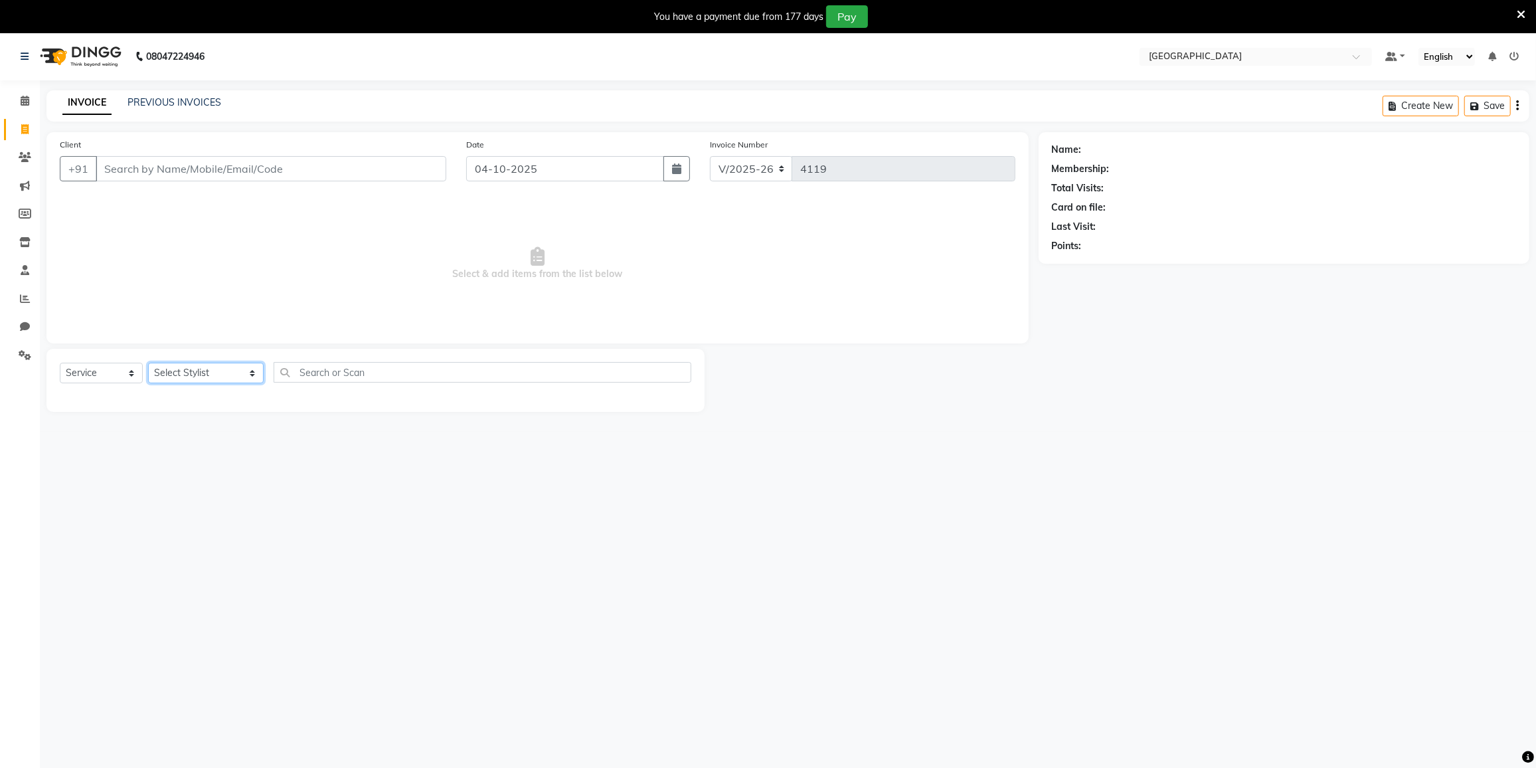
click at [180, 372] on select "Select Stylist DC [PERSON_NAME] [PERSON_NAME] [PERSON_NAME] [PERSON_NAME] [PERS…" at bounding box center [206, 373] width 116 height 21
select select "85941"
click at [148, 363] on select "Select Stylist DC [PERSON_NAME] [PERSON_NAME] [PERSON_NAME] [PERSON_NAME] [PERS…" at bounding box center [206, 373] width 116 height 21
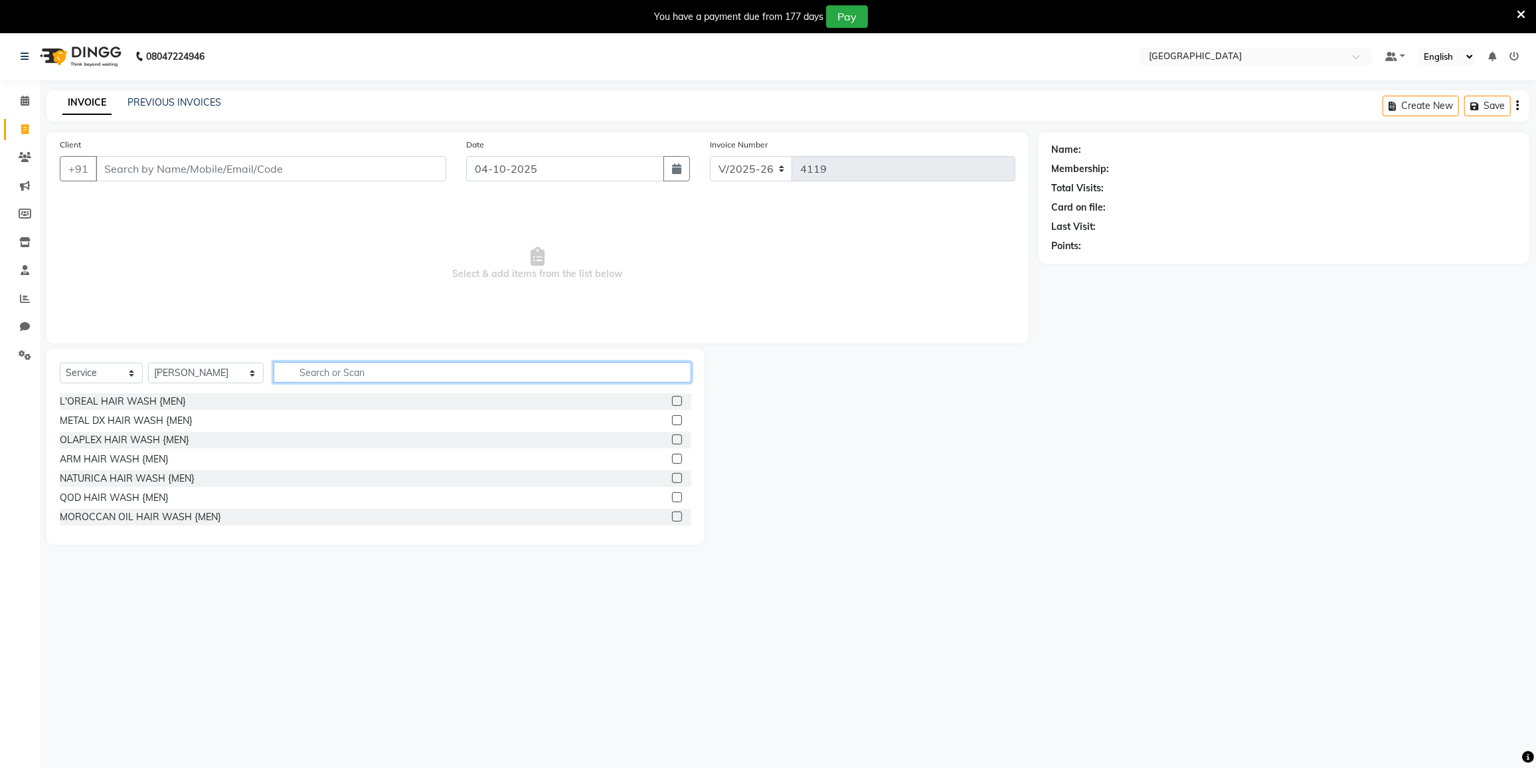
click at [305, 380] on input "text" at bounding box center [483, 372] width 418 height 21
type input "HAIR C"
click at [160, 434] on div "SENIOR HAIR CUT {MEN}" at bounding box center [115, 440] width 111 height 14
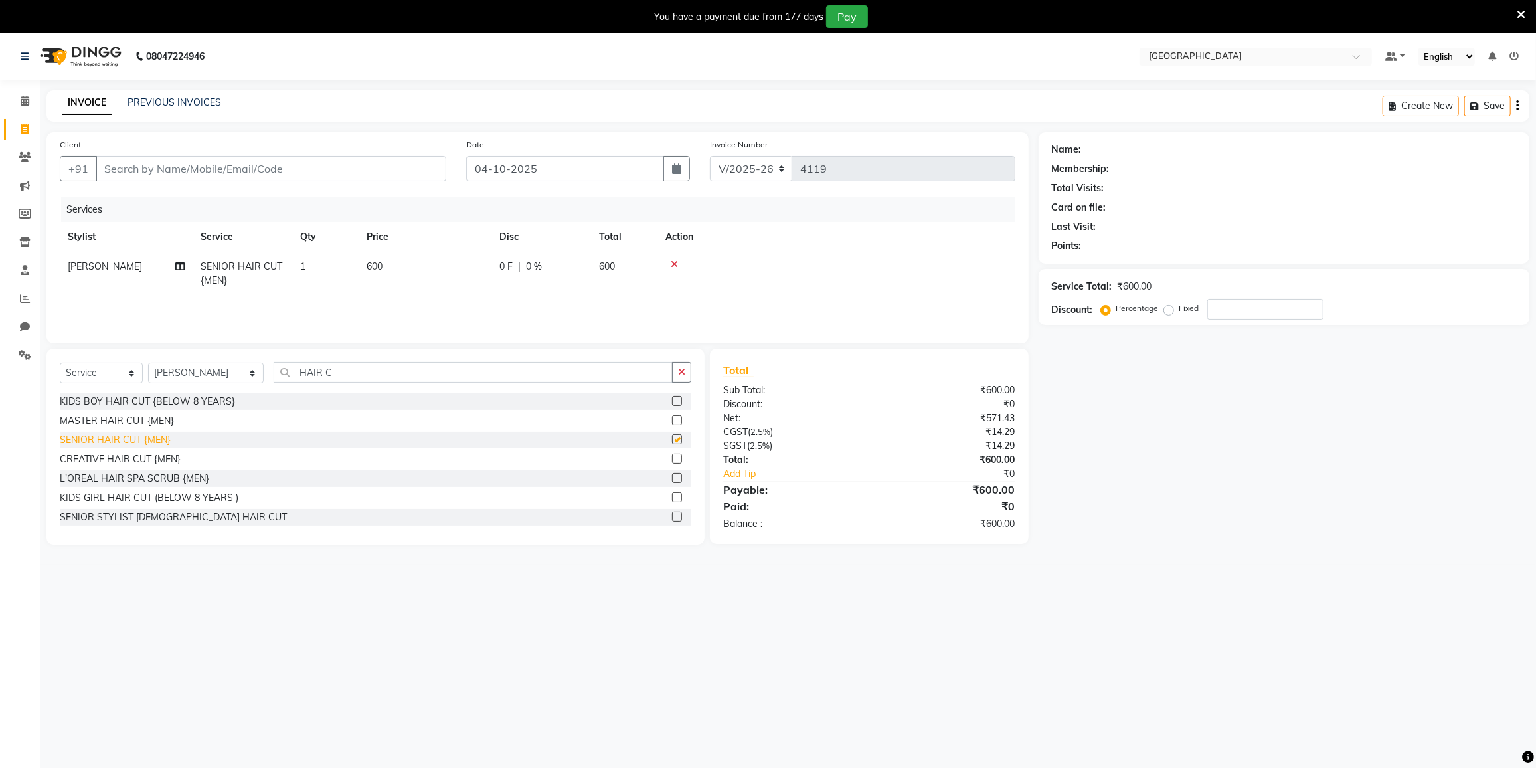
checkbox input "false"
click at [348, 368] on input "HAIR C" at bounding box center [473, 372] width 399 height 21
type input "H"
type input "BEARD"
click at [71, 442] on div "BEARD STYLING" at bounding box center [96, 440] width 73 height 14
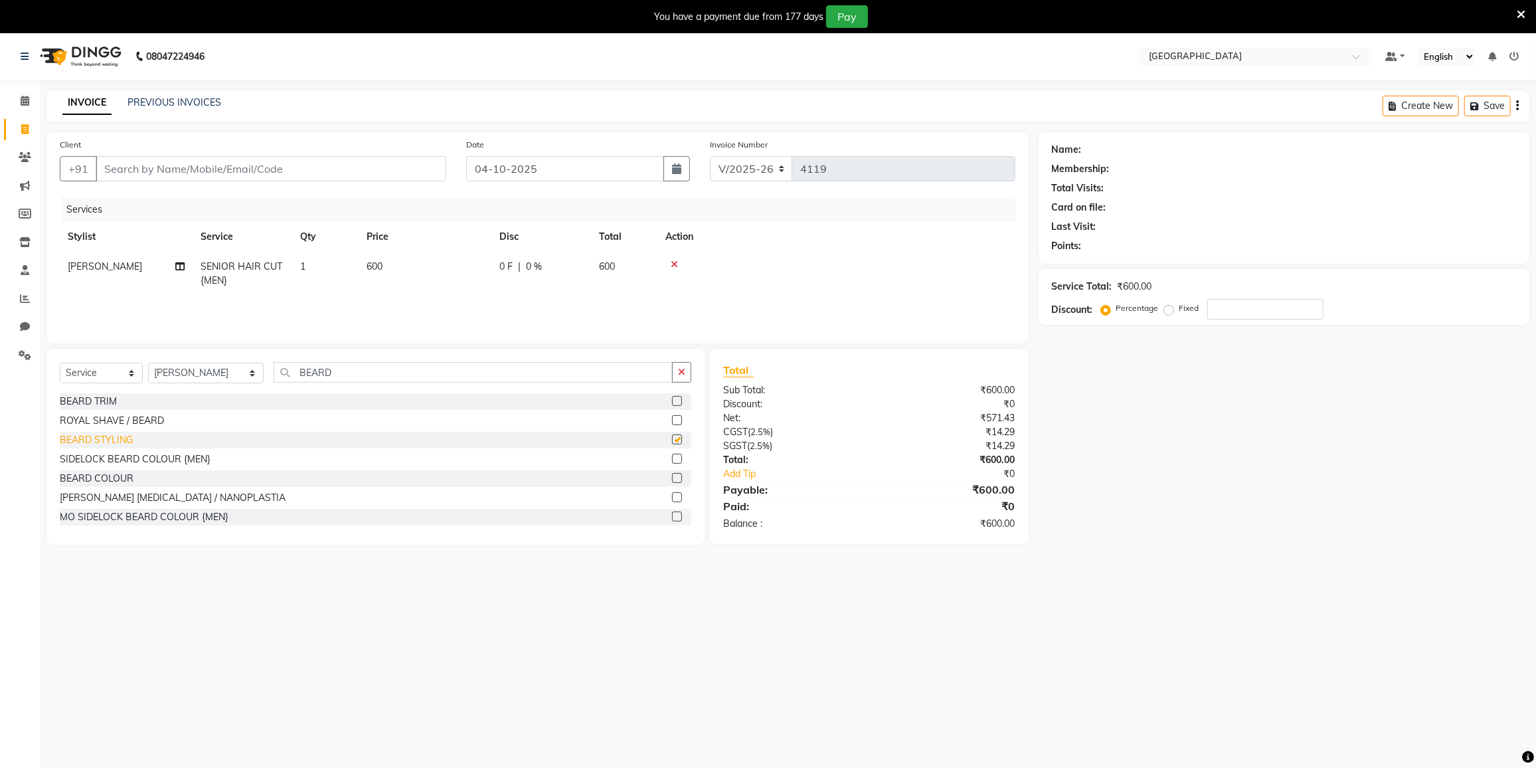
checkbox input "false"
click at [197, 164] on input "Client" at bounding box center [271, 168] width 351 height 25
type input "7"
type input "0"
type input "7021306741"
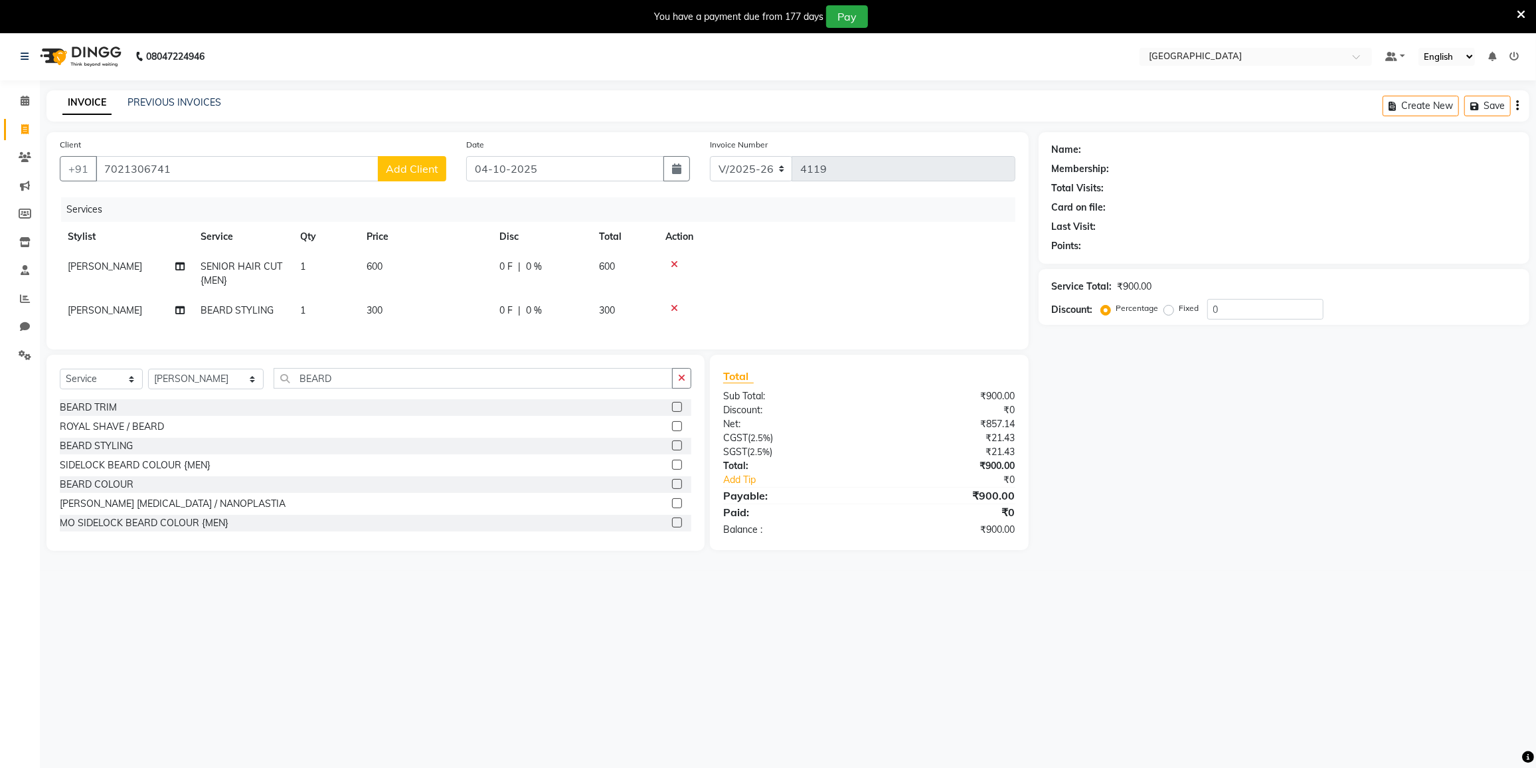
click at [411, 171] on span "Add Client" at bounding box center [412, 168] width 52 height 13
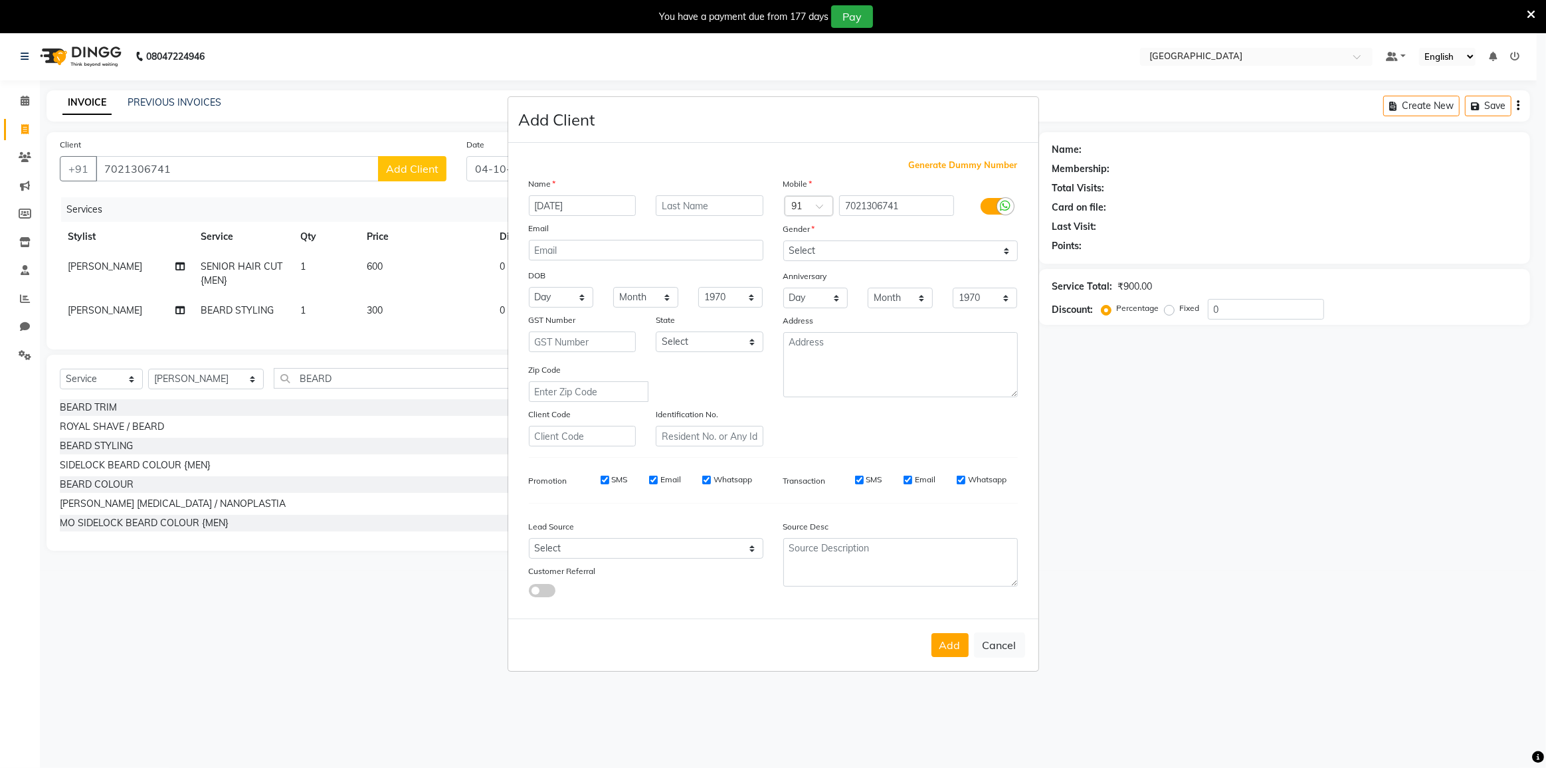
type input "[DATE]"
click at [898, 254] on select "Select [DEMOGRAPHIC_DATA] [DEMOGRAPHIC_DATA] Other Prefer Not To Say" at bounding box center [900, 250] width 234 height 21
select select "[DEMOGRAPHIC_DATA]"
click at [783, 240] on select "Select [DEMOGRAPHIC_DATA] [DEMOGRAPHIC_DATA] Other Prefer Not To Say" at bounding box center [900, 250] width 234 height 21
click at [946, 648] on button "Add" at bounding box center [949, 645] width 37 height 24
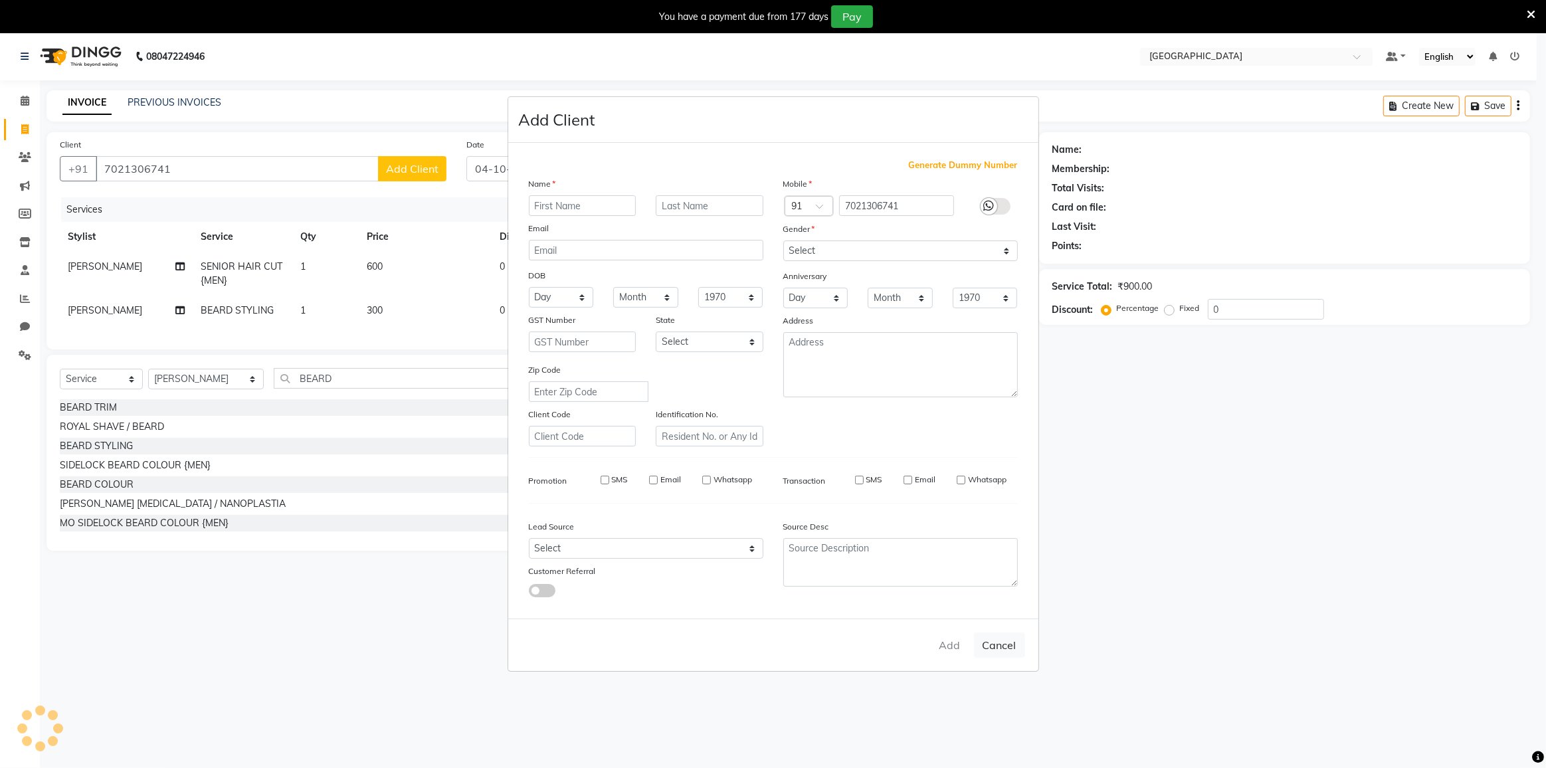
select select
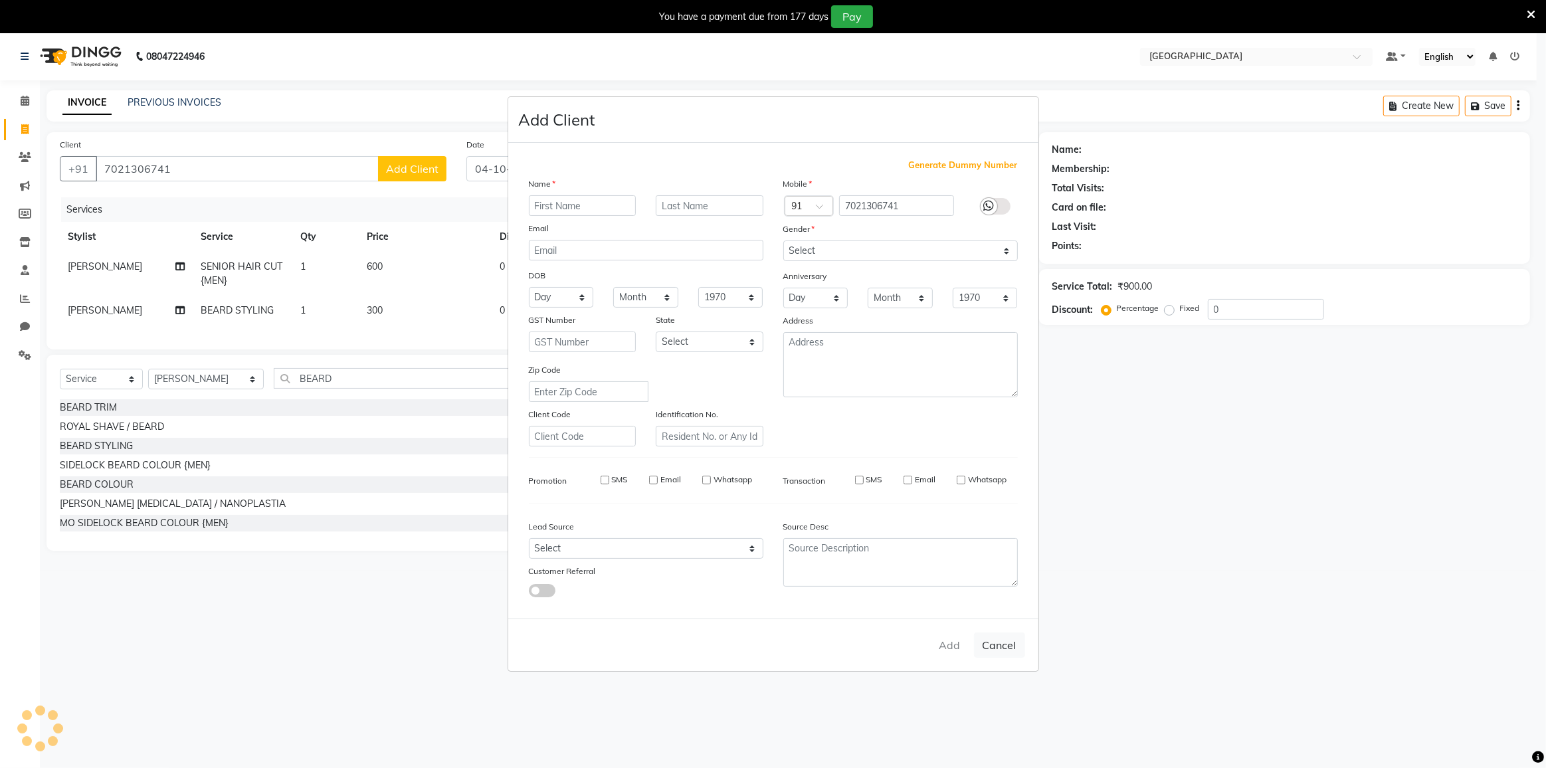
select select
checkbox input "false"
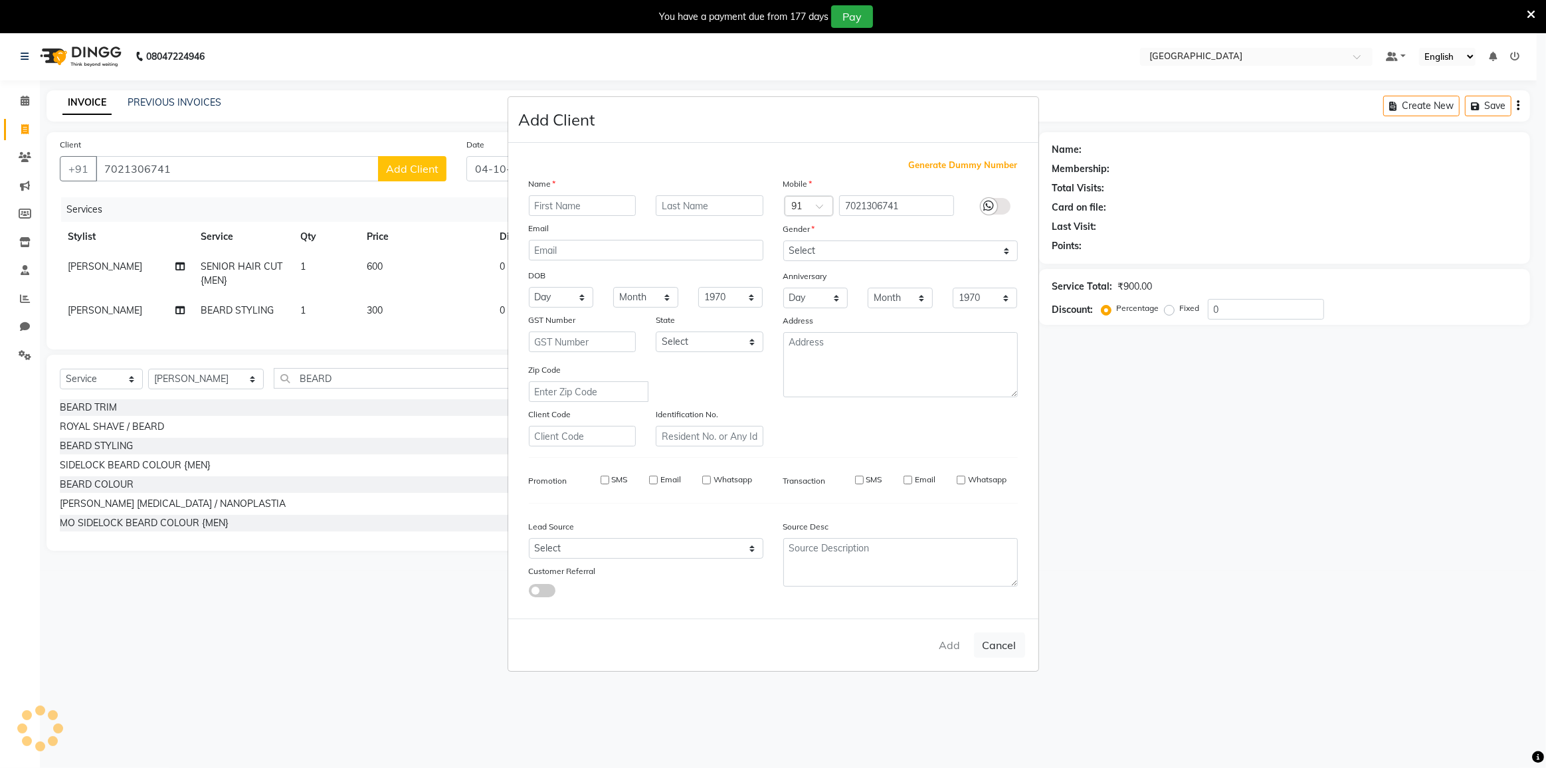
checkbox input "false"
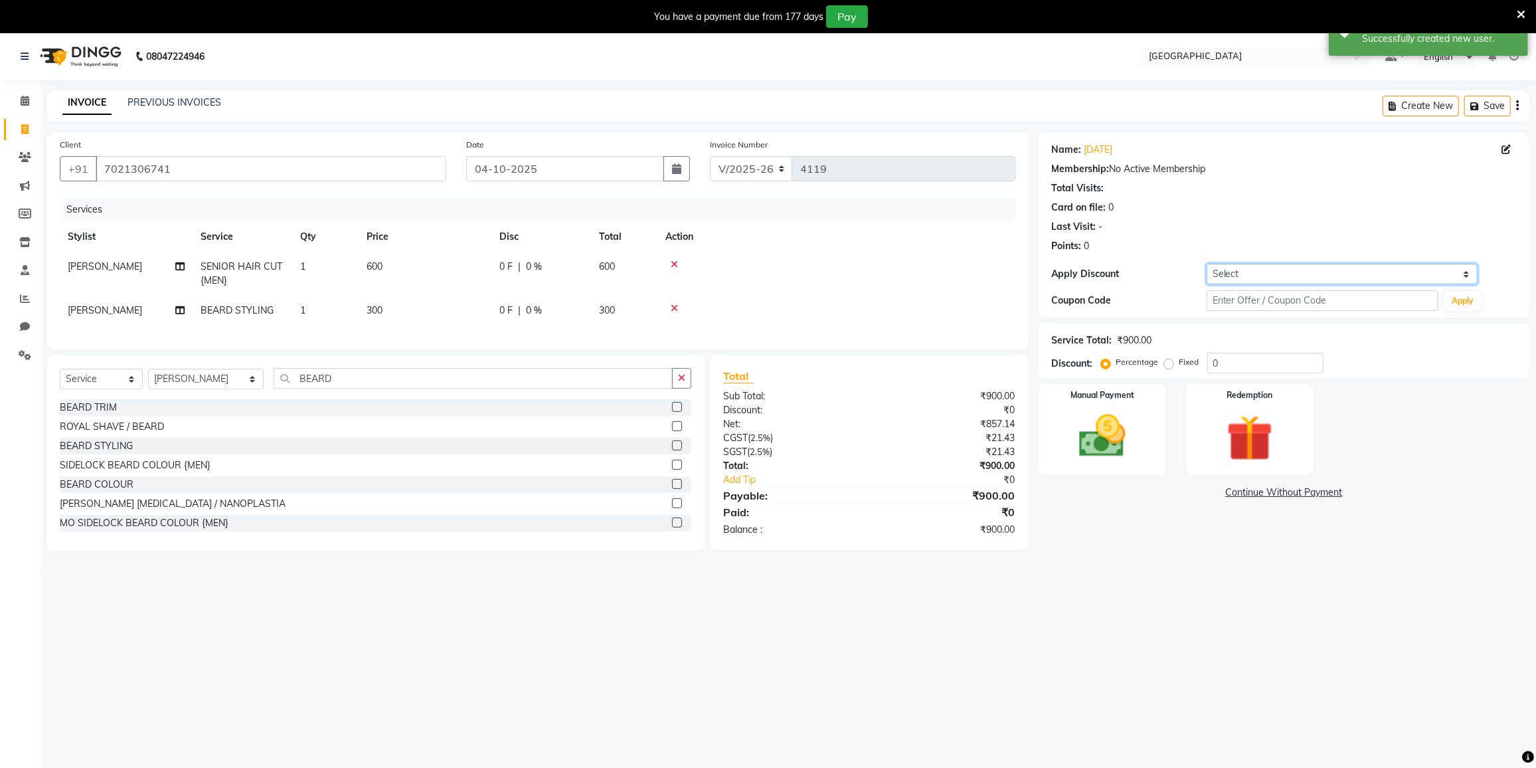
click at [1239, 271] on select "Select Coupon → 500 Coupons Coupon → Kalpataru20 Coupon → Veda20 Coupon → Salt-…" at bounding box center [1342, 274] width 271 height 21
select select "4: Object"
click at [1207, 264] on select "Select Coupon → 500 Coupons Coupon → Kalpataru20 Coupon → Veda20 Coupon → Salt-…" at bounding box center [1342, 274] width 271 height 21
type input "20"
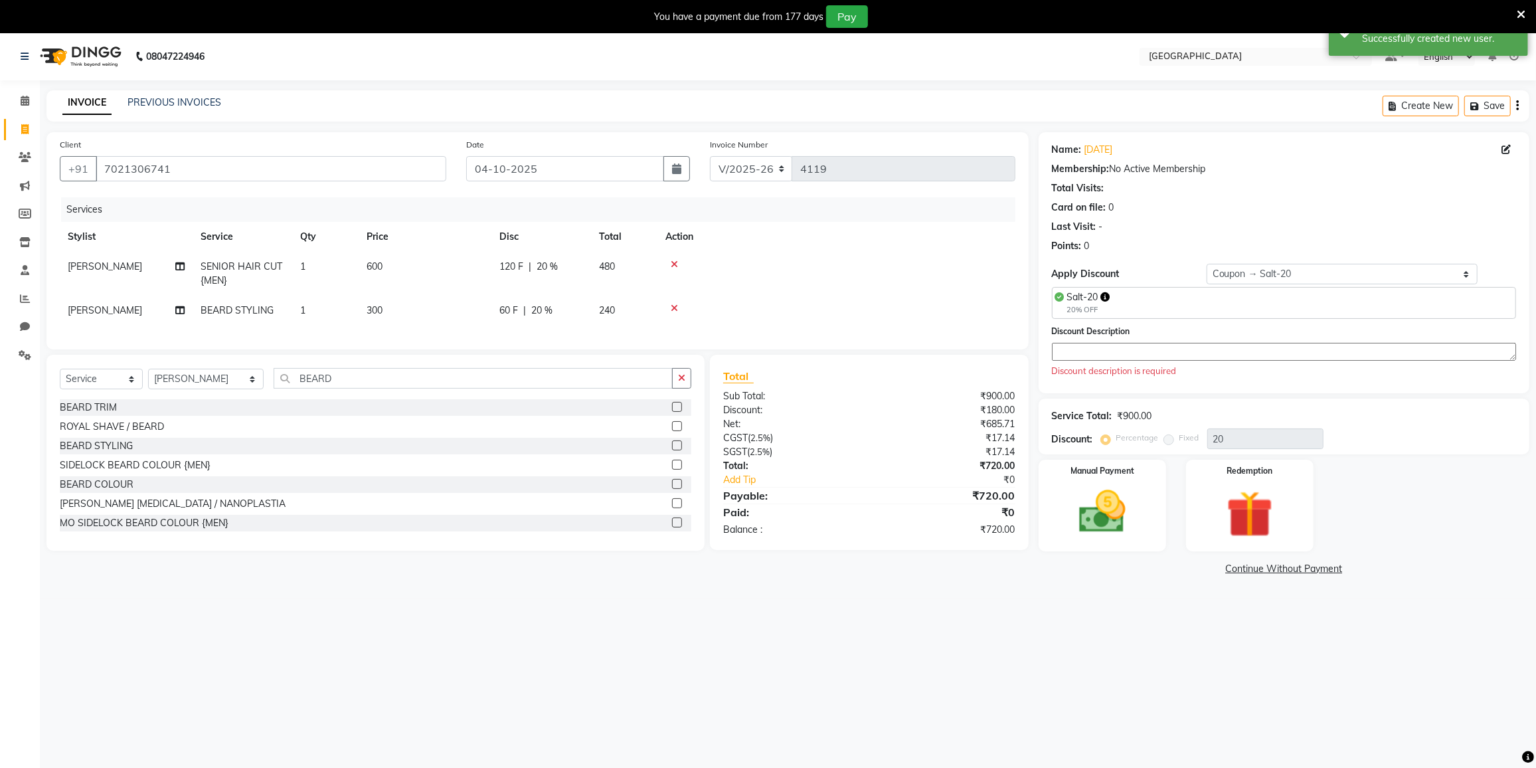
click at [1142, 349] on textarea at bounding box center [1284, 352] width 464 height 18
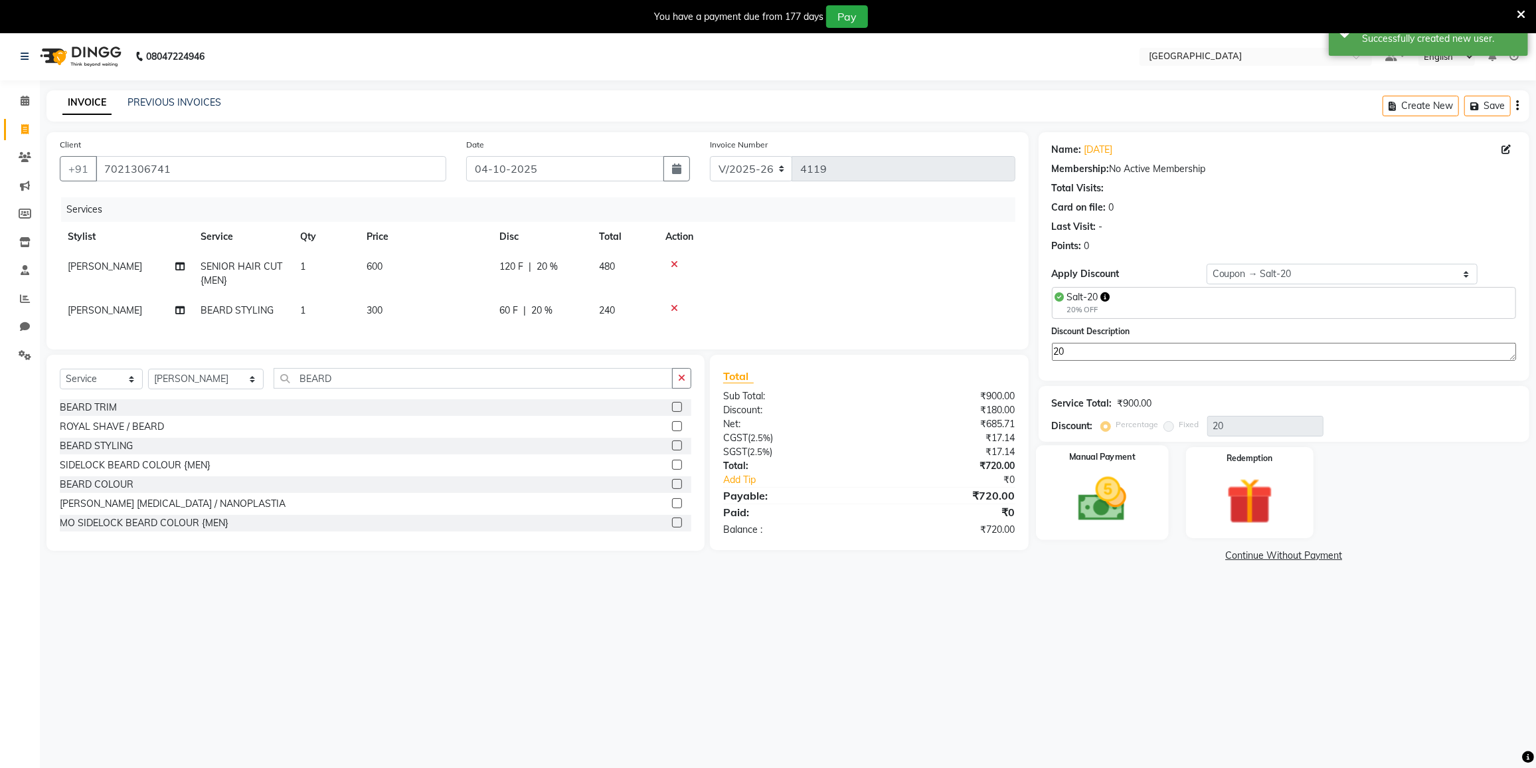
type textarea "20"
click at [1091, 478] on img at bounding box center [1102, 500] width 79 height 56
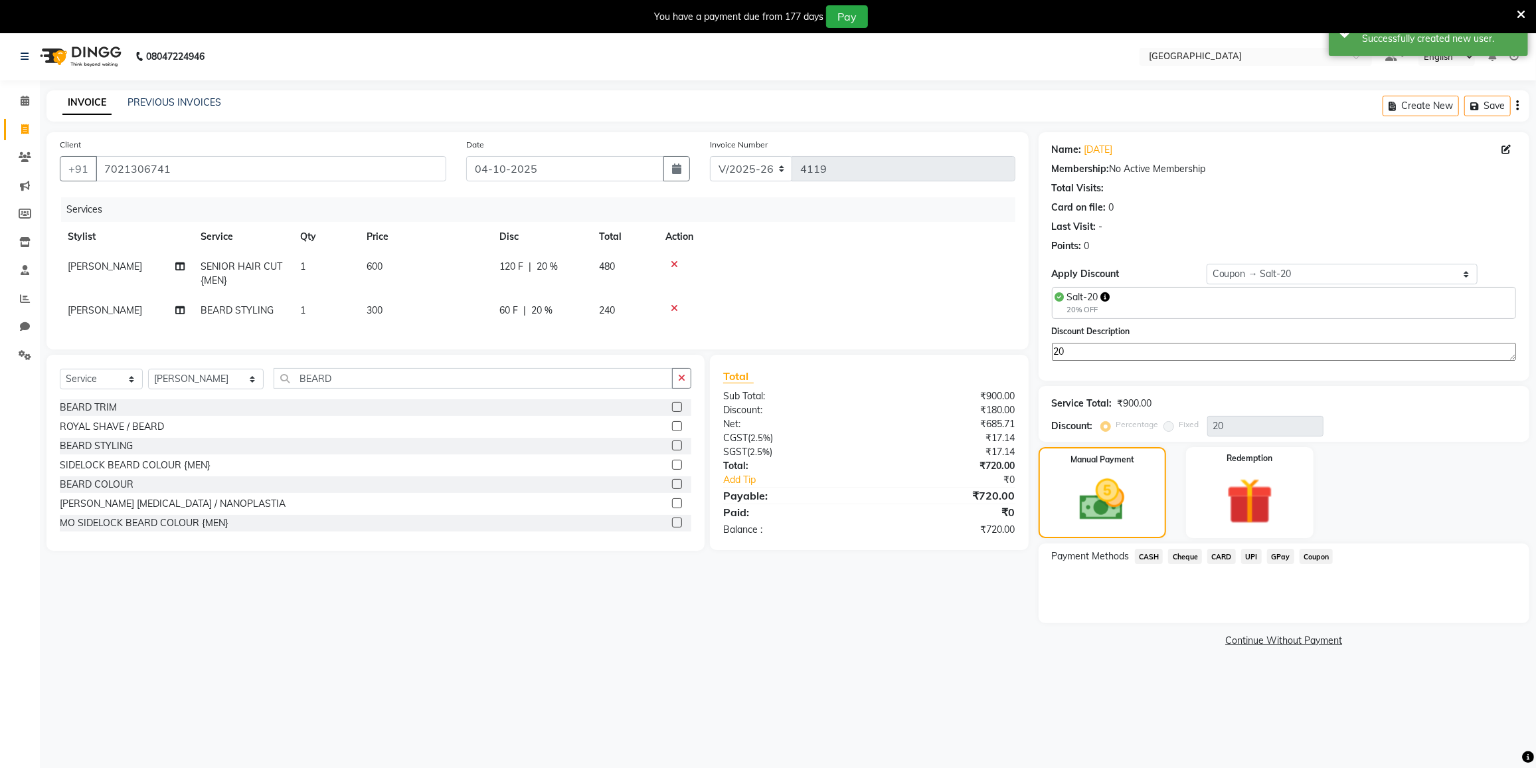
click at [1288, 561] on span "GPay" at bounding box center [1280, 556] width 27 height 15
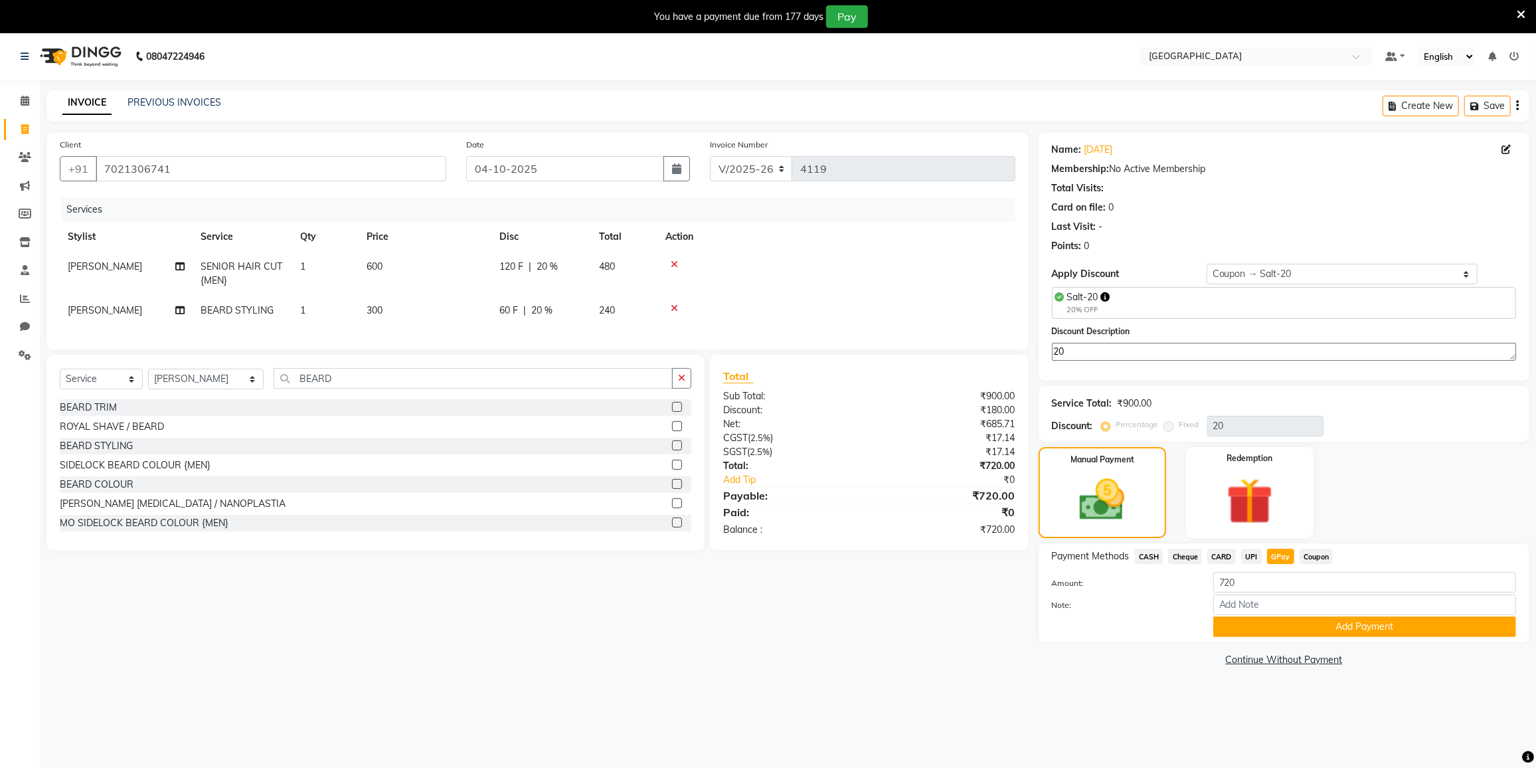
click at [620, 309] on td "240" at bounding box center [624, 311] width 66 height 30
select select "85941"
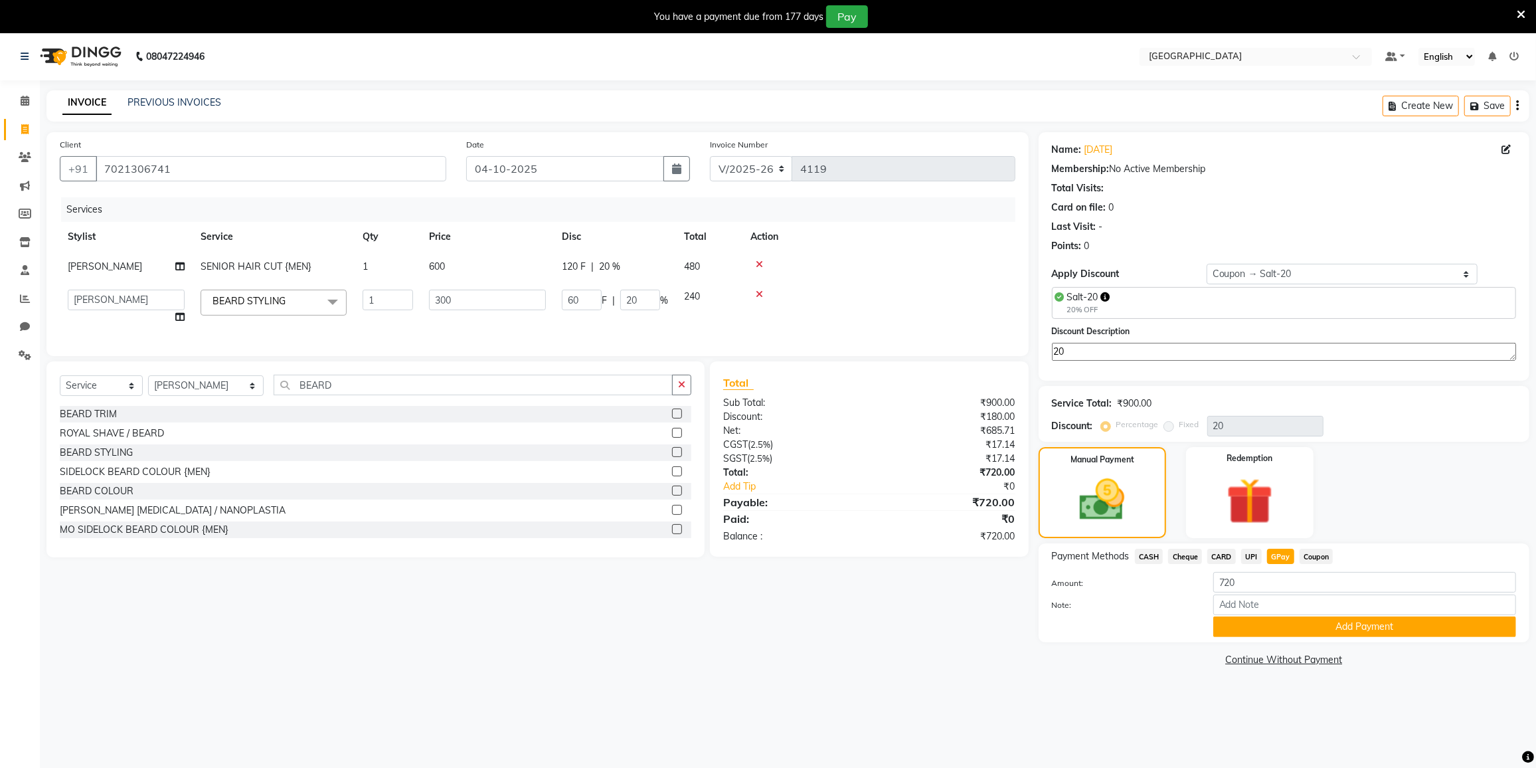
click at [703, 298] on td "240" at bounding box center [709, 307] width 66 height 50
click at [708, 294] on td "240" at bounding box center [709, 307] width 66 height 50
click at [695, 292] on span "240" at bounding box center [692, 296] width 16 height 12
click at [703, 290] on td "240" at bounding box center [709, 307] width 66 height 50
click at [643, 296] on input "20" at bounding box center [640, 300] width 40 height 21
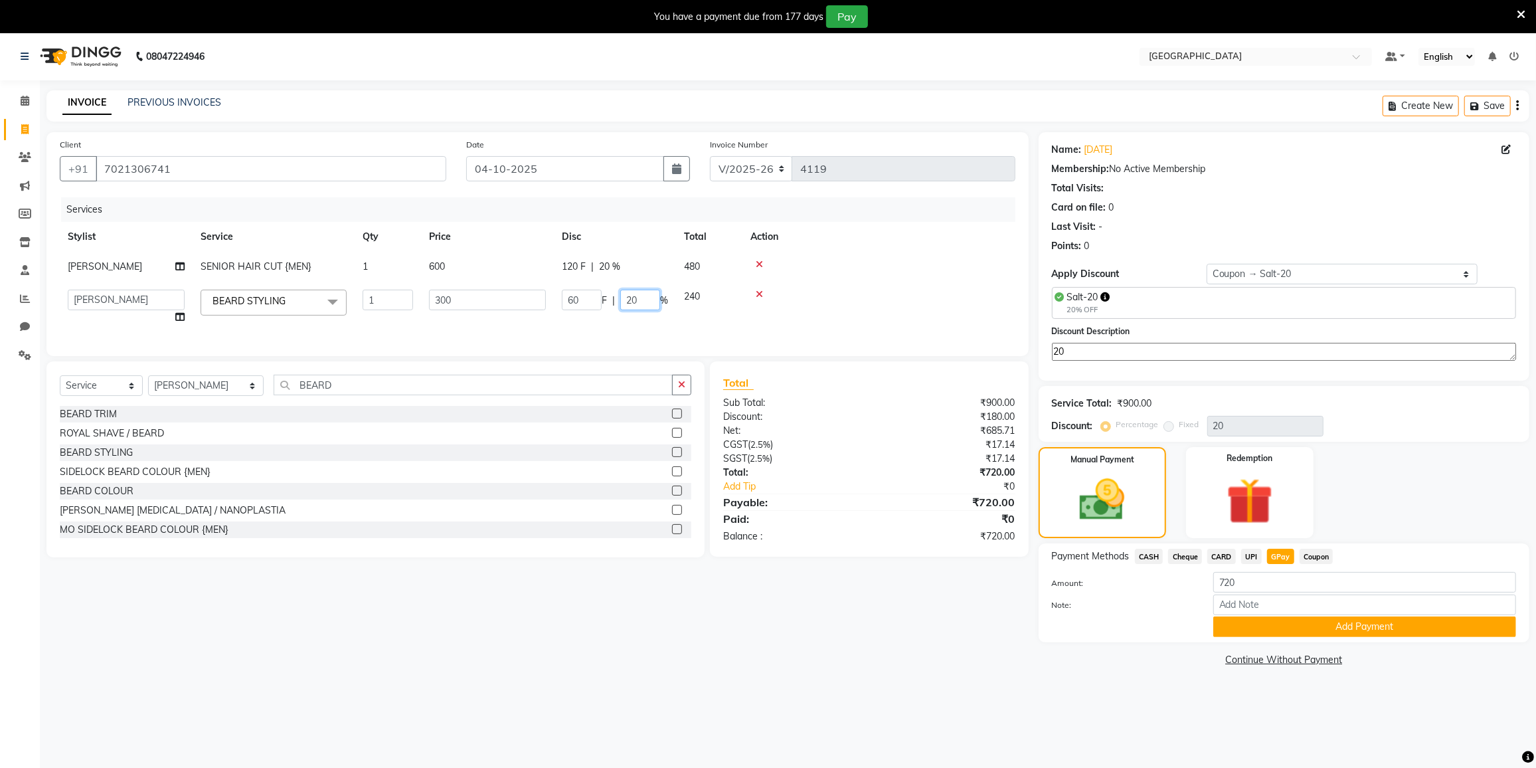
type input "2"
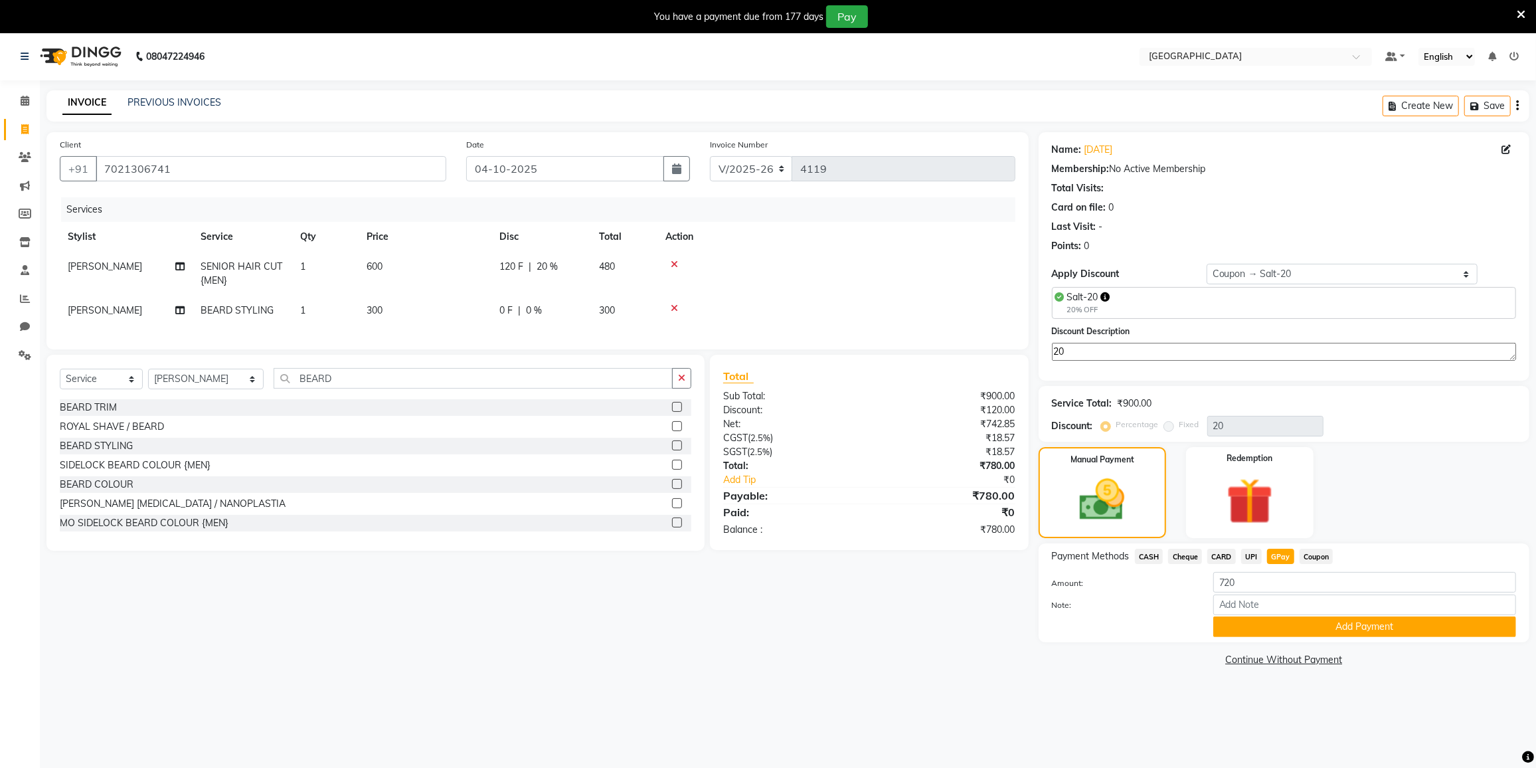
drag, startPoint x: 468, startPoint y: 296, endPoint x: 479, endPoint y: 295, distance: 11.3
click at [479, 296] on td "300" at bounding box center [425, 311] width 133 height 30
select select "85941"
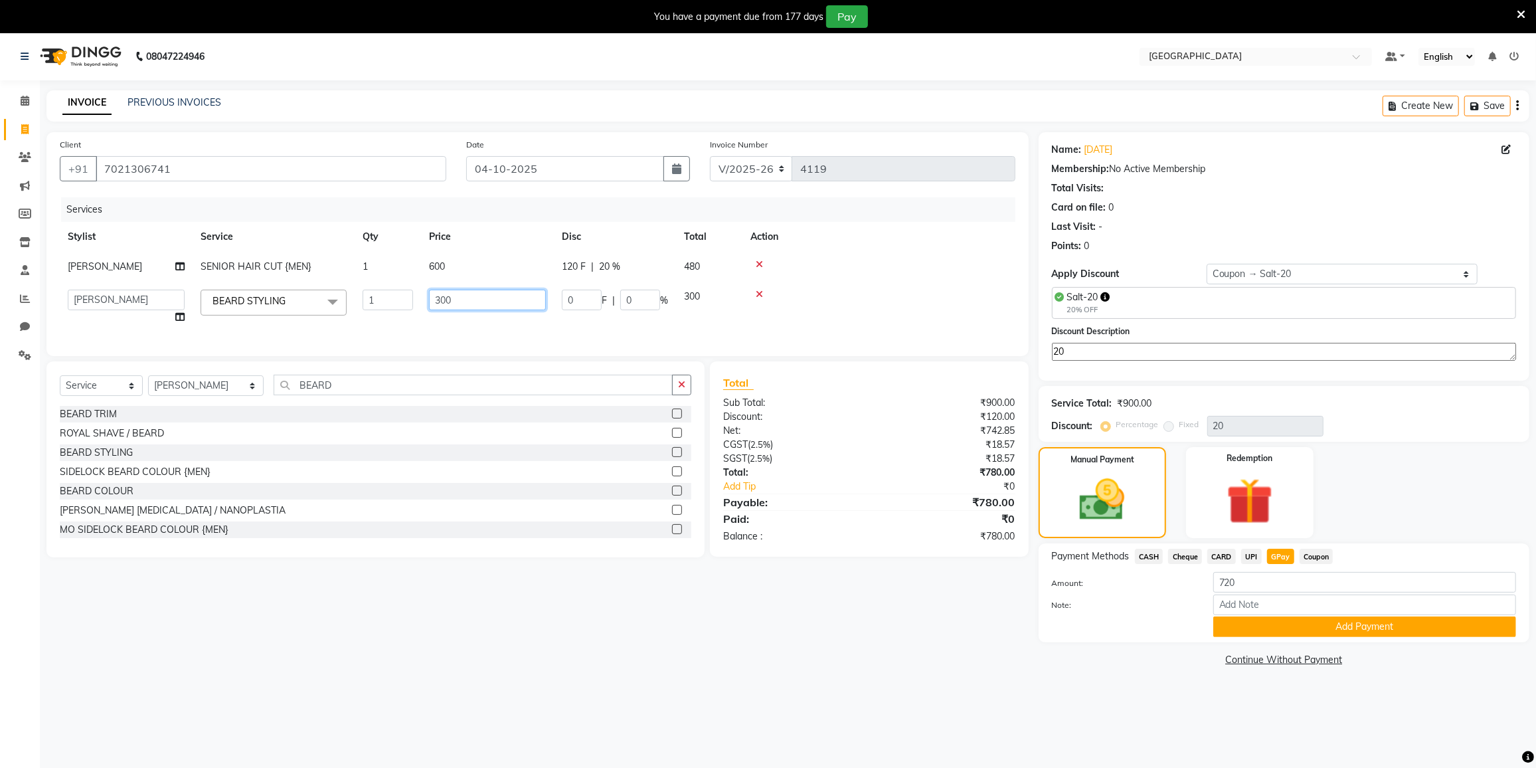
click at [474, 306] on input "300" at bounding box center [487, 300] width 117 height 21
type input "3"
type input "220"
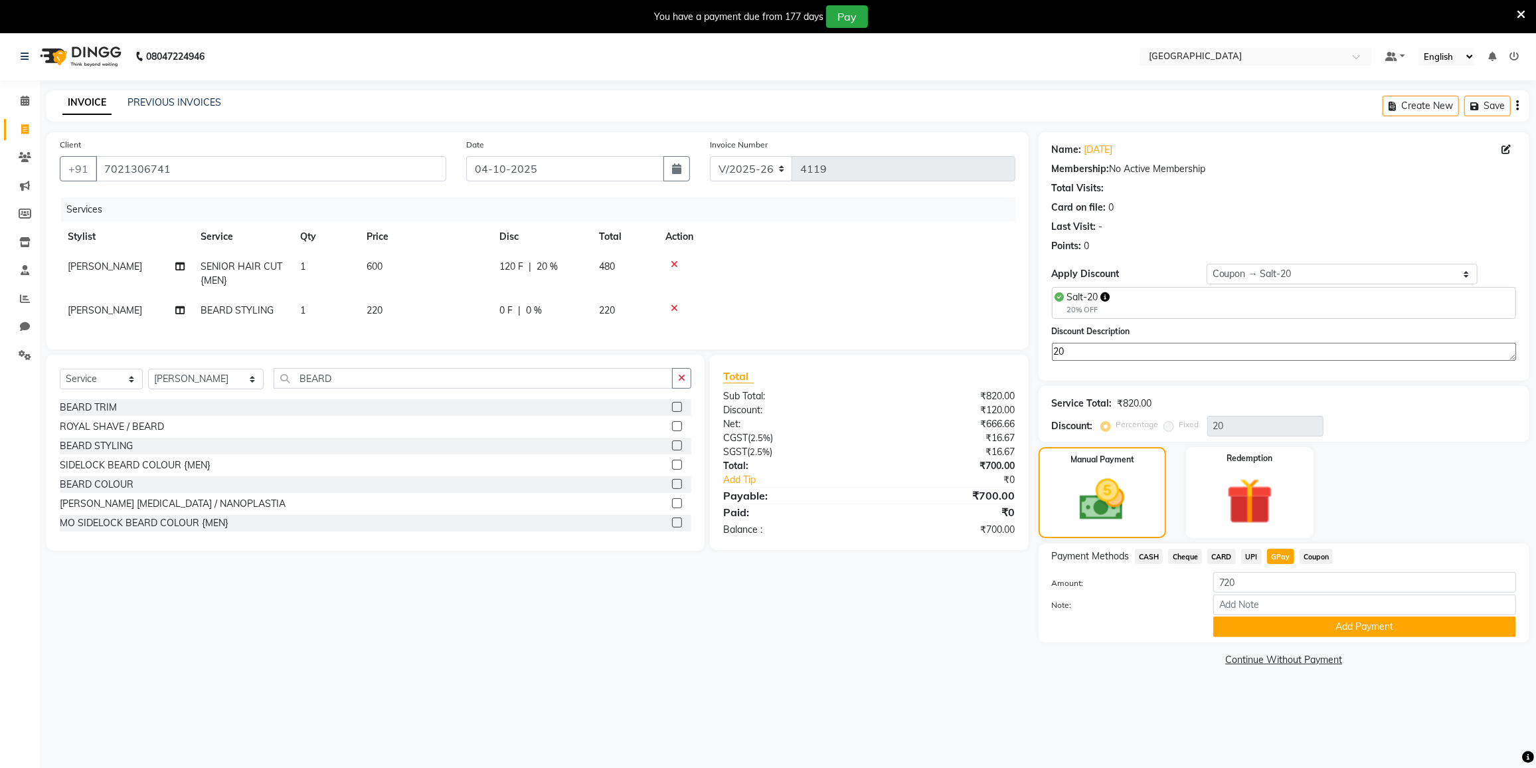
click at [920, 300] on td at bounding box center [837, 311] width 358 height 30
drag, startPoint x: 1149, startPoint y: 555, endPoint x: 1156, endPoint y: 561, distance: 9.9
click at [1156, 563] on div "CASH" at bounding box center [1147, 558] width 34 height 18
click at [1144, 552] on span "CASH" at bounding box center [1149, 556] width 29 height 15
type input "700"
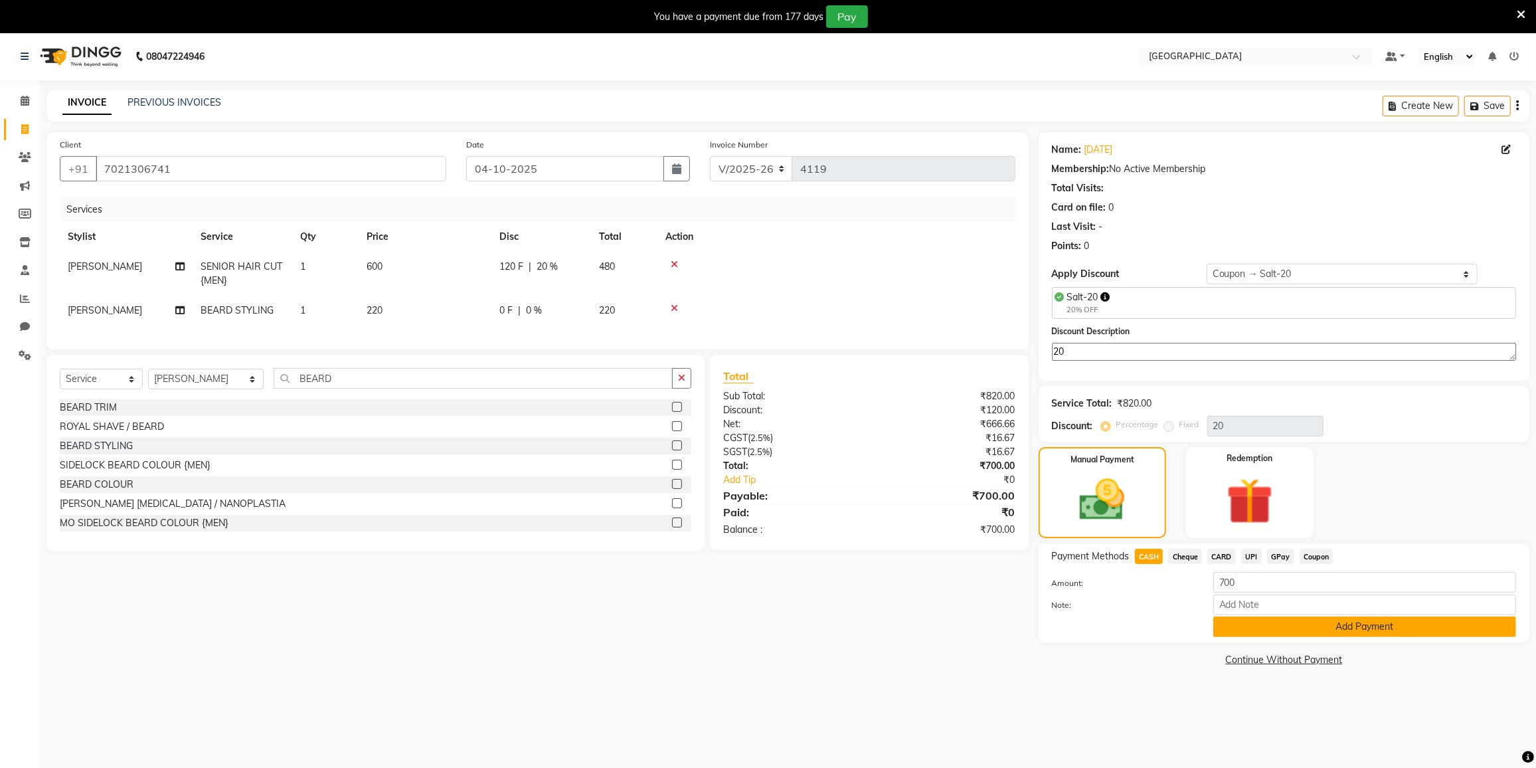
click at [1264, 620] on button "Add Payment" at bounding box center [1365, 626] width 303 height 21
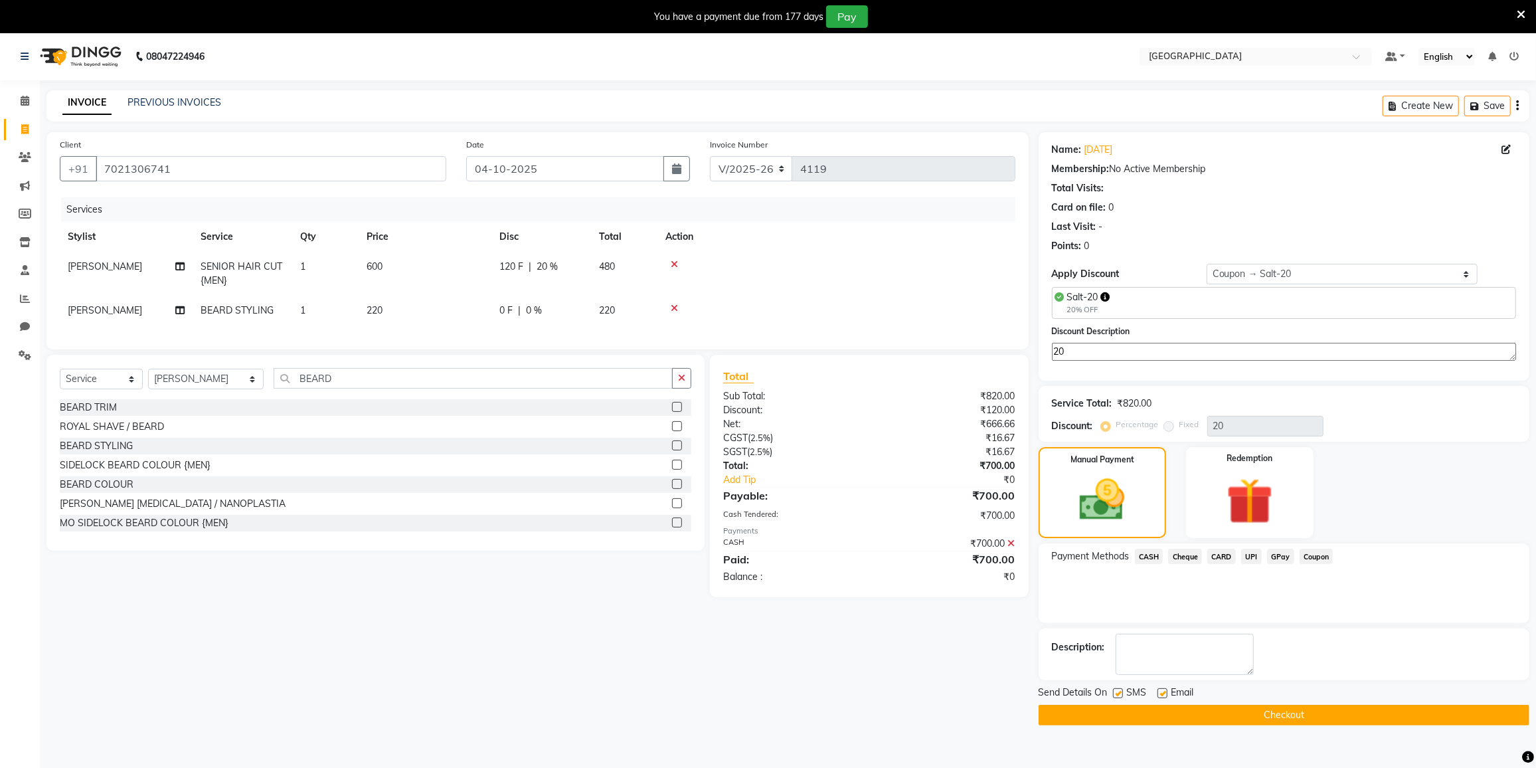
click at [1239, 711] on button "Checkout" at bounding box center [1284, 715] width 491 height 21
